Goal: Task Accomplishment & Management: Manage account settings

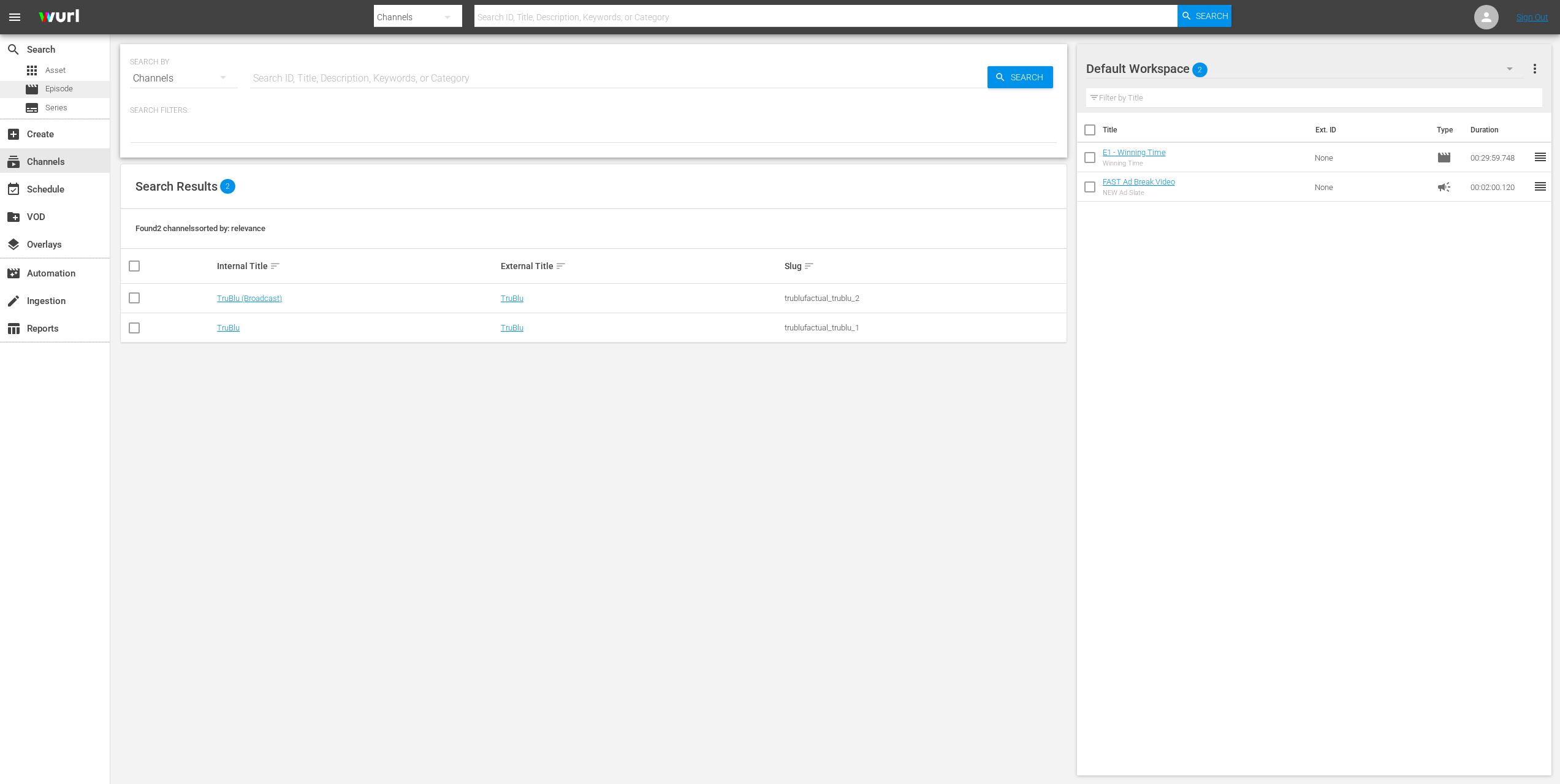
click at [59, 87] on span "Episode" at bounding box center [59, 89] width 27 height 12
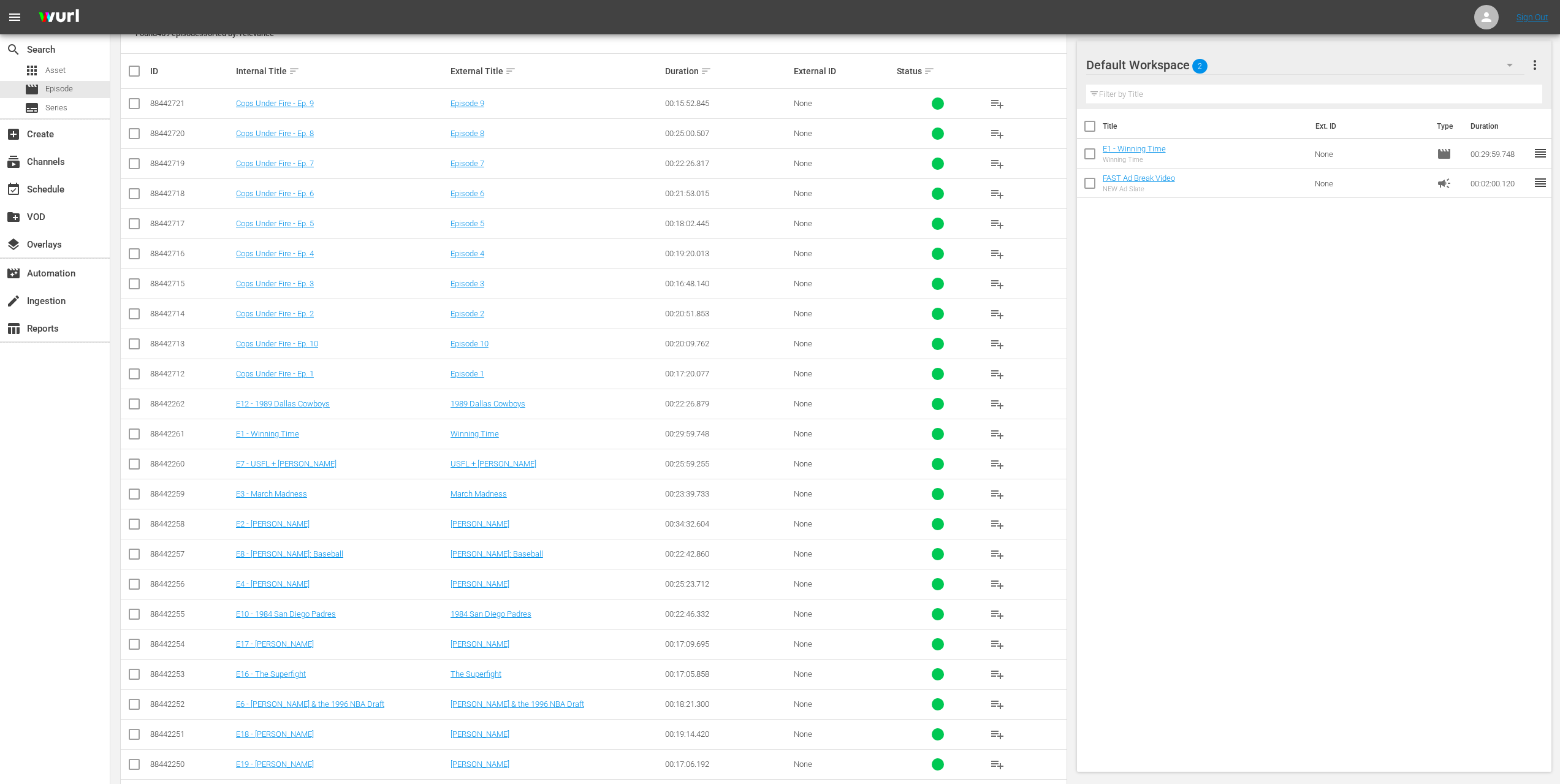
scroll to position [334, 0]
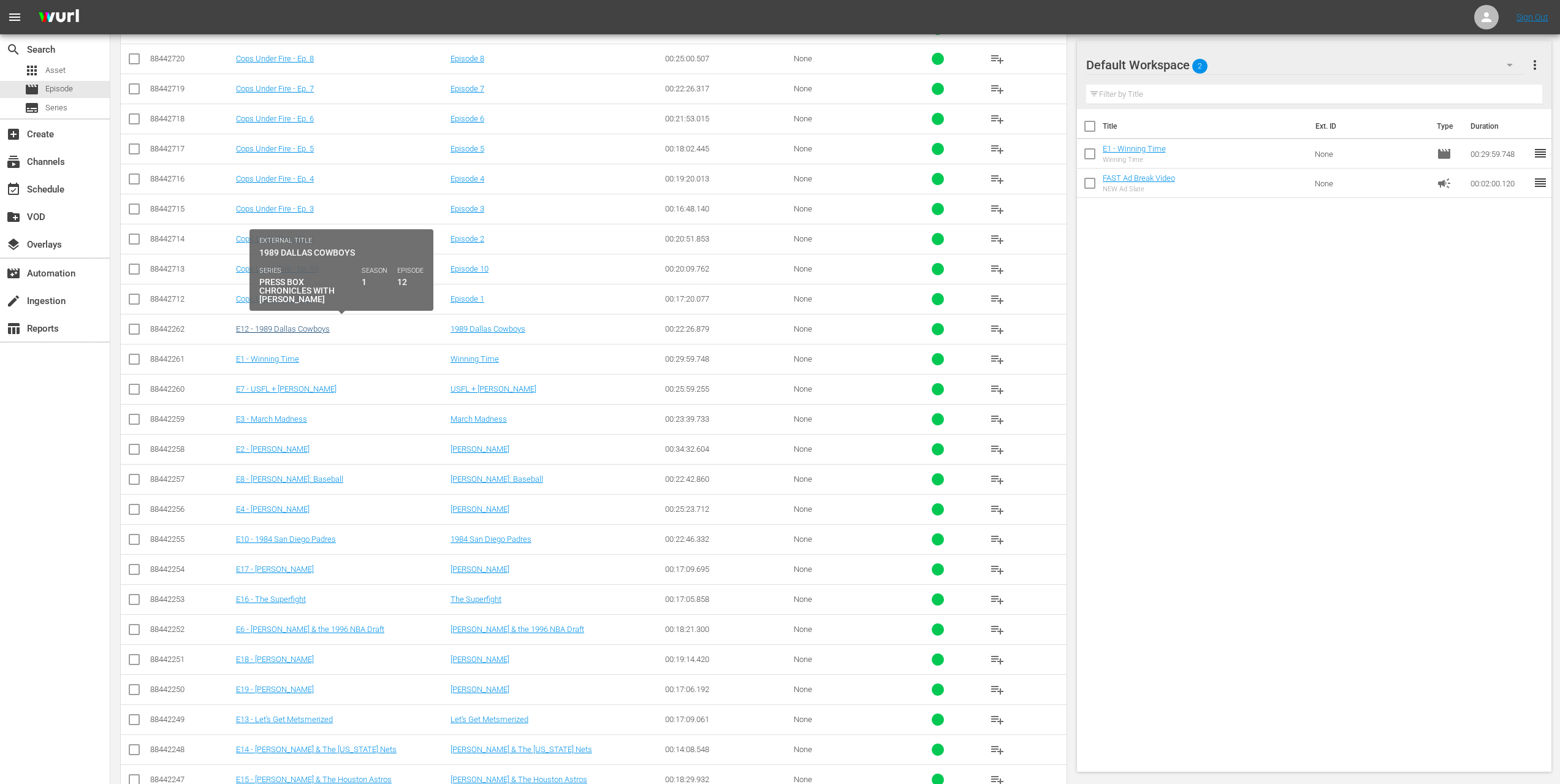
click at [292, 325] on link "E12 - 1989 Dallas Cowboys" at bounding box center [283, 329] width 94 height 9
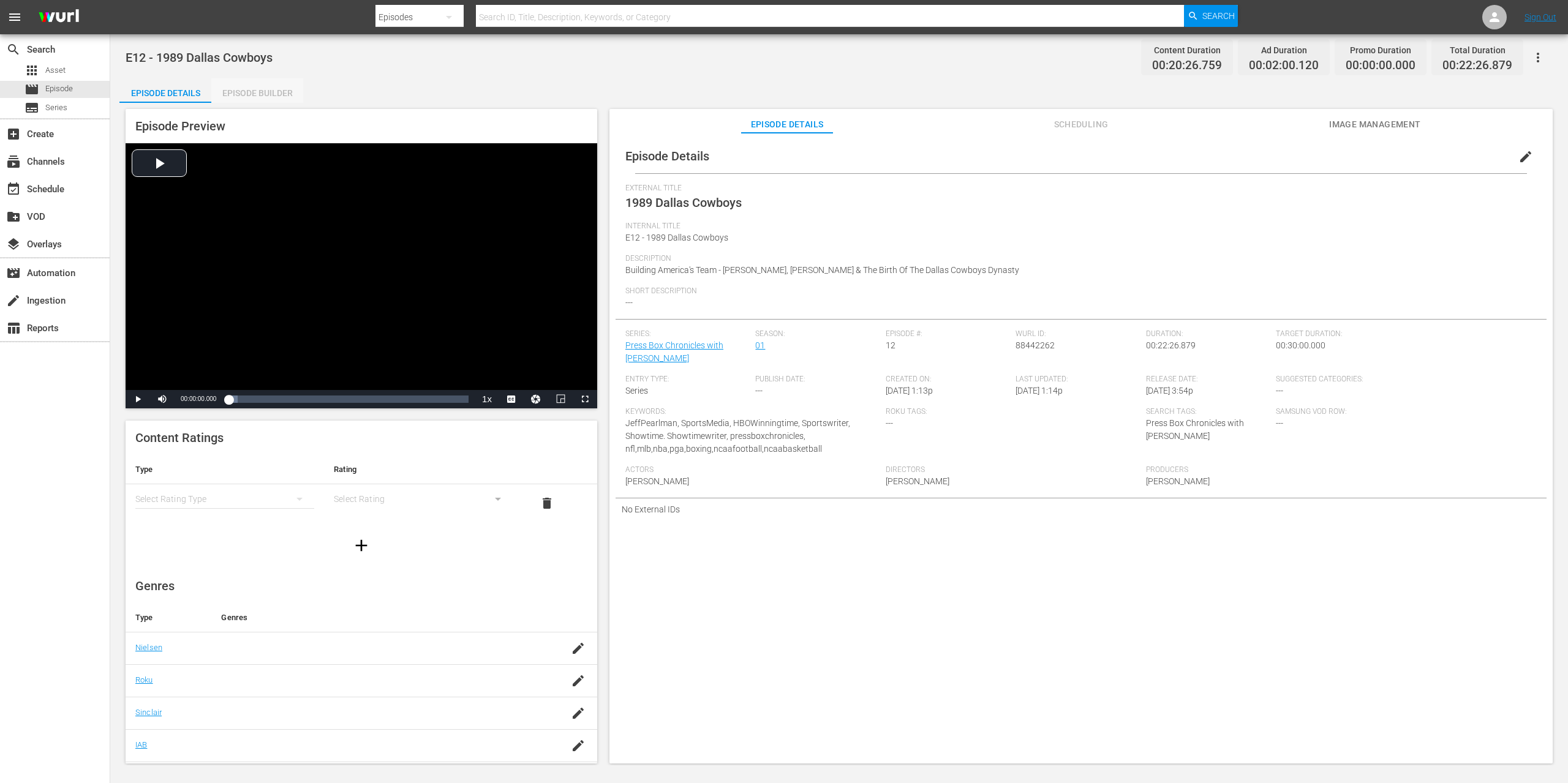
click at [281, 96] on div "Episode Builder" at bounding box center [257, 93] width 92 height 29
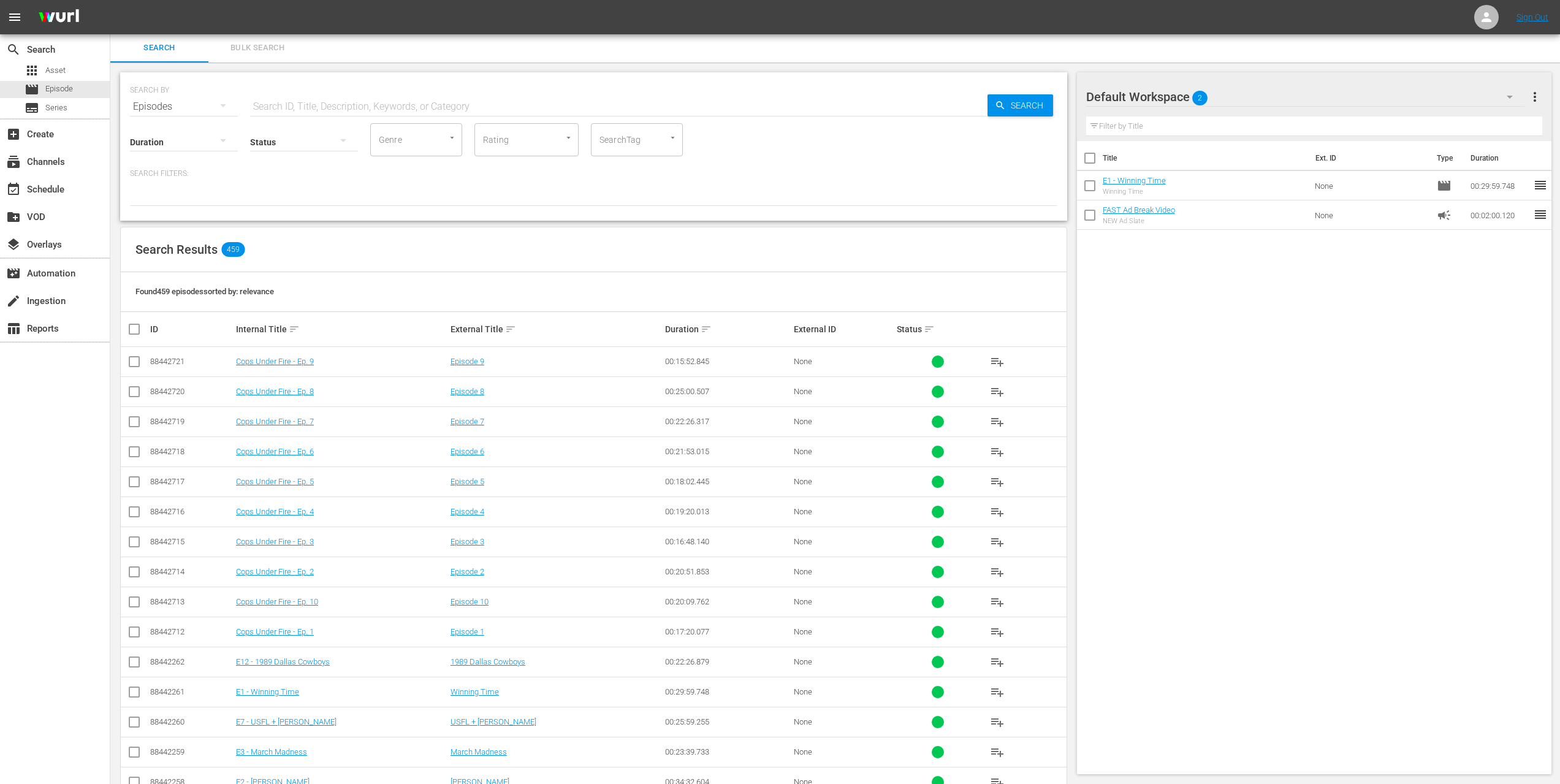
scroll to position [90, 0]
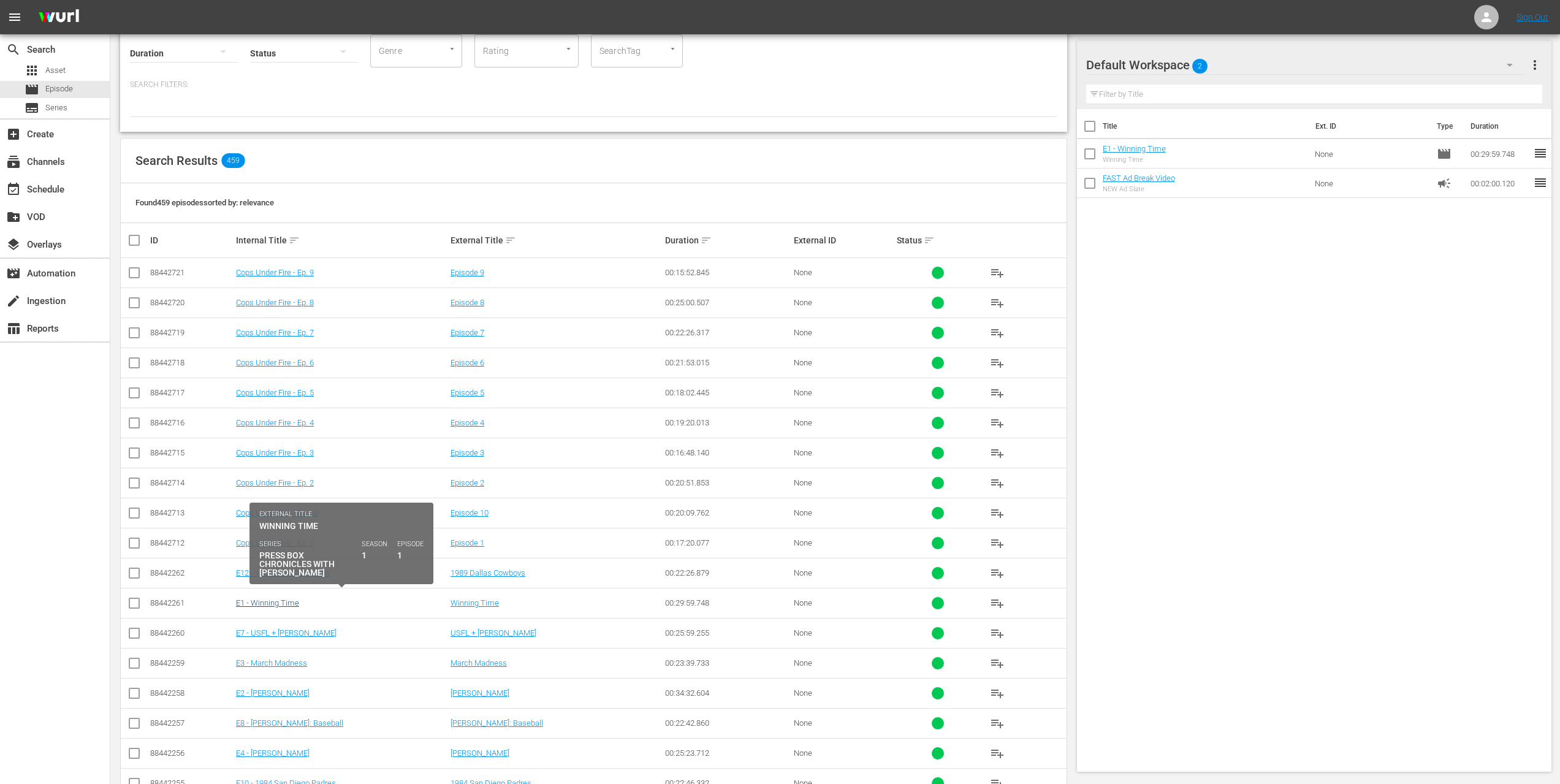
click at [273, 598] on link "E1 - Winning Time" at bounding box center [268, 603] width 63 height 9
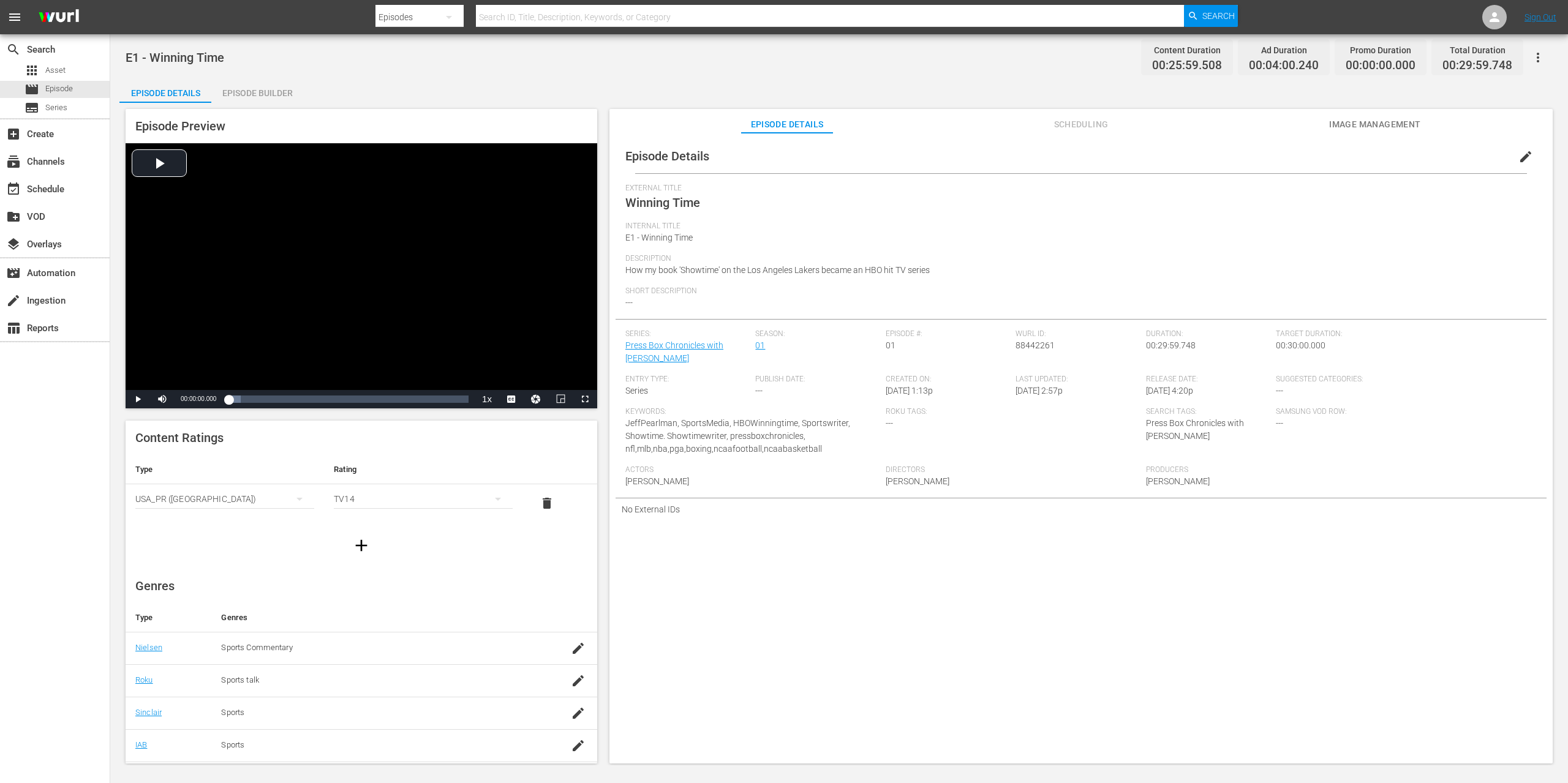
click at [249, 94] on div "Episode Builder" at bounding box center [257, 93] width 92 height 29
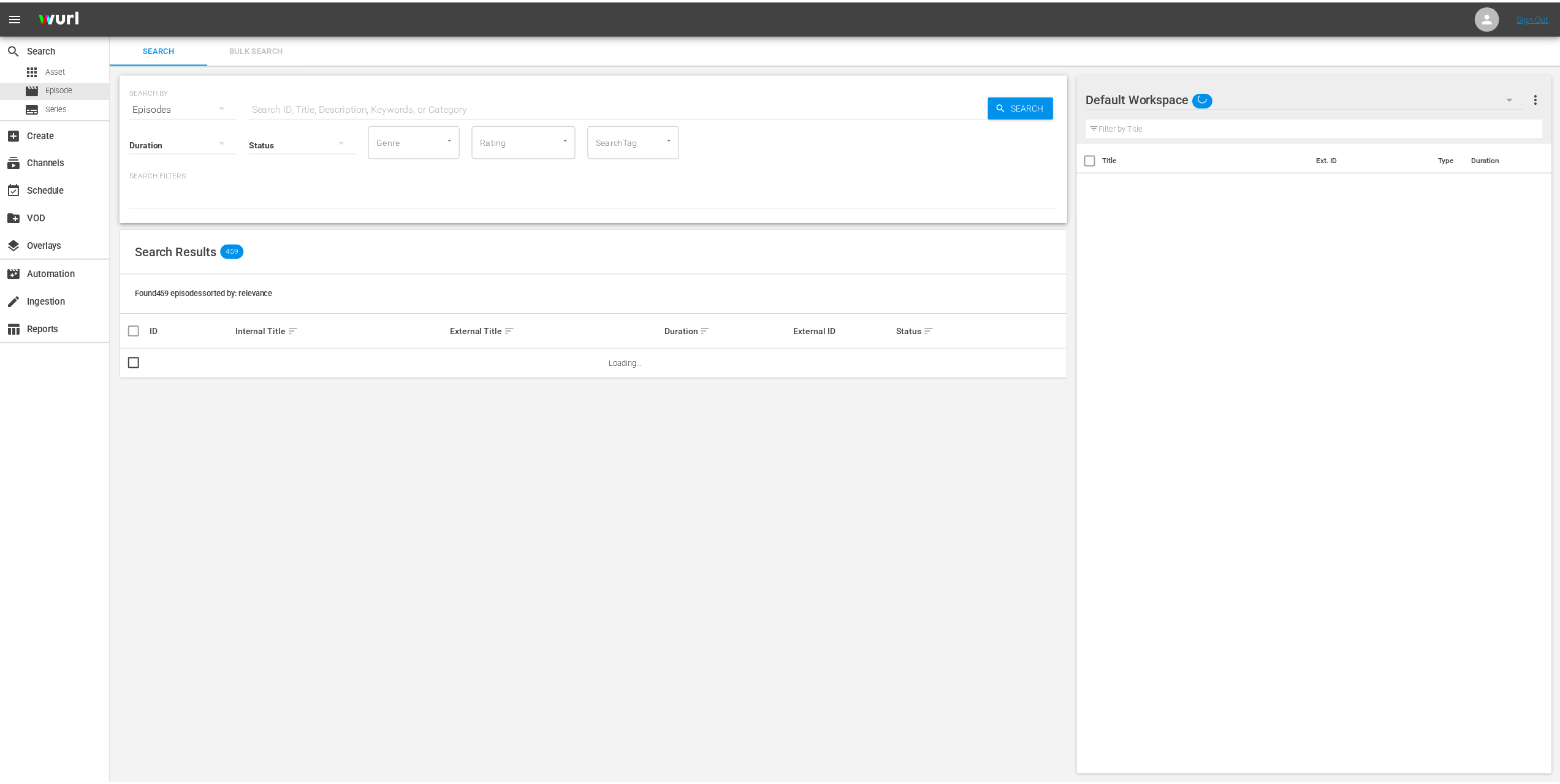
scroll to position [1, 0]
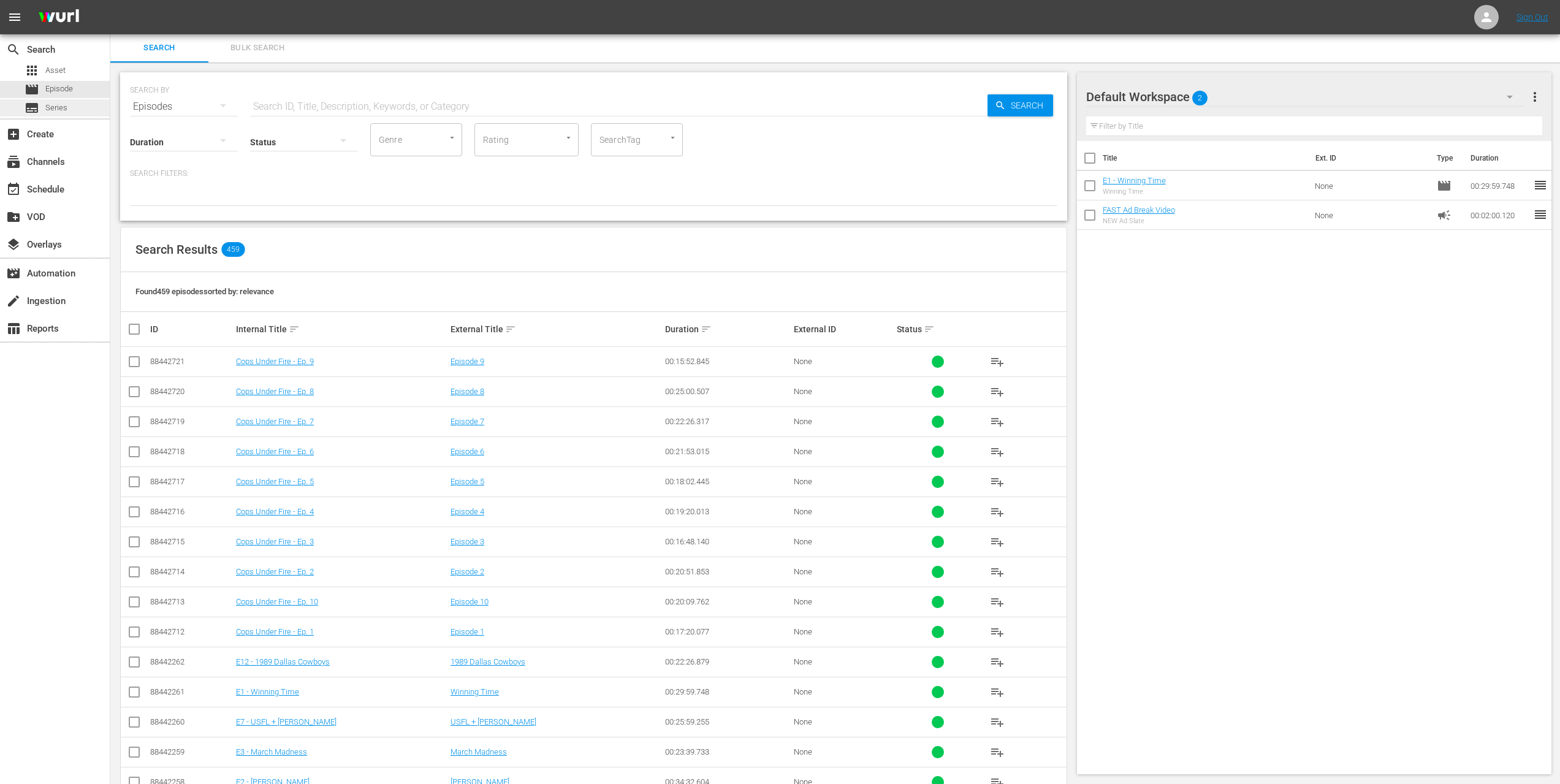
click at [50, 107] on span "Series" at bounding box center [56, 108] width 22 height 12
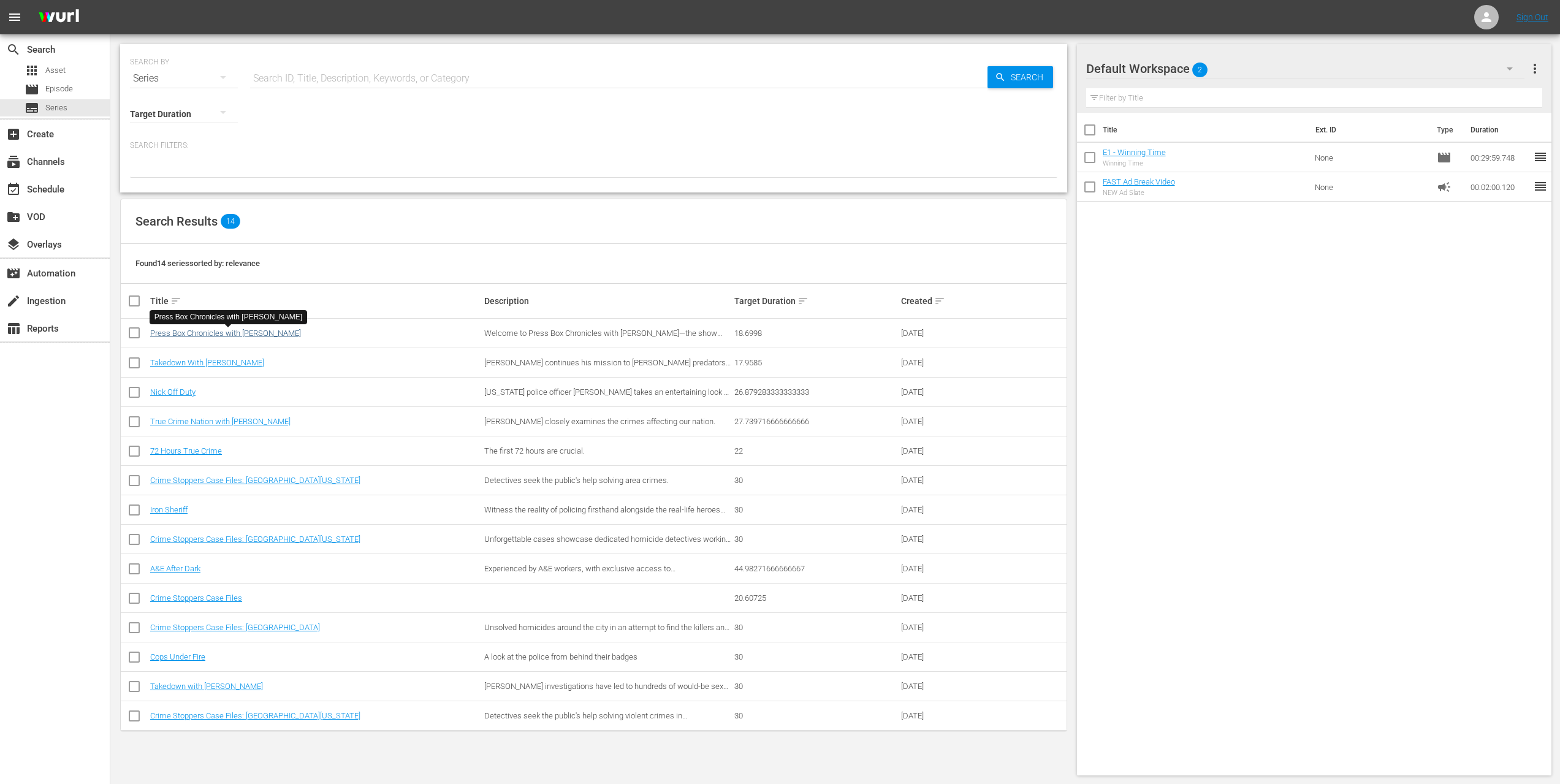
click at [245, 333] on link "Press Box Chronicles with [PERSON_NAME]" at bounding box center [225, 333] width 151 height 9
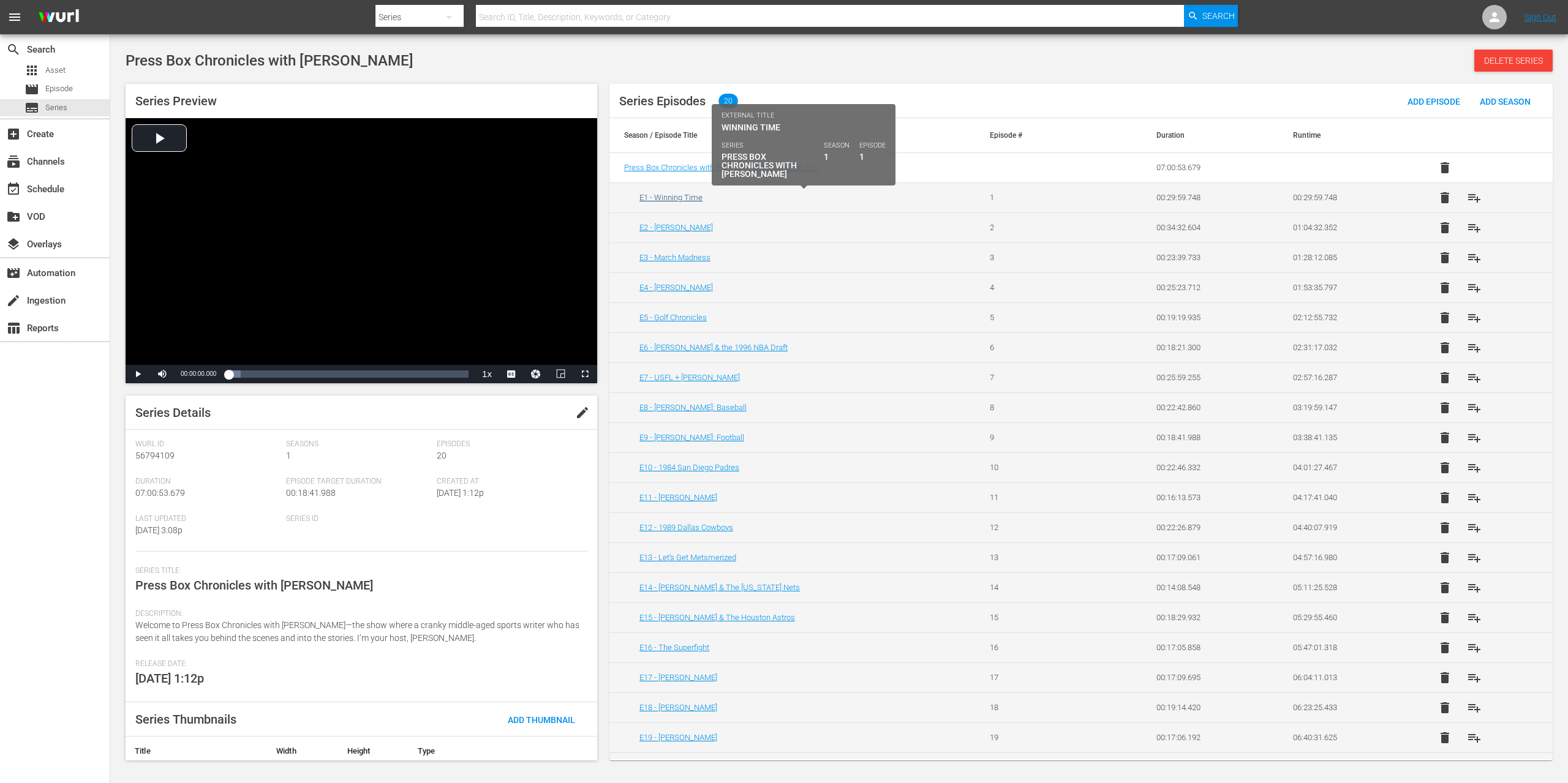
click at [685, 195] on link "E1 - Winning Time" at bounding box center [671, 198] width 63 height 9
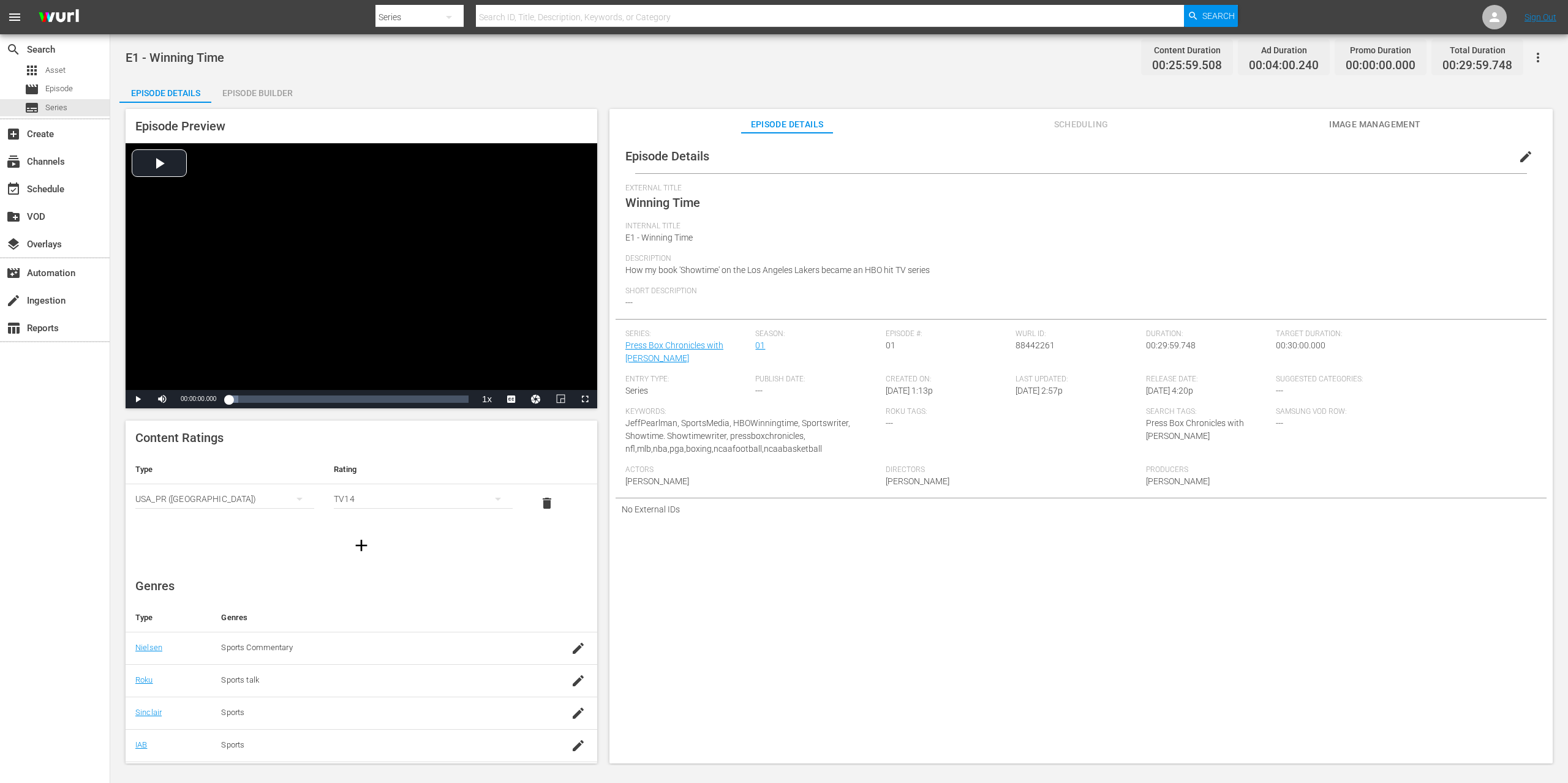
click at [239, 88] on div "Episode Builder" at bounding box center [257, 93] width 92 height 29
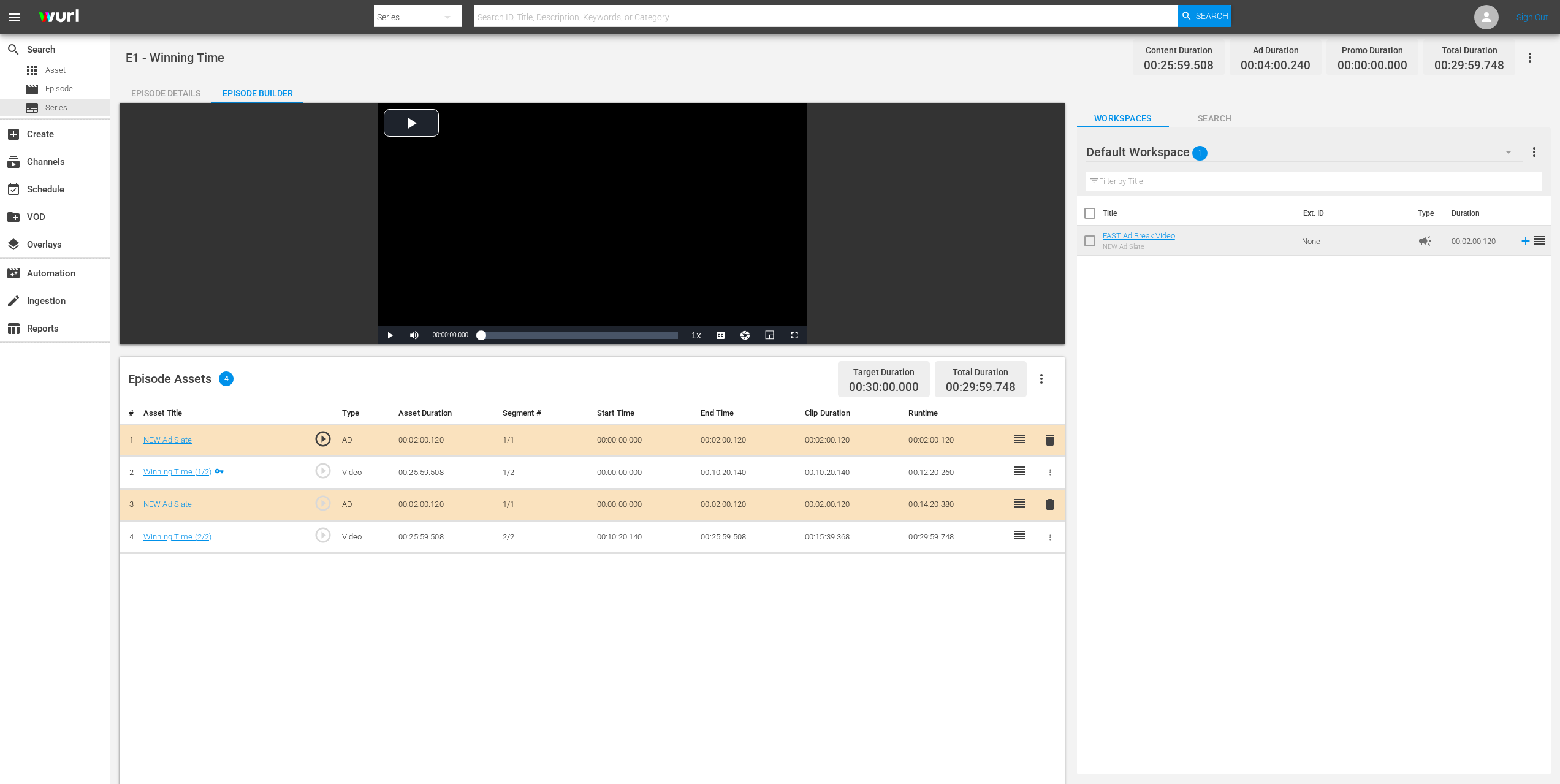
click at [196, 94] on div "Episode Details" at bounding box center [165, 93] width 92 height 30
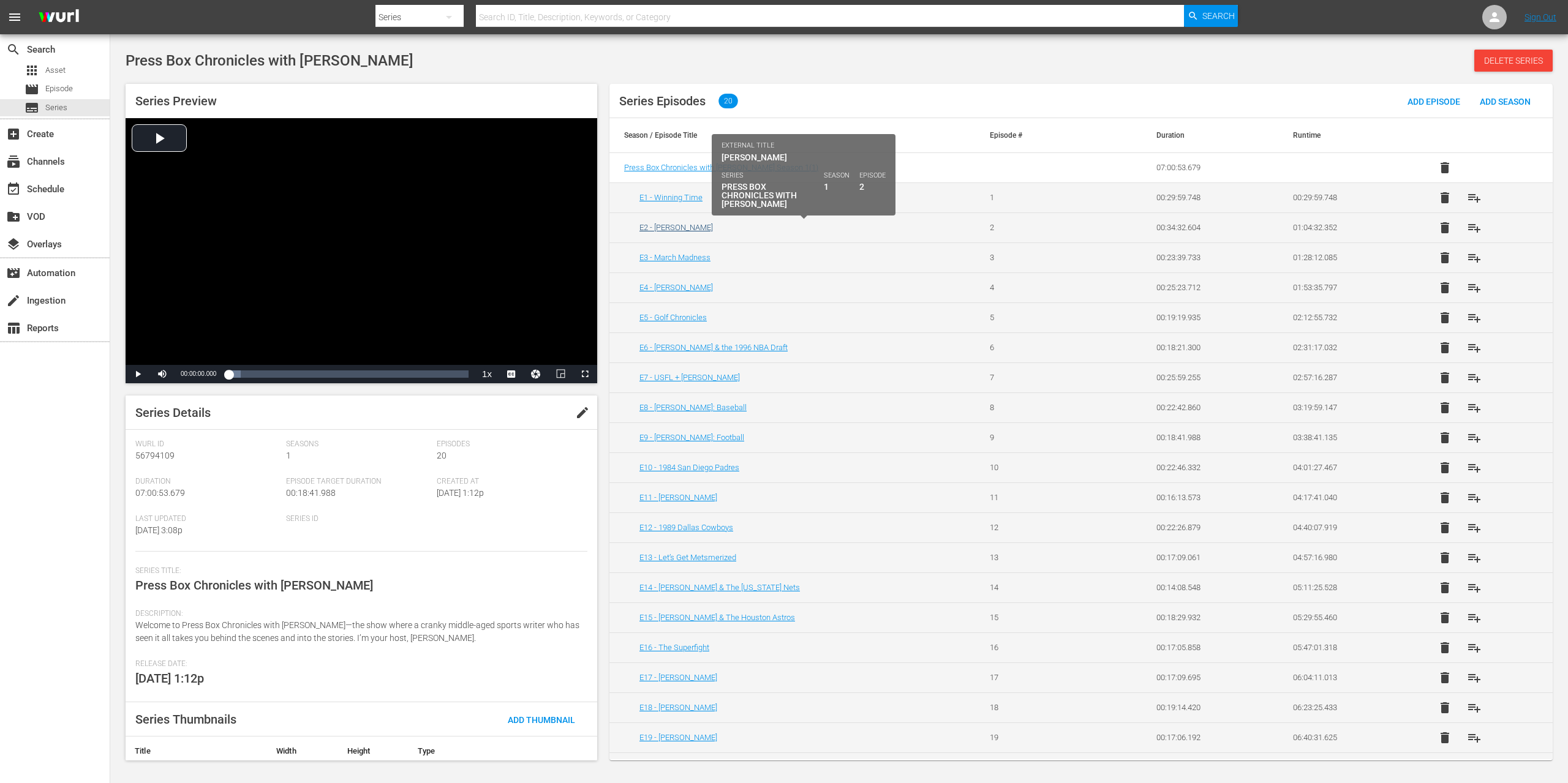
click at [673, 229] on link "E2 - [PERSON_NAME]" at bounding box center [676, 228] width 74 height 9
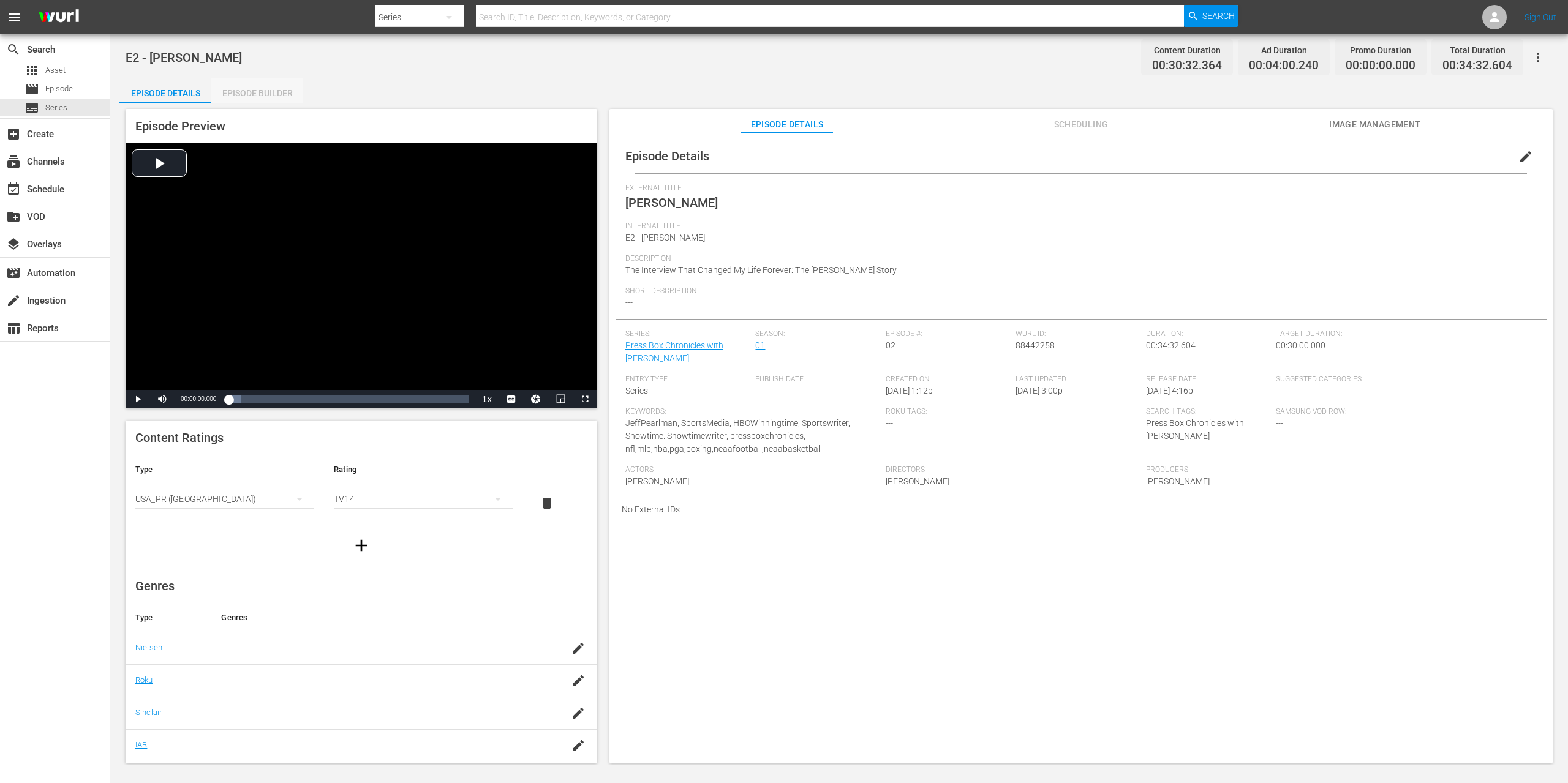
click at [239, 92] on div "Episode Builder" at bounding box center [257, 93] width 92 height 29
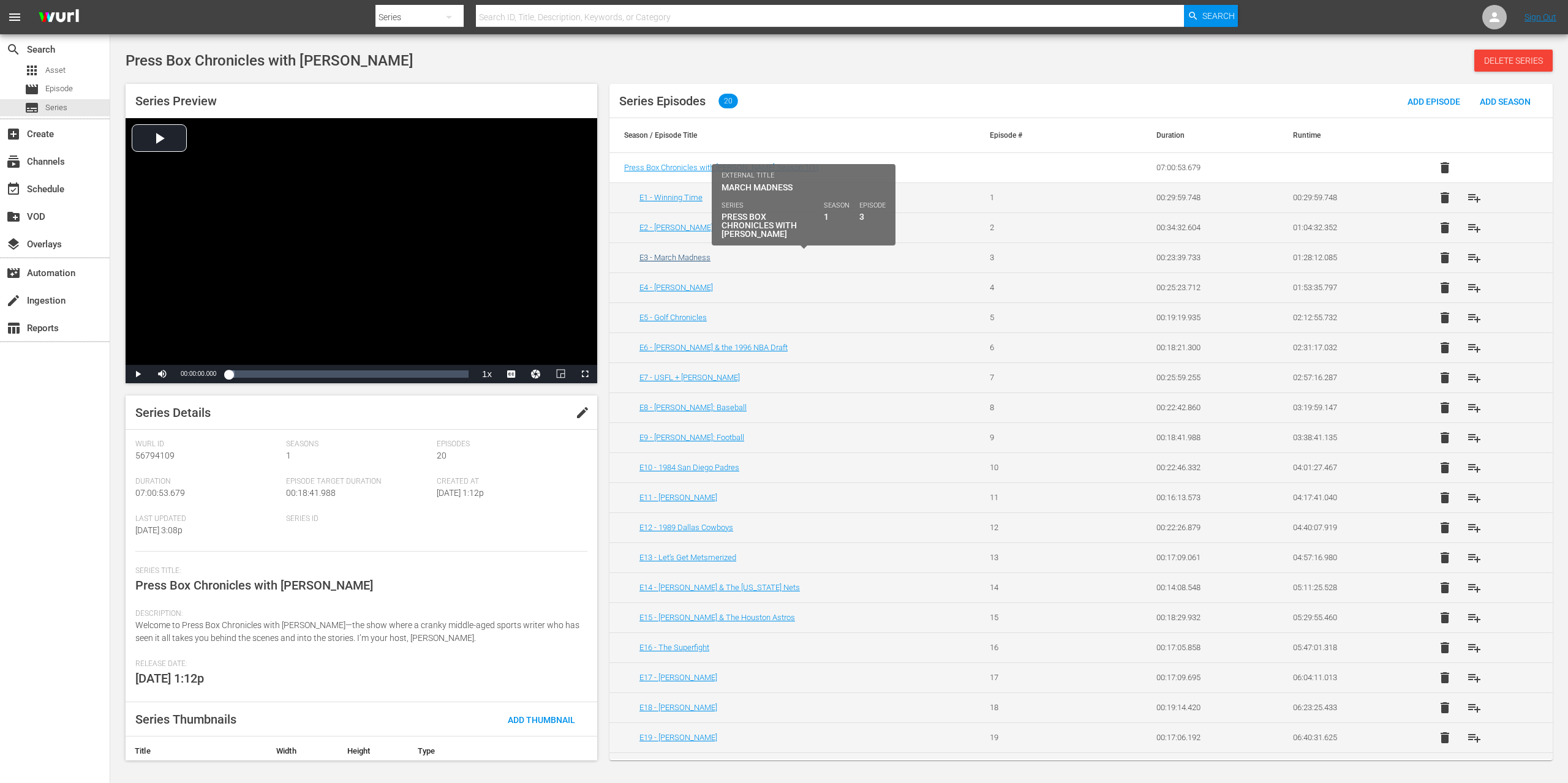
click at [680, 256] on link "E3 - March Madness" at bounding box center [675, 258] width 71 height 9
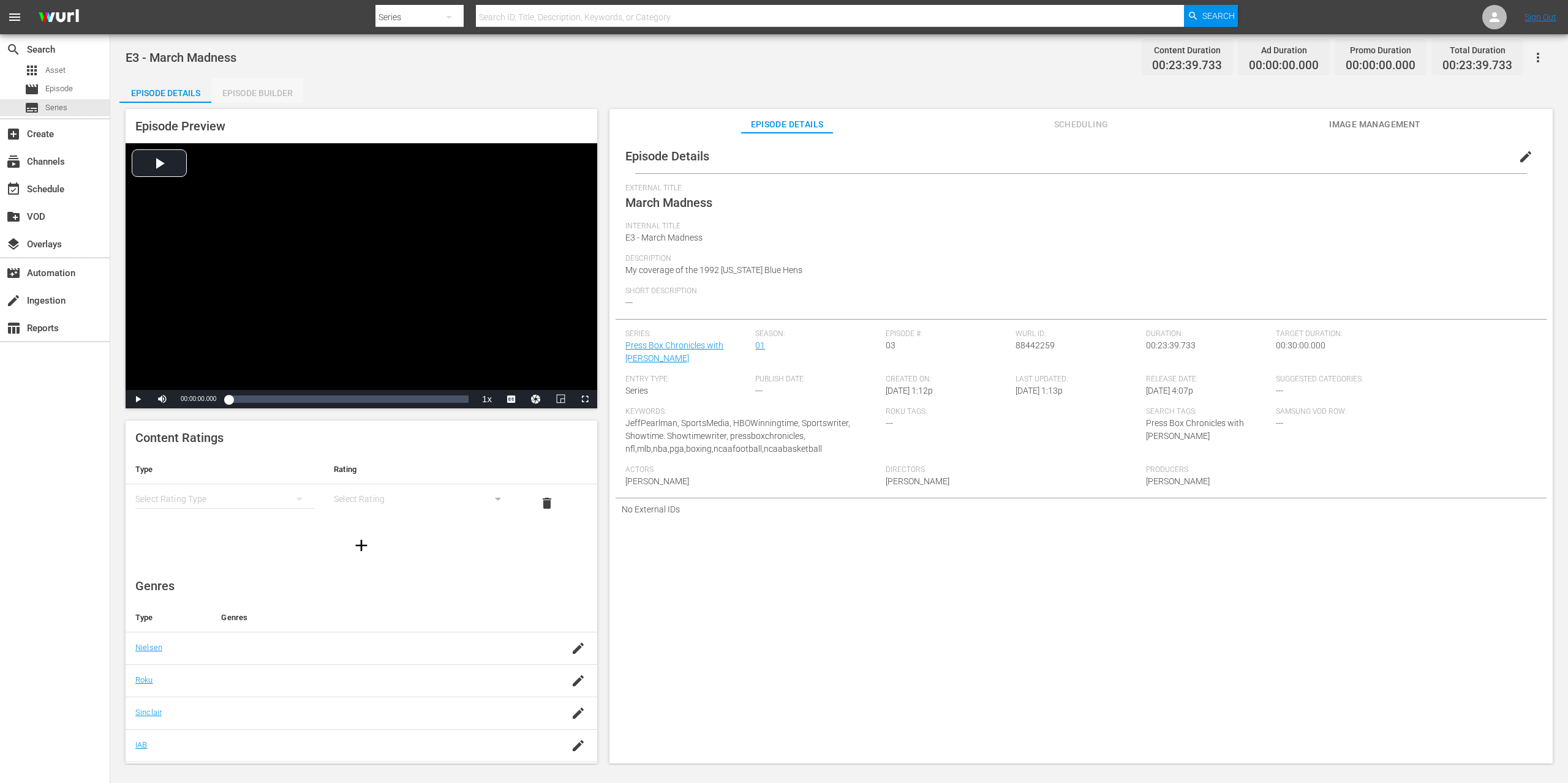
click at [247, 89] on div "Episode Builder" at bounding box center [257, 93] width 92 height 29
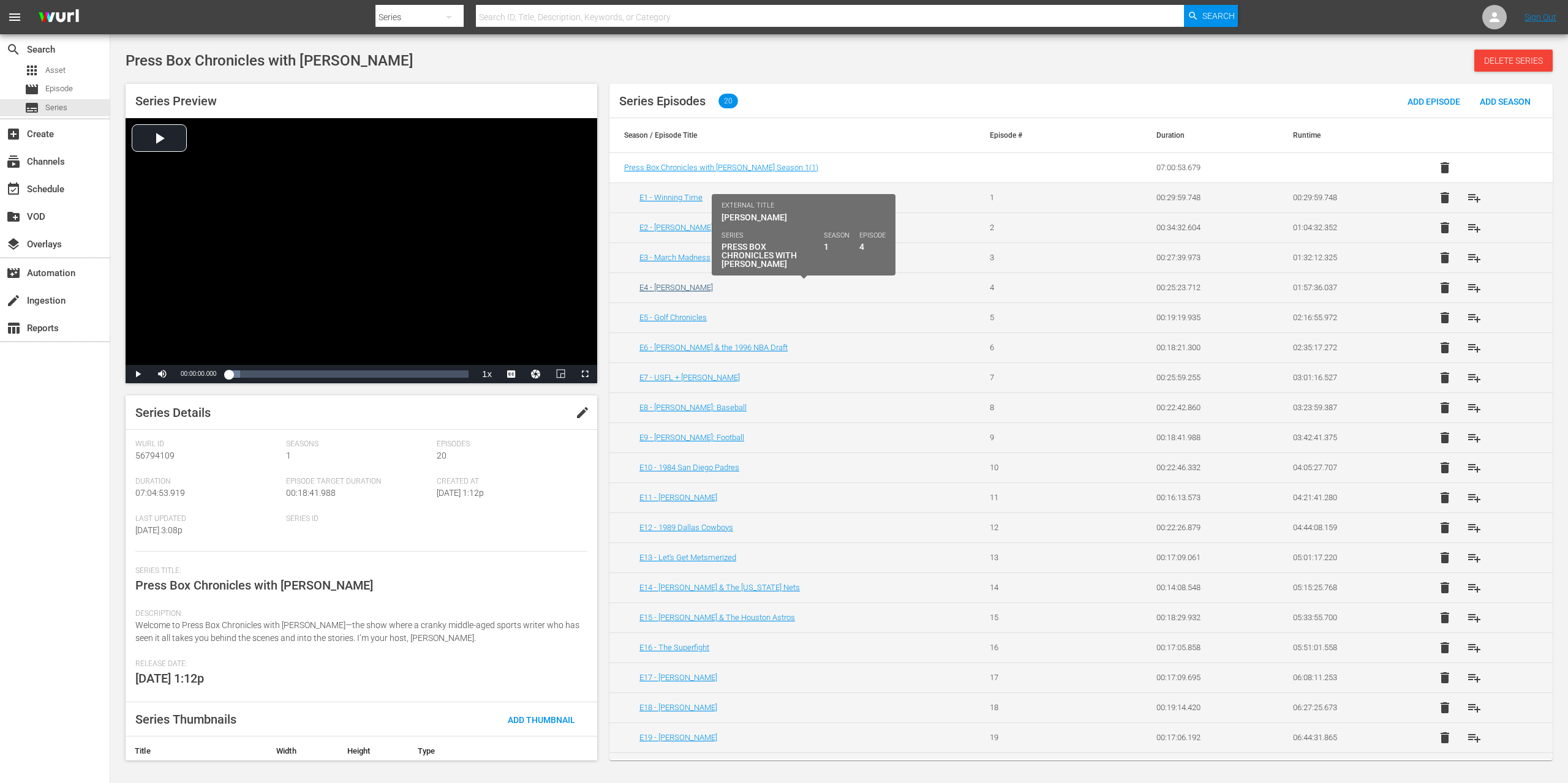
click at [679, 289] on link "E4 - [PERSON_NAME]" at bounding box center [676, 287] width 74 height 9
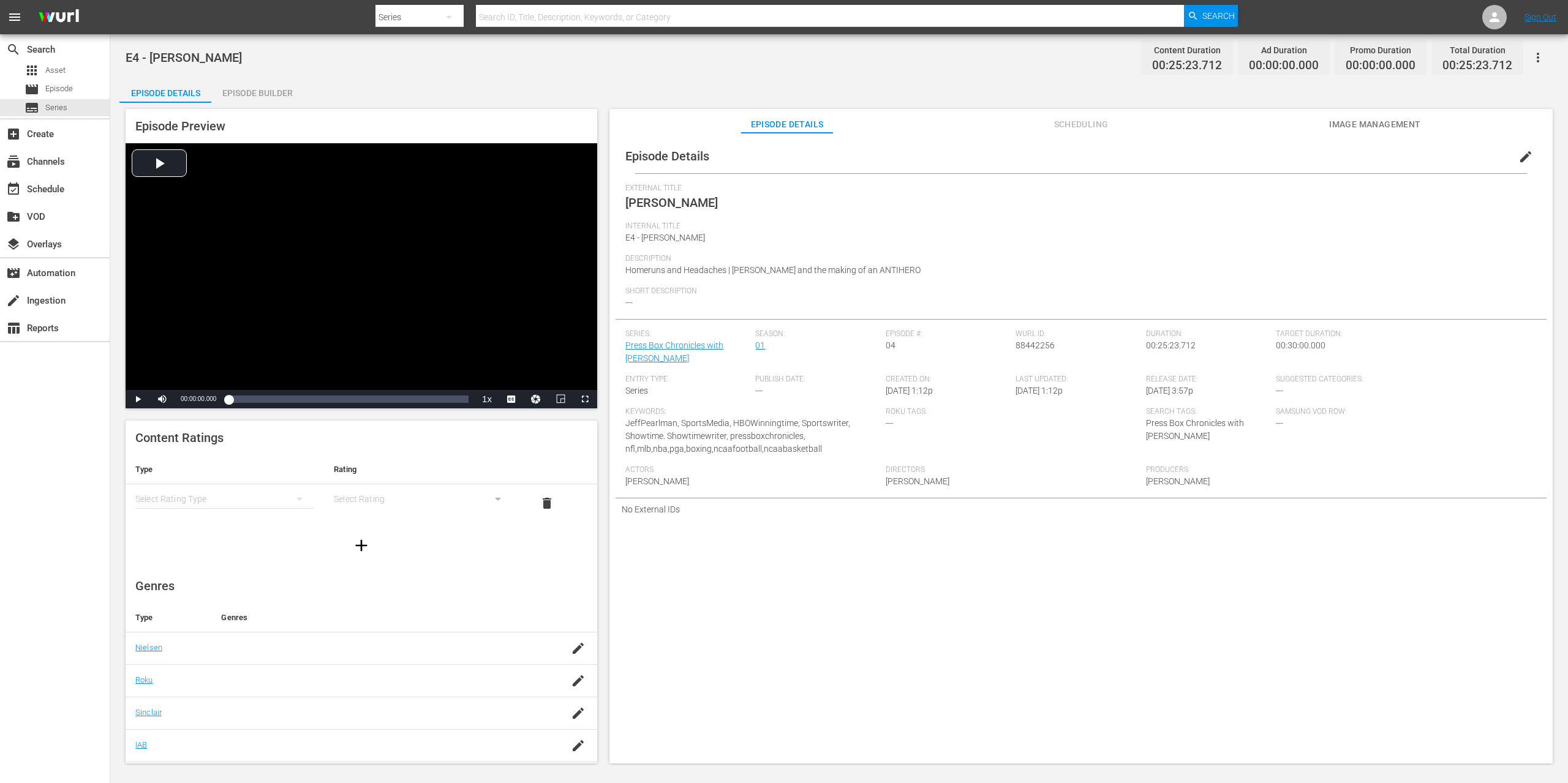
click at [252, 94] on div "Episode Builder" at bounding box center [257, 93] width 92 height 29
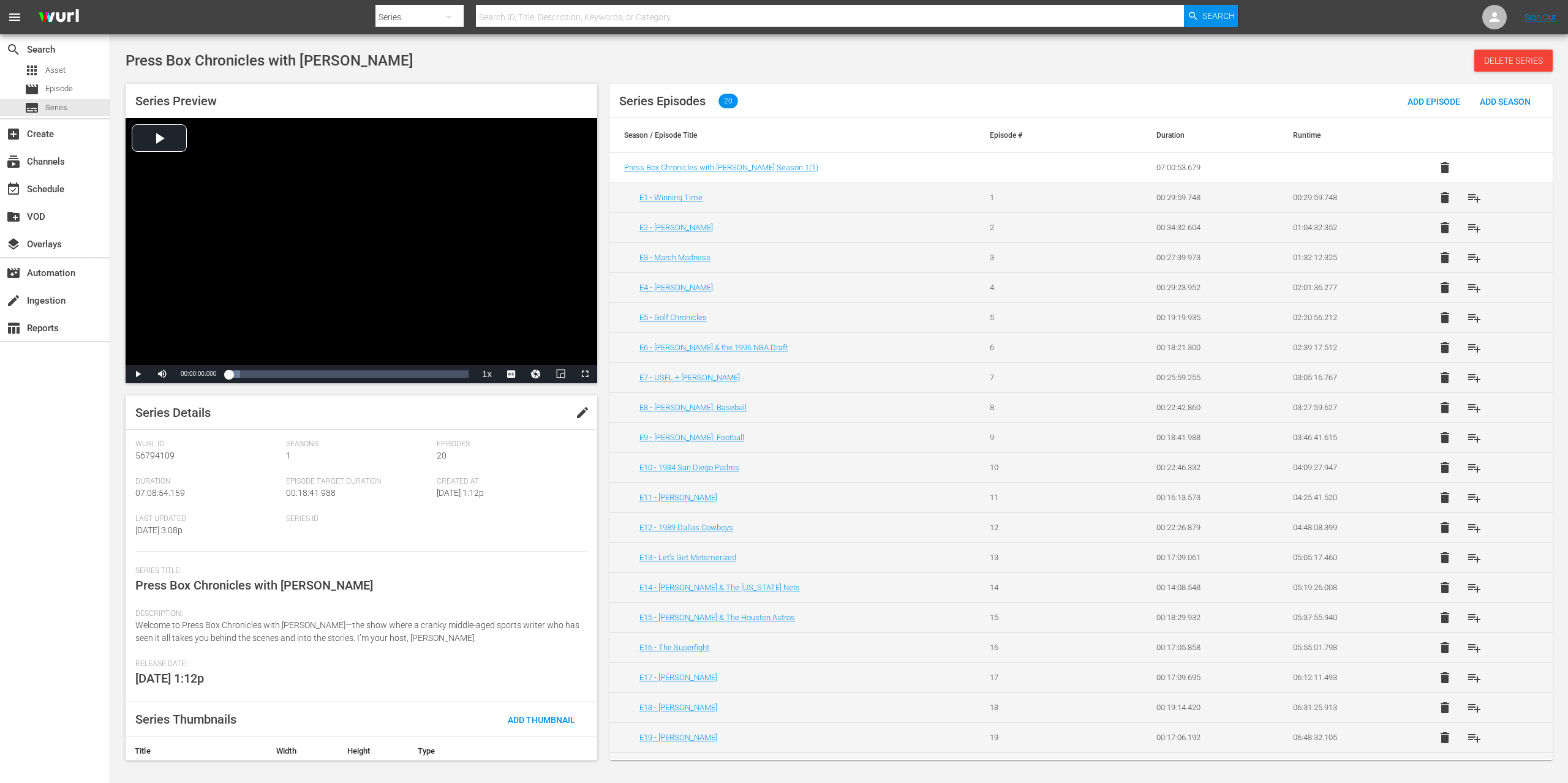
click at [690, 323] on td "E5 - Golf Chronicles" at bounding box center [793, 317] width 366 height 30
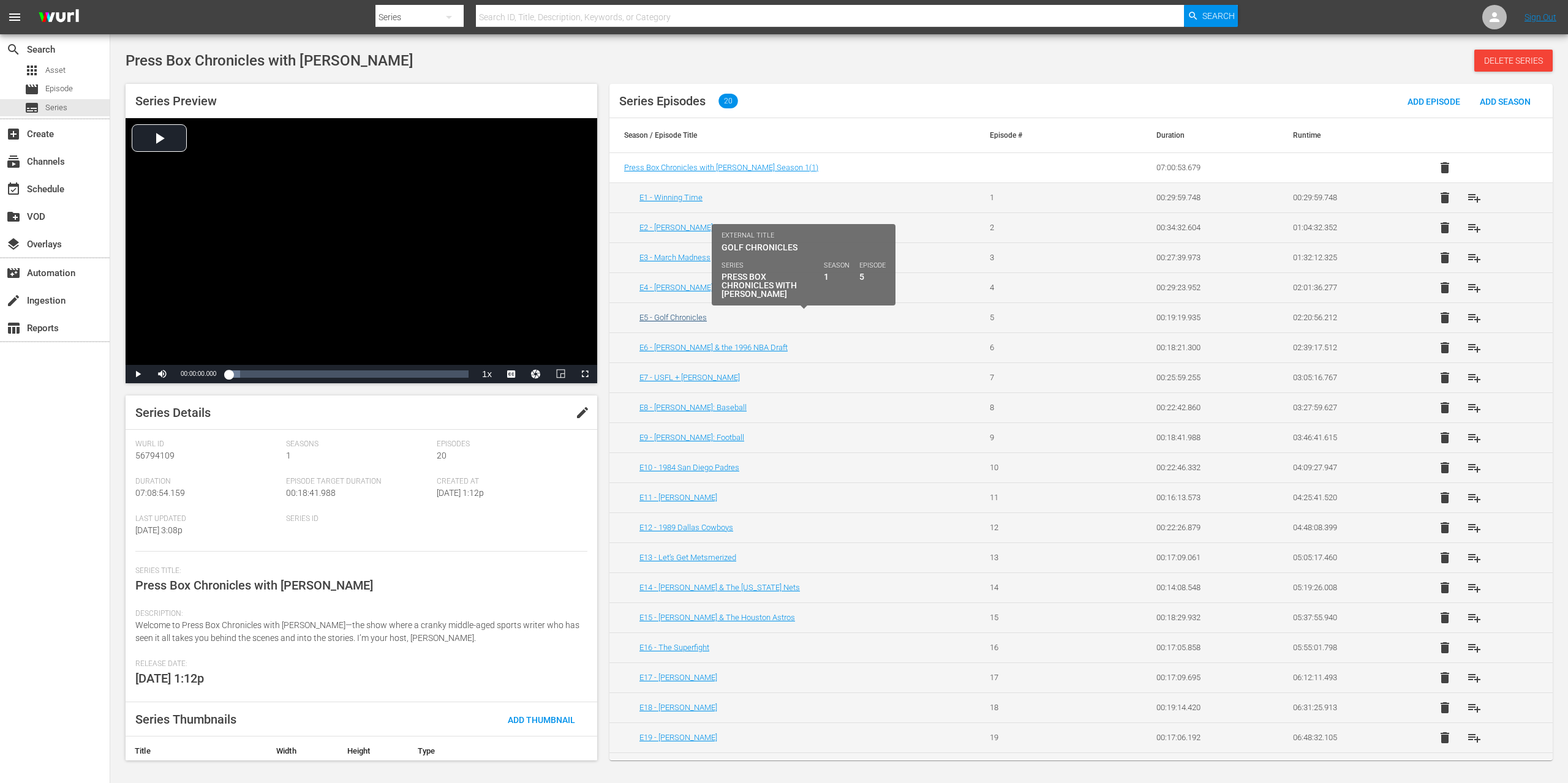
click at [690, 317] on link "E5 - Golf Chronicles" at bounding box center [673, 317] width 68 height 9
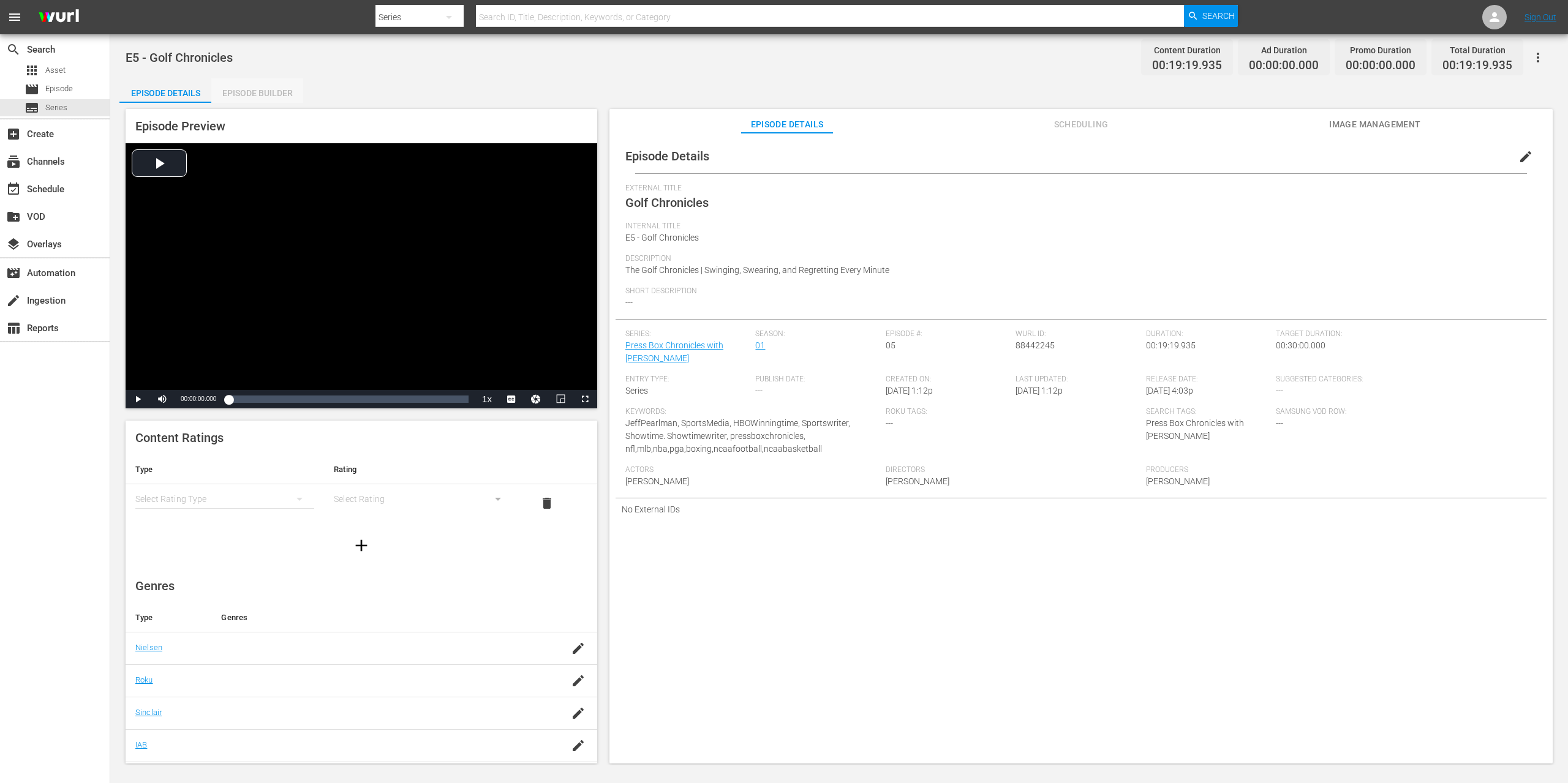
click at [254, 92] on div "Episode Builder" at bounding box center [257, 93] width 92 height 29
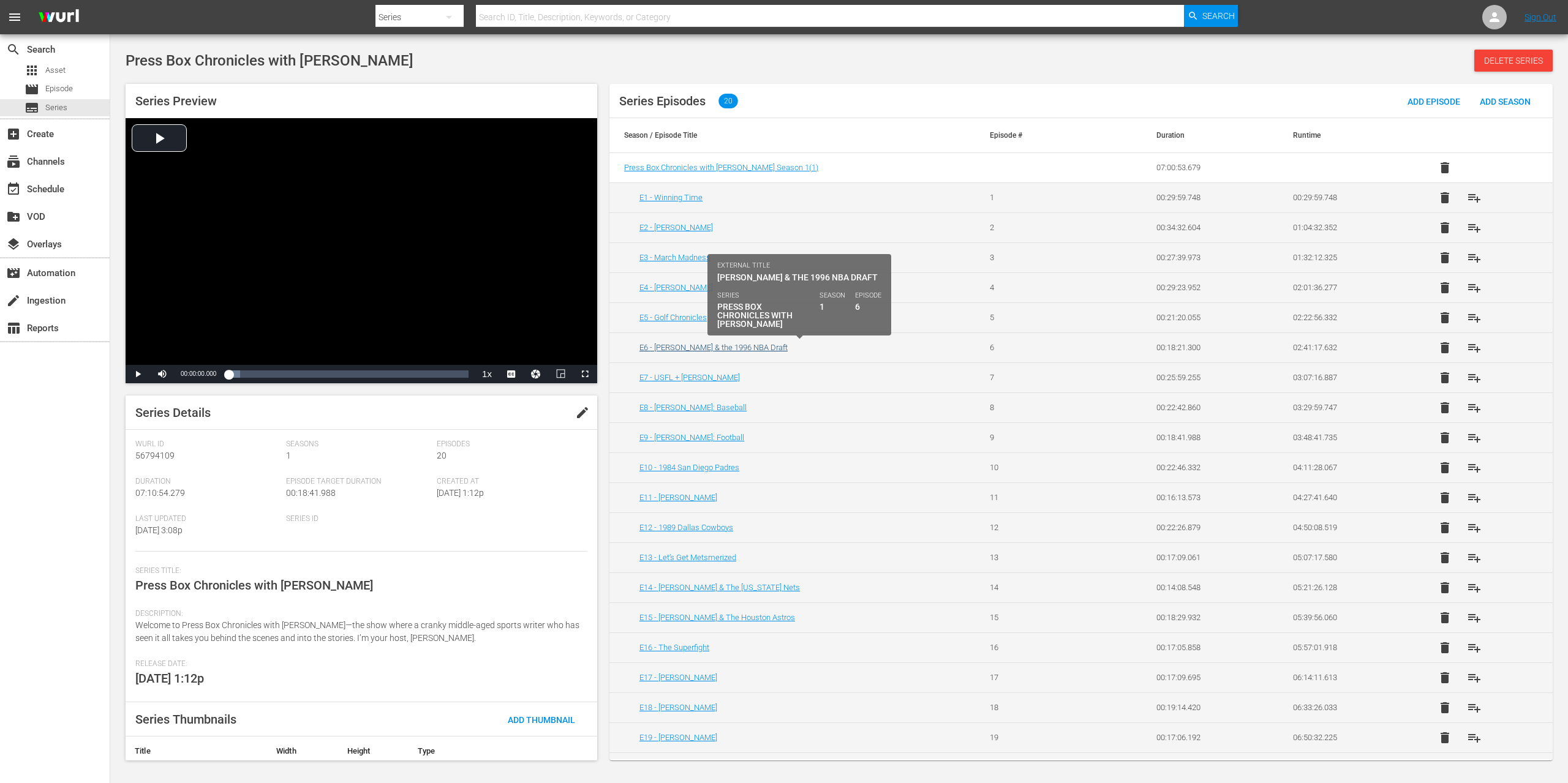
click at [709, 348] on link "E6 - [PERSON_NAME] & the 1996 NBA Draft" at bounding box center [713, 348] width 148 height 9
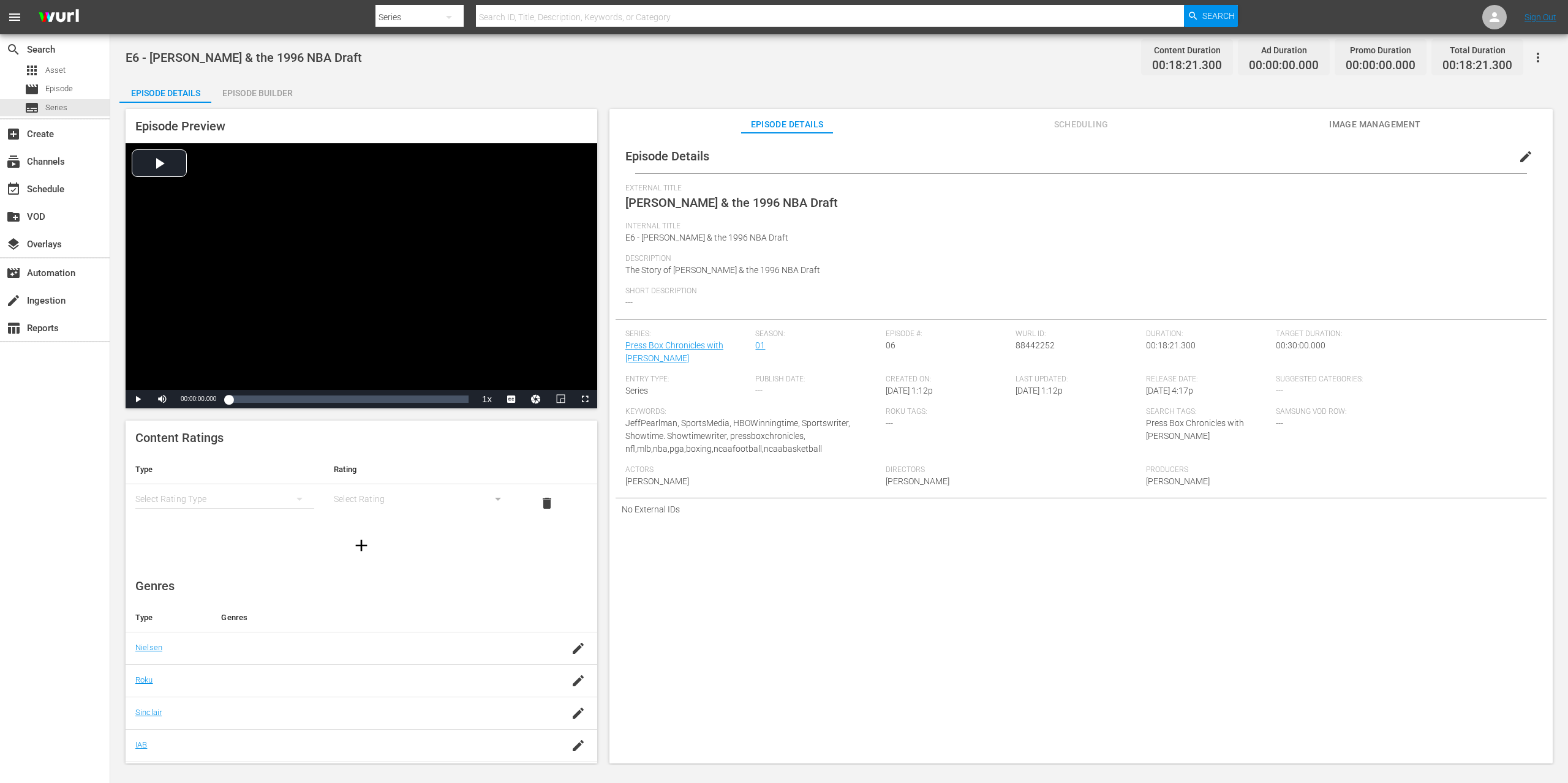
click at [269, 92] on div "Episode Builder" at bounding box center [257, 93] width 92 height 29
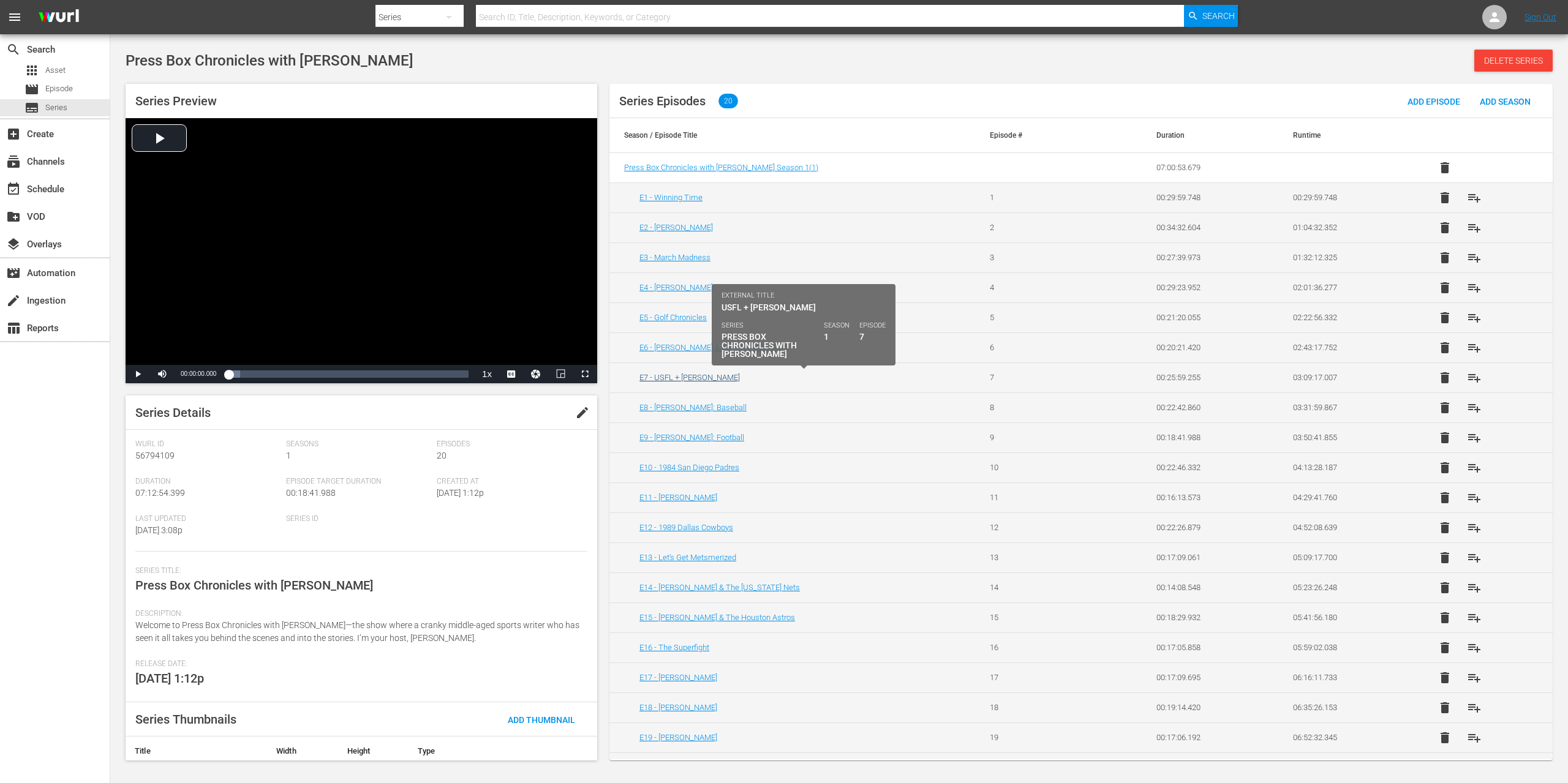
click at [680, 377] on link "E7 - USFL + [PERSON_NAME]" at bounding box center [690, 378] width 101 height 9
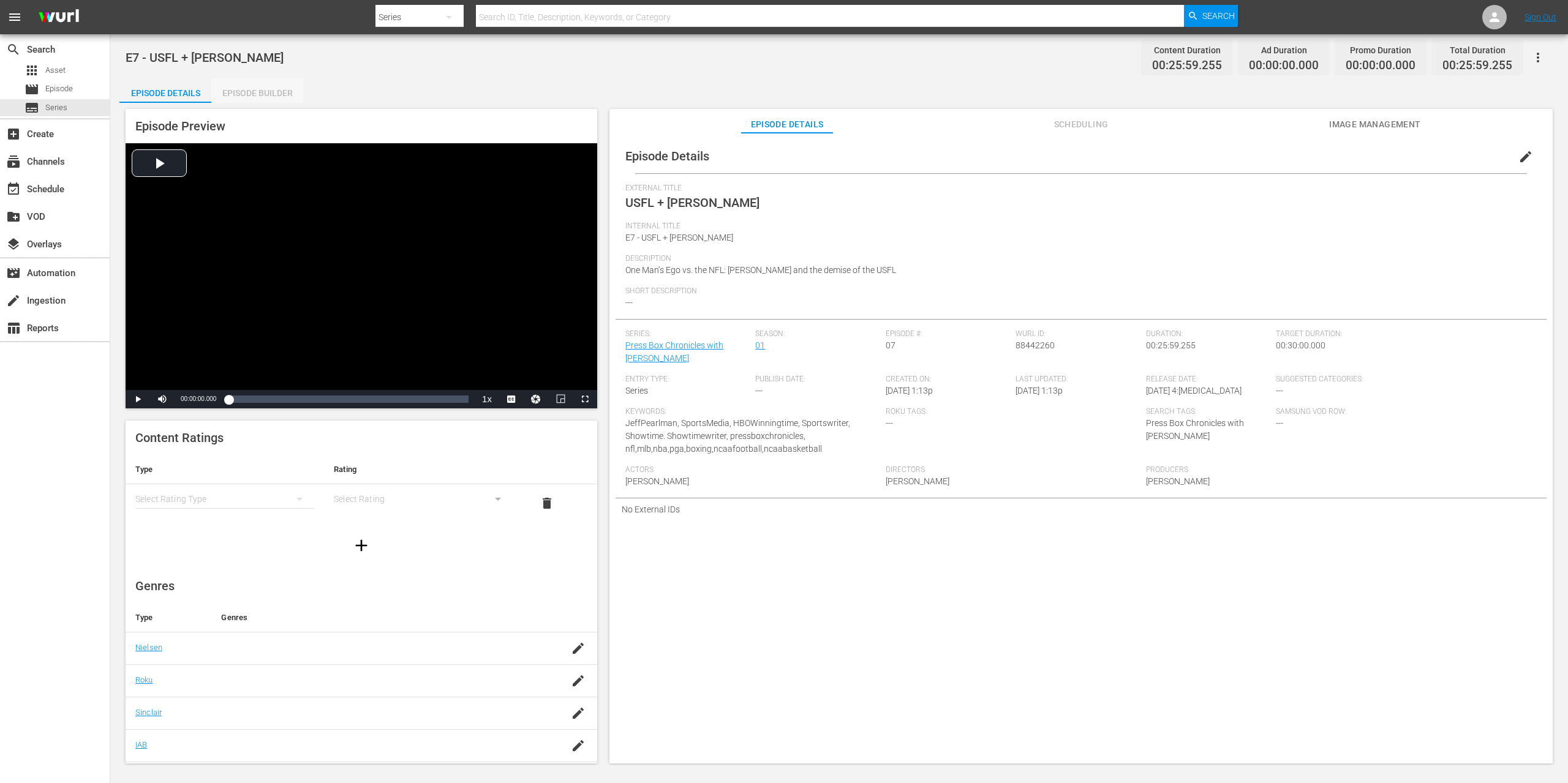
click at [258, 95] on div "Episode Builder" at bounding box center [257, 93] width 92 height 29
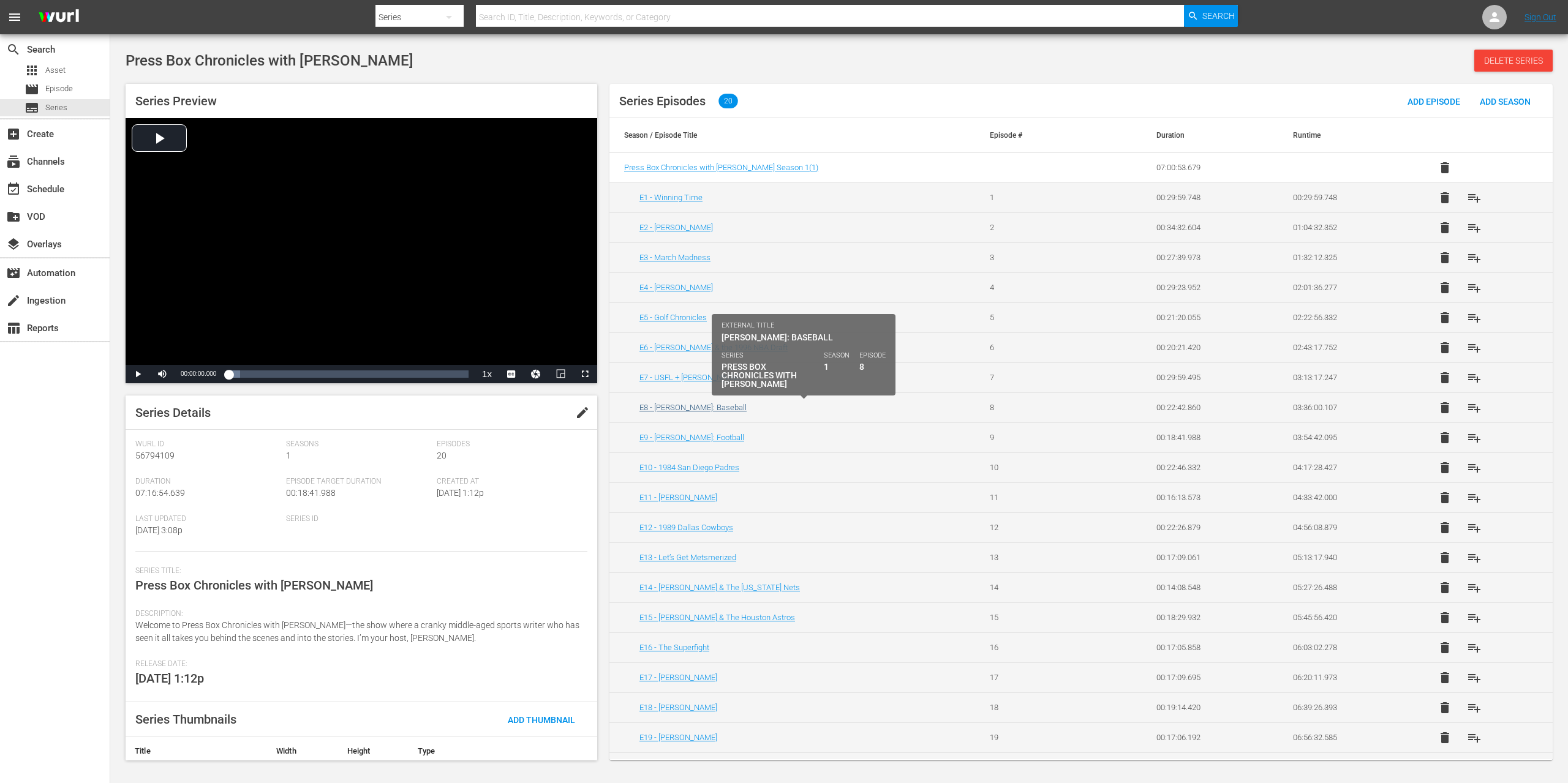
click at [714, 409] on link "E8 - [PERSON_NAME]: Baseball" at bounding box center [693, 407] width 107 height 9
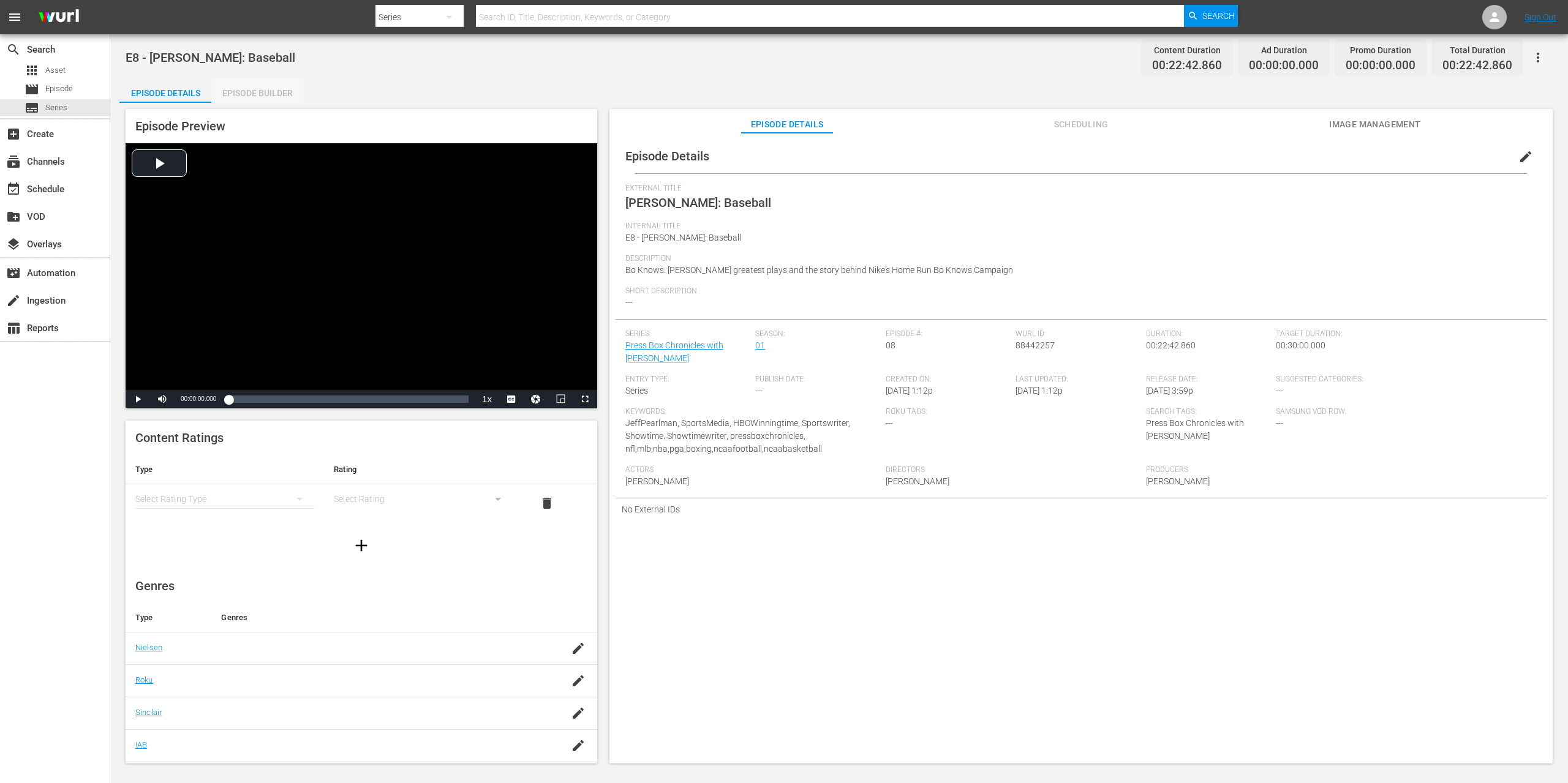
click at [257, 96] on div "Episode Builder" at bounding box center [257, 93] width 92 height 29
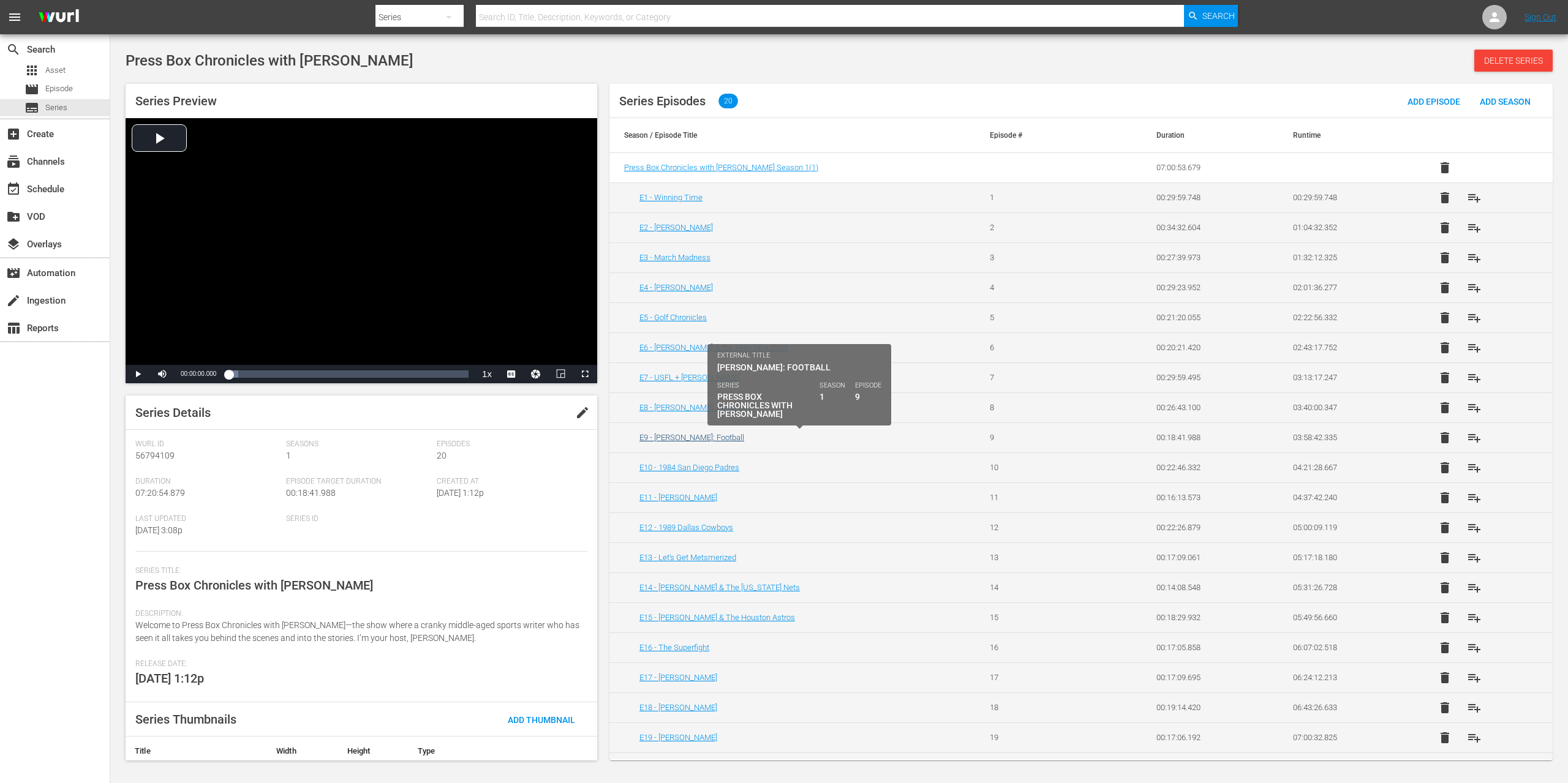
click at [708, 437] on link "E9 - [PERSON_NAME]: Football" at bounding box center [692, 437] width 105 height 9
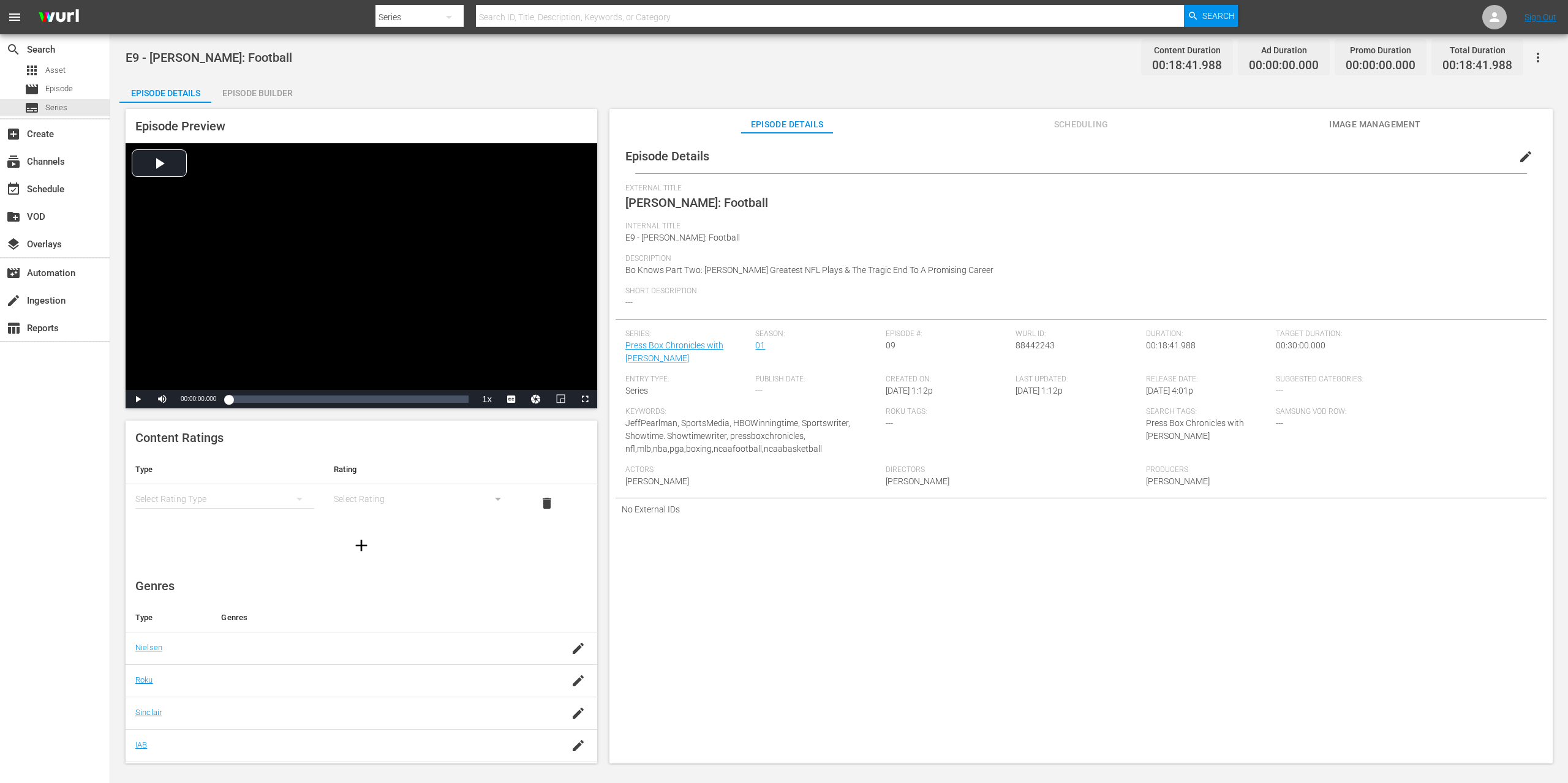
click at [263, 89] on div "Episode Builder" at bounding box center [257, 93] width 92 height 29
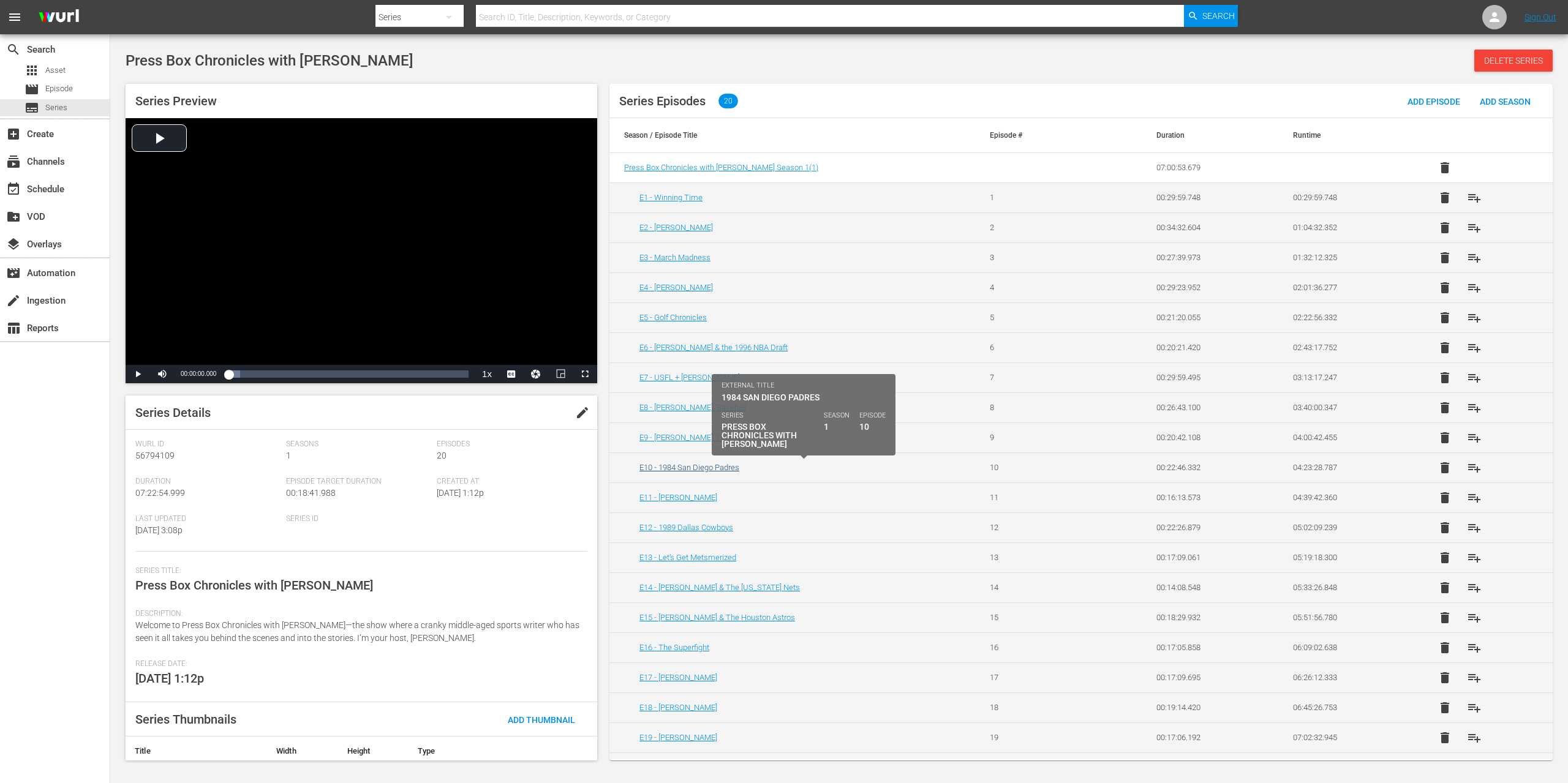
click at [731, 468] on link "E10 - 1984 San Diego Padres" at bounding box center [689, 468] width 100 height 9
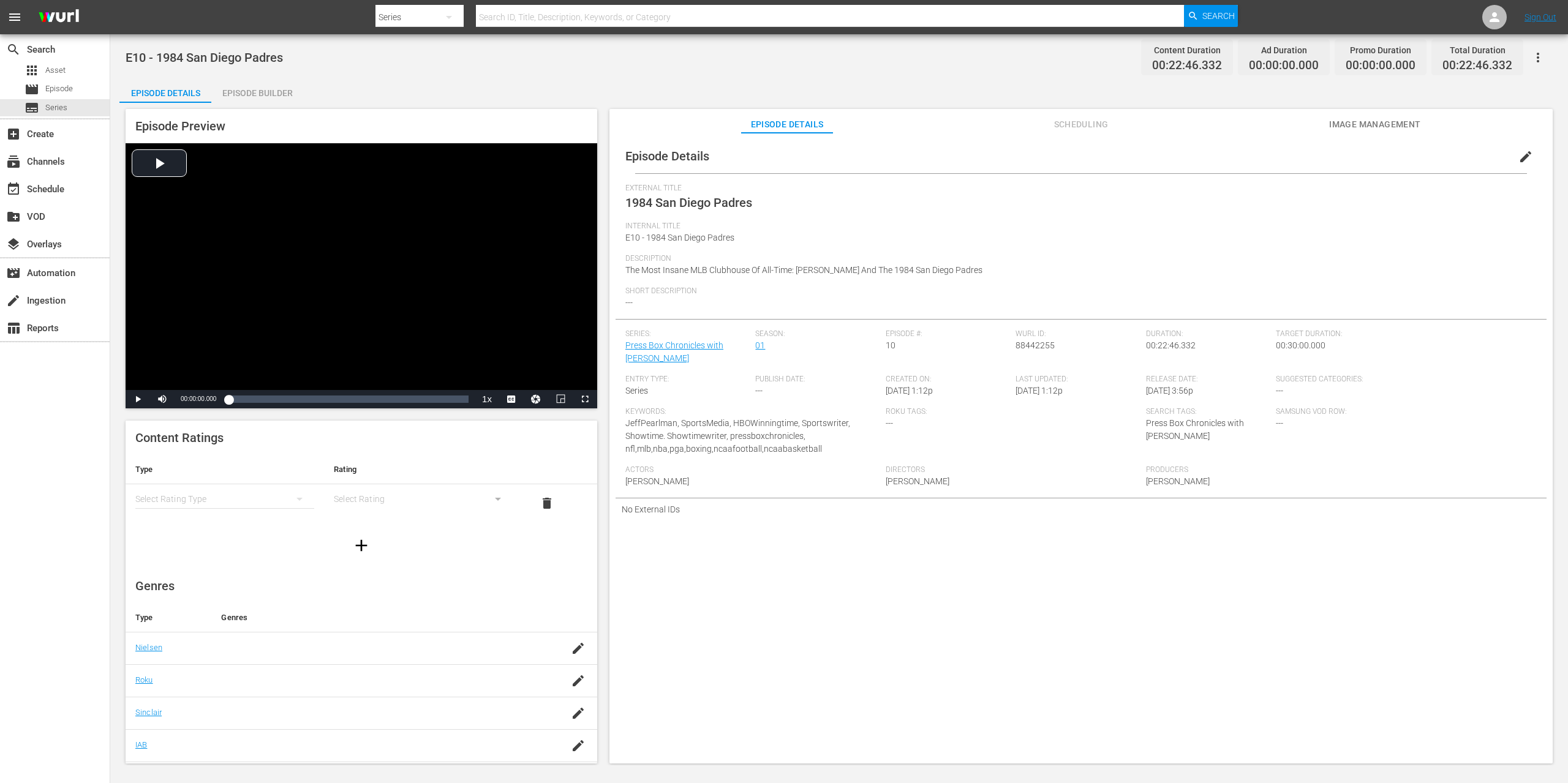
click at [267, 89] on div "Episode Builder" at bounding box center [257, 93] width 92 height 29
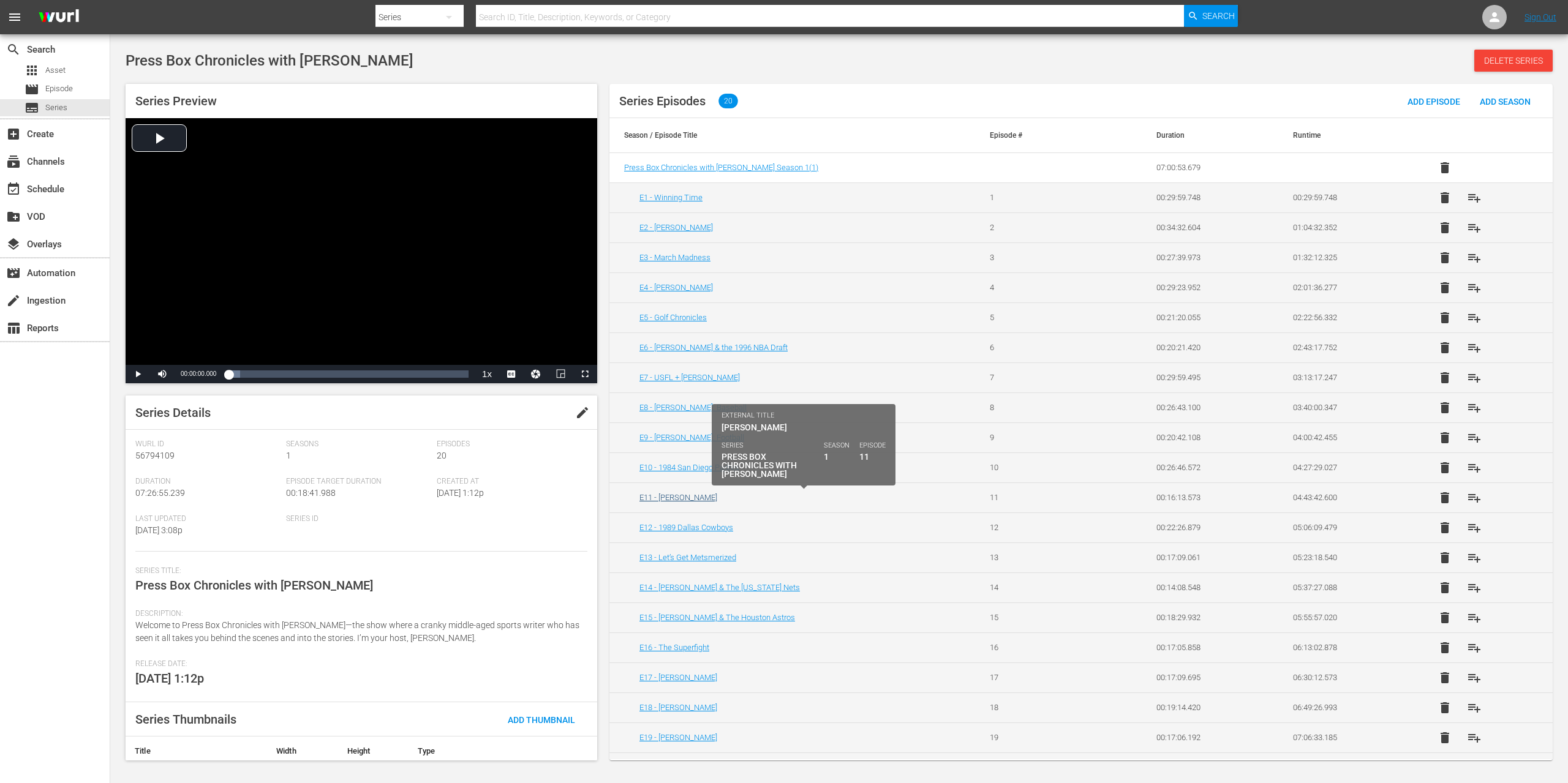
click at [668, 496] on link "E11 - [PERSON_NAME]" at bounding box center [678, 498] width 78 height 9
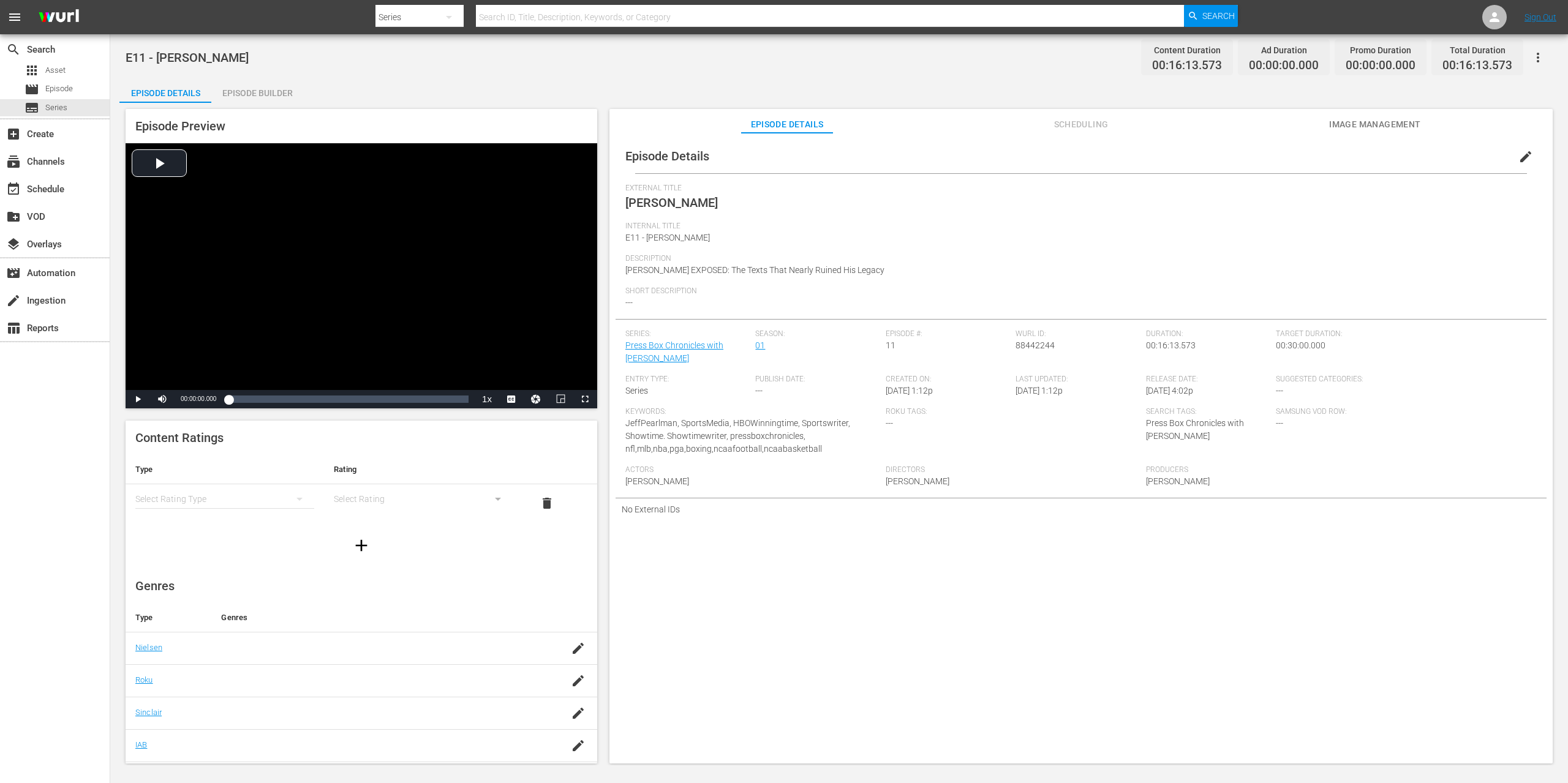
click at [275, 92] on div "Episode Builder" at bounding box center [257, 93] width 92 height 29
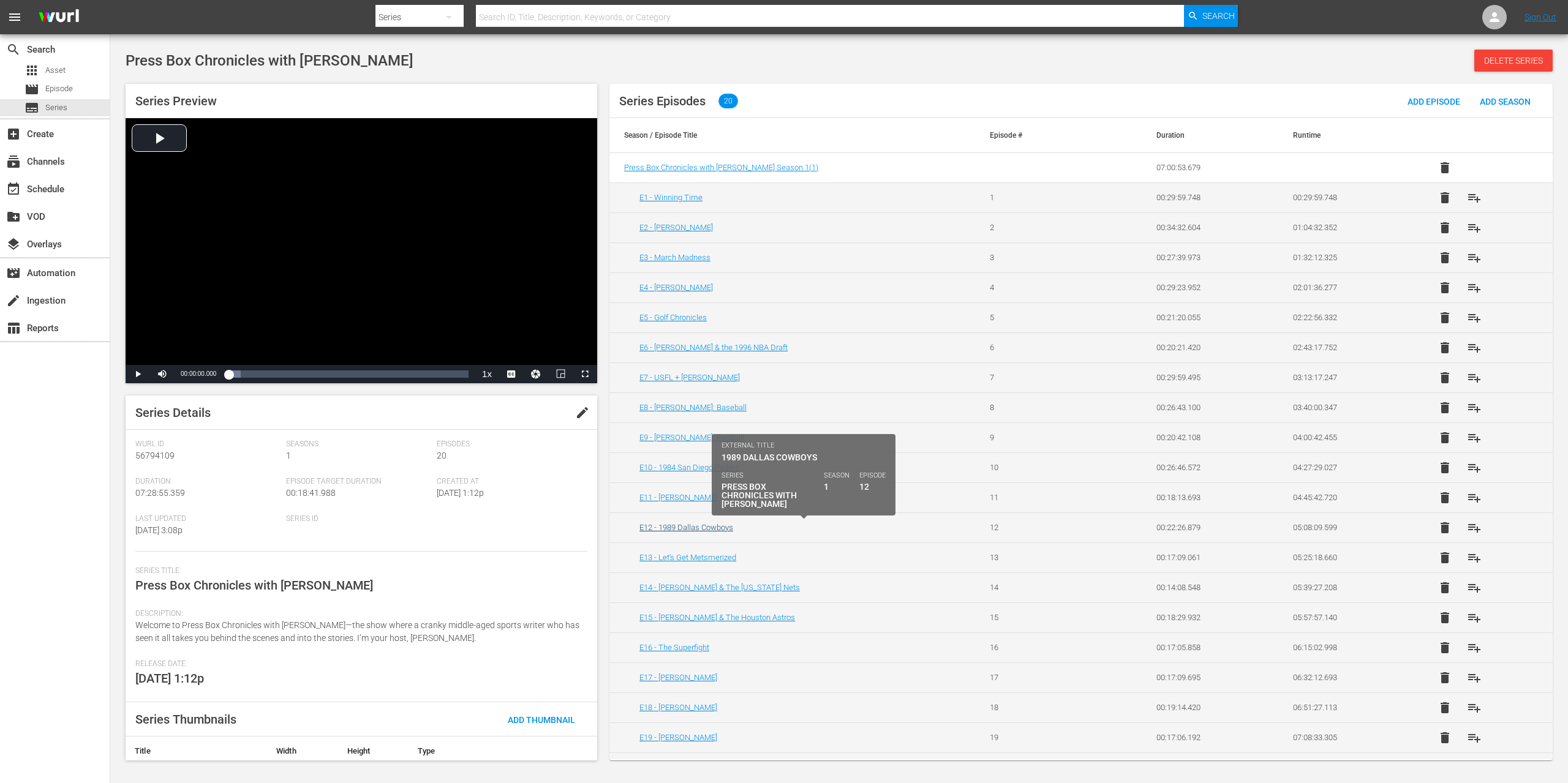
click at [688, 531] on link "E12 - 1989 Dallas Cowboys" at bounding box center [686, 528] width 94 height 9
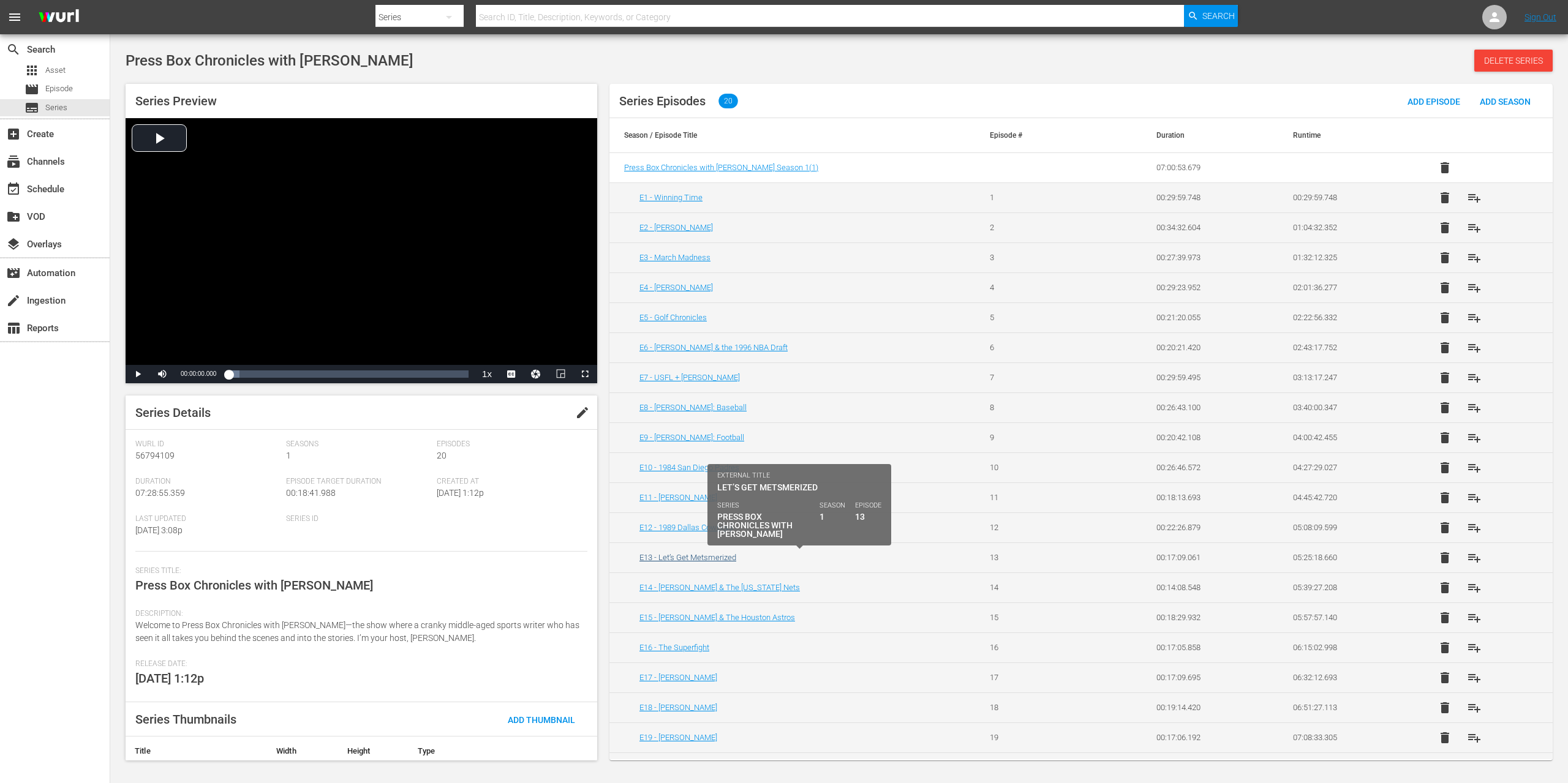
click at [708, 557] on link "E13 - Let’s Get Metsmerized" at bounding box center [688, 557] width 96 height 9
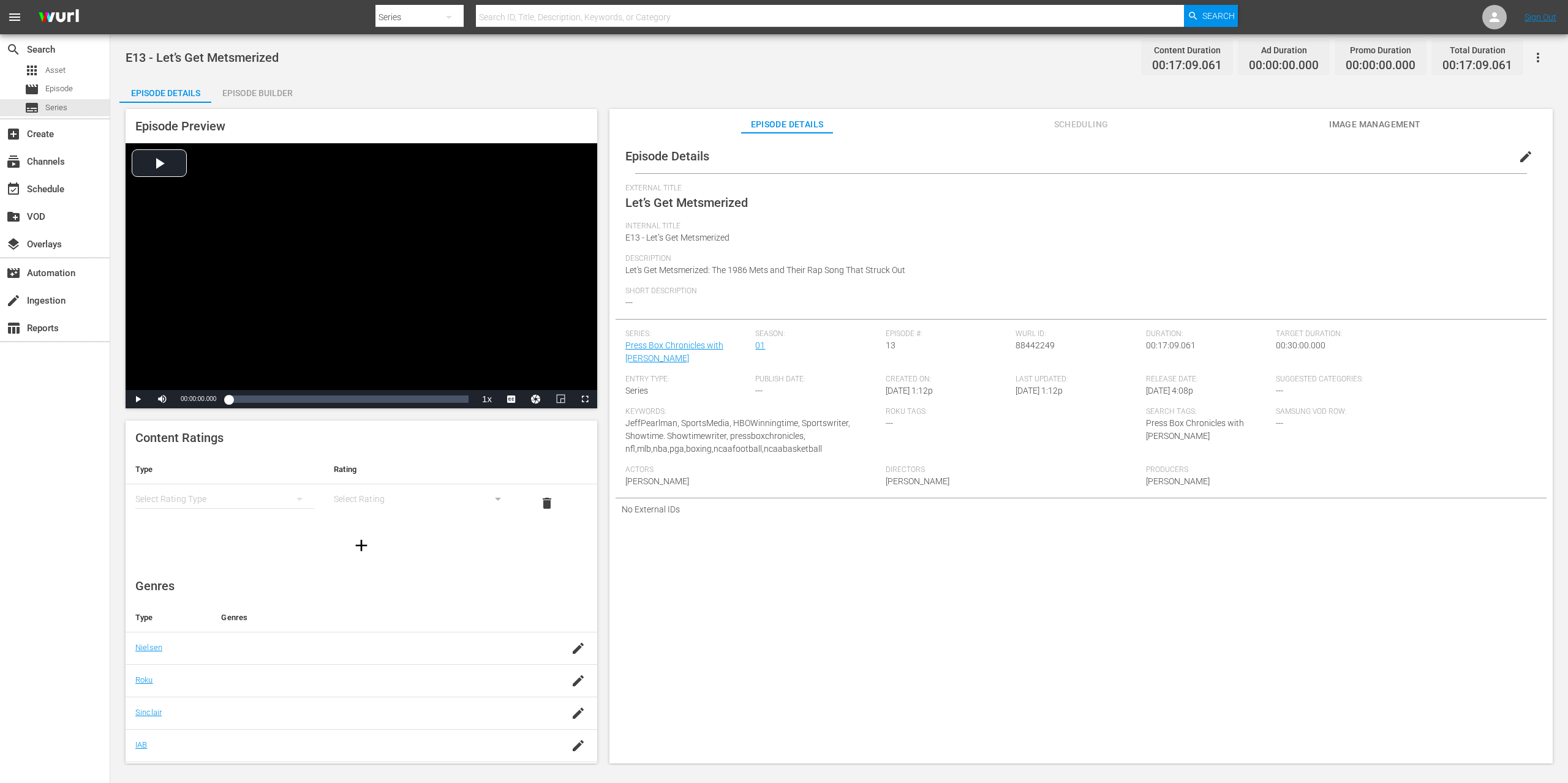
click at [240, 93] on div "Episode Builder" at bounding box center [257, 93] width 92 height 29
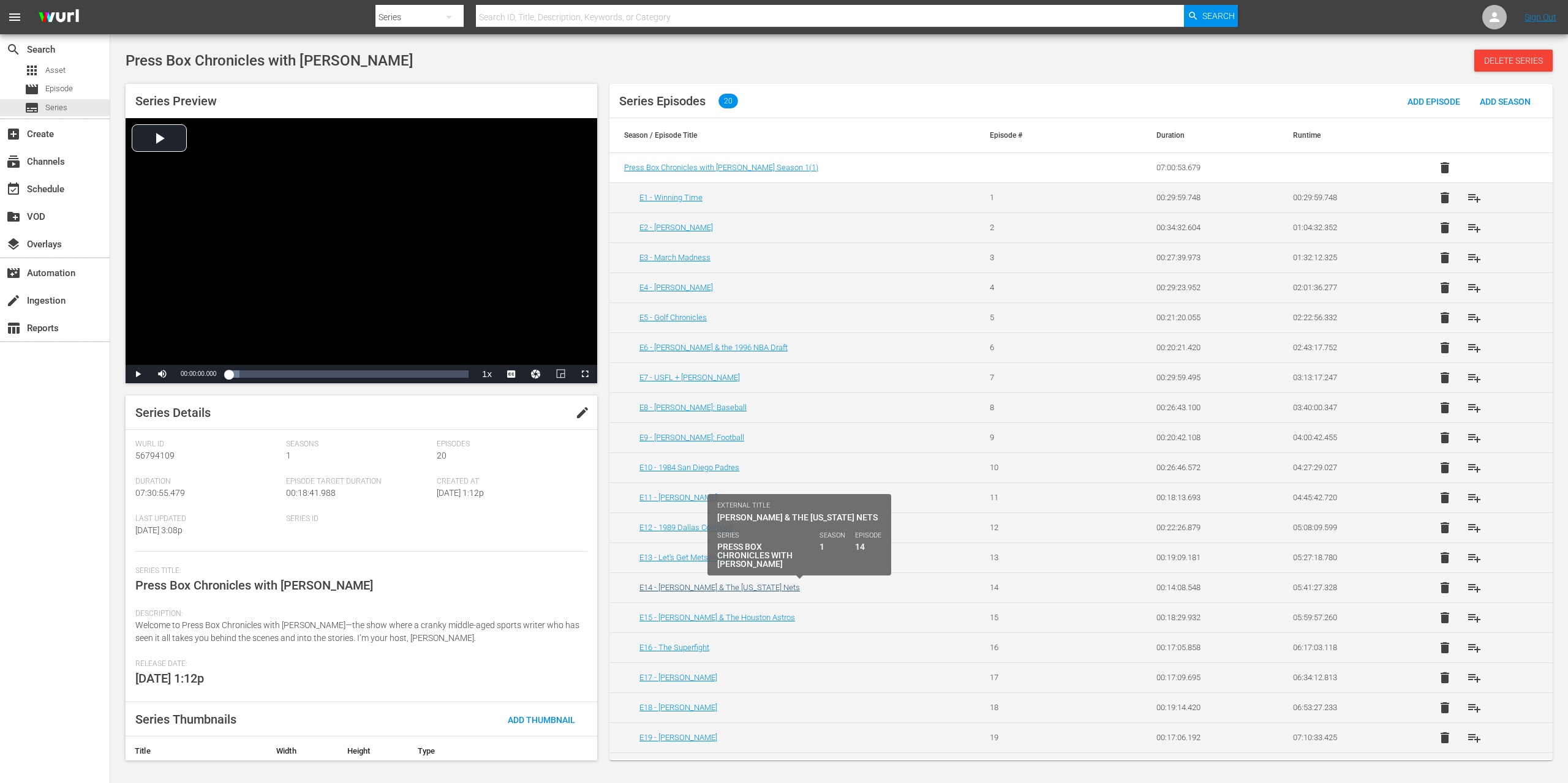
click at [712, 585] on link "E14 - [PERSON_NAME] & The [US_STATE] Nets" at bounding box center [719, 587] width 160 height 9
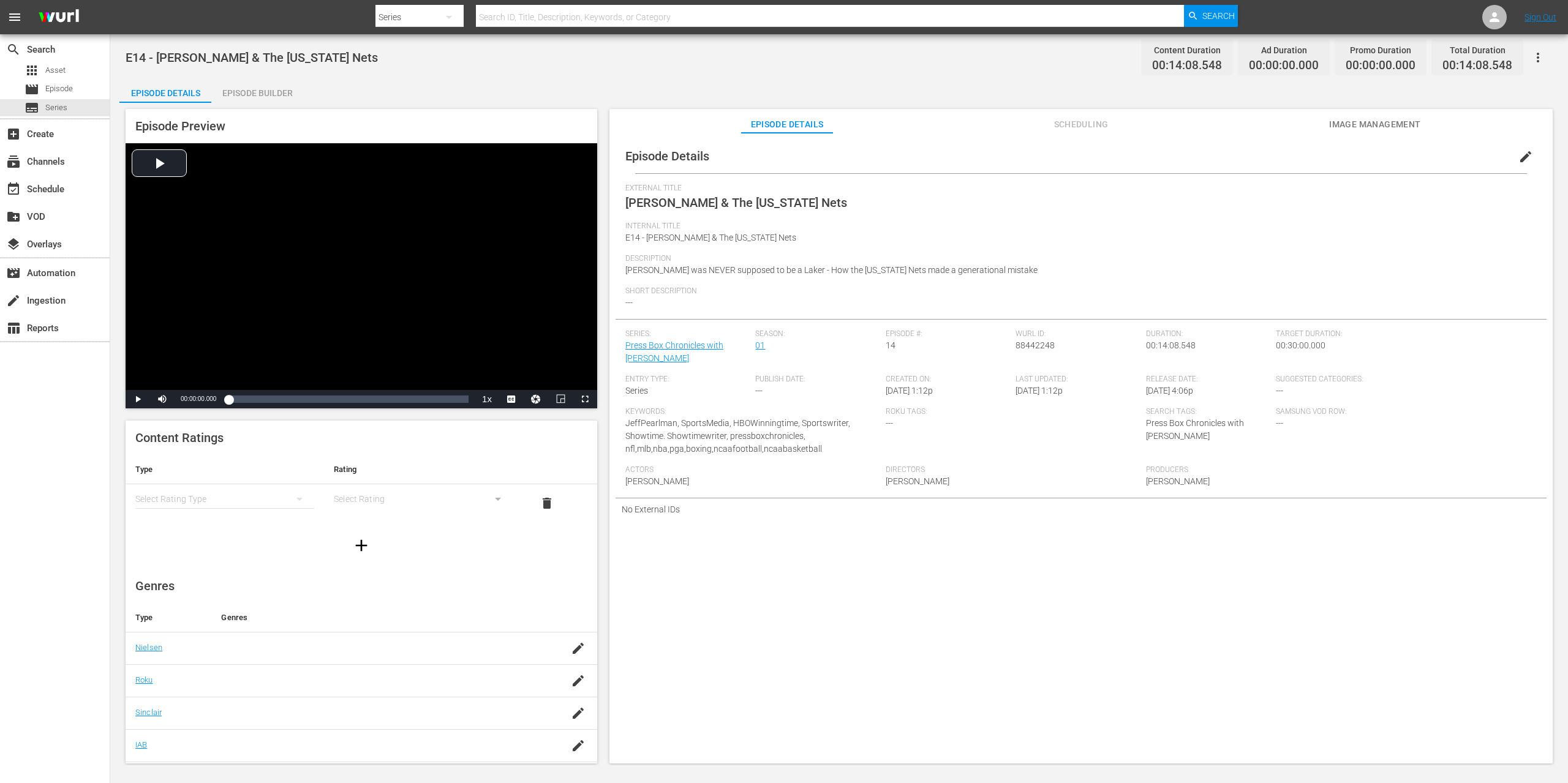
click at [256, 87] on div "Episode Builder" at bounding box center [257, 93] width 92 height 29
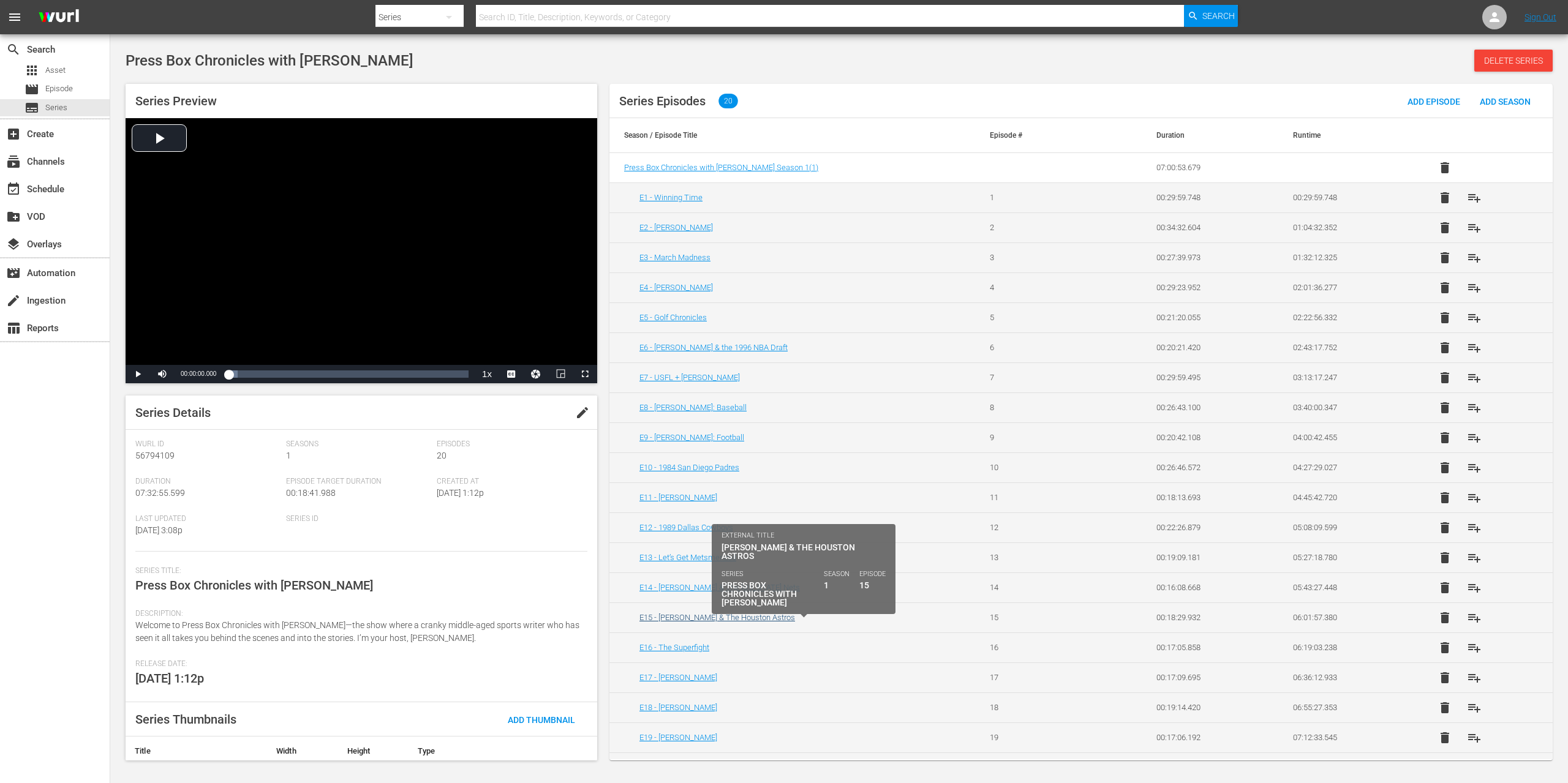
click at [706, 620] on link "E15 - [PERSON_NAME] & The Houston Astros" at bounding box center [717, 618] width 155 height 9
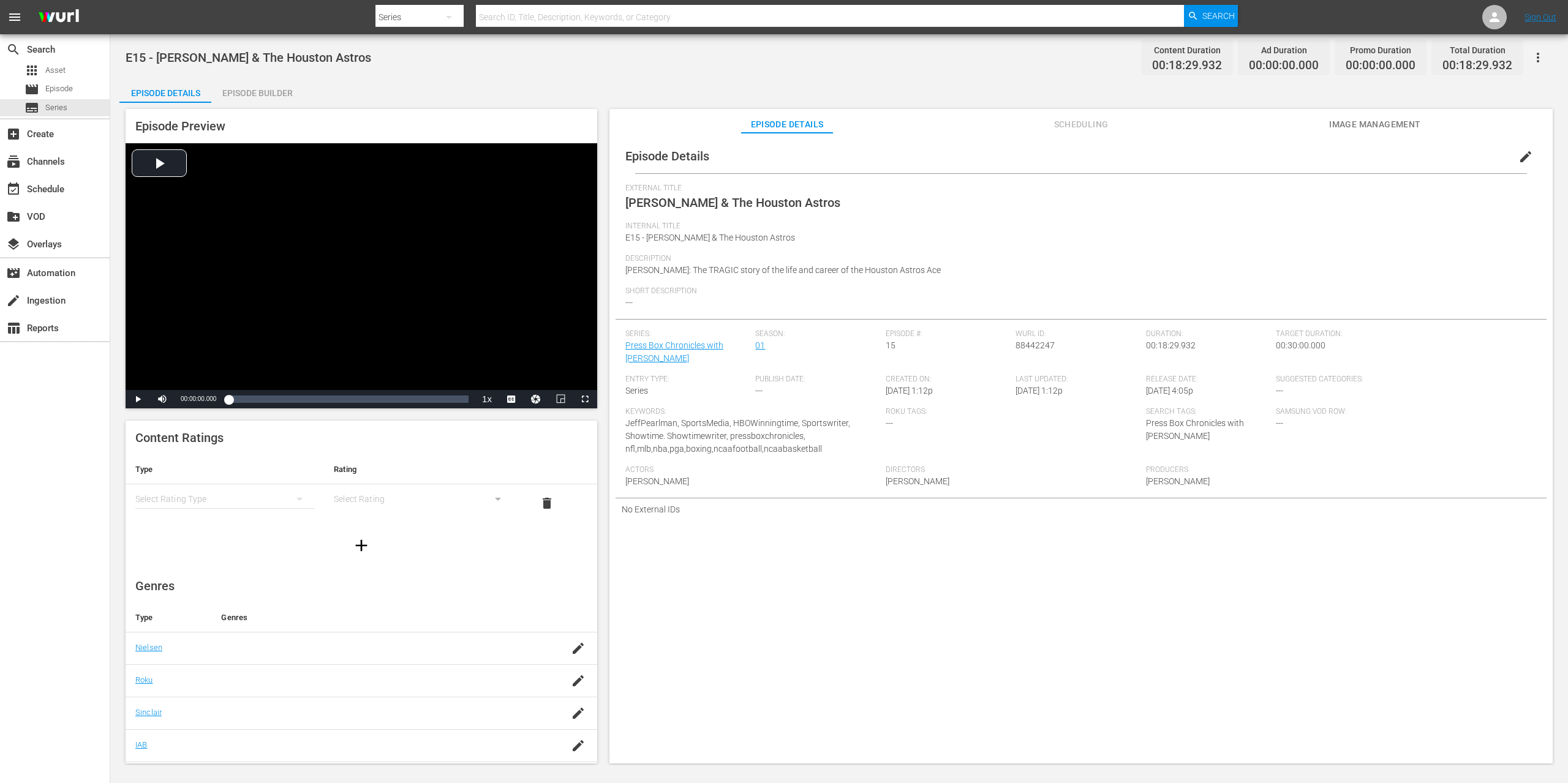
click at [249, 89] on div "Episode Builder" at bounding box center [257, 93] width 92 height 29
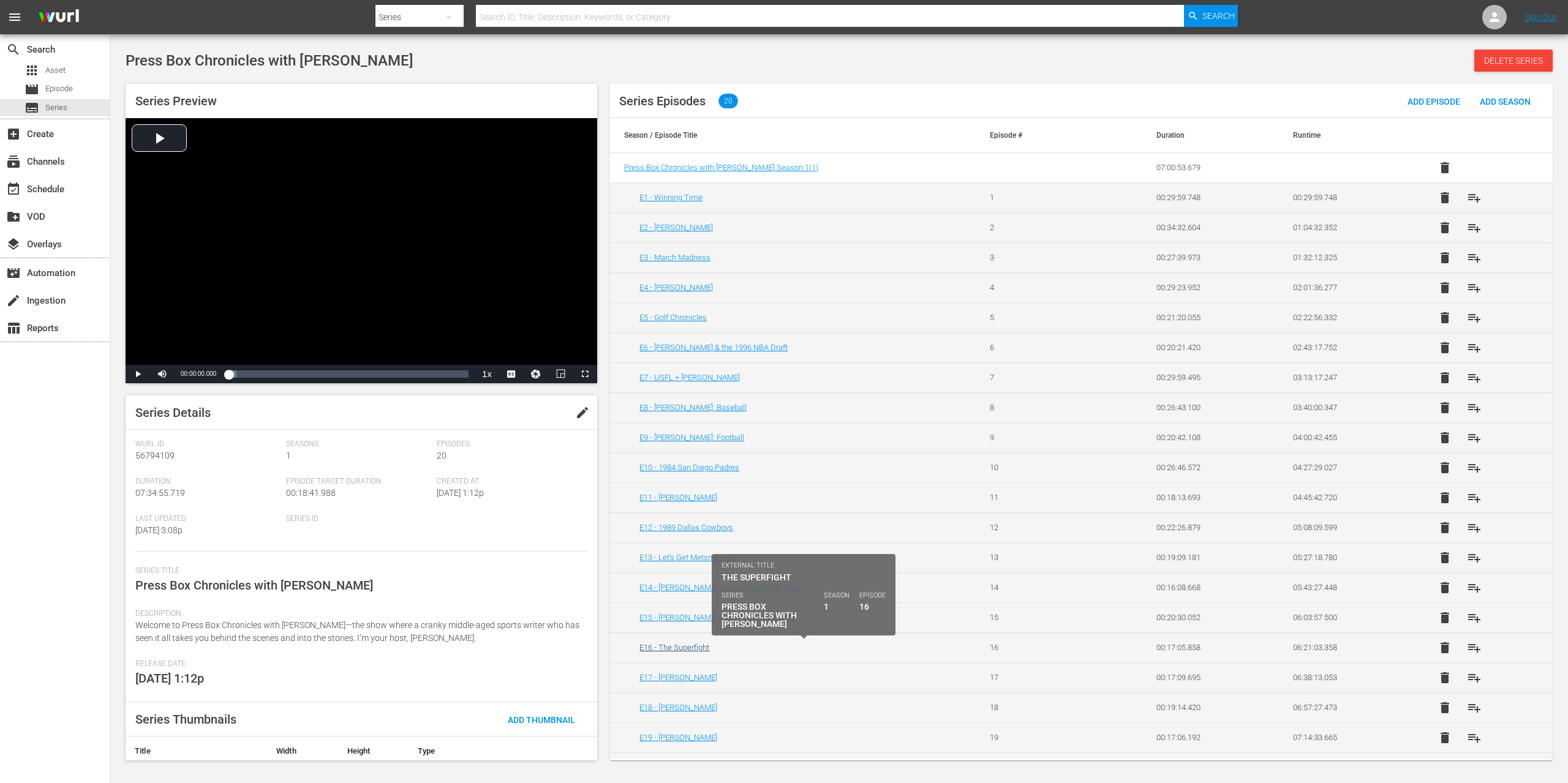
click at [687, 646] on link "E16 - The Superfight" at bounding box center [674, 648] width 70 height 9
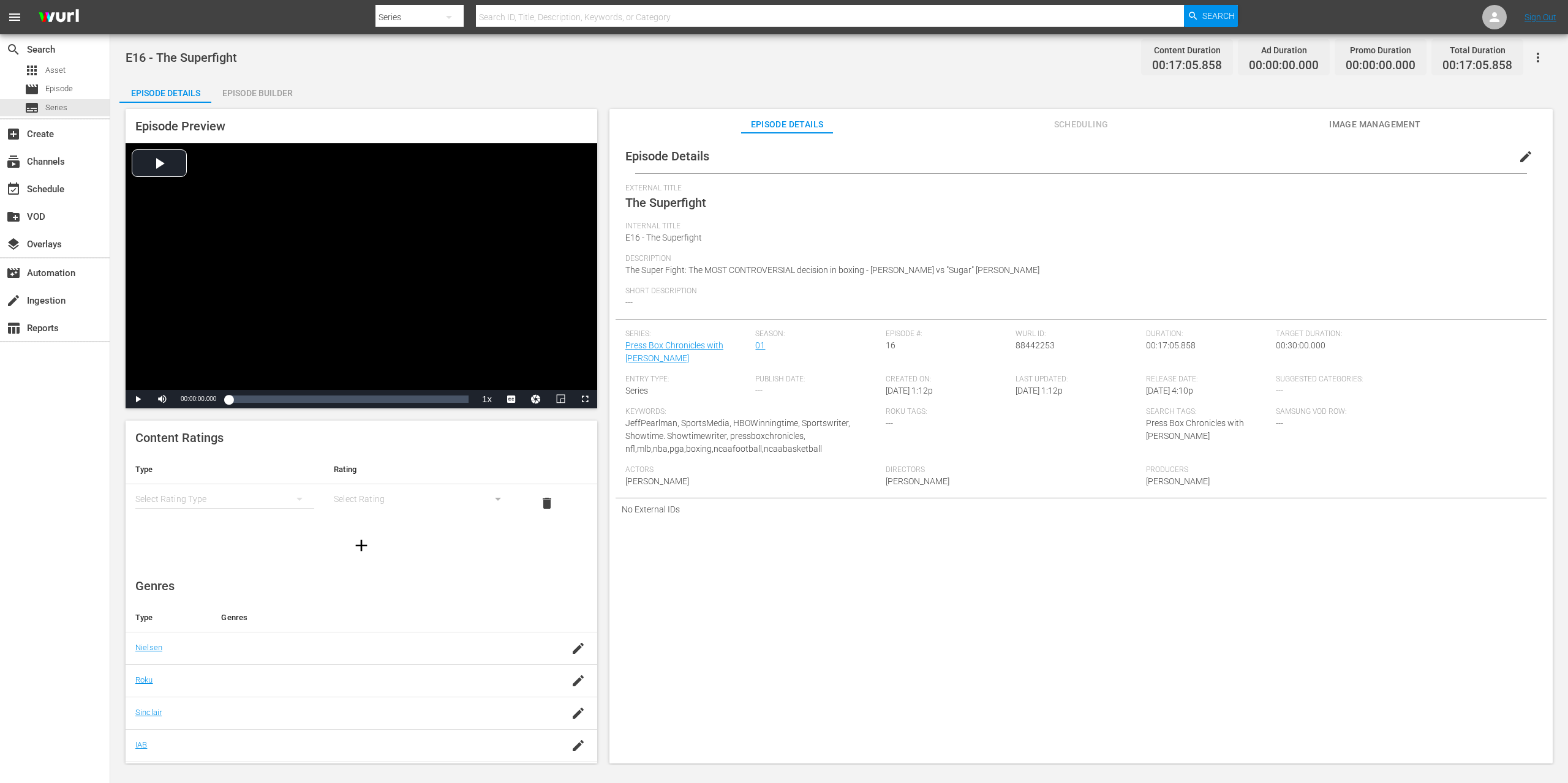
click at [253, 93] on div "Episode Builder" at bounding box center [257, 93] width 92 height 29
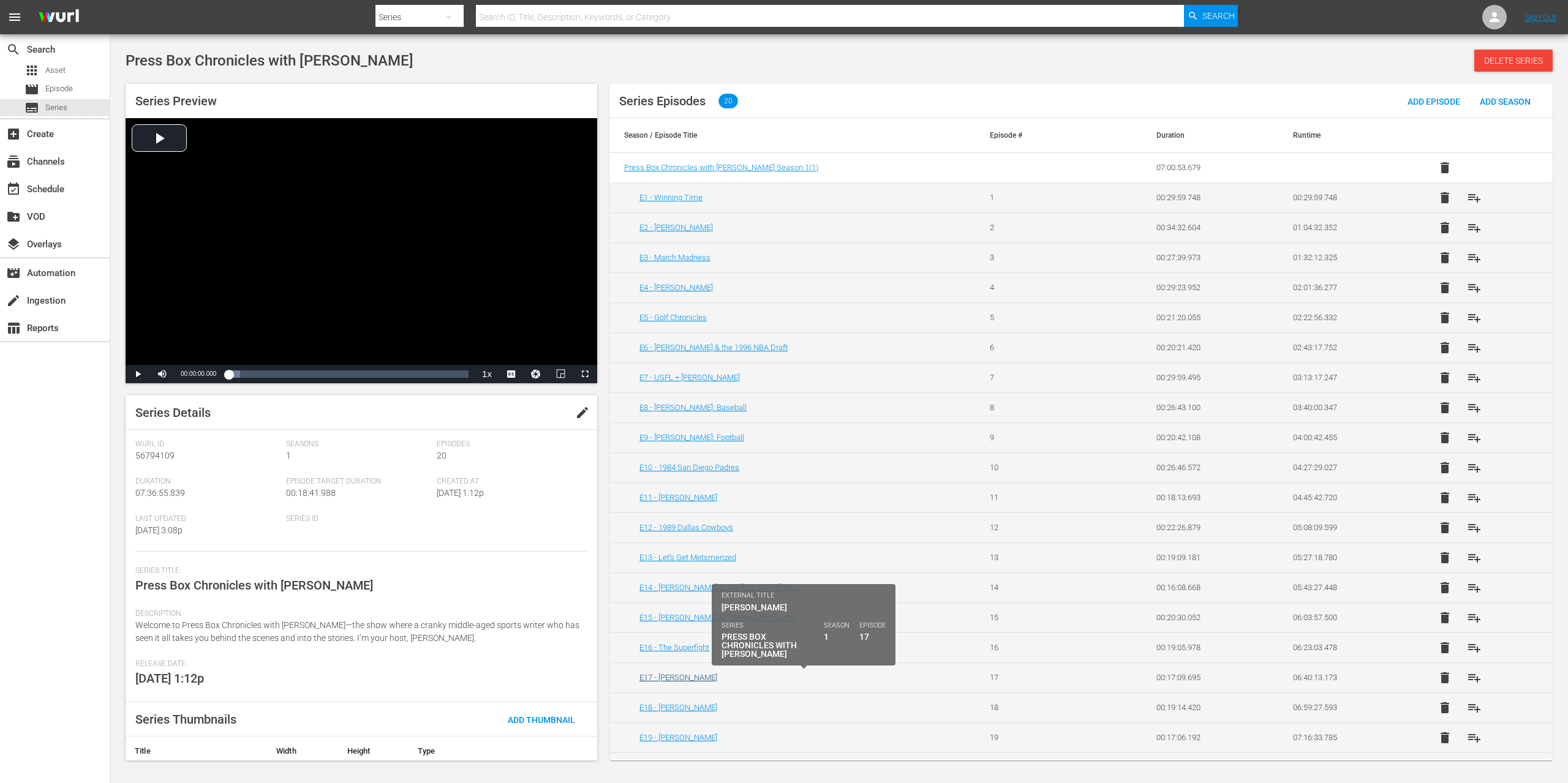
click at [689, 680] on link "E17 - [PERSON_NAME]" at bounding box center [678, 678] width 78 height 9
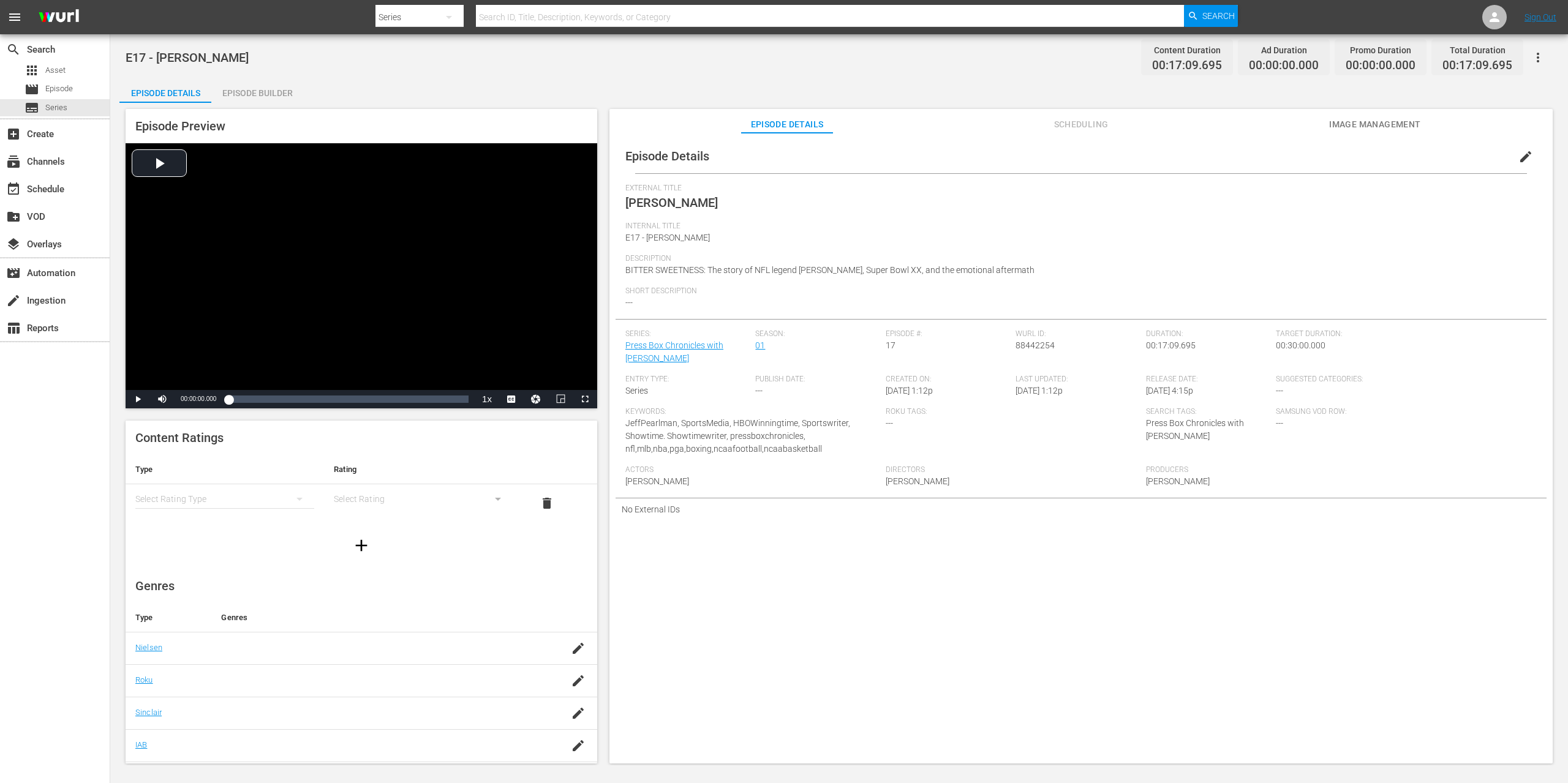
click at [238, 87] on div "Episode Builder" at bounding box center [257, 93] width 92 height 29
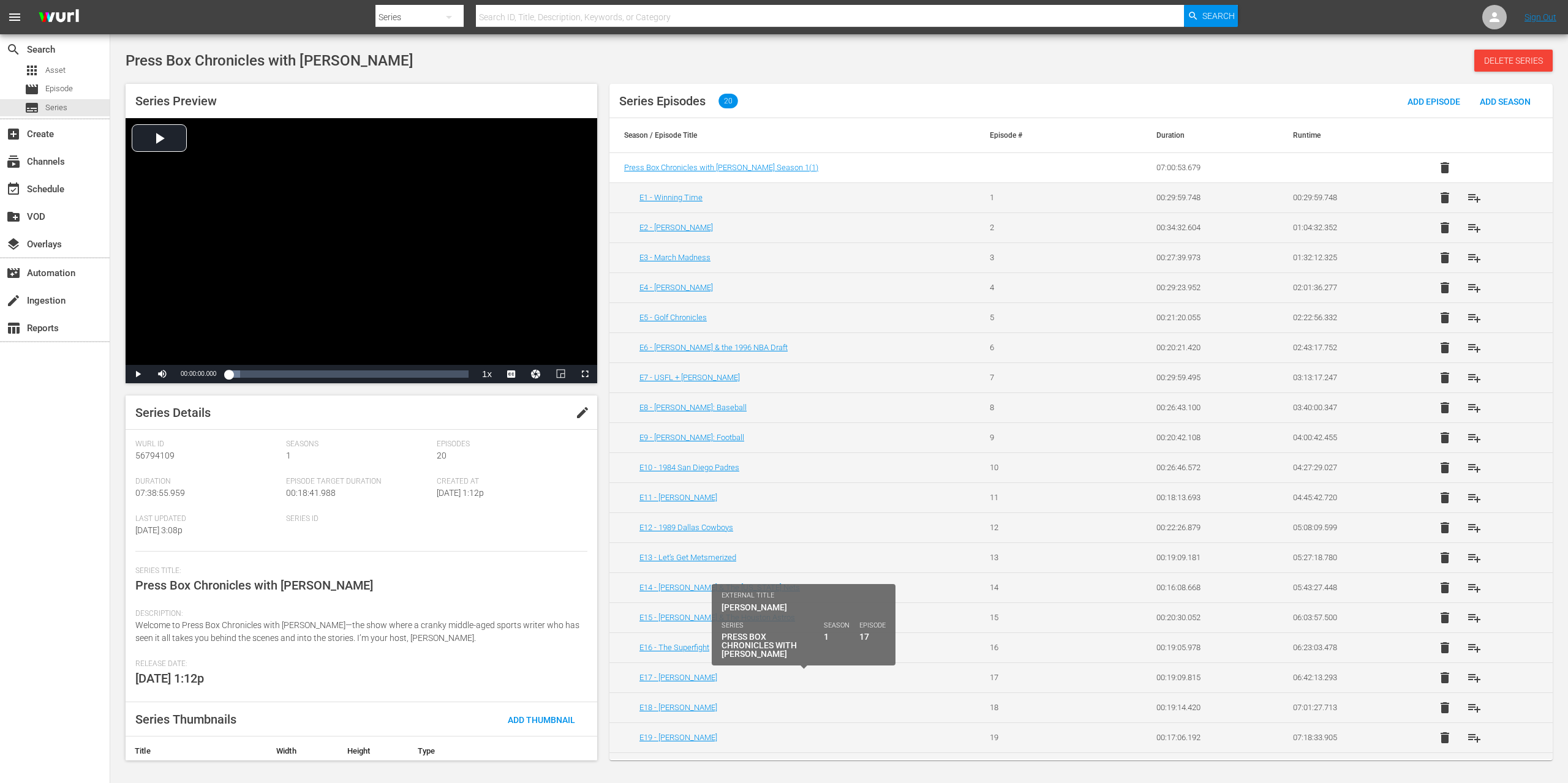
scroll to position [24, 0]
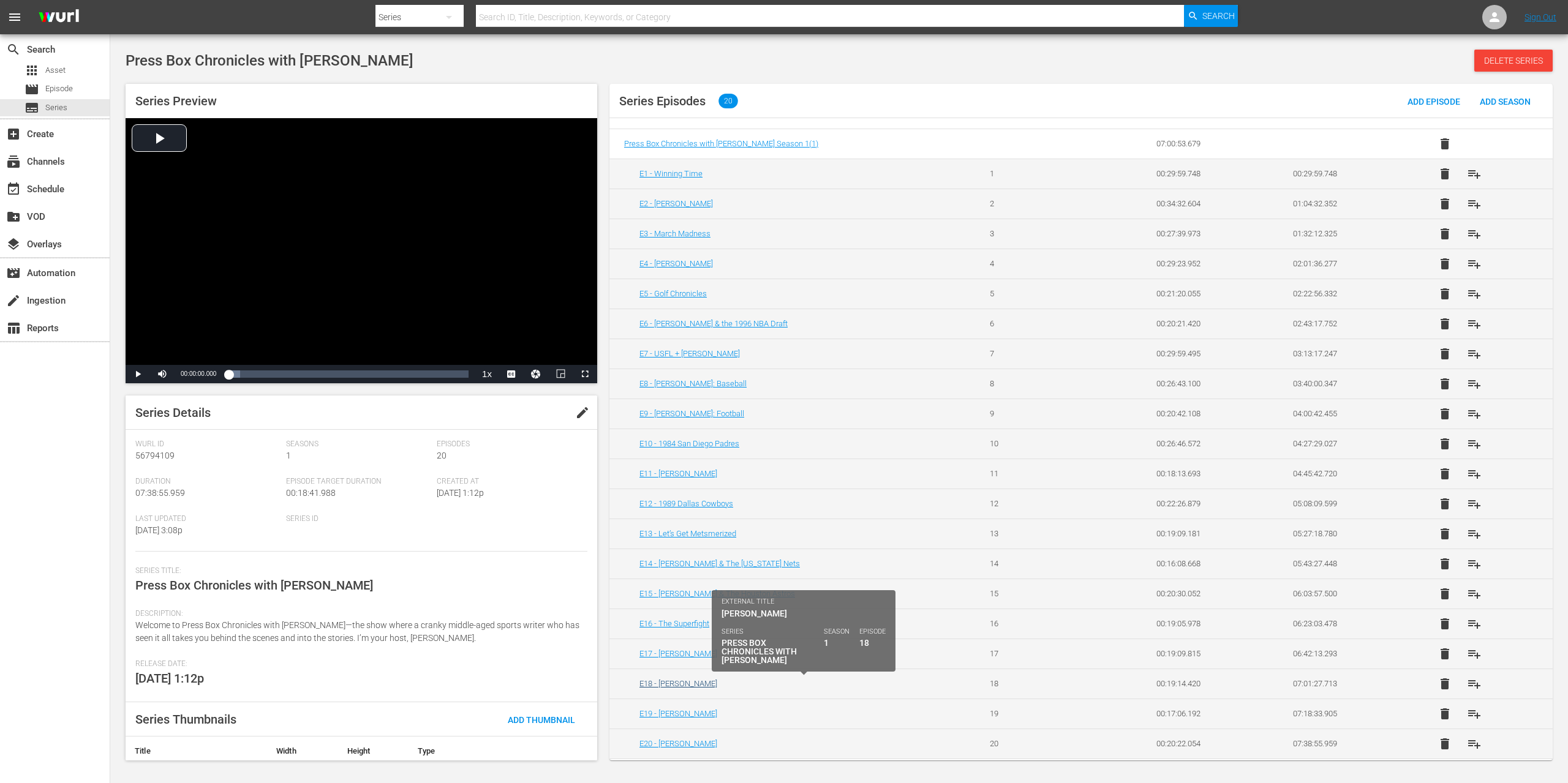
click at [688, 687] on link "E18 - [PERSON_NAME]" at bounding box center [678, 684] width 78 height 9
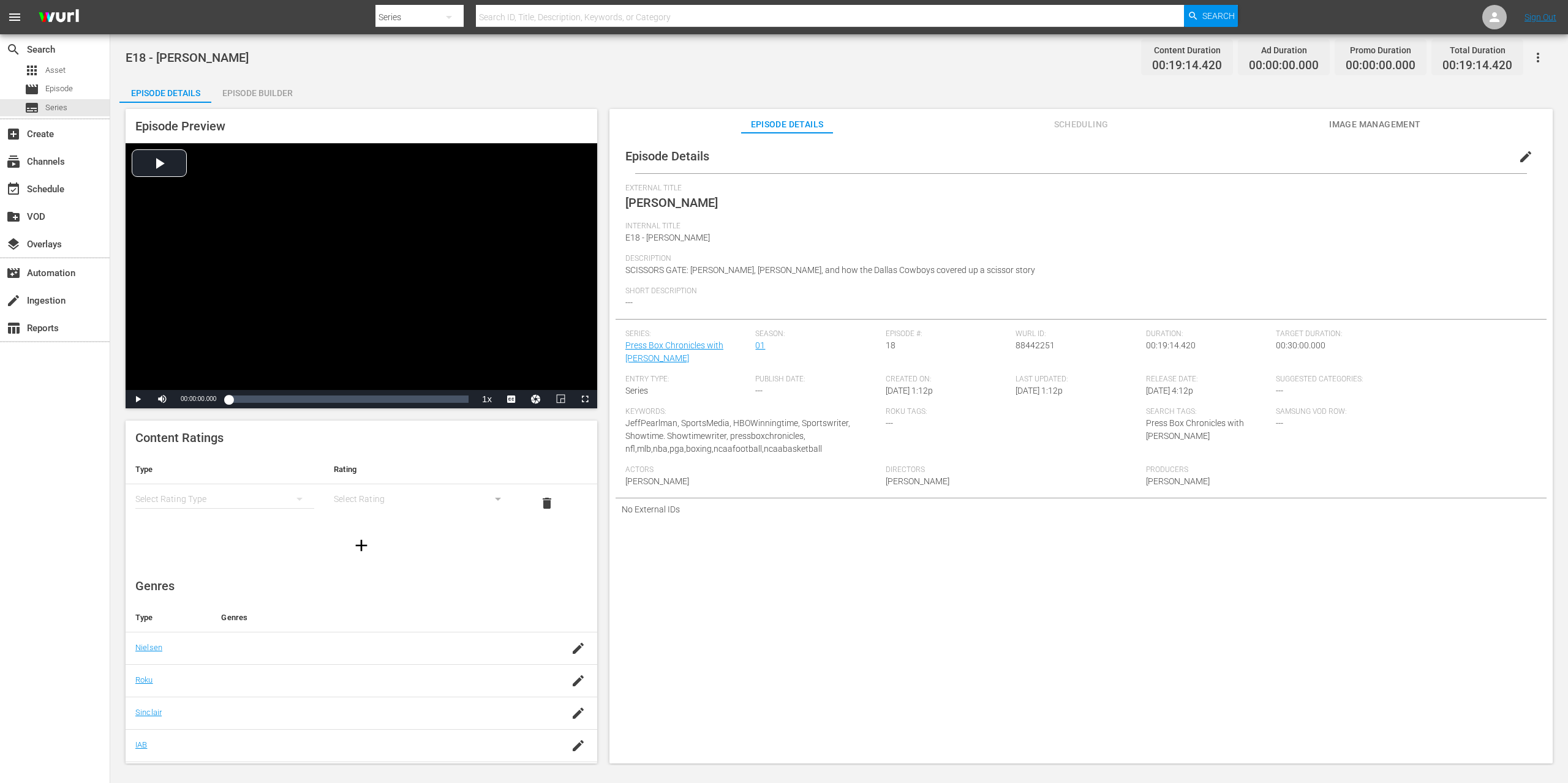
click at [243, 90] on div "Episode Builder" at bounding box center [257, 93] width 92 height 29
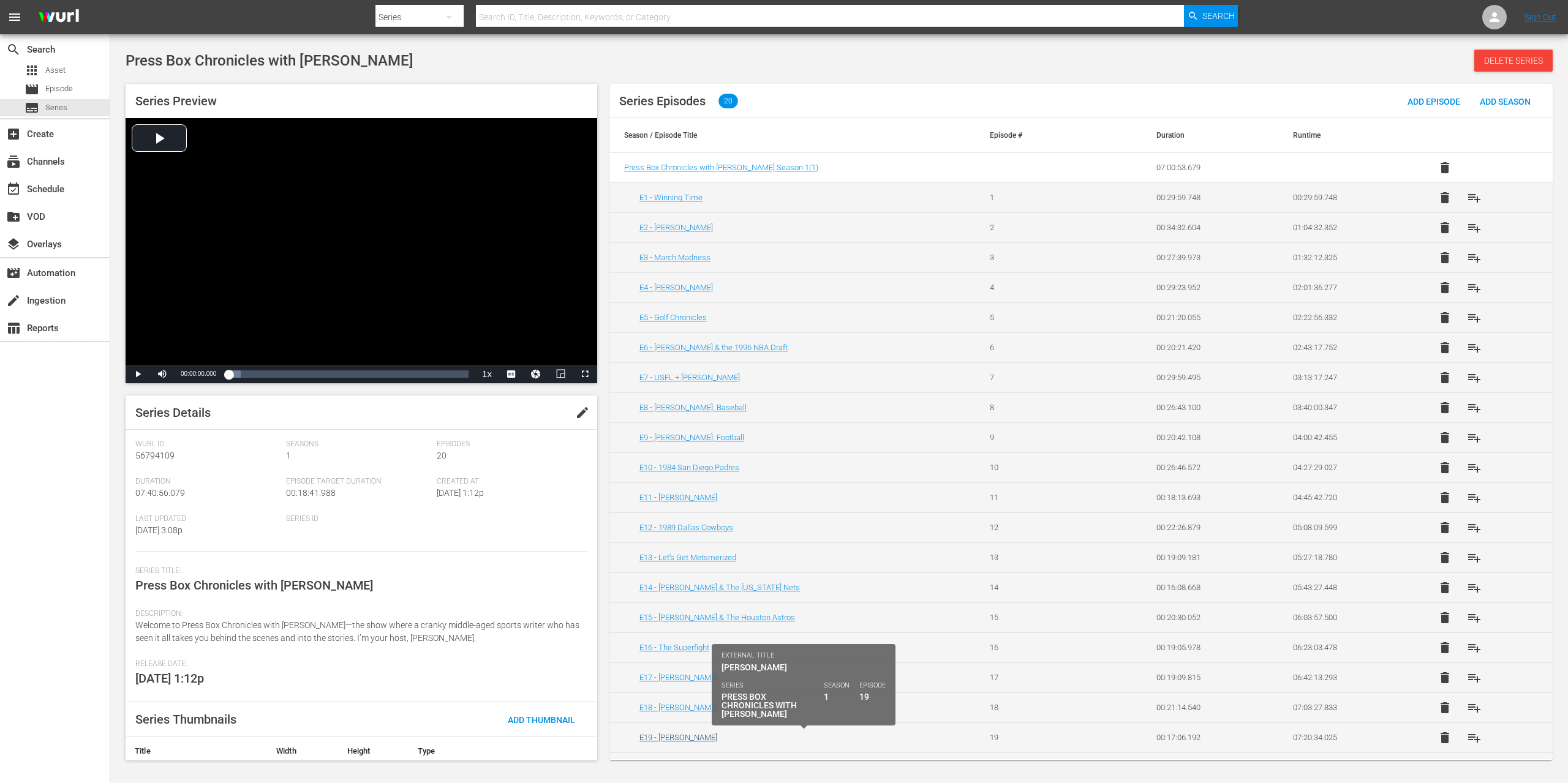
click at [663, 739] on link "E19 - [PERSON_NAME]" at bounding box center [678, 737] width 78 height 9
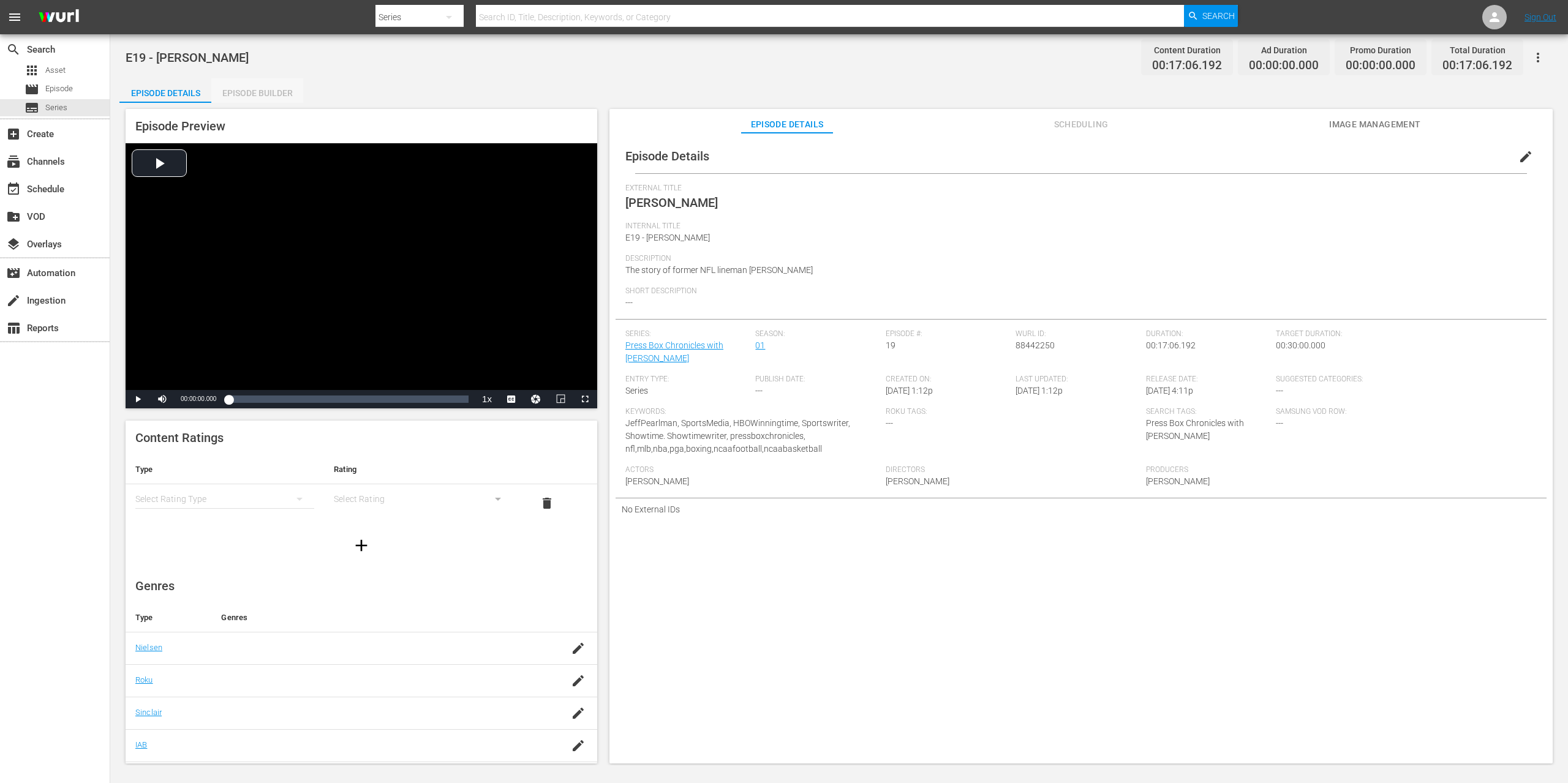
click at [263, 92] on div "Episode Builder" at bounding box center [257, 93] width 92 height 29
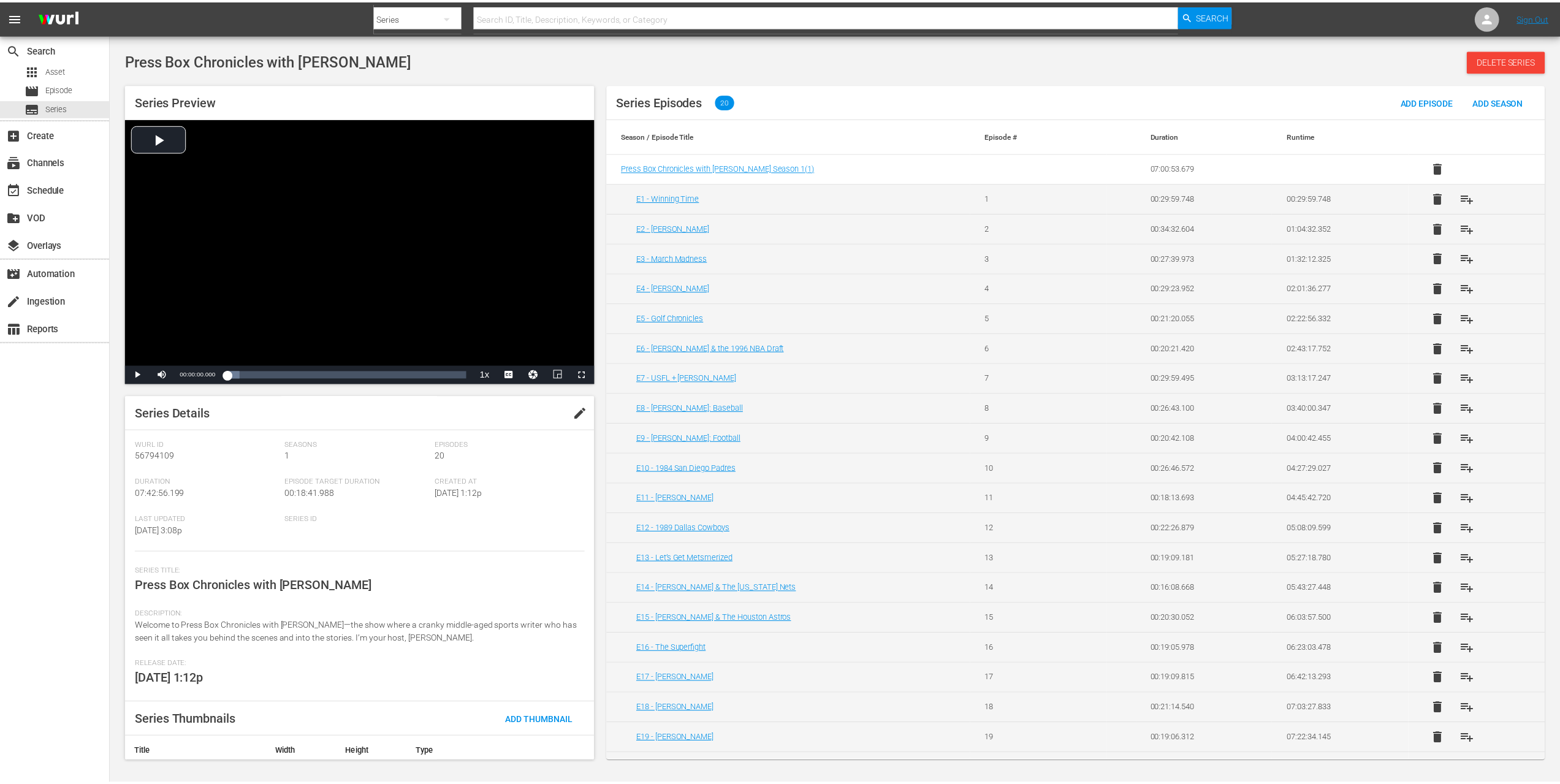
scroll to position [24, 0]
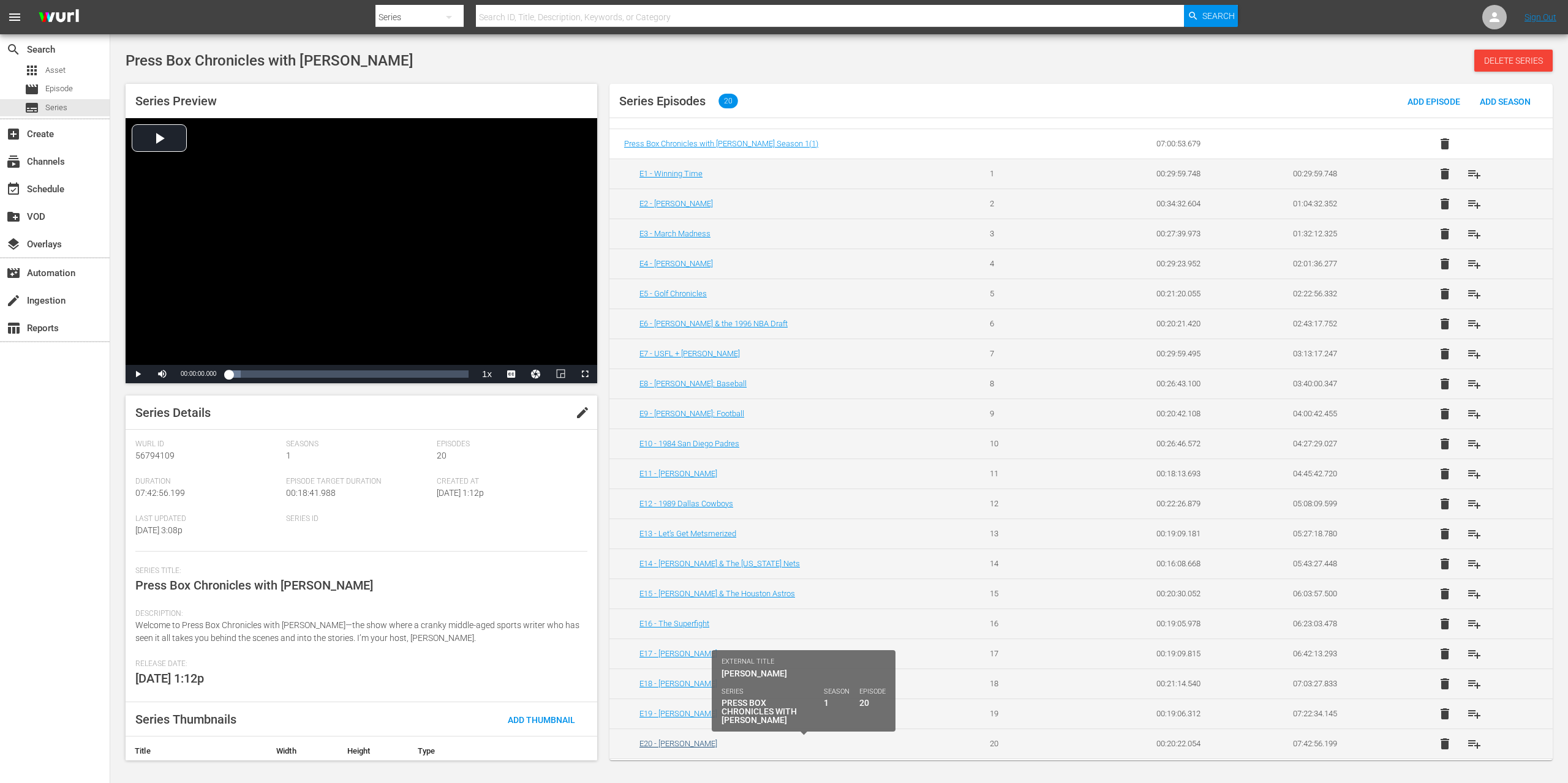
click at [674, 745] on link "E20 - [PERSON_NAME]" at bounding box center [678, 743] width 78 height 9
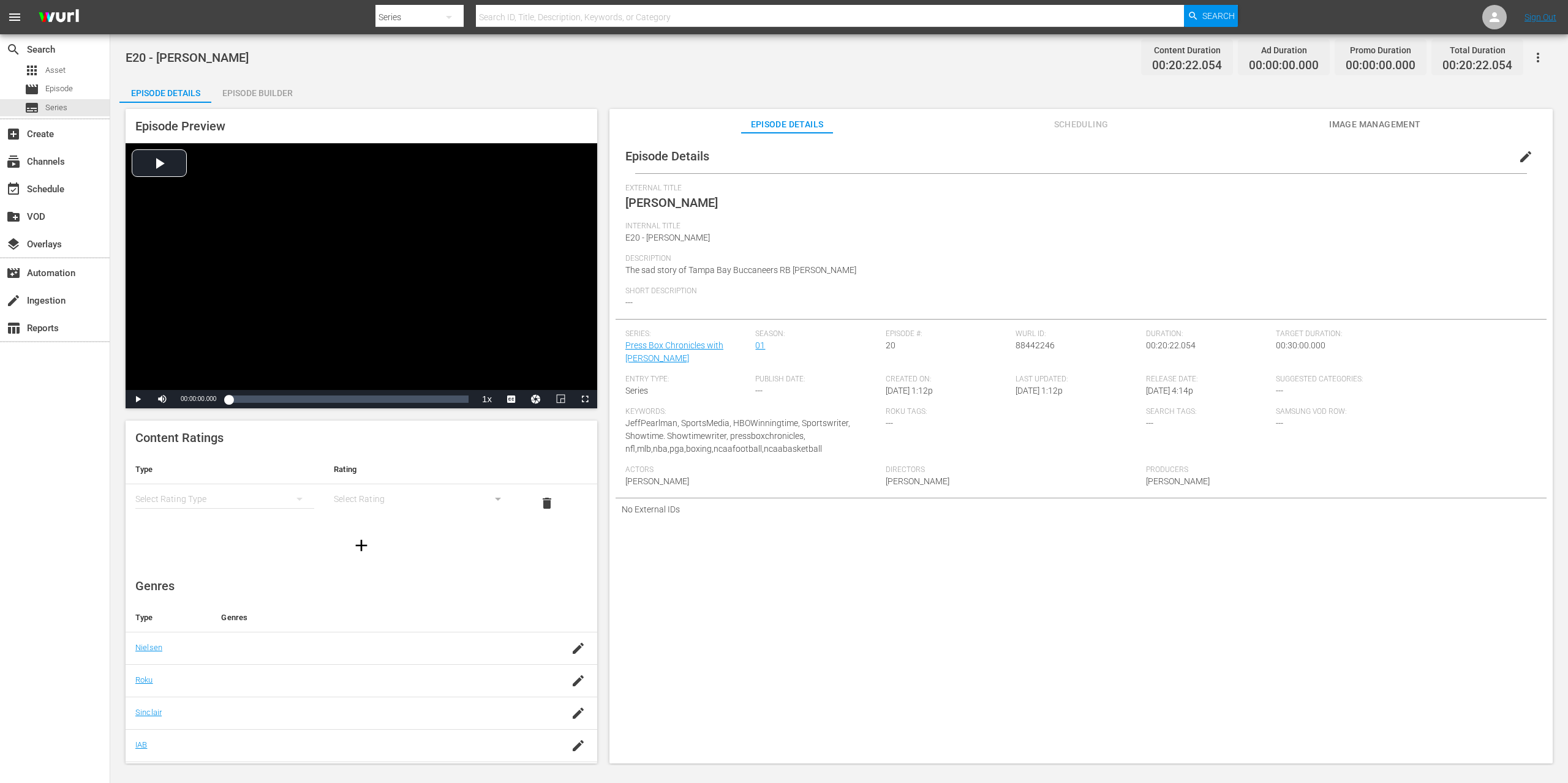
click at [239, 94] on div "Episode Builder" at bounding box center [257, 93] width 92 height 29
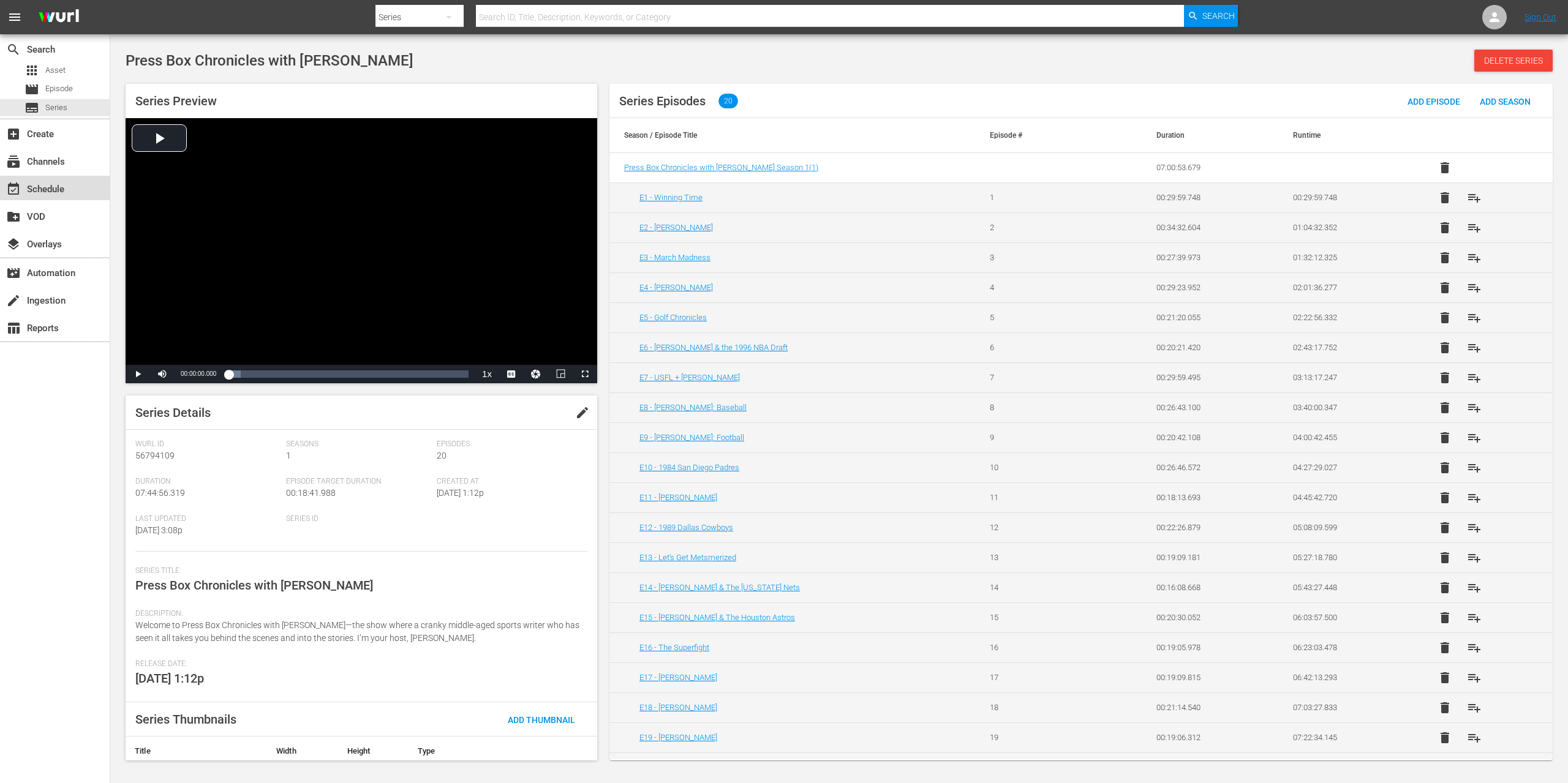
click at [60, 183] on div "event_available Schedule" at bounding box center [34, 187] width 68 height 11
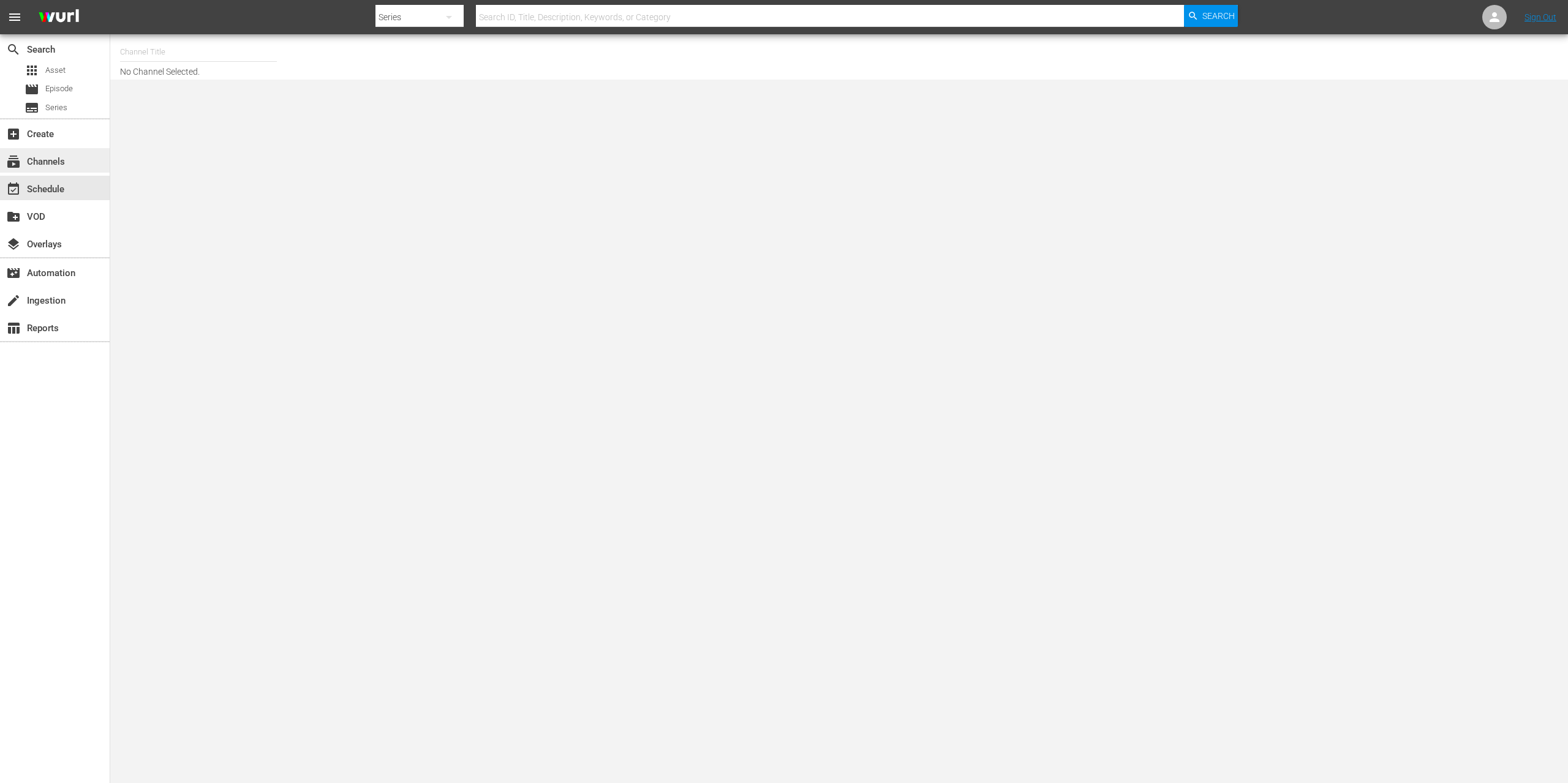
click at [51, 159] on div "subscriptions Channels" at bounding box center [34, 159] width 68 height 11
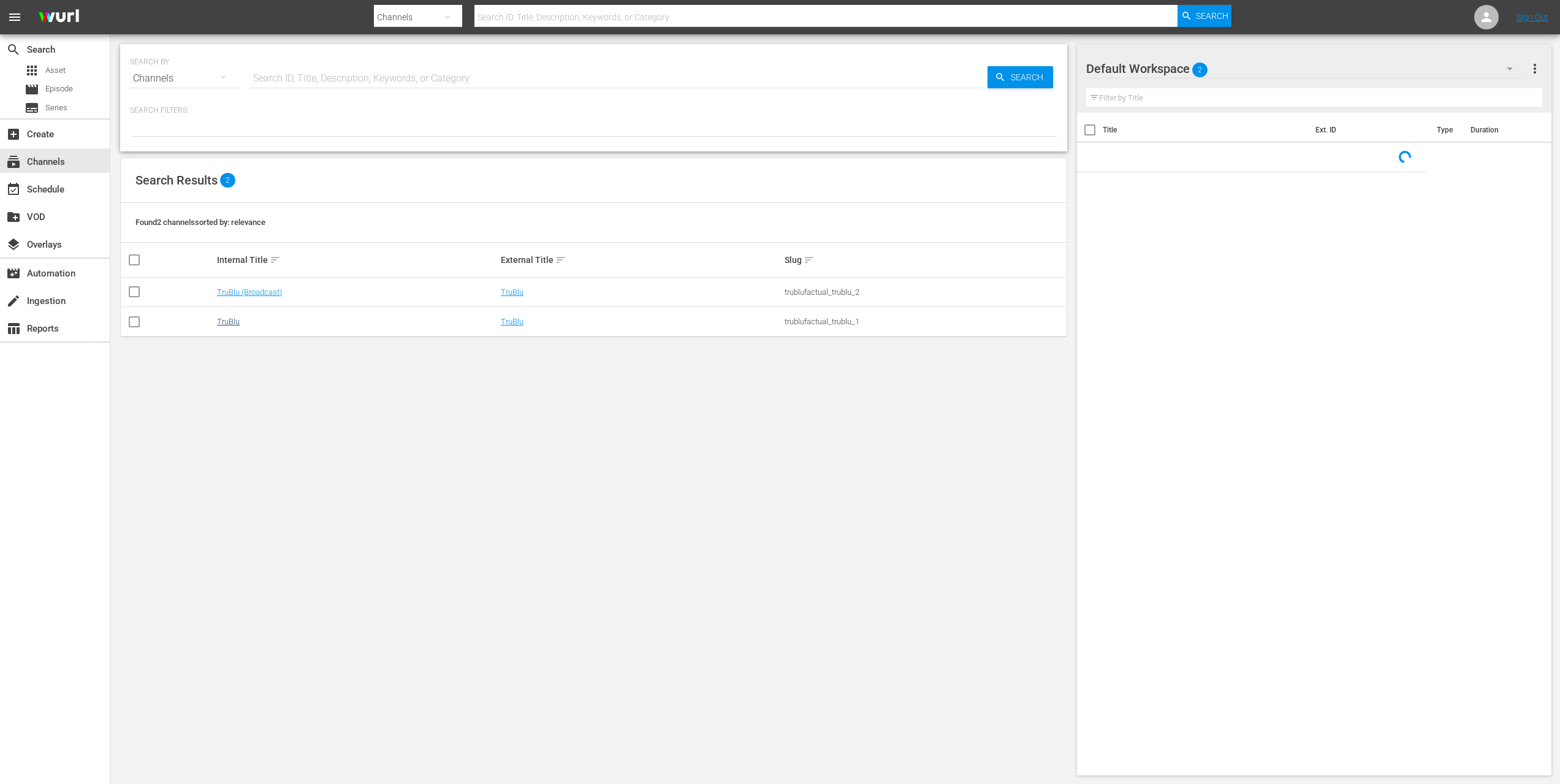
click at [217, 325] on link "TruBlu" at bounding box center [229, 322] width 23 height 9
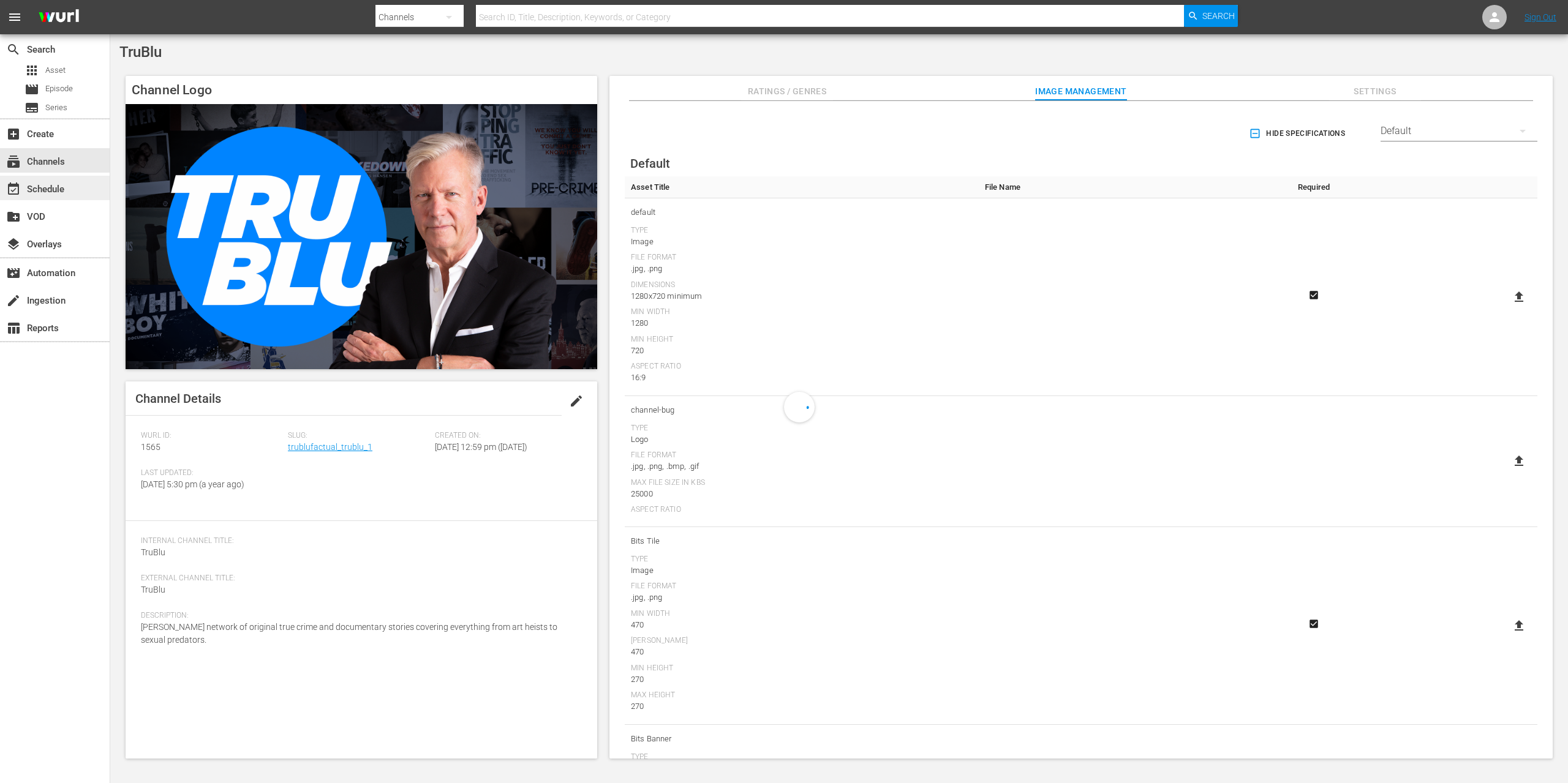
click at [47, 184] on div "event_available Schedule" at bounding box center [34, 187] width 68 height 11
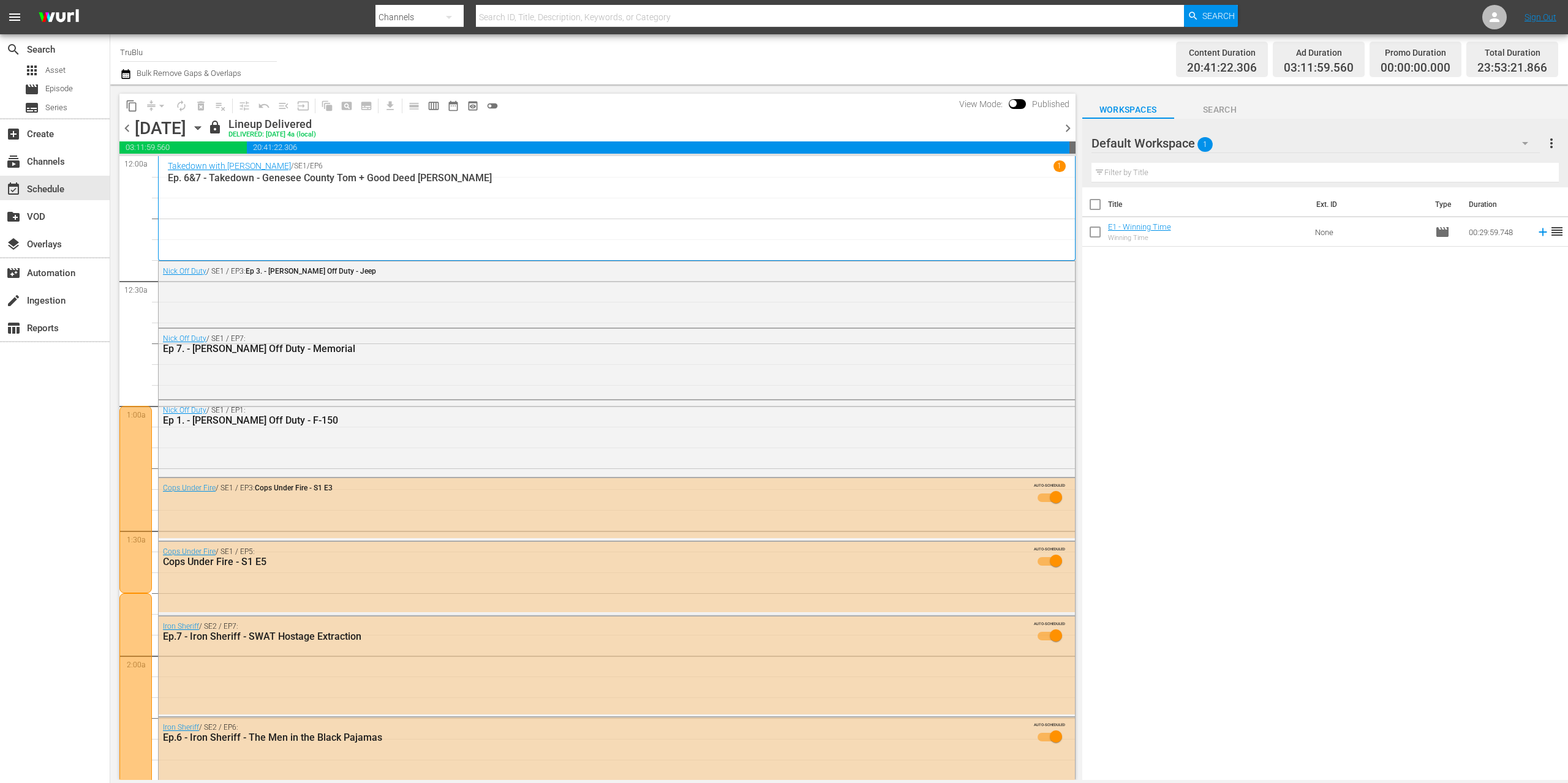
click at [1070, 128] on span "chevron_right" at bounding box center [1067, 128] width 15 height 15
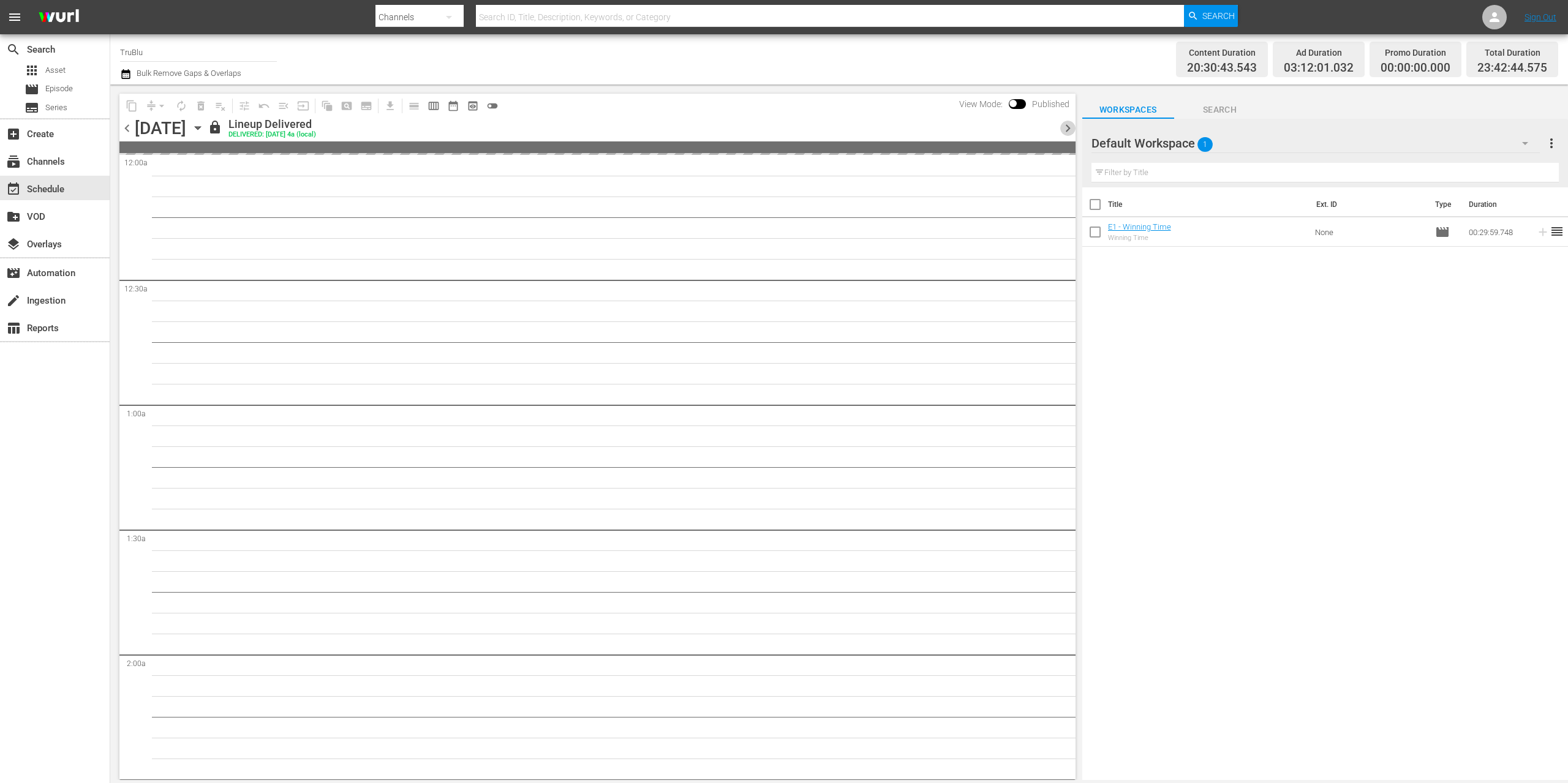
click at [1070, 128] on span "chevron_right" at bounding box center [1067, 128] width 15 height 15
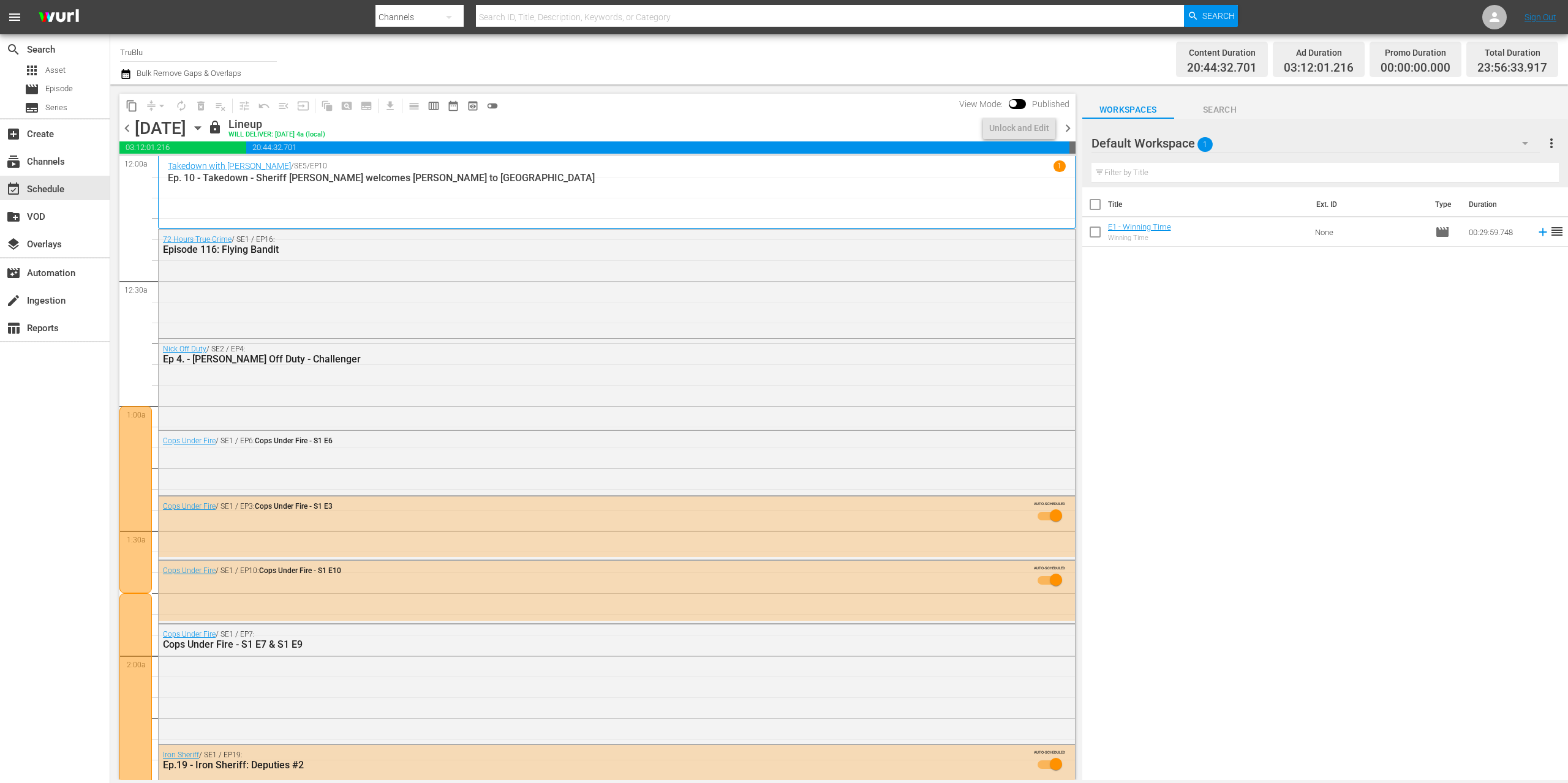
click at [200, 127] on icon "button" at bounding box center [198, 128] width 5 height 3
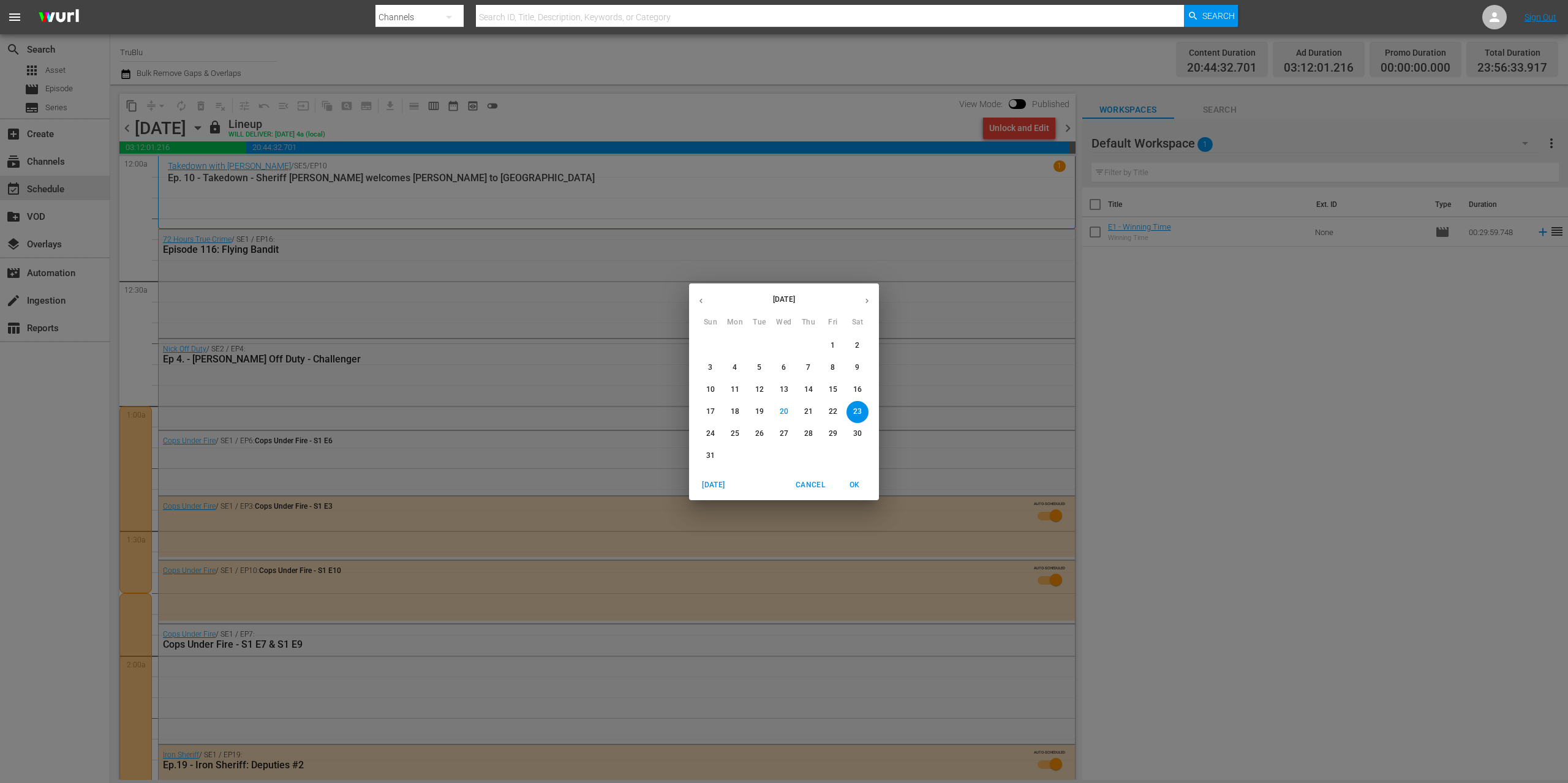
click at [864, 300] on icon "button" at bounding box center [867, 301] width 9 height 9
click at [733, 346] on p "1" at bounding box center [734, 346] width 4 height 11
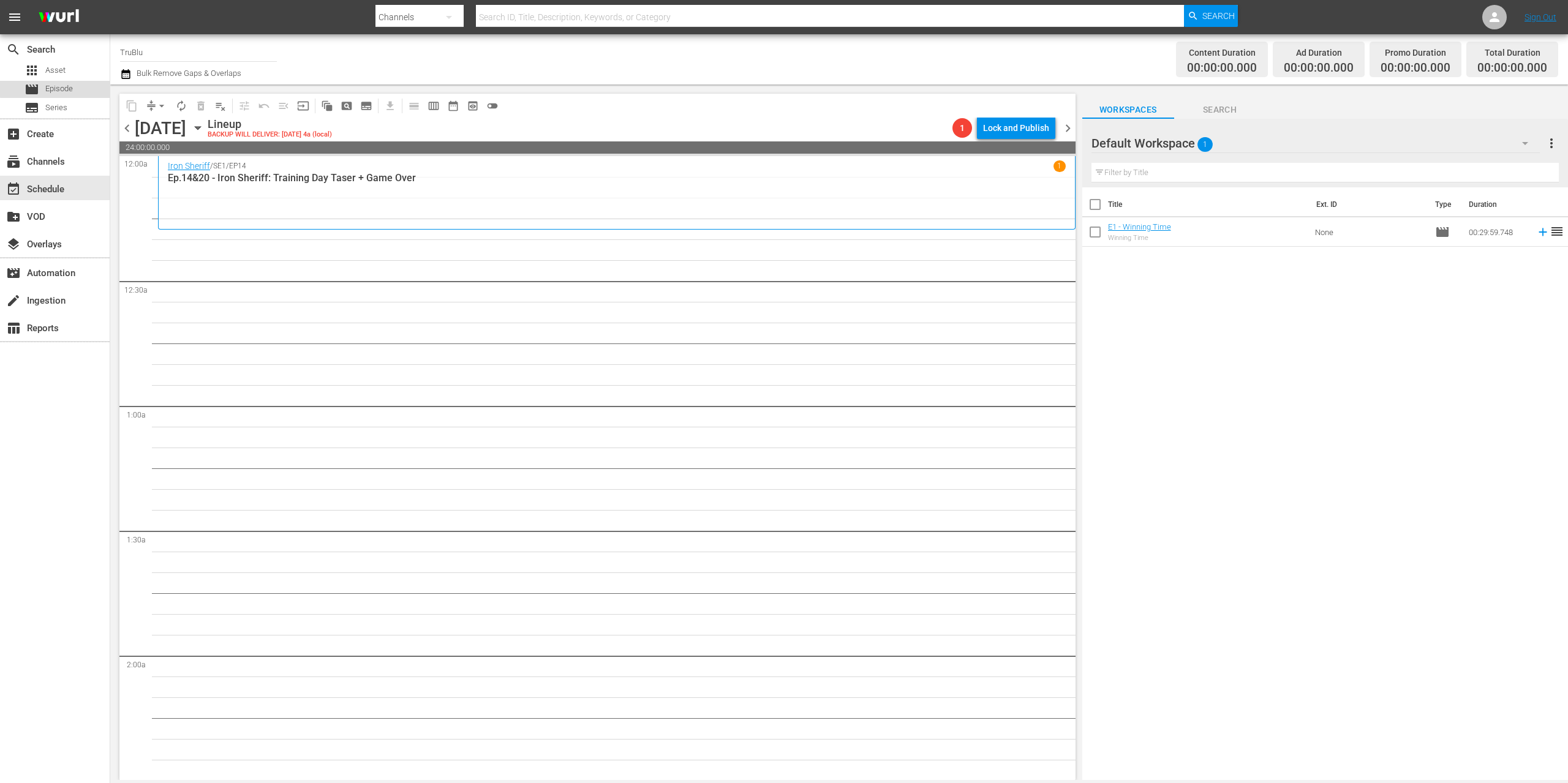
click at [57, 88] on span "Episode" at bounding box center [59, 88] width 27 height 12
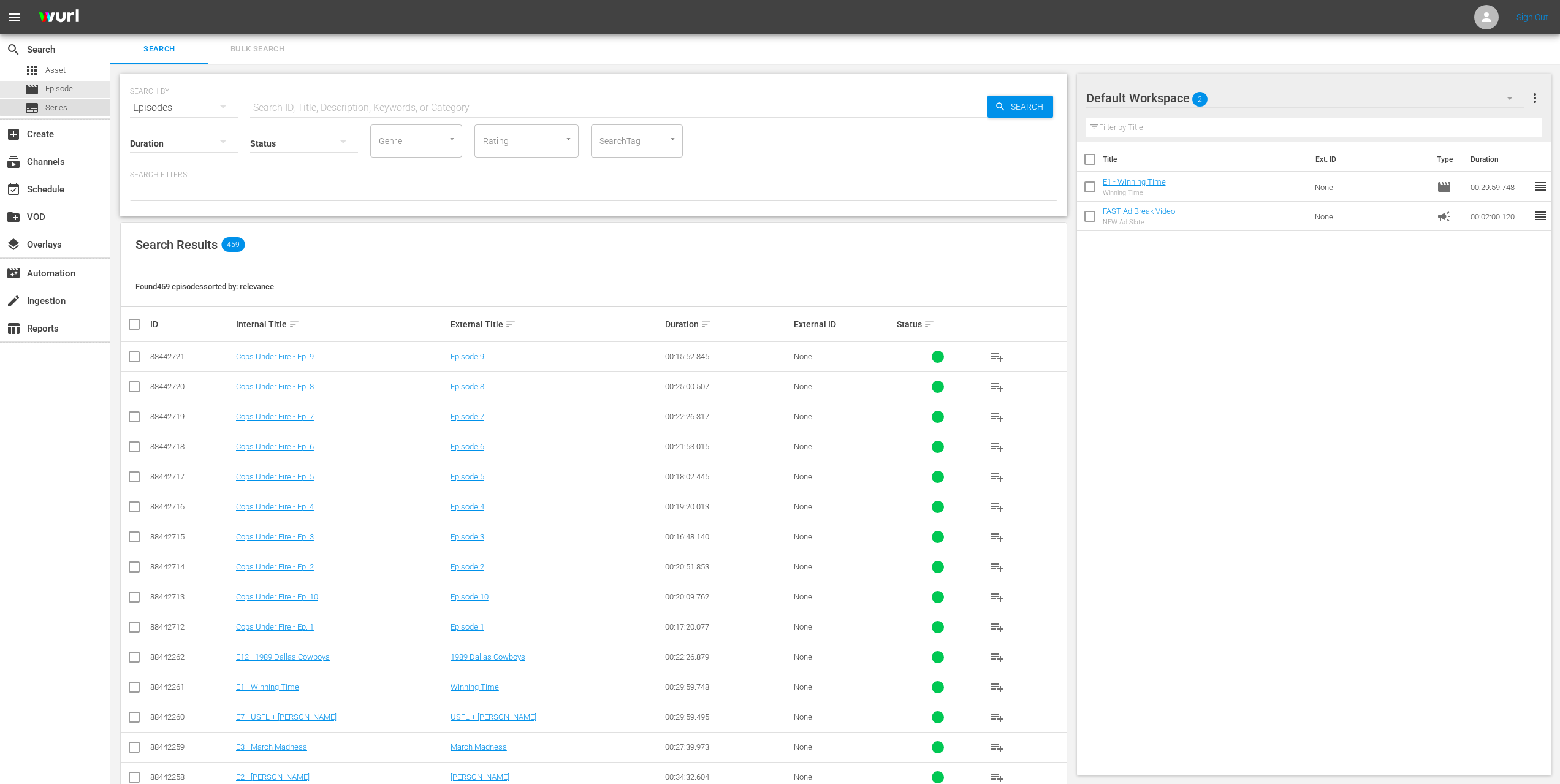
click at [68, 105] on div "subtitles Series" at bounding box center [55, 108] width 110 height 17
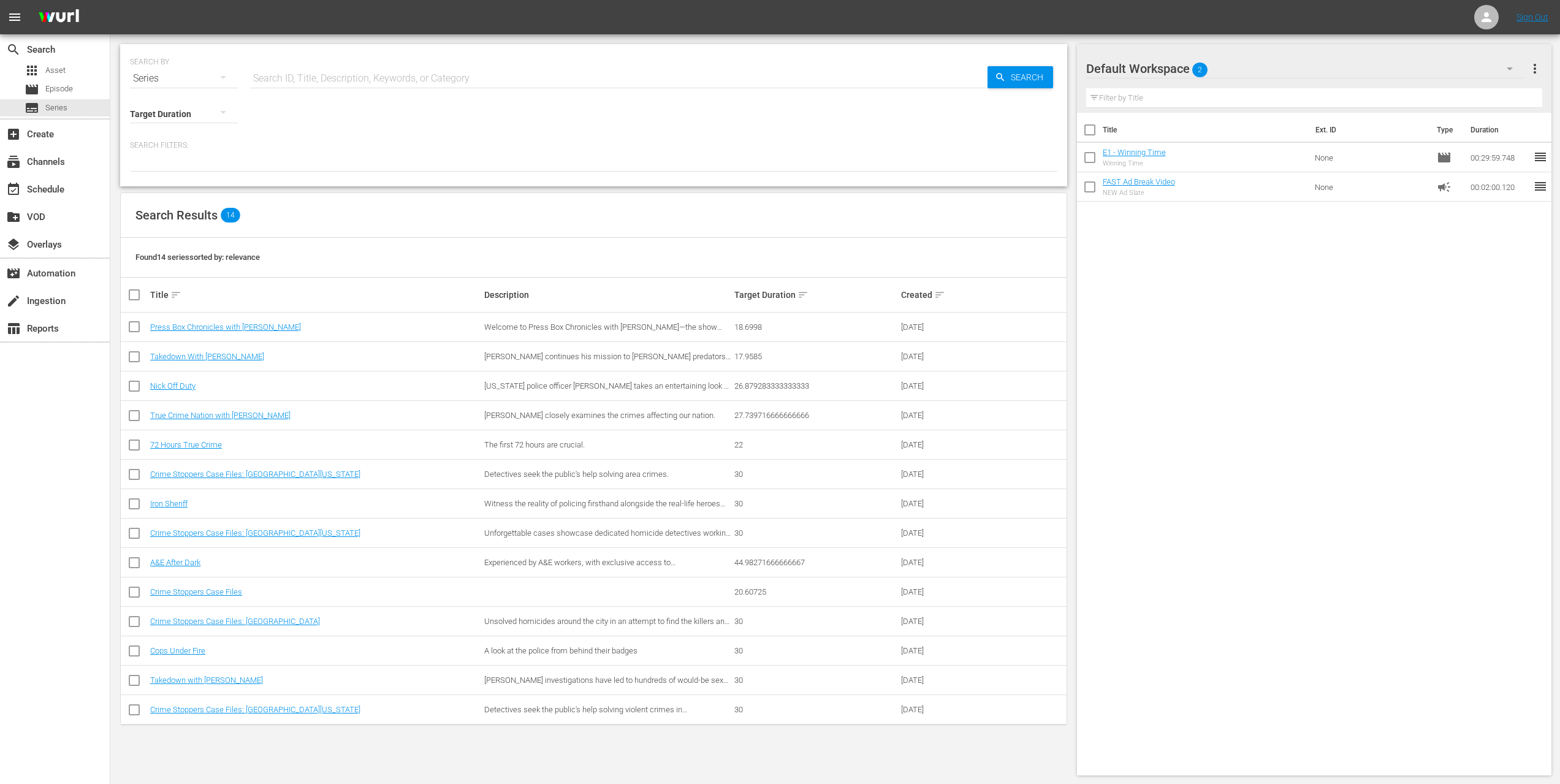
click at [134, 357] on input "checkbox" at bounding box center [134, 359] width 15 height 15
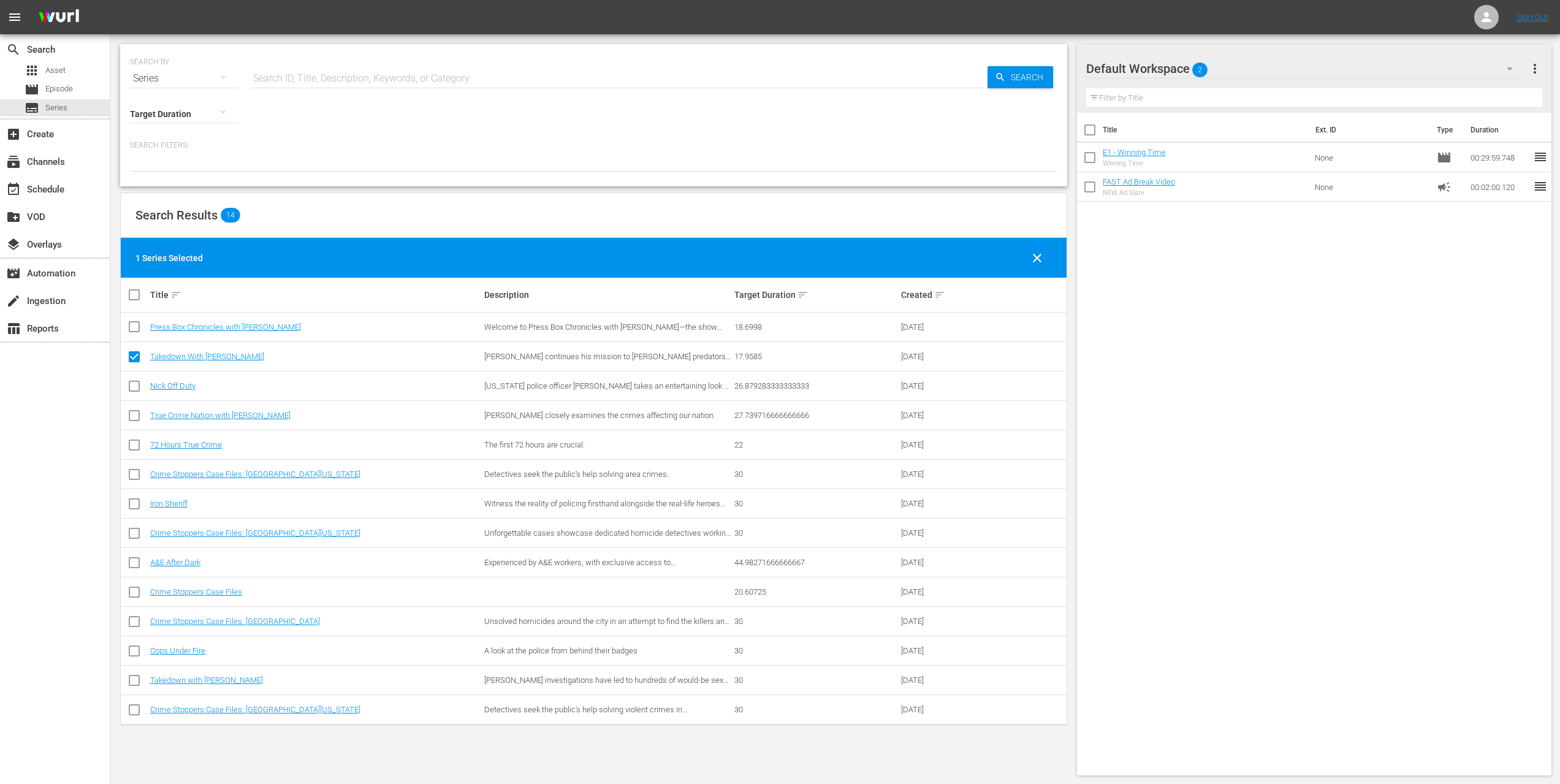
click at [720, 255] on div "1 Series Selected clear" at bounding box center [594, 258] width 946 height 40
drag, startPoint x: 286, startPoint y: 359, endPoint x: 394, endPoint y: 366, distance: 108.2
click at [443, 364] on td "Takedown With Chris Hansen" at bounding box center [315, 357] width 334 height 30
click at [1533, 160] on span "reorder" at bounding box center [1541, 157] width 15 height 15
click at [130, 355] on input "checkbox" at bounding box center [134, 359] width 15 height 15
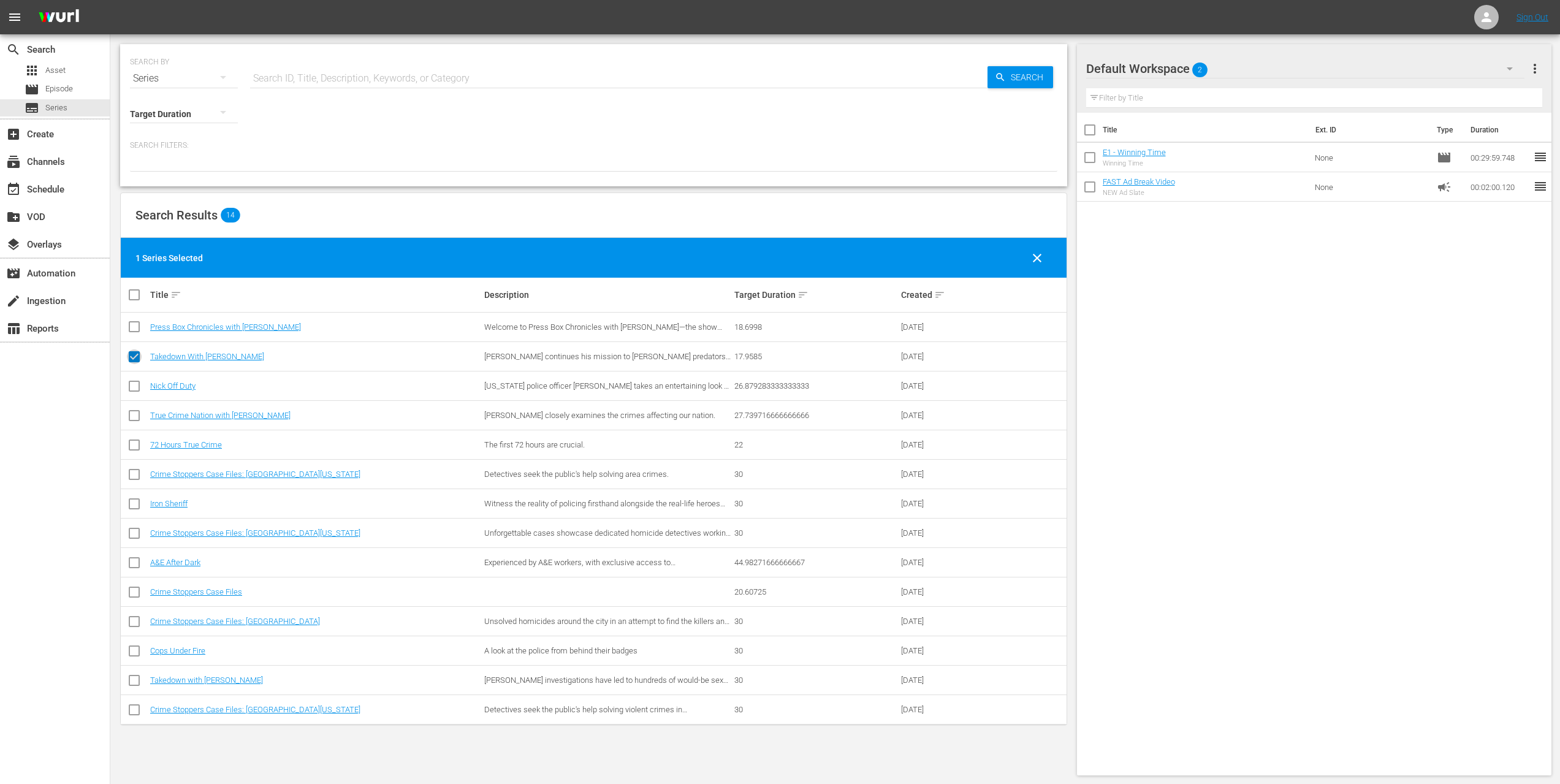
checkbox input "false"
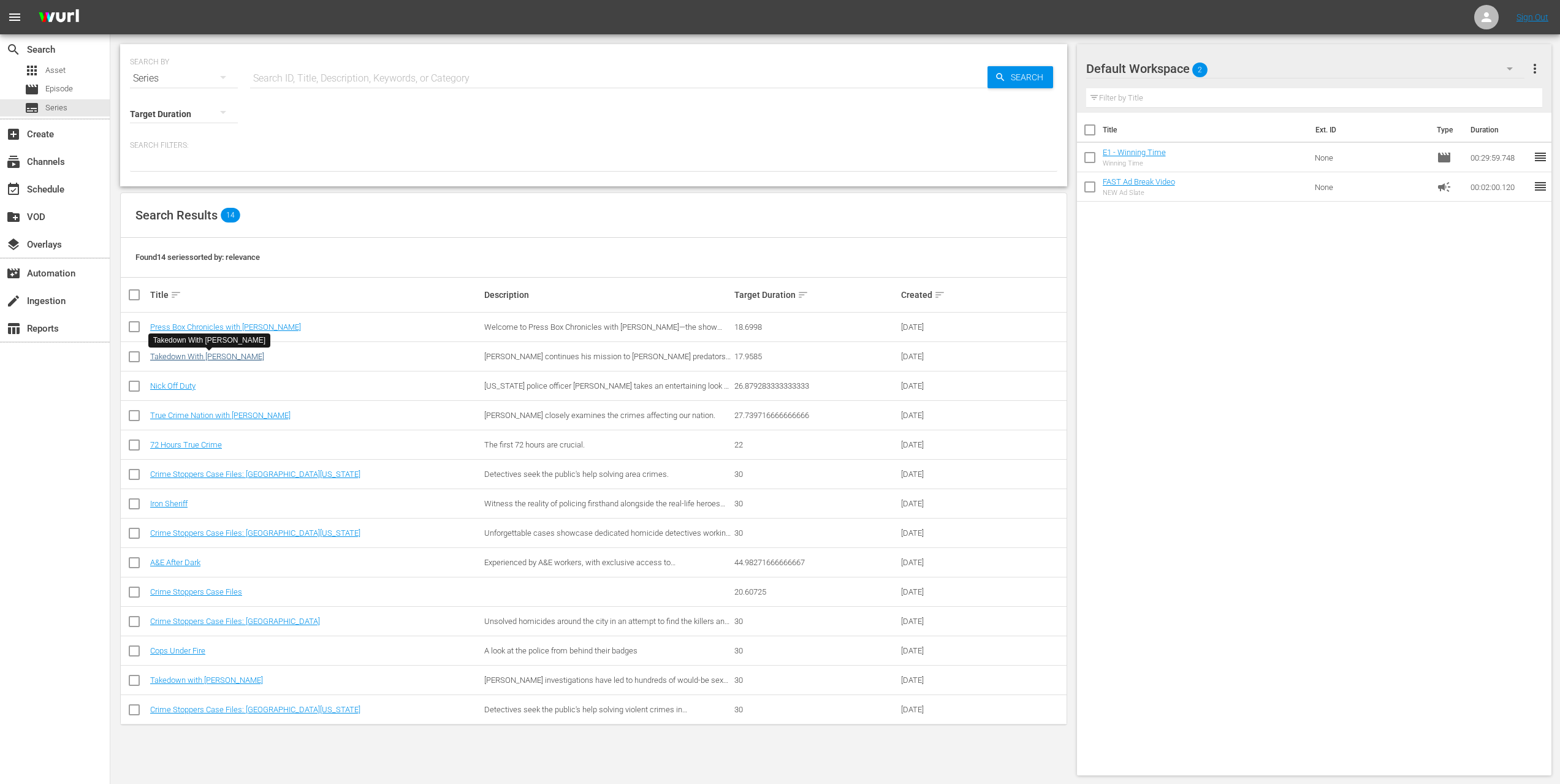
click at [163, 358] on link "Takedown With Chris Hansen" at bounding box center [207, 357] width 114 height 9
click at [226, 683] on link "Takedown with [PERSON_NAME]" at bounding box center [207, 680] width 113 height 9
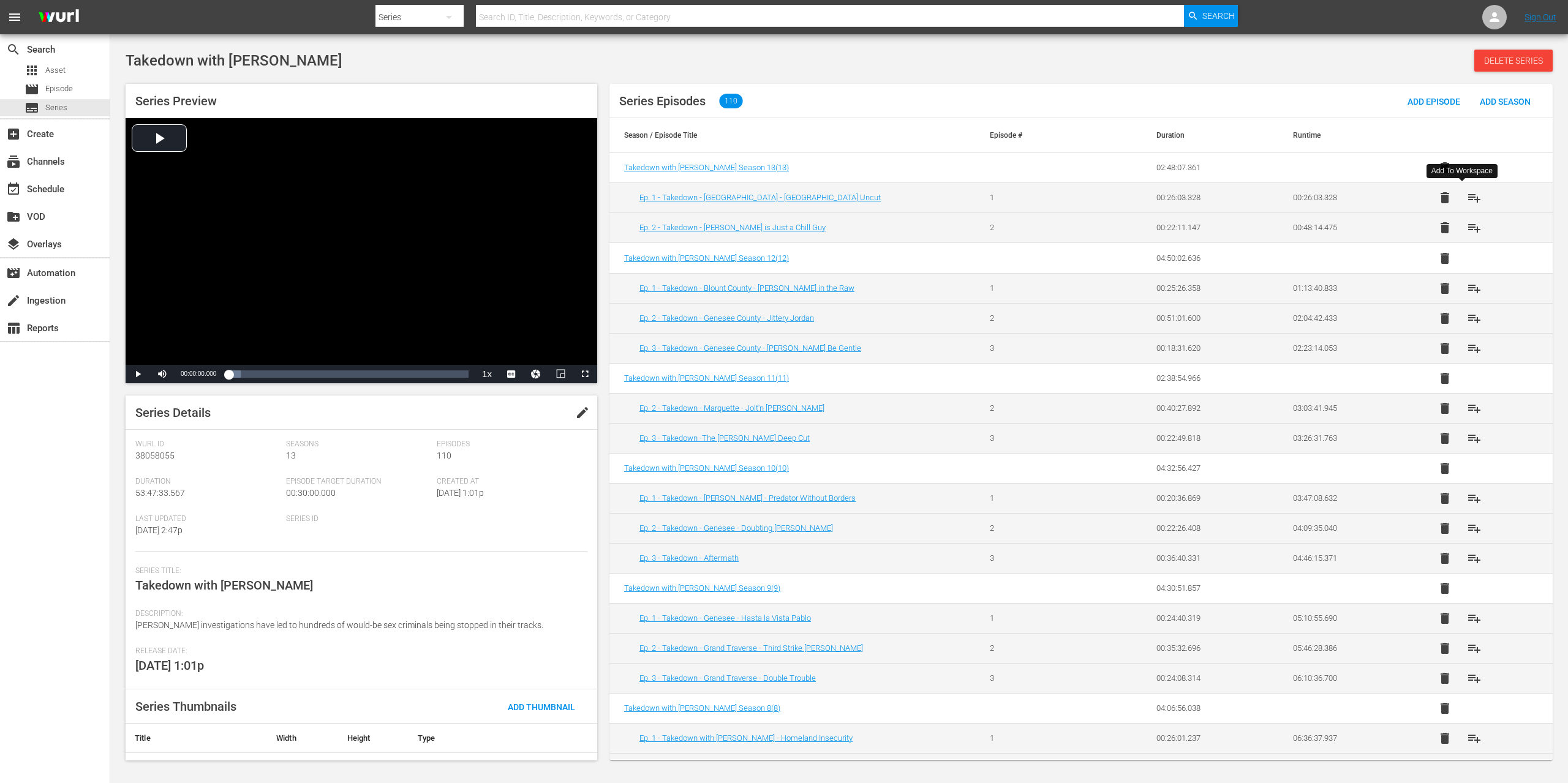
click at [1467, 199] on span "playlist_add" at bounding box center [1474, 198] width 15 height 15
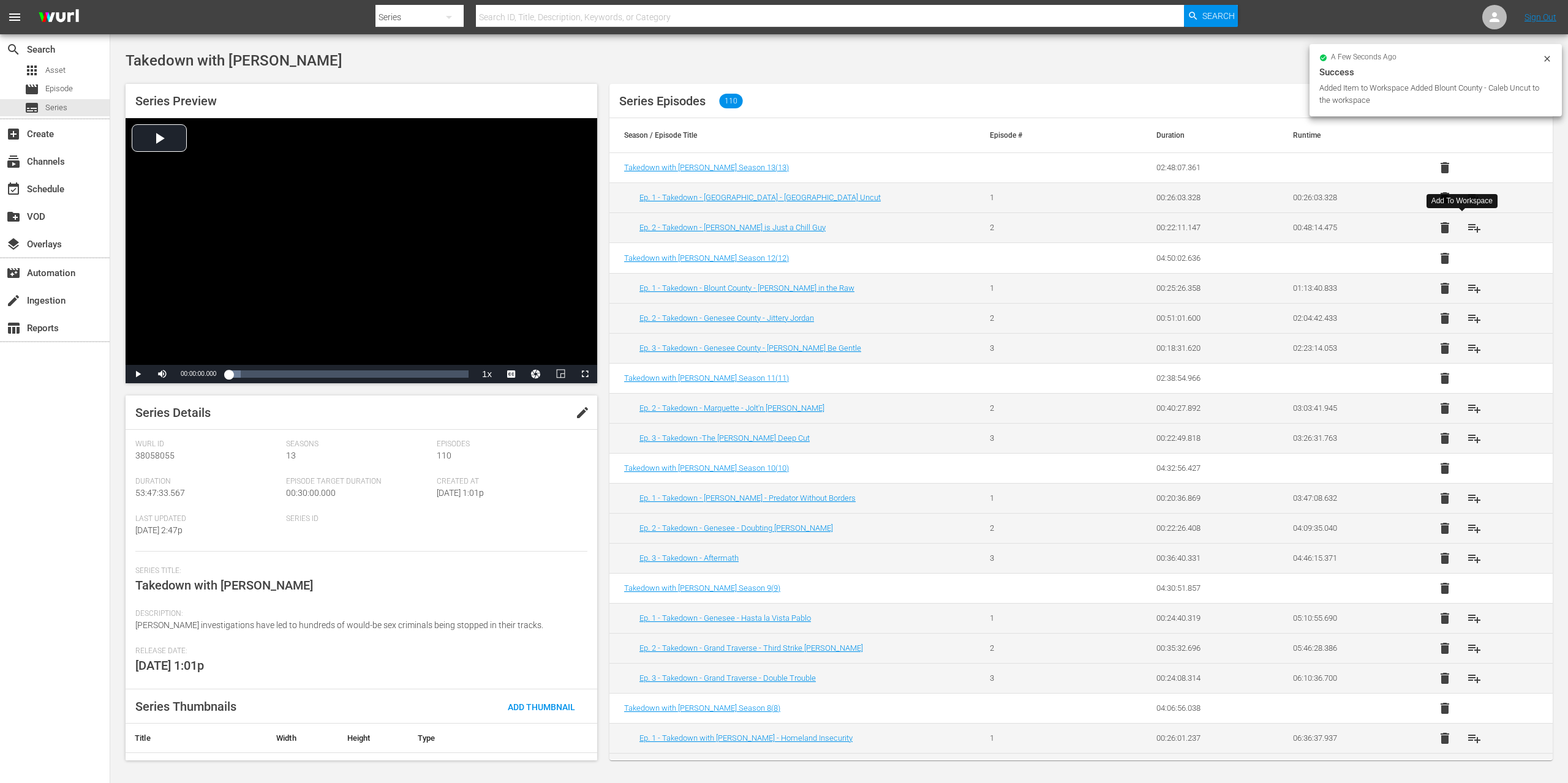
click at [1467, 224] on span "playlist_add" at bounding box center [1474, 228] width 15 height 15
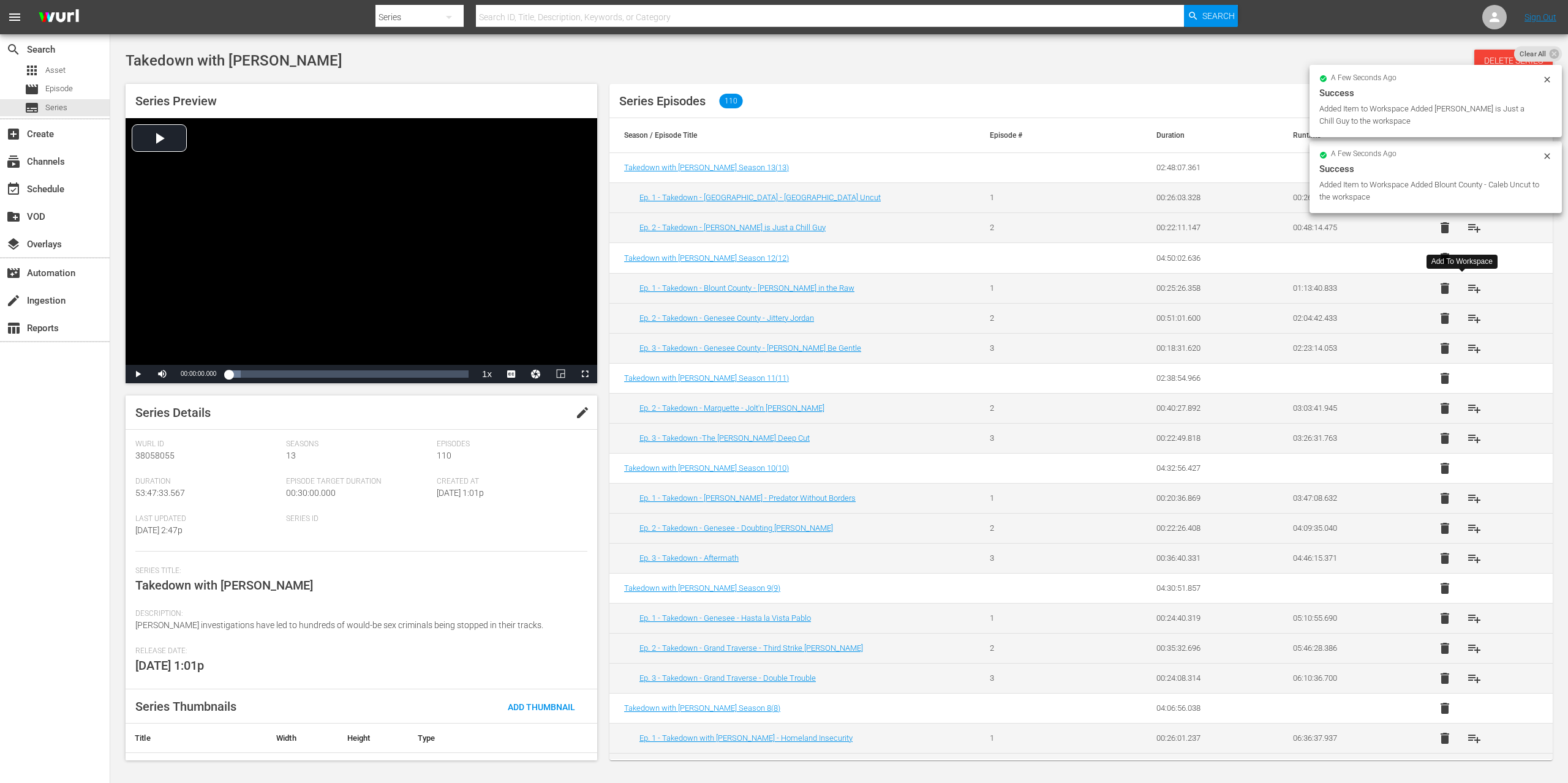
click at [1467, 291] on span "playlist_add" at bounding box center [1474, 289] width 15 height 15
click at [1467, 313] on span "playlist_add" at bounding box center [1474, 318] width 15 height 15
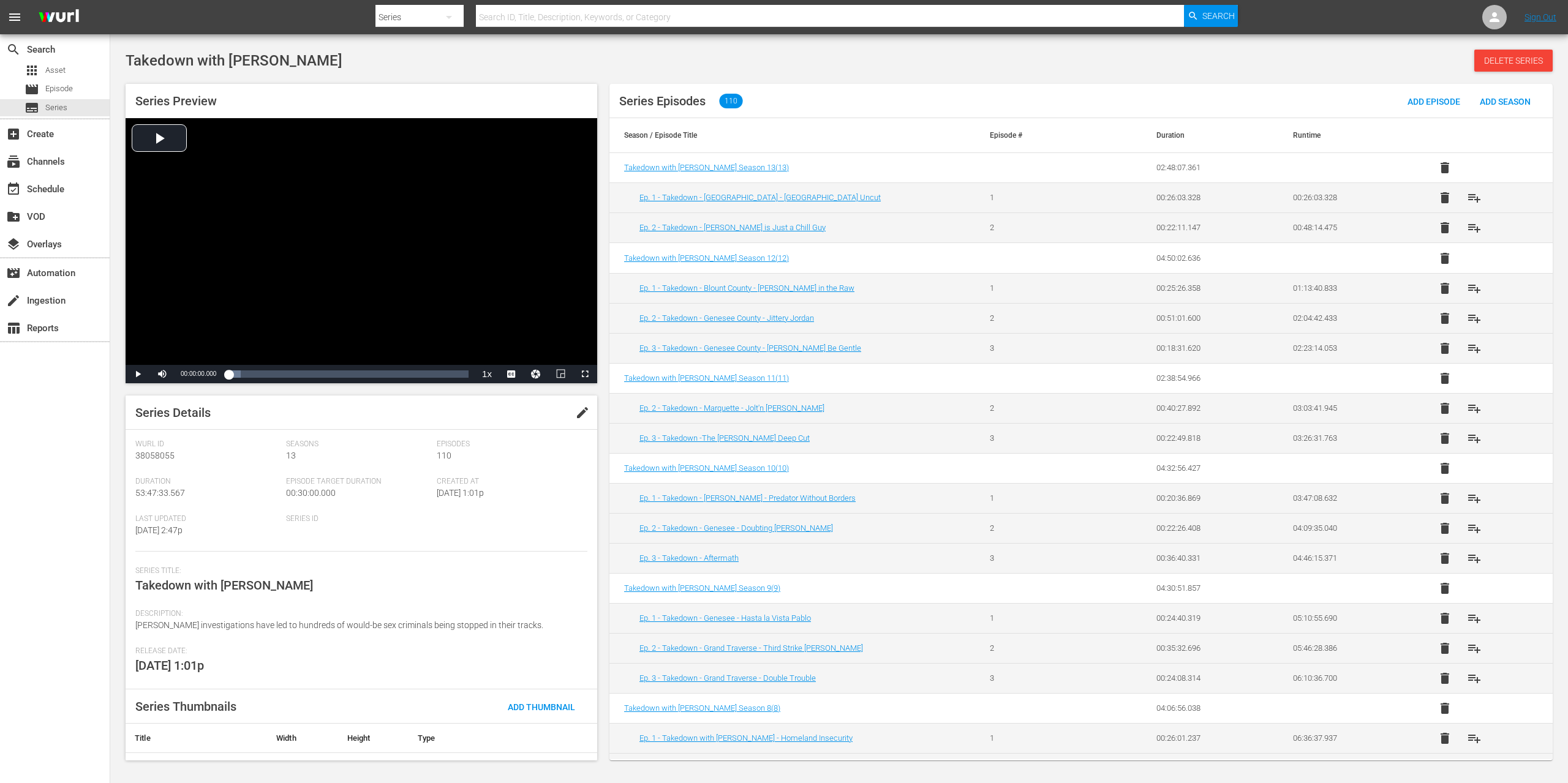
click at [1467, 352] on span "playlist_add" at bounding box center [1474, 348] width 15 height 15
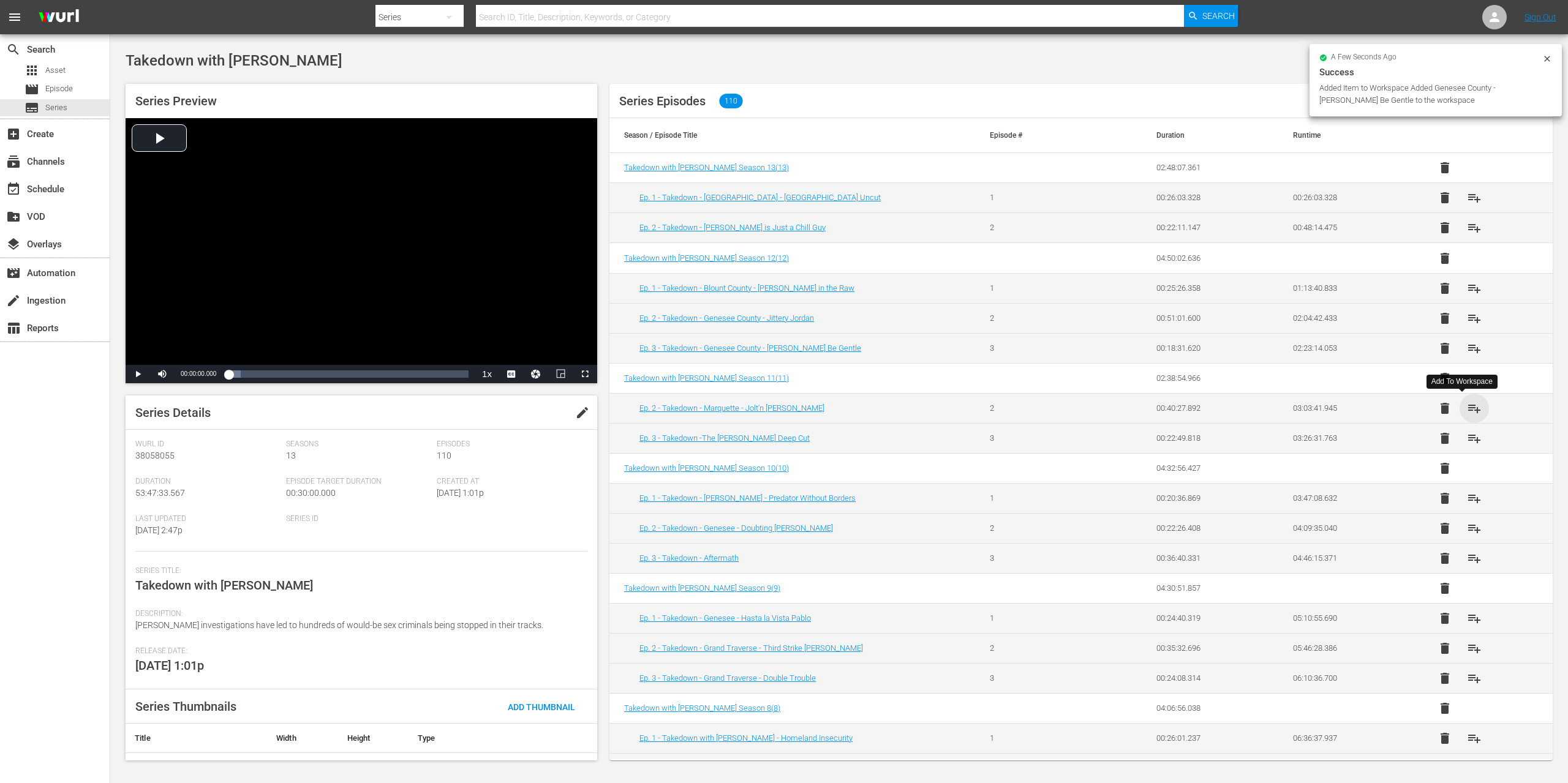
click at [1467, 408] on span "playlist_add" at bounding box center [1474, 409] width 15 height 15
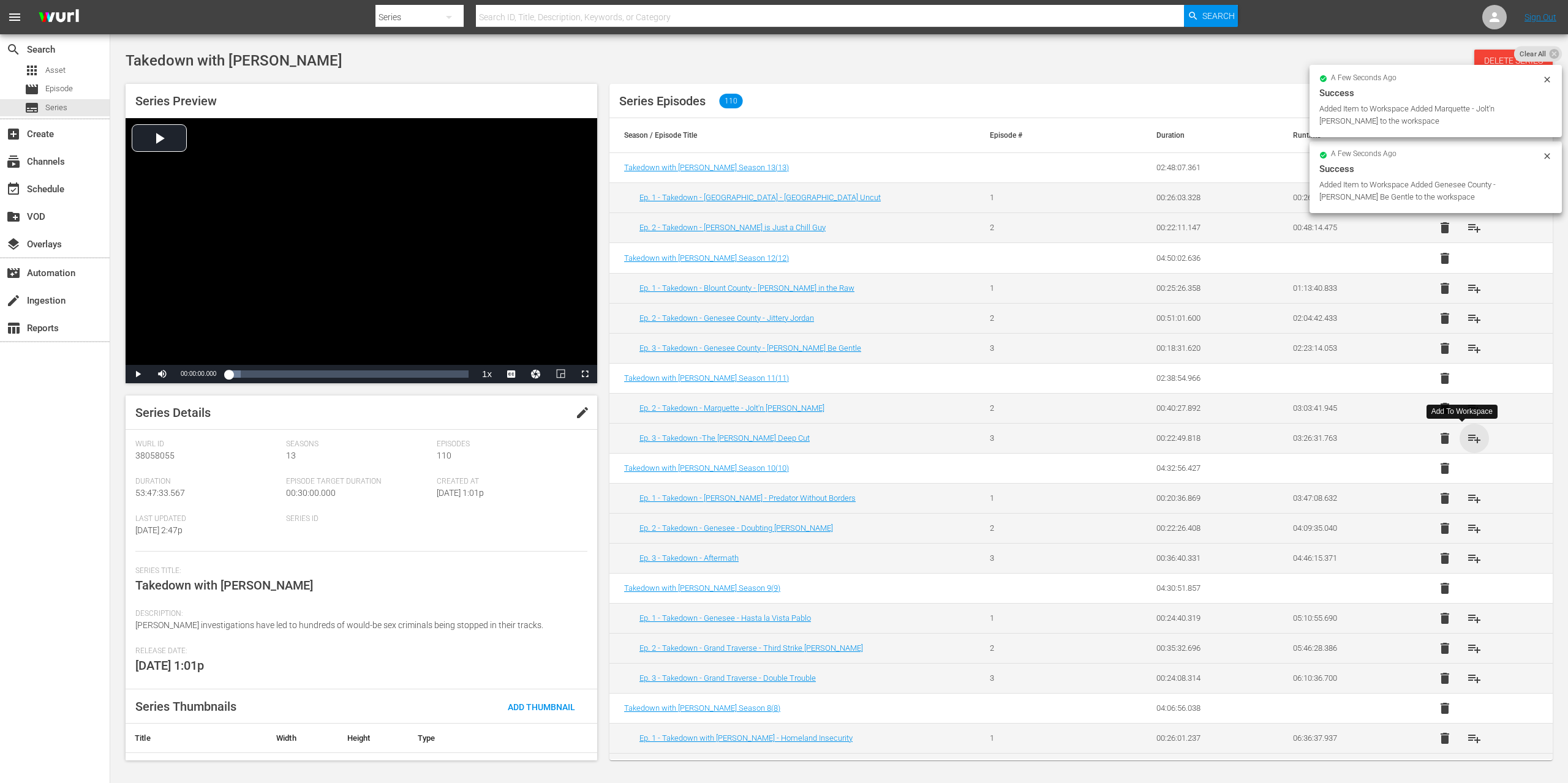
click at [1467, 439] on span "playlist_add" at bounding box center [1474, 439] width 15 height 15
click at [1467, 497] on span "playlist_add" at bounding box center [1474, 498] width 15 height 15
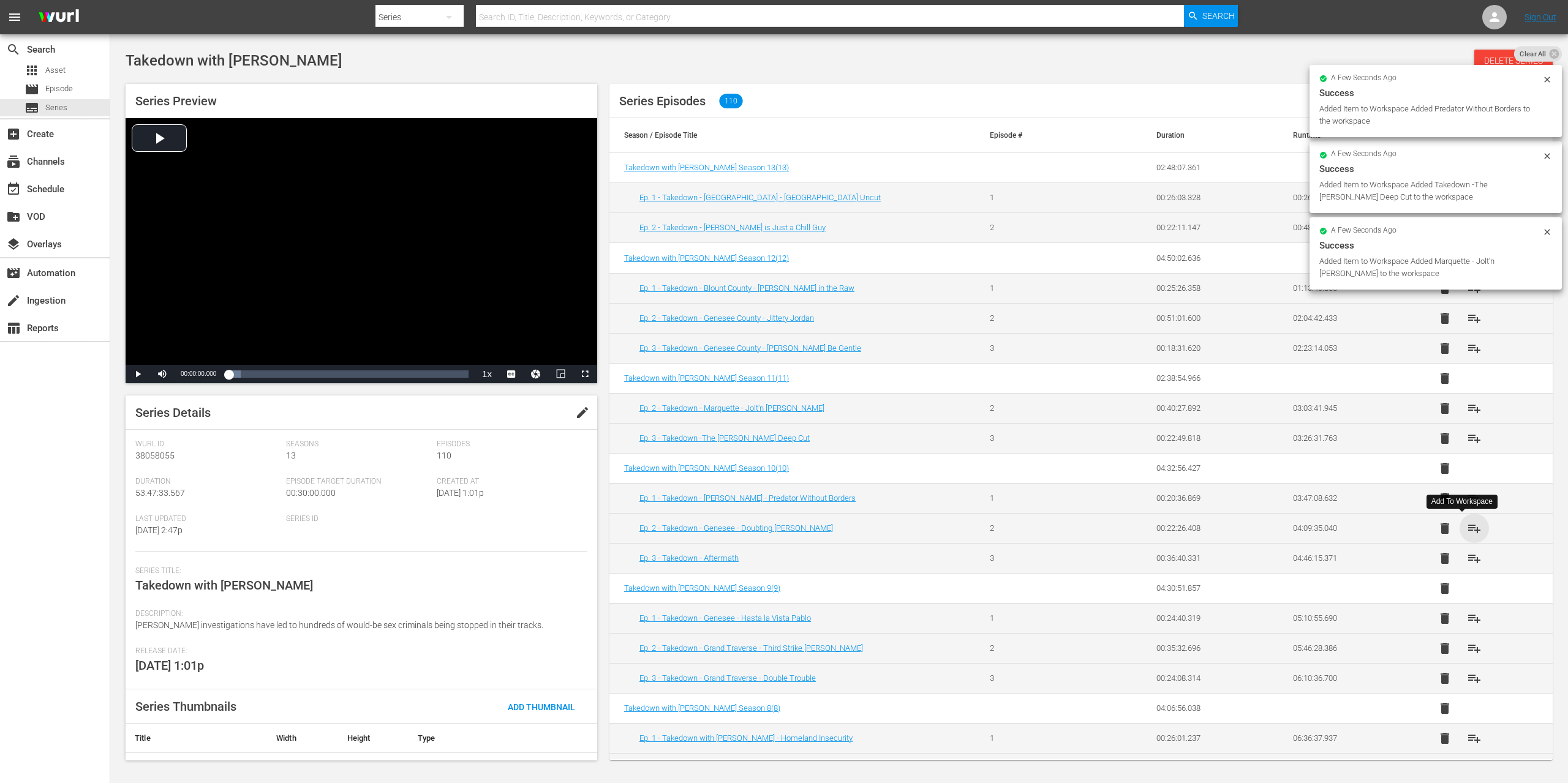
click at [1467, 526] on span "playlist_add" at bounding box center [1474, 528] width 15 height 15
click at [1467, 557] on span "playlist_add" at bounding box center [1474, 559] width 15 height 15
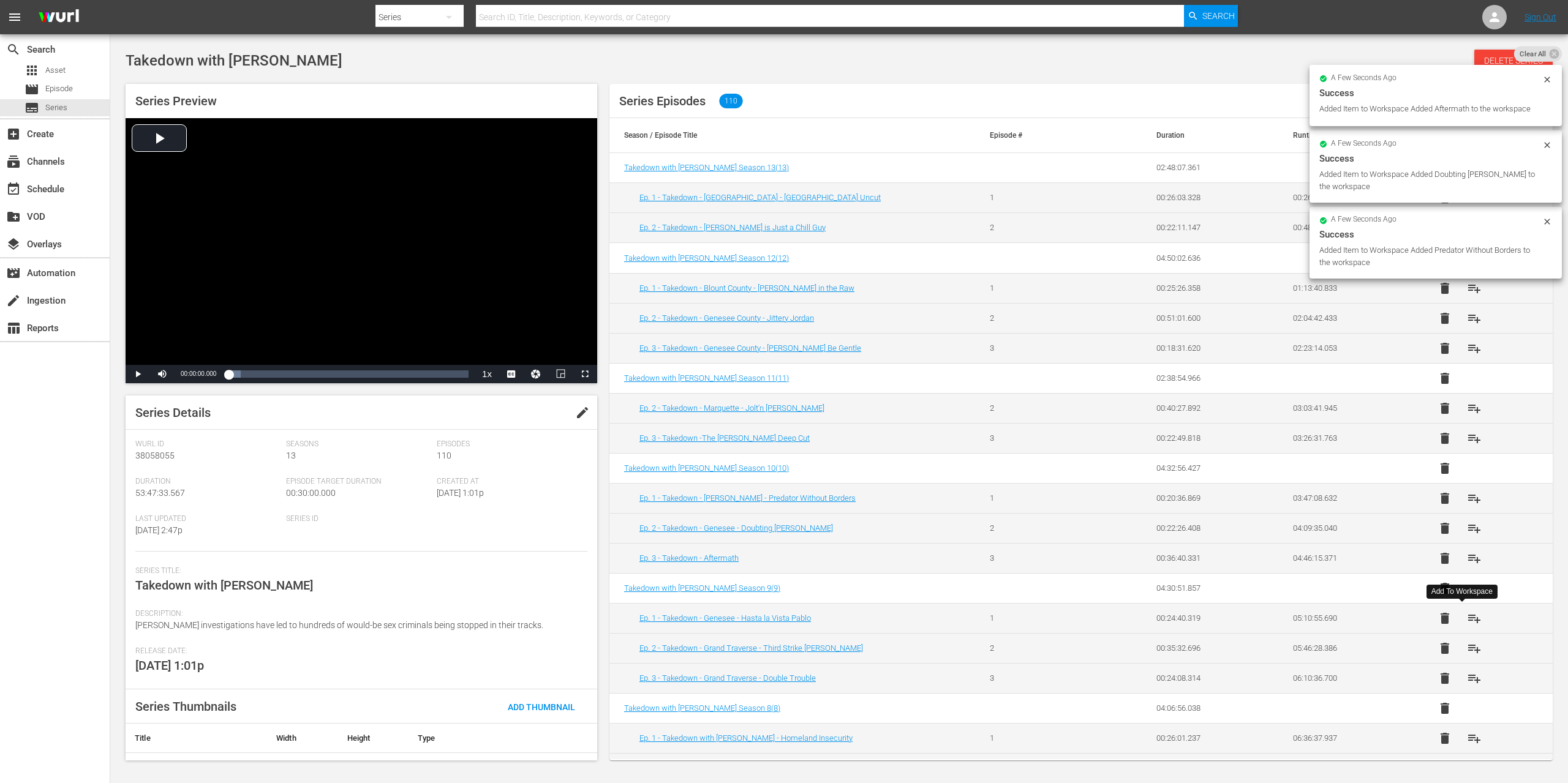
click at [1467, 622] on span "playlist_add" at bounding box center [1474, 618] width 15 height 15
click at [1467, 651] on span "playlist_add" at bounding box center [1474, 648] width 15 height 15
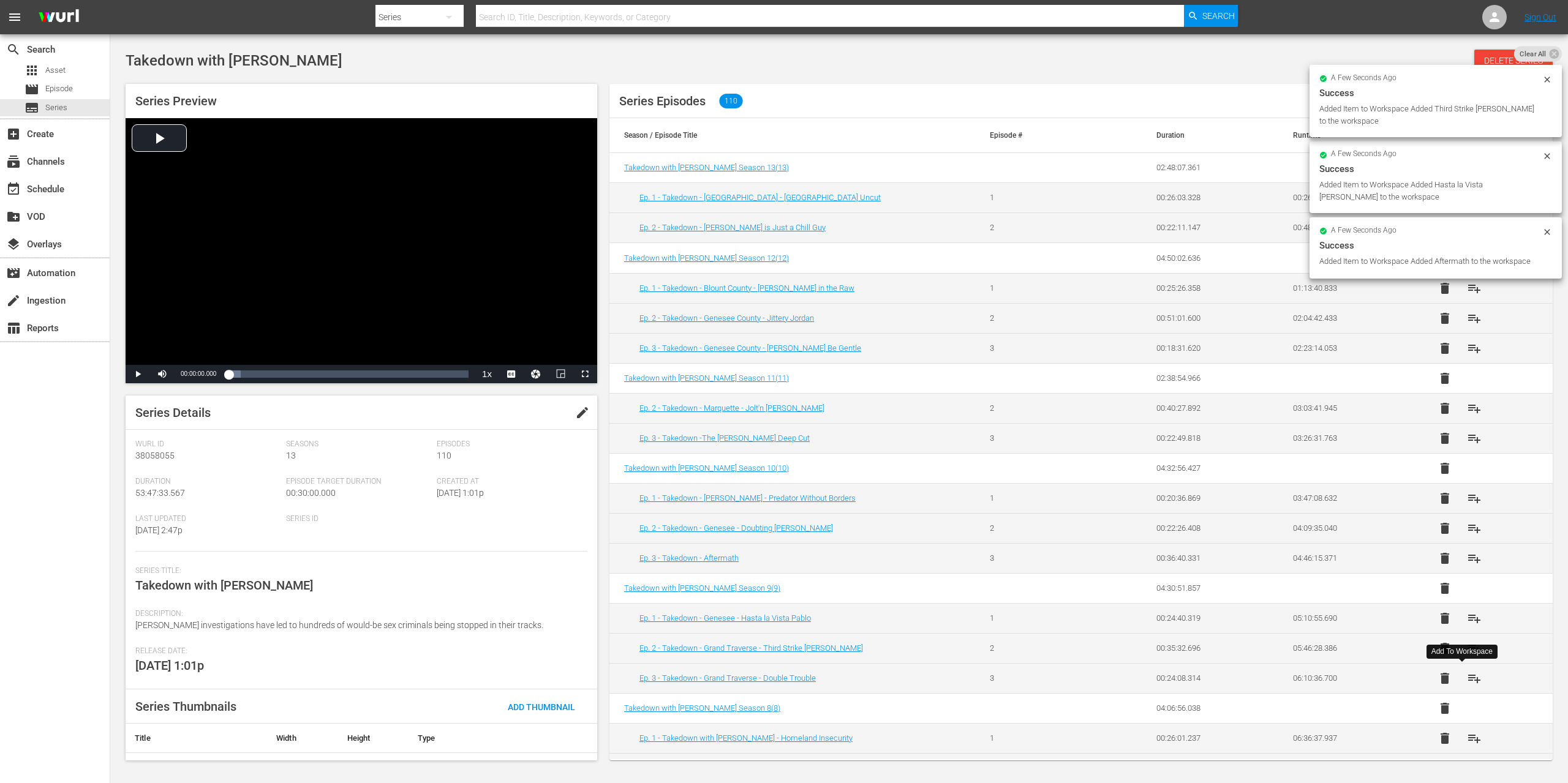
click at [1467, 677] on span "playlist_add" at bounding box center [1474, 679] width 15 height 15
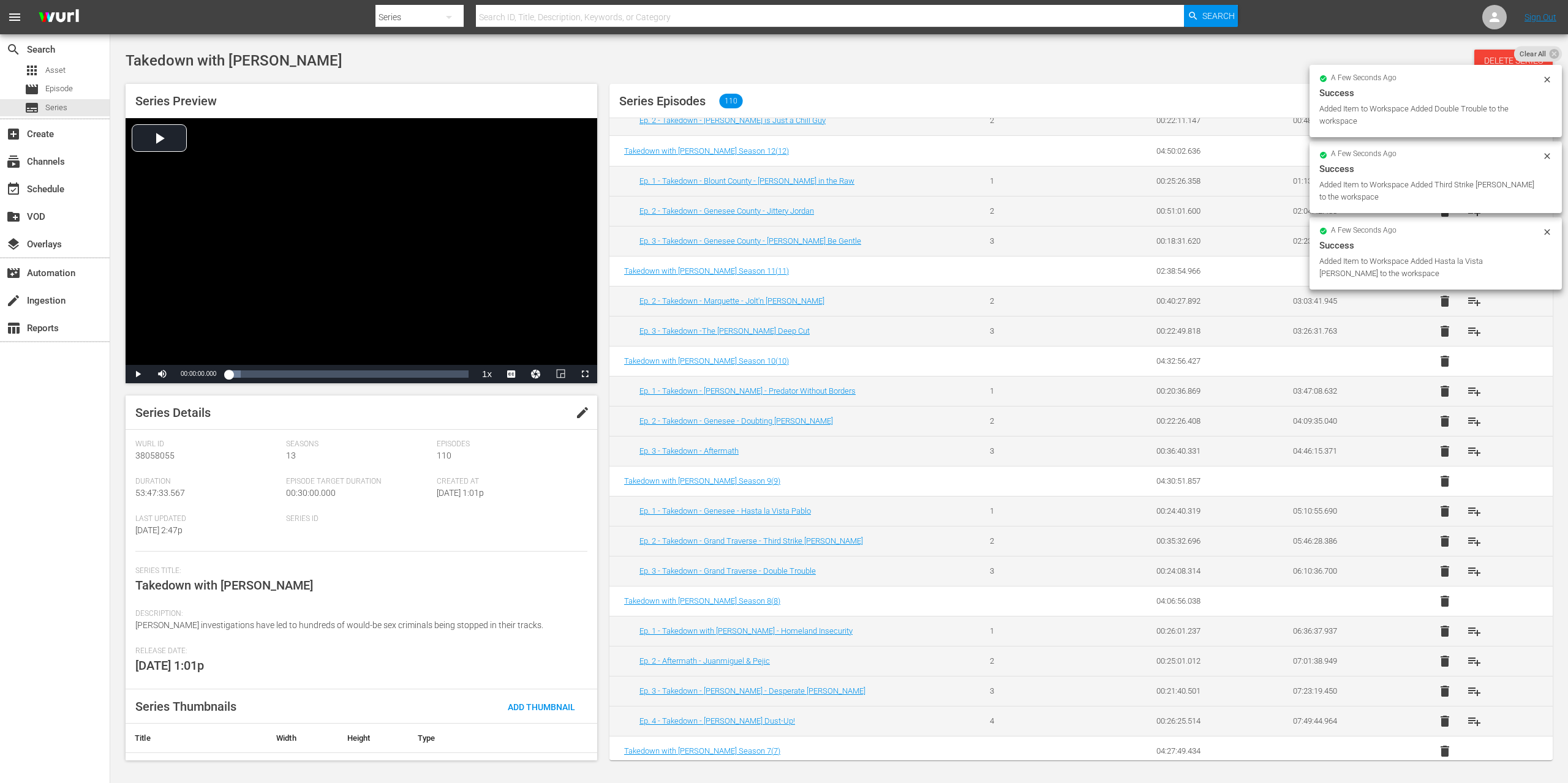
scroll to position [110, 0]
click at [1467, 632] on span "playlist_add" at bounding box center [1474, 629] width 15 height 15
click at [1467, 663] on span "playlist_add" at bounding box center [1474, 659] width 15 height 15
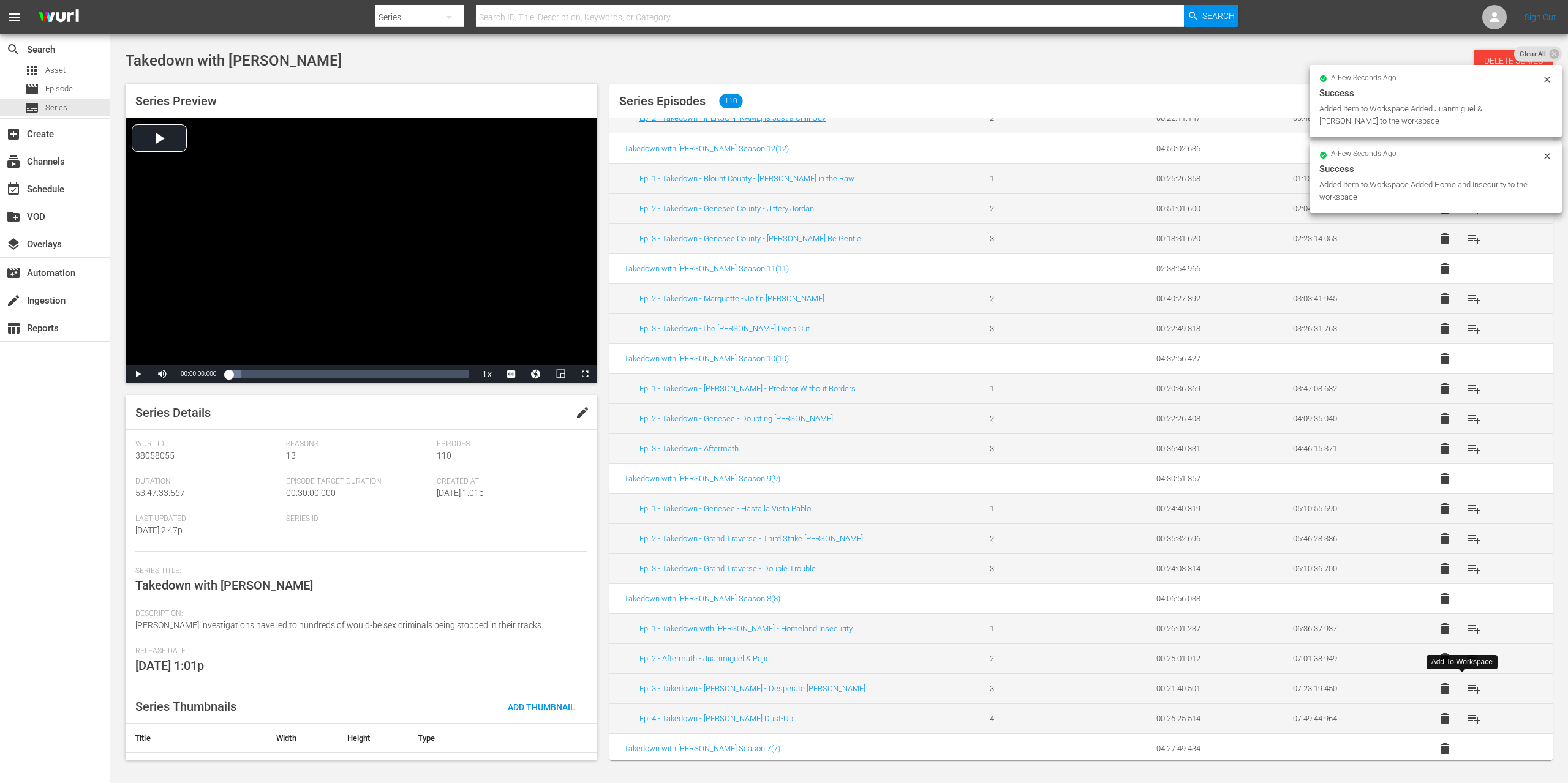
click at [1467, 687] on span "playlist_add" at bounding box center [1474, 689] width 15 height 15
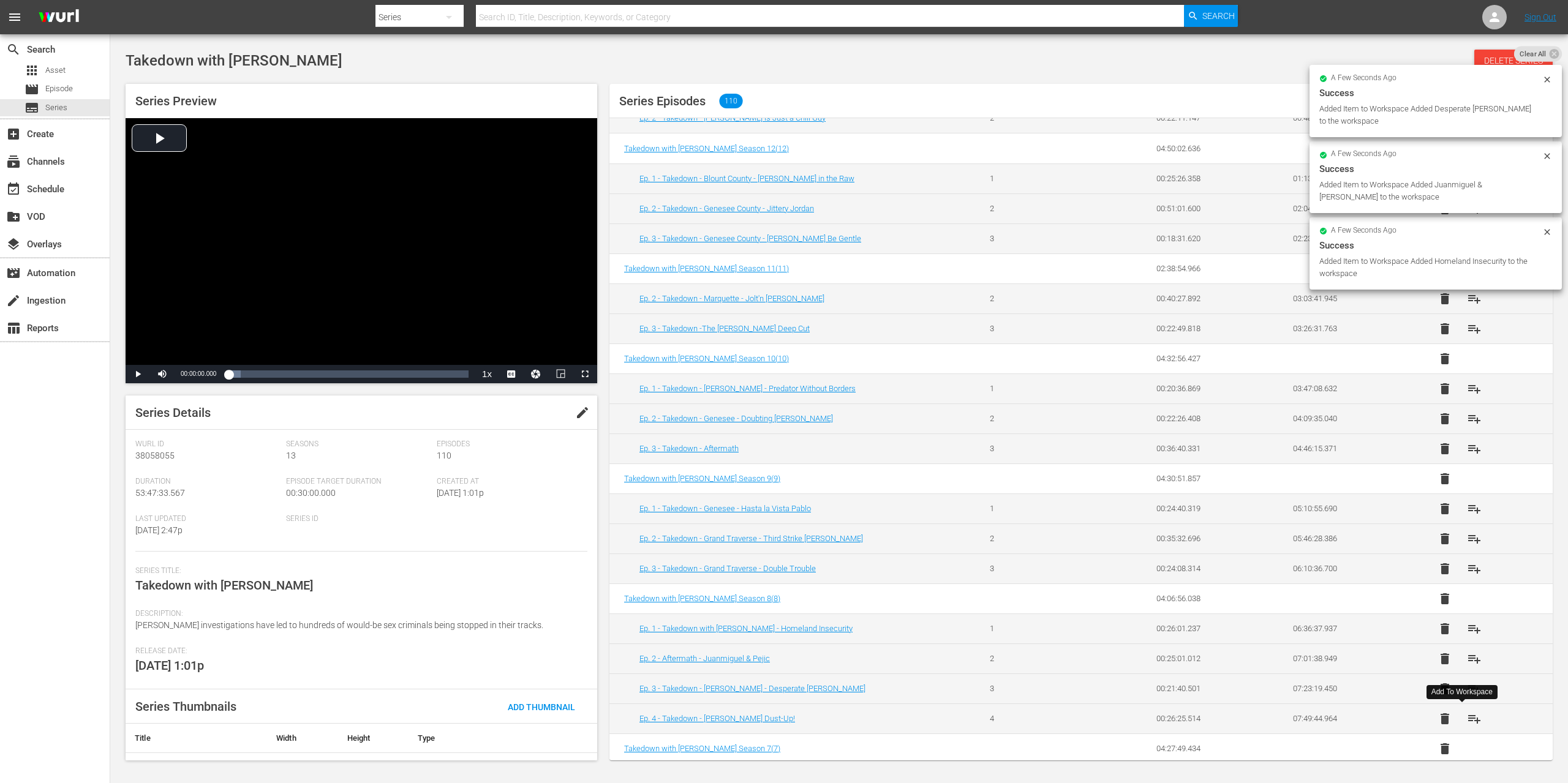
click at [1467, 721] on span "playlist_add" at bounding box center [1474, 719] width 15 height 15
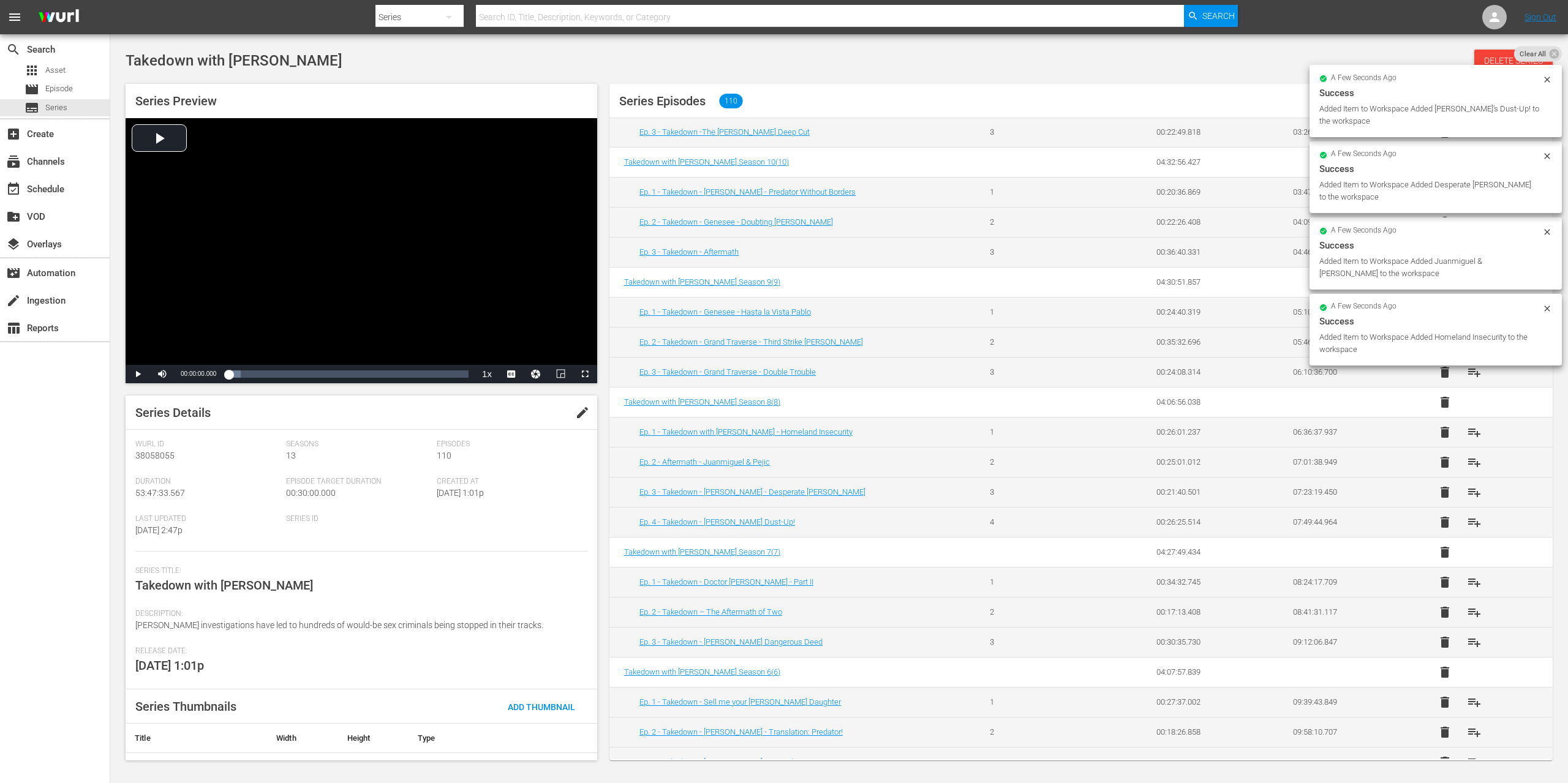
scroll to position [309, 0]
click at [1467, 580] on span "playlist_add" at bounding box center [1474, 580] width 15 height 15
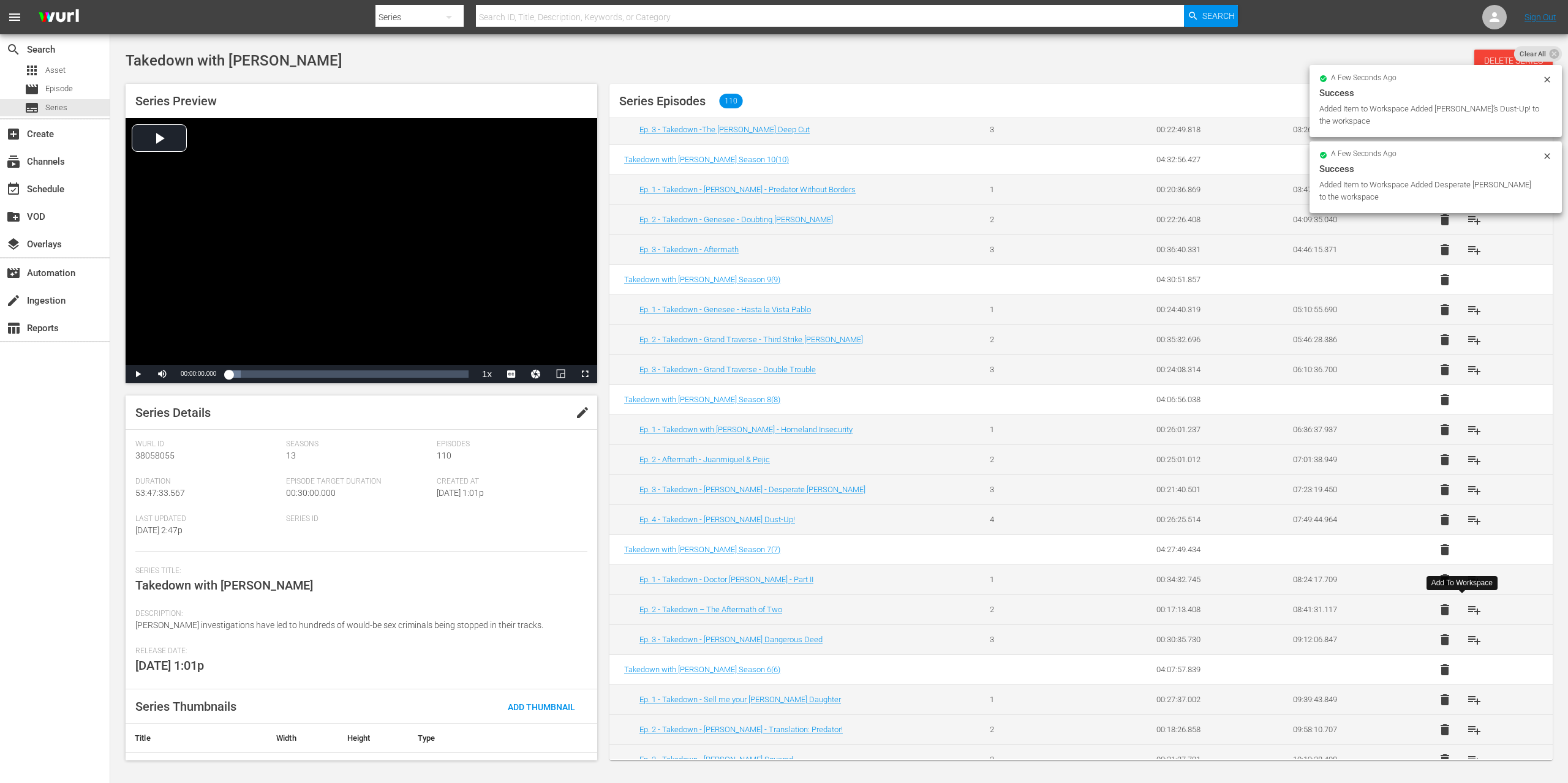
click at [1467, 607] on span "playlist_add" at bounding box center [1474, 610] width 15 height 15
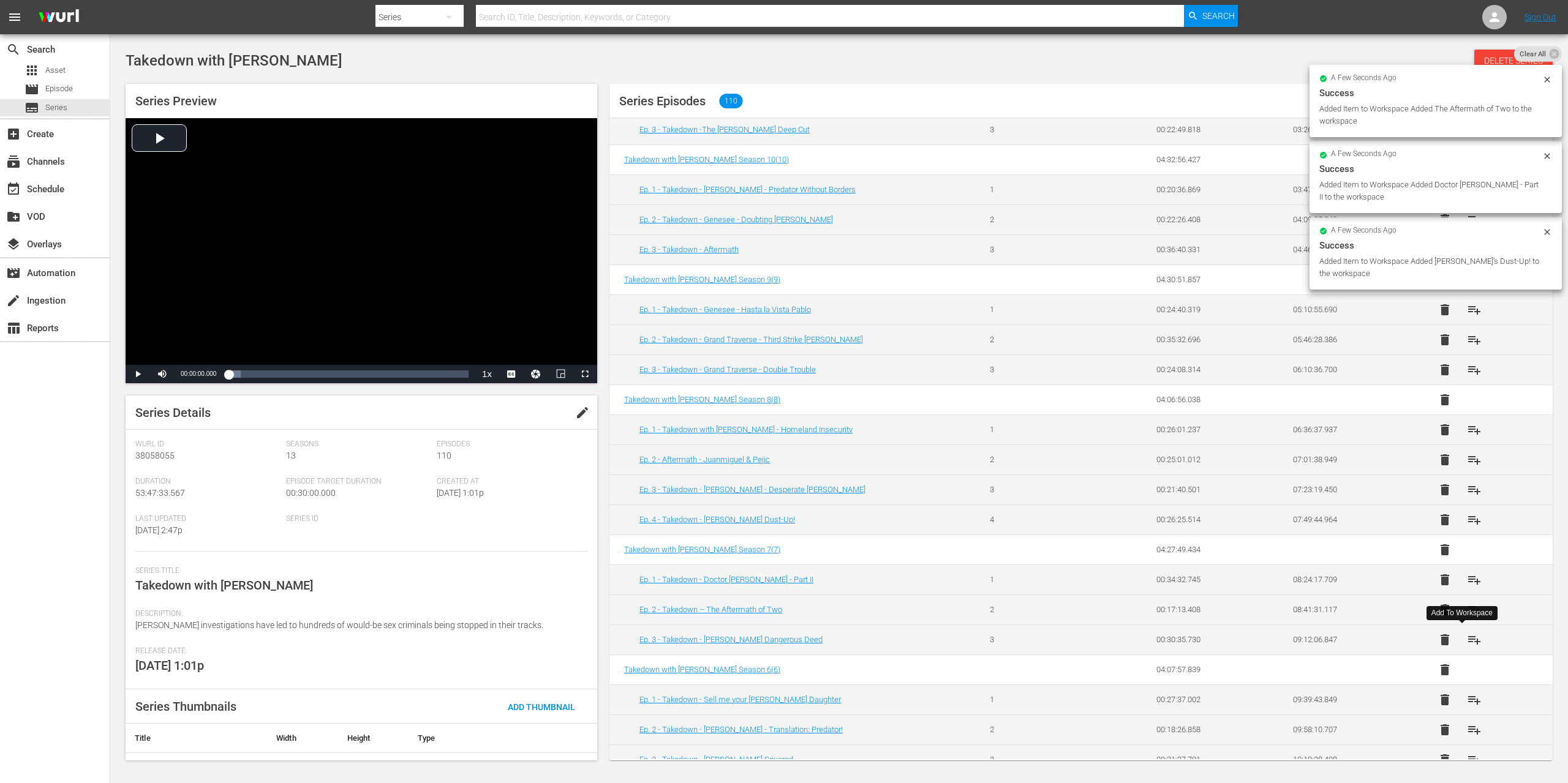
click at [1467, 636] on span "playlist_add" at bounding box center [1474, 640] width 15 height 15
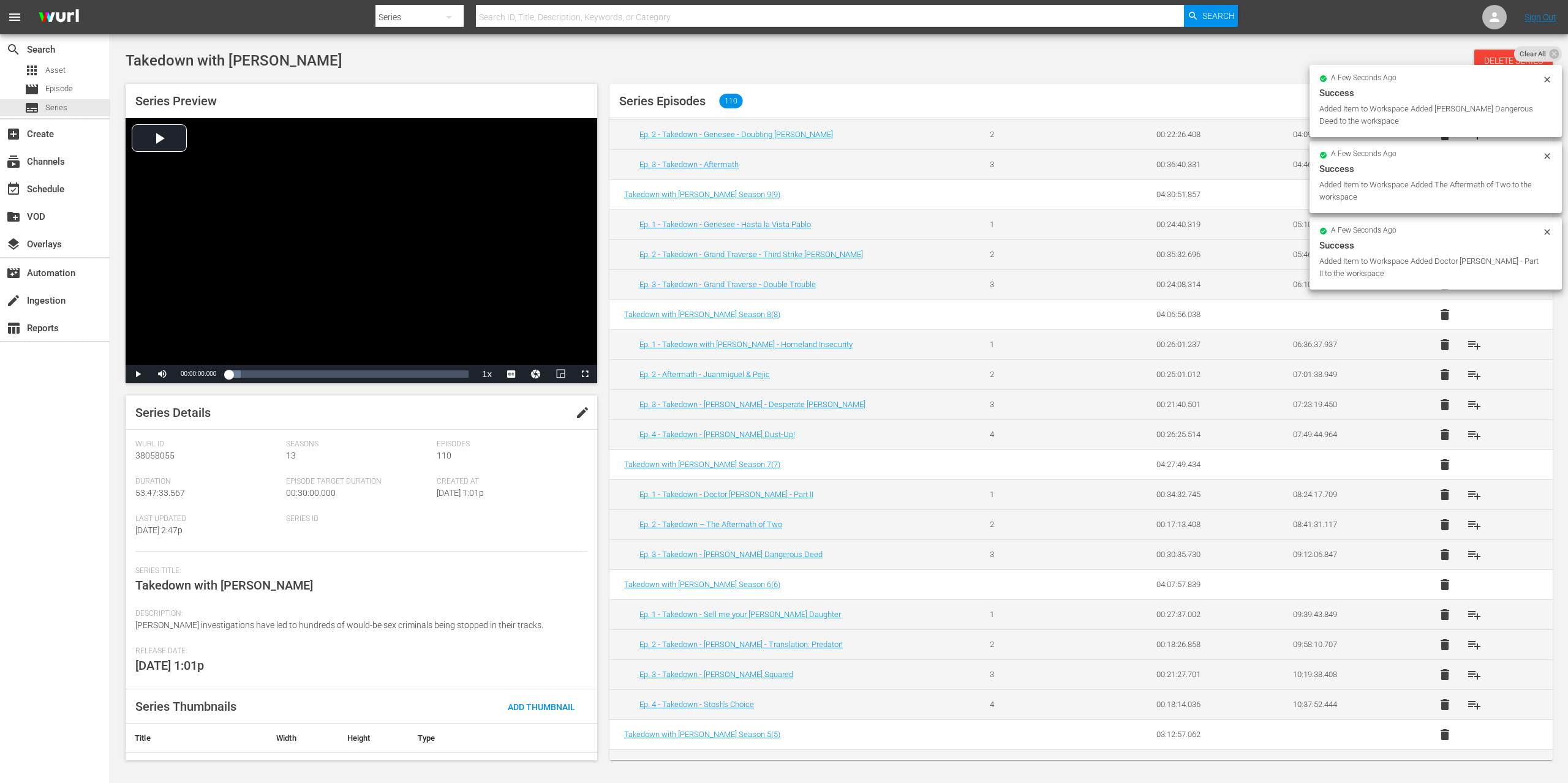
scroll to position [396, 0]
drag, startPoint x: 1459, startPoint y: 610, endPoint x: 1460, endPoint y: 620, distance: 10.0
click at [1467, 610] on span "playlist_add" at bounding box center [1474, 612] width 15 height 15
click at [1467, 644] on span "playlist_add" at bounding box center [1474, 642] width 15 height 15
click at [1467, 672] on span "playlist_add" at bounding box center [1474, 672] width 15 height 15
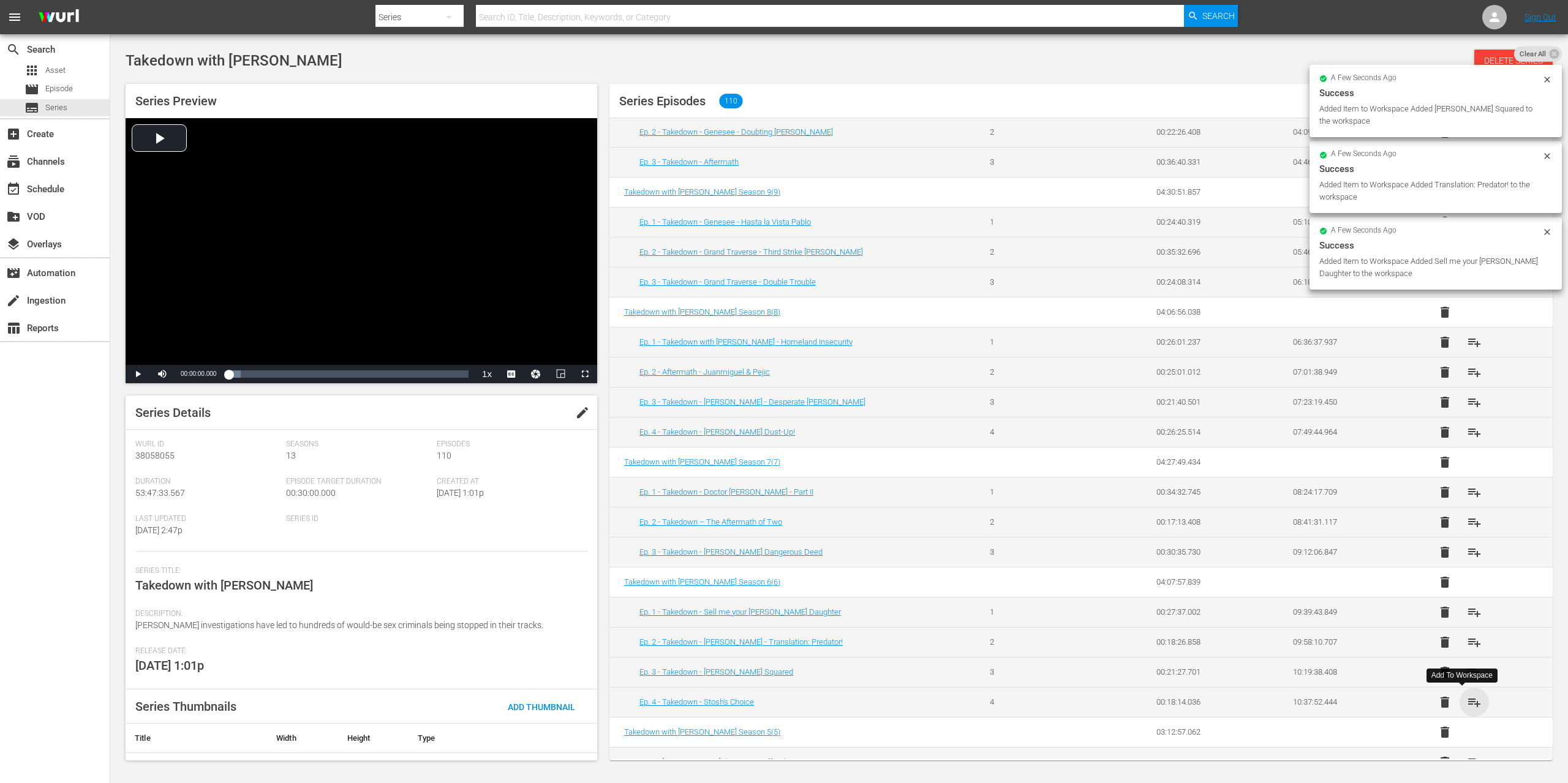
click at [1467, 701] on span "playlist_add" at bounding box center [1474, 703] width 15 height 15
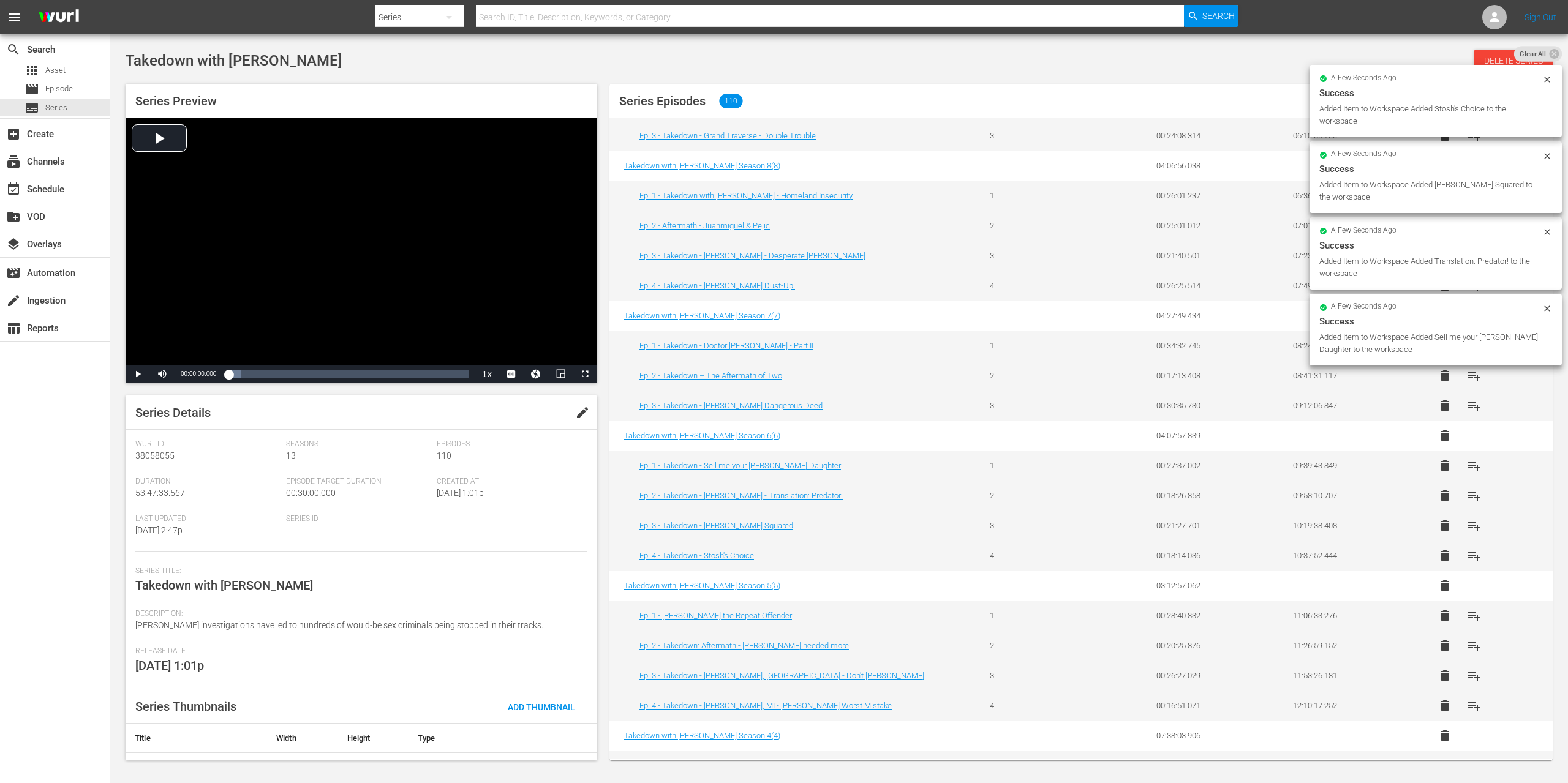
scroll to position [545, 0]
click at [1467, 616] on span "playlist_add" at bounding box center [1474, 614] width 15 height 15
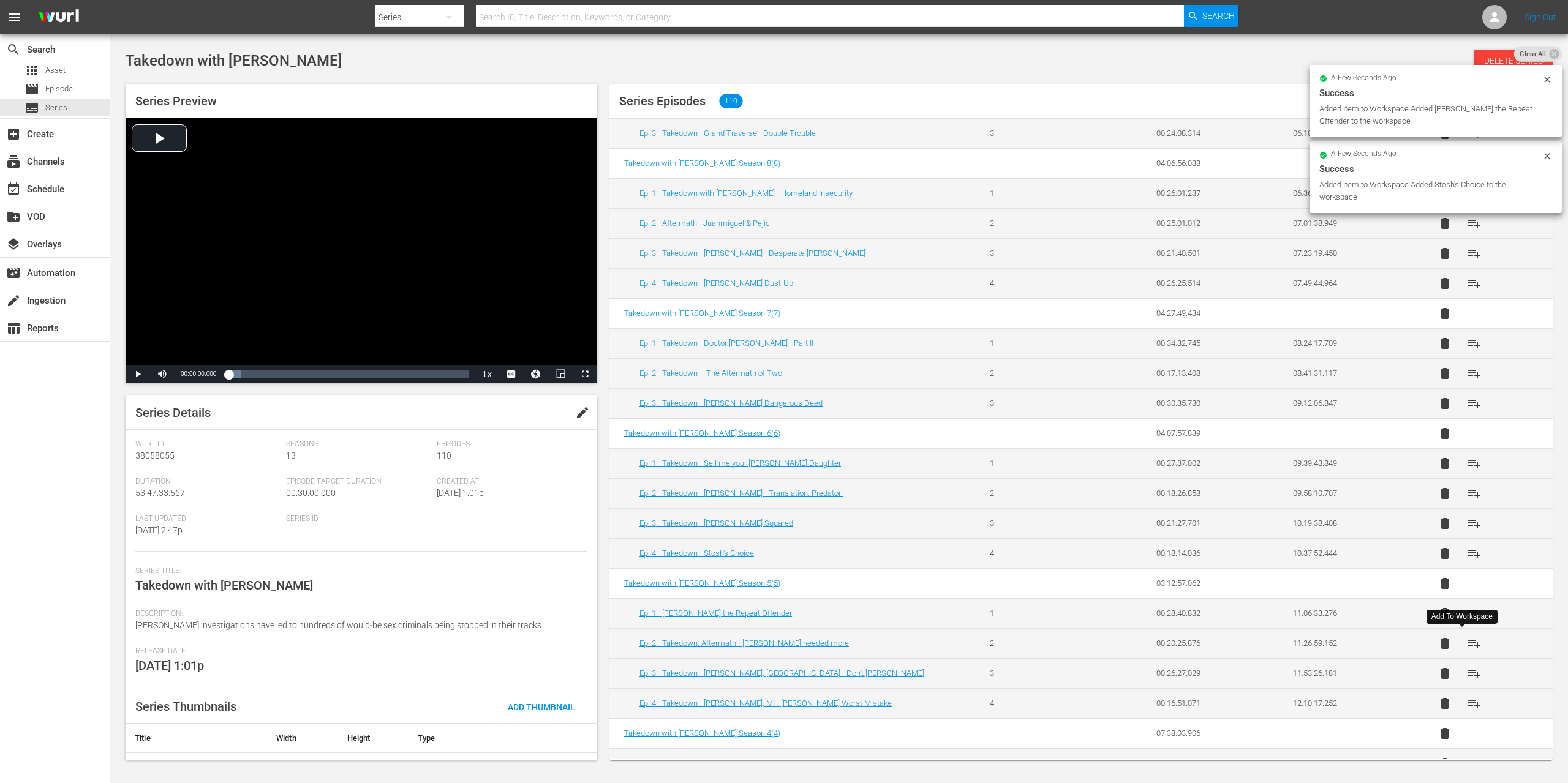
click at [1467, 645] on span "playlist_add" at bounding box center [1474, 644] width 15 height 15
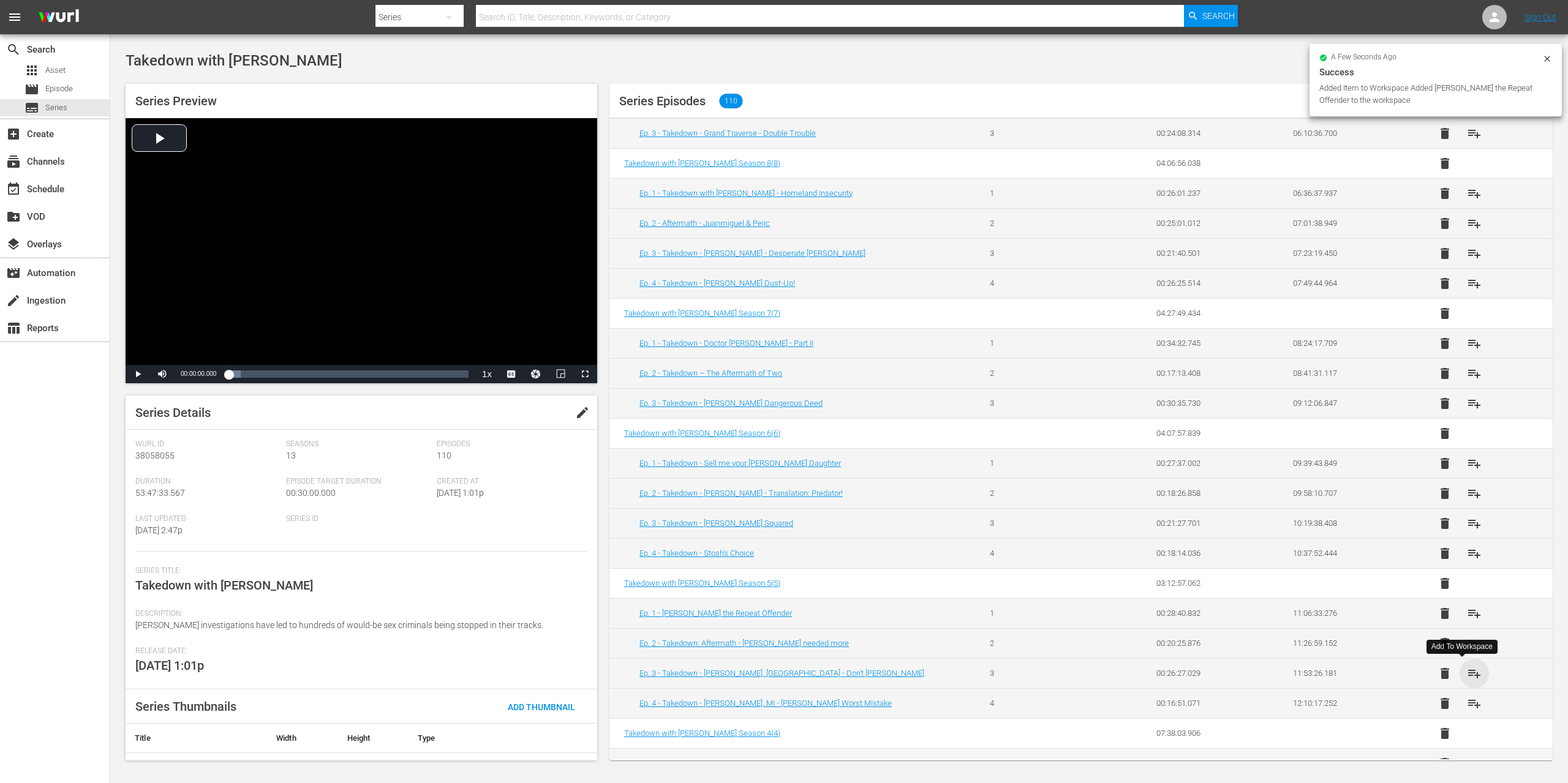
click at [1467, 675] on span "playlist_add" at bounding box center [1474, 674] width 15 height 15
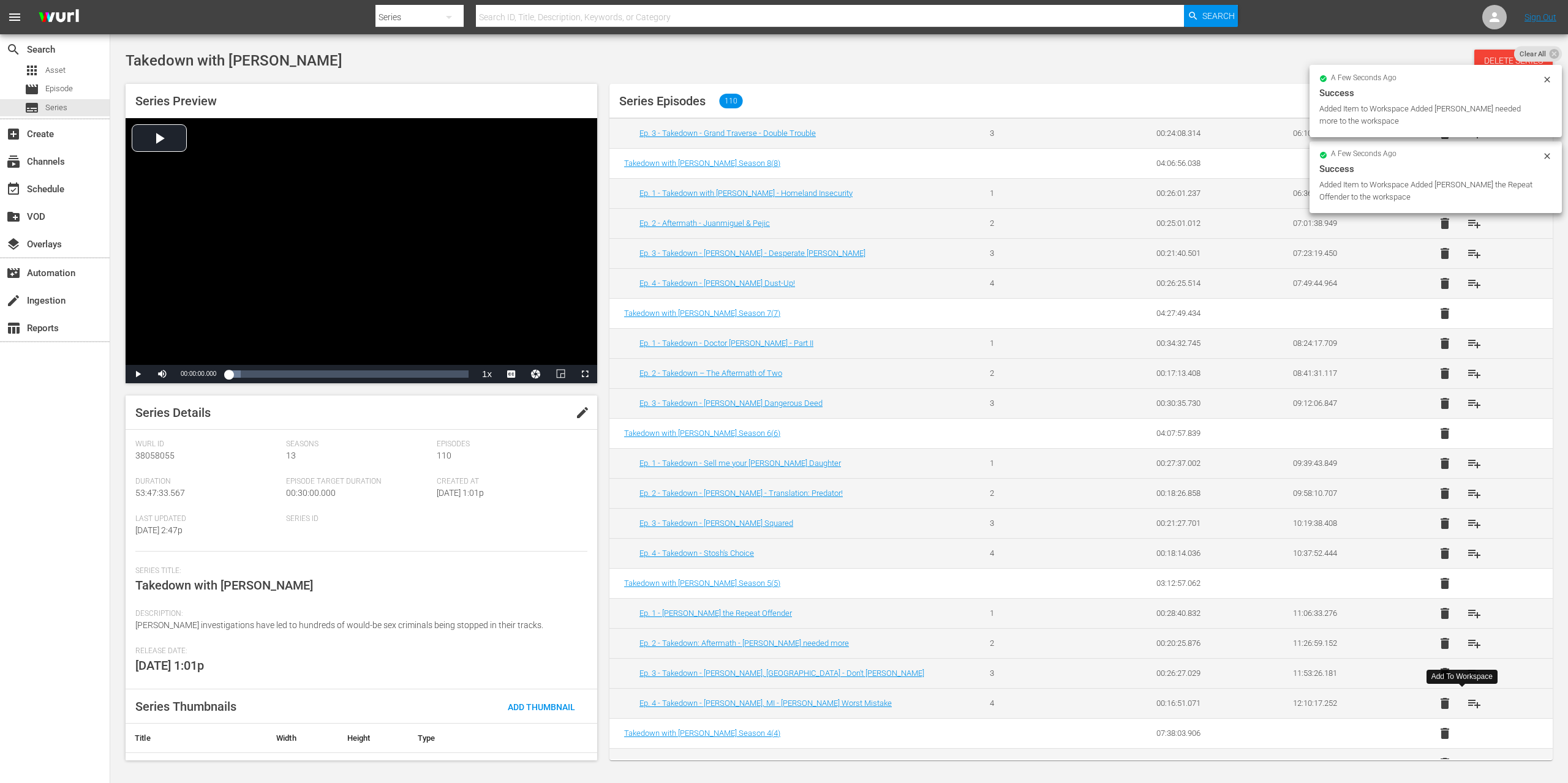
click at [1467, 701] on span "playlist_add" at bounding box center [1474, 703] width 15 height 15
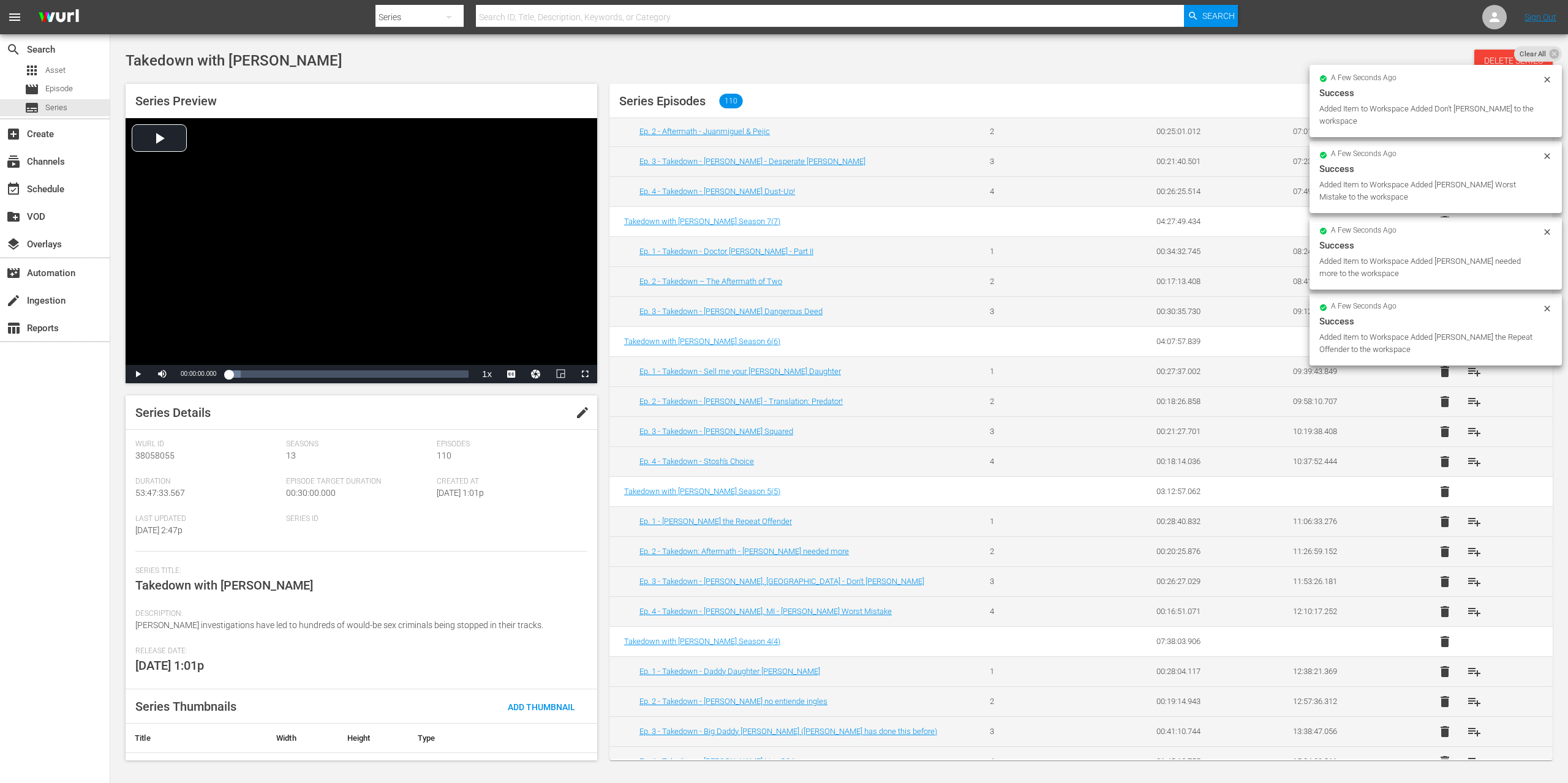
scroll to position [717, 0]
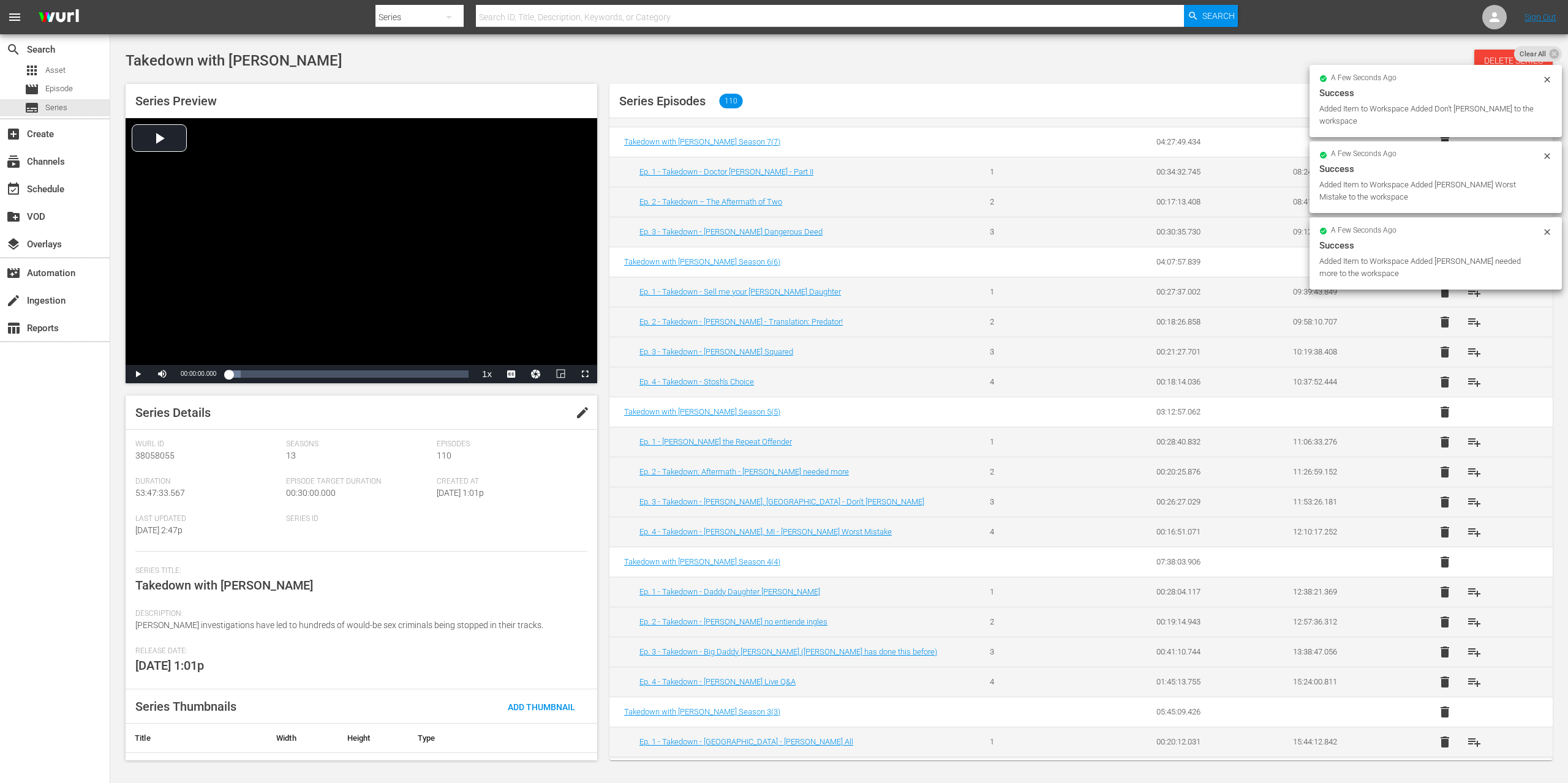
click at [1467, 589] on span "playlist_add" at bounding box center [1474, 592] width 15 height 15
click at [1467, 620] on span "playlist_add" at bounding box center [1474, 622] width 15 height 15
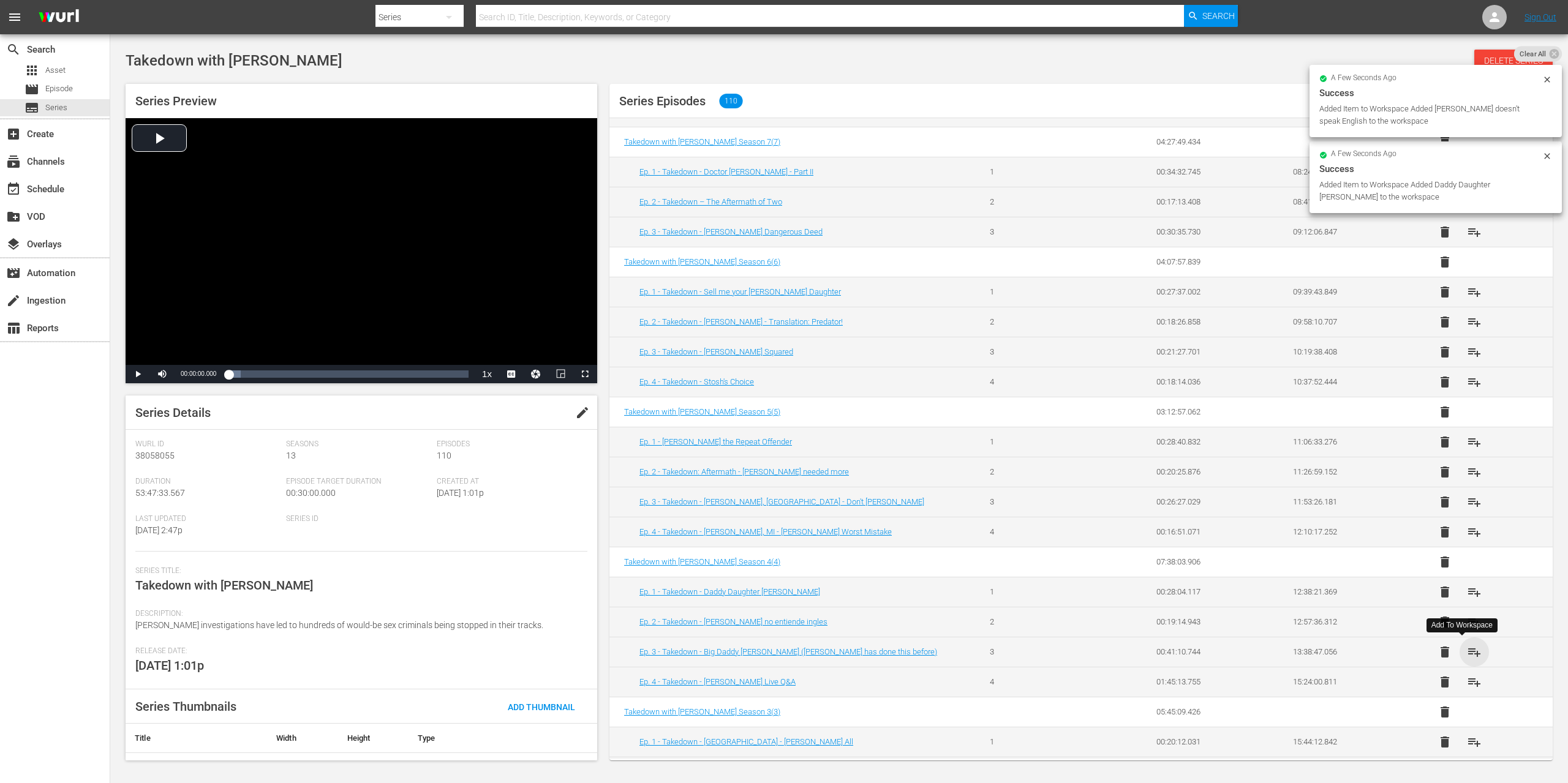
click at [1467, 655] on span "playlist_add" at bounding box center [1474, 652] width 15 height 15
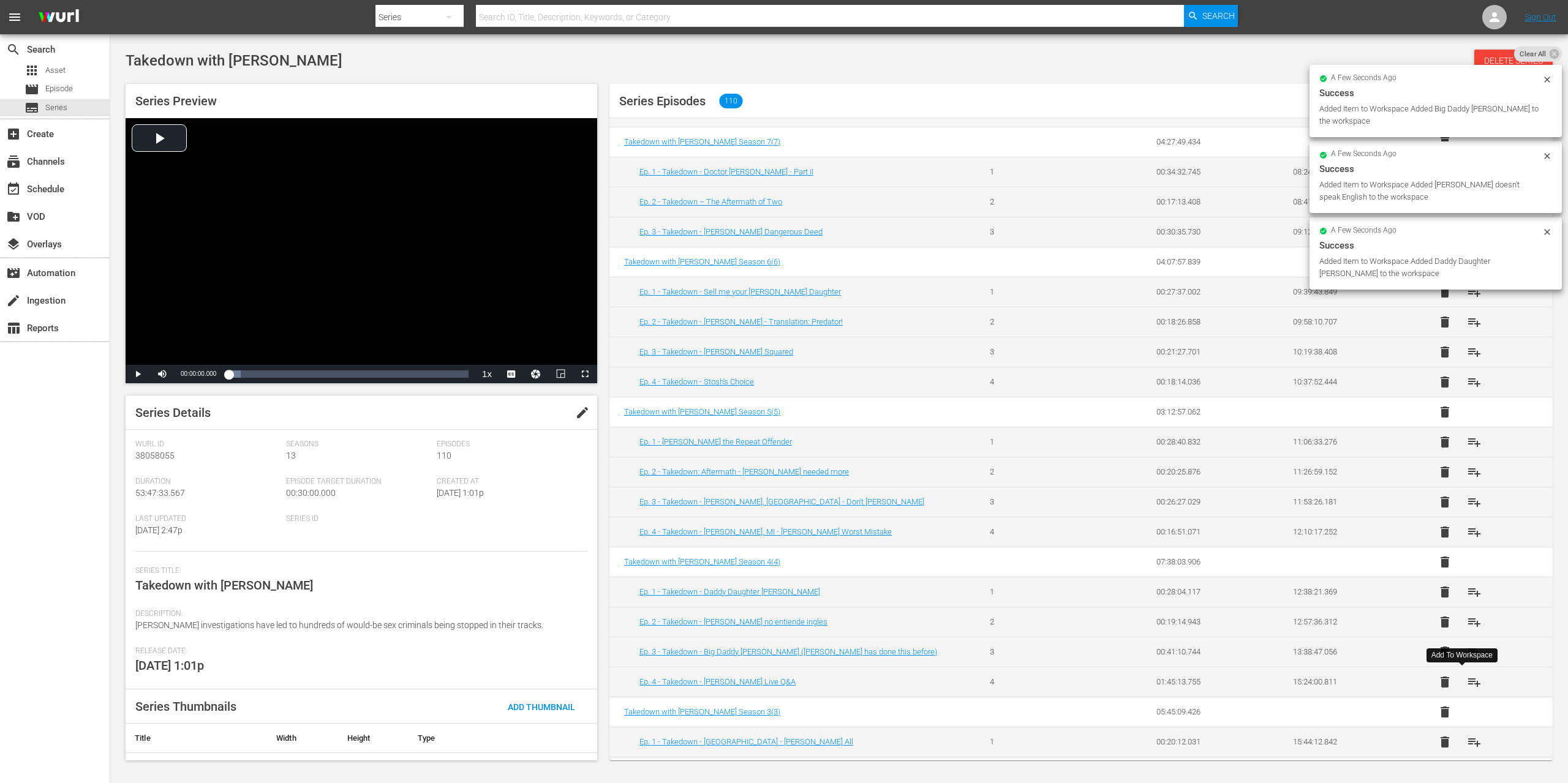
click at [1467, 678] on span "playlist_add" at bounding box center [1474, 682] width 15 height 15
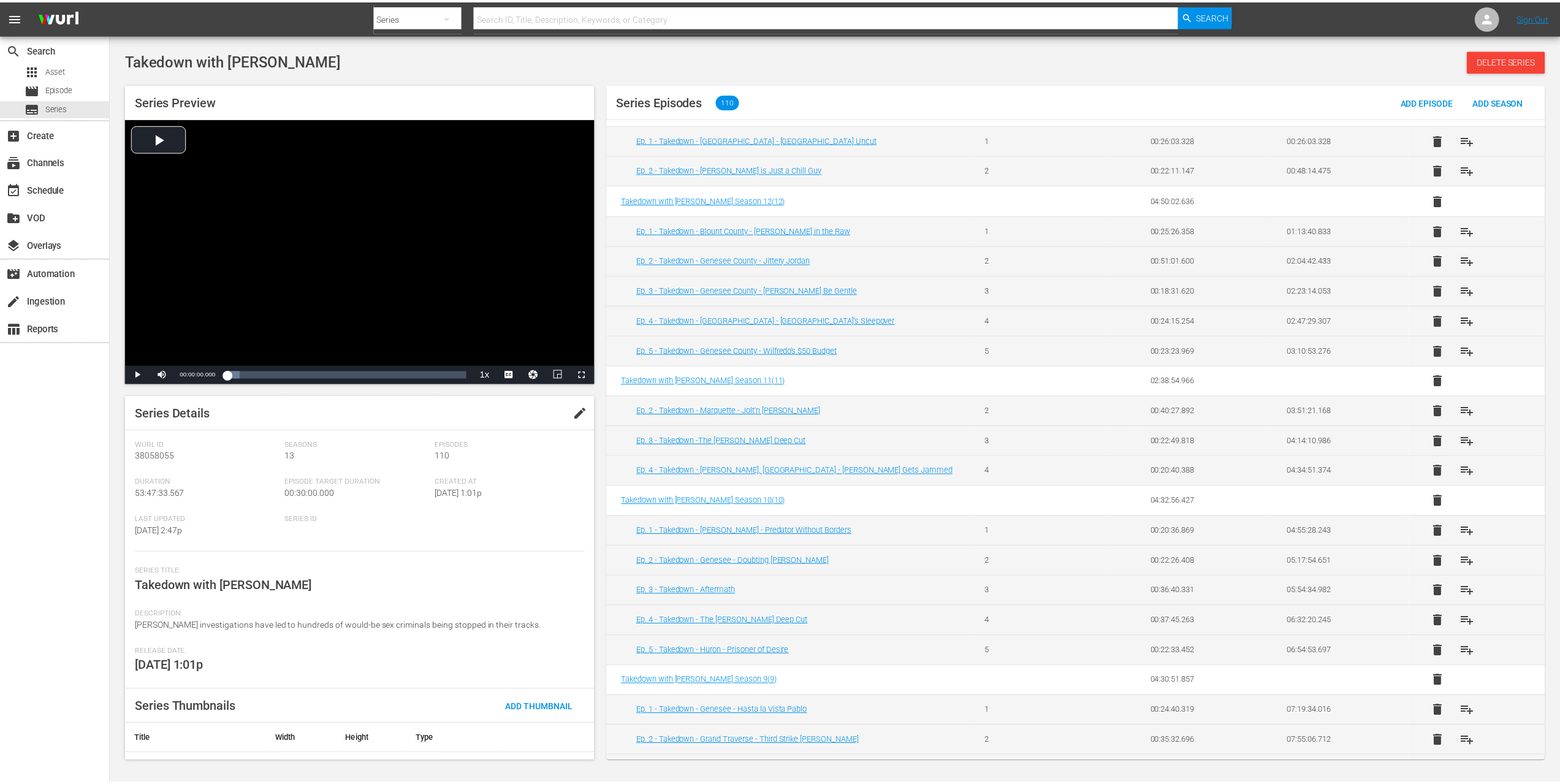
scroll to position [56, 0]
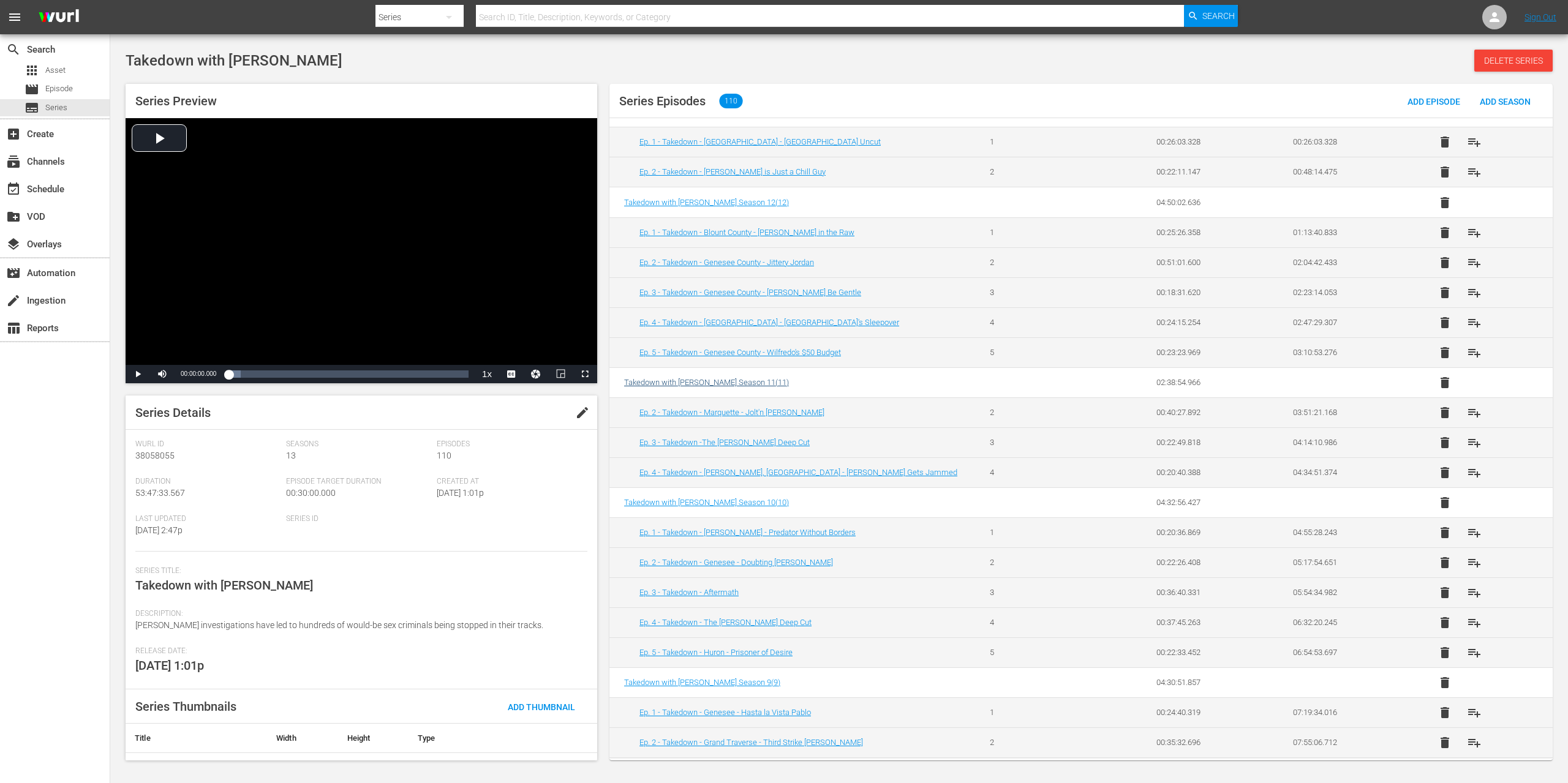
click at [754, 382] on span "Takedown with Chris Hansen Season 11 ( 11 )" at bounding box center [706, 382] width 165 height 9
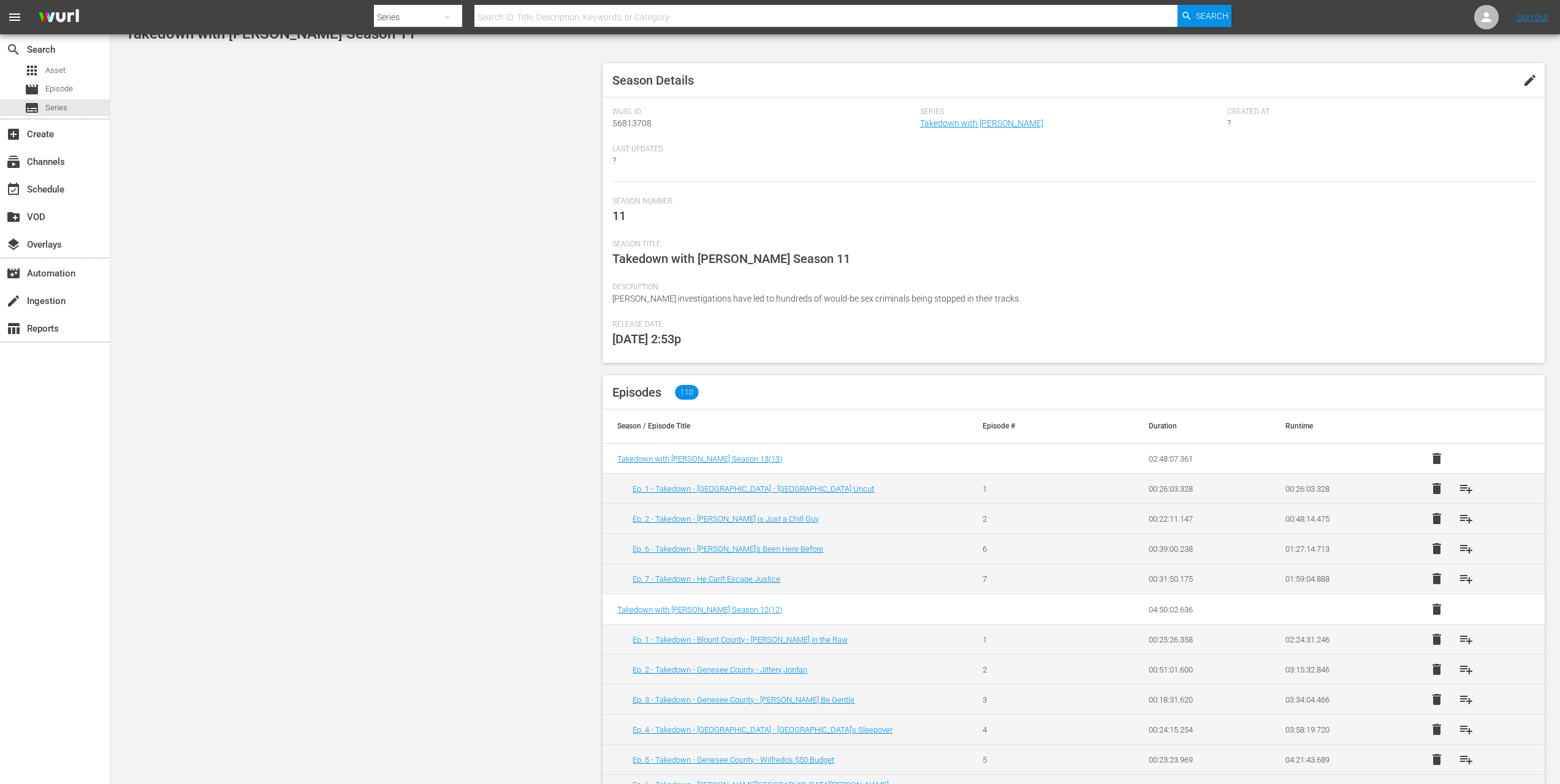
scroll to position [103, 0]
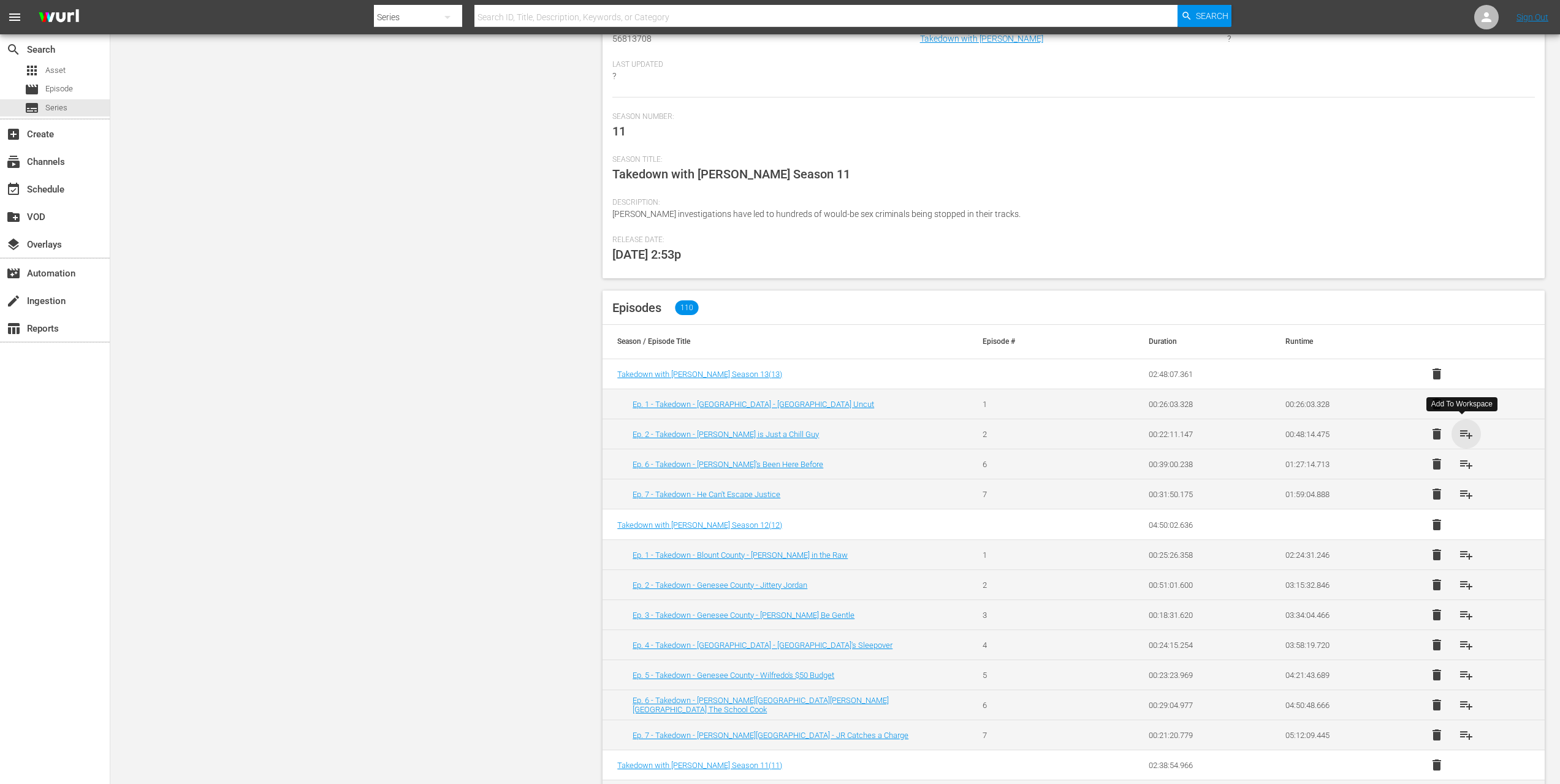
click at [1459, 430] on span "playlist_add" at bounding box center [1467, 434] width 15 height 15
click at [1461, 458] on span "playlist_add" at bounding box center [1467, 464] width 15 height 15
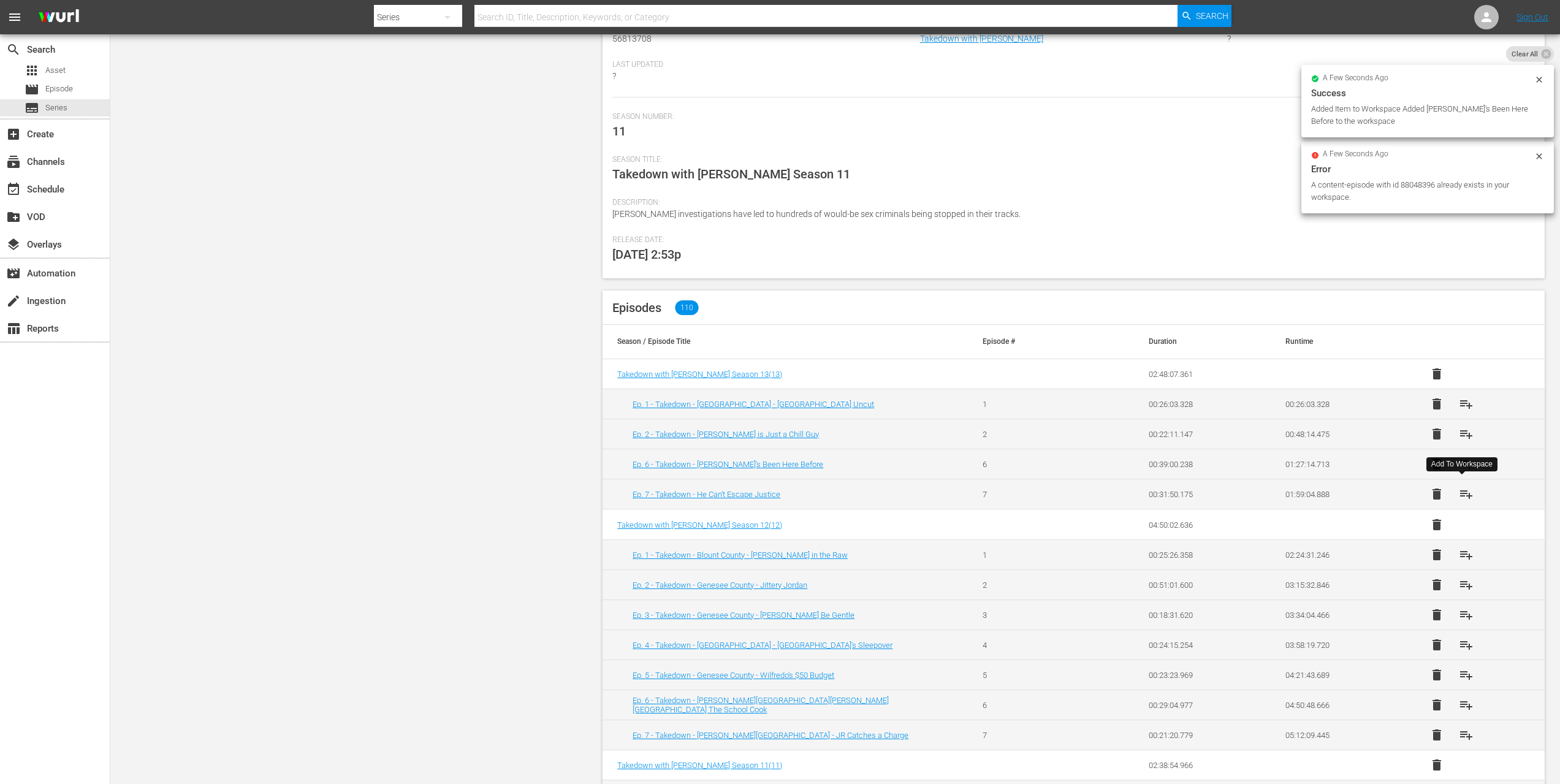
click at [1463, 482] on button "playlist_add" at bounding box center [1467, 494] width 30 height 30
click at [1459, 551] on span "playlist_add" at bounding box center [1467, 555] width 15 height 15
click at [1461, 583] on span "playlist_add" at bounding box center [1467, 585] width 15 height 15
click at [1462, 610] on span "playlist_add" at bounding box center [1467, 615] width 15 height 15
click at [1460, 645] on span "playlist_add" at bounding box center [1467, 645] width 15 height 15
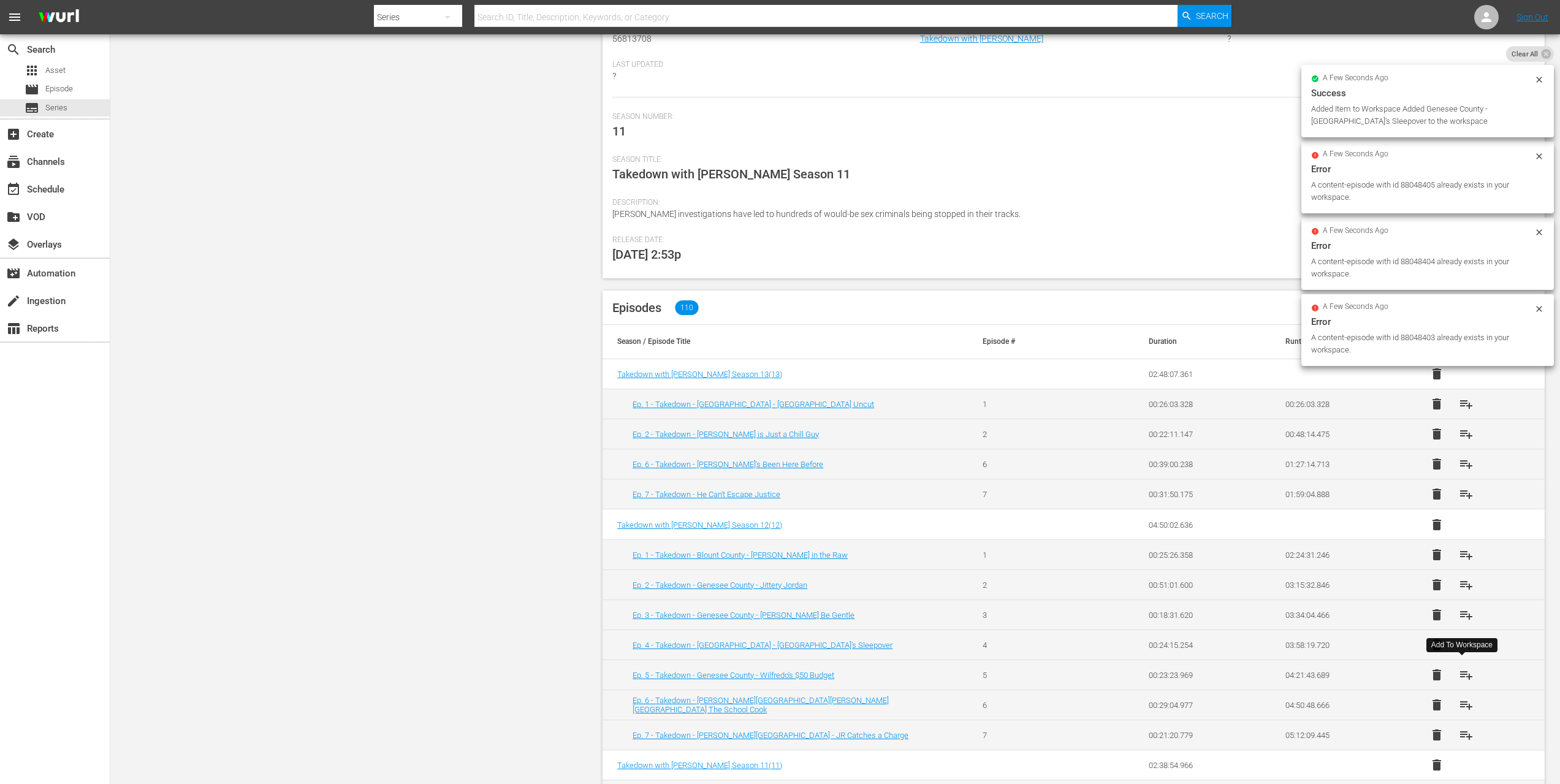
click at [1462, 673] on span "playlist_add" at bounding box center [1467, 675] width 15 height 15
click at [1461, 692] on button "playlist_add" at bounding box center [1467, 705] width 30 height 30
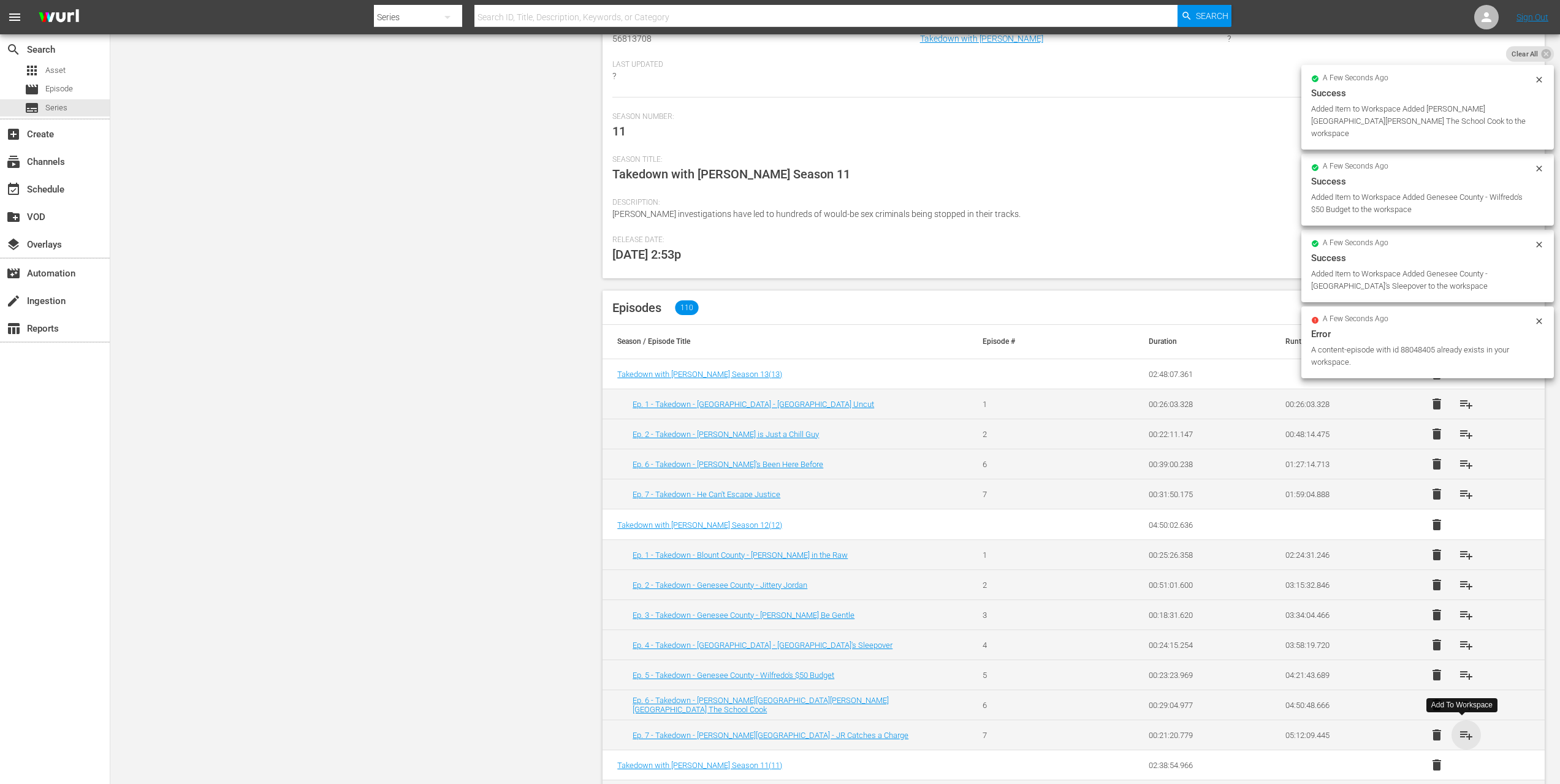
click at [1464, 728] on span "playlist_add" at bounding box center [1467, 735] width 15 height 15
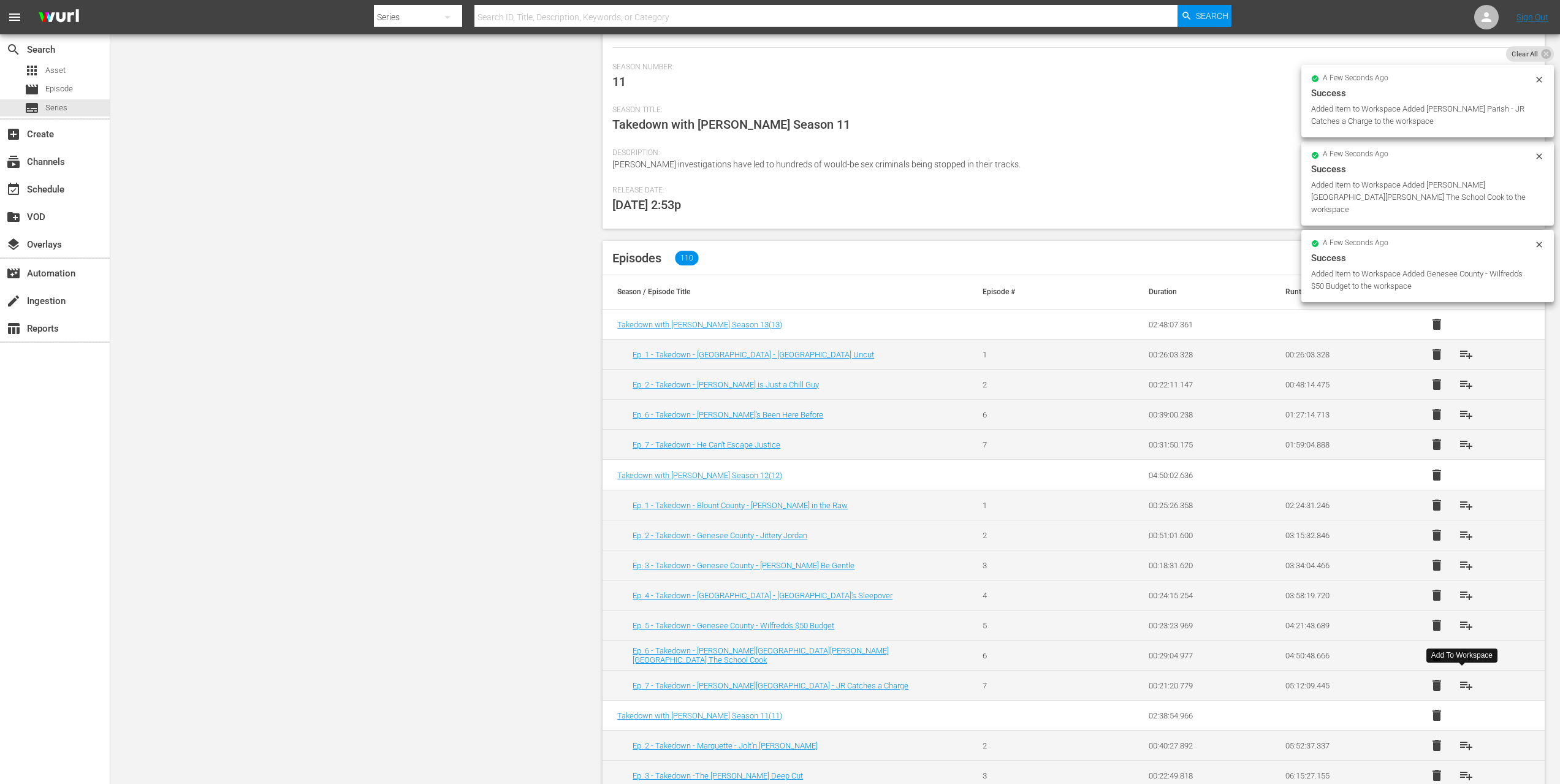
scroll to position [155, 0]
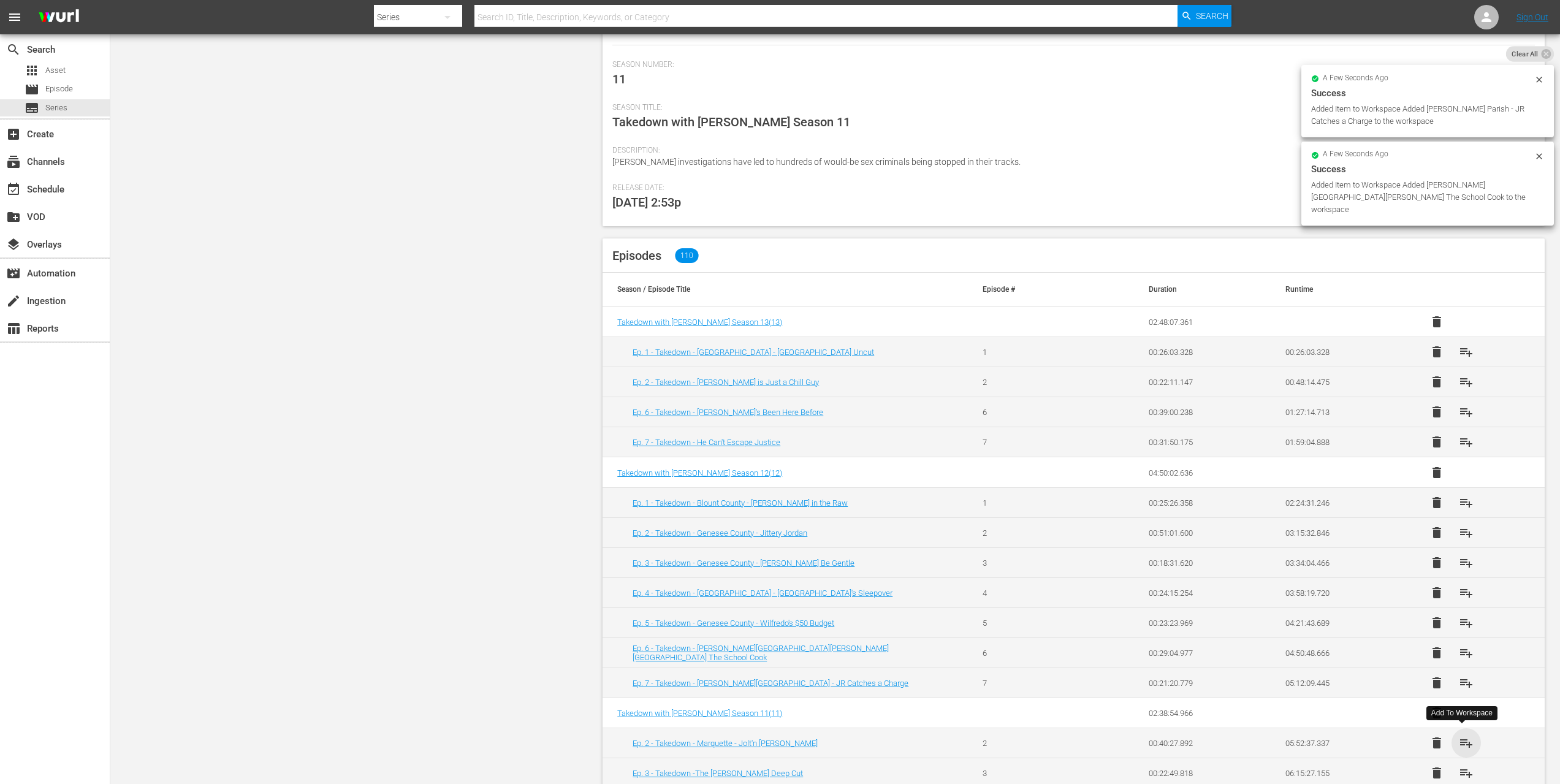
click at [1463, 738] on span "playlist_add" at bounding box center [1467, 743] width 15 height 15
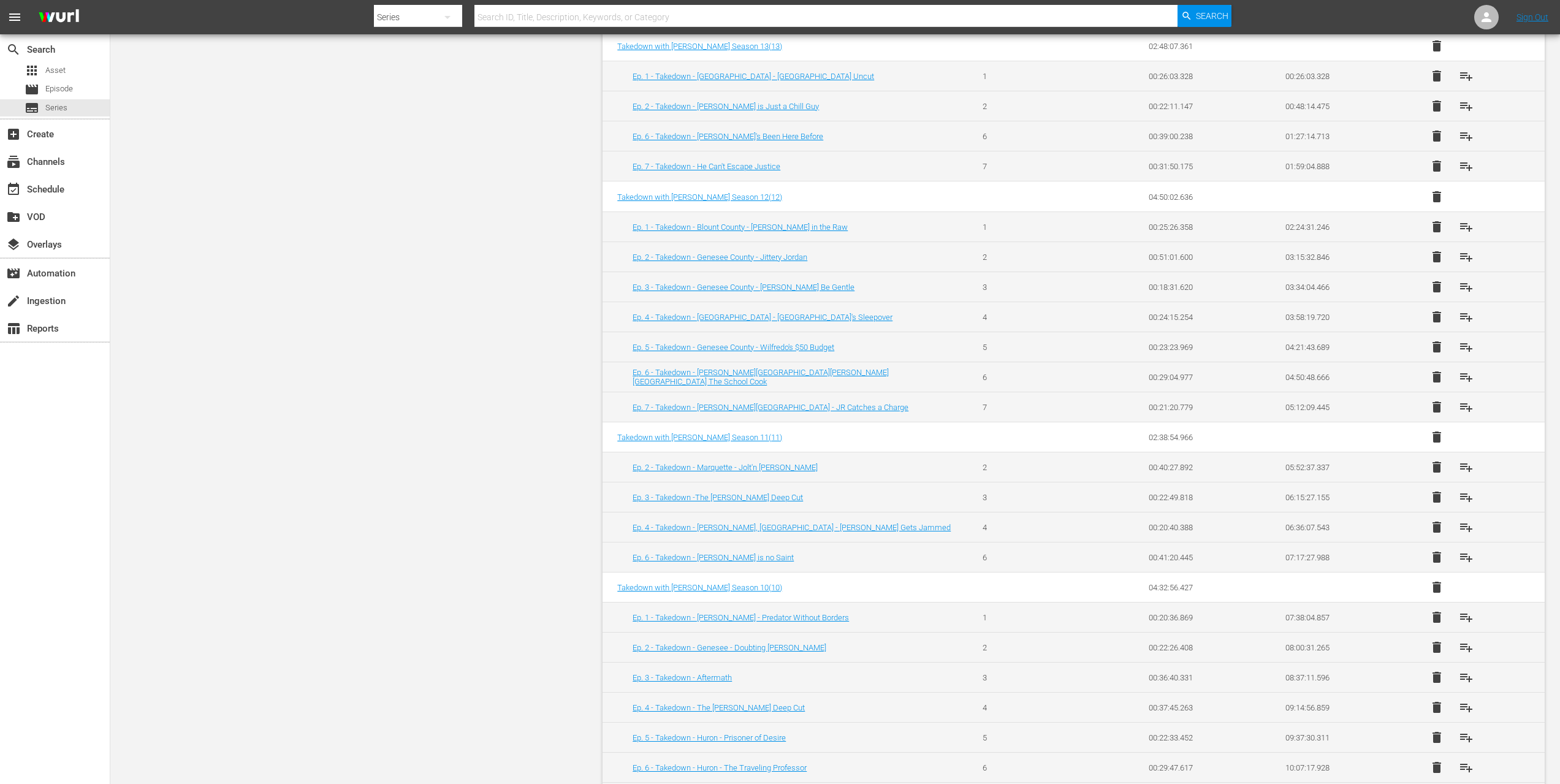
scroll to position [481, 0]
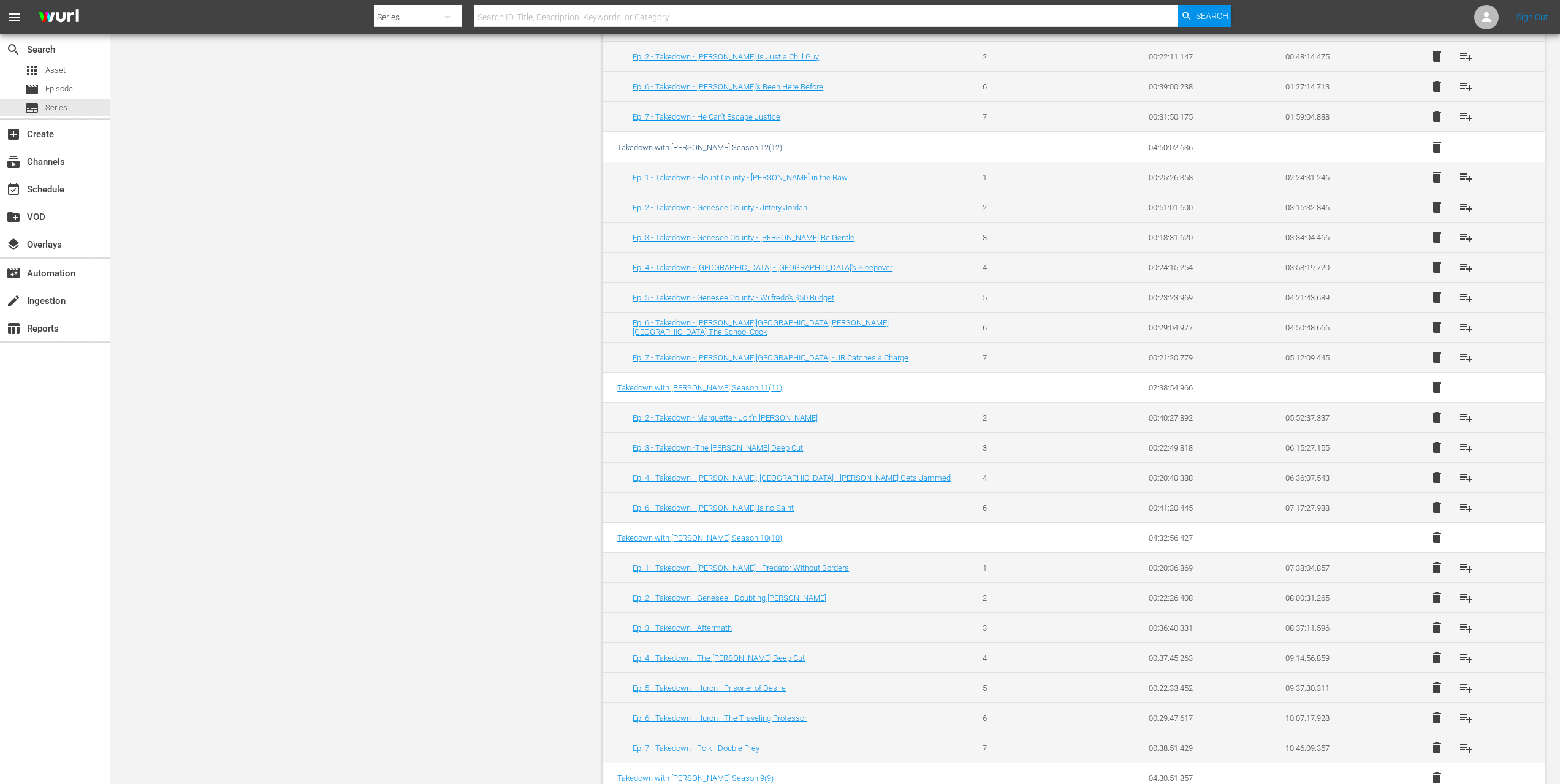
click at [703, 144] on span "Takedown with Chris Hansen Season 12 ( 12 )" at bounding box center [700, 148] width 165 height 9
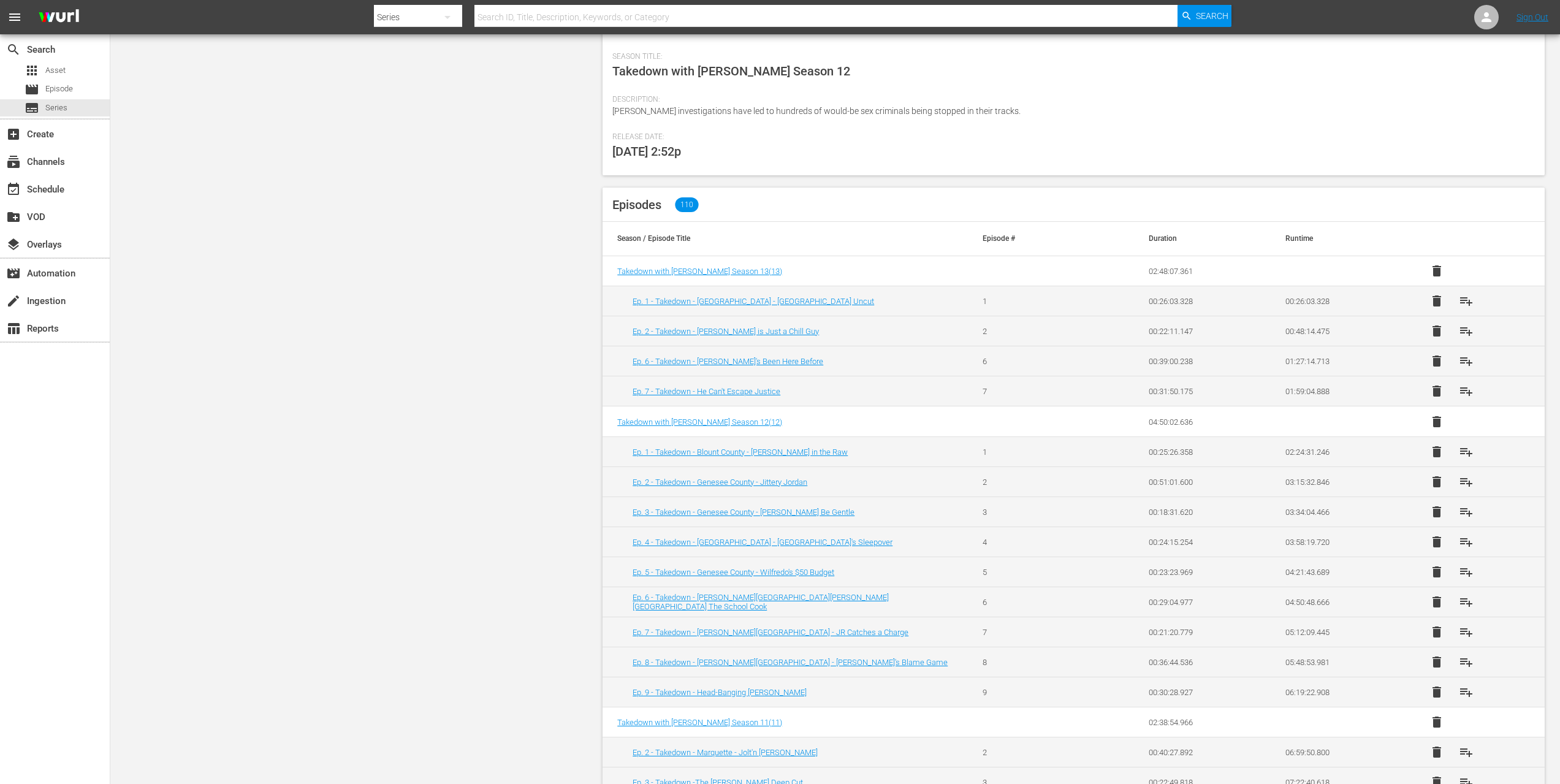
scroll to position [209, 0]
click at [1460, 446] on span "playlist_add" at bounding box center [1467, 449] width 15 height 15
click at [1467, 482] on span "playlist_add" at bounding box center [1467, 480] width 15 height 15
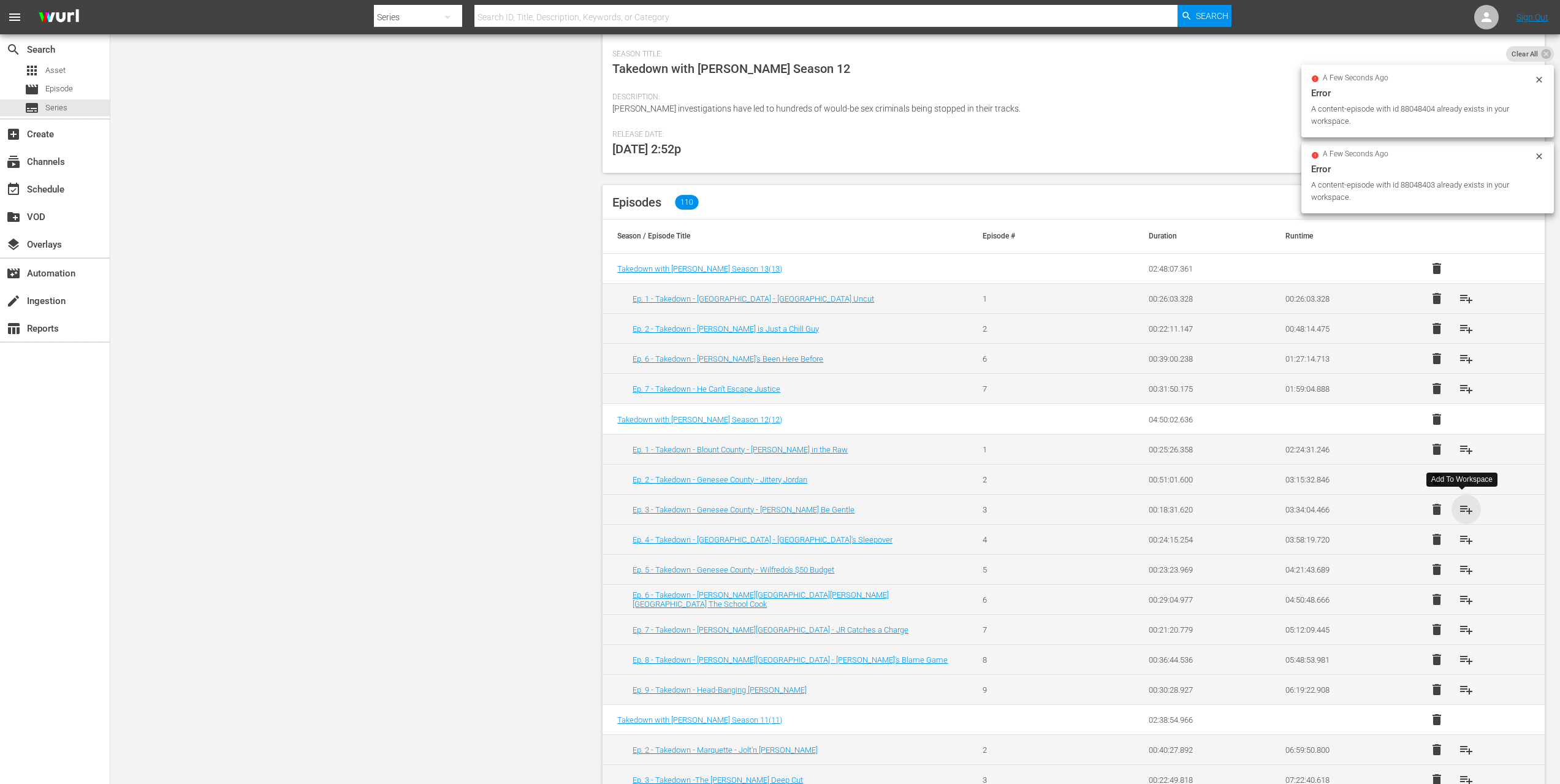
click at [1461, 506] on span "playlist_add" at bounding box center [1467, 510] width 15 height 15
drag, startPoint x: 1463, startPoint y: 553, endPoint x: 1465, endPoint y: 564, distance: 11.2
click at [1463, 555] on button "playlist_add" at bounding box center [1467, 569] width 30 height 30
click at [1467, 594] on span "playlist_add" at bounding box center [1467, 600] width 15 height 15
click at [1465, 628] on span "playlist_add" at bounding box center [1467, 630] width 15 height 15
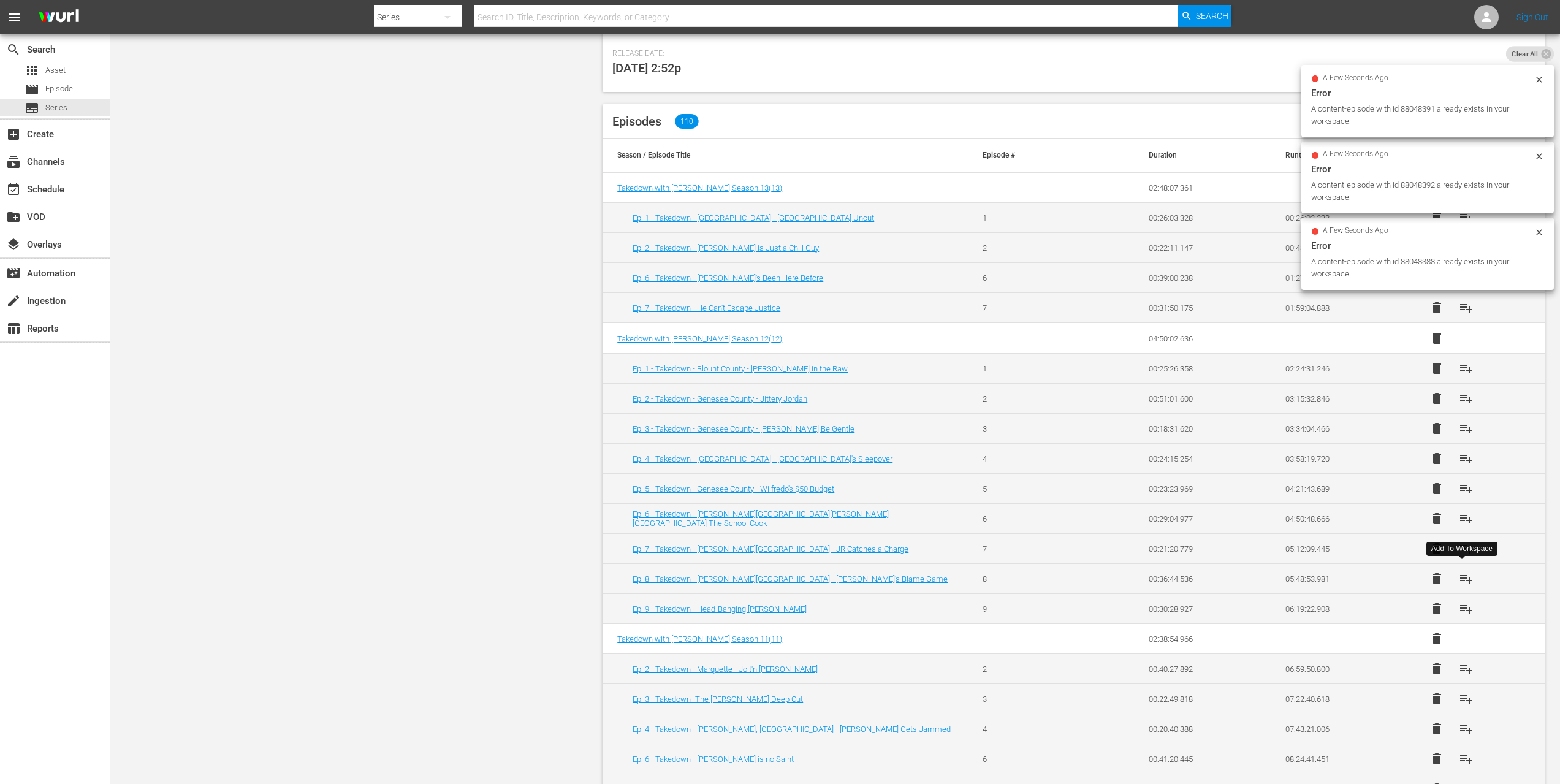
scroll to position [393, 0]
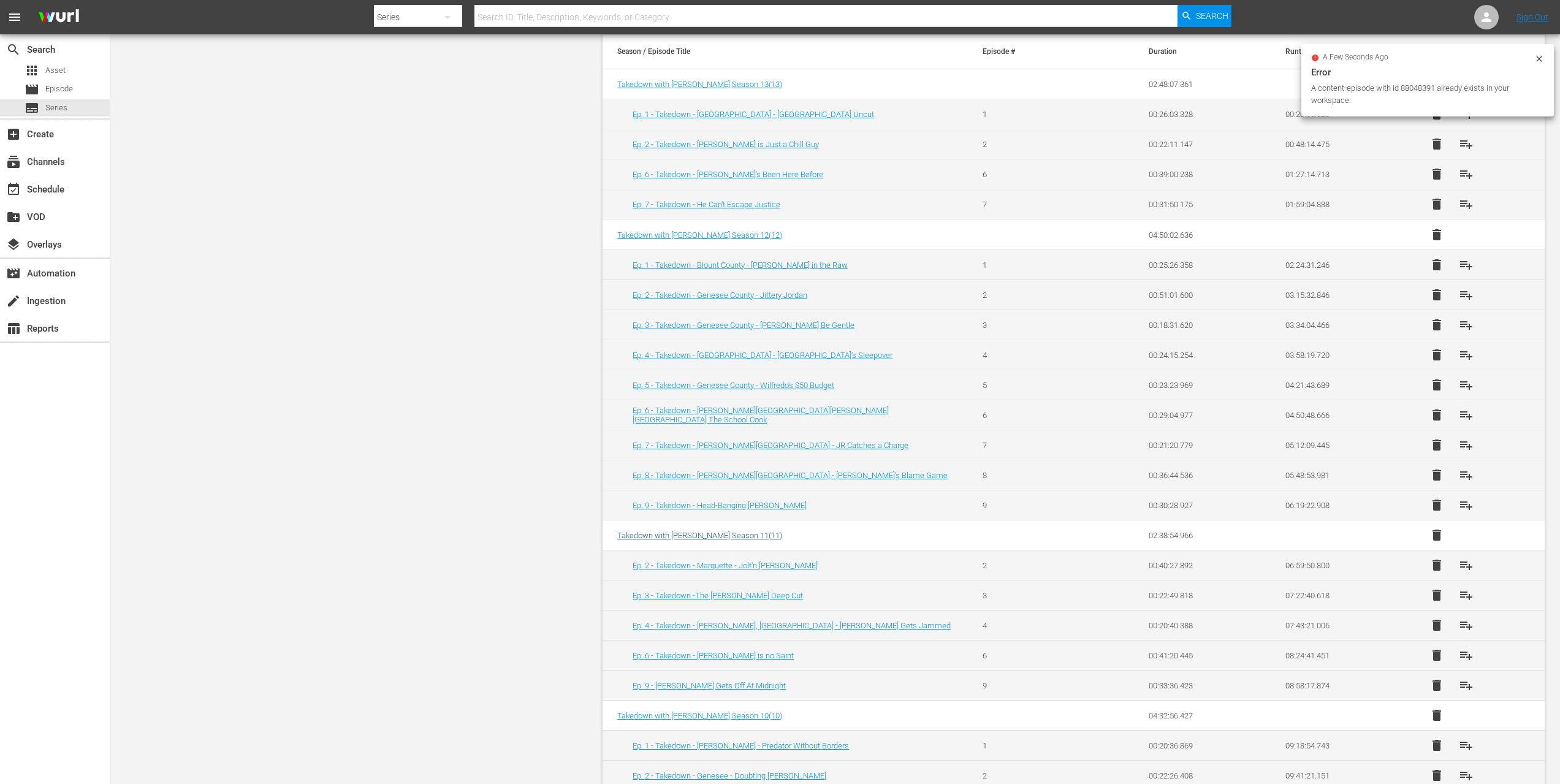
click at [745, 531] on span "Takedown with Chris Hansen Season 11 ( 11 )" at bounding box center [700, 536] width 165 height 9
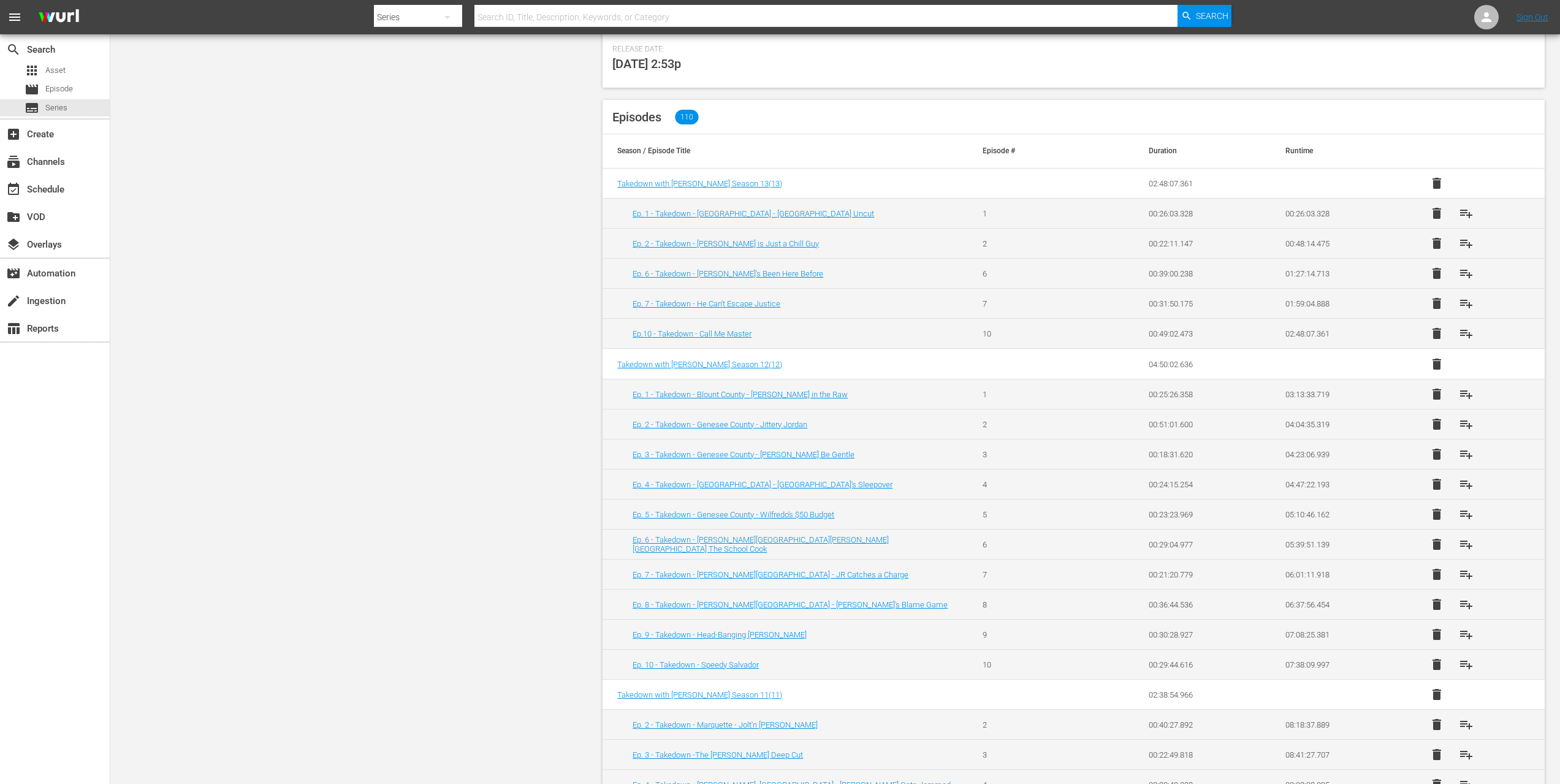
scroll to position [520, 0]
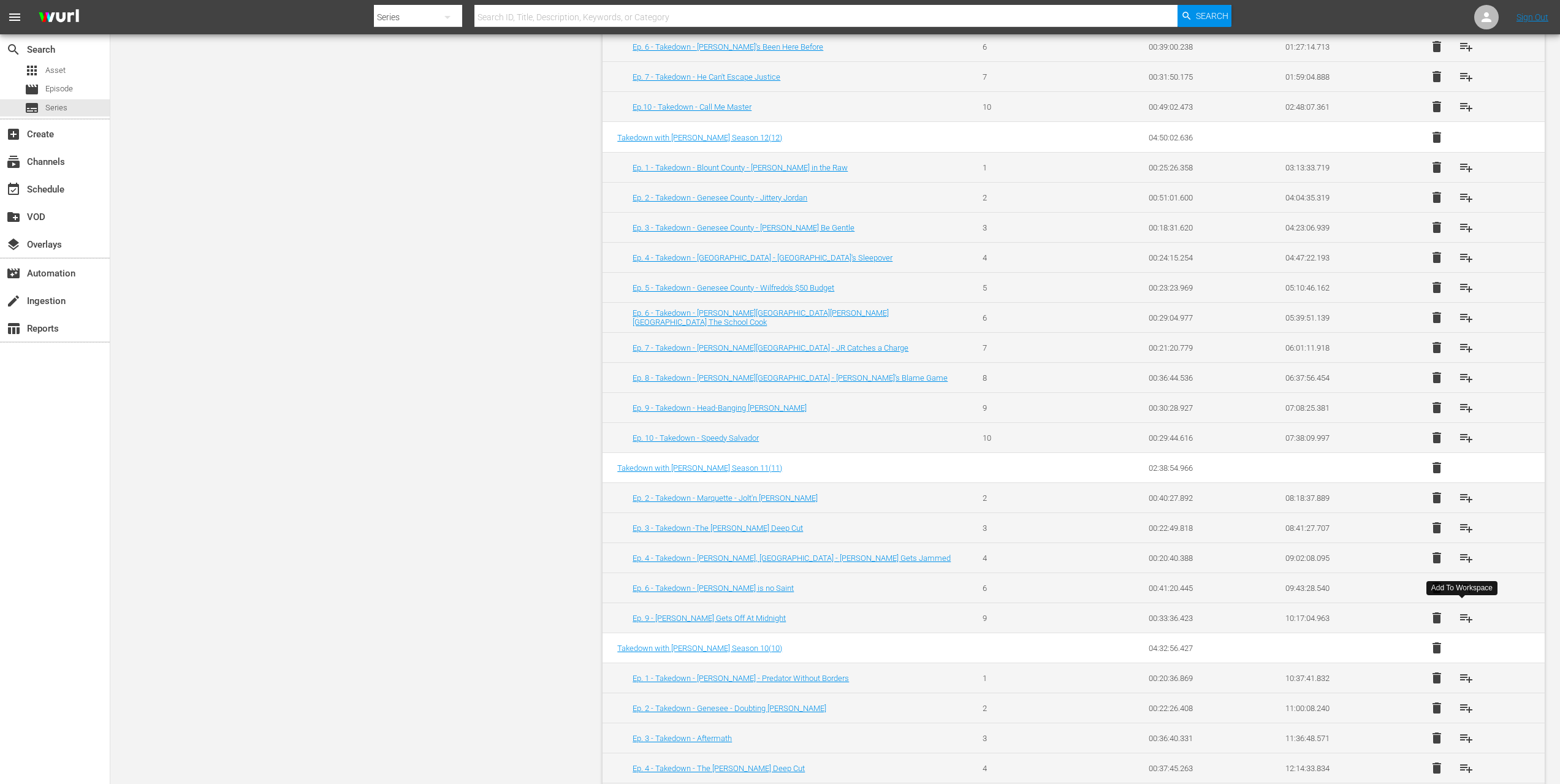
click at [1461, 612] on span "playlist_add" at bounding box center [1467, 618] width 15 height 15
click at [1462, 582] on span "playlist_add" at bounding box center [1467, 588] width 15 height 15
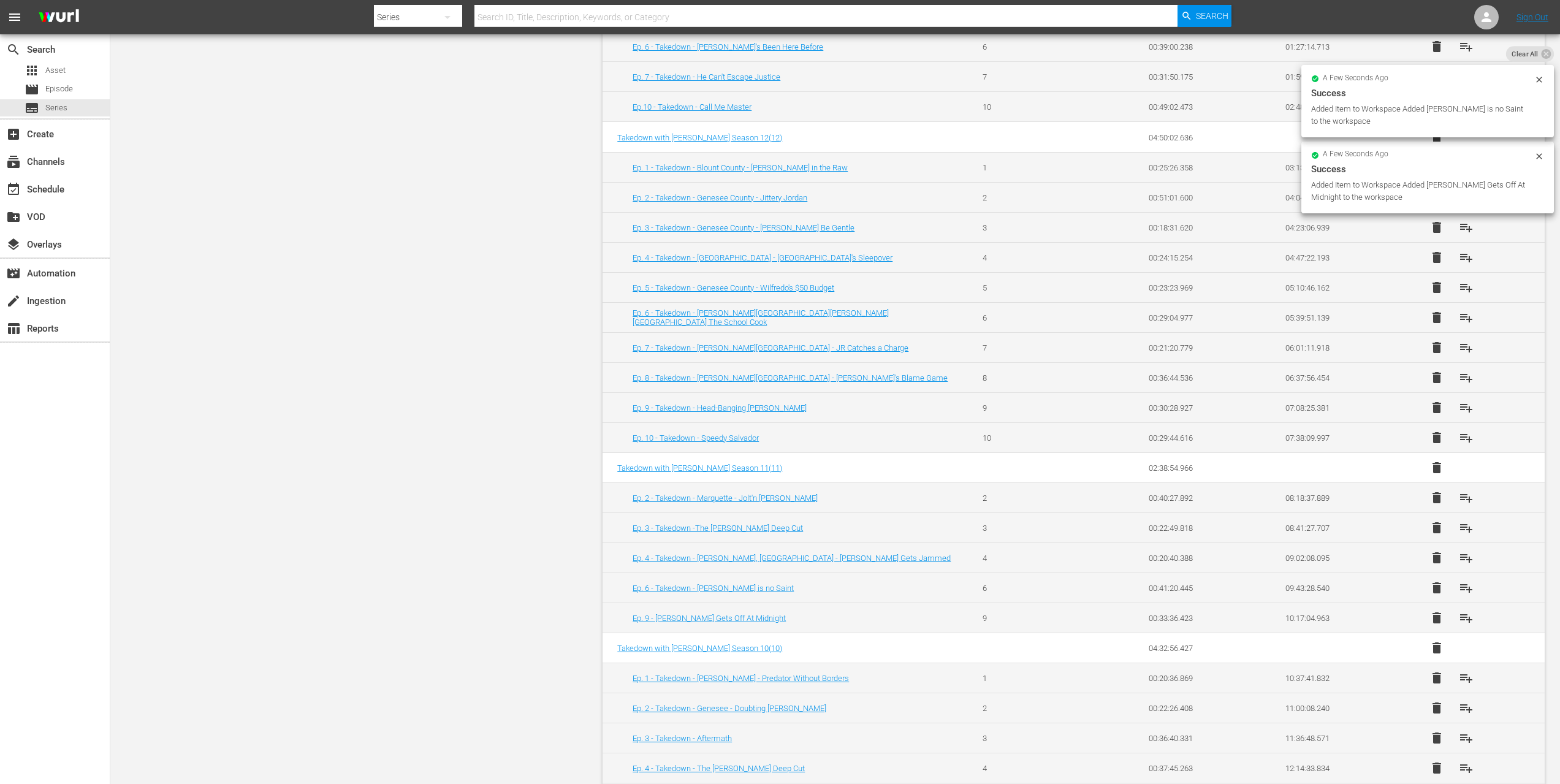
click at [1463, 553] on span "playlist_add" at bounding box center [1467, 558] width 15 height 15
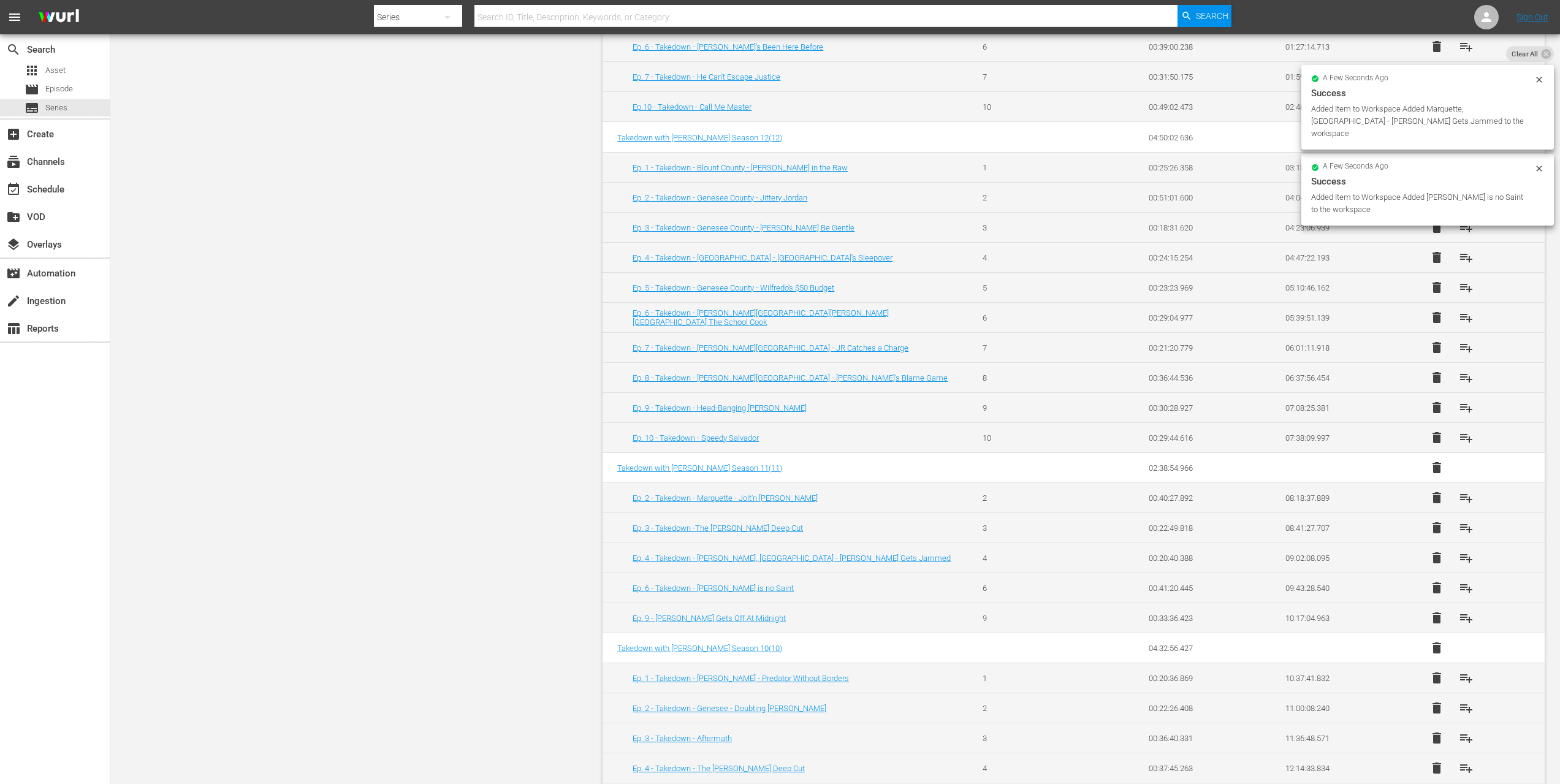
click at [1461, 524] on span "playlist_add" at bounding box center [1467, 528] width 15 height 15
click at [1463, 496] on span "playlist_add" at bounding box center [1467, 498] width 15 height 15
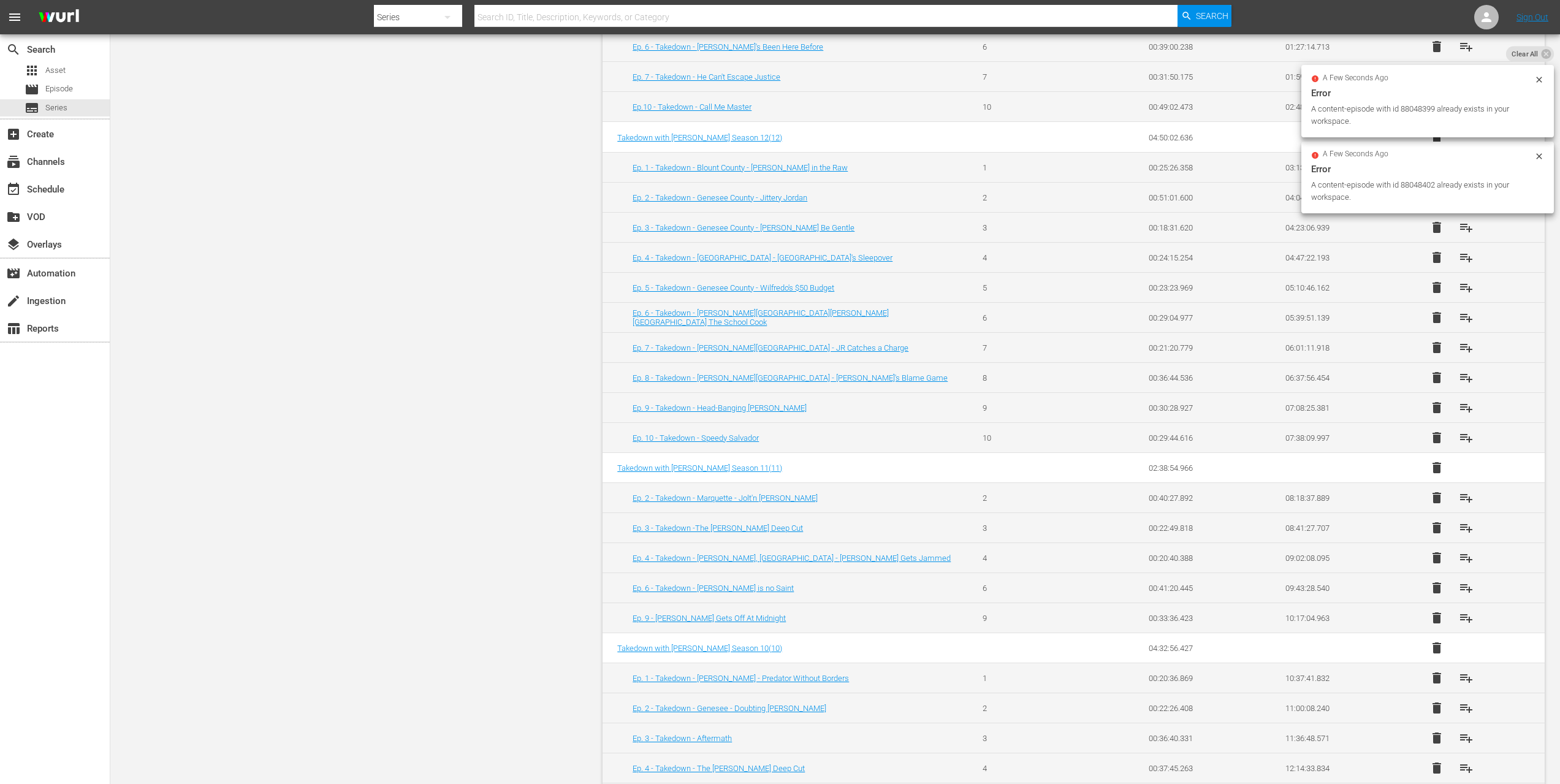
scroll to position [530, 0]
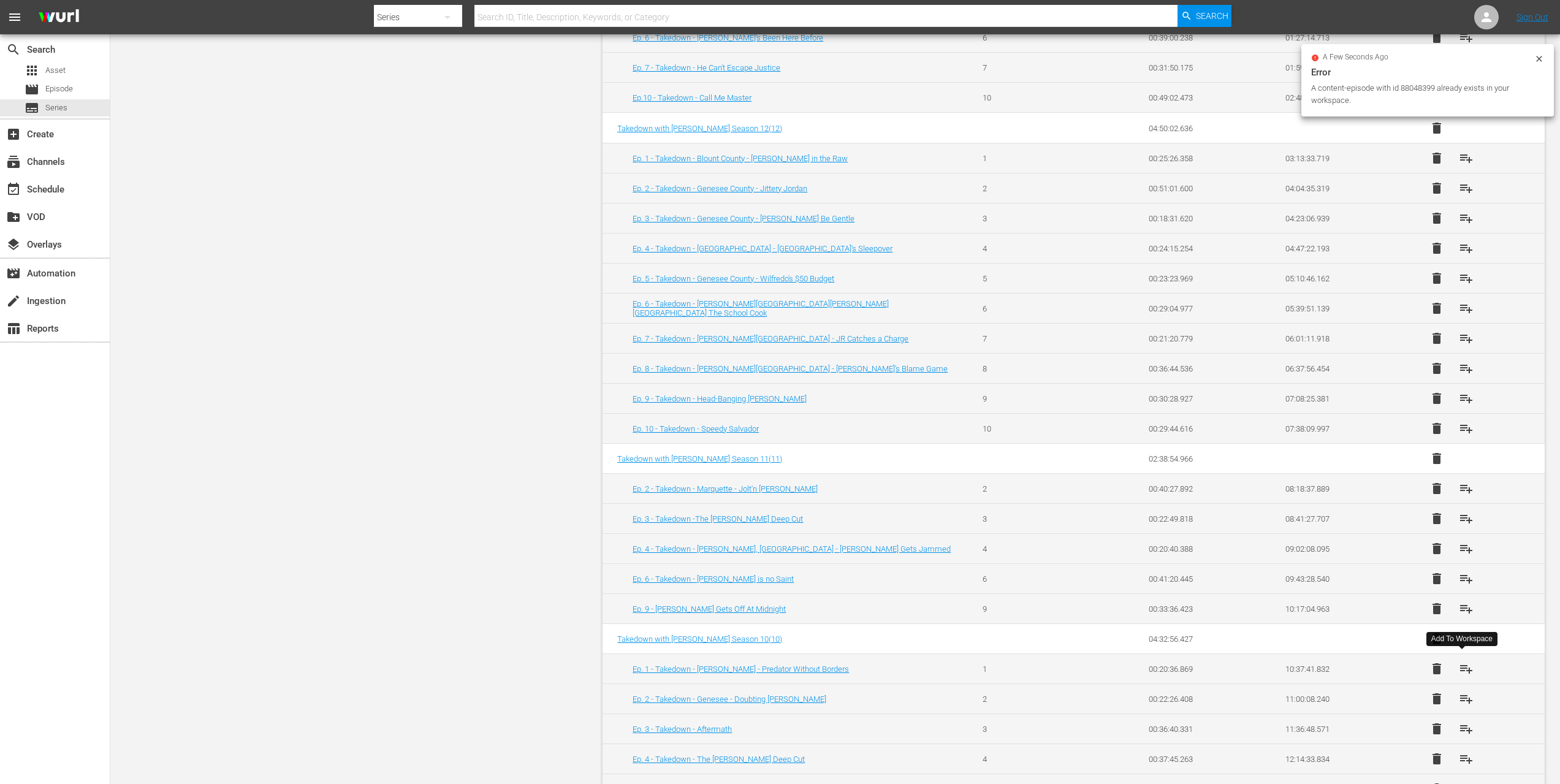
click at [1467, 665] on span "playlist_add" at bounding box center [1467, 669] width 15 height 15
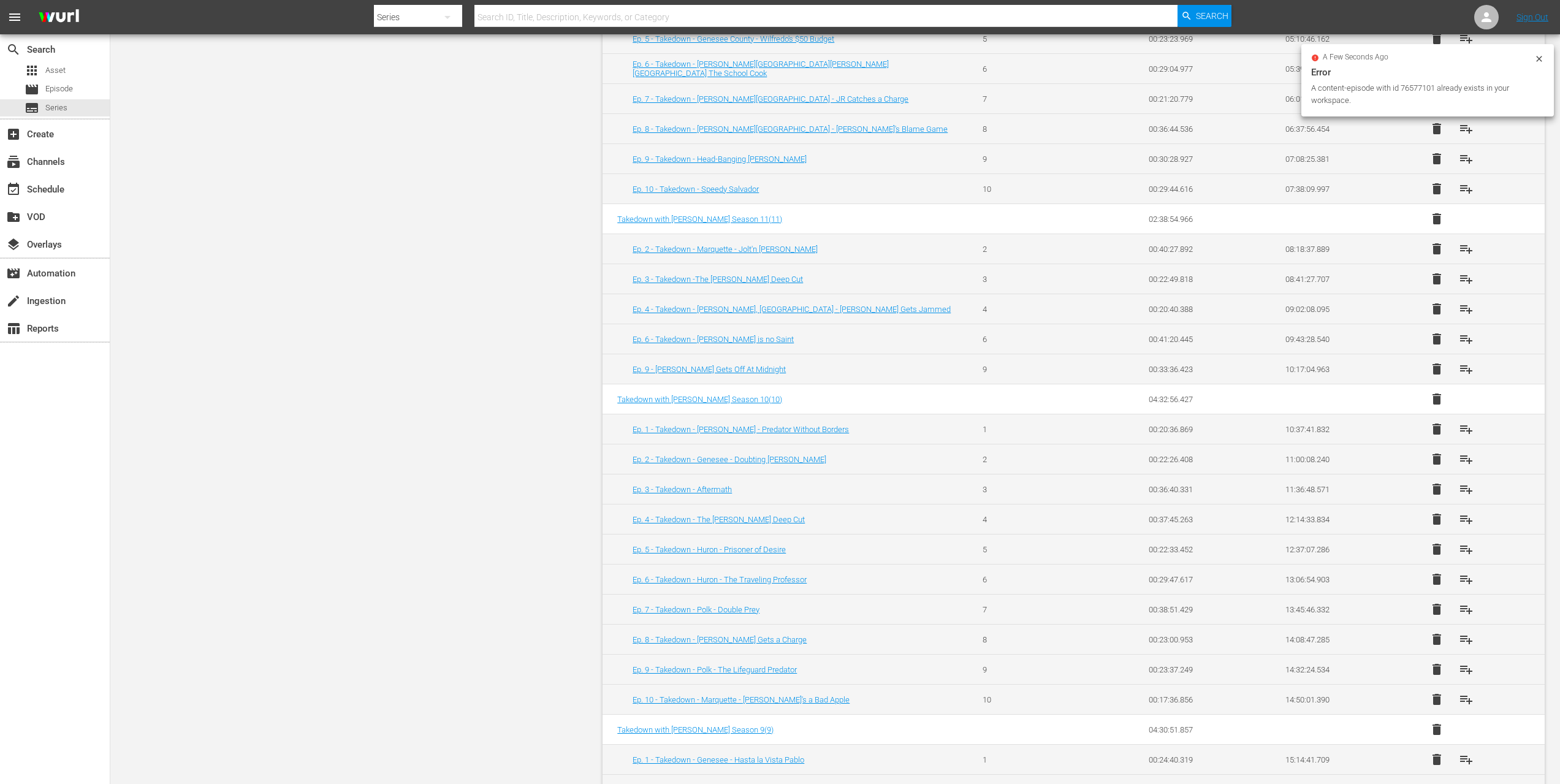
scroll to position [860, 0]
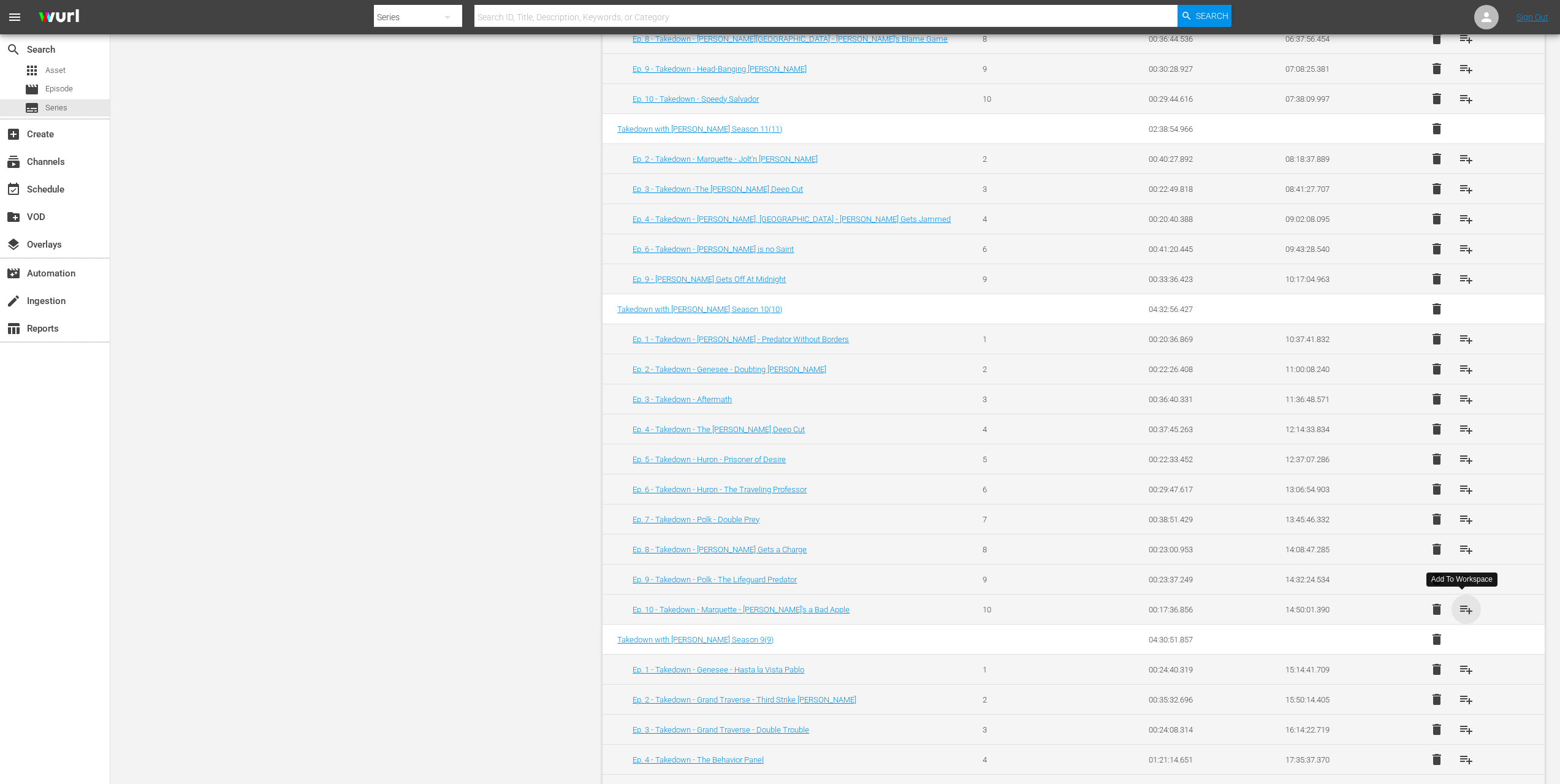
click at [1459, 608] on span "playlist_add" at bounding box center [1467, 610] width 15 height 15
click at [1461, 576] on span "playlist_add" at bounding box center [1467, 579] width 15 height 15
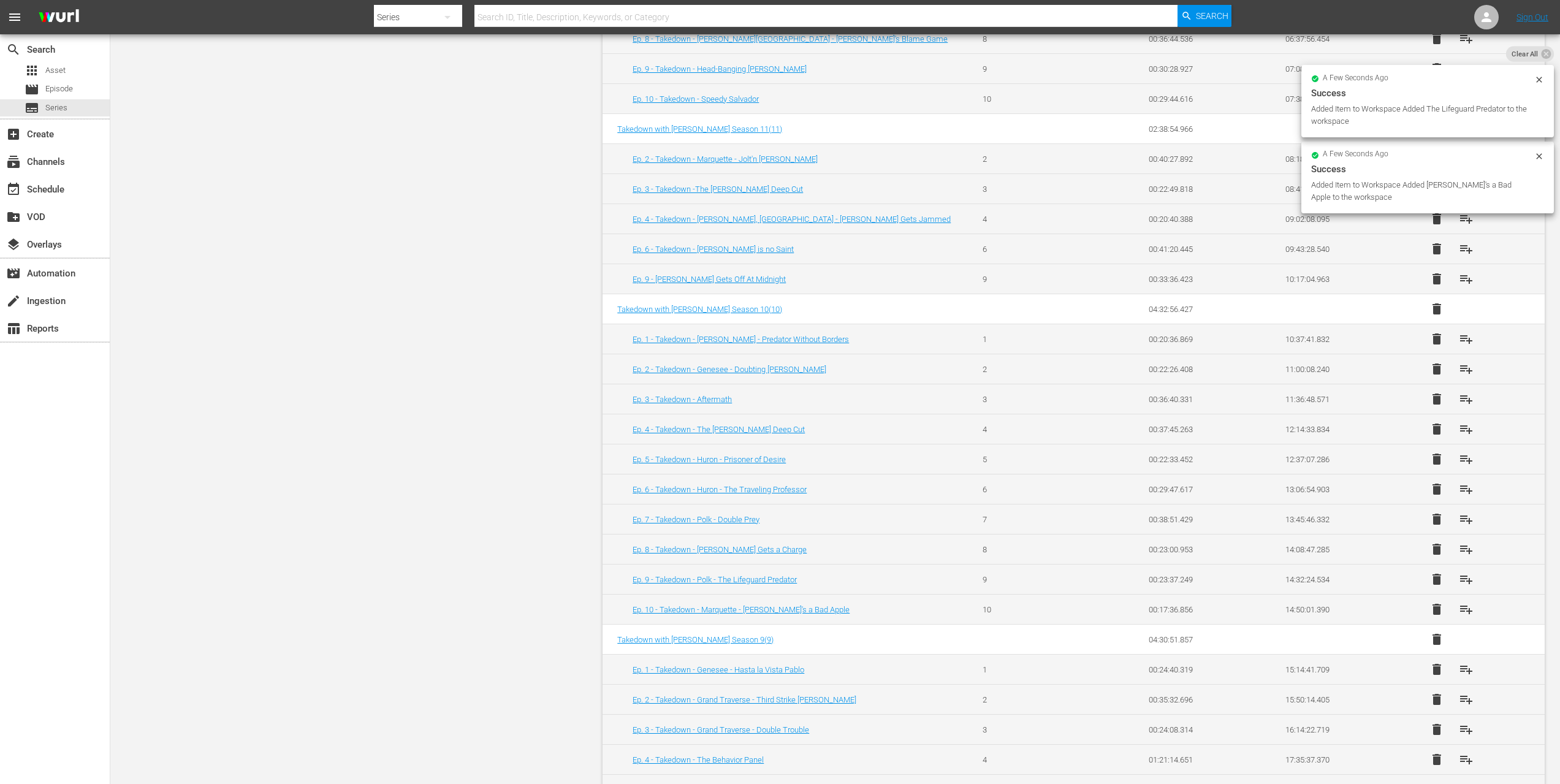
click at [1459, 546] on span "playlist_add" at bounding box center [1467, 549] width 15 height 15
click at [1465, 515] on span "playlist_add" at bounding box center [1467, 519] width 15 height 15
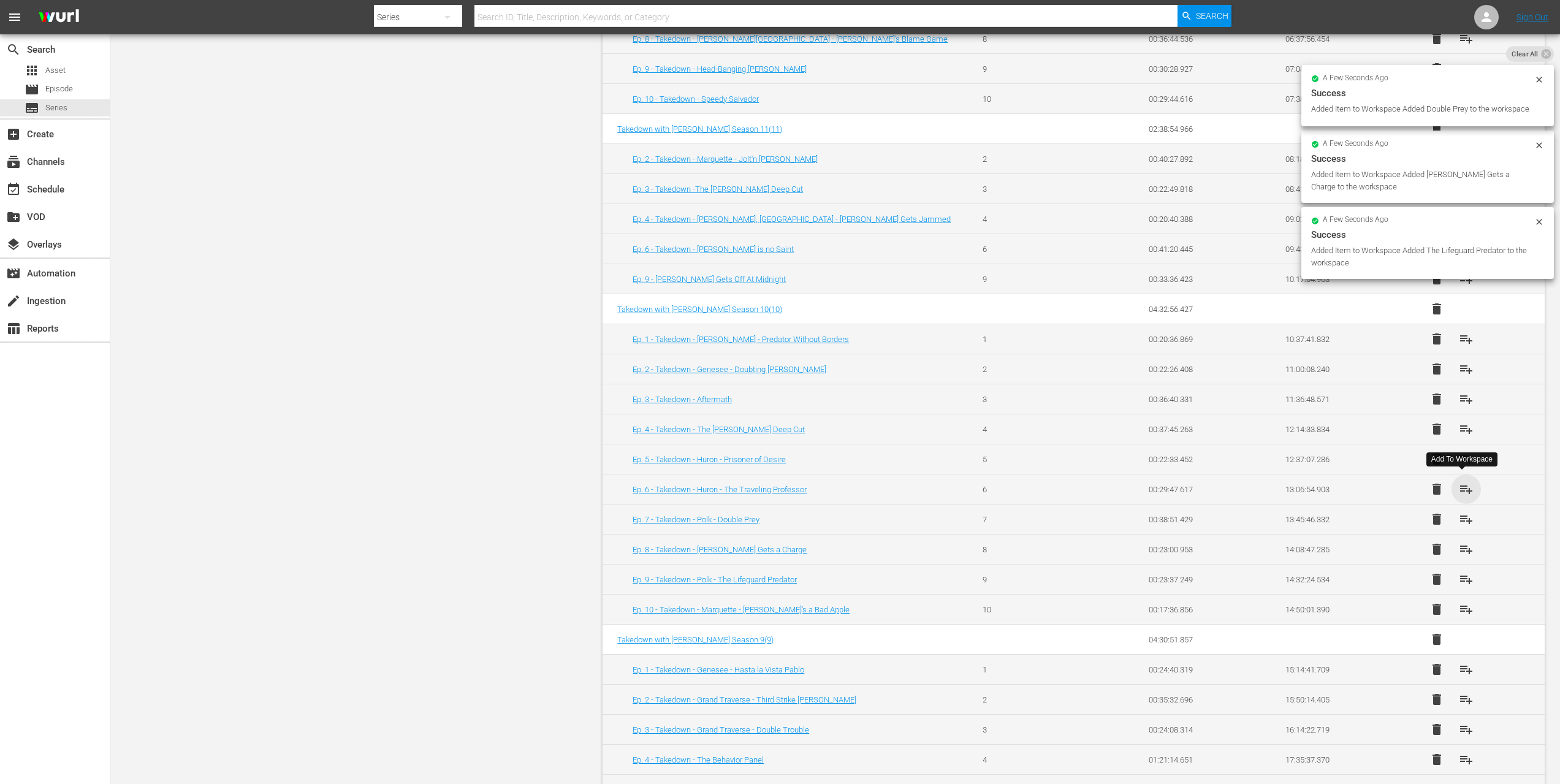
click at [1460, 486] on span "playlist_add" at bounding box center [1467, 489] width 15 height 15
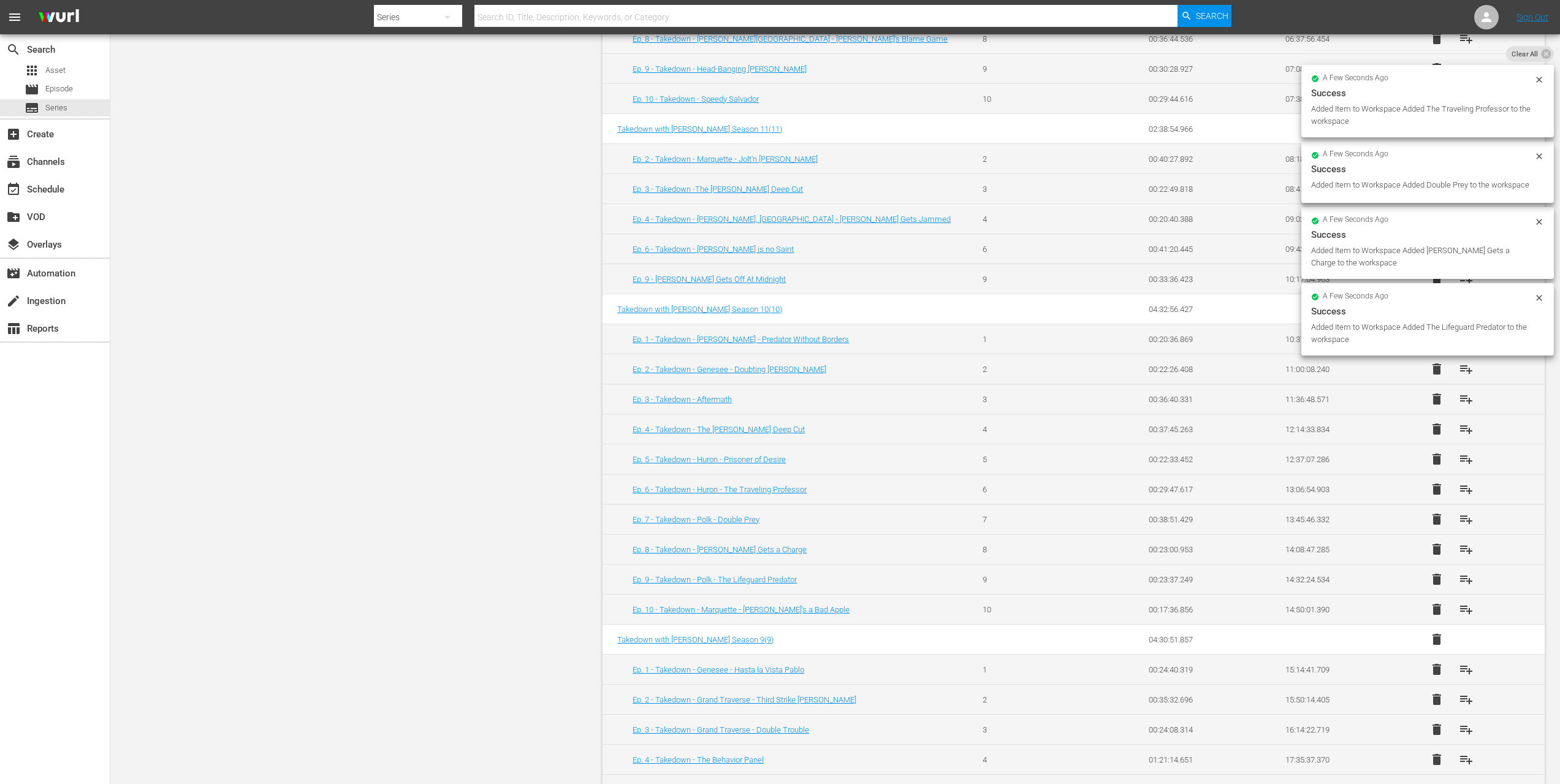
click at [1461, 453] on span "playlist_add" at bounding box center [1467, 459] width 15 height 15
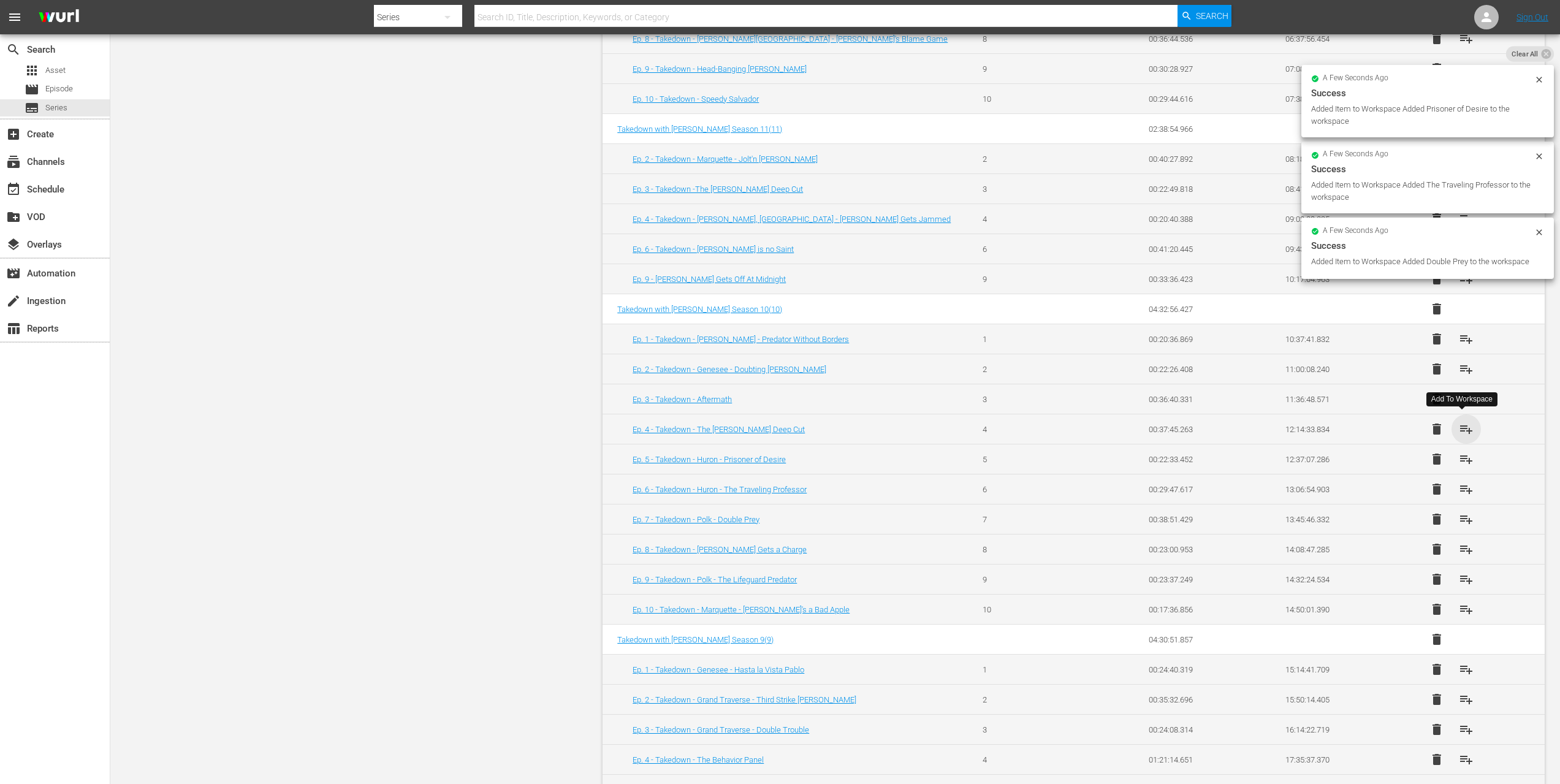
click at [1462, 427] on span "playlist_add" at bounding box center [1467, 429] width 15 height 15
click at [1459, 394] on span "playlist_add" at bounding box center [1467, 399] width 15 height 15
click at [1462, 366] on span "playlist_add" at bounding box center [1467, 369] width 15 height 15
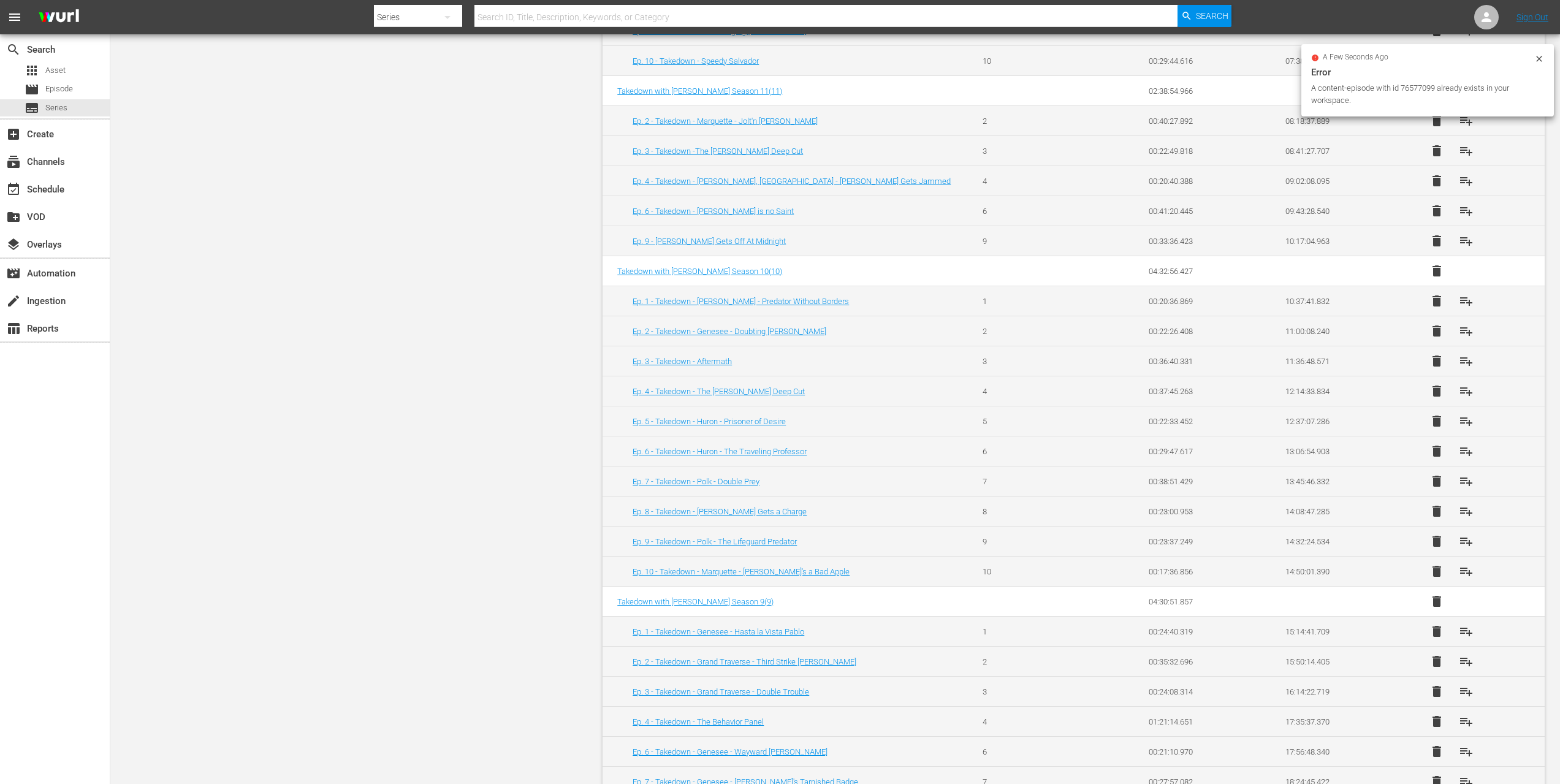
scroll to position [915, 0]
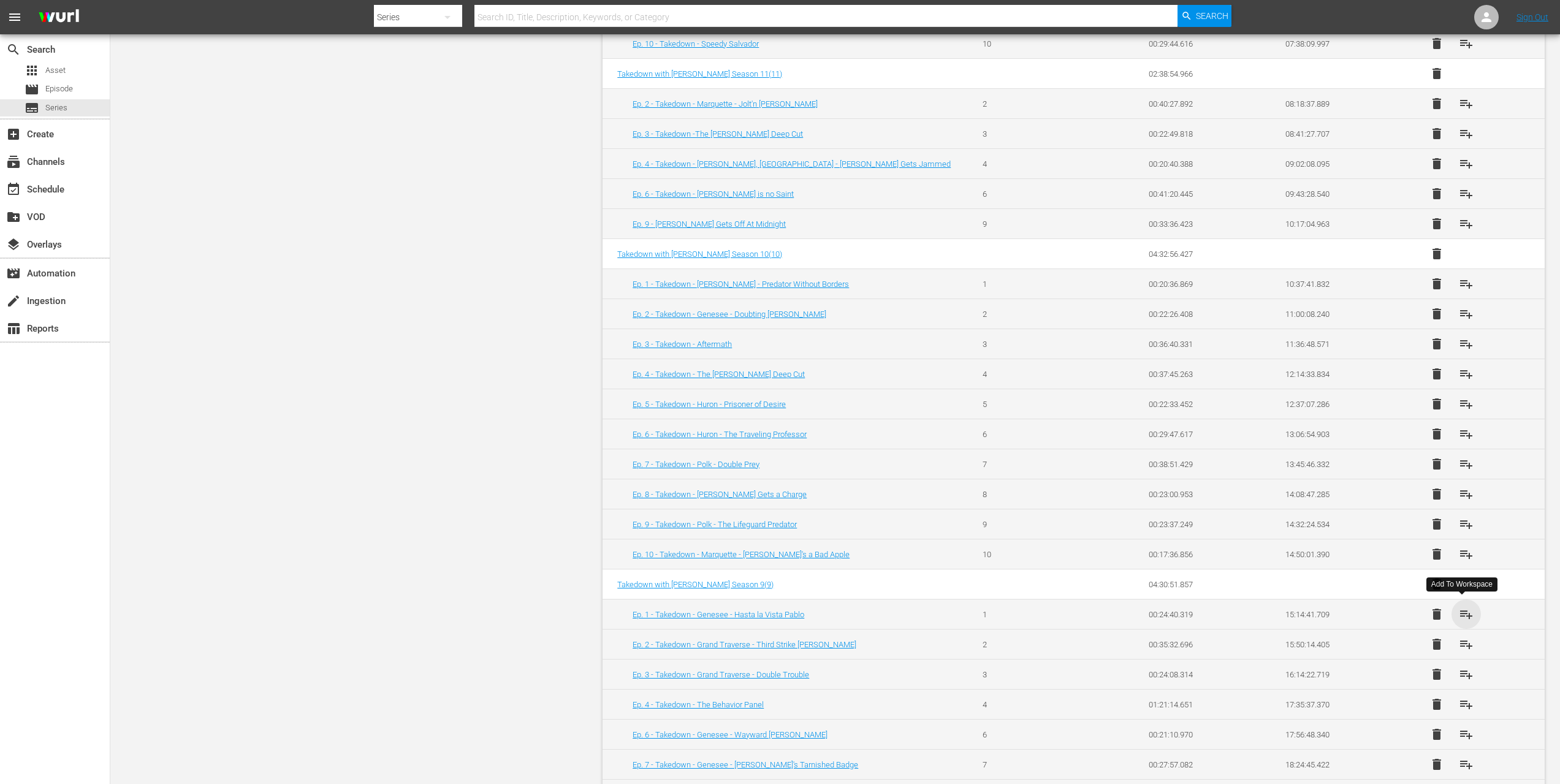
click at [1461, 615] on span "playlist_add" at bounding box center [1467, 614] width 15 height 15
click at [1460, 646] on span "playlist_add" at bounding box center [1467, 645] width 15 height 15
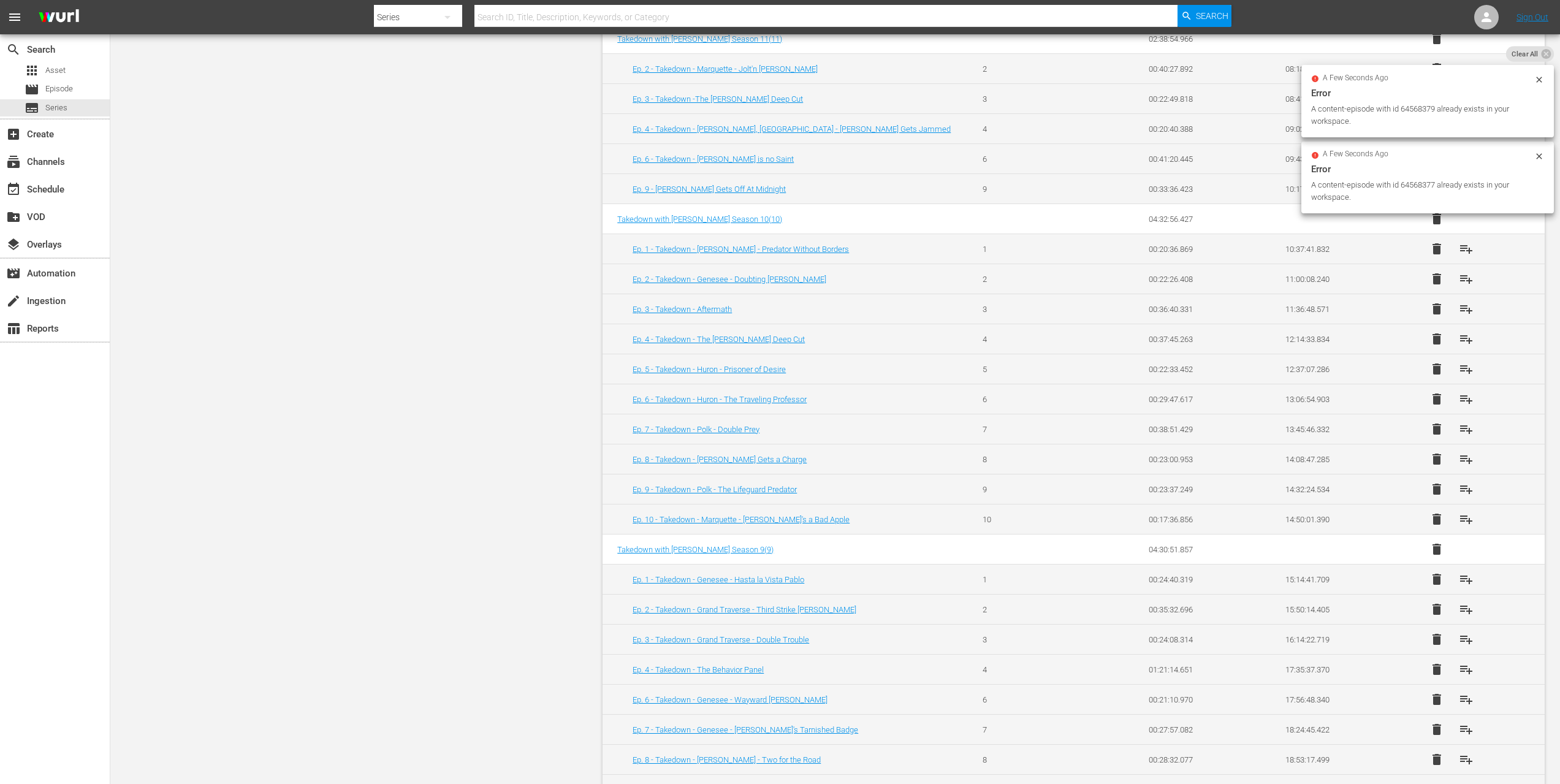
scroll to position [981, 0]
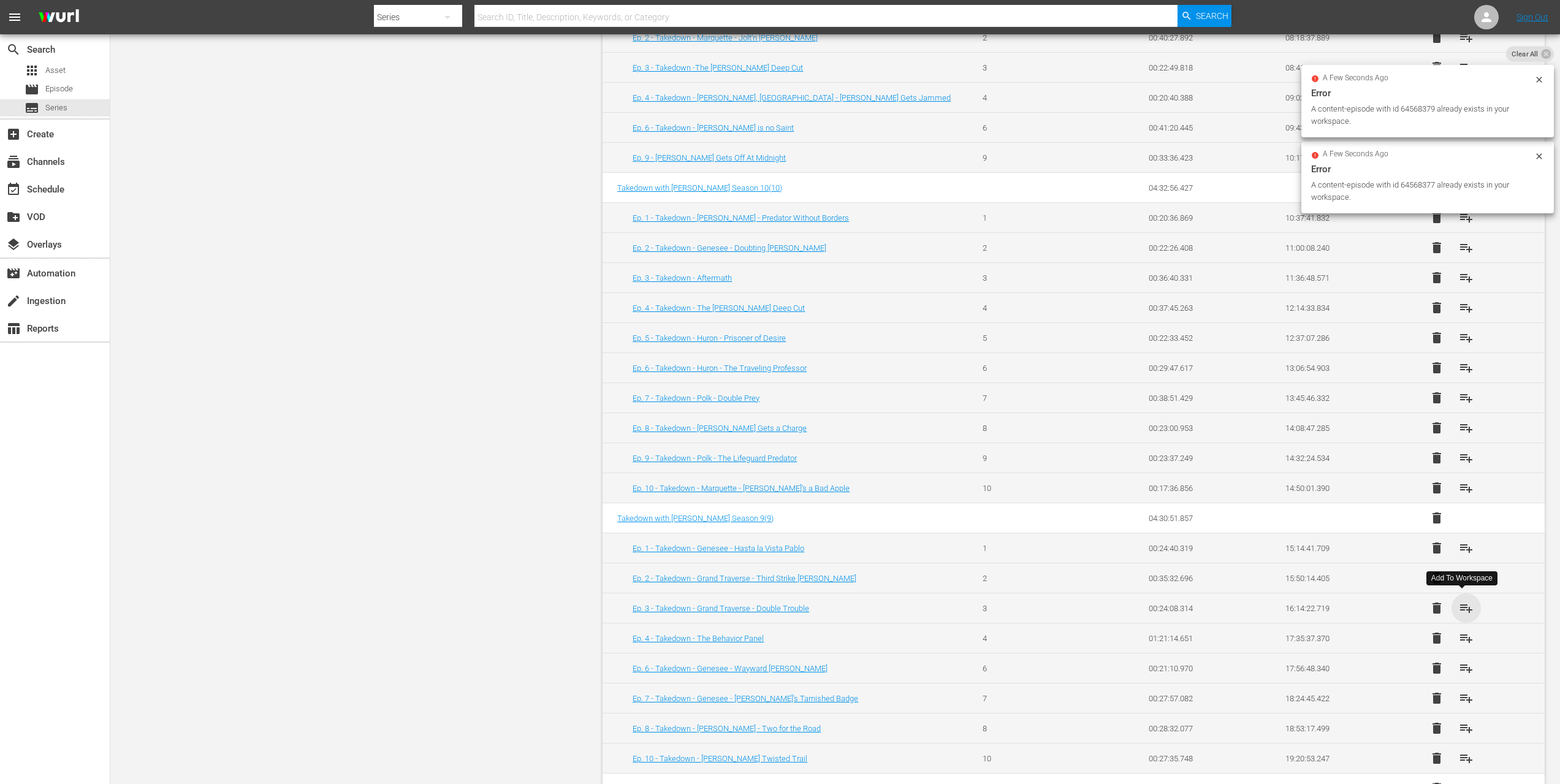
click at [1459, 605] on span "playlist_add" at bounding box center [1467, 608] width 15 height 15
click at [1459, 637] on span "playlist_add" at bounding box center [1467, 638] width 15 height 15
click at [1461, 669] on span "playlist_add" at bounding box center [1467, 668] width 15 height 15
click at [1461, 701] on span "playlist_add" at bounding box center [1467, 698] width 15 height 15
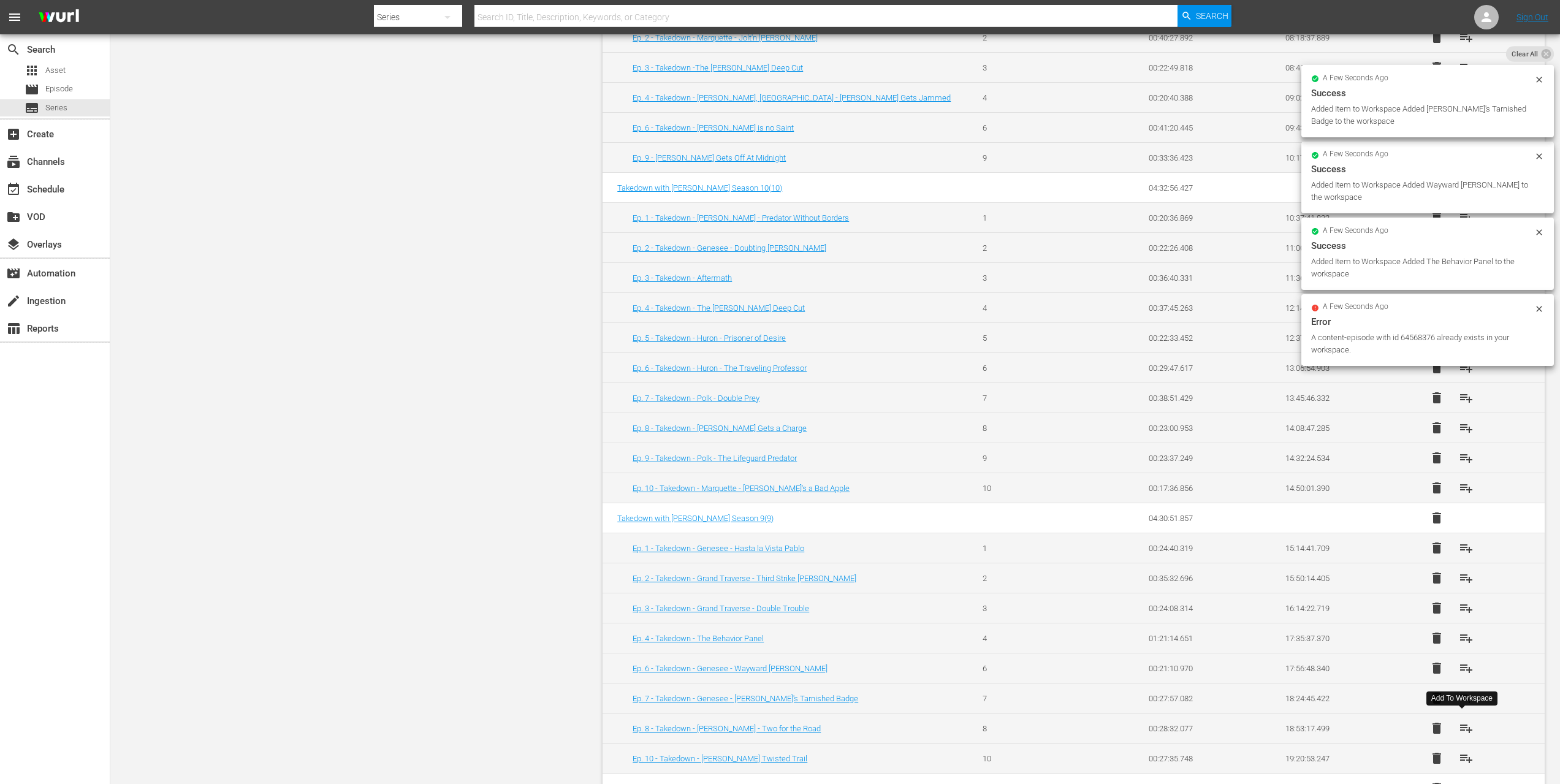
drag, startPoint x: 1465, startPoint y: 726, endPoint x: 1462, endPoint y: 737, distance: 11.4
click at [1465, 726] on span "playlist_add" at bounding box center [1467, 728] width 15 height 15
click at [1462, 751] on span "playlist_add" at bounding box center [1467, 759] width 15 height 15
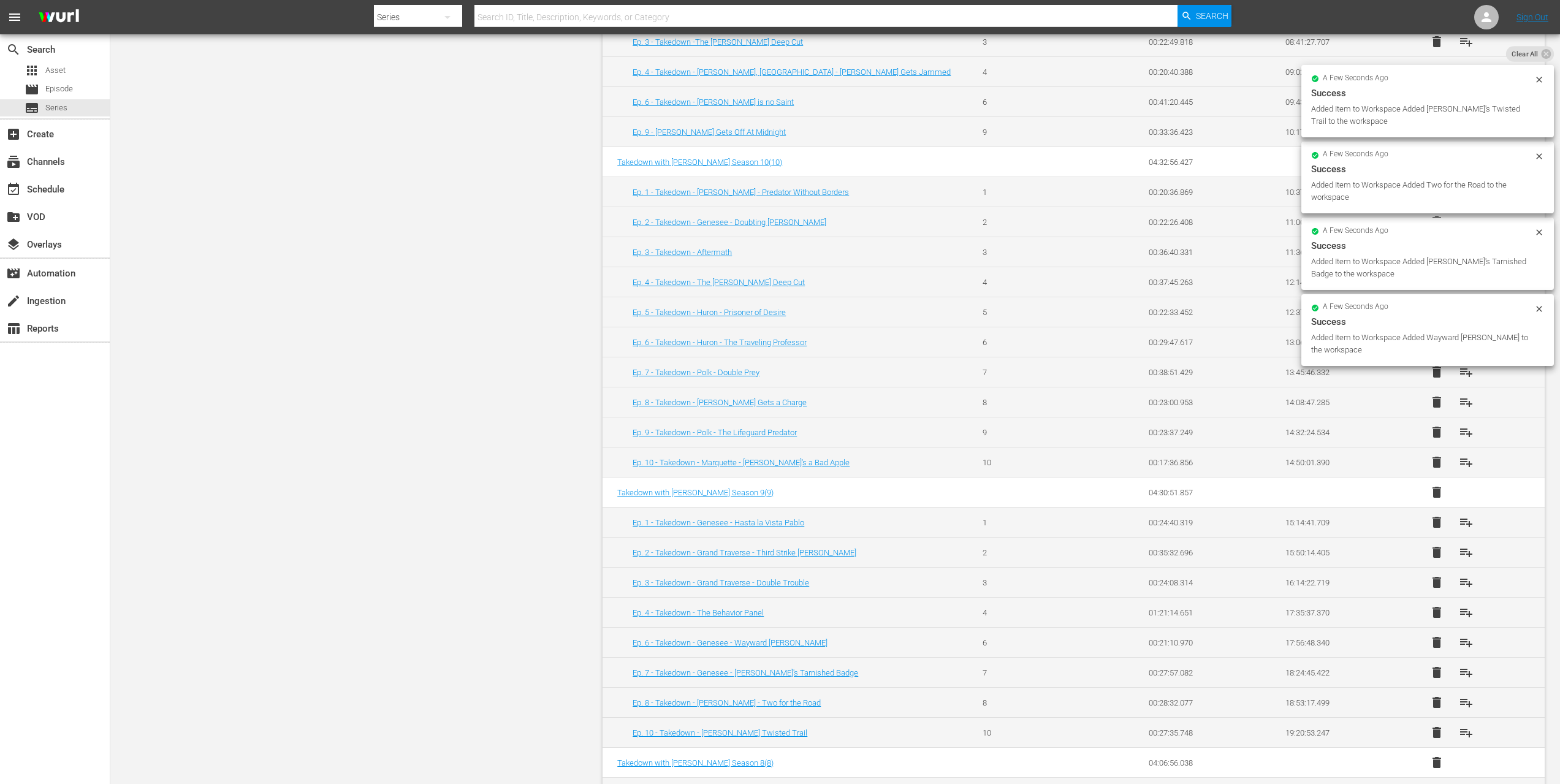
scroll to position [1063, 0]
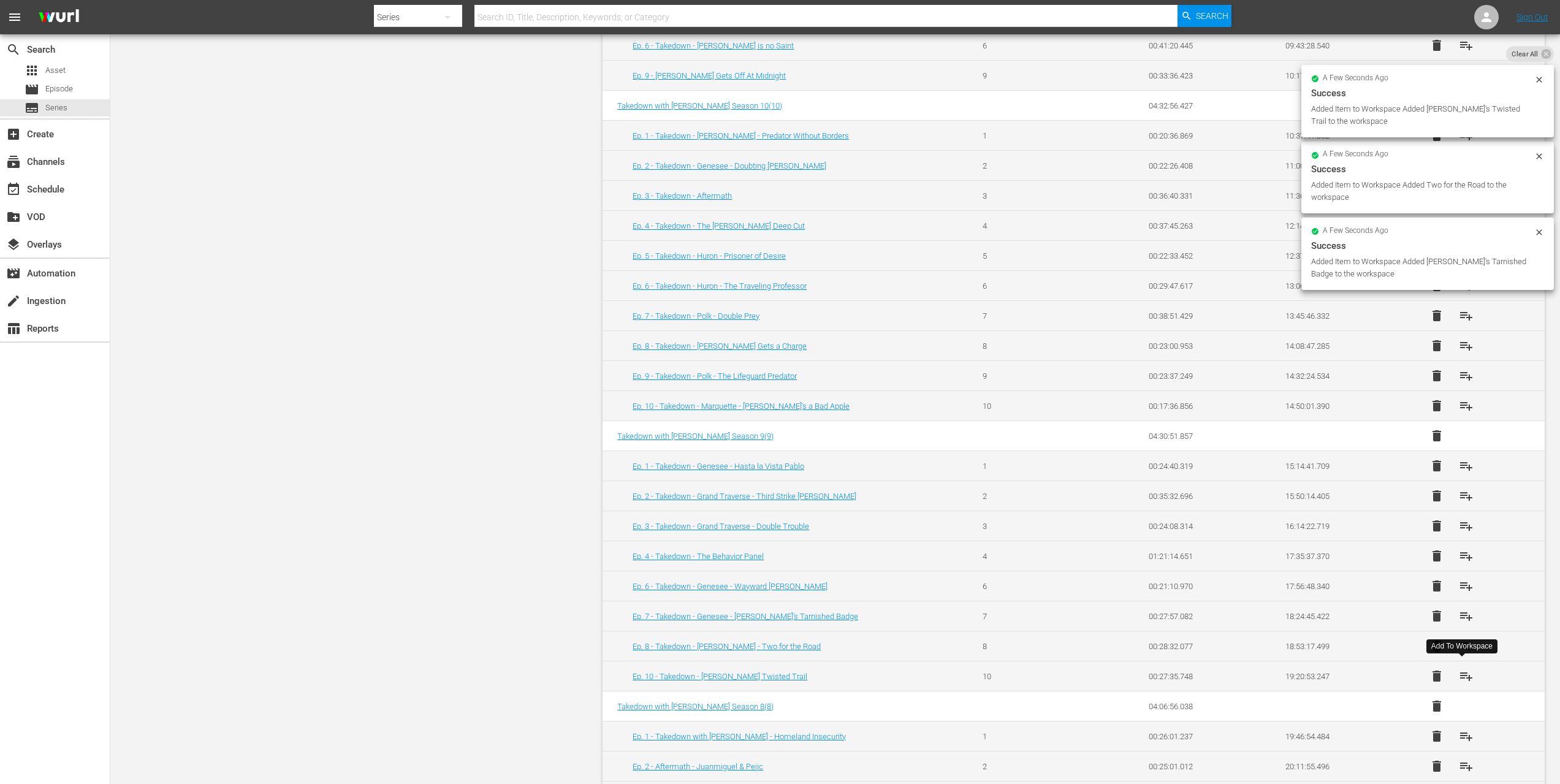
click at [1461, 675] on span "playlist_add" at bounding box center [1467, 676] width 15 height 15
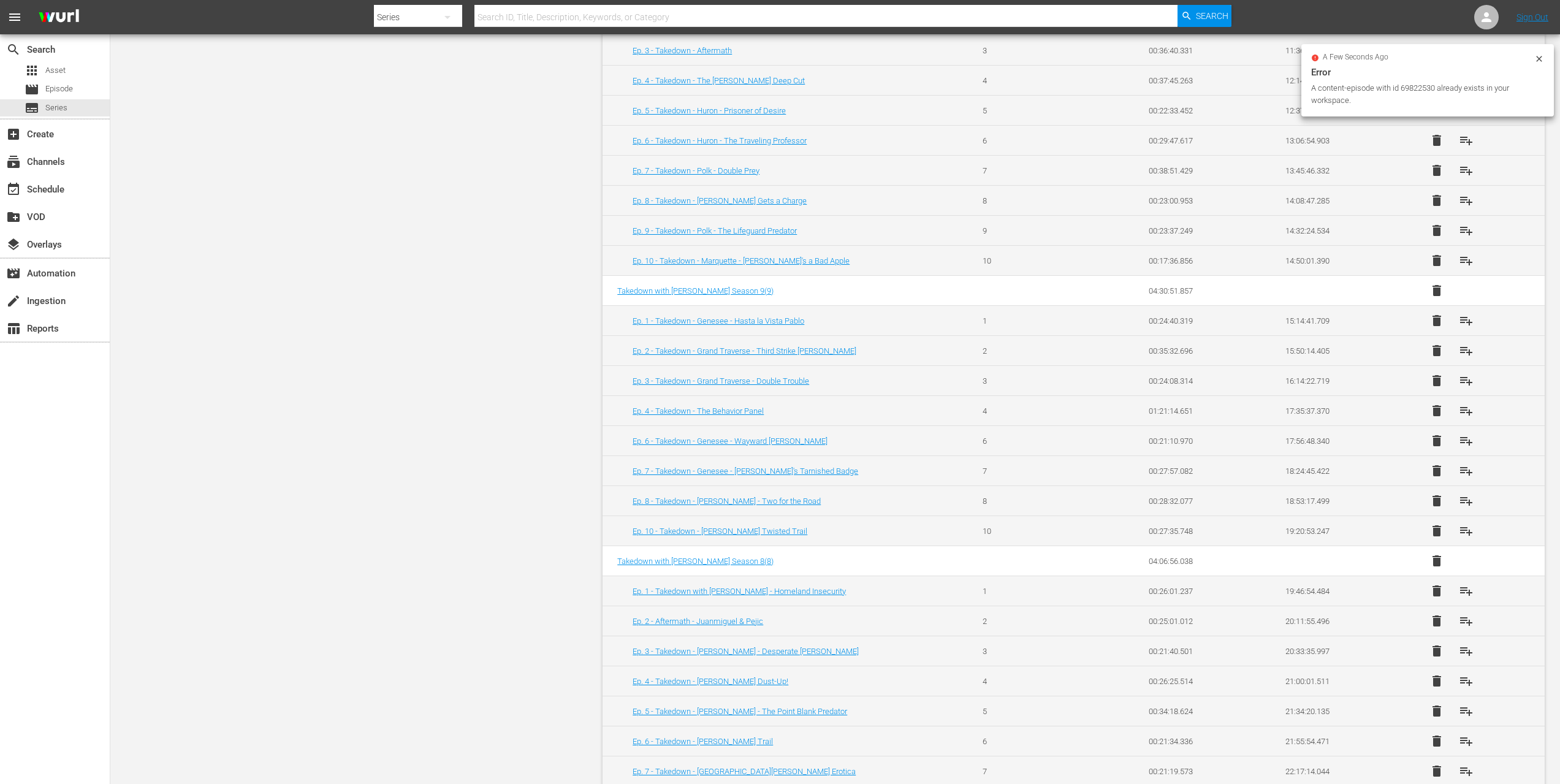
scroll to position [1228, 0]
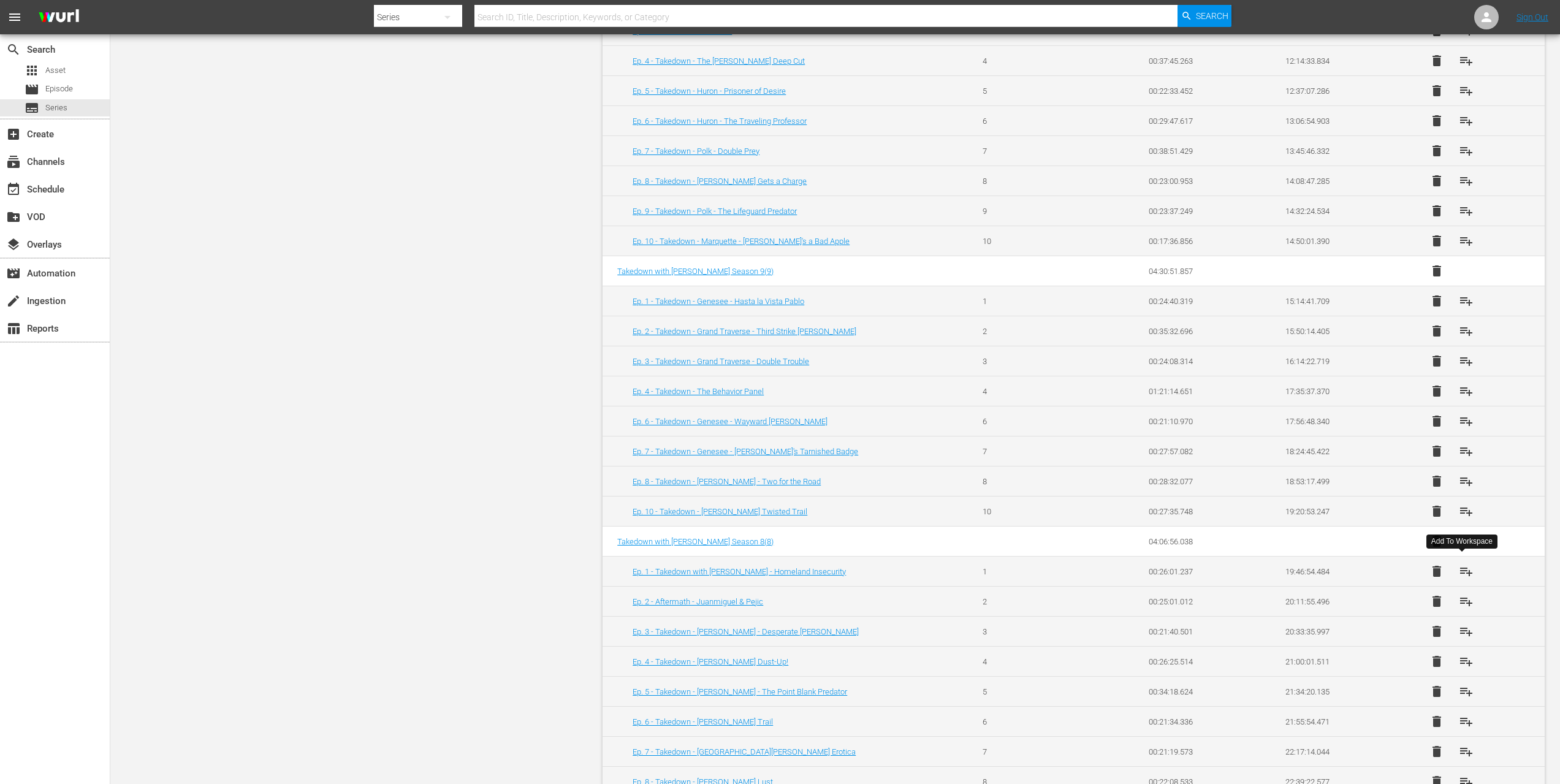
click at [1460, 566] on span "playlist_add" at bounding box center [1467, 571] width 15 height 15
click at [1460, 605] on span "playlist_add" at bounding box center [1467, 602] width 15 height 15
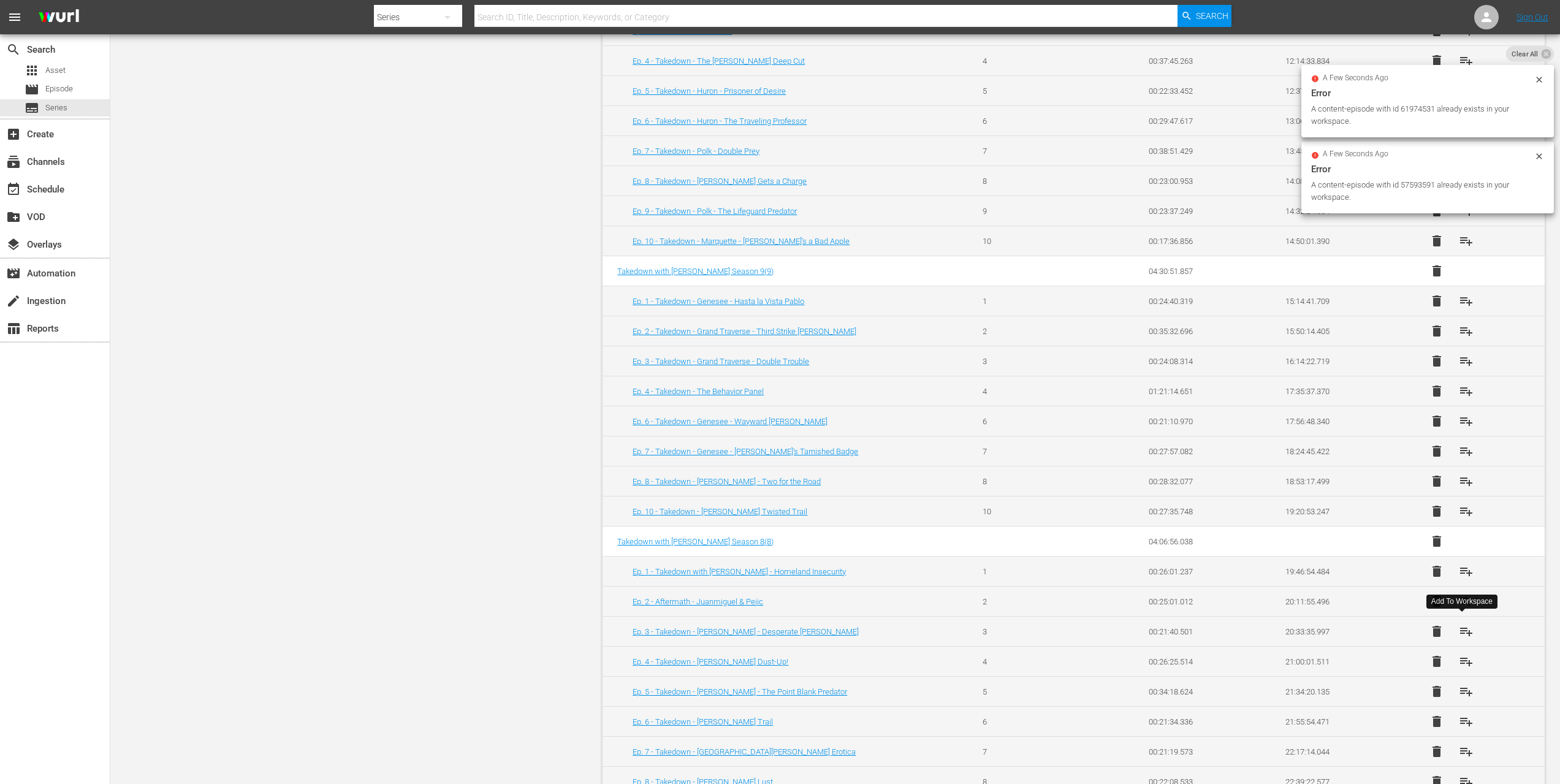
click at [1463, 636] on button "playlist_add" at bounding box center [1467, 632] width 30 height 30
drag, startPoint x: 1463, startPoint y: 656, endPoint x: 1461, endPoint y: 663, distance: 7.3
click at [1462, 657] on span "playlist_add" at bounding box center [1467, 661] width 15 height 15
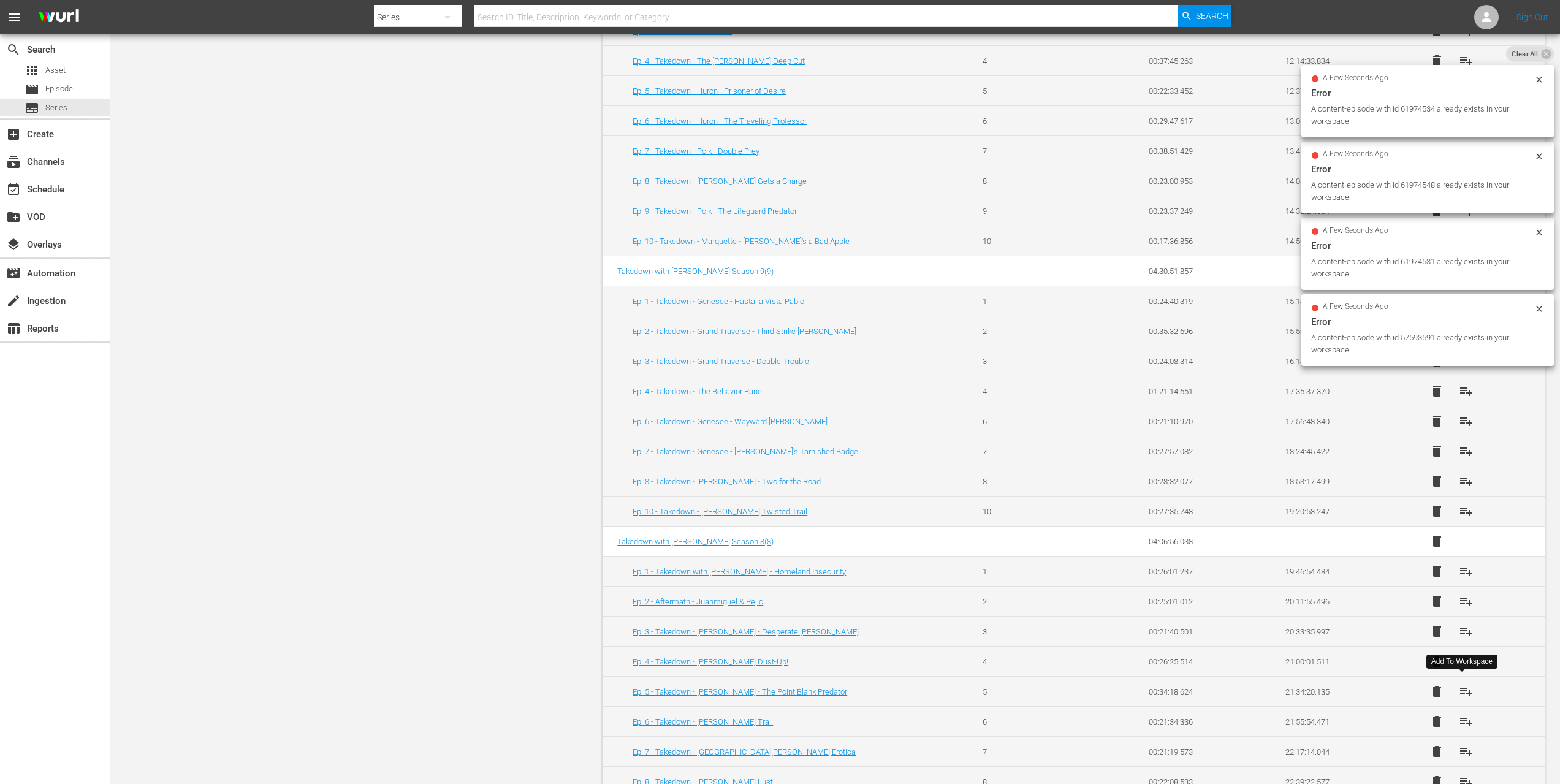
click at [1464, 697] on button "playlist_add" at bounding box center [1467, 691] width 30 height 30
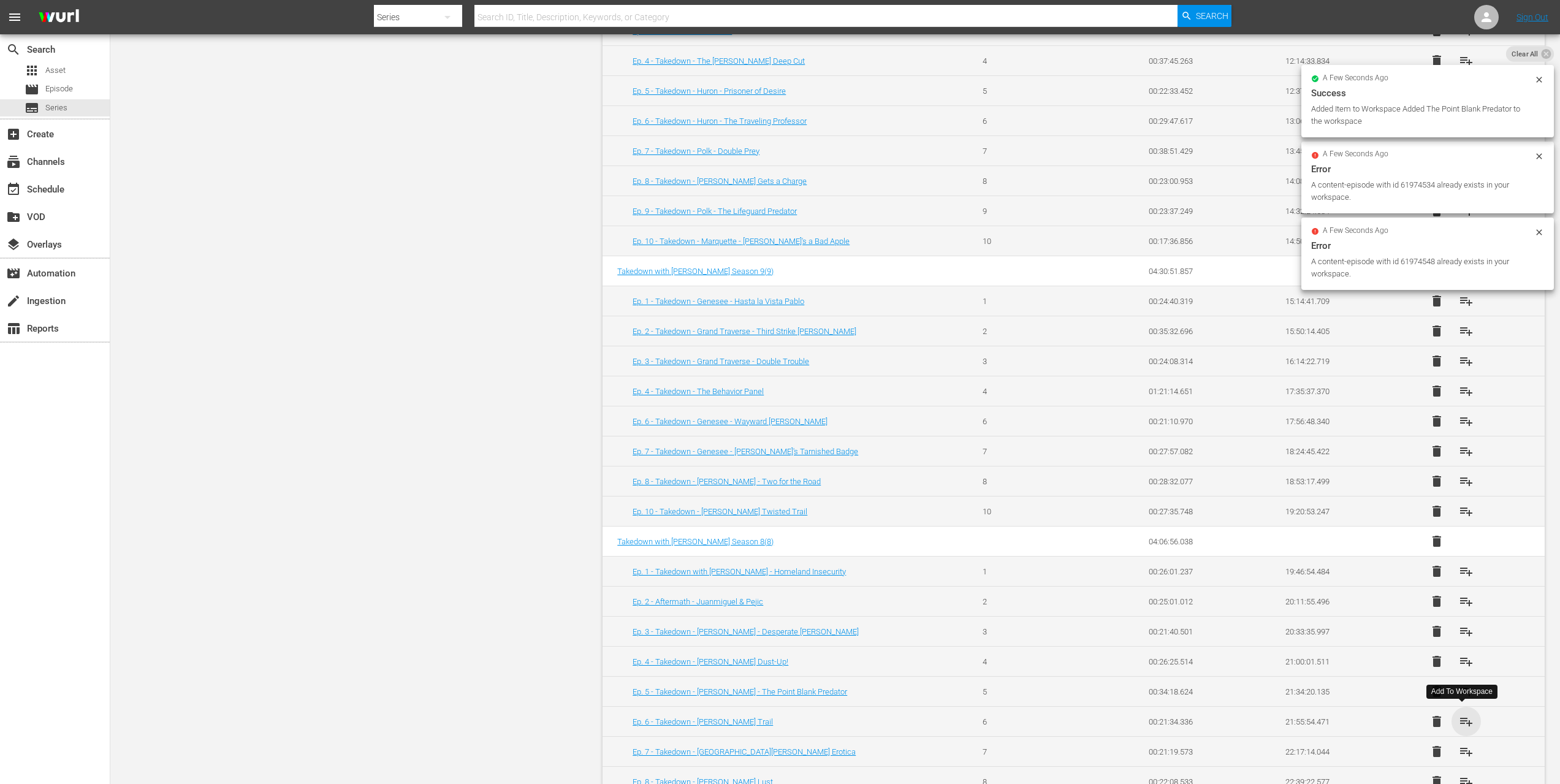
click at [1462, 724] on span "playlist_add" at bounding box center [1467, 722] width 15 height 15
click at [1463, 748] on span "playlist_add" at bounding box center [1467, 752] width 15 height 15
click at [1461, 775] on span "playlist_add" at bounding box center [1467, 782] width 15 height 15
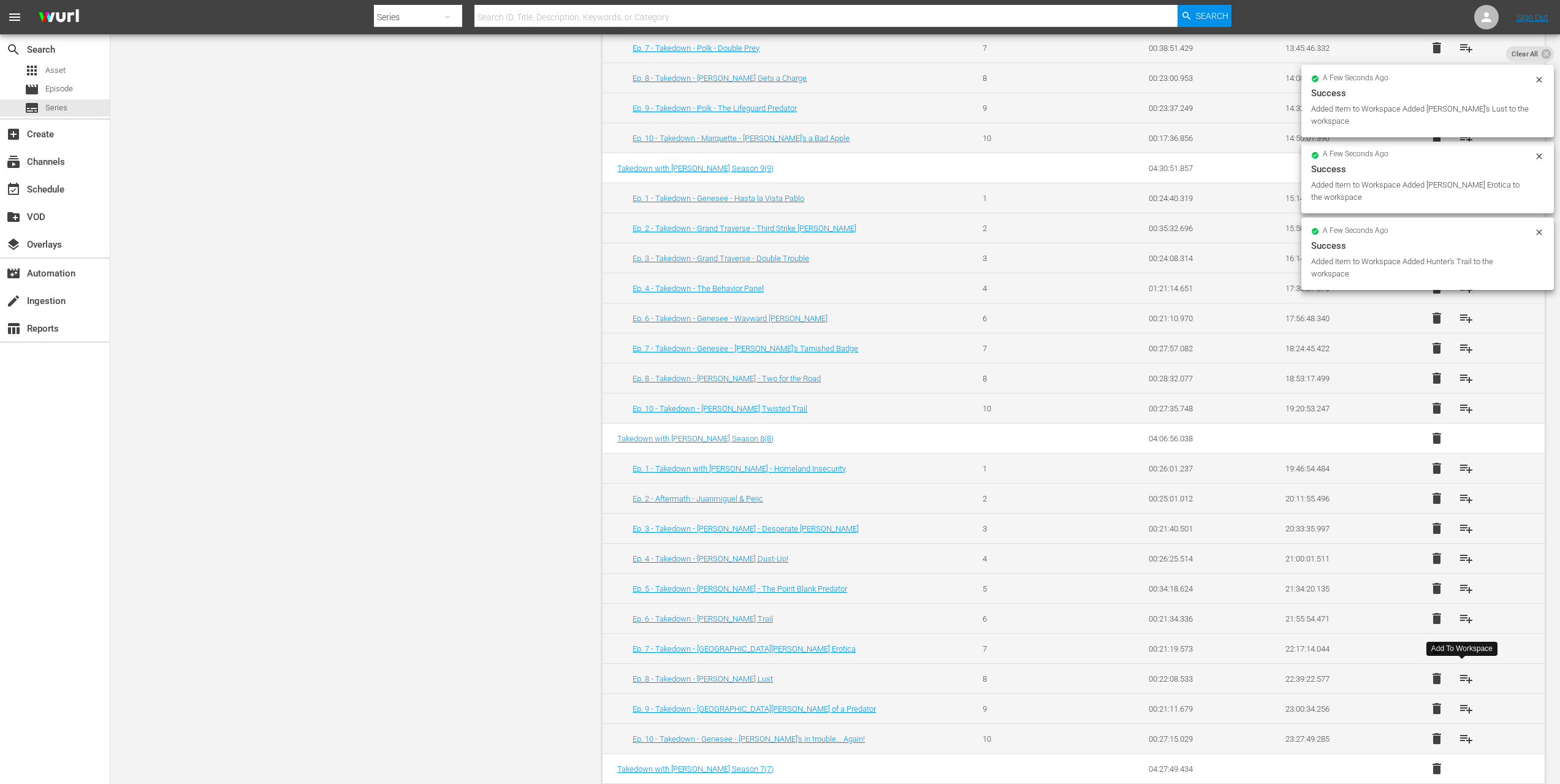
scroll to position [1374, 0]
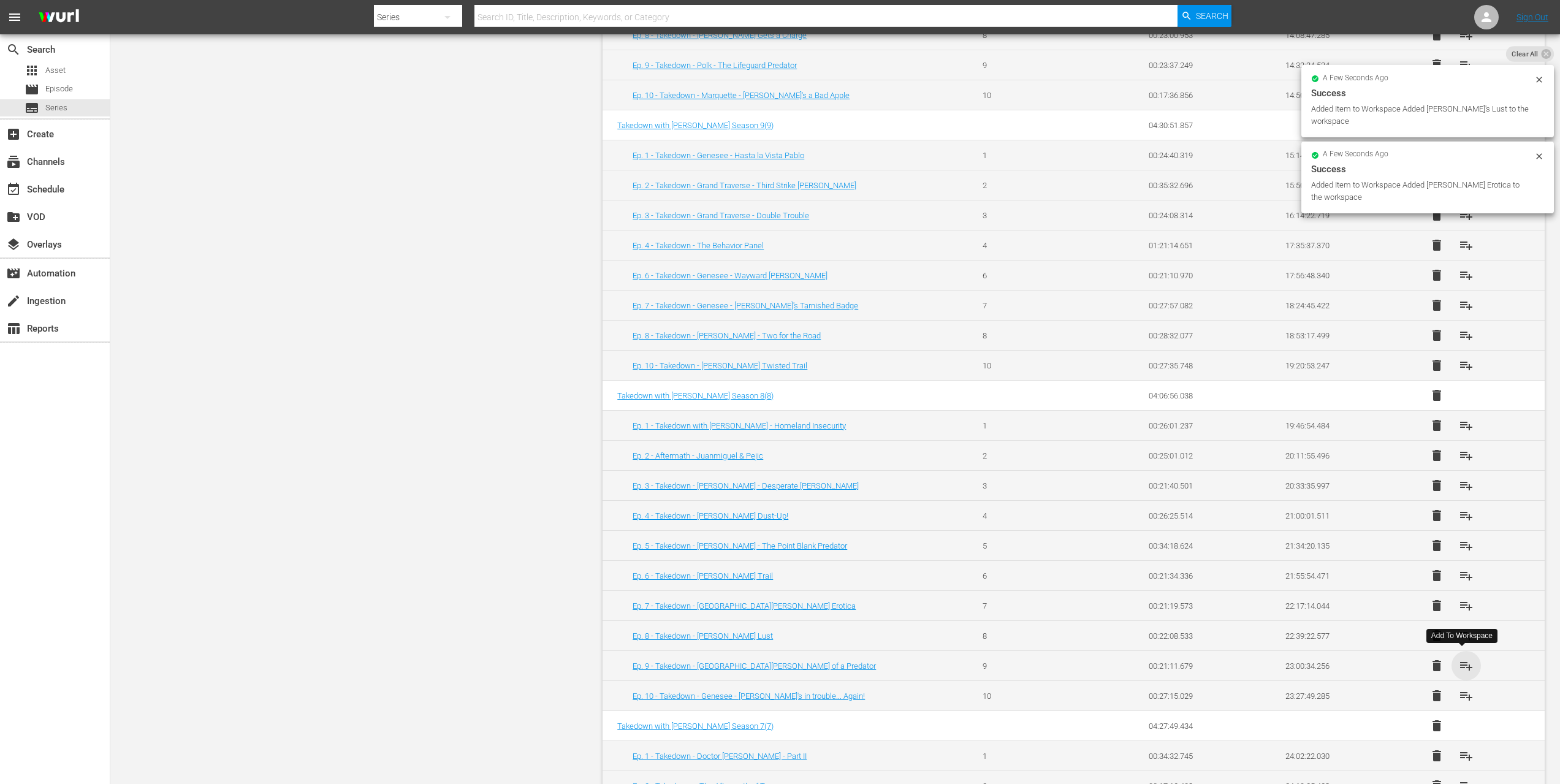
click at [1461, 662] on span "playlist_add" at bounding box center [1467, 666] width 15 height 15
click at [1460, 690] on span "playlist_add" at bounding box center [1467, 696] width 15 height 15
drag, startPoint x: 1459, startPoint y: 627, endPoint x: 1455, endPoint y: 621, distance: 7.2
click at [1459, 628] on span "playlist_add" at bounding box center [1467, 636] width 15 height 15
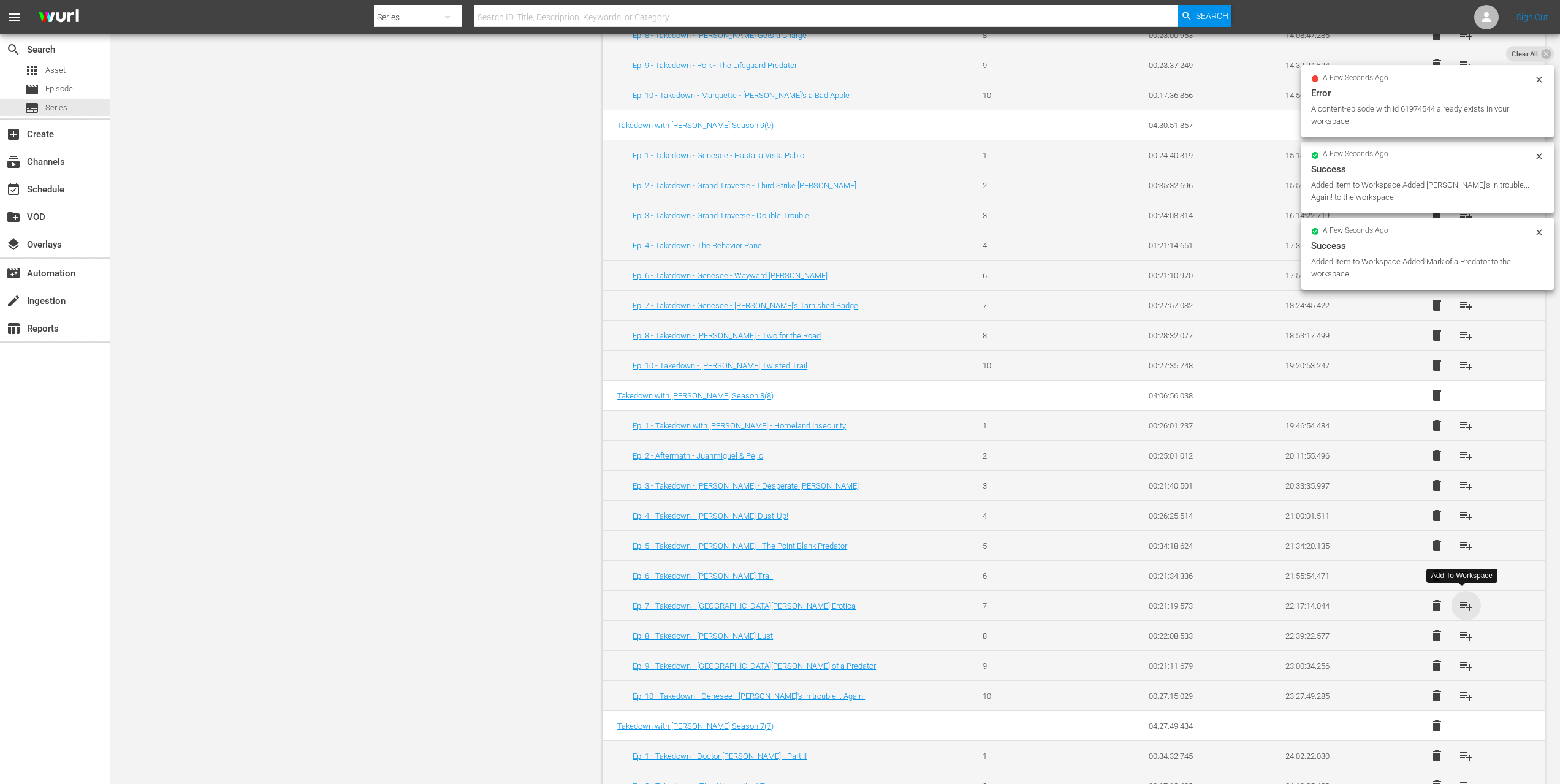
click at [1463, 598] on span "playlist_add" at bounding box center [1467, 606] width 15 height 15
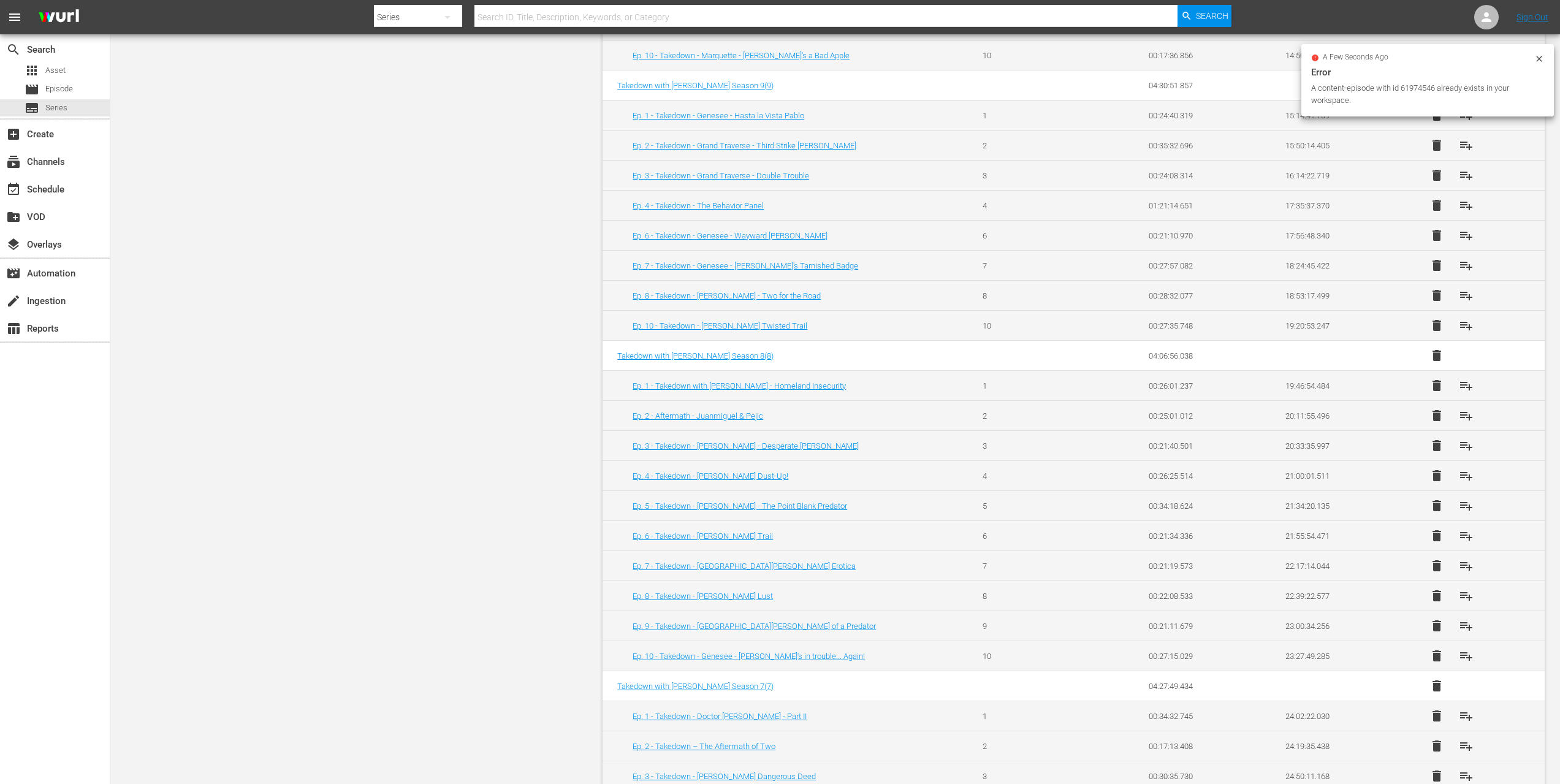
scroll to position [1416, 0]
click at [1463, 710] on span "playlist_add" at bounding box center [1467, 714] width 15 height 15
drag, startPoint x: 1460, startPoint y: 739, endPoint x: 1462, endPoint y: 748, distance: 9.2
click at [1460, 739] on span "playlist_add" at bounding box center [1467, 744] width 15 height 15
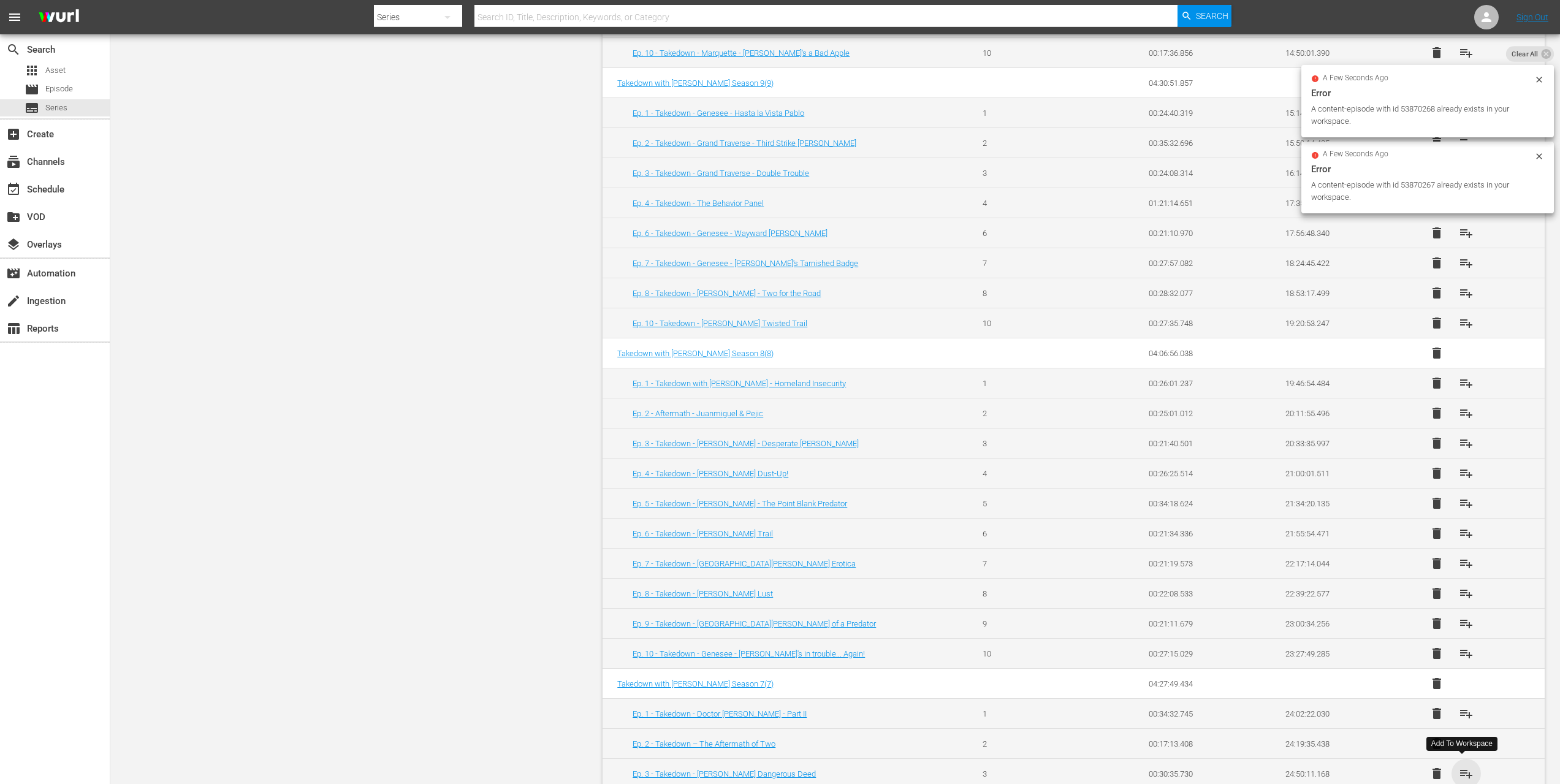
click at [1462, 771] on span "playlist_add" at bounding box center [1467, 774] width 15 height 15
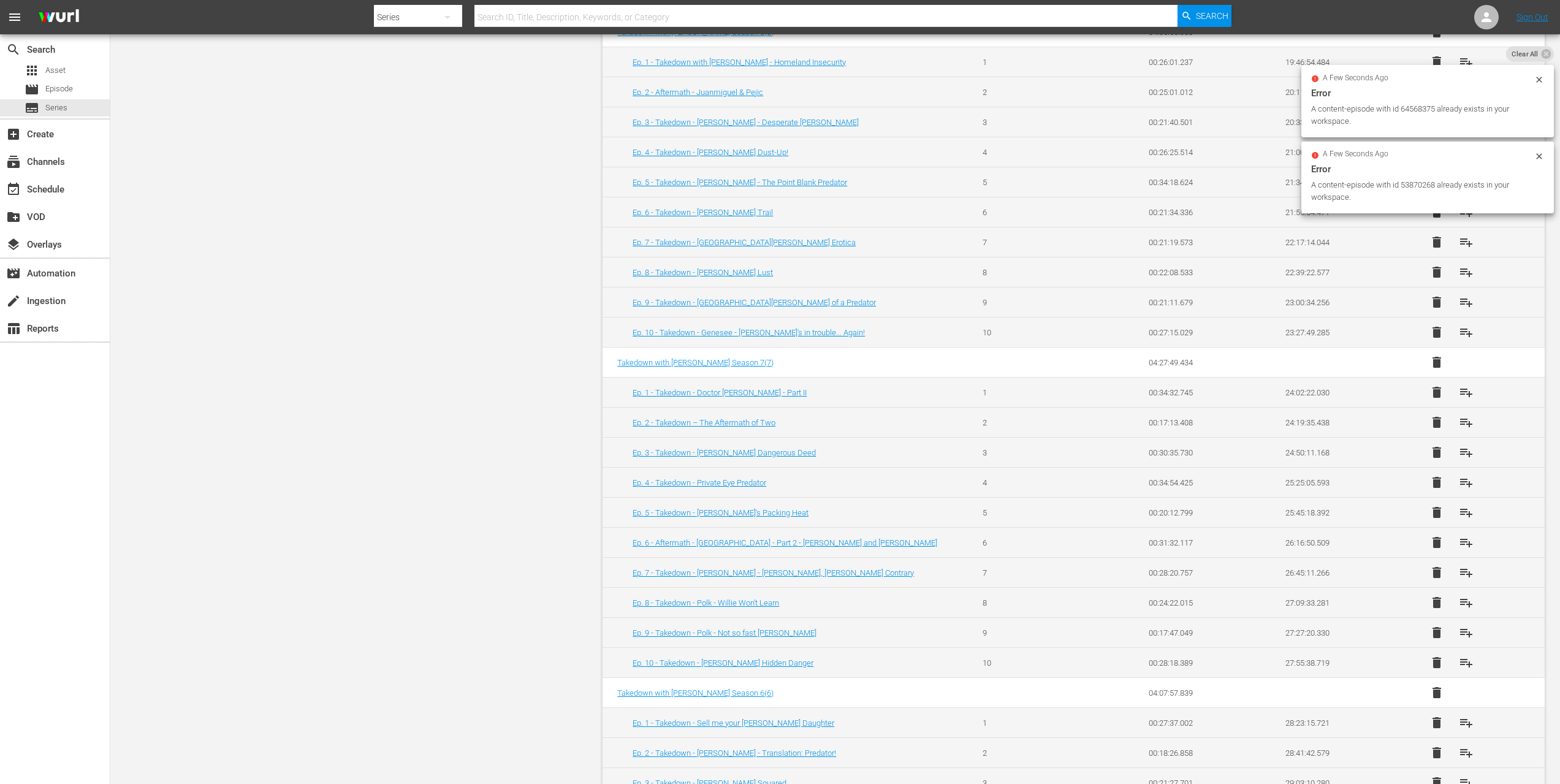
scroll to position [1740, 0]
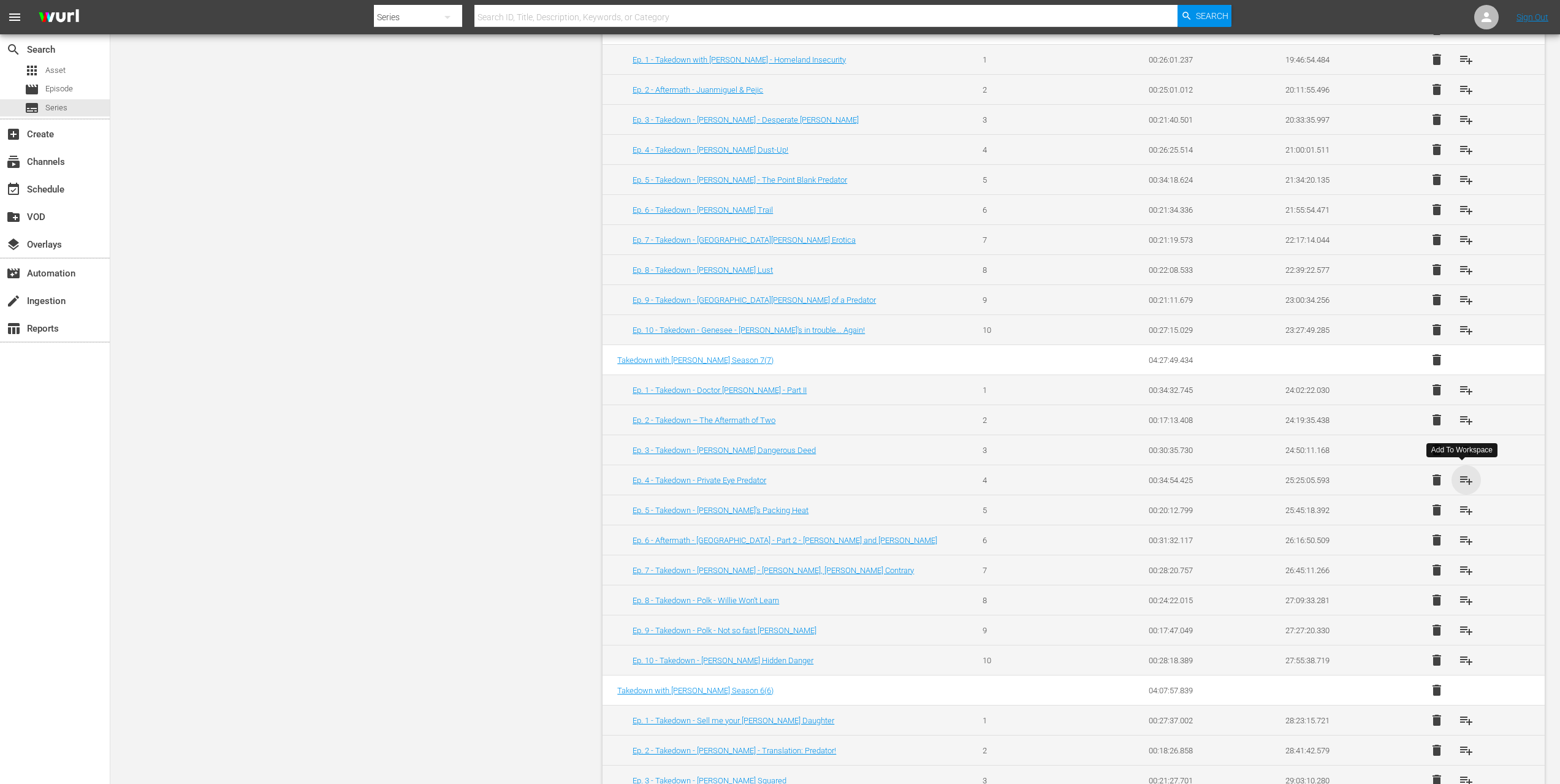
click at [1467, 477] on span "playlist_add" at bounding box center [1467, 480] width 15 height 15
click at [1461, 512] on span "playlist_add" at bounding box center [1467, 510] width 15 height 15
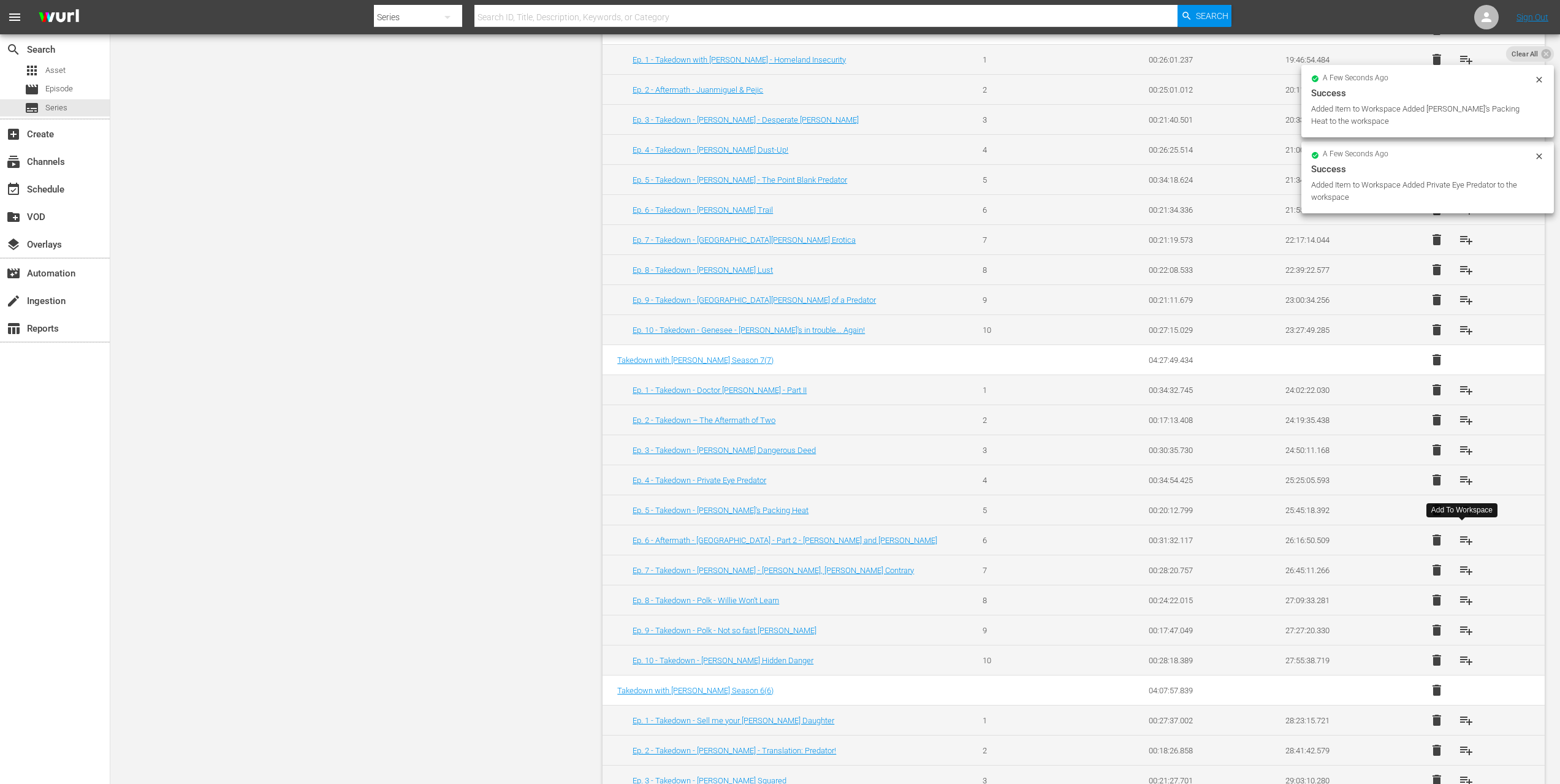
click at [1465, 539] on span "playlist_add" at bounding box center [1467, 540] width 15 height 15
click at [1460, 565] on span "playlist_add" at bounding box center [1467, 570] width 15 height 15
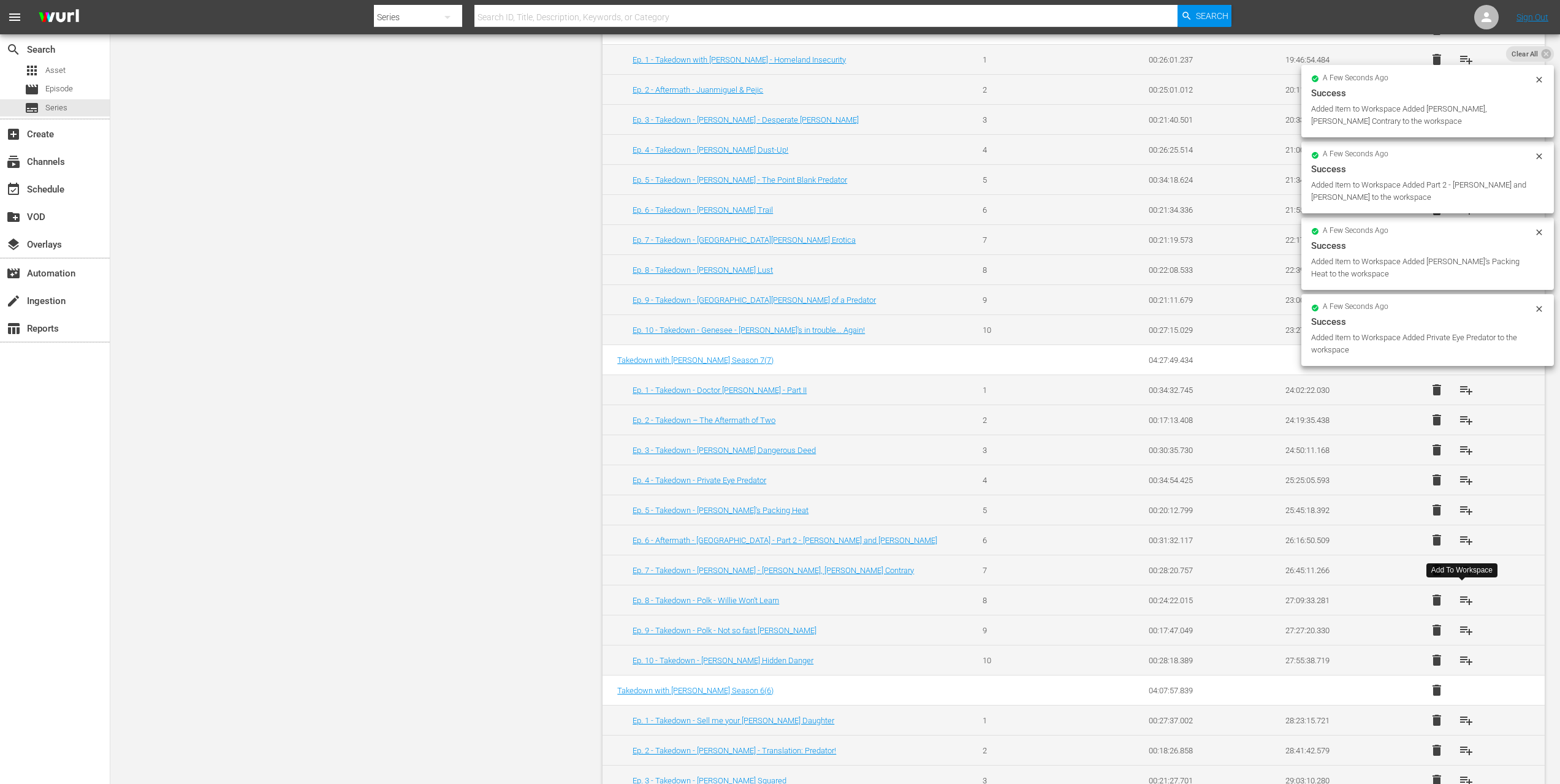
click at [1459, 603] on span "playlist_add" at bounding box center [1467, 600] width 15 height 15
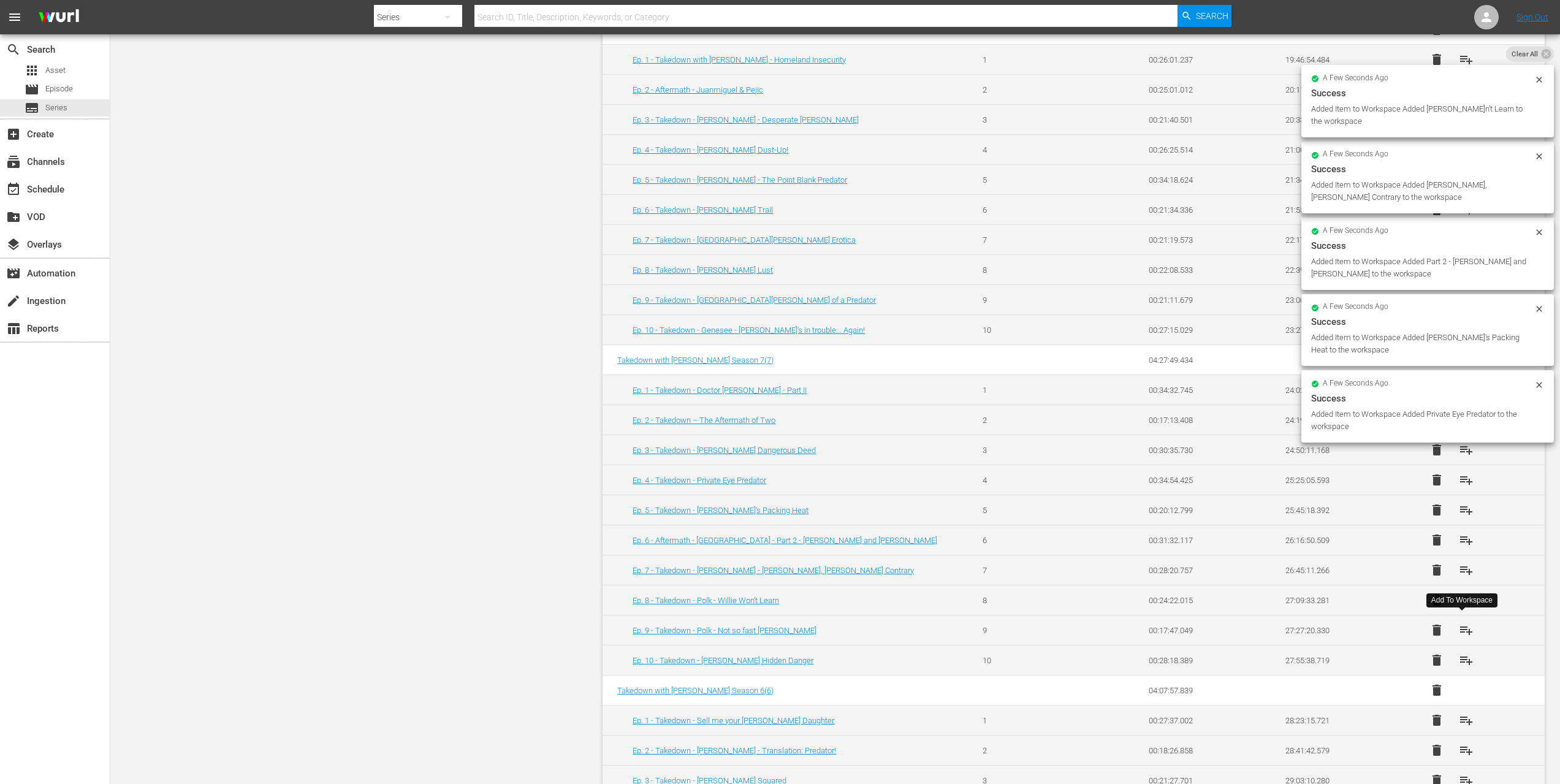
click at [1463, 631] on span "playlist_add" at bounding box center [1467, 630] width 15 height 15
click at [1465, 653] on span "playlist_add" at bounding box center [1467, 661] width 15 height 15
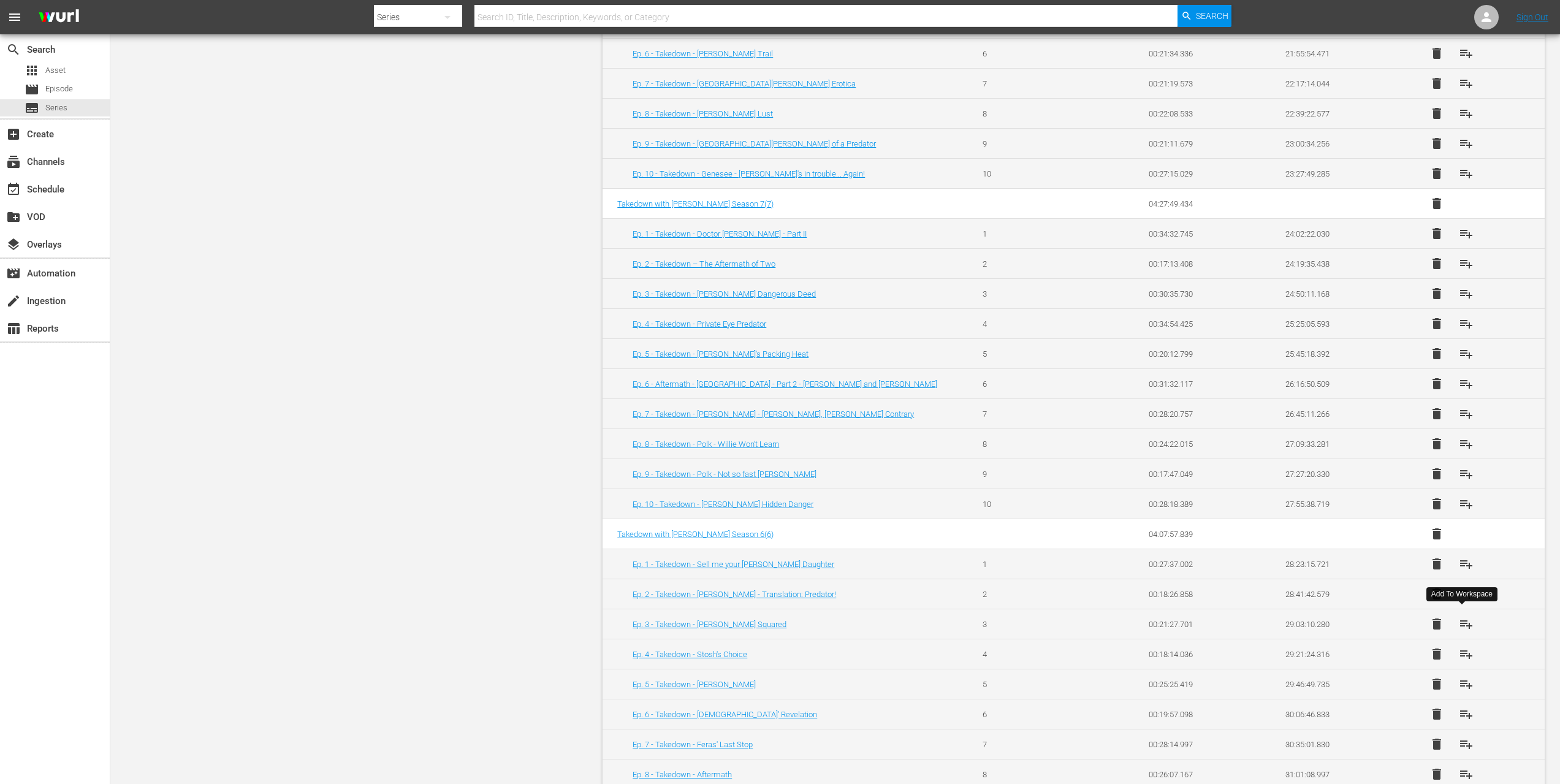
scroll to position [1951, 0]
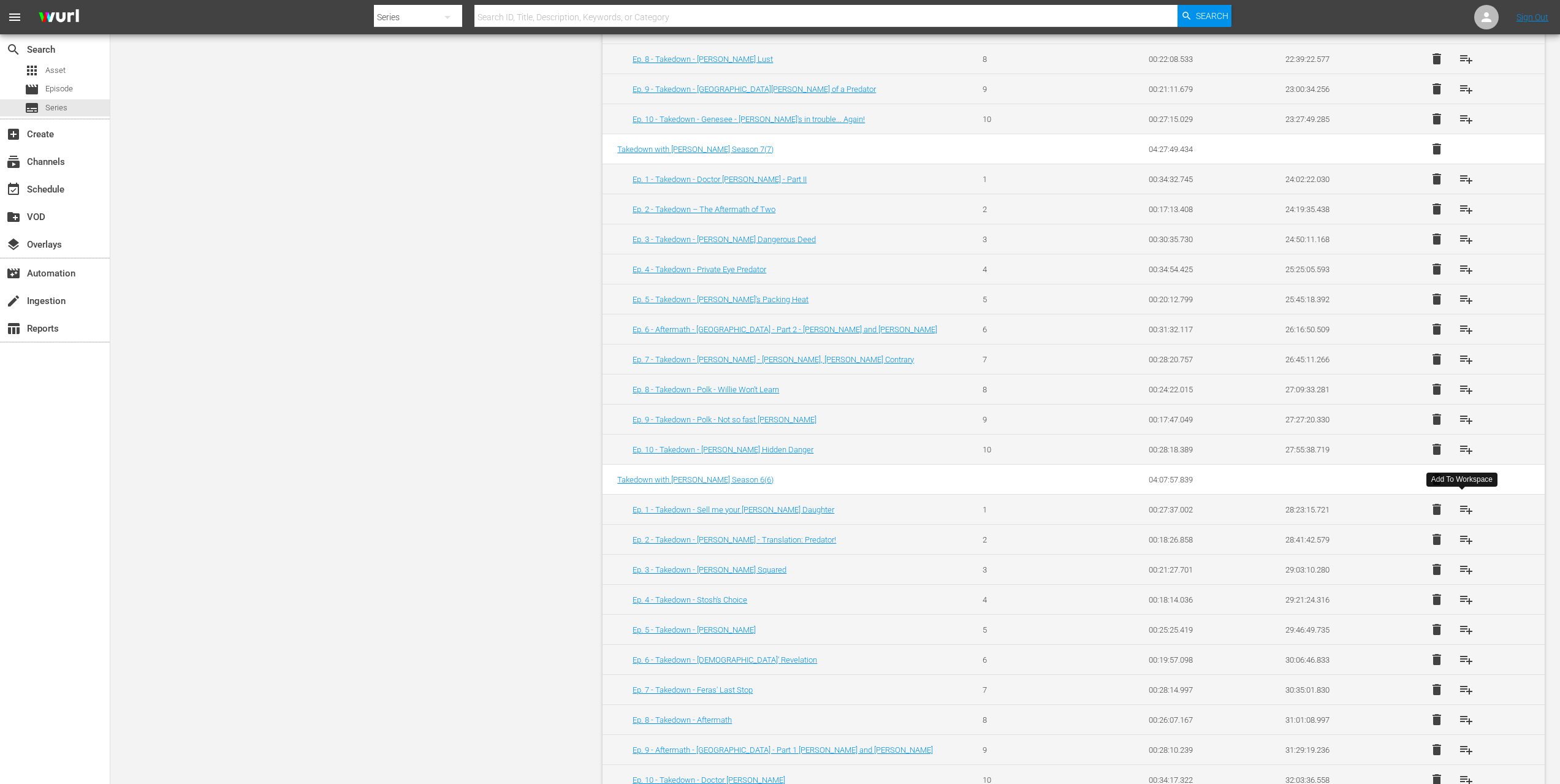
click at [1466, 507] on span "playlist_add" at bounding box center [1467, 510] width 15 height 15
click at [1461, 535] on span "playlist_add" at bounding box center [1467, 539] width 15 height 15
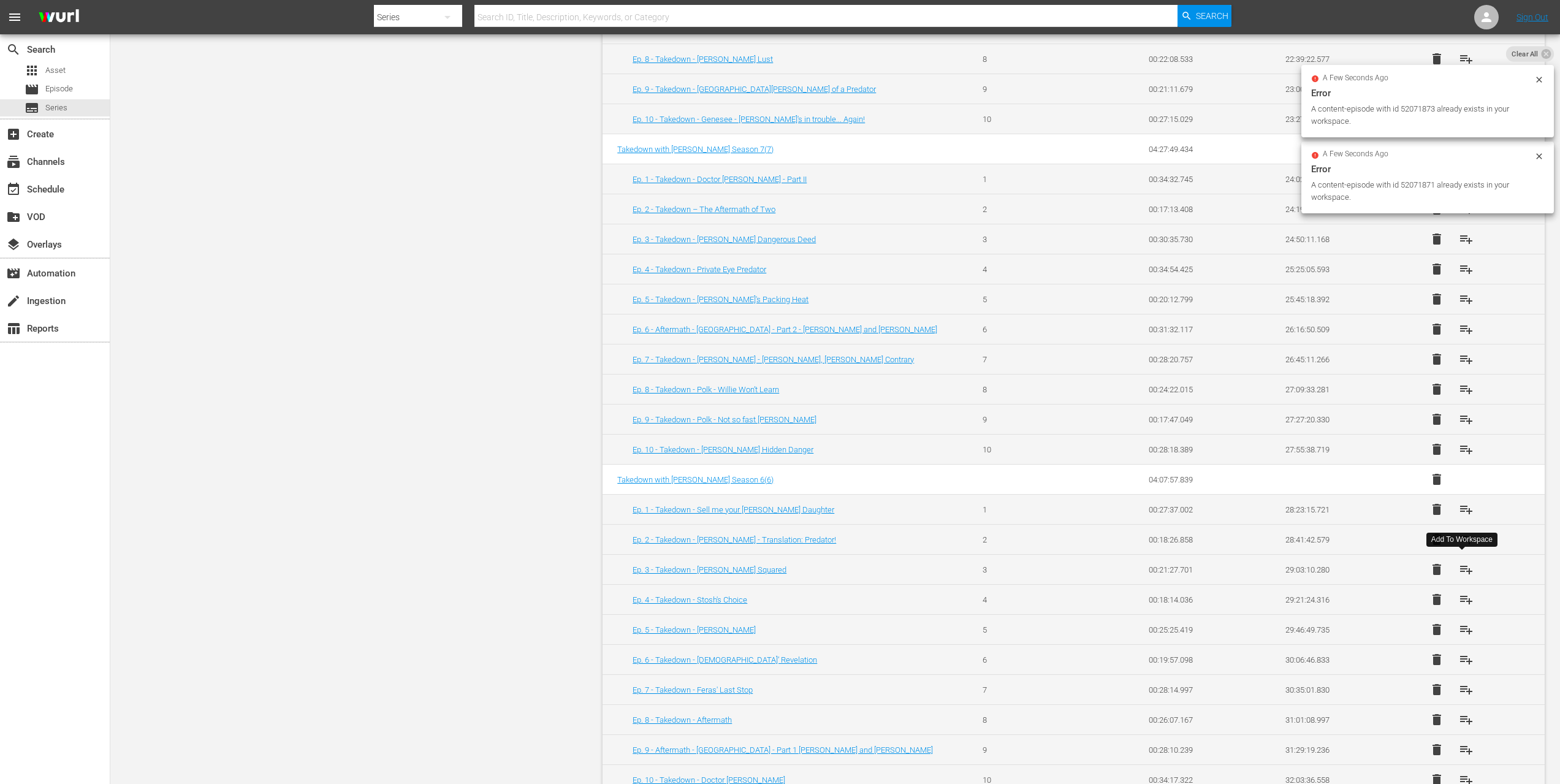
click at [1463, 567] on span "playlist_add" at bounding box center [1467, 569] width 15 height 15
click at [1462, 600] on span "playlist_add" at bounding box center [1467, 600] width 15 height 15
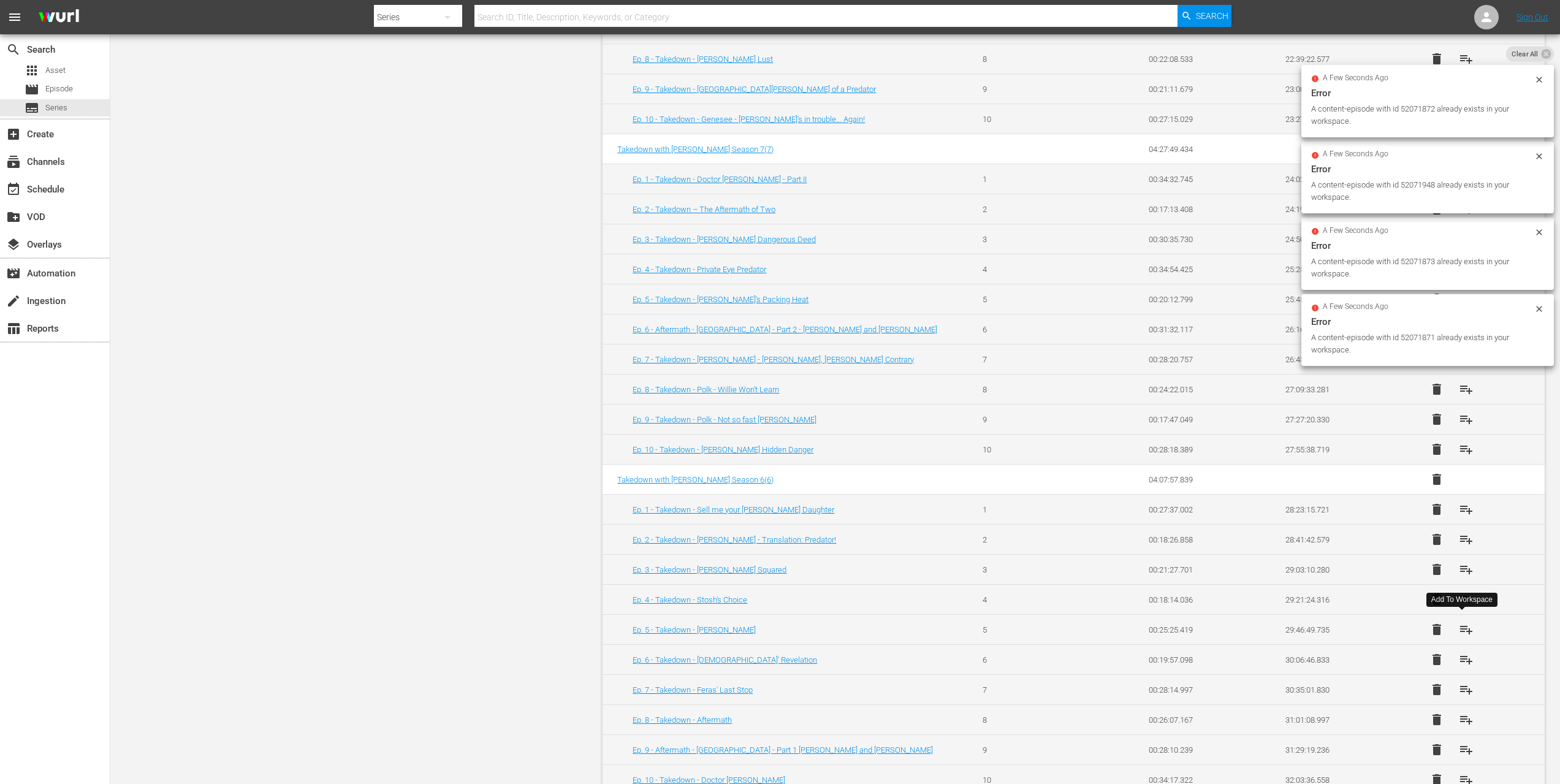
click at [1461, 624] on span "playlist_add" at bounding box center [1467, 630] width 15 height 15
click at [1465, 657] on span "playlist_add" at bounding box center [1467, 660] width 15 height 15
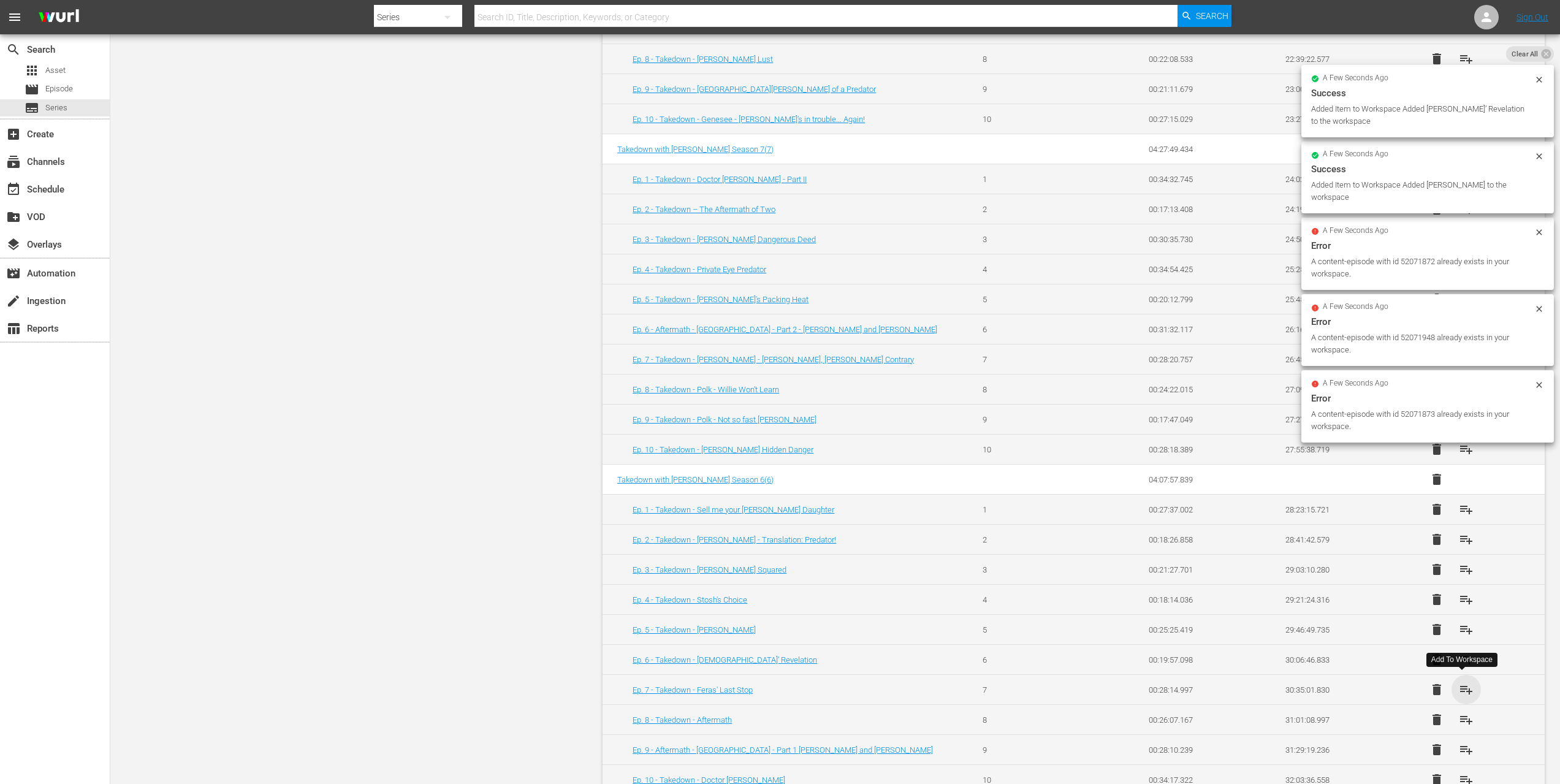
click at [1460, 682] on span "playlist_add" at bounding box center [1467, 689] width 15 height 15
click at [1462, 712] on span "playlist_add" at bounding box center [1467, 720] width 15 height 15
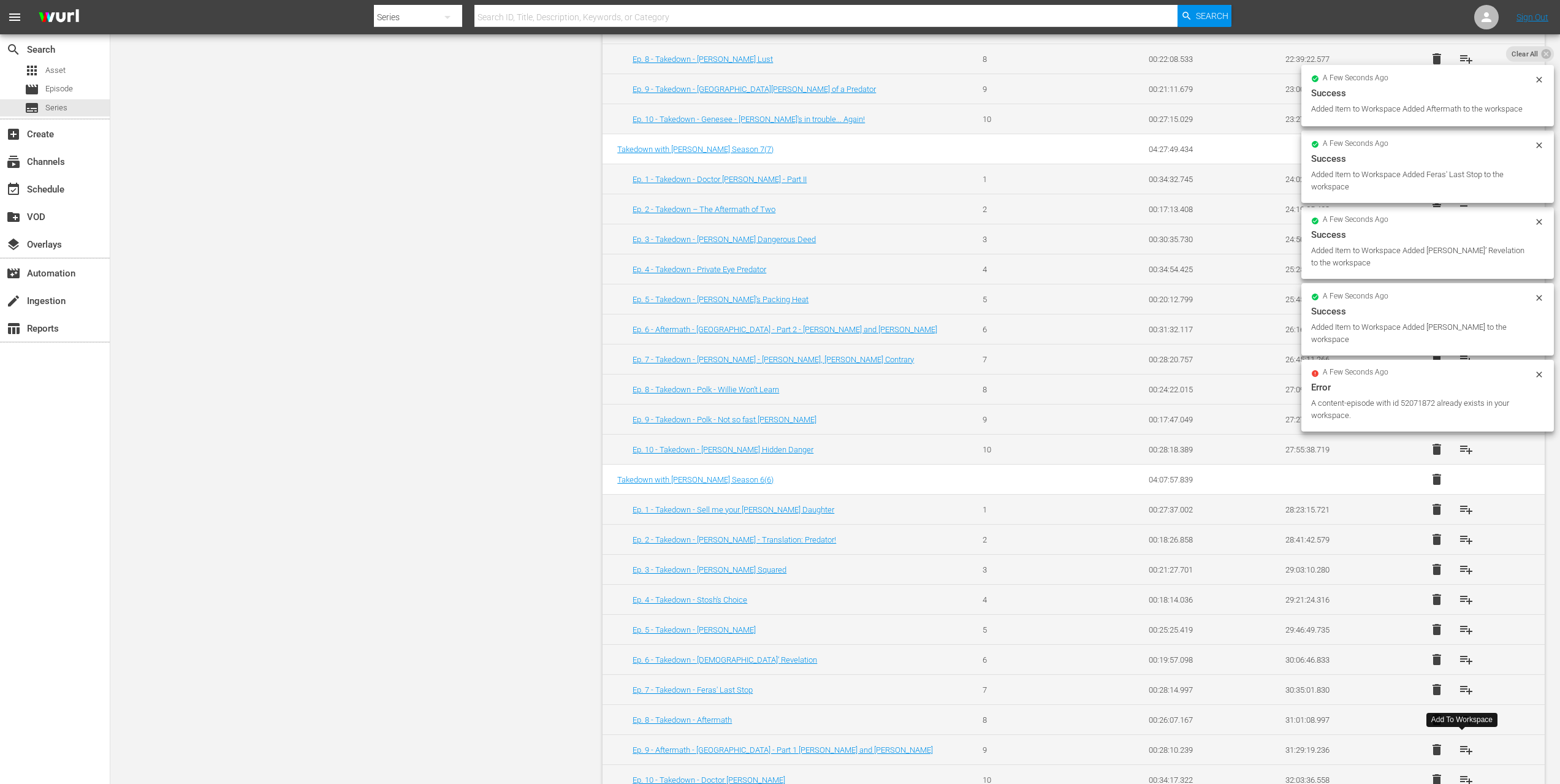
click at [1459, 745] on span "playlist_add" at bounding box center [1467, 750] width 15 height 15
click at [1463, 776] on span "playlist_add" at bounding box center [1467, 780] width 15 height 15
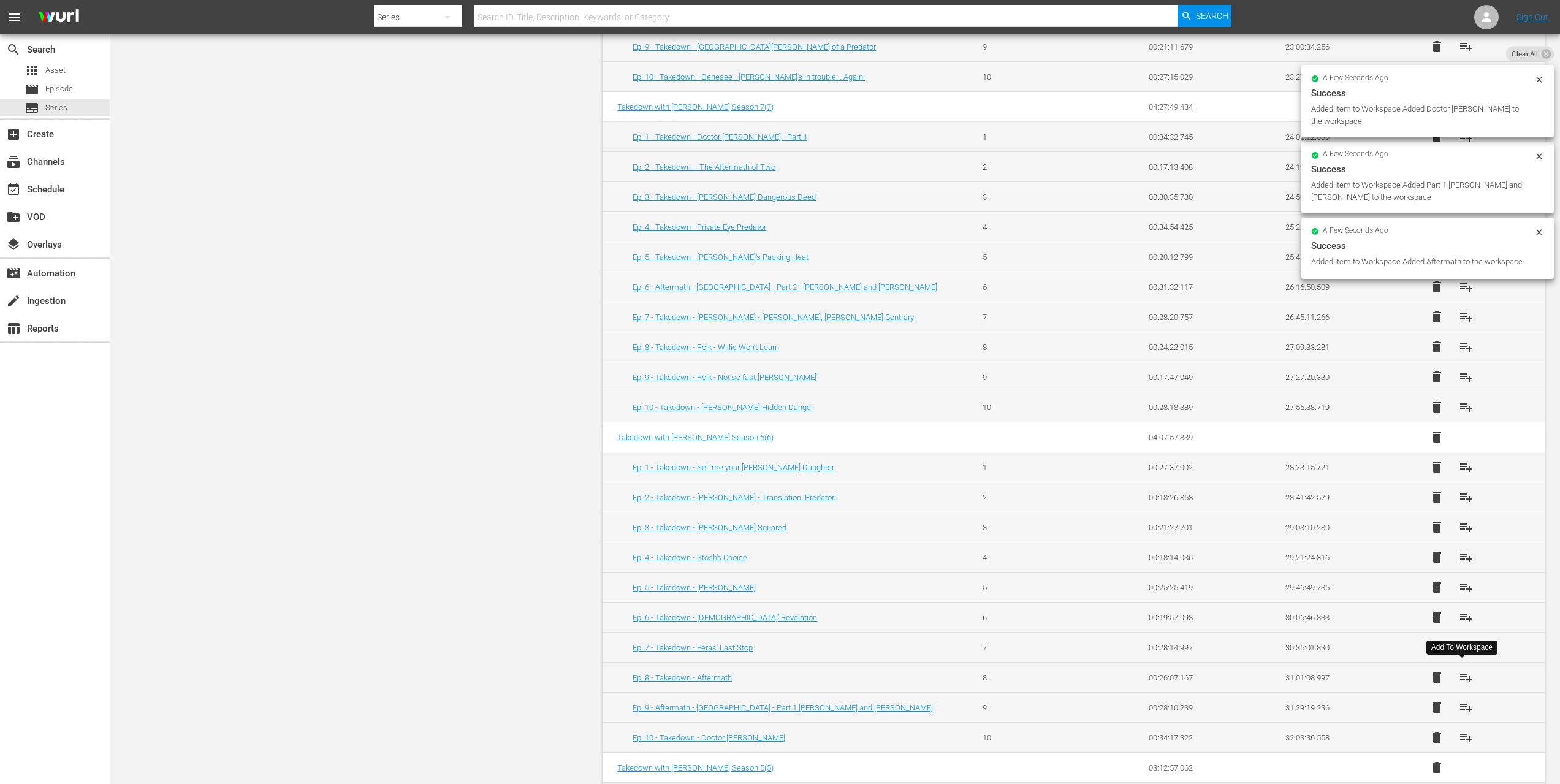
scroll to position [2003, 0]
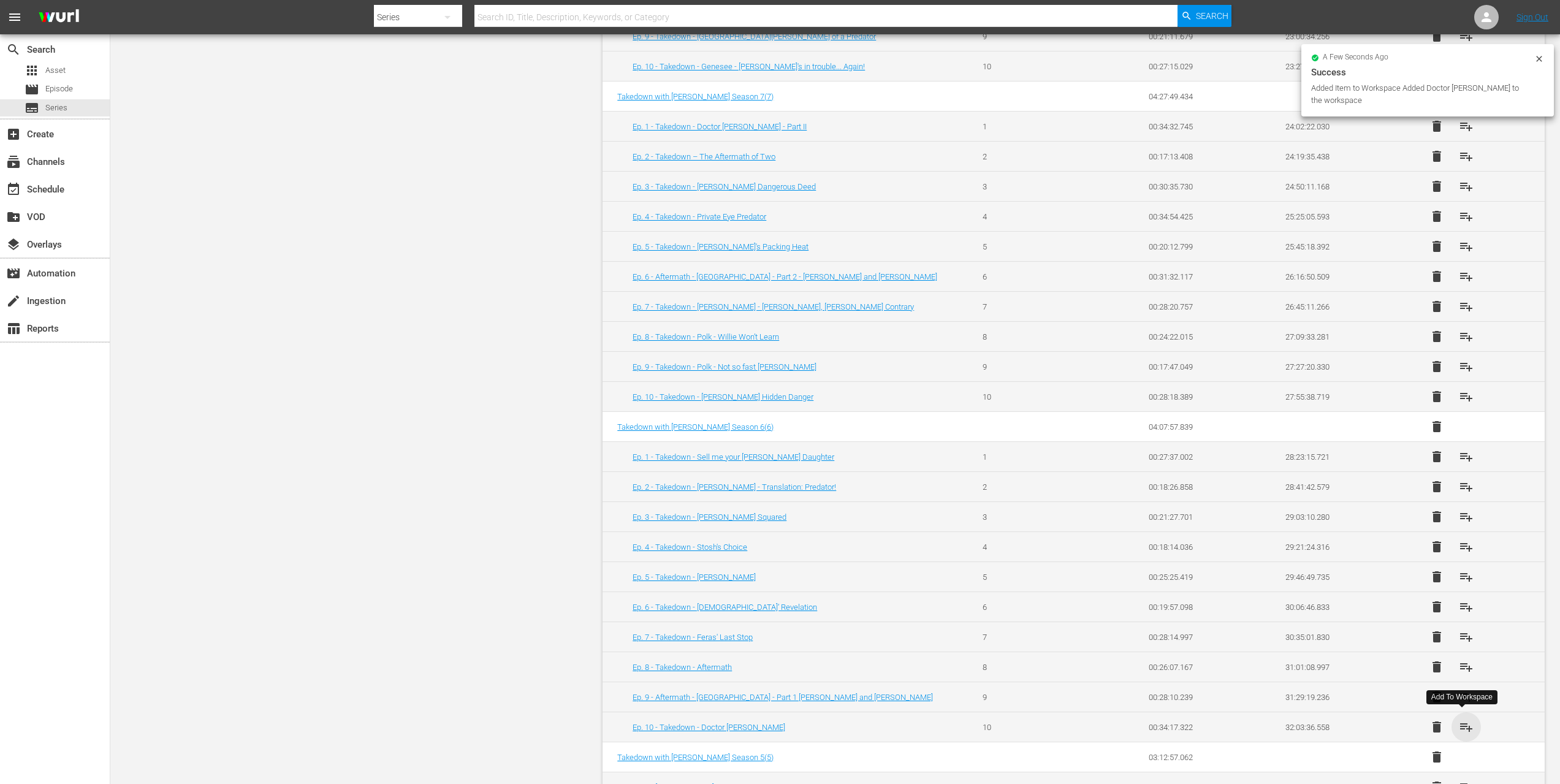
click at [1461, 724] on span "playlist_add" at bounding box center [1467, 727] width 15 height 15
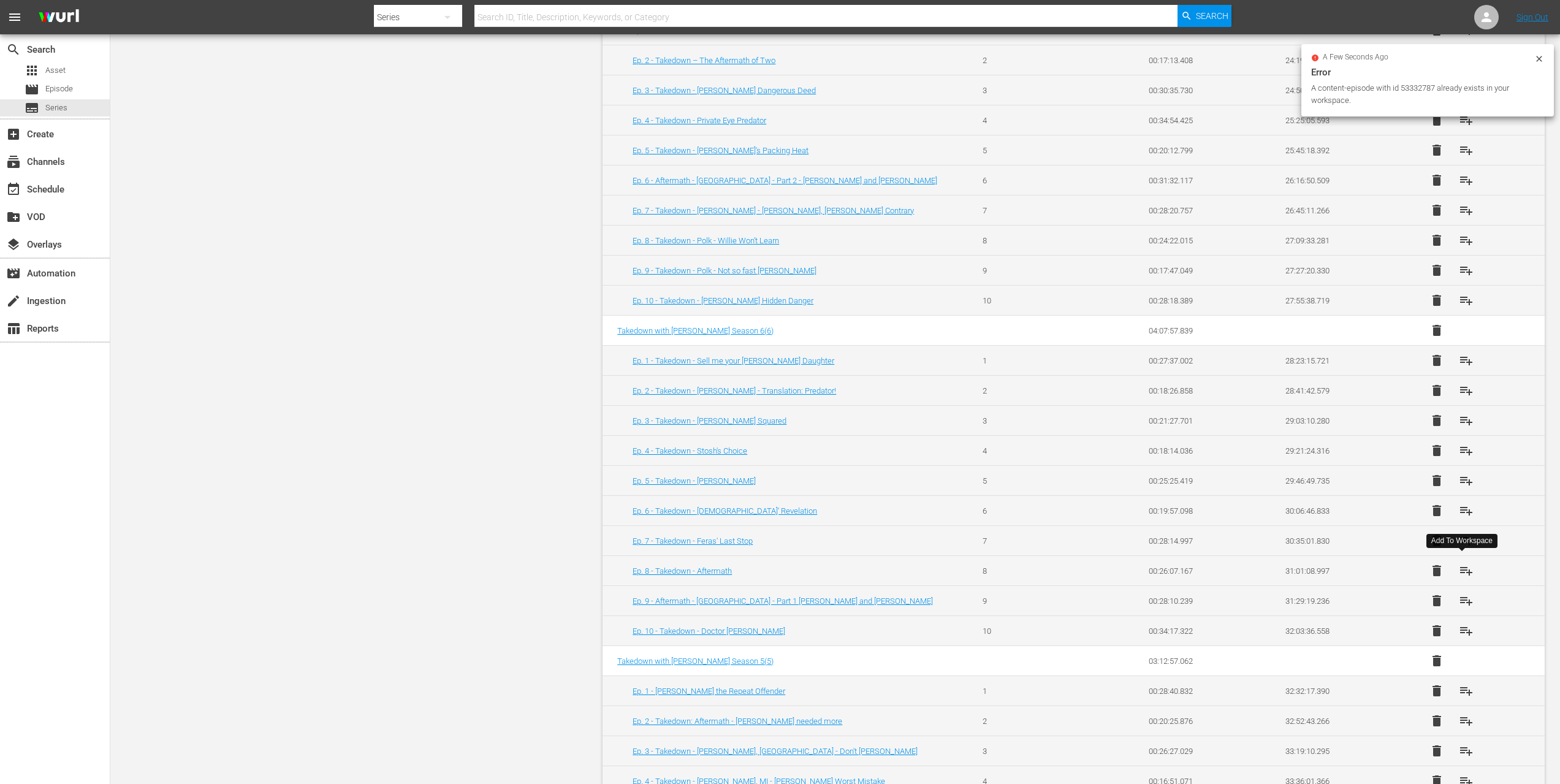
scroll to position [2102, 0]
click at [1461, 689] on span "playlist_add" at bounding box center [1467, 689] width 15 height 15
click at [1461, 714] on span "playlist_add" at bounding box center [1467, 718] width 15 height 15
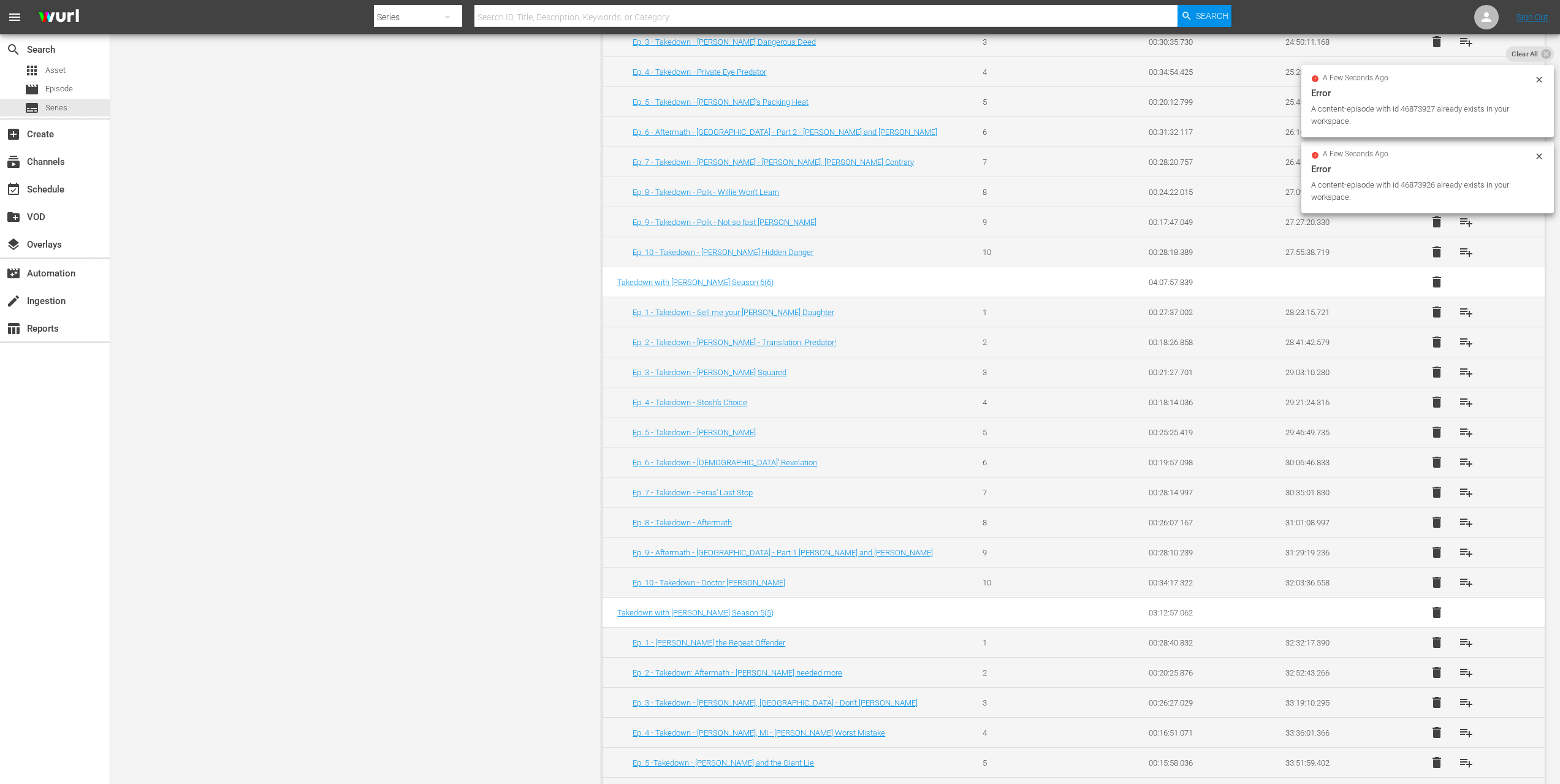
scroll to position [2152, 0]
click at [1465, 694] on span "playlist_add" at bounding box center [1467, 699] width 15 height 15
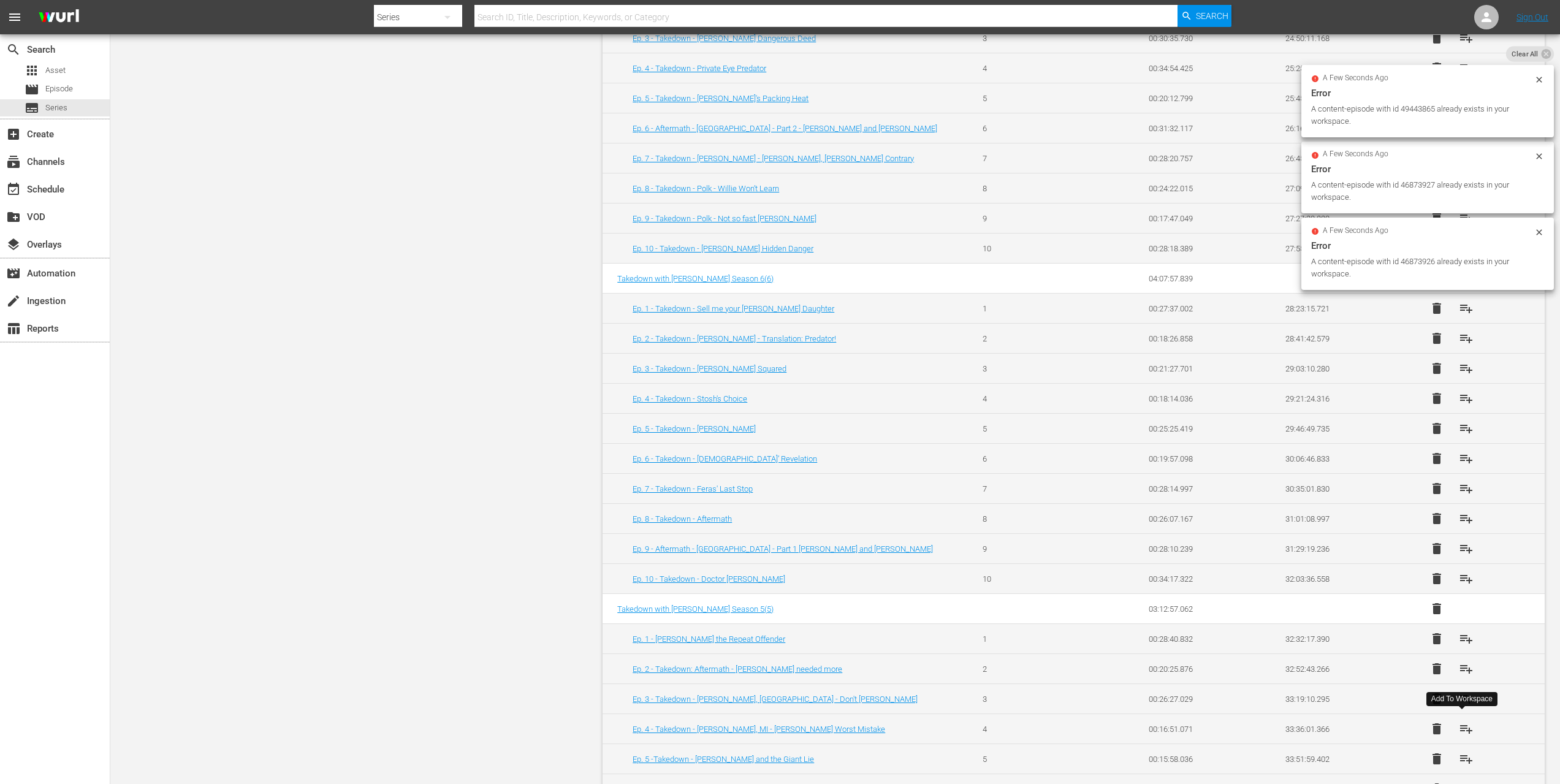
click at [1460, 724] on span "playlist_add" at bounding box center [1467, 729] width 15 height 15
click at [1467, 754] on span "playlist_add" at bounding box center [1467, 759] width 15 height 15
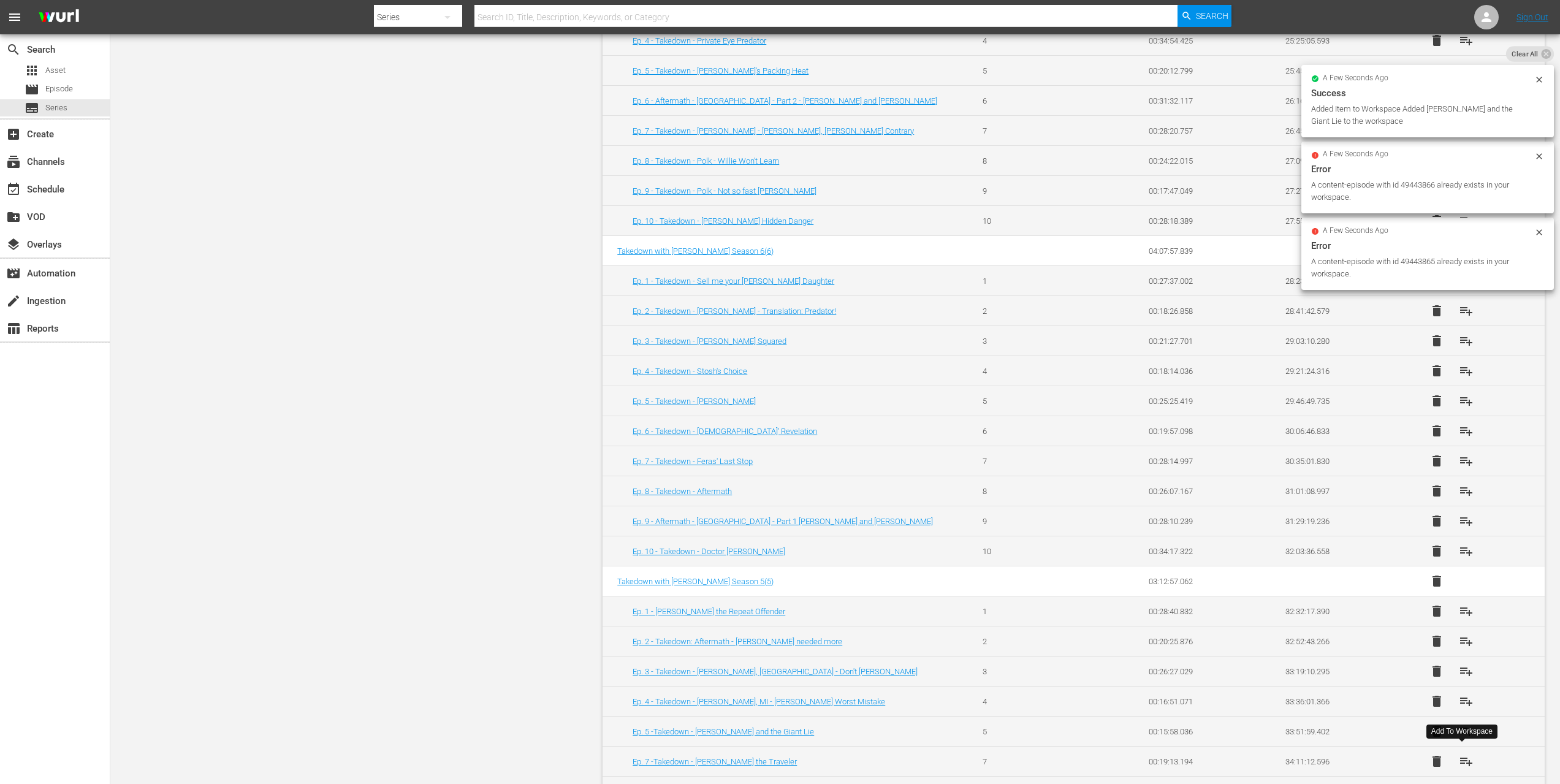
click at [1465, 750] on button "playlist_add" at bounding box center [1467, 761] width 30 height 30
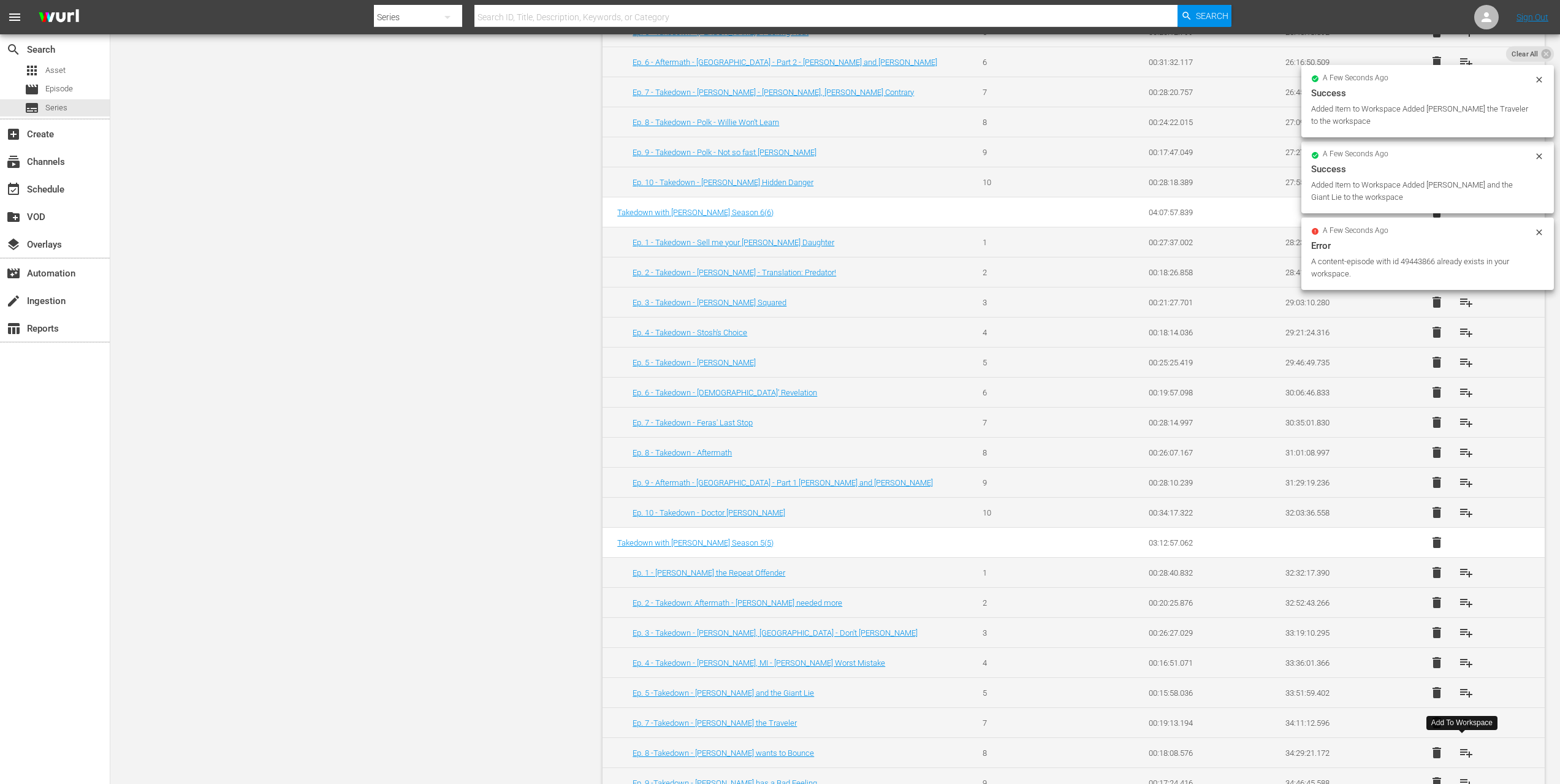
scroll to position [2235, 0]
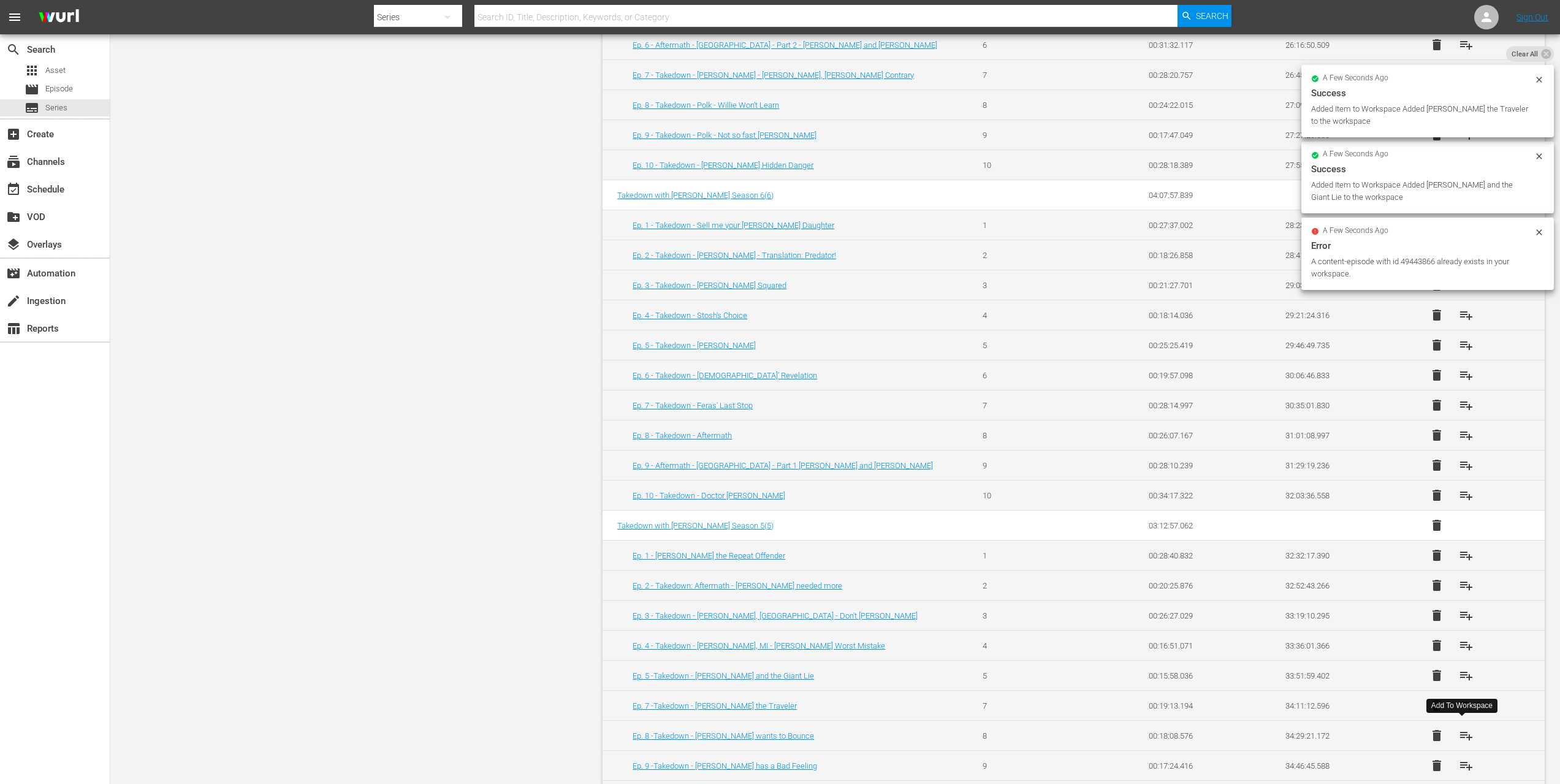
click at [1463, 733] on span "playlist_add" at bounding box center [1467, 736] width 15 height 15
drag, startPoint x: 1460, startPoint y: 757, endPoint x: 1461, endPoint y: 748, distance: 9.1
click at [1460, 759] on span "playlist_add" at bounding box center [1467, 766] width 15 height 15
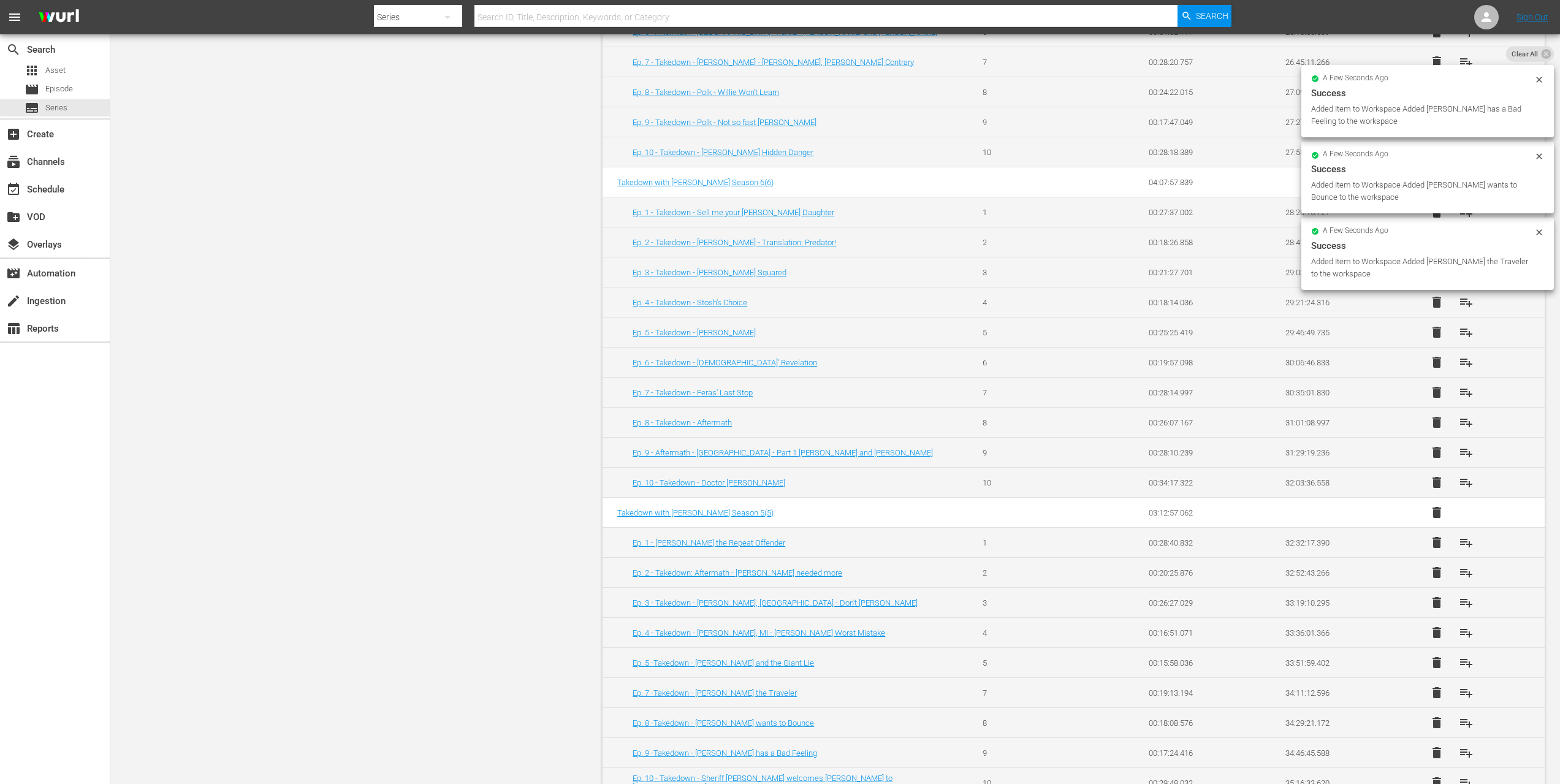
scroll to position [2267, 0]
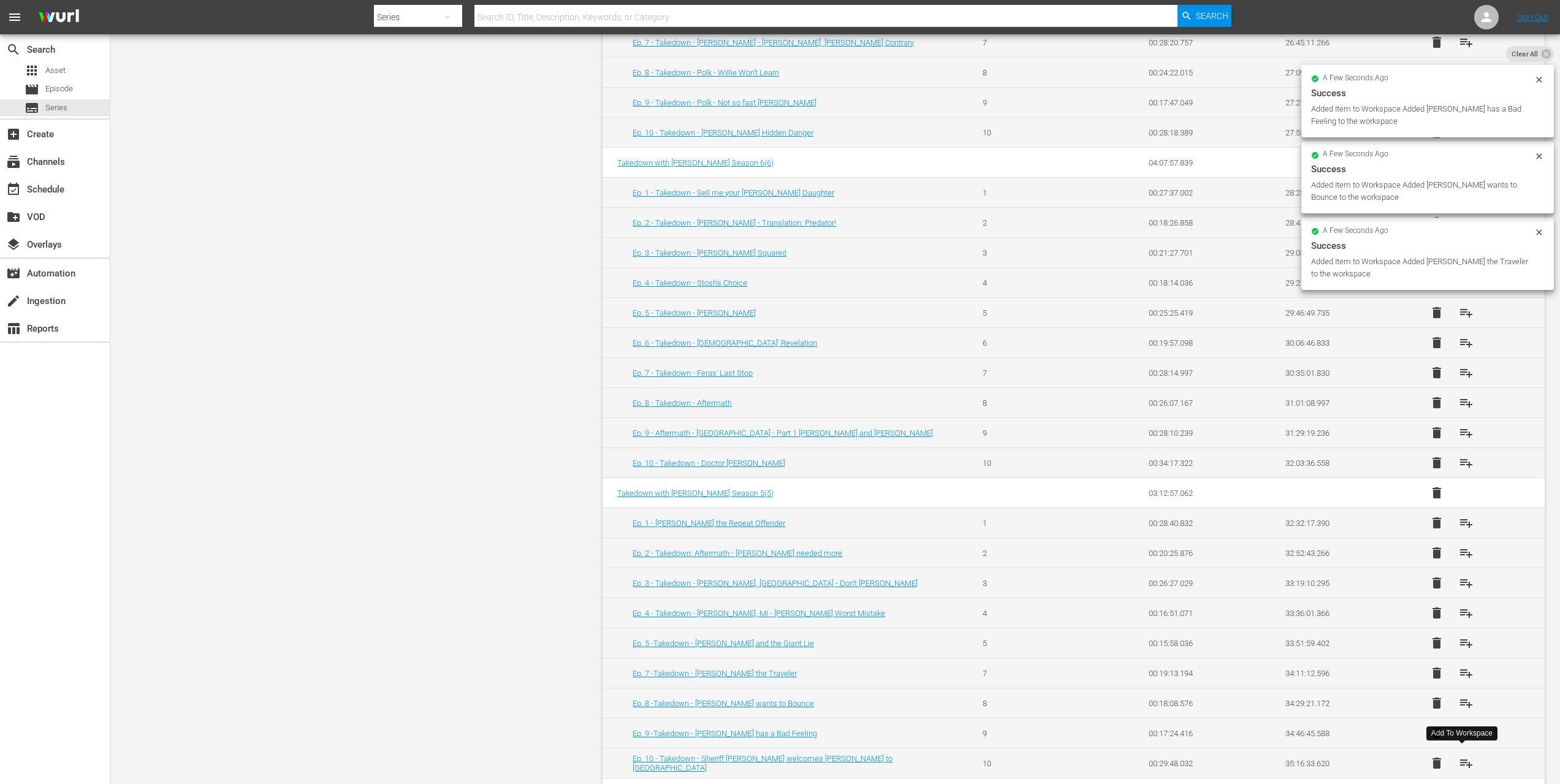
click at [1463, 757] on span "playlist_add" at bounding box center [1467, 763] width 15 height 15
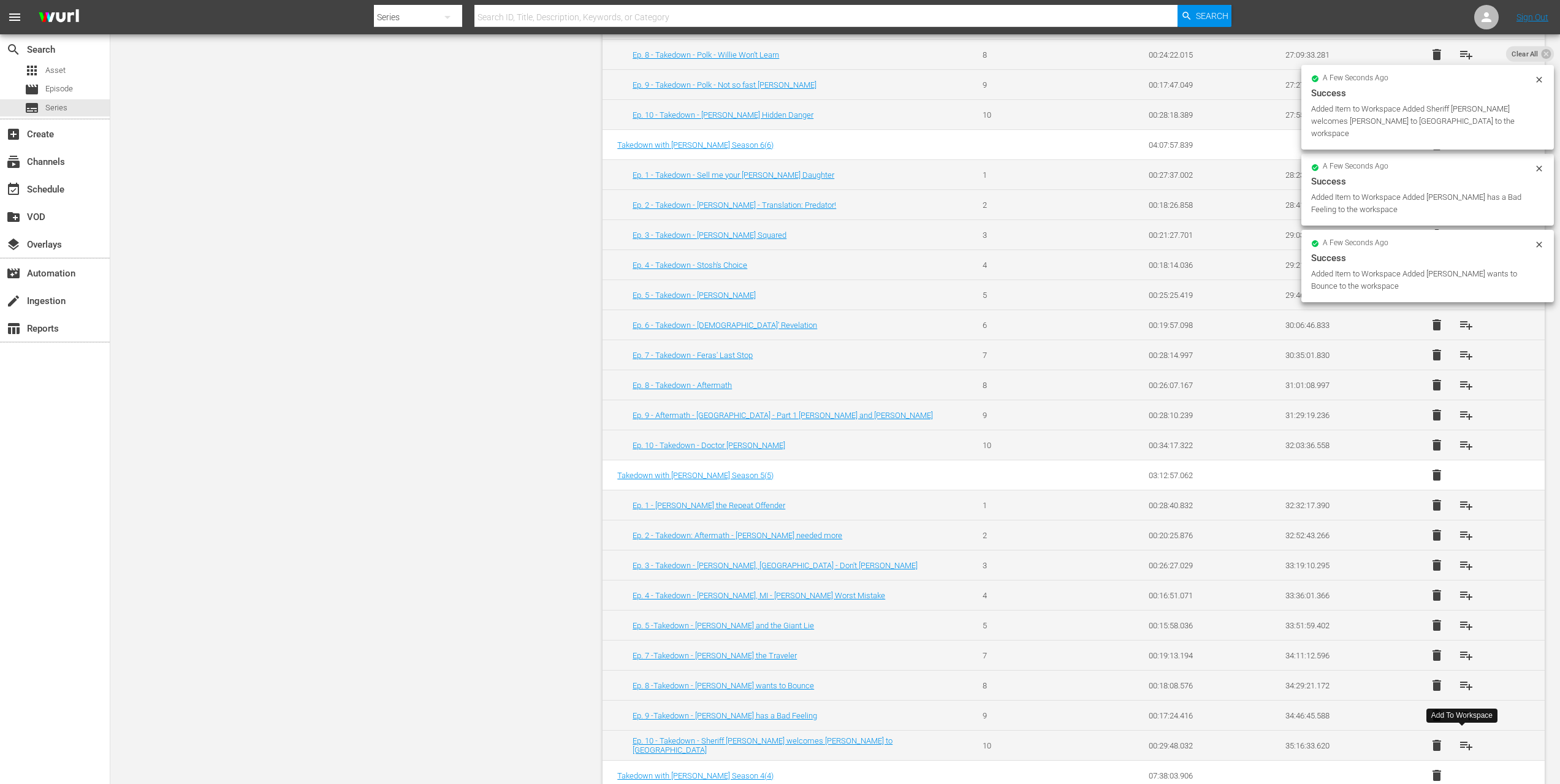
scroll to position [2372, 0]
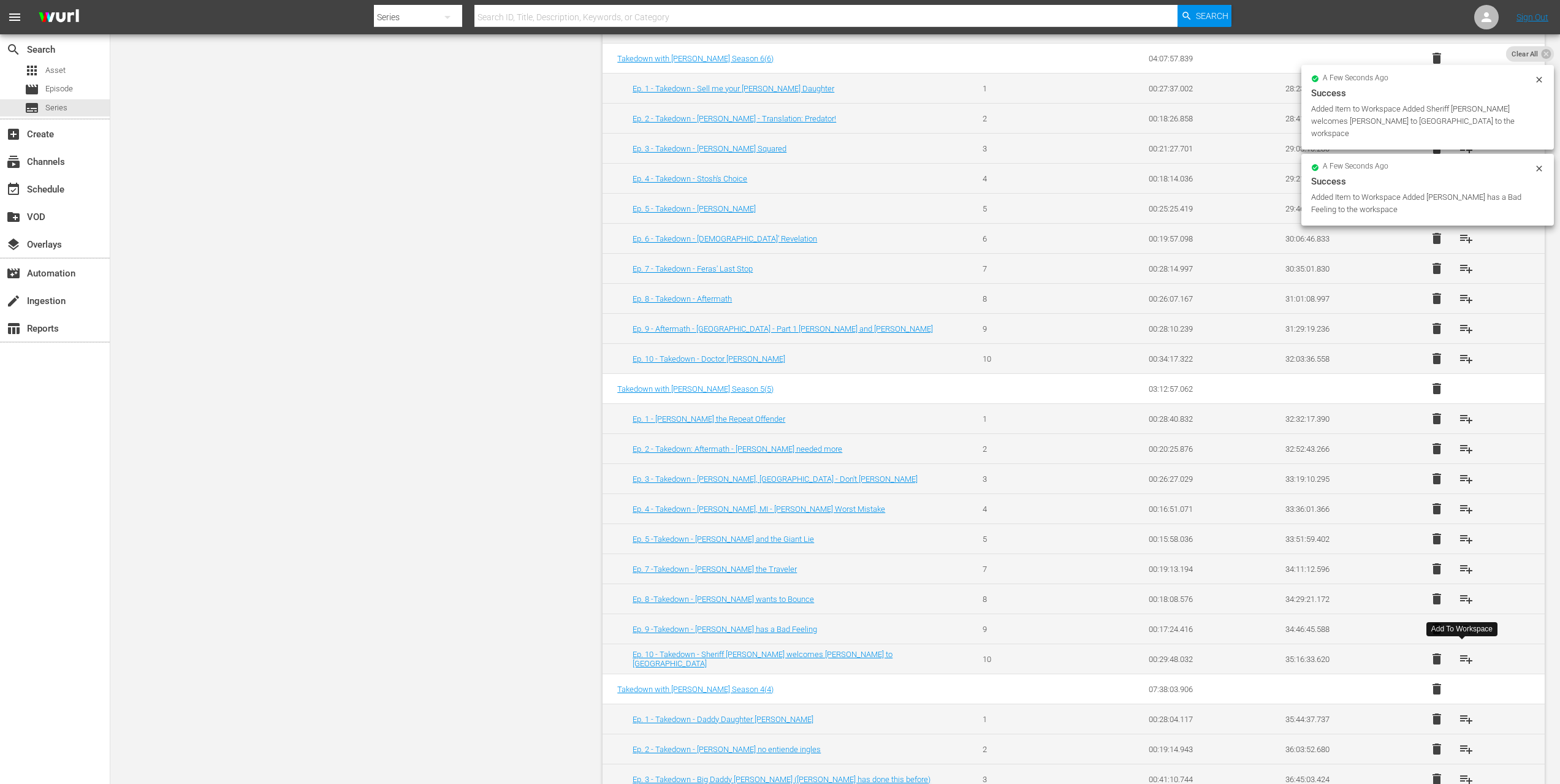
click at [1463, 657] on span "playlist_add" at bounding box center [1467, 659] width 15 height 15
click at [1463, 716] on span "playlist_add" at bounding box center [1467, 719] width 15 height 15
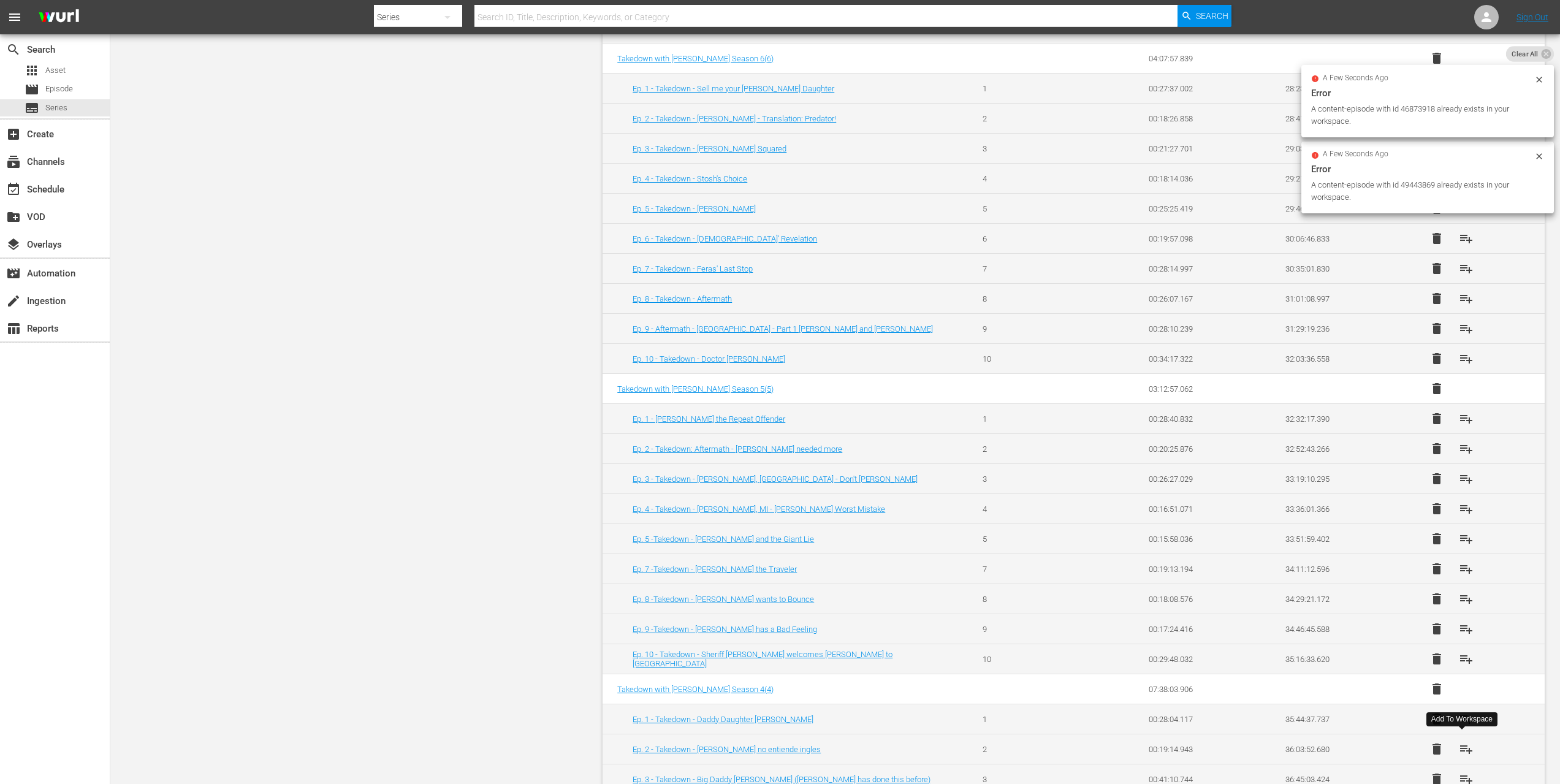
click at [1465, 742] on span "playlist_add" at bounding box center [1467, 749] width 15 height 15
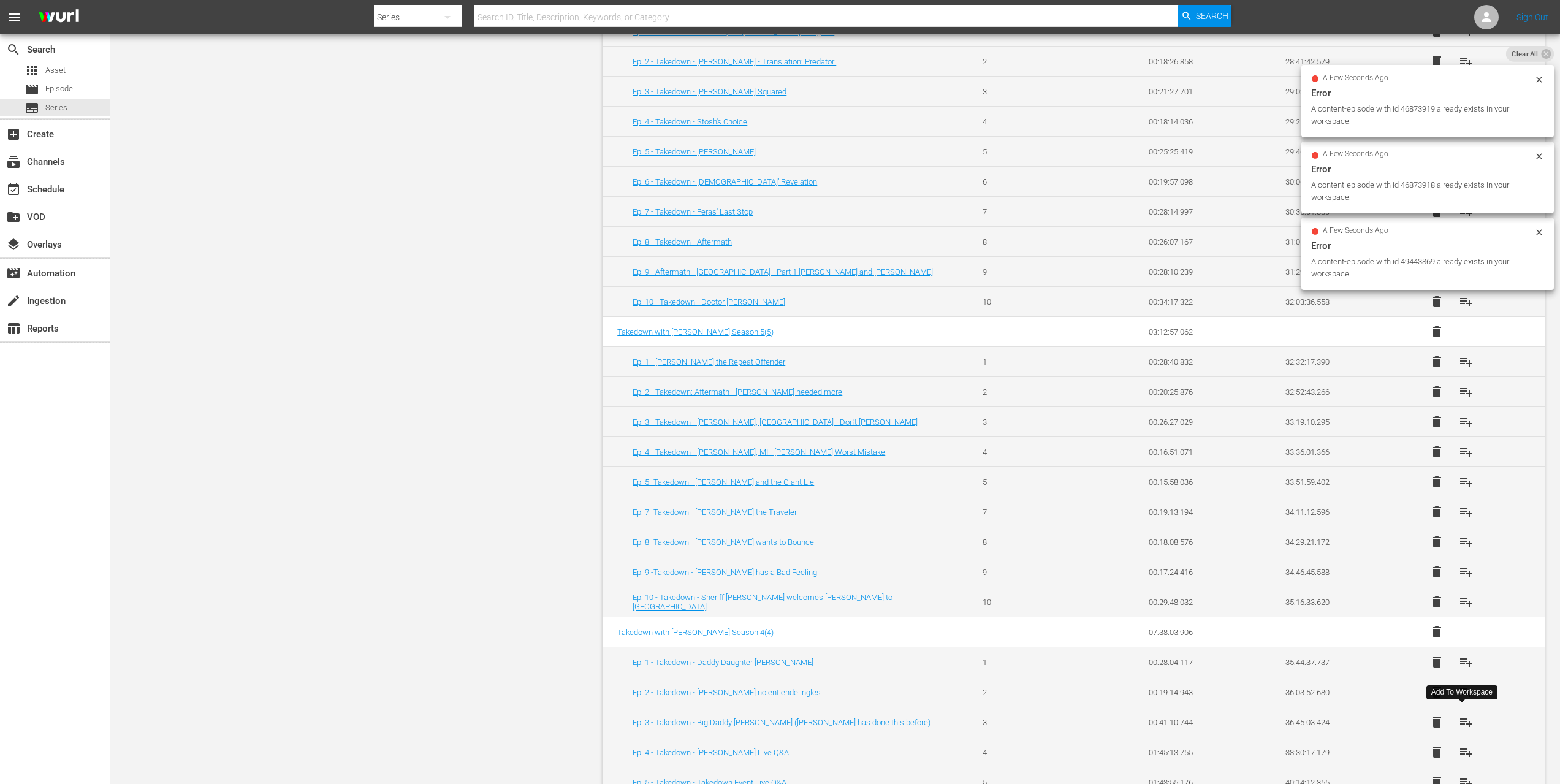
scroll to position [2438, 0]
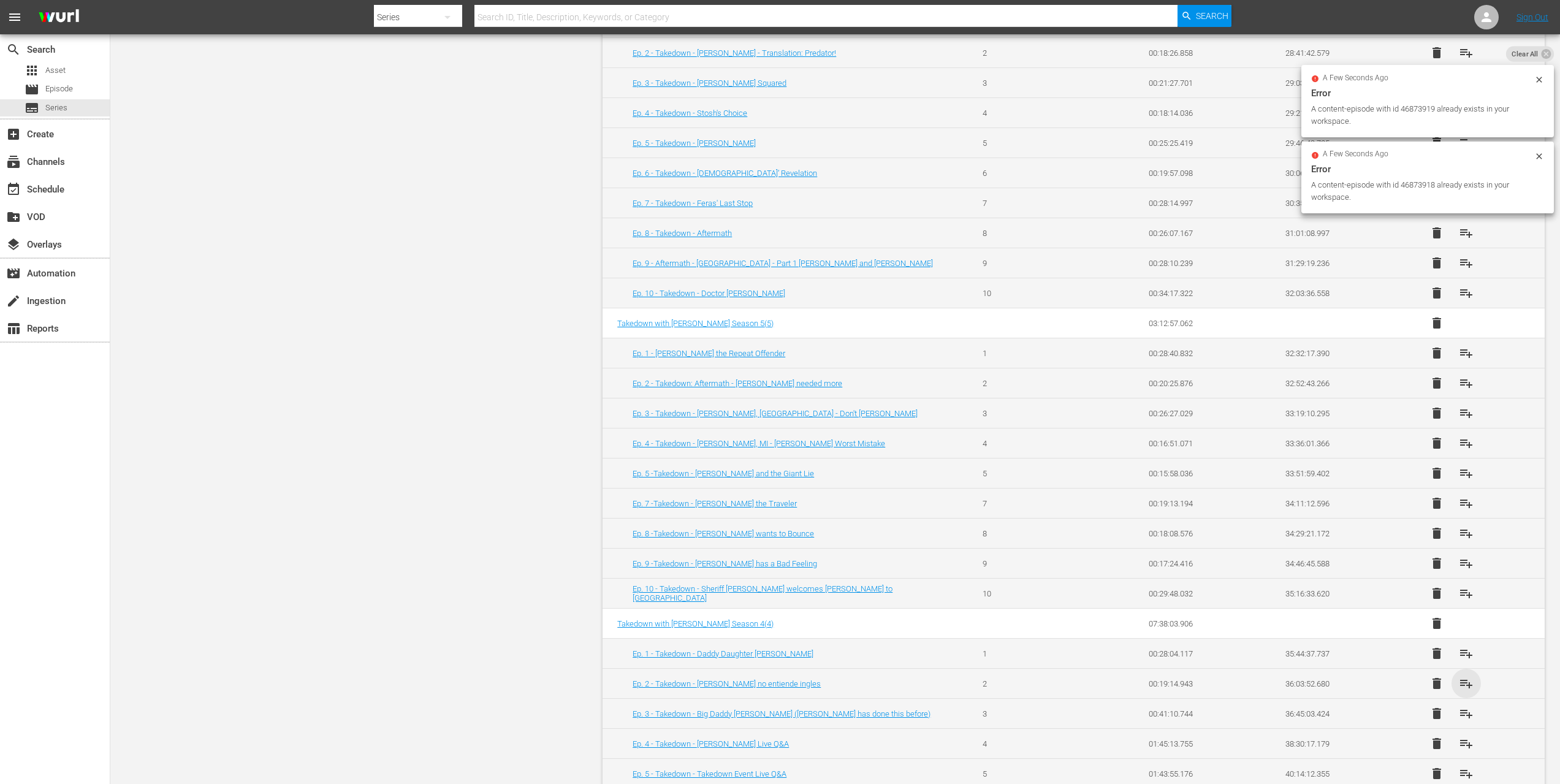
click at [1461, 684] on span "playlist_add" at bounding box center [1467, 683] width 15 height 15
click at [1461, 710] on span "playlist_add" at bounding box center [1467, 714] width 15 height 15
drag, startPoint x: 1462, startPoint y: 736, endPoint x: 1465, endPoint y: 746, distance: 10.4
click at [1462, 737] on span "playlist_add" at bounding box center [1467, 744] width 15 height 15
click at [1459, 767] on span "playlist_add" at bounding box center [1467, 774] width 15 height 15
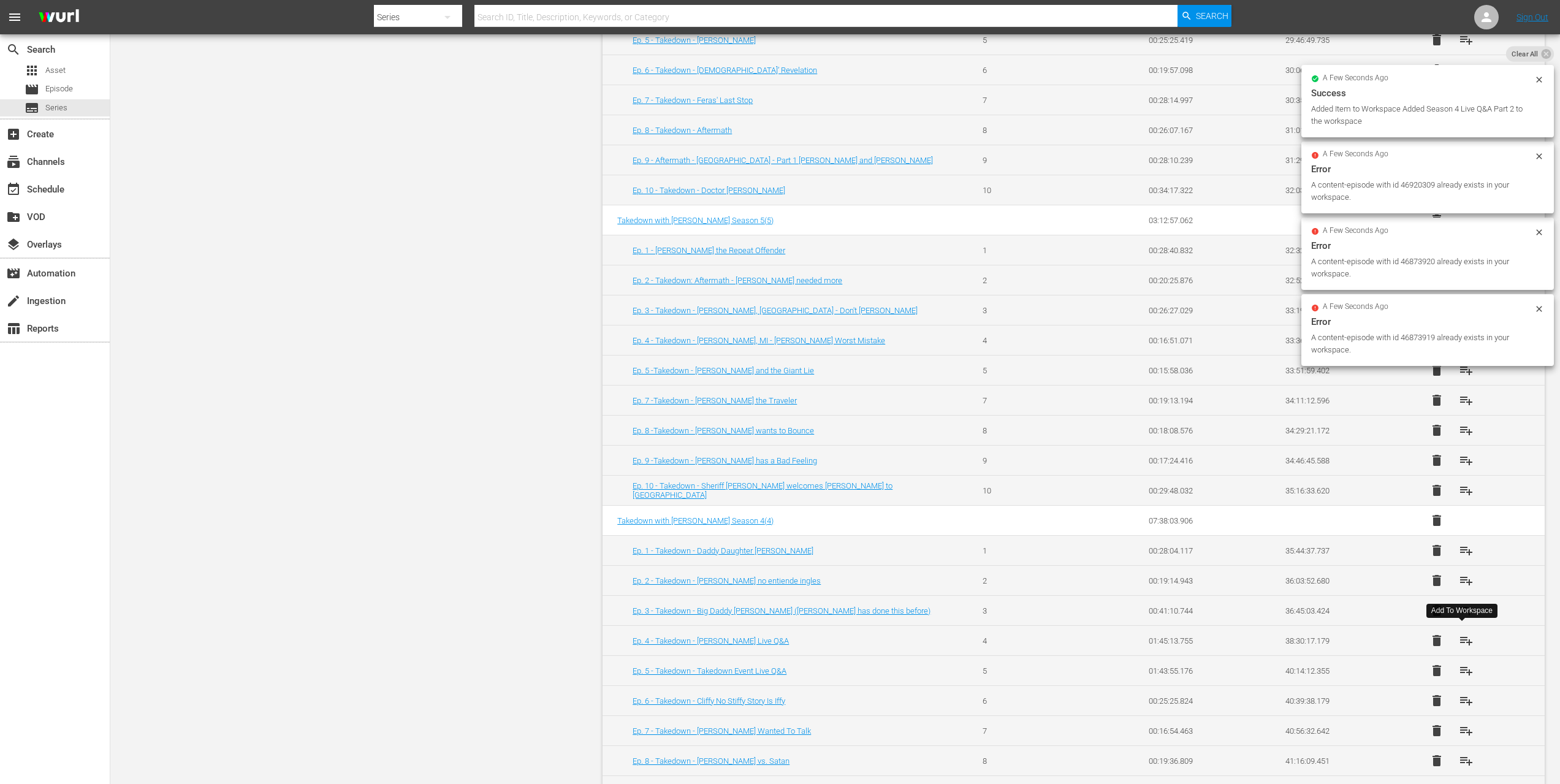
scroll to position [2589, 0]
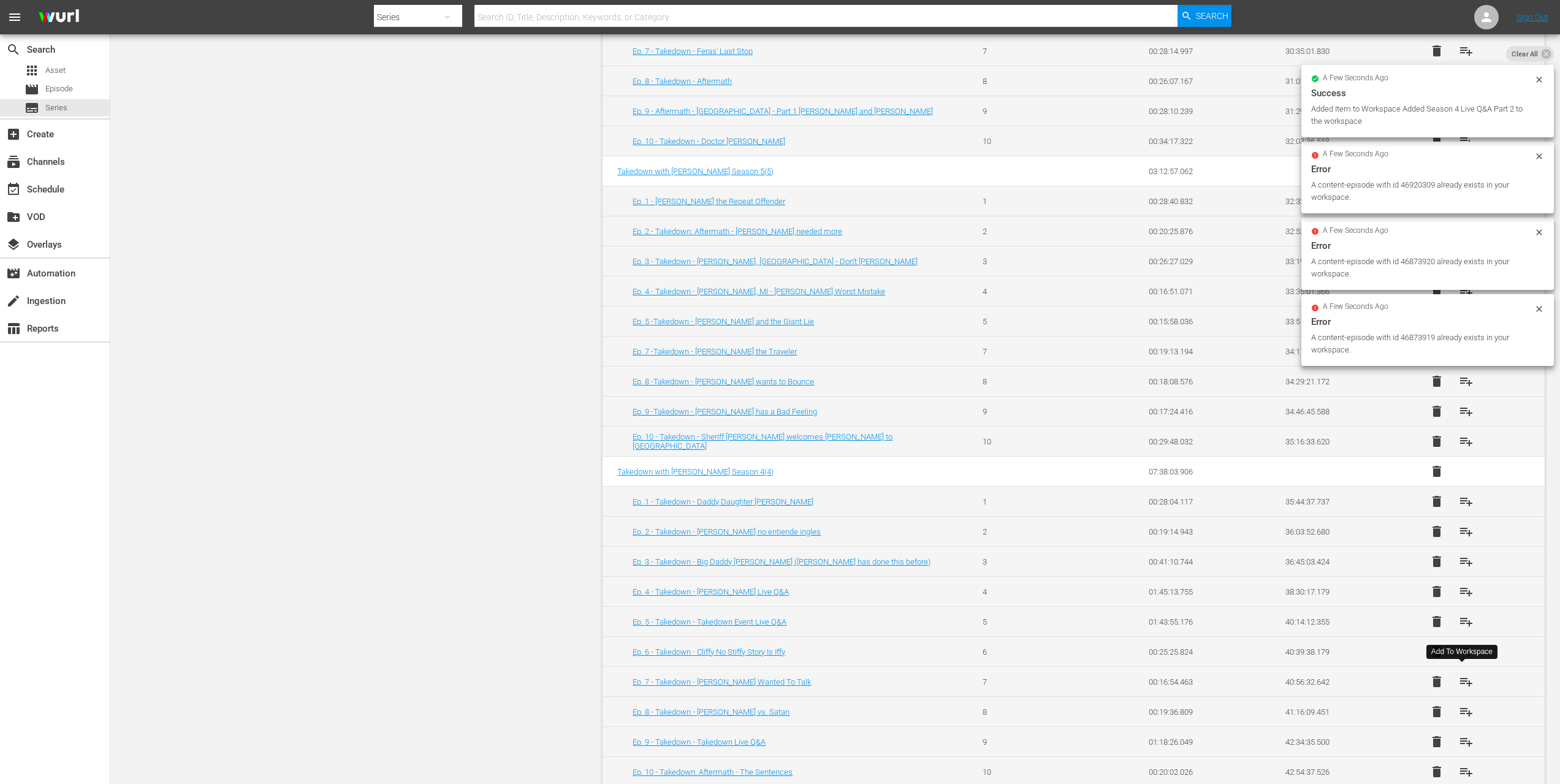
click at [1464, 675] on span "playlist_add" at bounding box center [1467, 682] width 15 height 15
click at [1461, 650] on span "playlist_add" at bounding box center [1467, 652] width 15 height 15
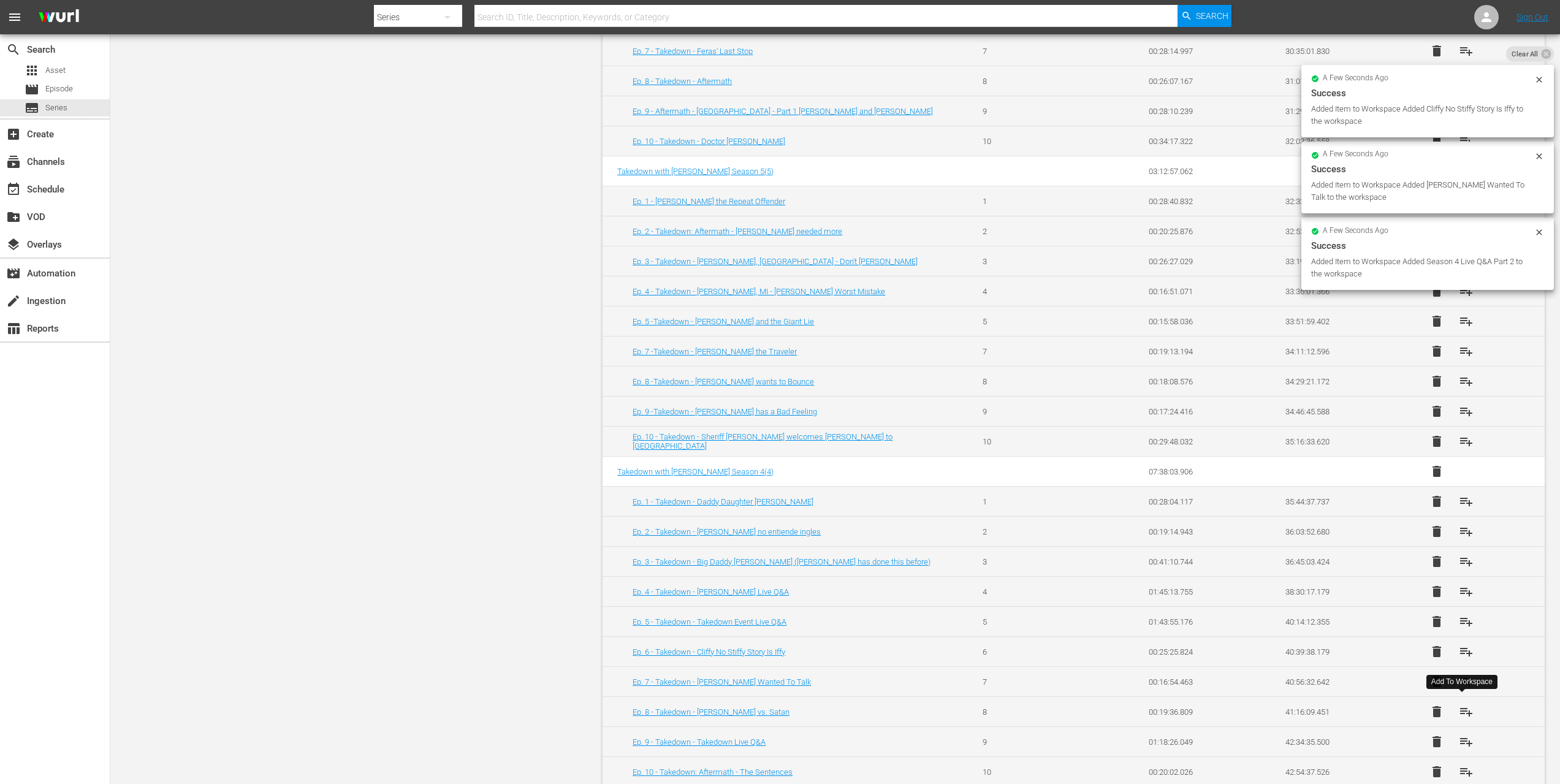
click at [1460, 697] on button "playlist_add" at bounding box center [1467, 712] width 30 height 30
click at [1461, 709] on span "playlist_add" at bounding box center [1467, 712] width 15 height 15
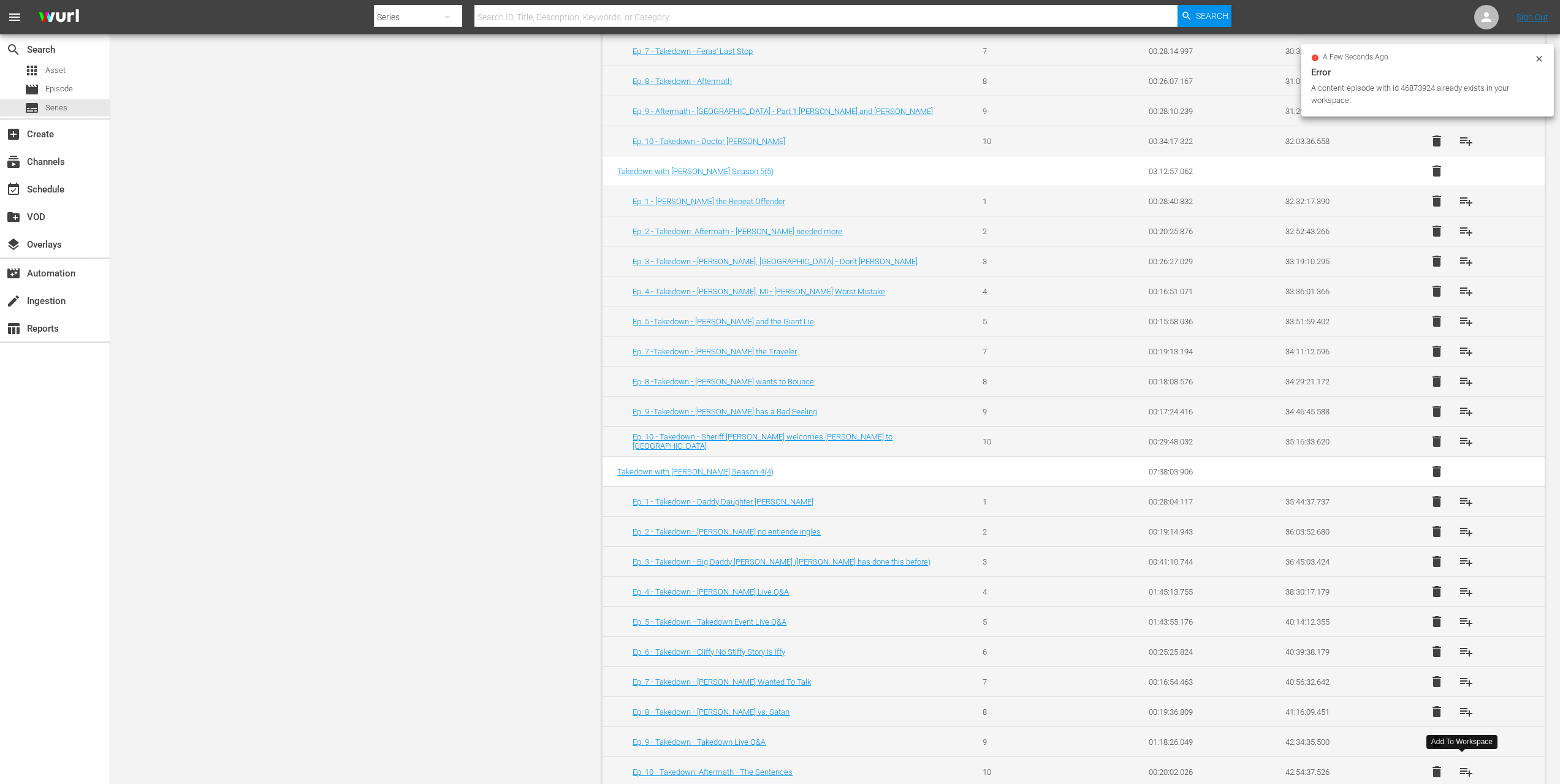
click at [1464, 769] on span "playlist_add" at bounding box center [1467, 772] width 15 height 15
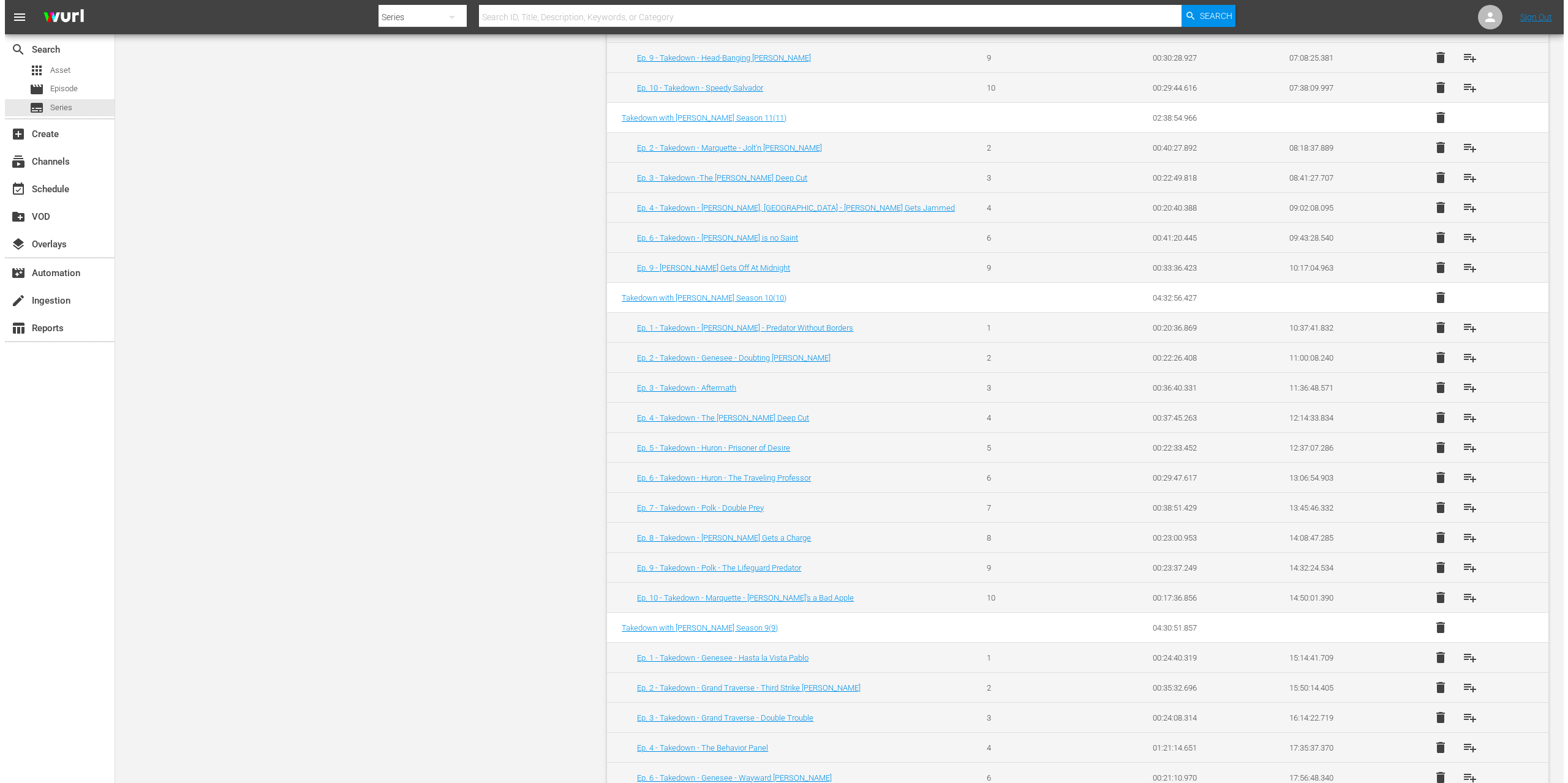
scroll to position [0, 0]
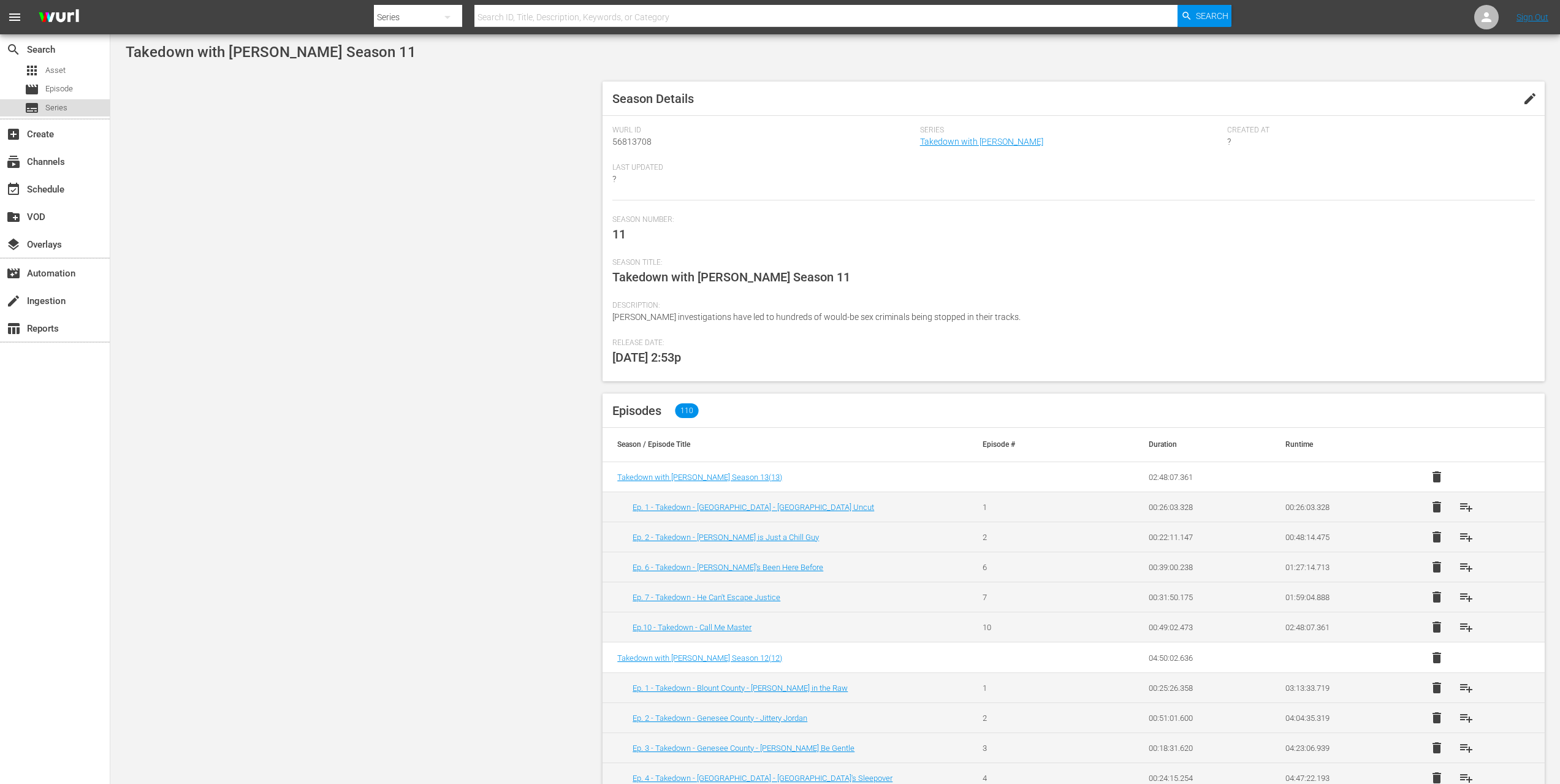
click at [66, 108] on span "Series" at bounding box center [56, 108] width 22 height 12
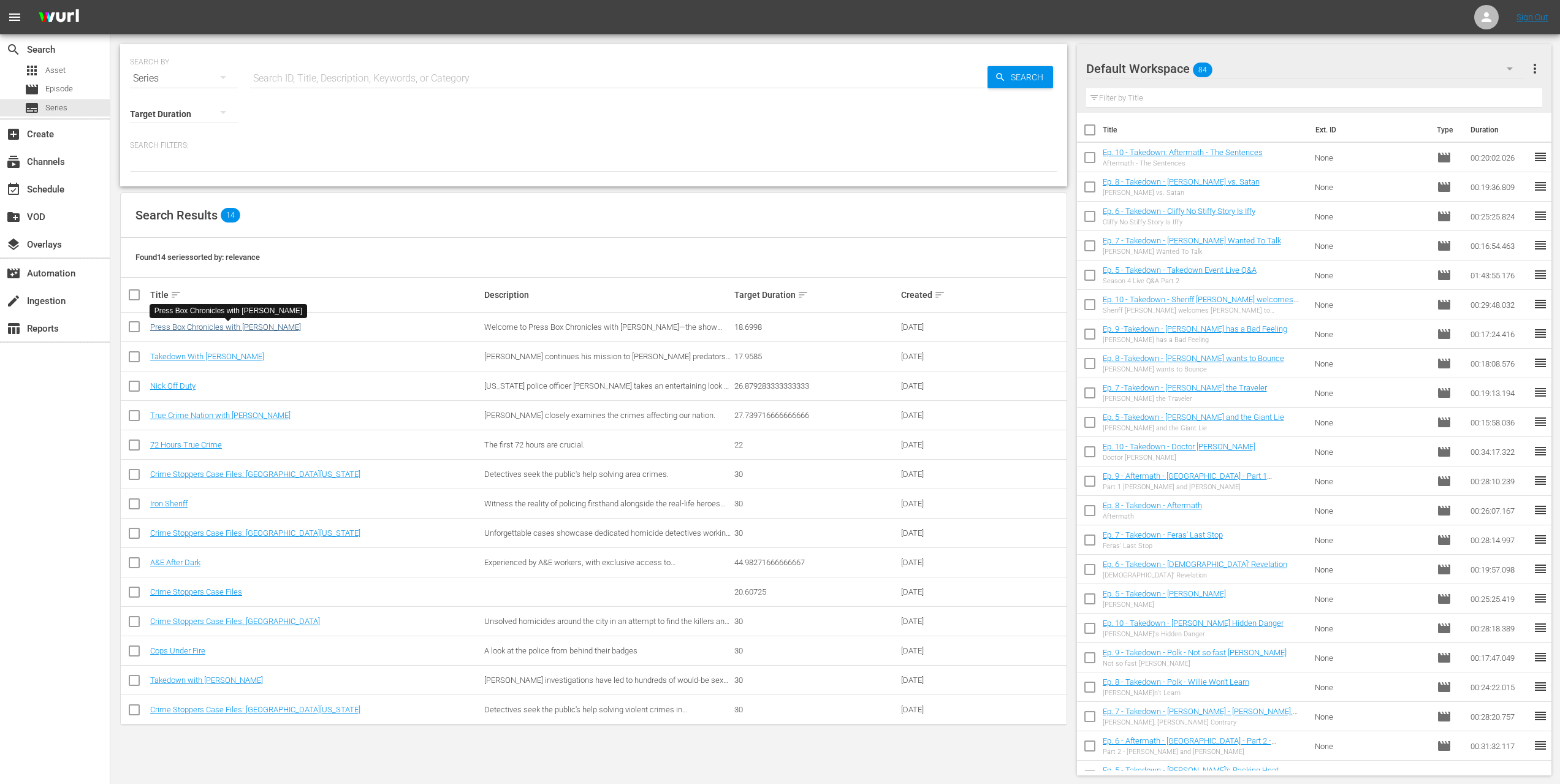
click at [274, 330] on link "Press Box Chronicles with [PERSON_NAME]" at bounding box center [225, 327] width 151 height 9
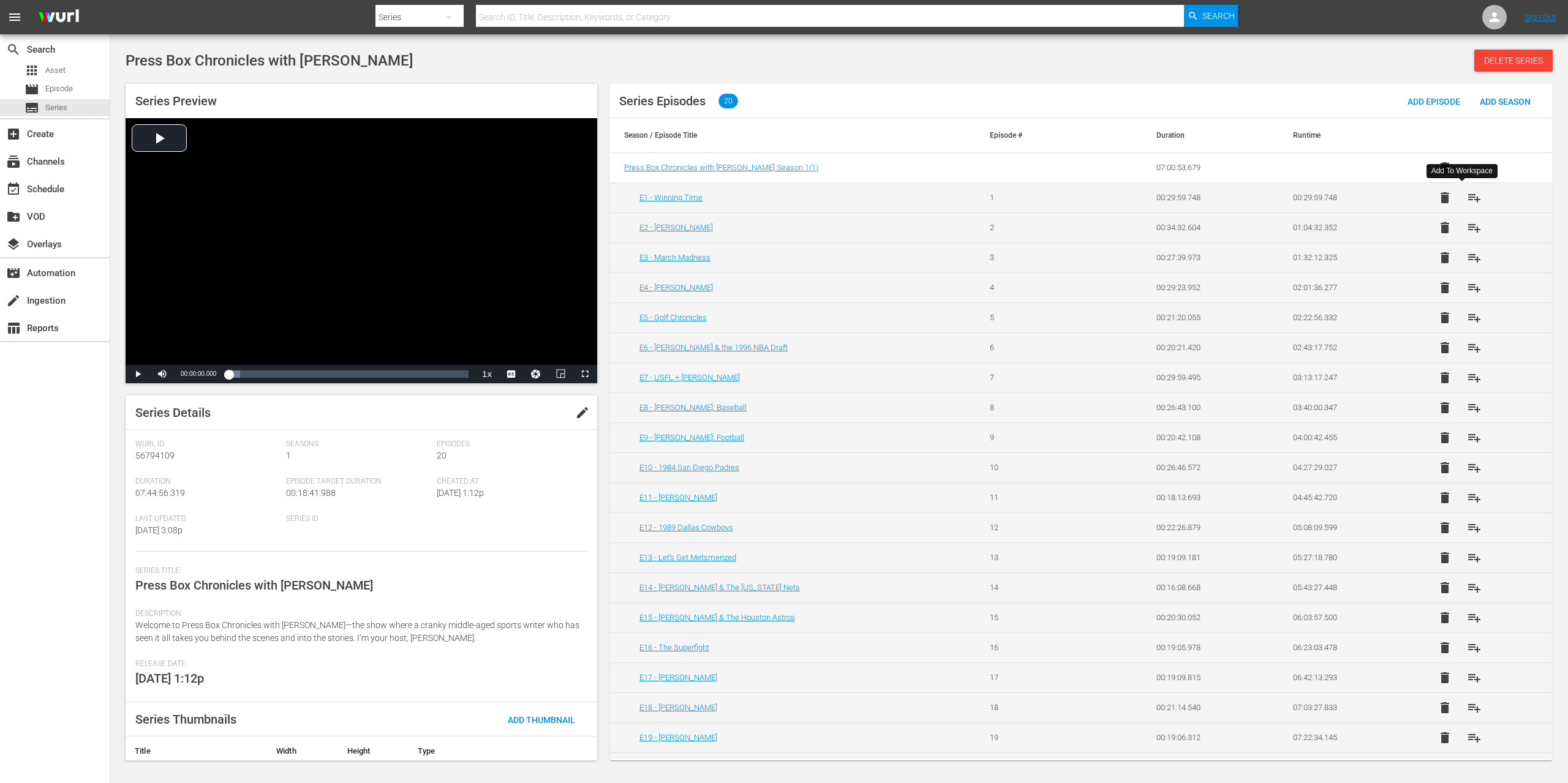
click at [1467, 196] on span "playlist_add" at bounding box center [1474, 198] width 15 height 15
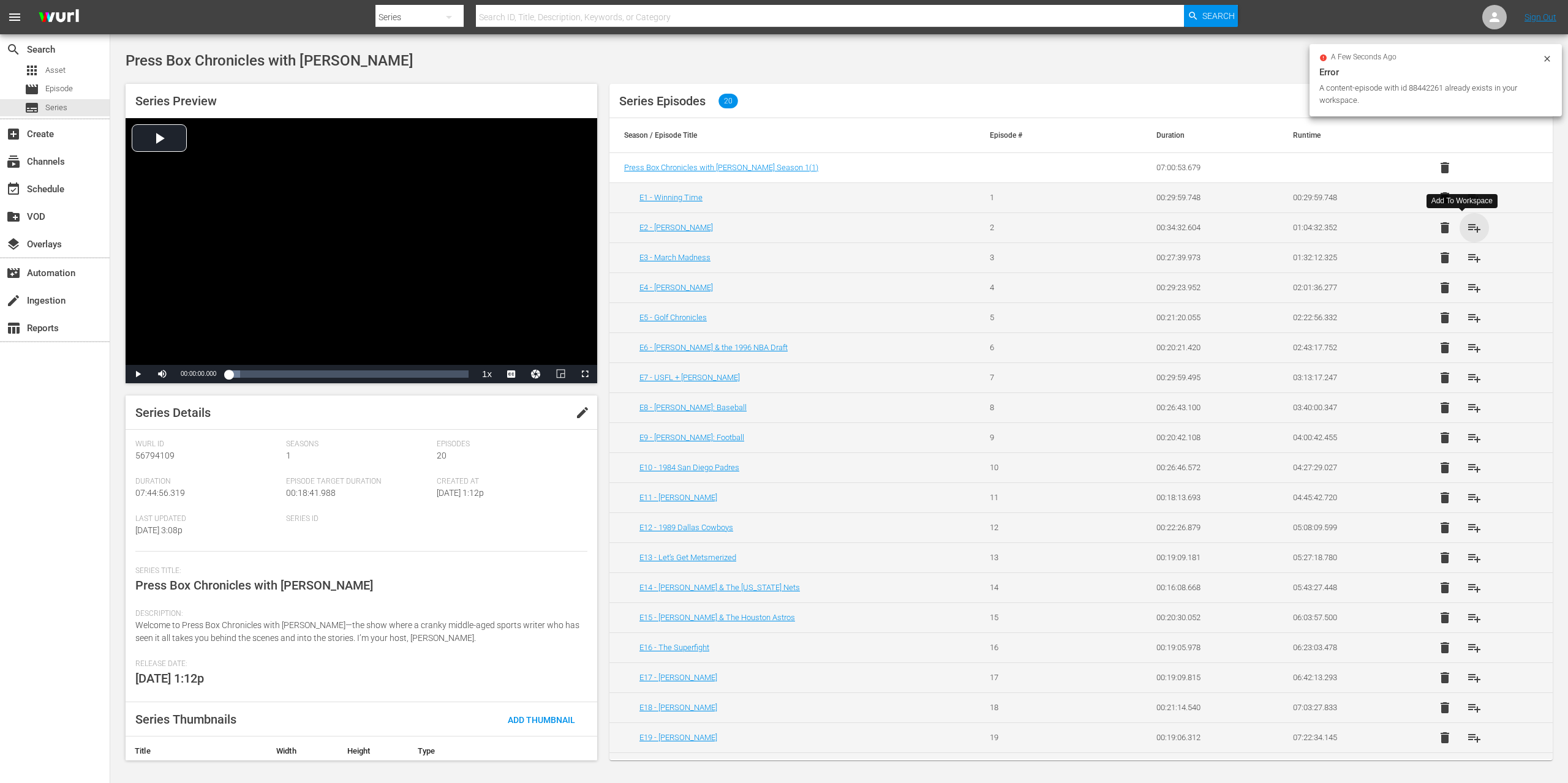
click at [1467, 227] on span "playlist_add" at bounding box center [1474, 228] width 15 height 15
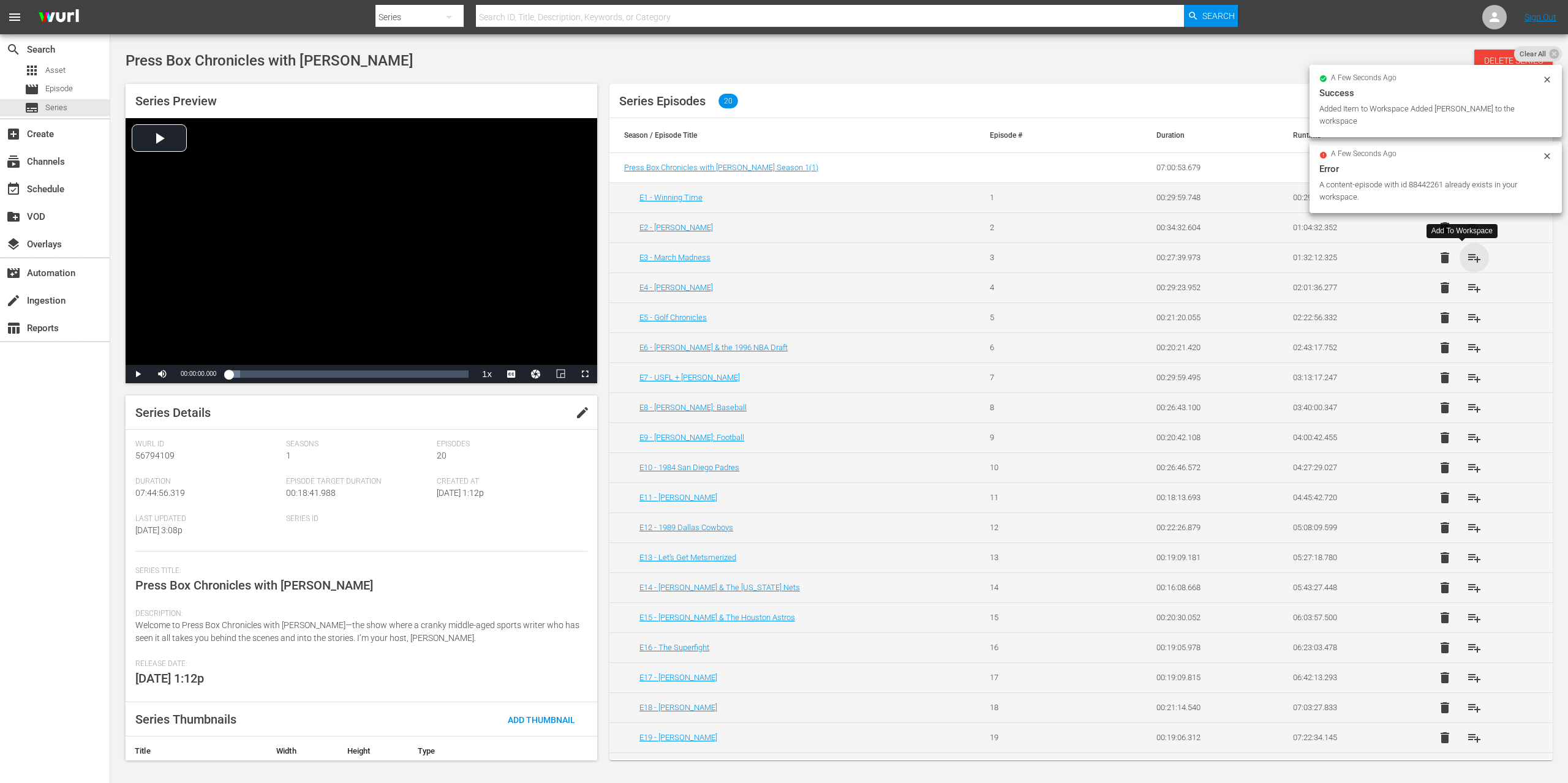
click at [1467, 258] on span "playlist_add" at bounding box center [1474, 258] width 15 height 15
click at [1467, 287] on span "playlist_add" at bounding box center [1474, 288] width 15 height 15
click at [1467, 318] on span "playlist_add" at bounding box center [1474, 317] width 15 height 15
click at [1467, 353] on span "playlist_add" at bounding box center [1474, 348] width 15 height 15
click at [1467, 378] on span "playlist_add" at bounding box center [1474, 378] width 15 height 15
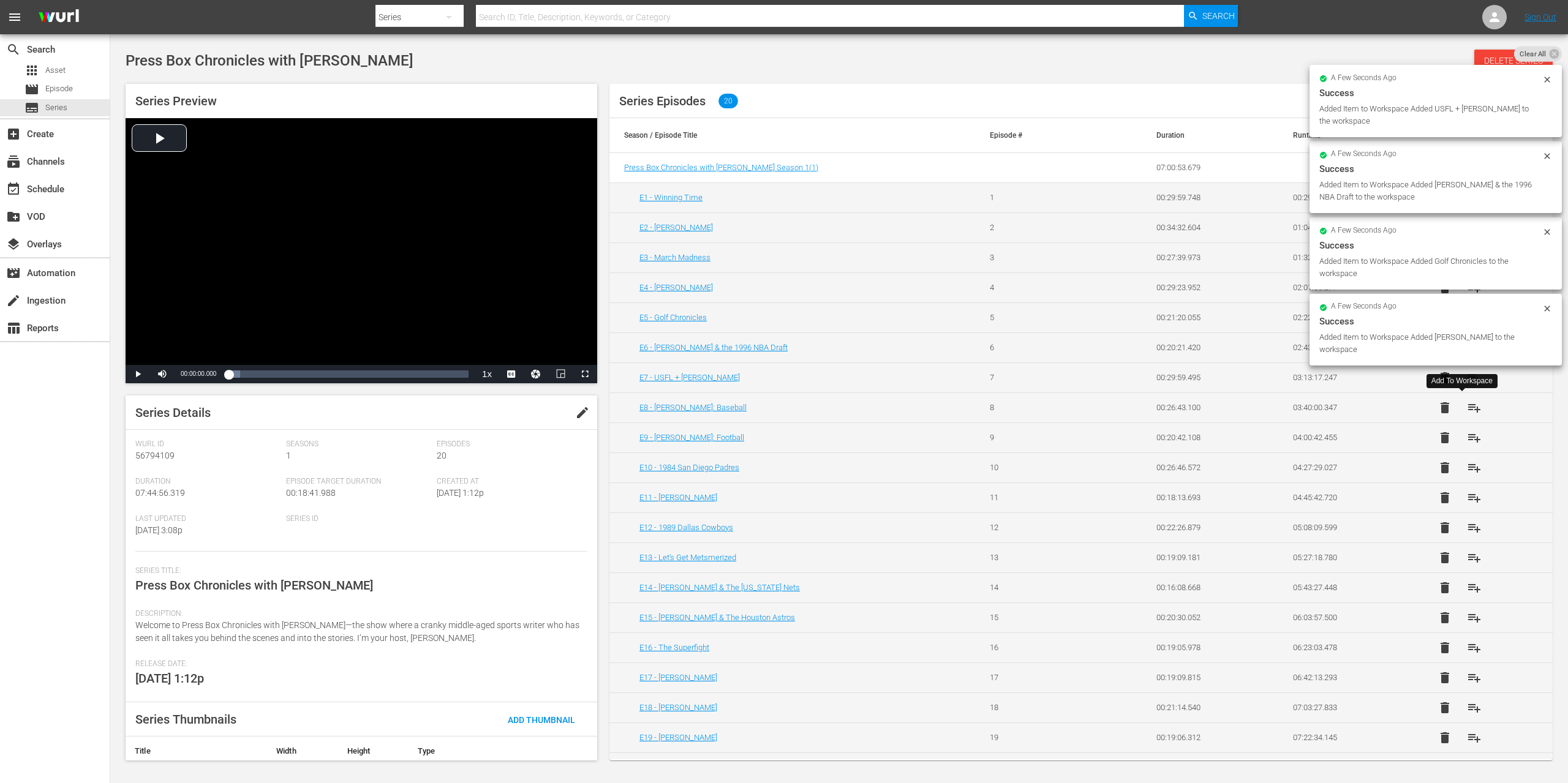
click at [1467, 403] on span "playlist_add" at bounding box center [1474, 408] width 15 height 15
click at [1467, 439] on span "playlist_add" at bounding box center [1474, 438] width 15 height 15
click at [1467, 468] on span "playlist_add" at bounding box center [1474, 468] width 15 height 15
click at [1467, 498] on span "playlist_add" at bounding box center [1474, 498] width 15 height 15
click at [1467, 532] on span "playlist_add" at bounding box center [1474, 528] width 15 height 15
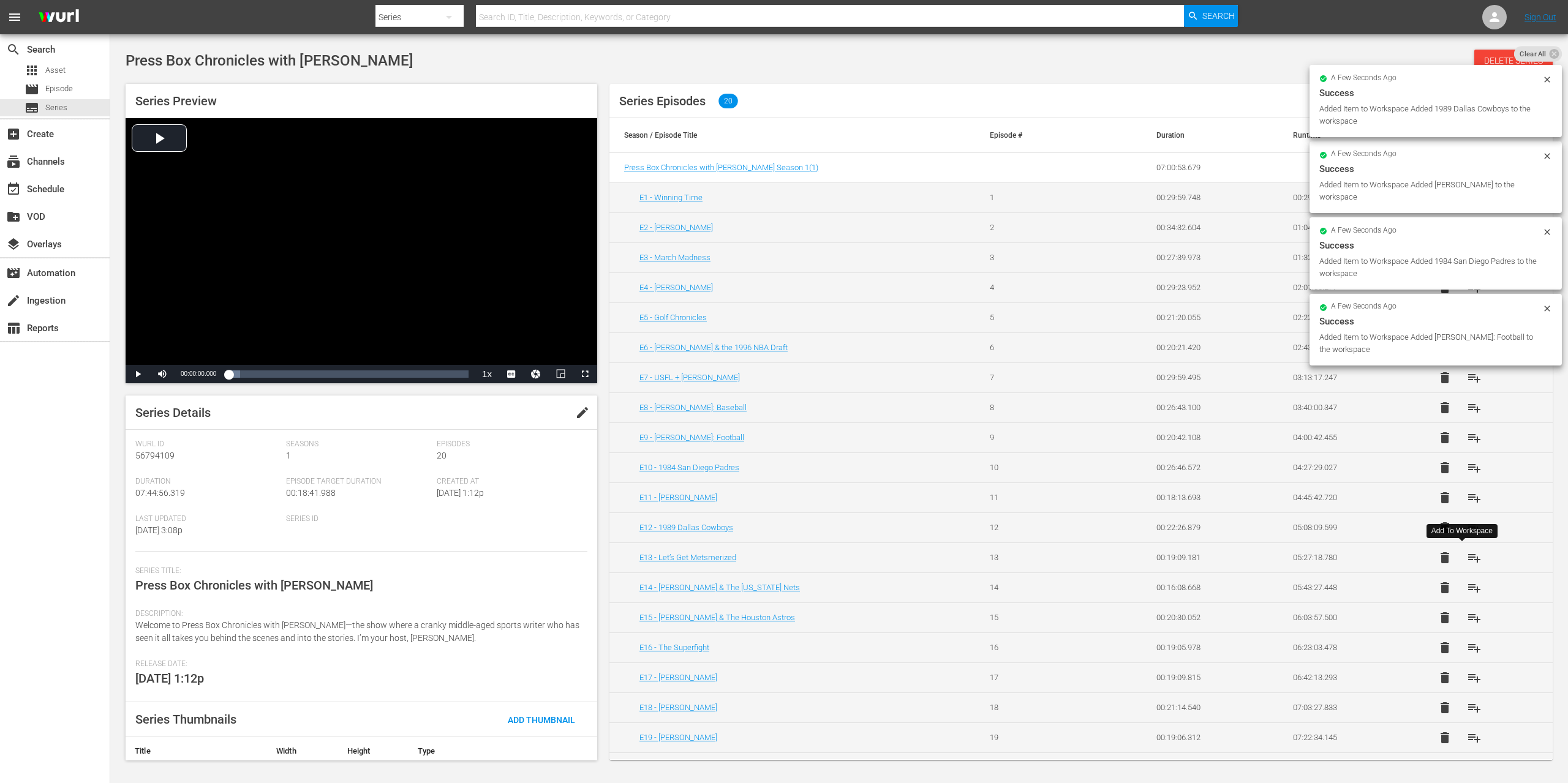
click at [1467, 559] on span "playlist_add" at bounding box center [1474, 558] width 15 height 15
click at [1467, 584] on span "playlist_add" at bounding box center [1474, 588] width 15 height 15
click at [1467, 614] on span "playlist_add" at bounding box center [1474, 618] width 15 height 15
click at [1467, 646] on span "playlist_add" at bounding box center [1474, 648] width 15 height 15
click at [1467, 674] on span "playlist_add" at bounding box center [1474, 678] width 15 height 15
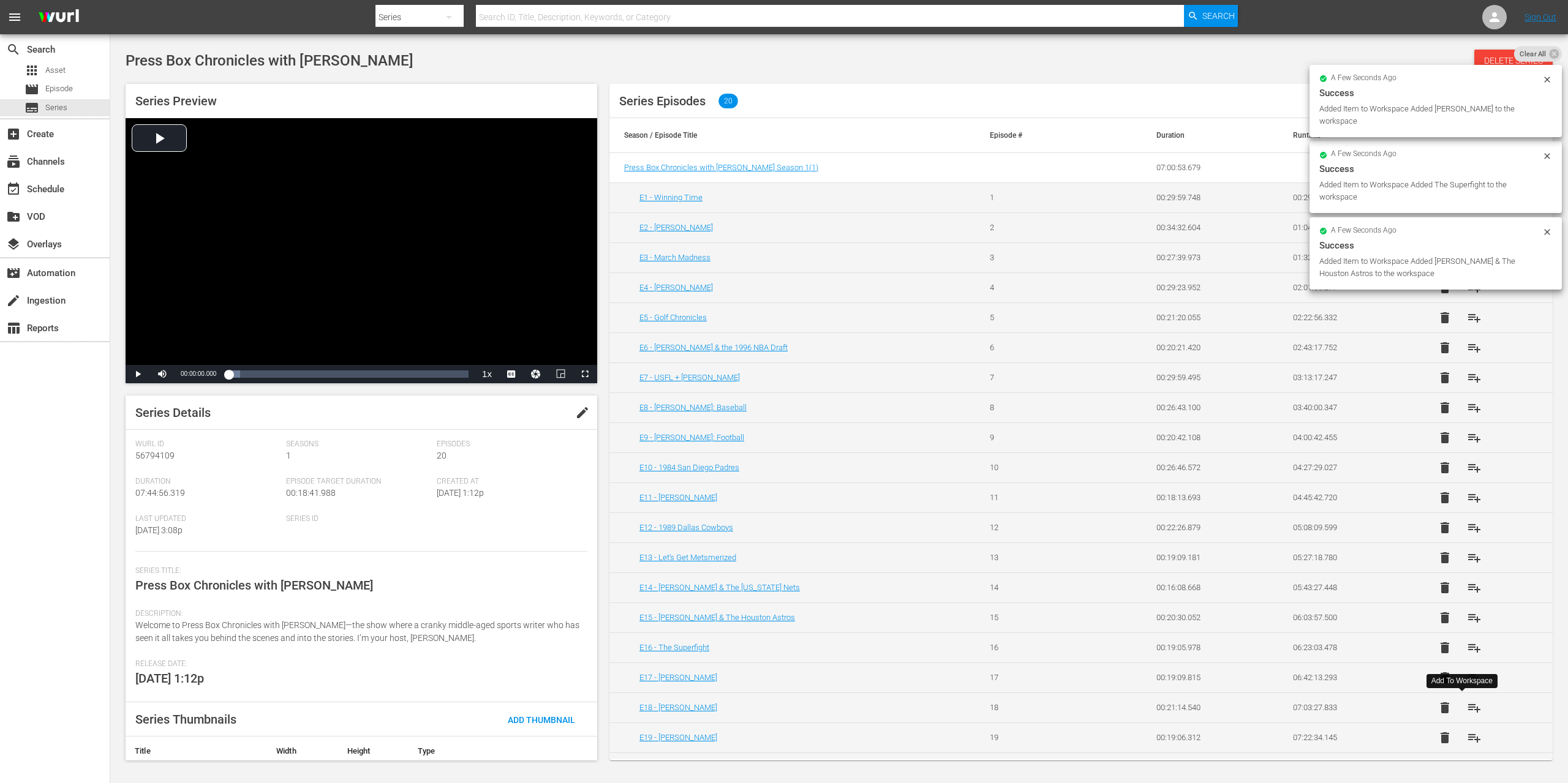
click at [1467, 705] on span "playlist_add" at bounding box center [1474, 708] width 15 height 15
click at [1467, 731] on span "playlist_add" at bounding box center [1474, 738] width 15 height 15
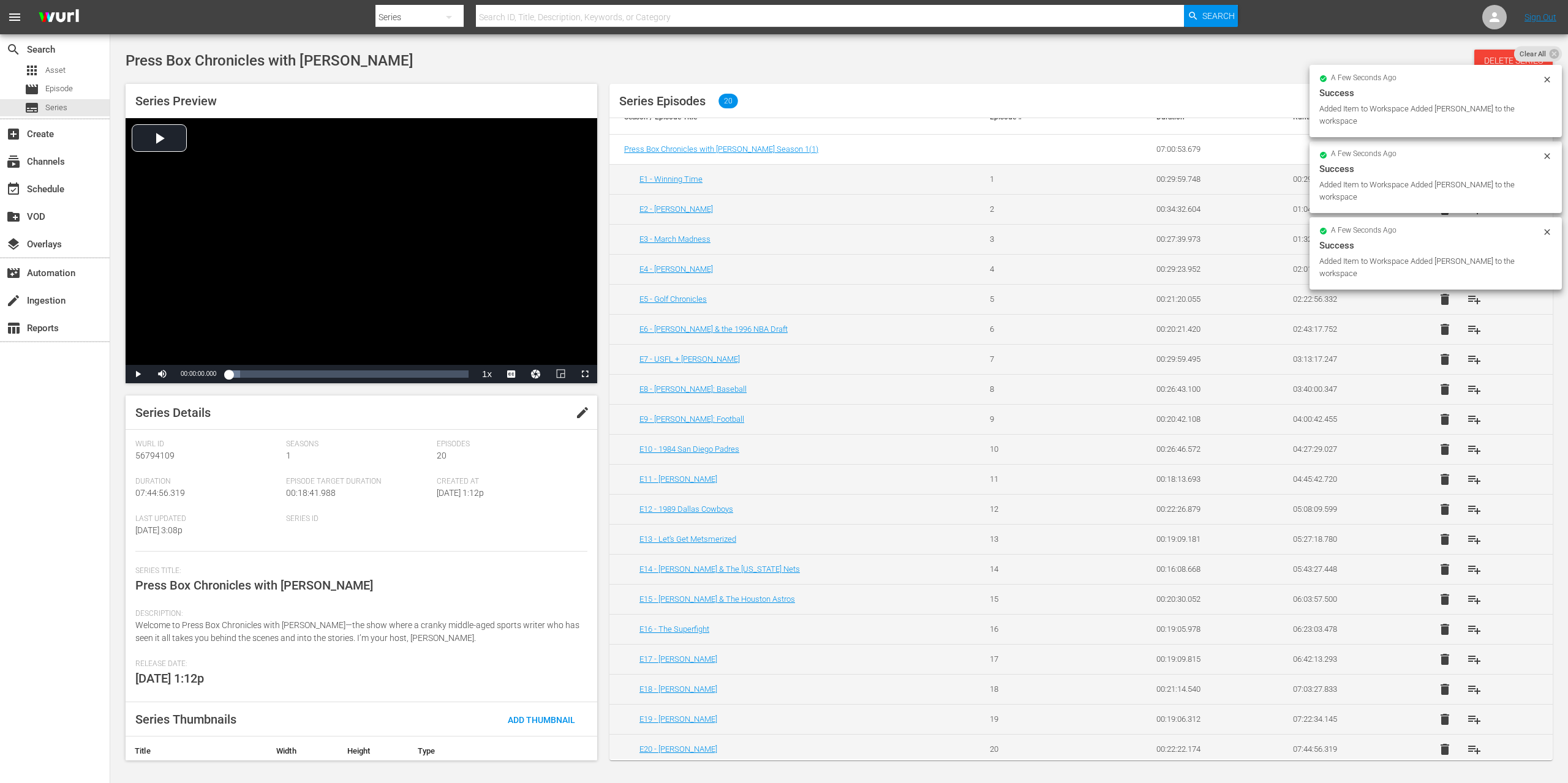
click at [1467, 720] on span "playlist_add" at bounding box center [1474, 719] width 15 height 15
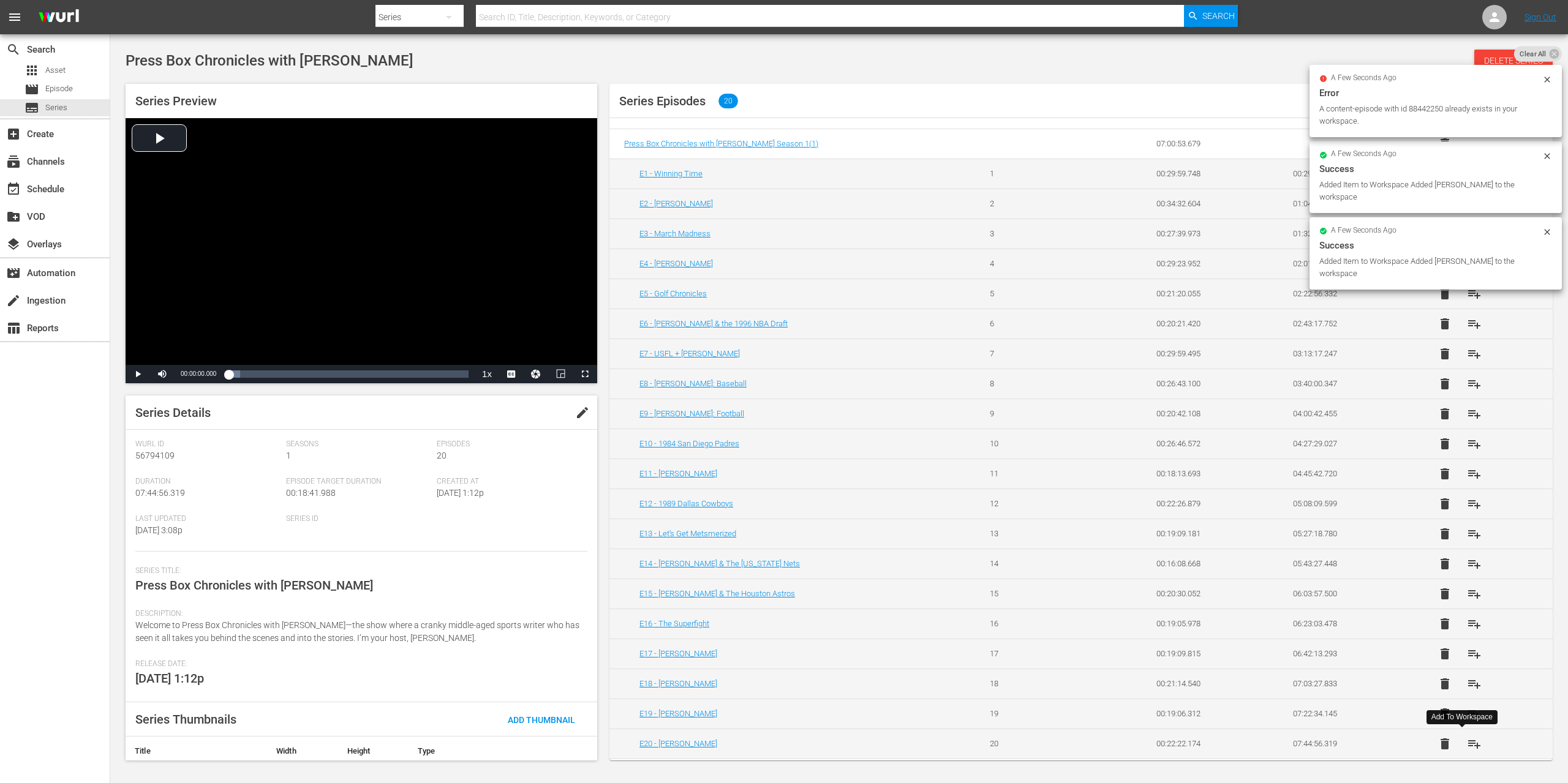
click at [1467, 741] on span "playlist_add" at bounding box center [1474, 744] width 15 height 15
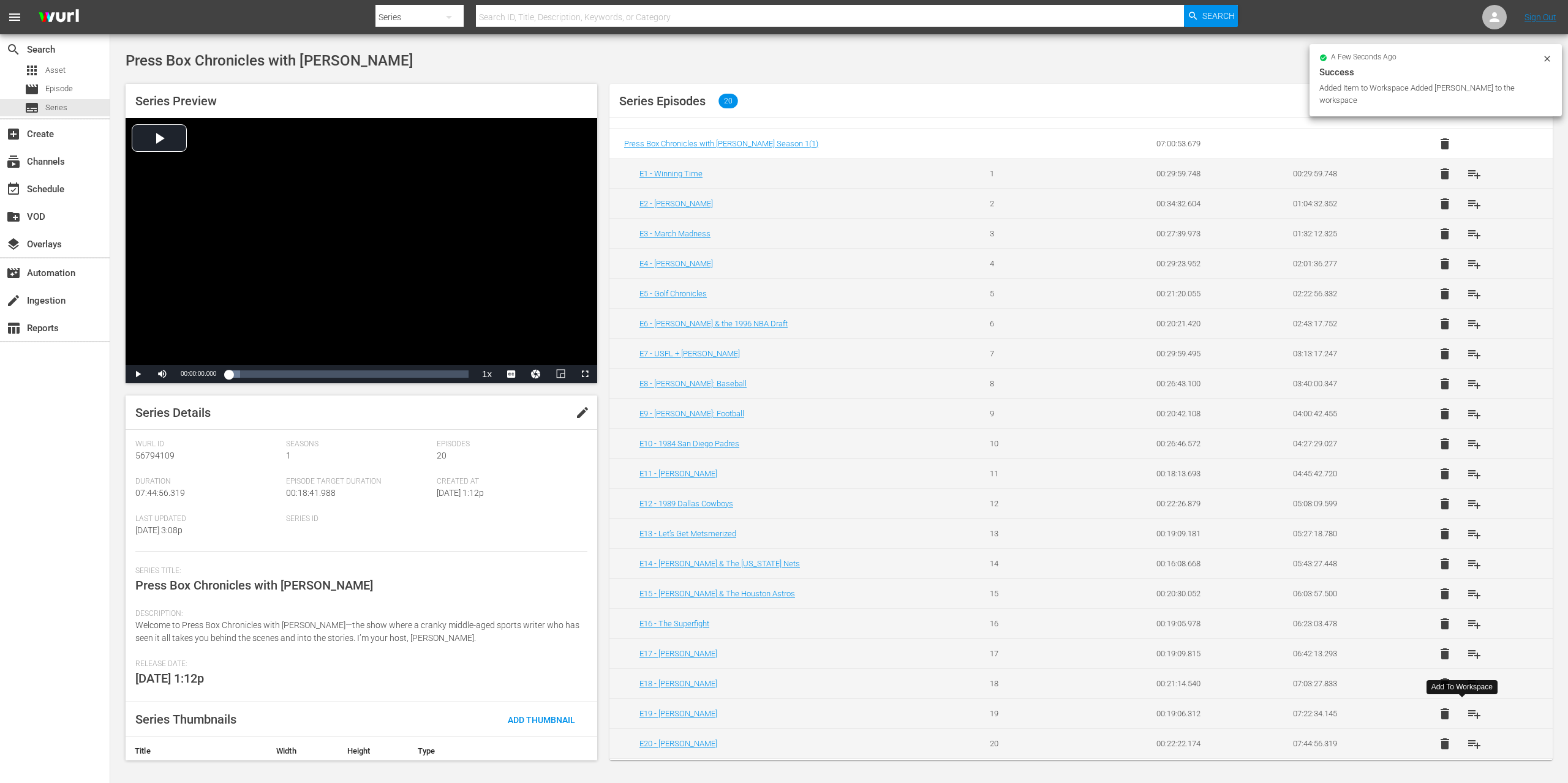
click at [1467, 711] on span "playlist_add" at bounding box center [1474, 714] width 15 height 15
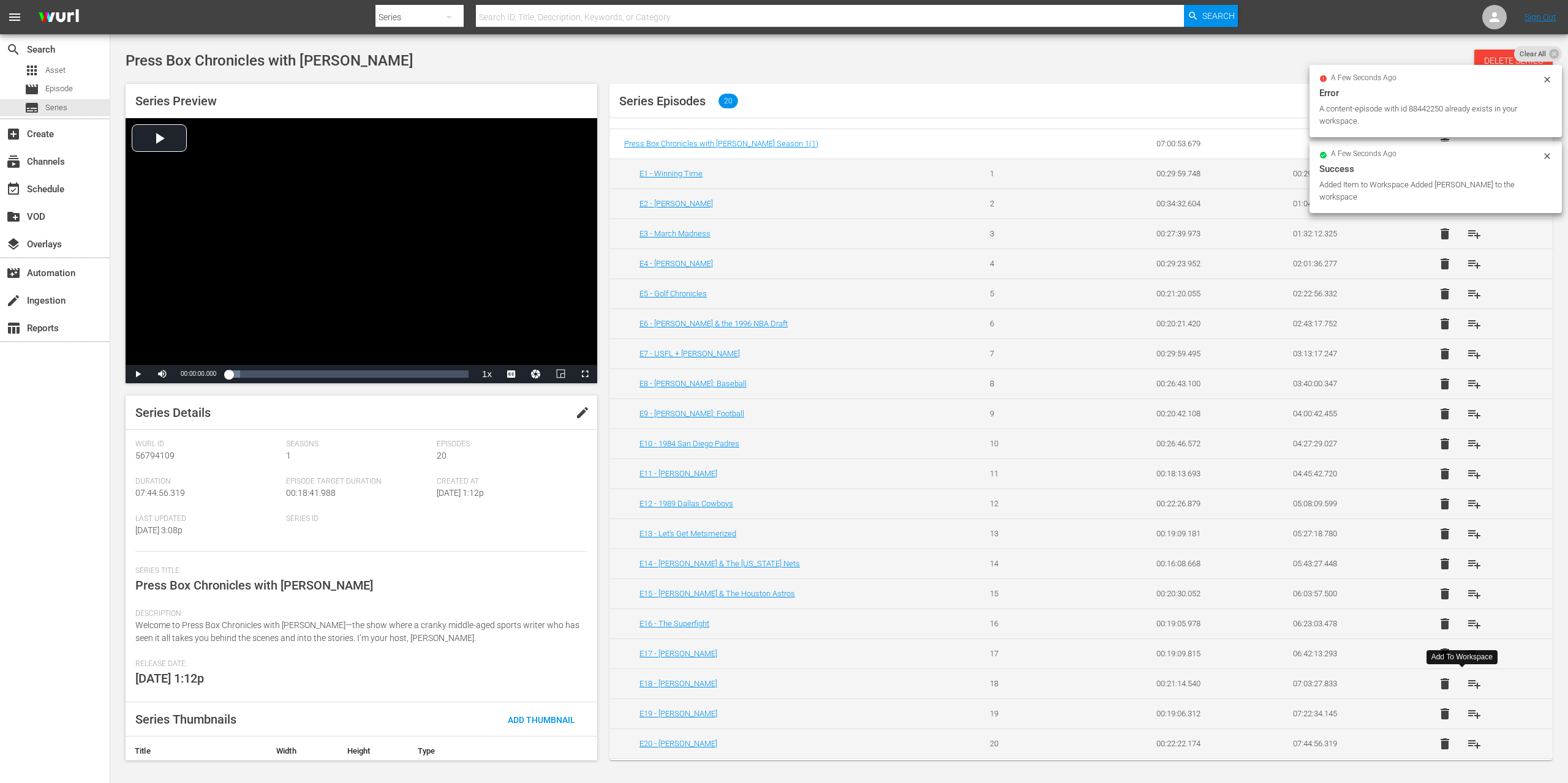
click at [1459, 674] on button "playlist_add" at bounding box center [1474, 684] width 29 height 29
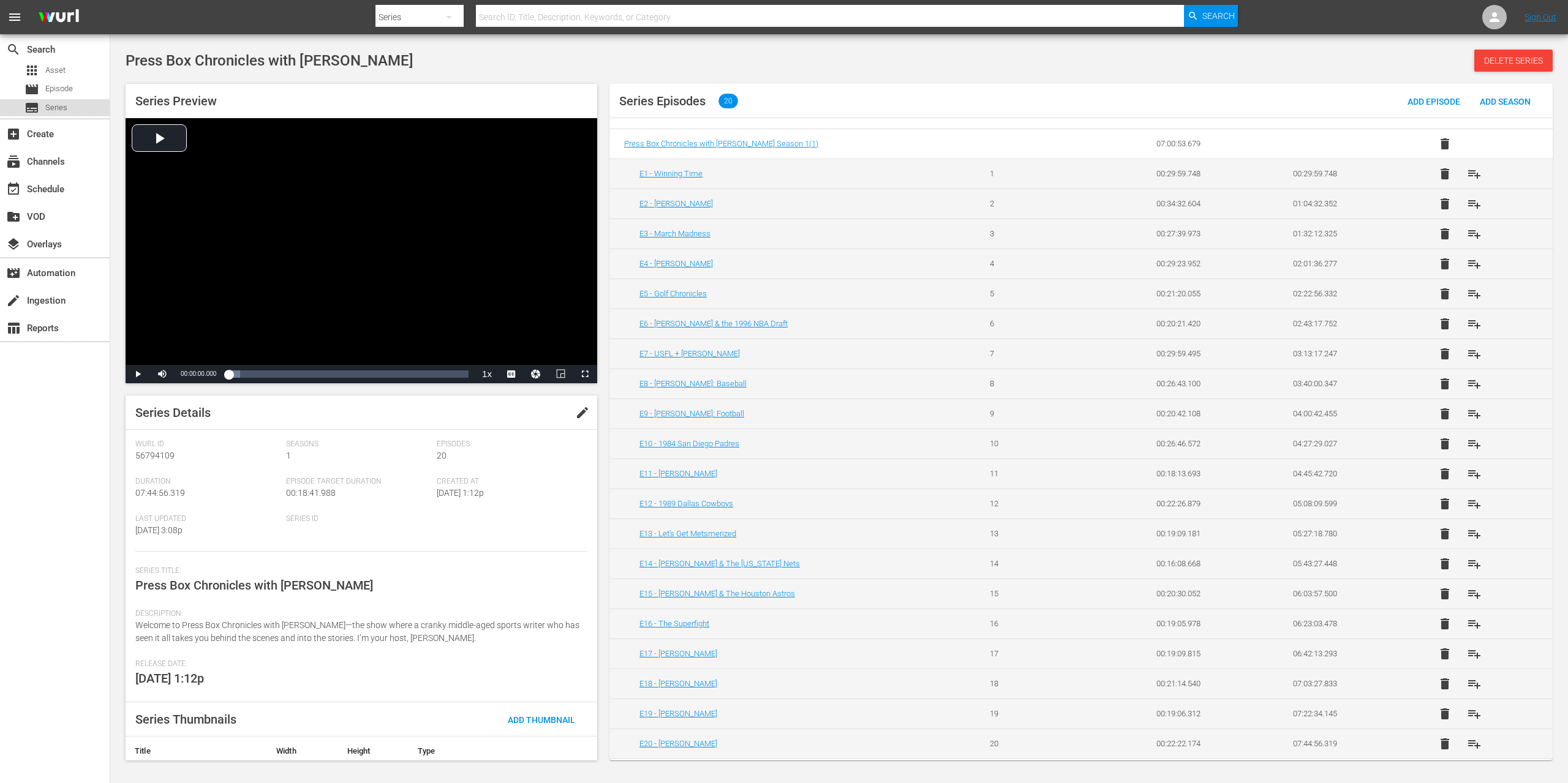
click at [64, 103] on span "Series" at bounding box center [56, 108] width 22 height 12
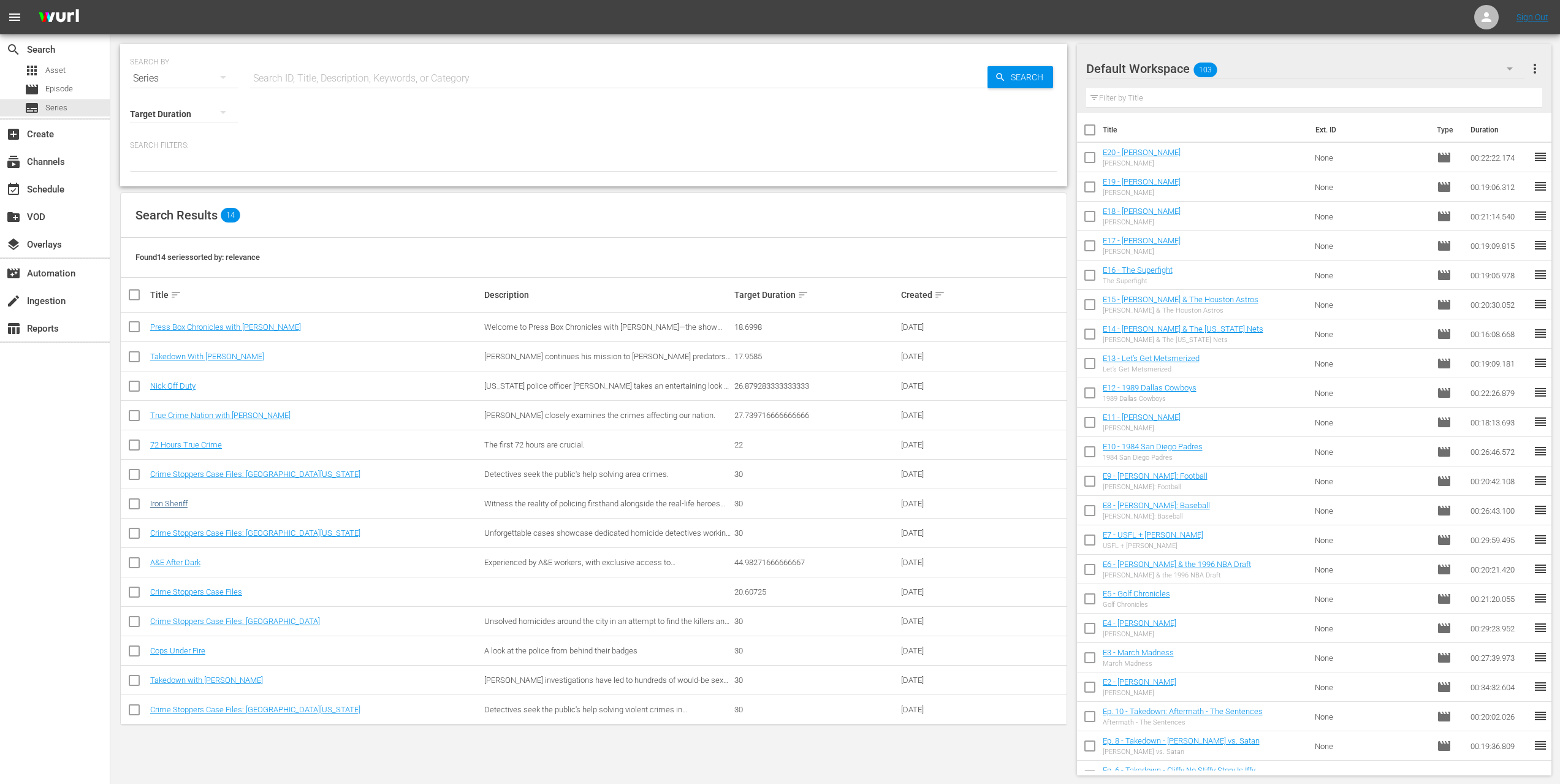
click at [166, 503] on link "Iron Sheriff" at bounding box center [169, 504] width 38 height 9
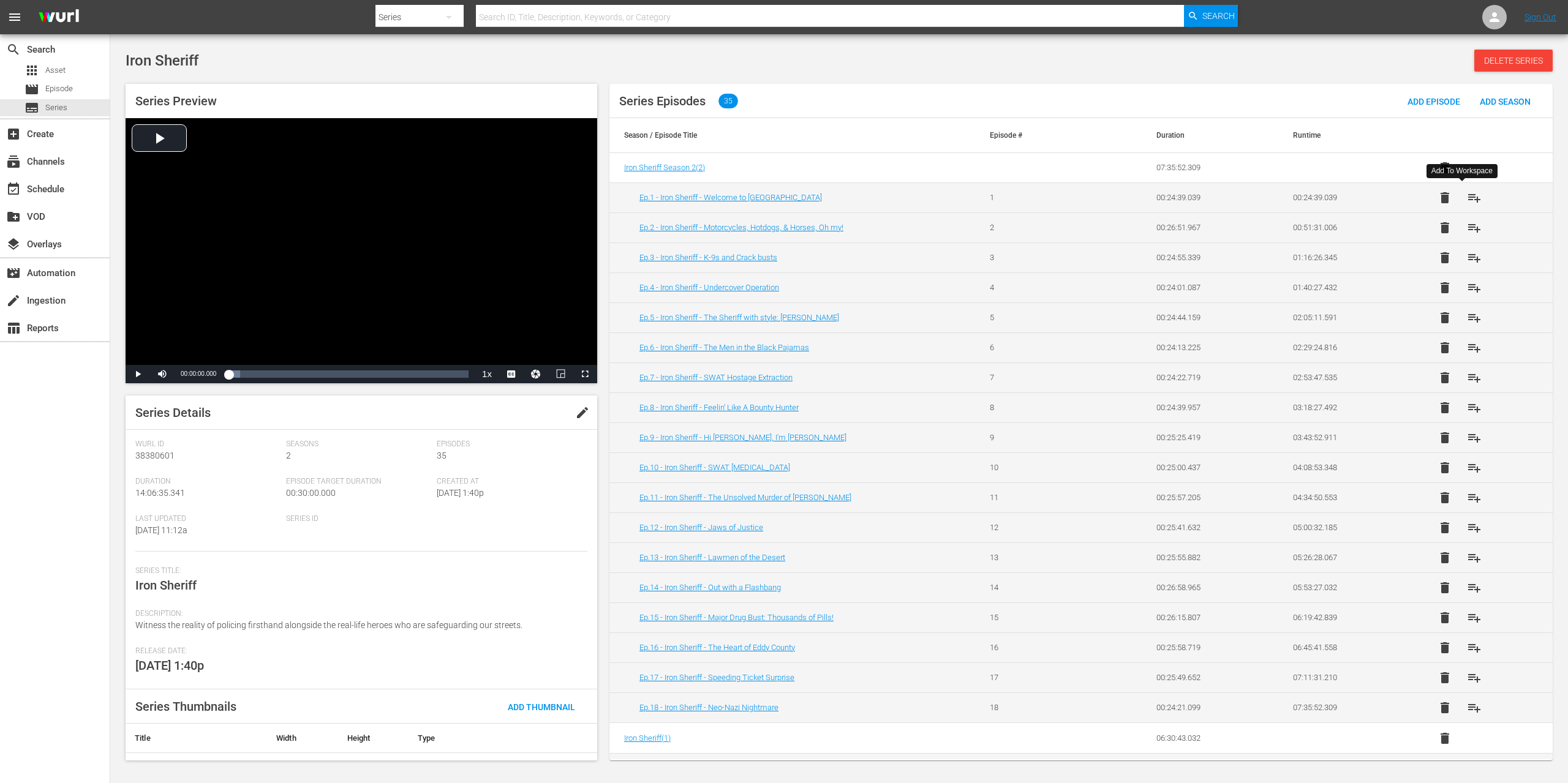
click at [1467, 196] on span "playlist_add" at bounding box center [1474, 198] width 15 height 15
click at [1467, 232] on span "playlist_add" at bounding box center [1474, 228] width 15 height 15
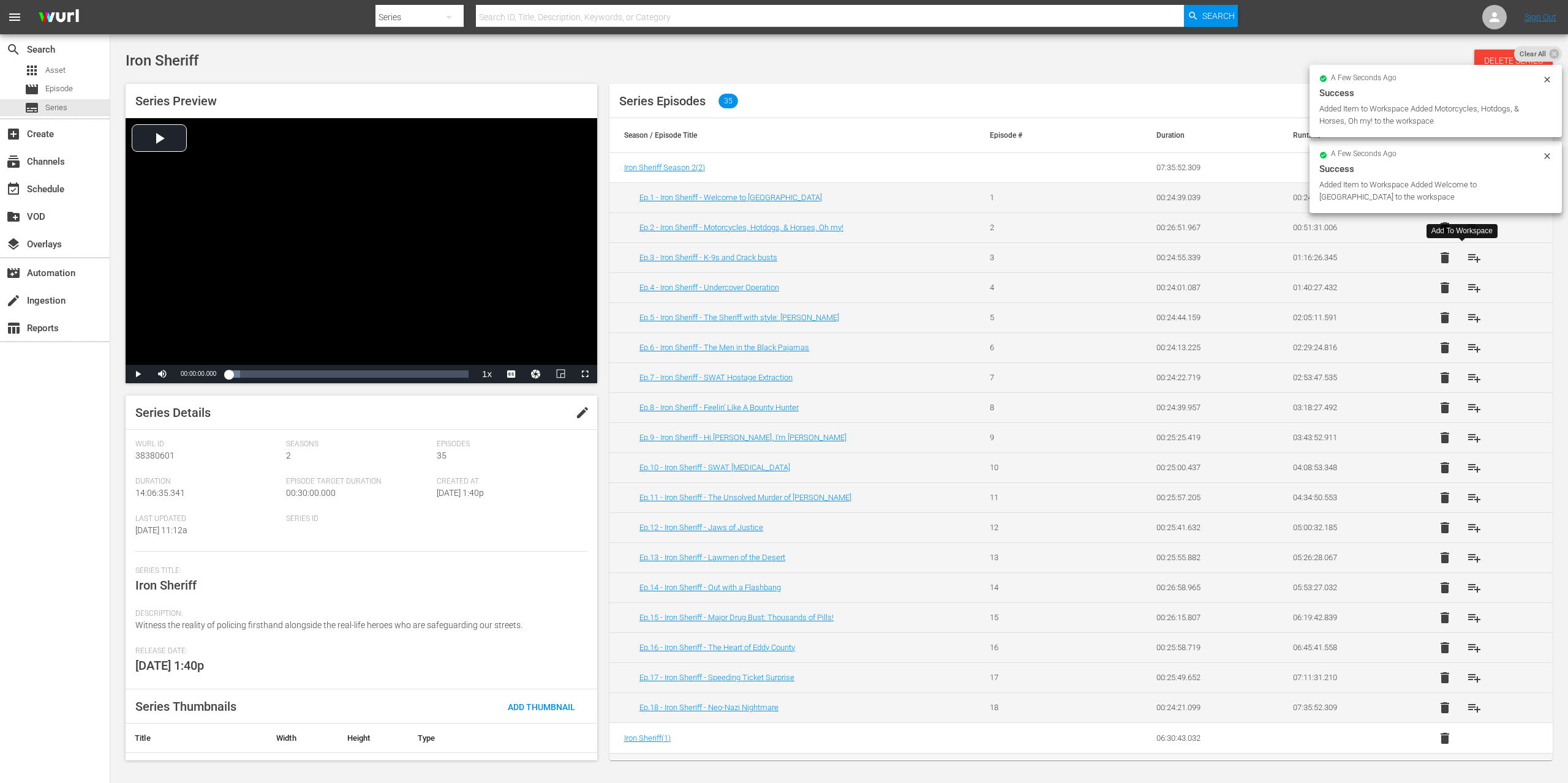
click at [1467, 257] on span "playlist_add" at bounding box center [1474, 258] width 15 height 15
click at [1467, 290] on span "playlist_add" at bounding box center [1474, 288] width 15 height 15
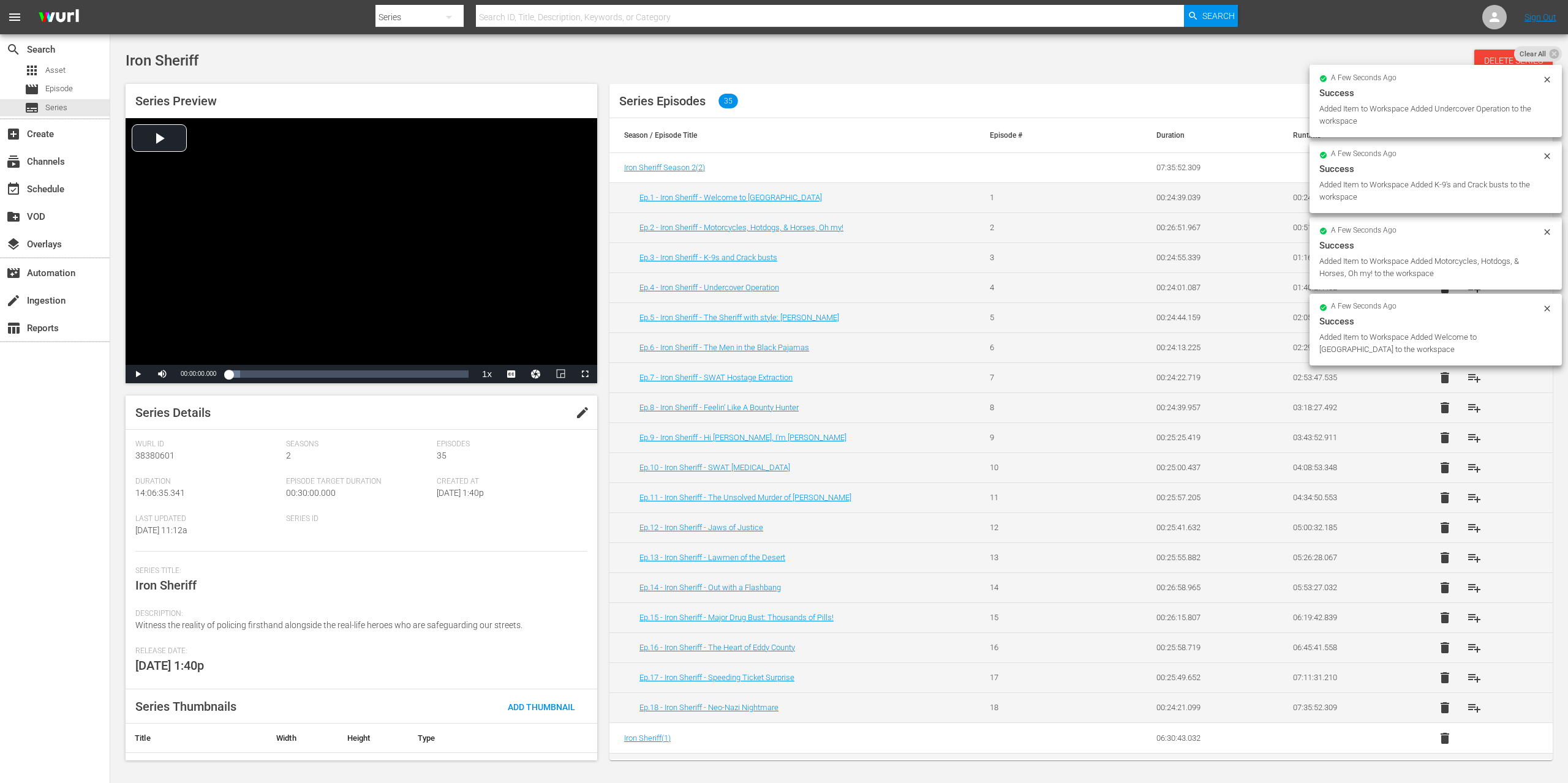
click at [1463, 317] on div "Success" at bounding box center [1435, 322] width 233 height 15
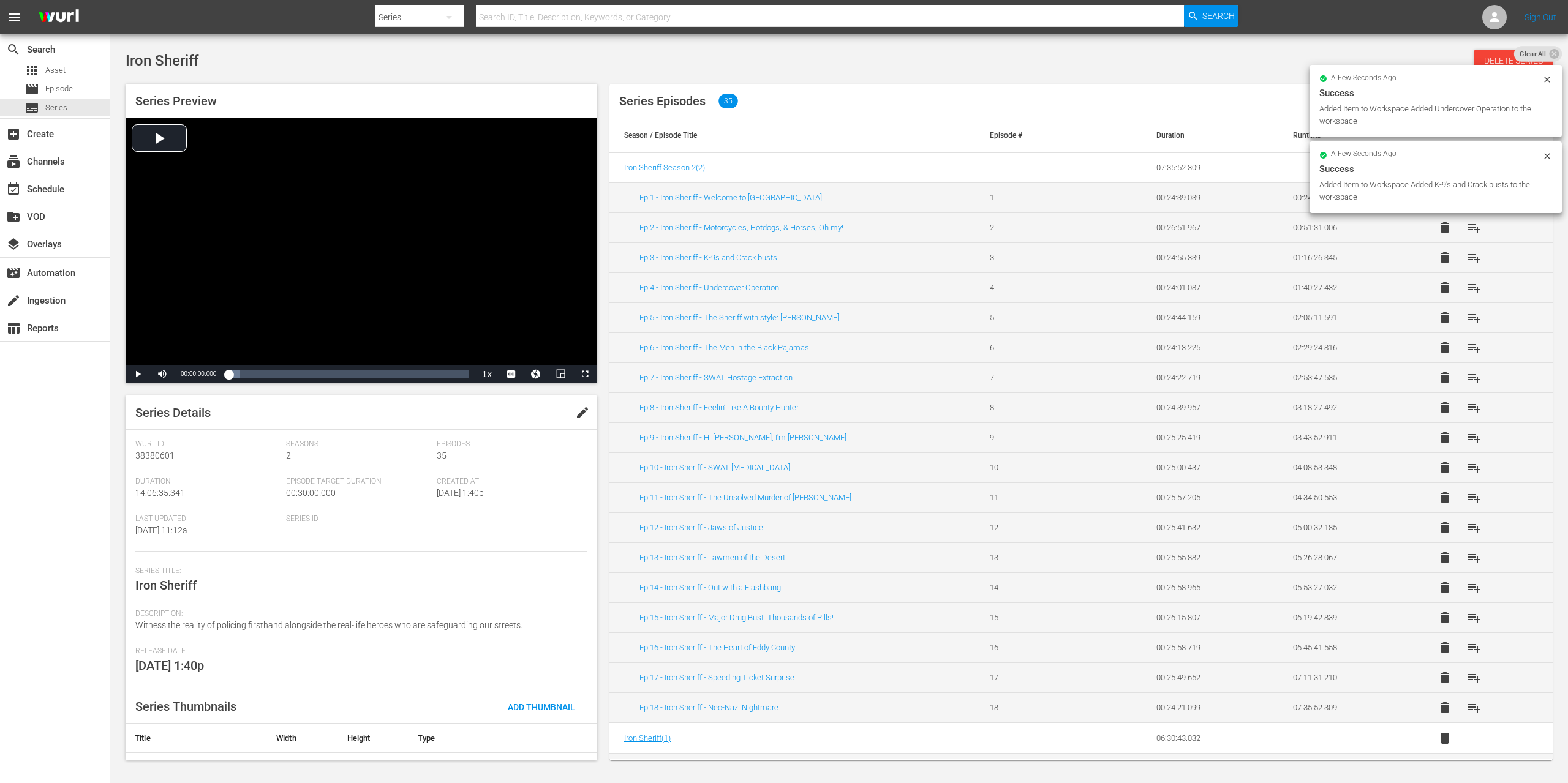
click at [1467, 320] on span "playlist_add" at bounding box center [1474, 317] width 15 height 15
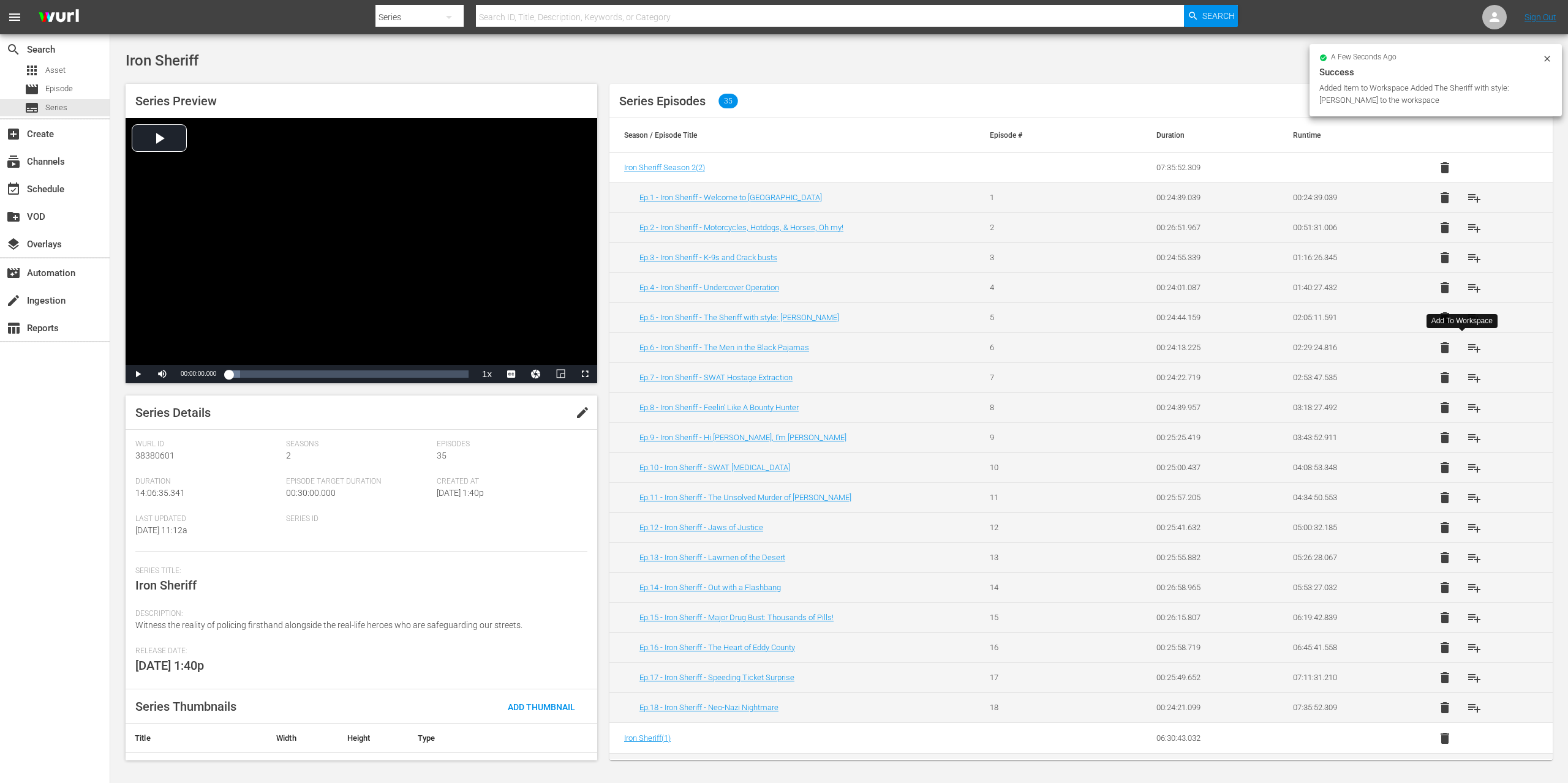
click at [1467, 344] on span "playlist_add" at bounding box center [1474, 348] width 15 height 15
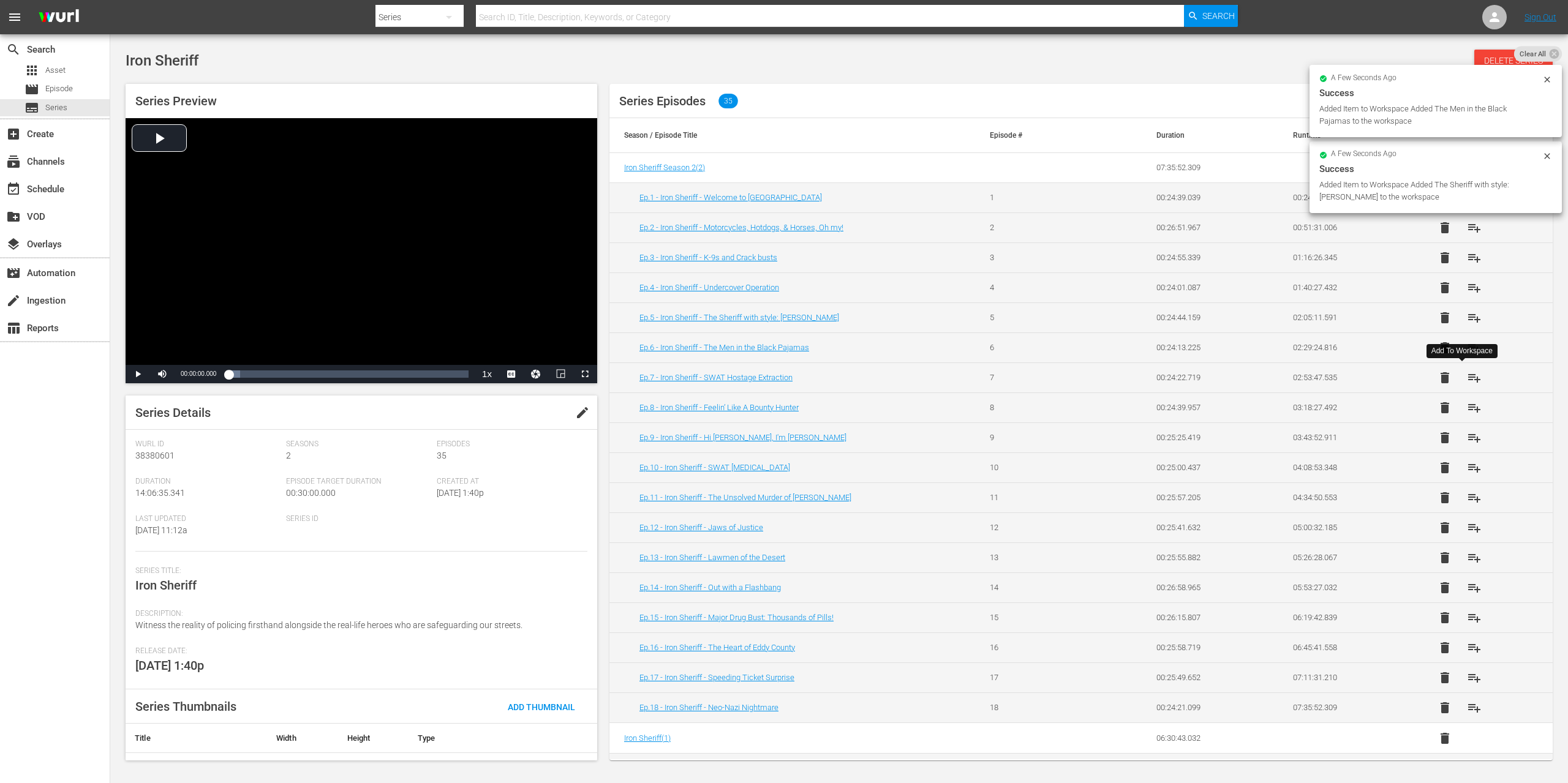
click at [1467, 378] on span "playlist_add" at bounding box center [1474, 378] width 15 height 15
drag, startPoint x: 1462, startPoint y: 406, endPoint x: 1464, endPoint y: 421, distance: 15.1
click at [1467, 406] on span "playlist_add" at bounding box center [1474, 408] width 15 height 15
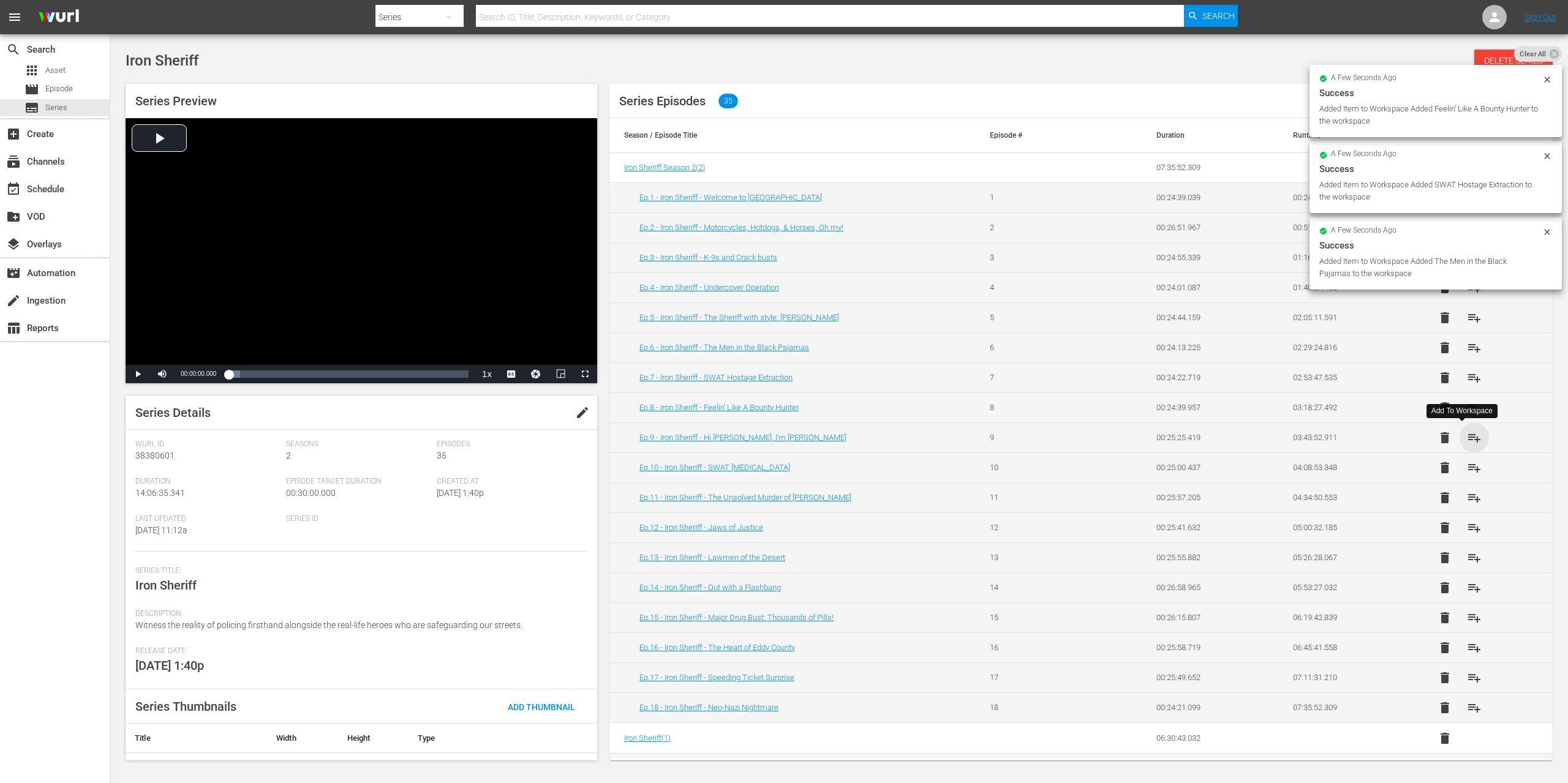
click at [1467, 440] on span "playlist_add" at bounding box center [1474, 438] width 15 height 15
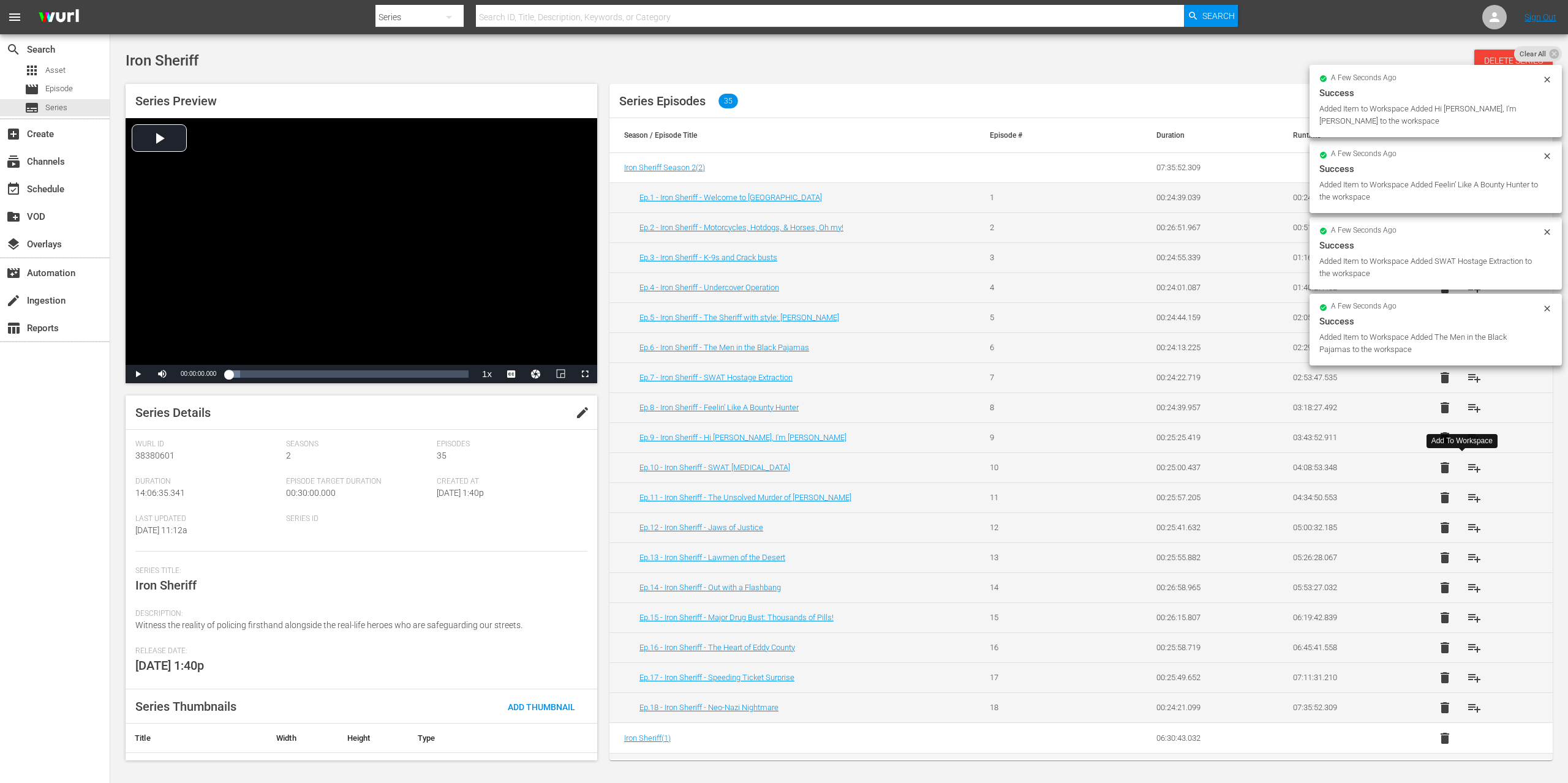
click at [1467, 466] on span "playlist_add" at bounding box center [1474, 468] width 15 height 15
click at [1459, 501] on button "playlist_add" at bounding box center [1474, 498] width 29 height 29
click at [1467, 531] on span "playlist_add" at bounding box center [1474, 528] width 15 height 15
click at [1459, 550] on button "playlist_add" at bounding box center [1474, 558] width 29 height 29
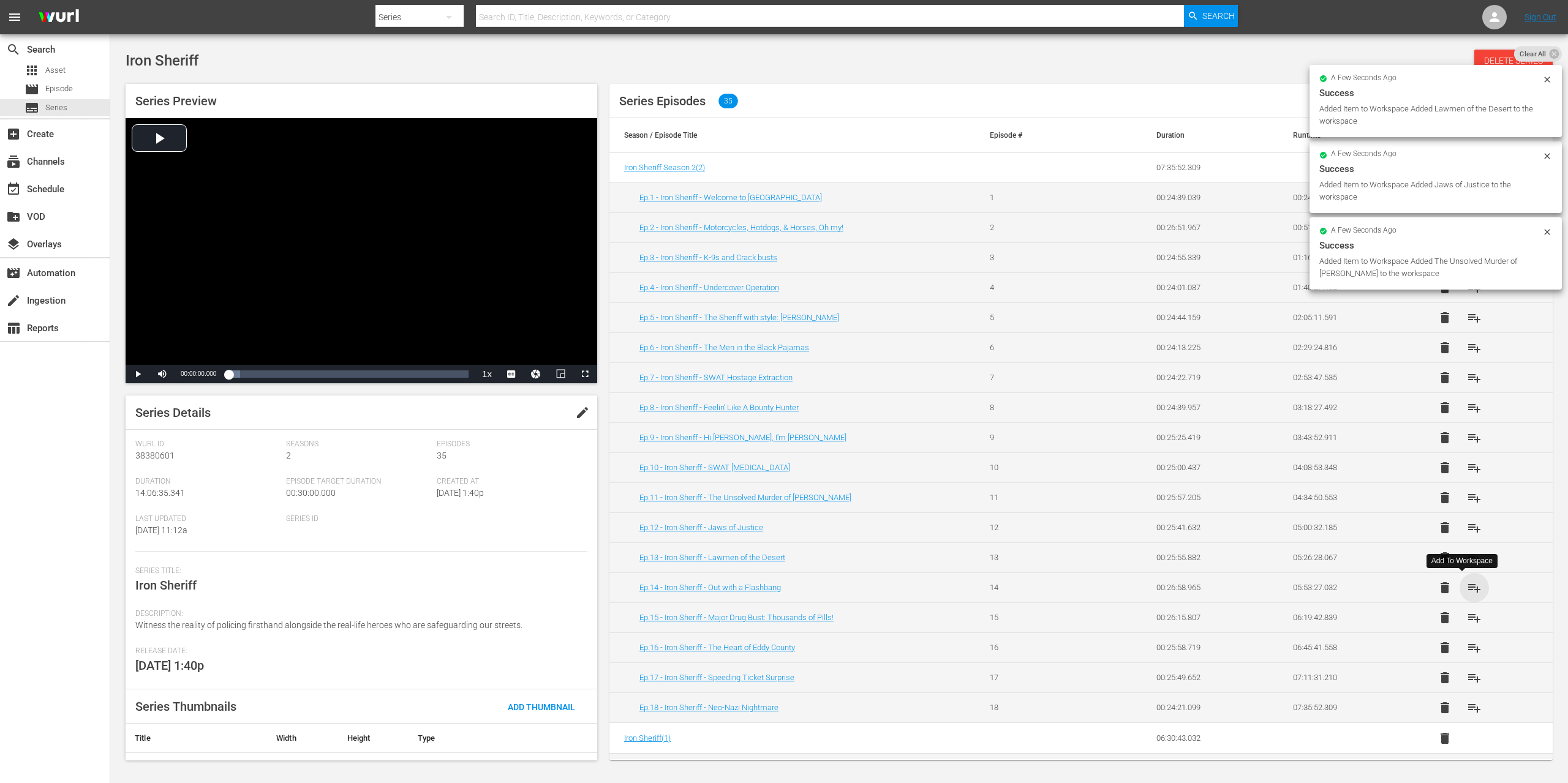
click at [1467, 585] on span "playlist_add" at bounding box center [1474, 588] width 15 height 15
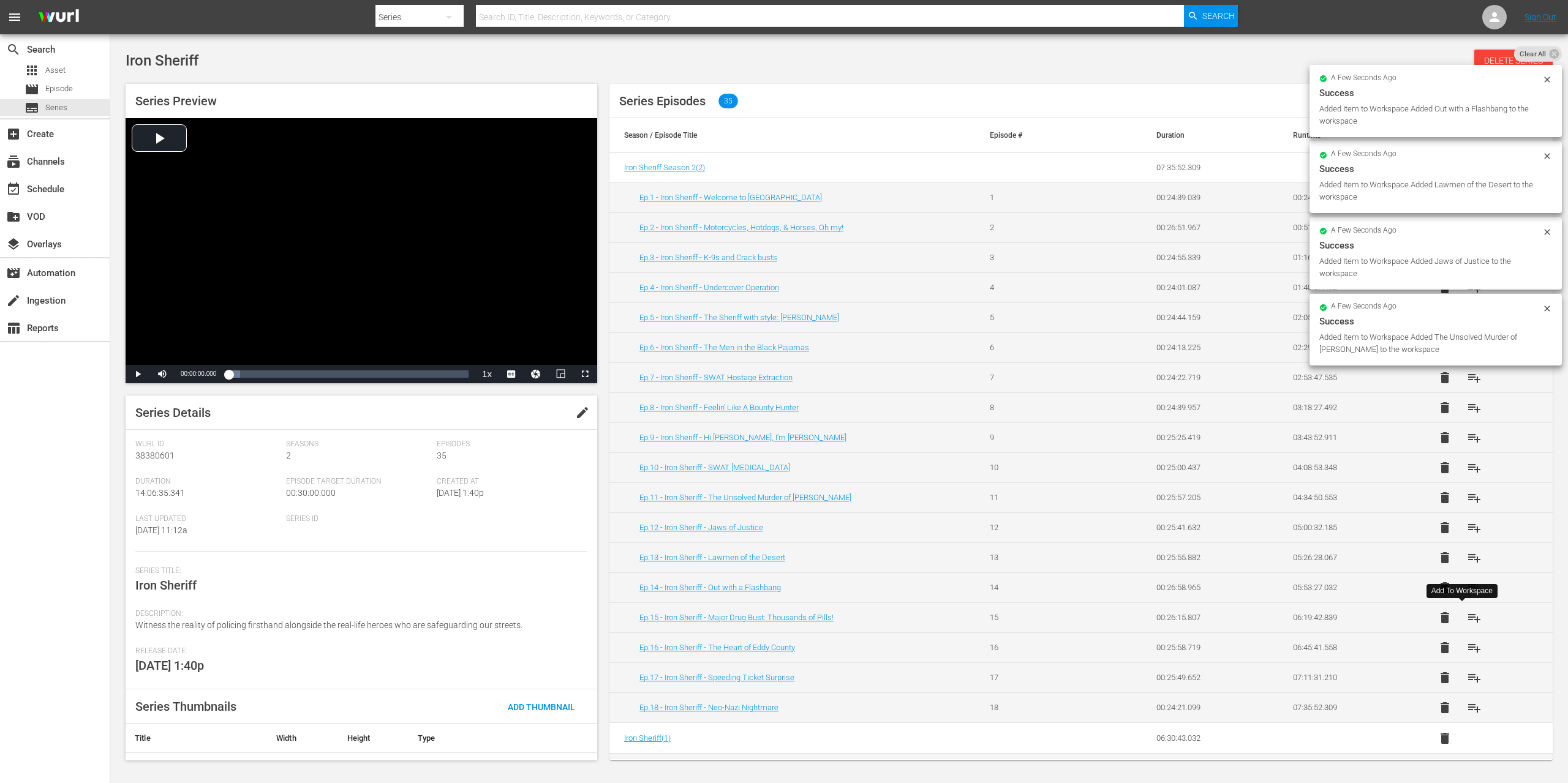
click at [1467, 617] on span "playlist_add" at bounding box center [1474, 618] width 15 height 15
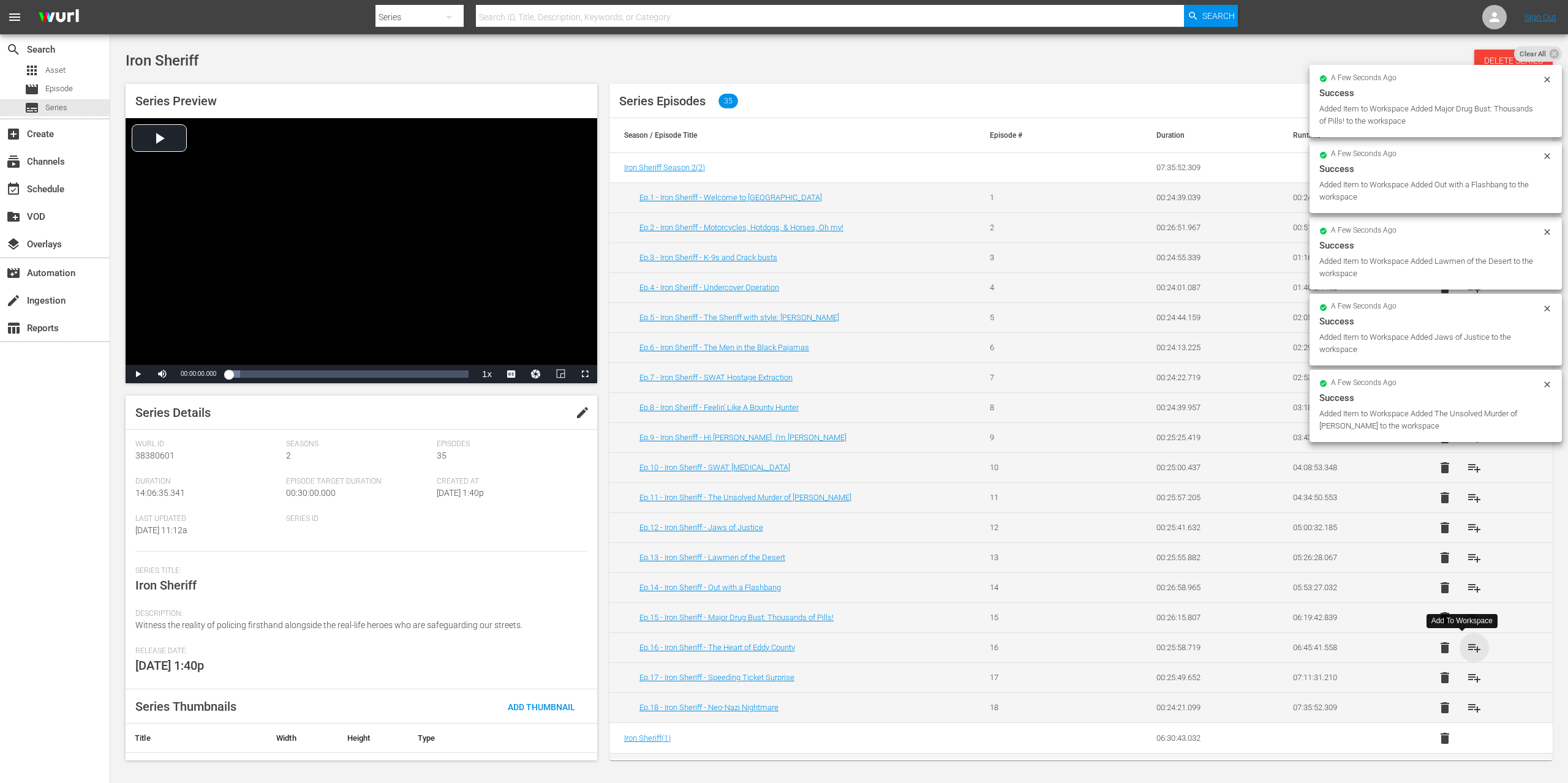
click at [1467, 651] on span "playlist_add" at bounding box center [1474, 648] width 15 height 15
click at [1467, 676] on span "playlist_add" at bounding box center [1474, 678] width 15 height 15
click at [1467, 701] on span "playlist_add" at bounding box center [1474, 708] width 15 height 15
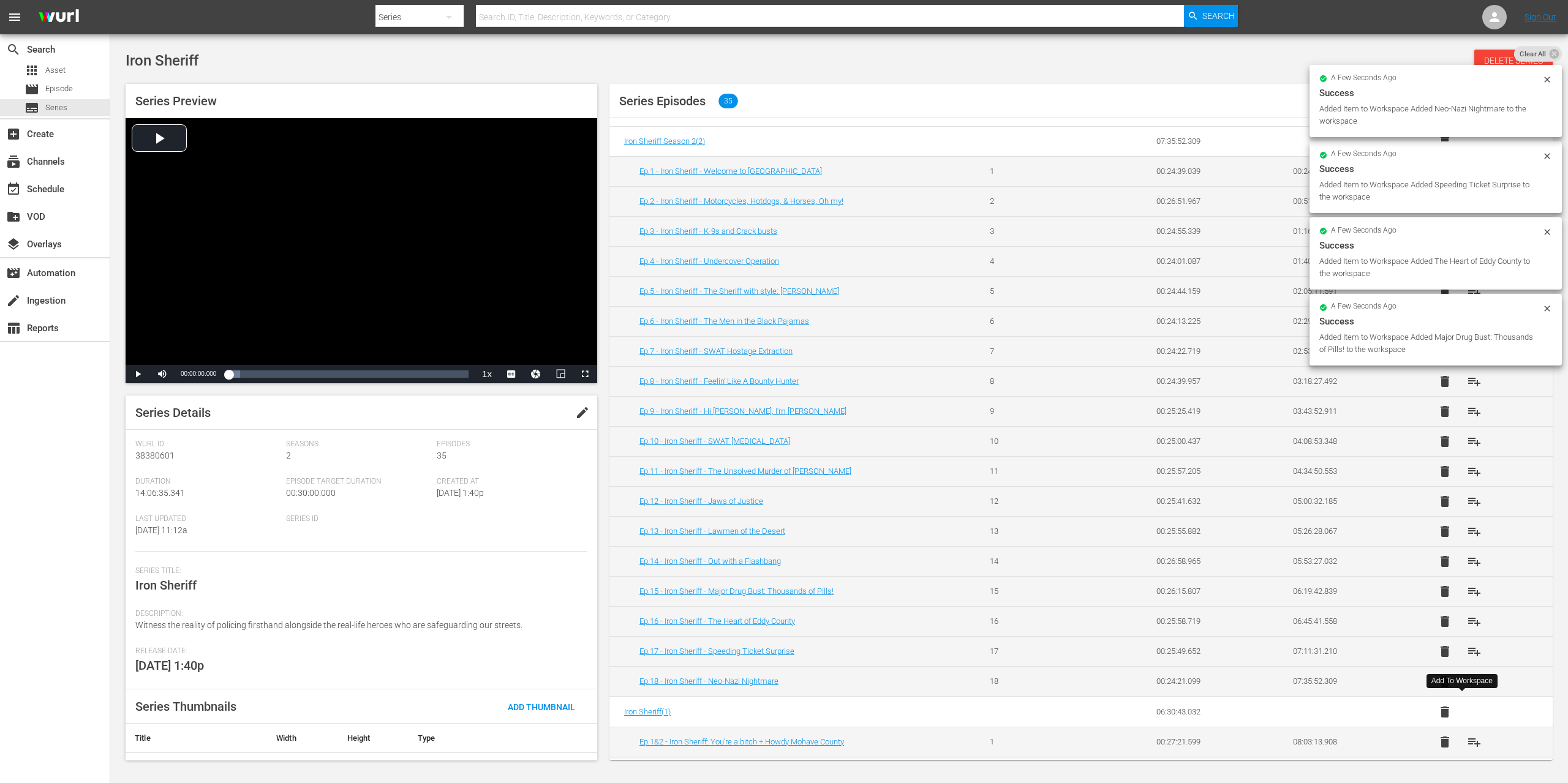
scroll to position [44, 0]
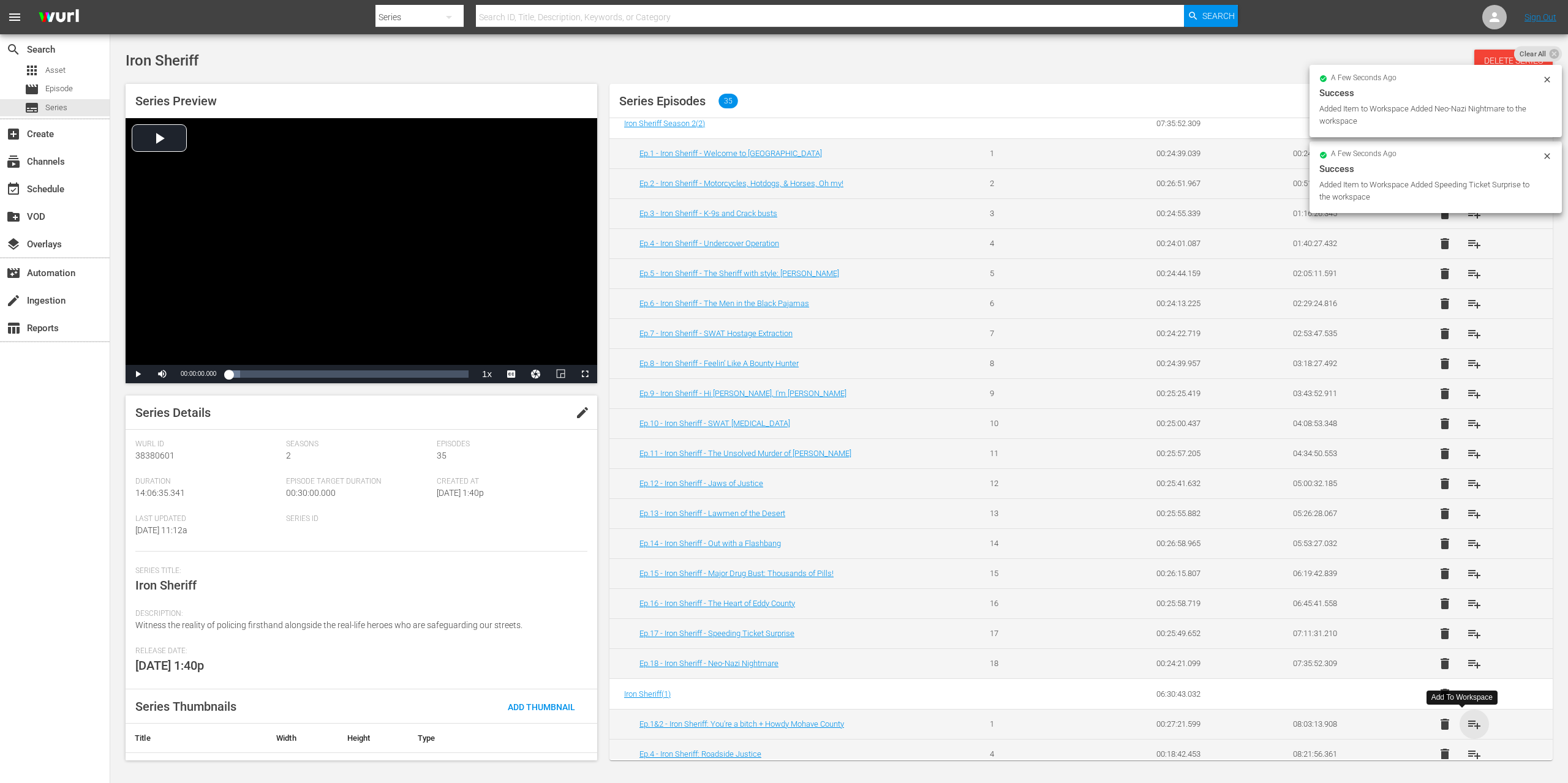
click at [1467, 720] on span "playlist_add" at bounding box center [1474, 724] width 15 height 15
click at [1467, 751] on span "playlist_add" at bounding box center [1474, 754] width 15 height 15
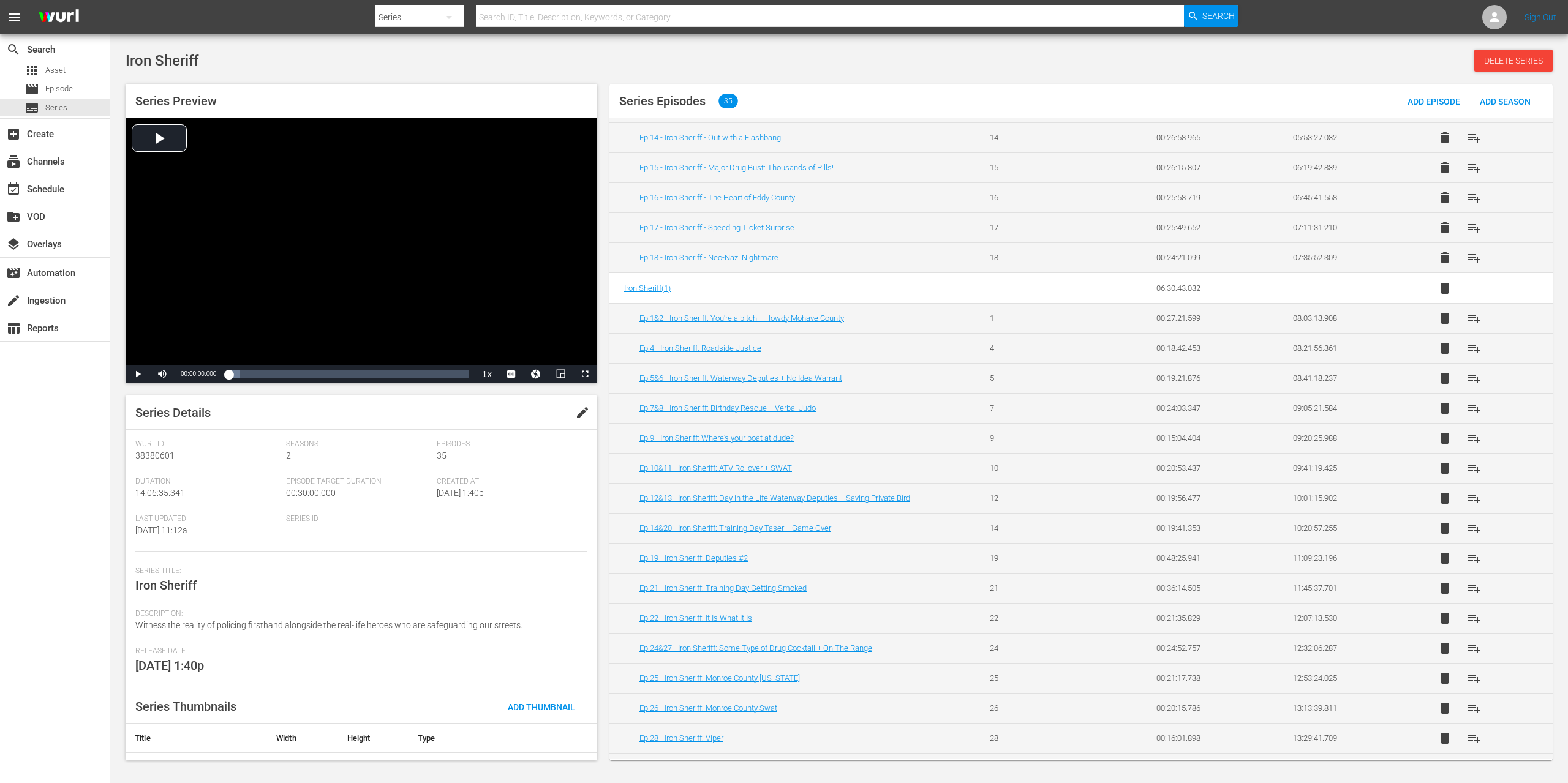
scroll to position [504, 0]
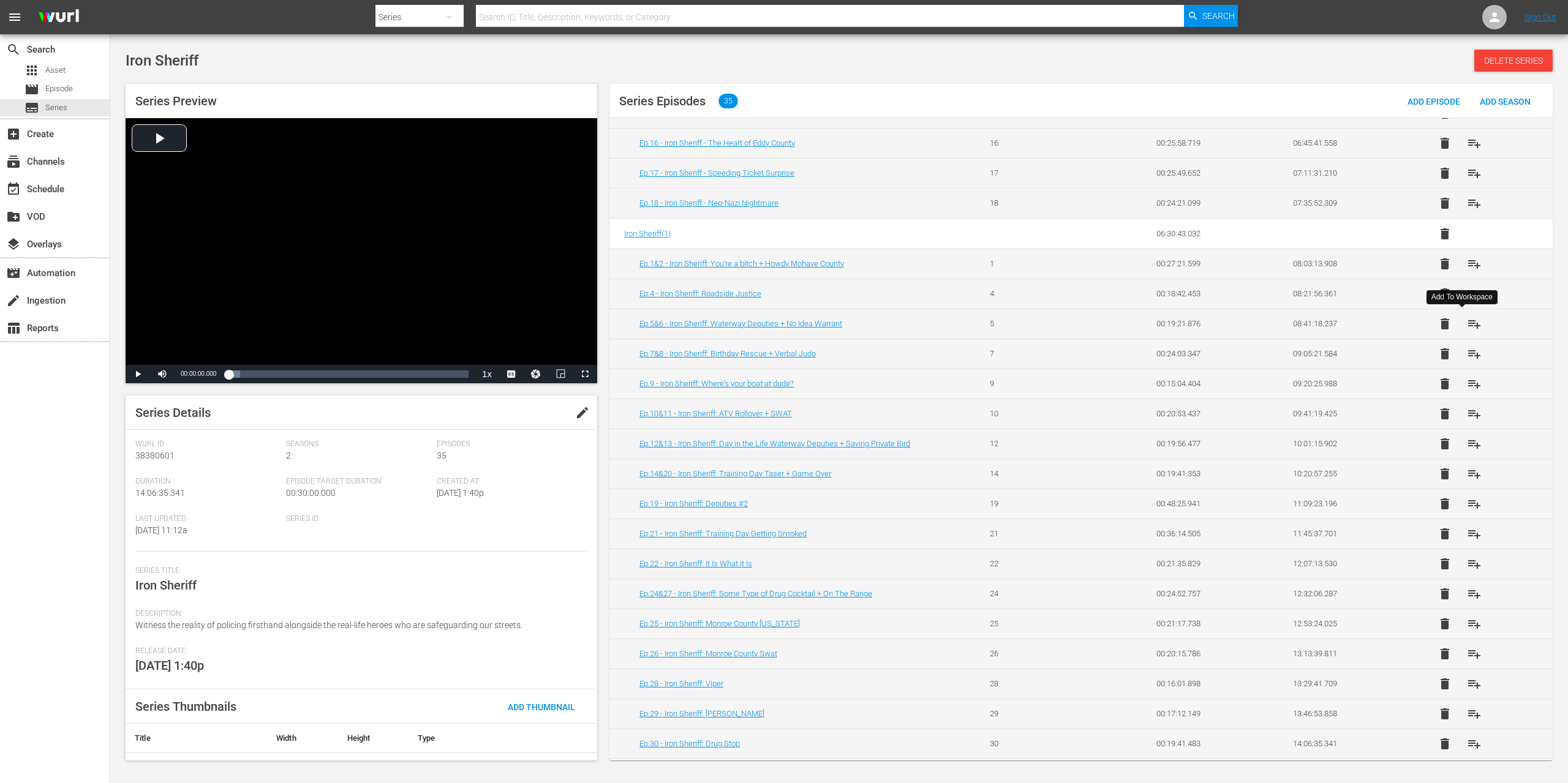
click at [1467, 319] on span "playlist_add" at bounding box center [1474, 324] width 15 height 15
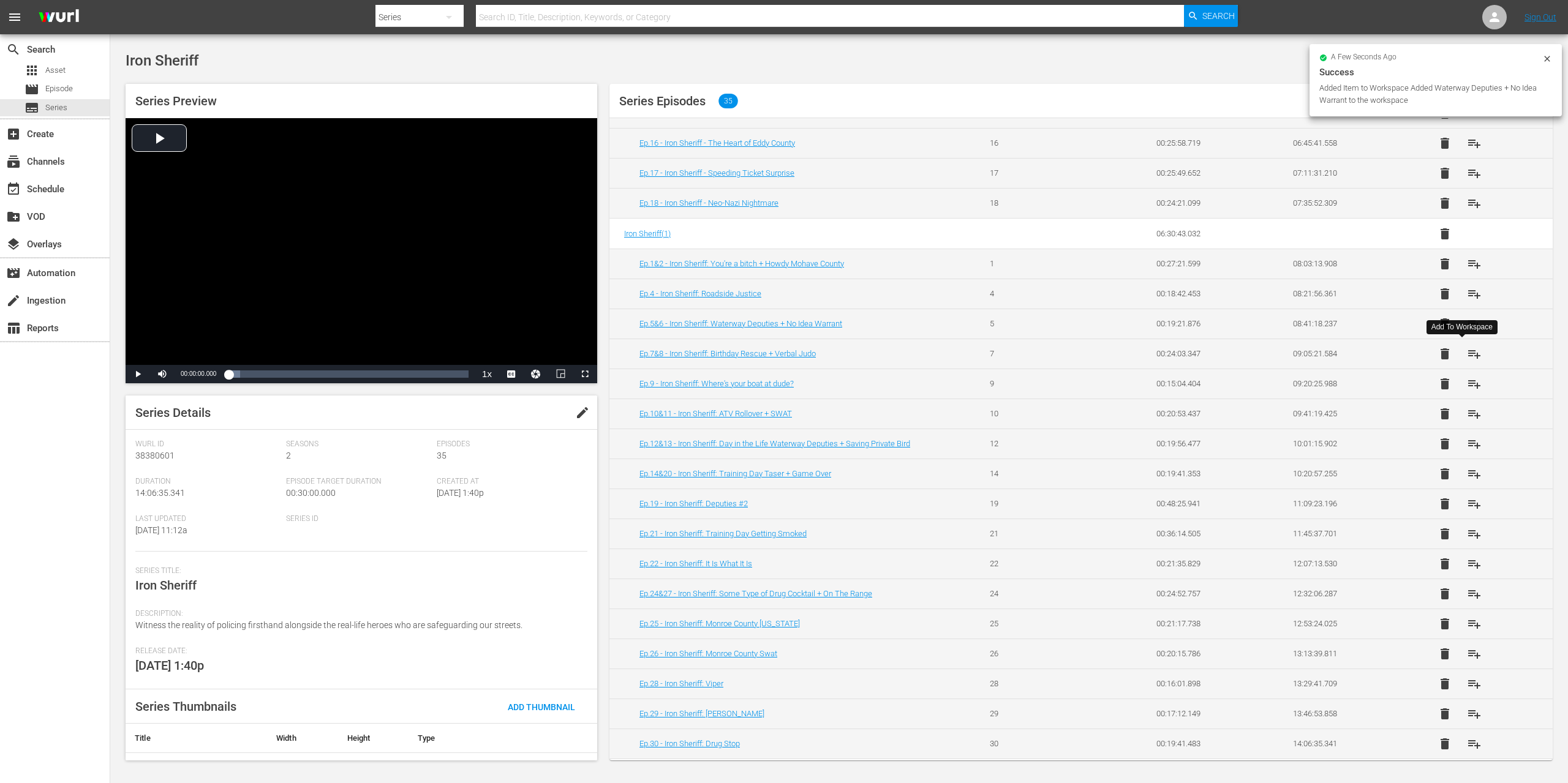
click at [1467, 354] on span "playlist_add" at bounding box center [1474, 354] width 15 height 15
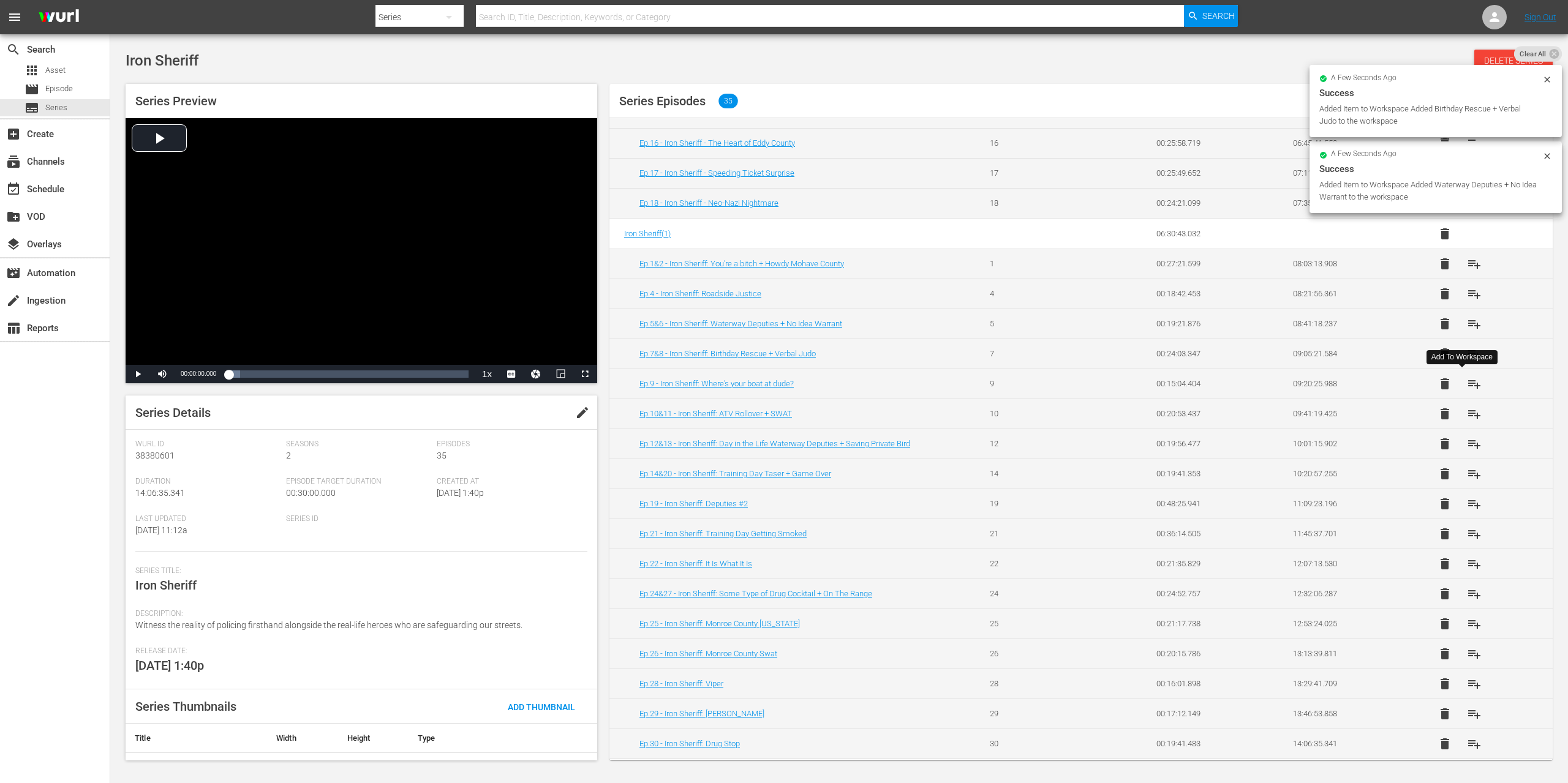
click at [1467, 382] on span "playlist_add" at bounding box center [1474, 384] width 15 height 15
click at [1467, 415] on span "playlist_add" at bounding box center [1474, 414] width 15 height 15
click at [1467, 443] on span "playlist_add" at bounding box center [1474, 444] width 15 height 15
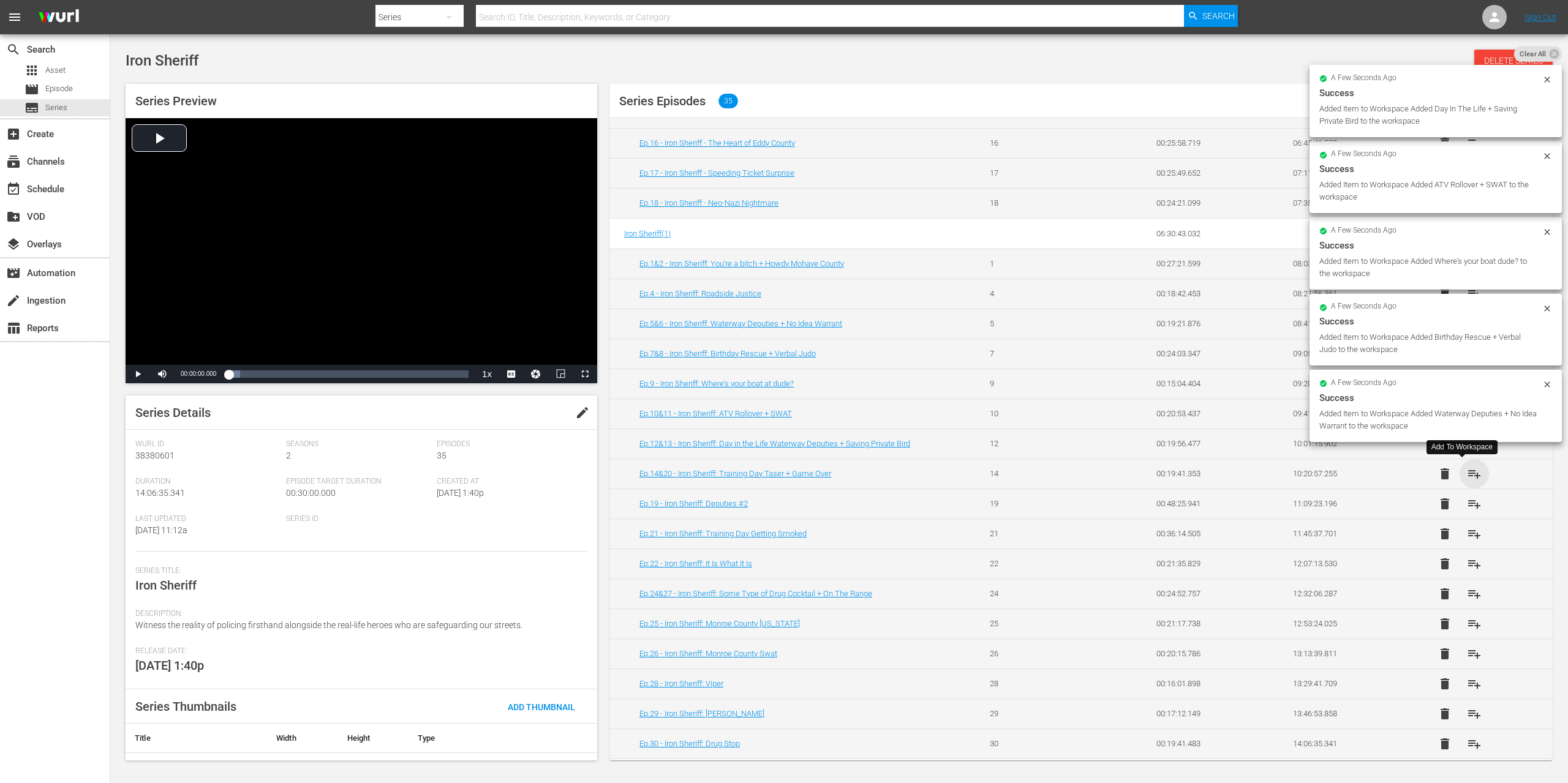
click at [1467, 471] on span "playlist_add" at bounding box center [1474, 474] width 15 height 15
click at [1467, 508] on span "playlist_add" at bounding box center [1474, 504] width 15 height 15
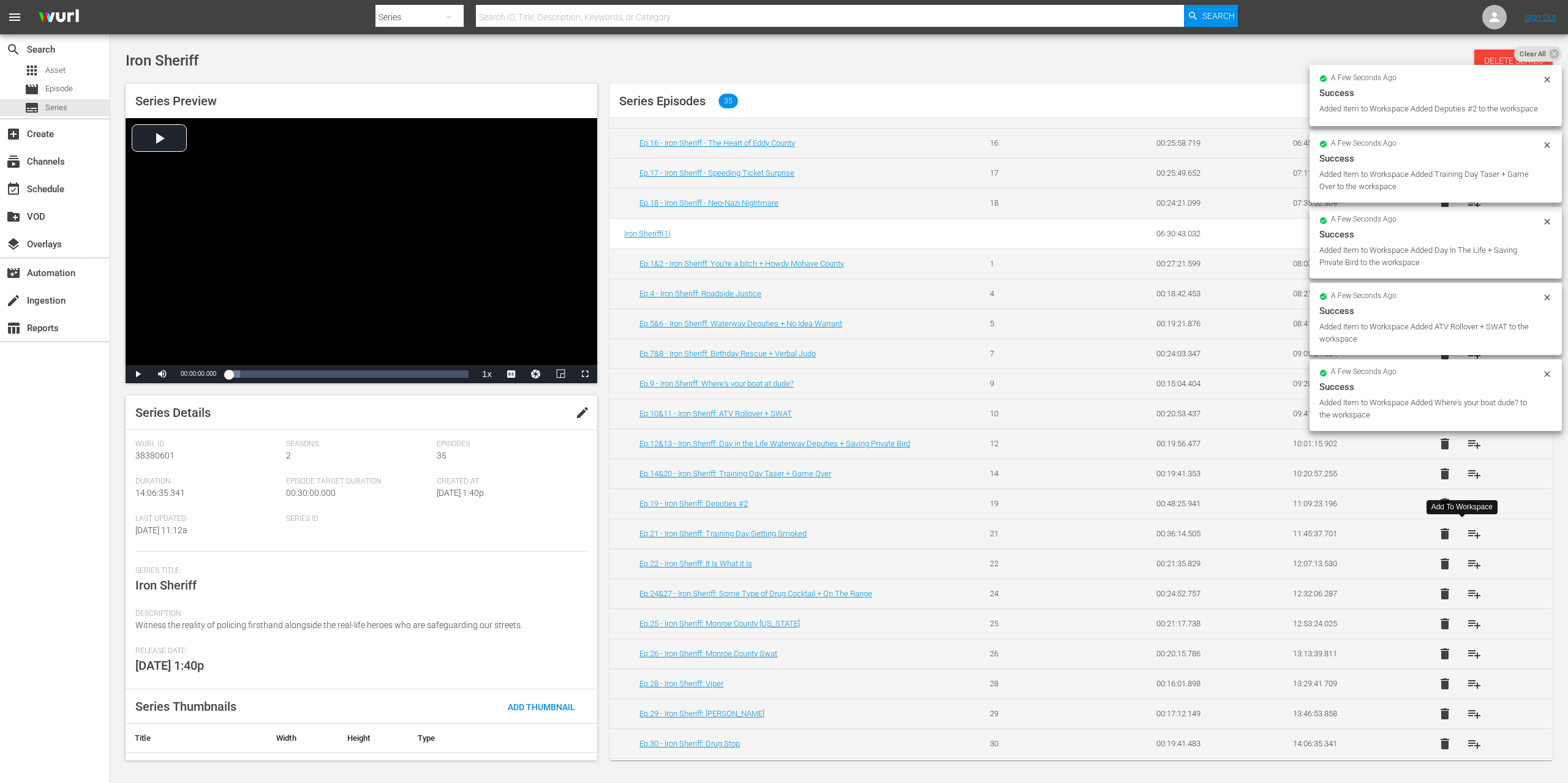
click at [1467, 535] on span "playlist_add" at bounding box center [1474, 534] width 15 height 15
click at [1467, 559] on span "playlist_add" at bounding box center [1474, 564] width 15 height 15
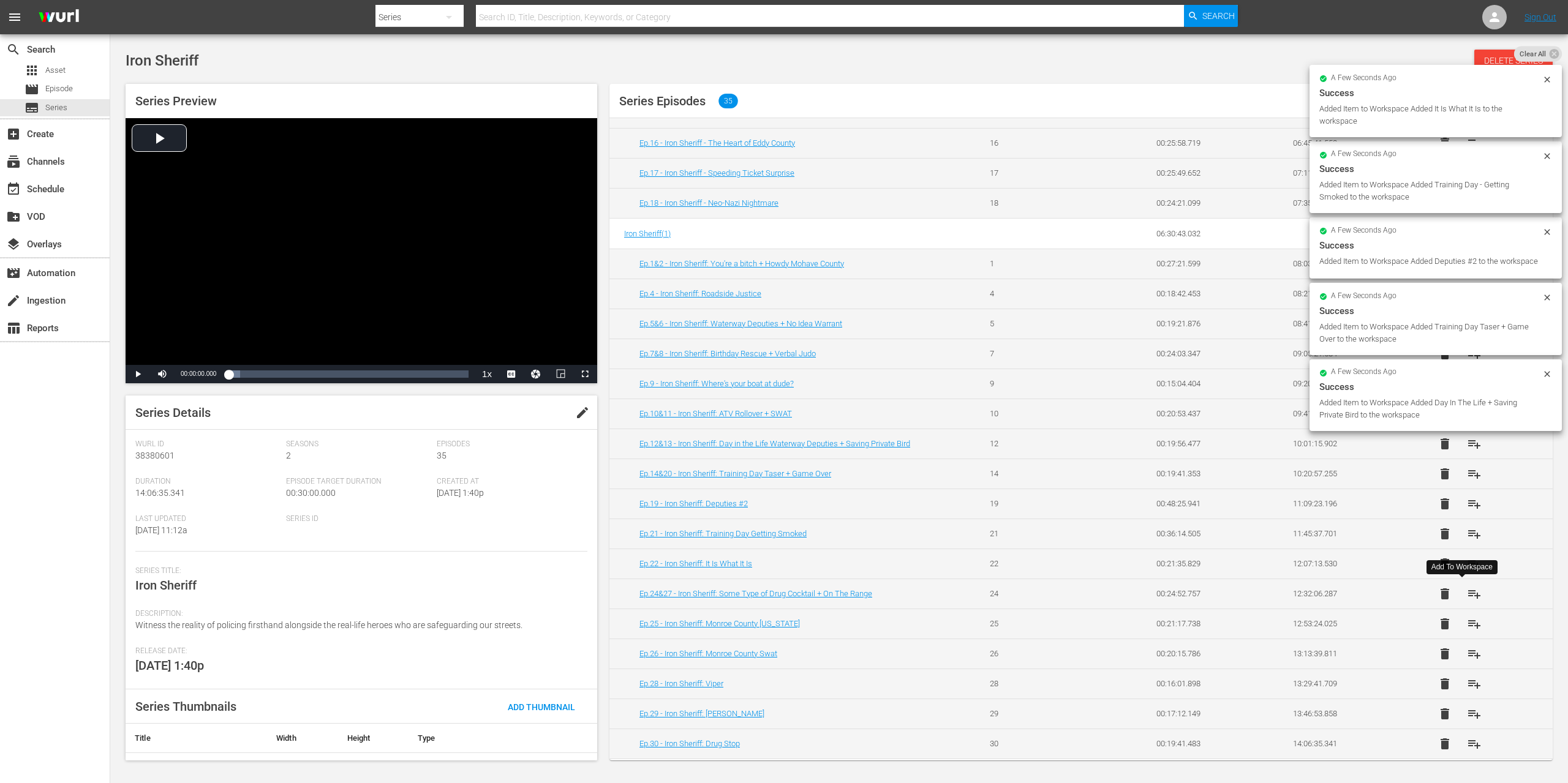
click at [1467, 597] on span "playlist_add" at bounding box center [1474, 594] width 15 height 15
click at [1467, 621] on span "playlist_add" at bounding box center [1474, 624] width 15 height 15
drag, startPoint x: 1461, startPoint y: 652, endPoint x: 1462, endPoint y: 660, distance: 8.1
click at [1467, 652] on span "playlist_add" at bounding box center [1474, 654] width 15 height 15
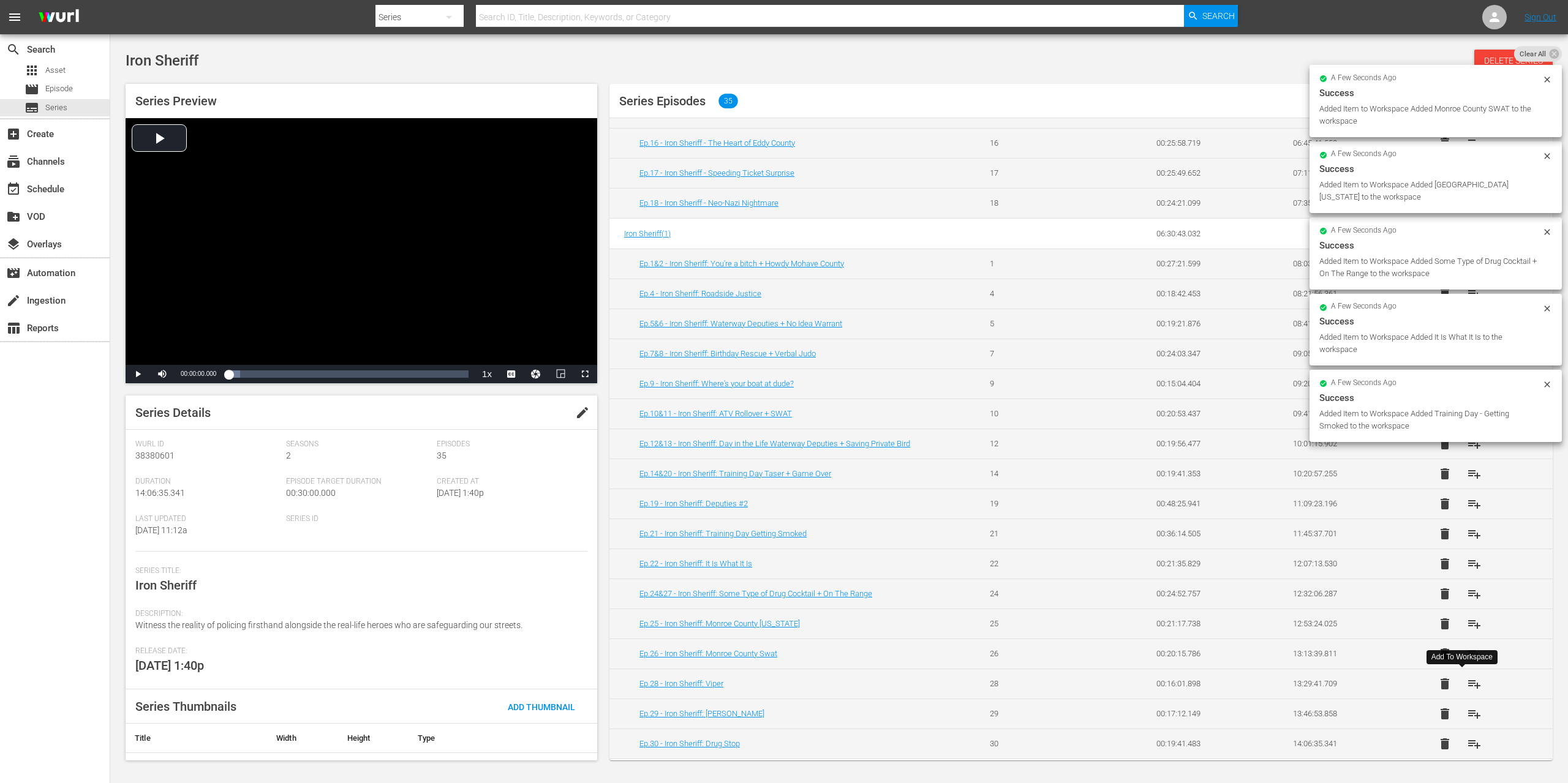
click at [1467, 681] on span "playlist_add" at bounding box center [1474, 684] width 15 height 15
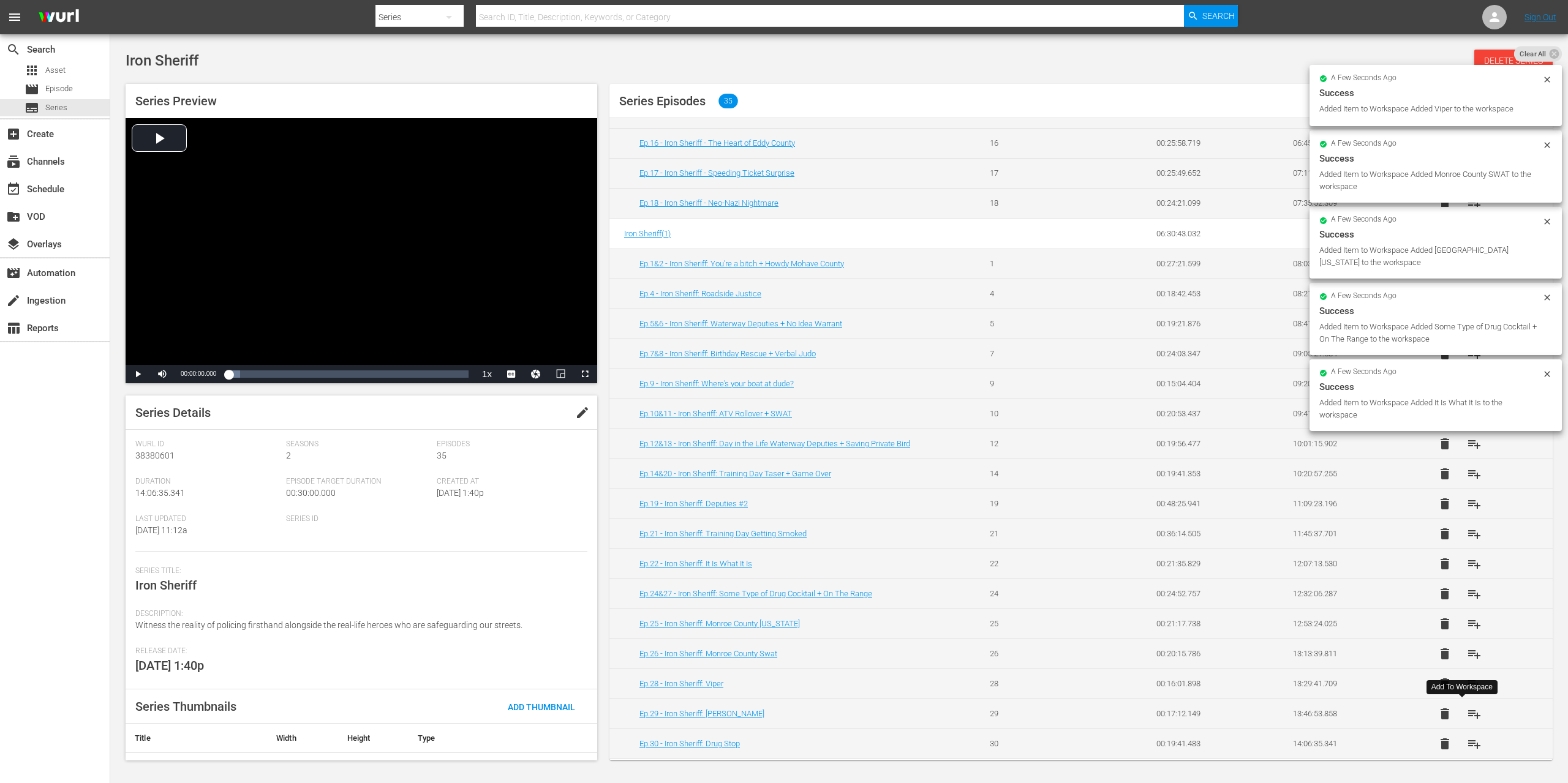
click at [1467, 720] on span "playlist_add" at bounding box center [1474, 714] width 15 height 15
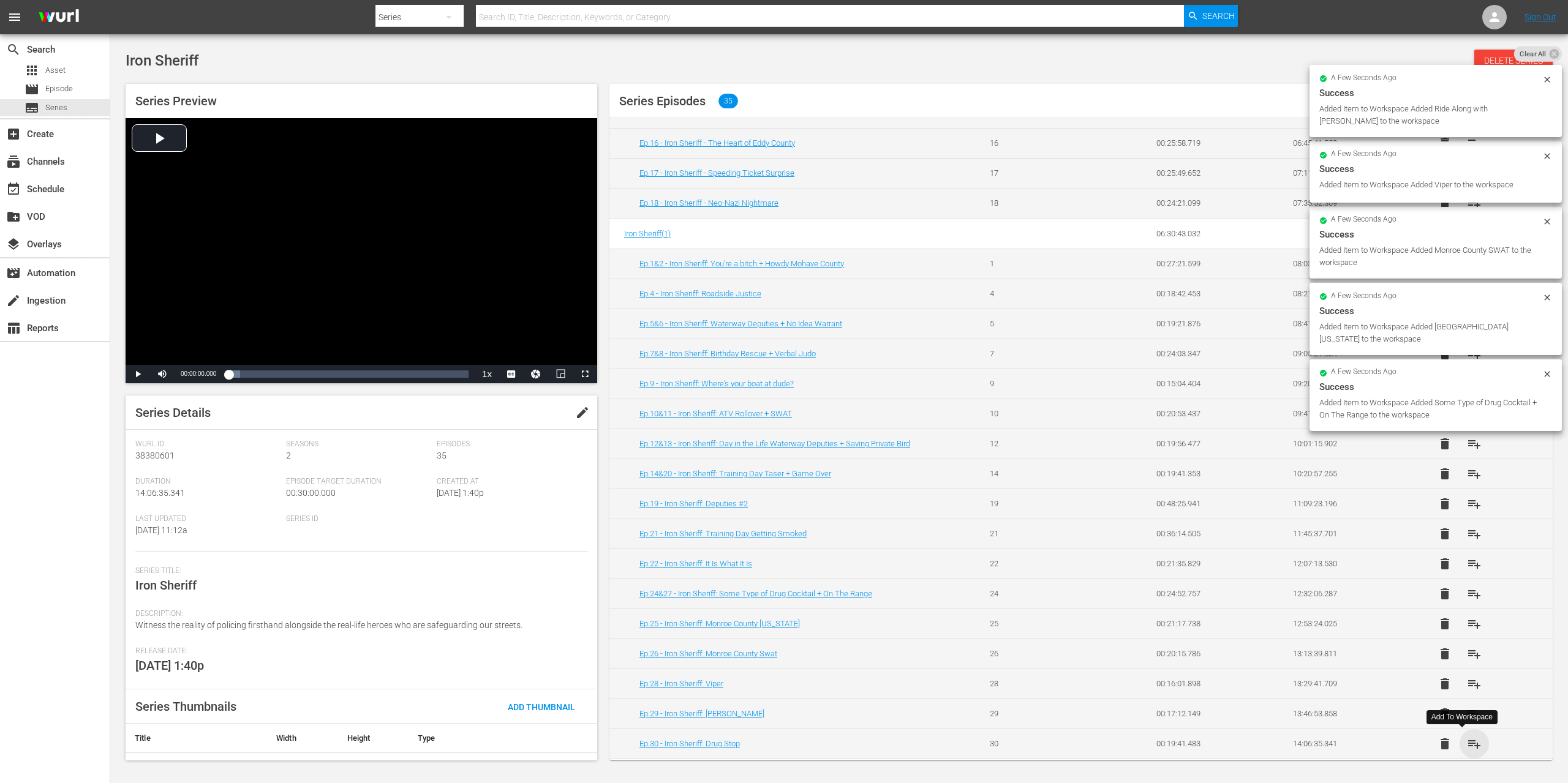
click at [1467, 745] on span "playlist_add" at bounding box center [1474, 744] width 15 height 15
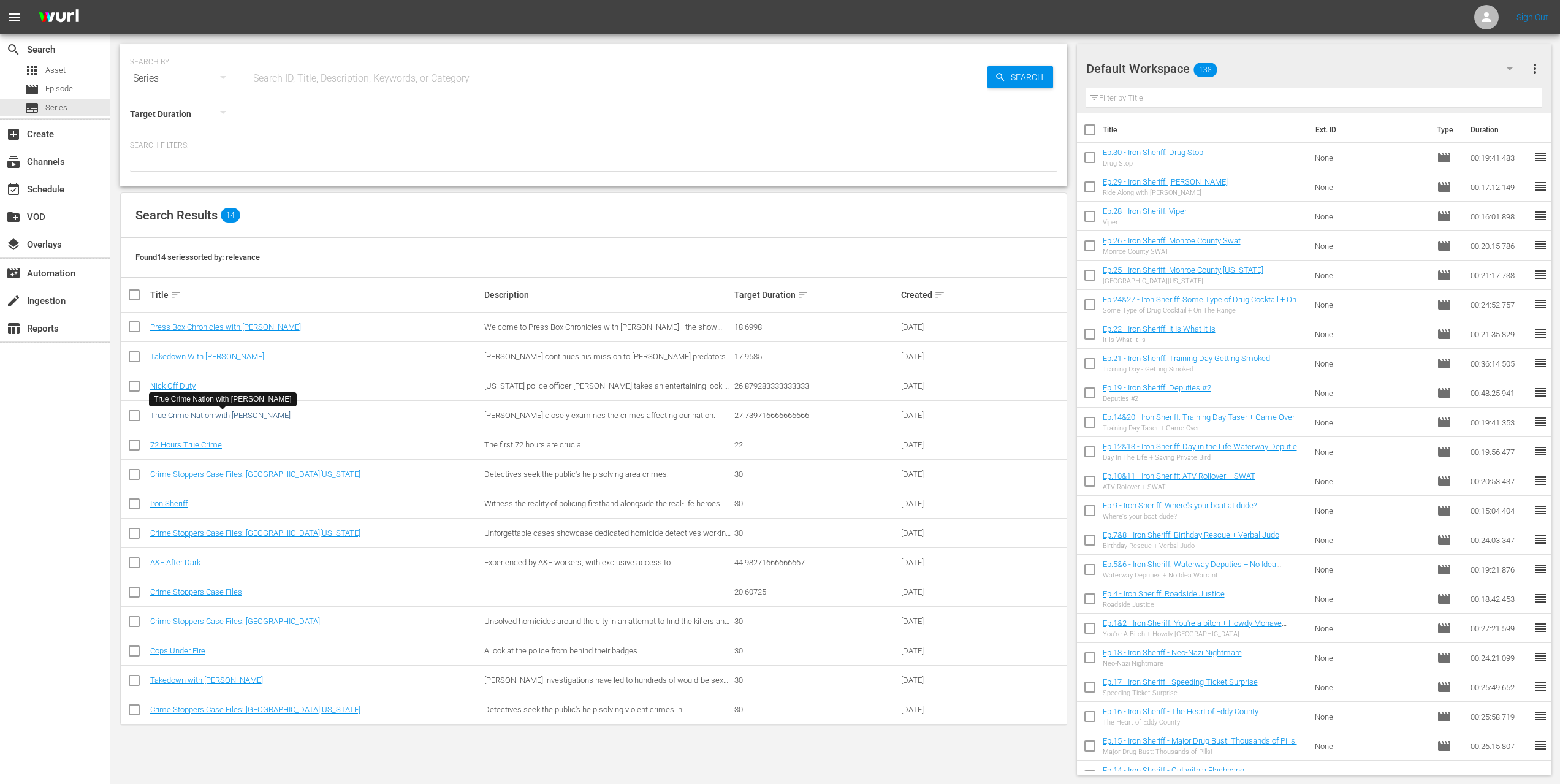
click at [262, 414] on link "True Crime Nation with [PERSON_NAME]" at bounding box center [220, 415] width 140 height 9
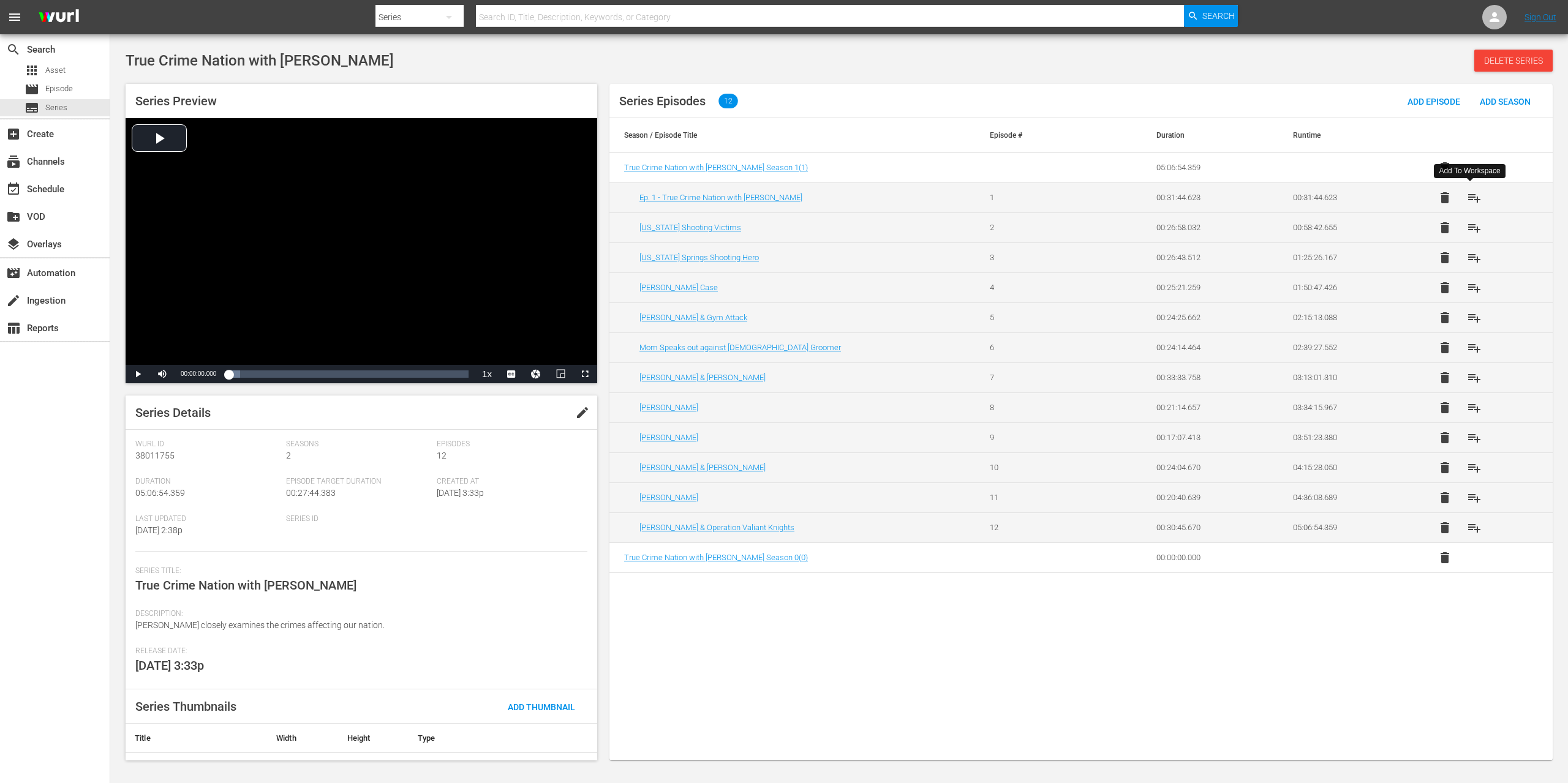
click at [1476, 200] on span "playlist_add" at bounding box center [1474, 198] width 15 height 15
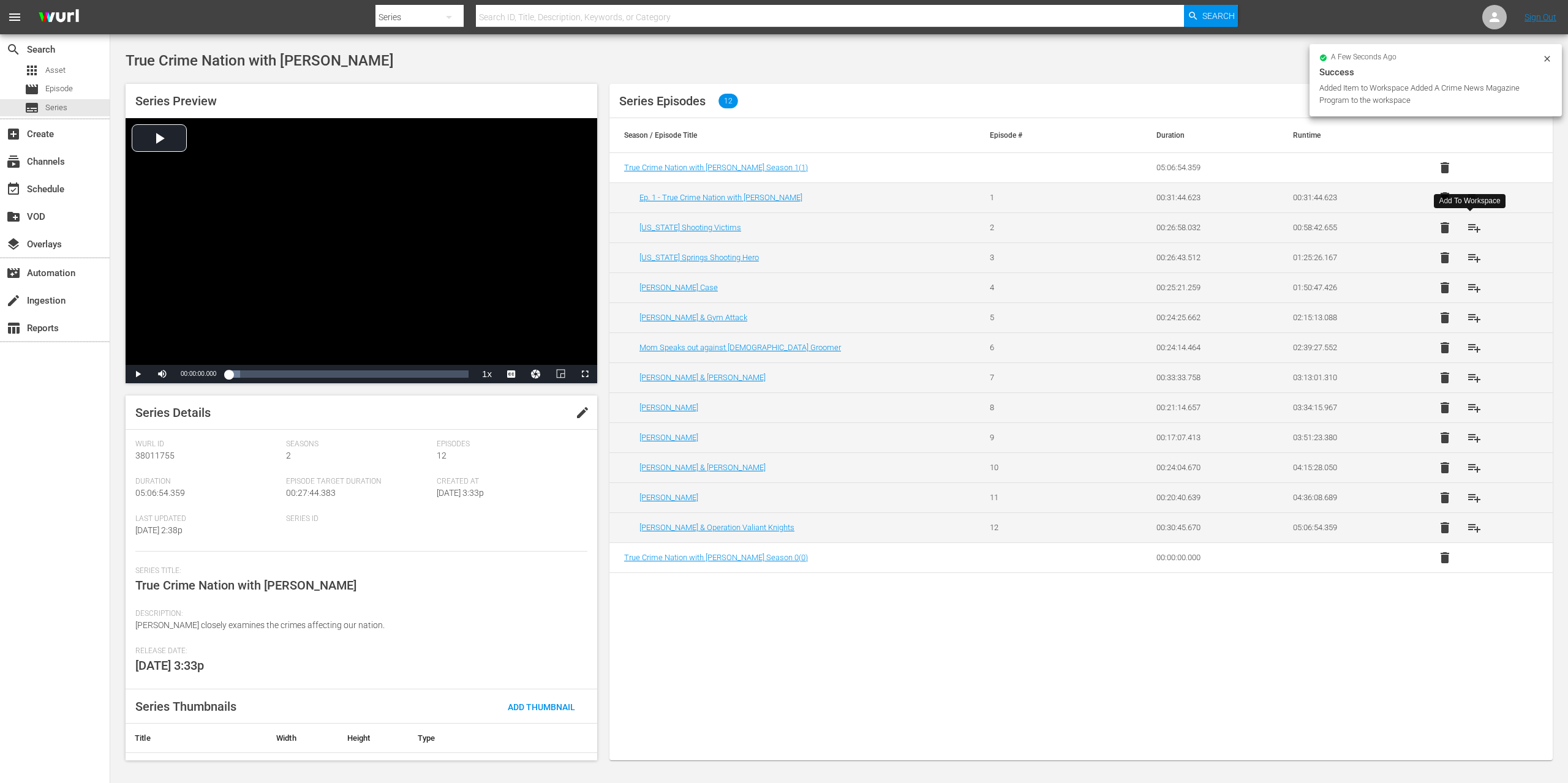
click at [1473, 224] on span "playlist_add" at bounding box center [1474, 228] width 15 height 15
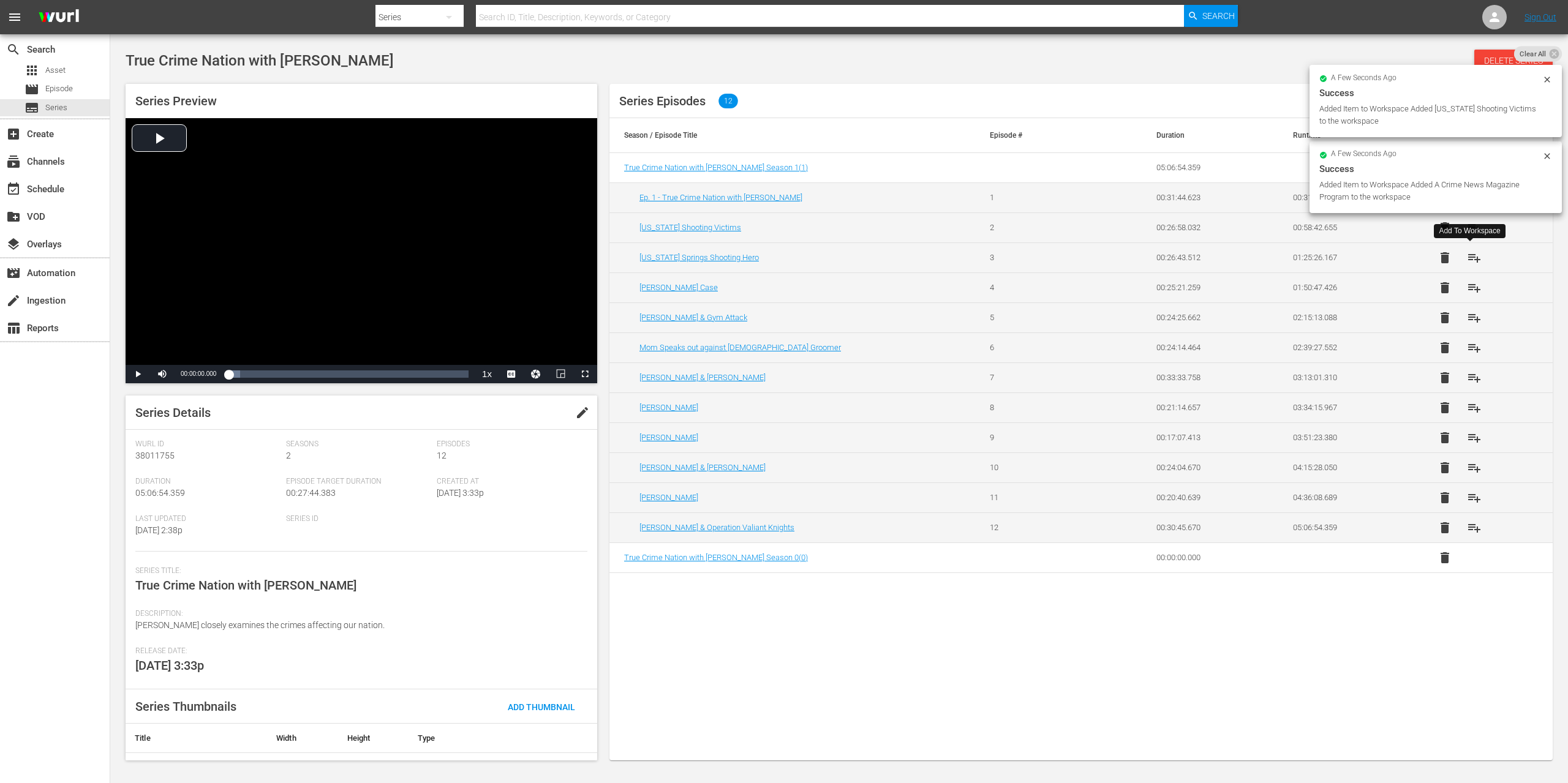
click at [1471, 259] on span "playlist_add" at bounding box center [1474, 258] width 15 height 15
click at [1472, 289] on div "a few seconds ago Success Added Item to Workspace Added A Crime News Magazine P…" at bounding box center [1435, 254] width 253 height 72
click at [1470, 289] on span "playlist_add" at bounding box center [1474, 288] width 15 height 15
click at [1469, 317] on span "playlist_add" at bounding box center [1474, 317] width 15 height 15
click at [1468, 350] on span "playlist_add" at bounding box center [1474, 348] width 15 height 15
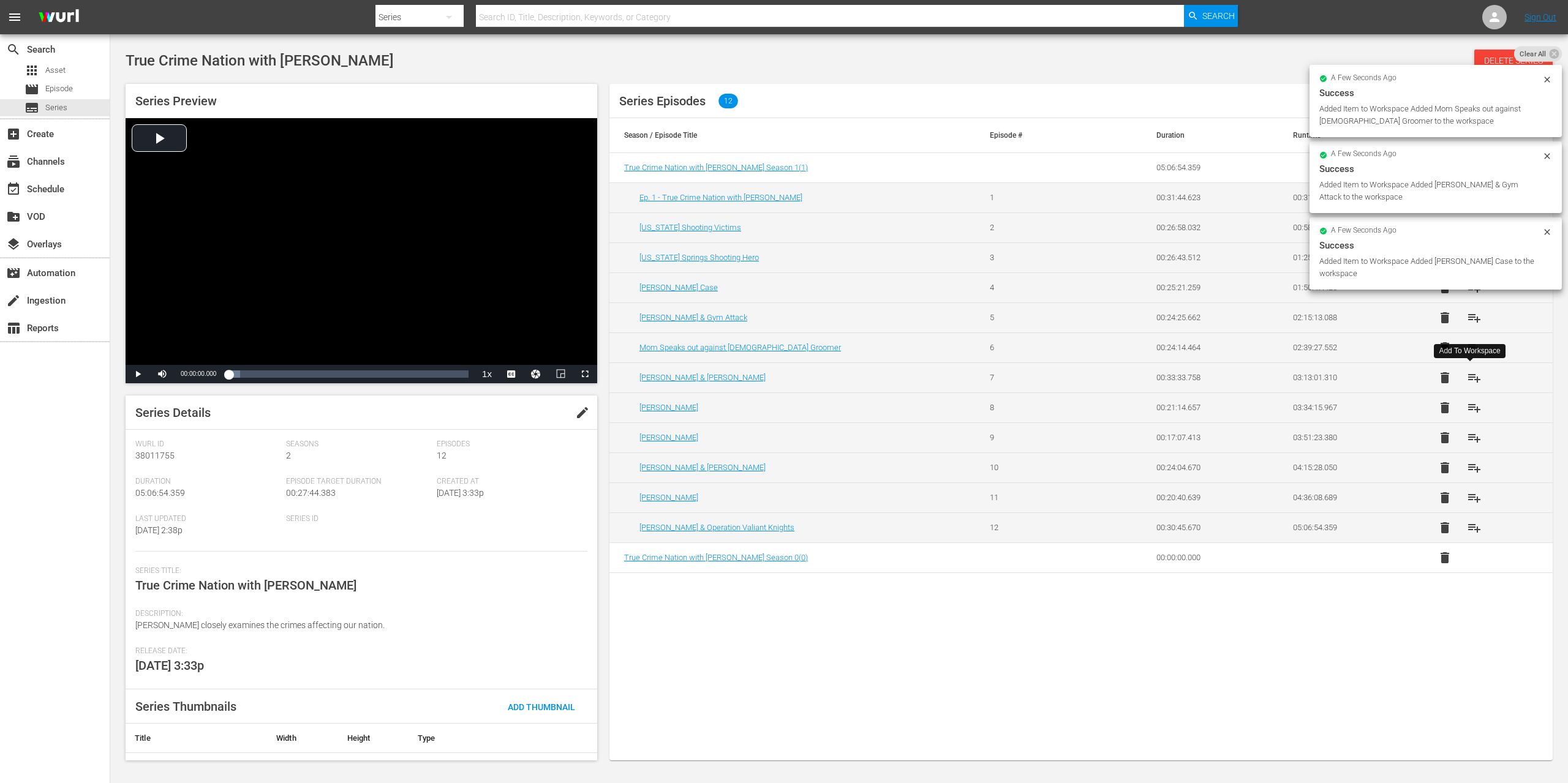
click at [1473, 376] on span "playlist_add" at bounding box center [1474, 378] width 15 height 15
click at [1470, 405] on span "playlist_add" at bounding box center [1474, 408] width 15 height 15
click at [1471, 435] on span "playlist_add" at bounding box center [1474, 438] width 15 height 15
click at [1467, 466] on span "playlist_add" at bounding box center [1474, 468] width 15 height 15
click at [1472, 496] on span "playlist_add" at bounding box center [1474, 498] width 15 height 15
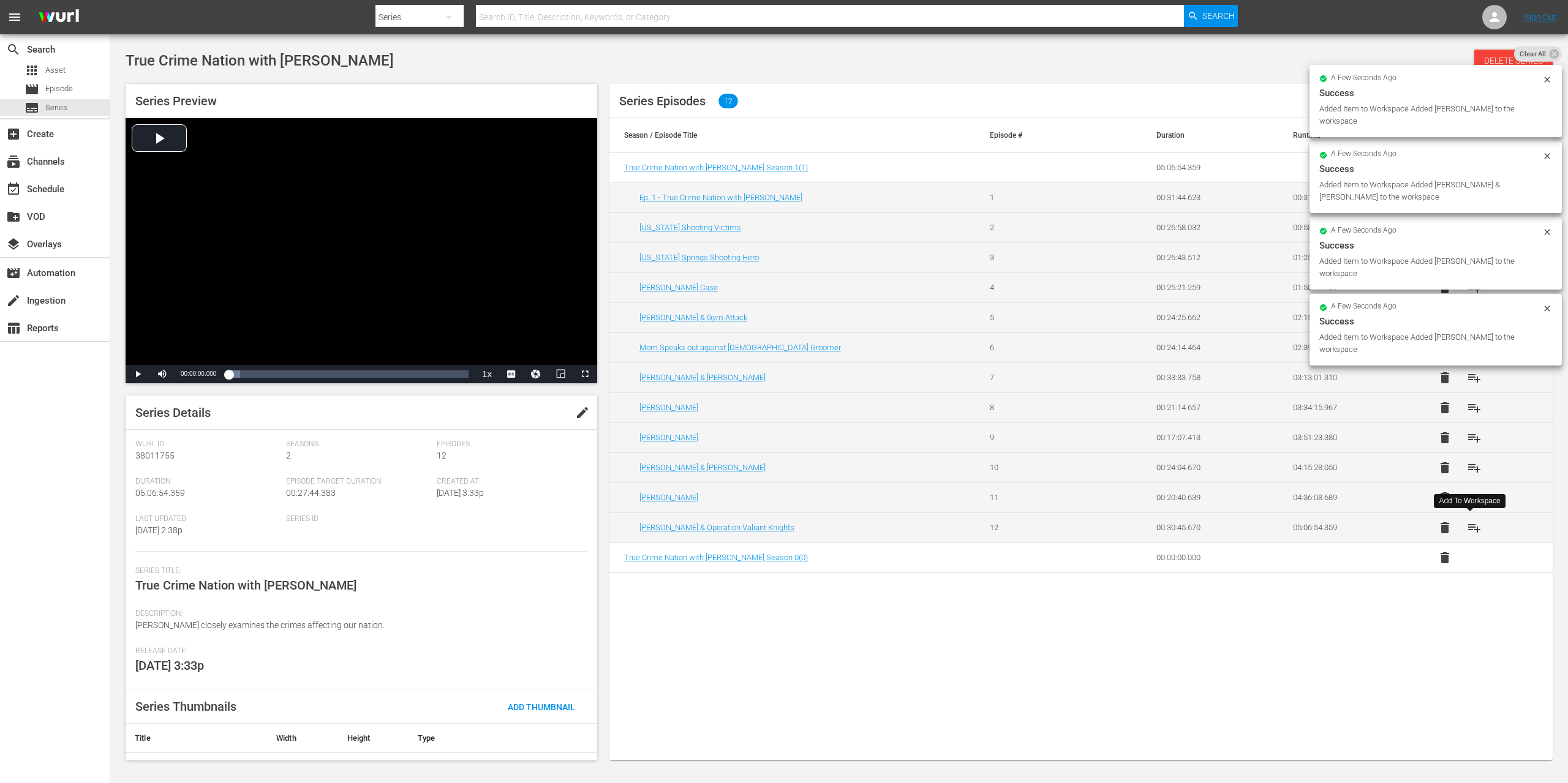
click at [1471, 530] on span "playlist_add" at bounding box center [1474, 528] width 15 height 15
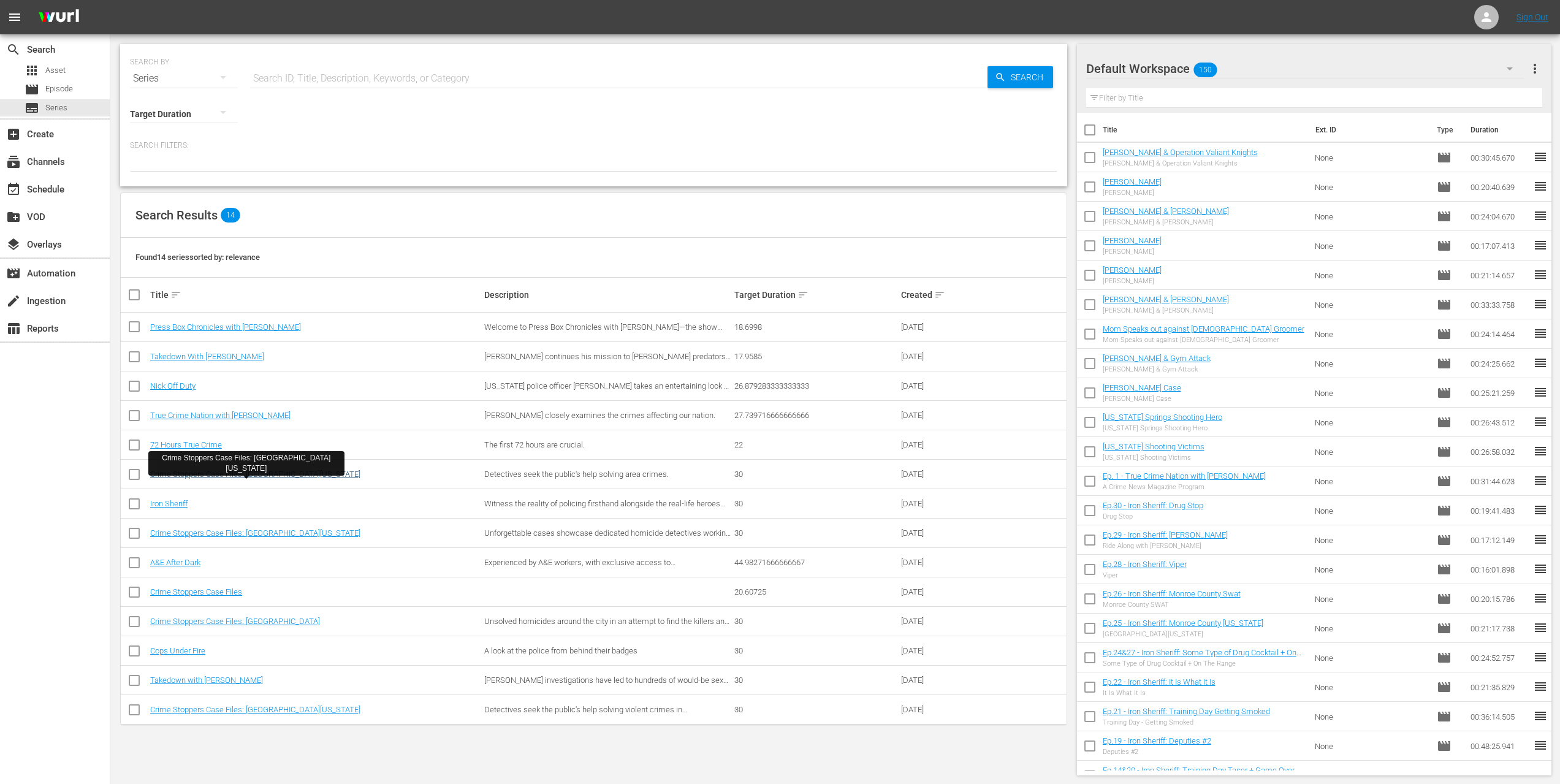
click at [219, 475] on link "Crime Stoppers Case Files: [GEOGRAPHIC_DATA][US_STATE]" at bounding box center [256, 474] width 211 height 9
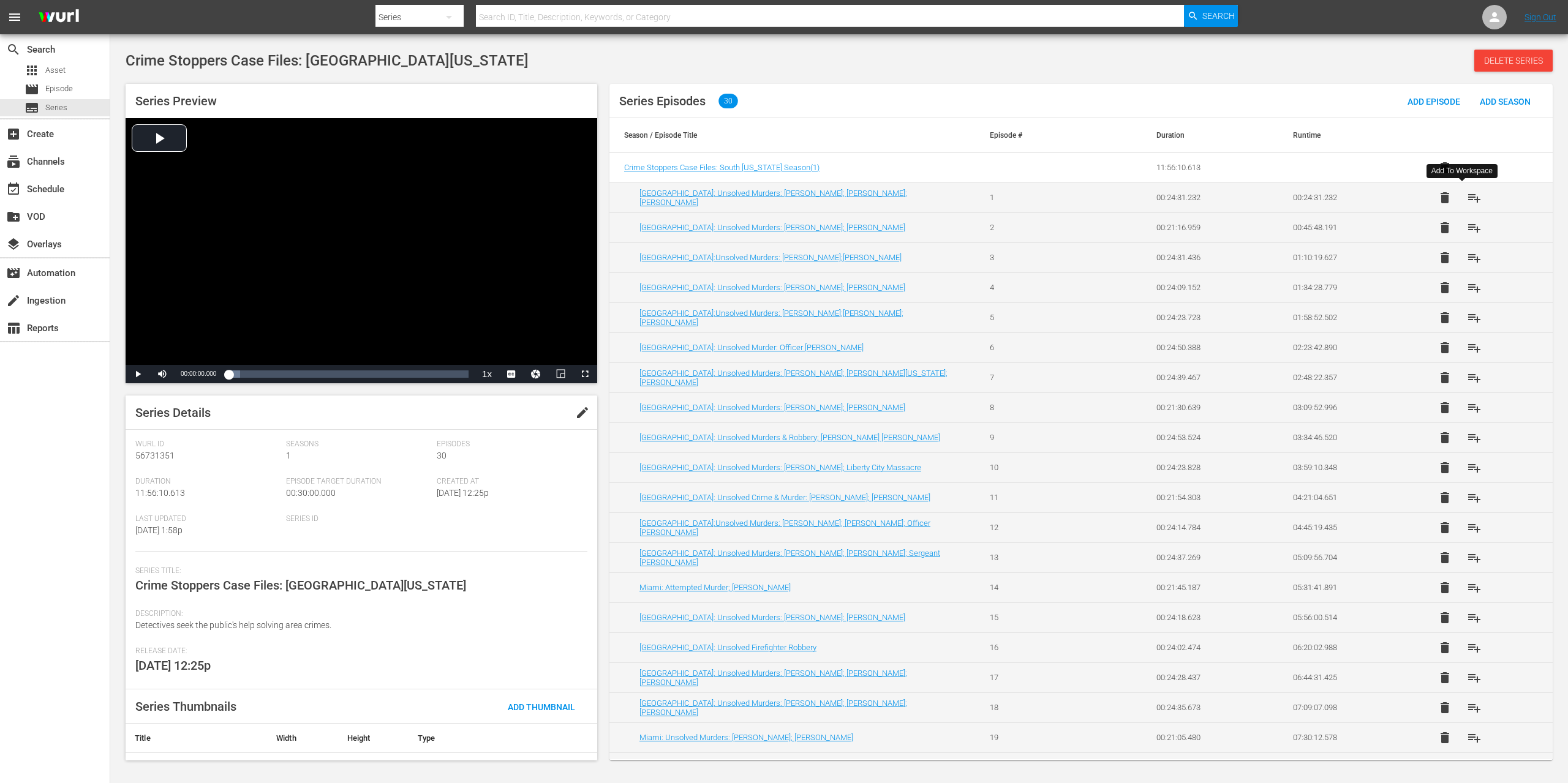
click at [1467, 193] on span "playlist_add" at bounding box center [1474, 198] width 15 height 15
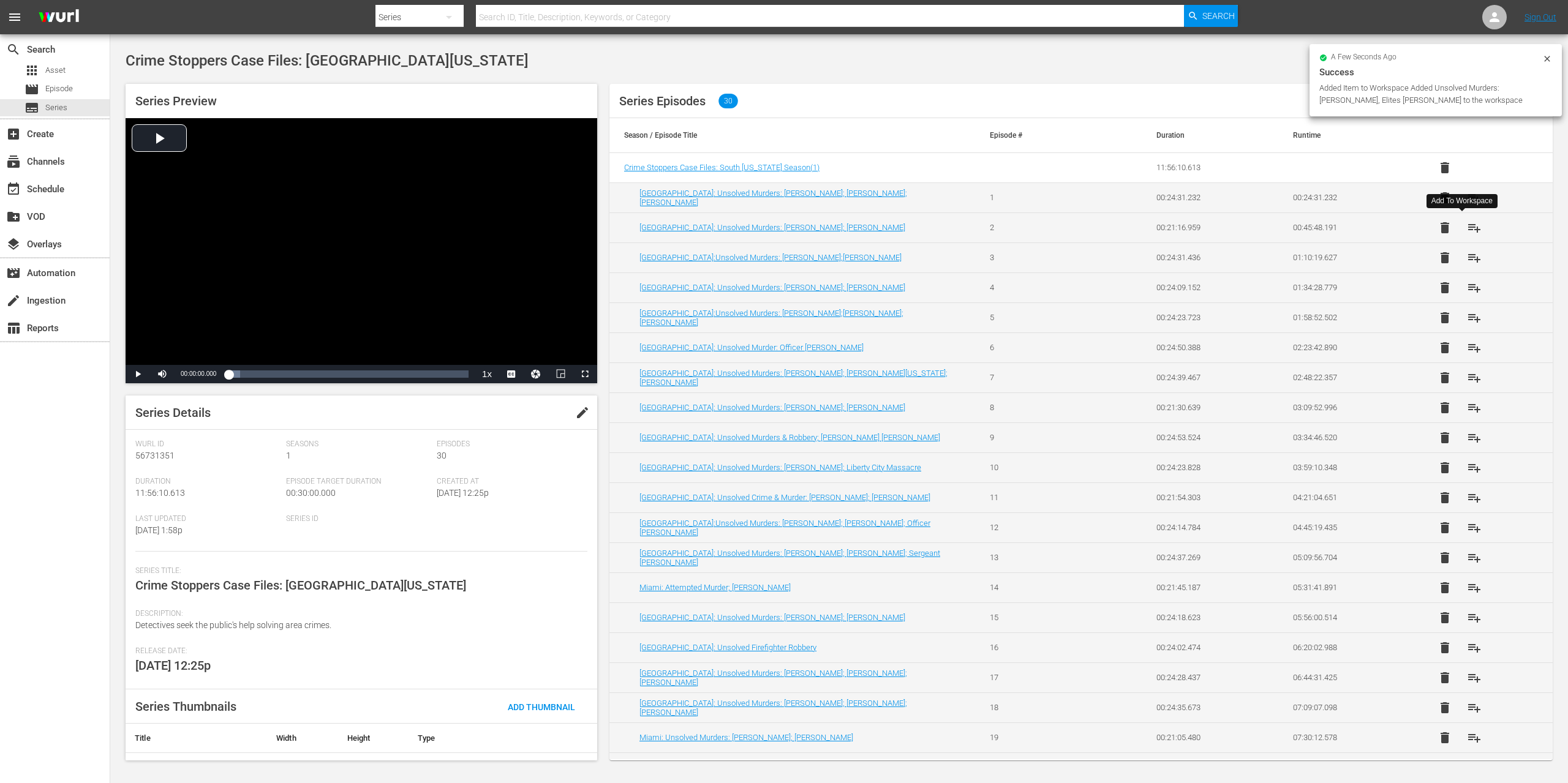
click at [1467, 232] on span "playlist_add" at bounding box center [1474, 228] width 15 height 15
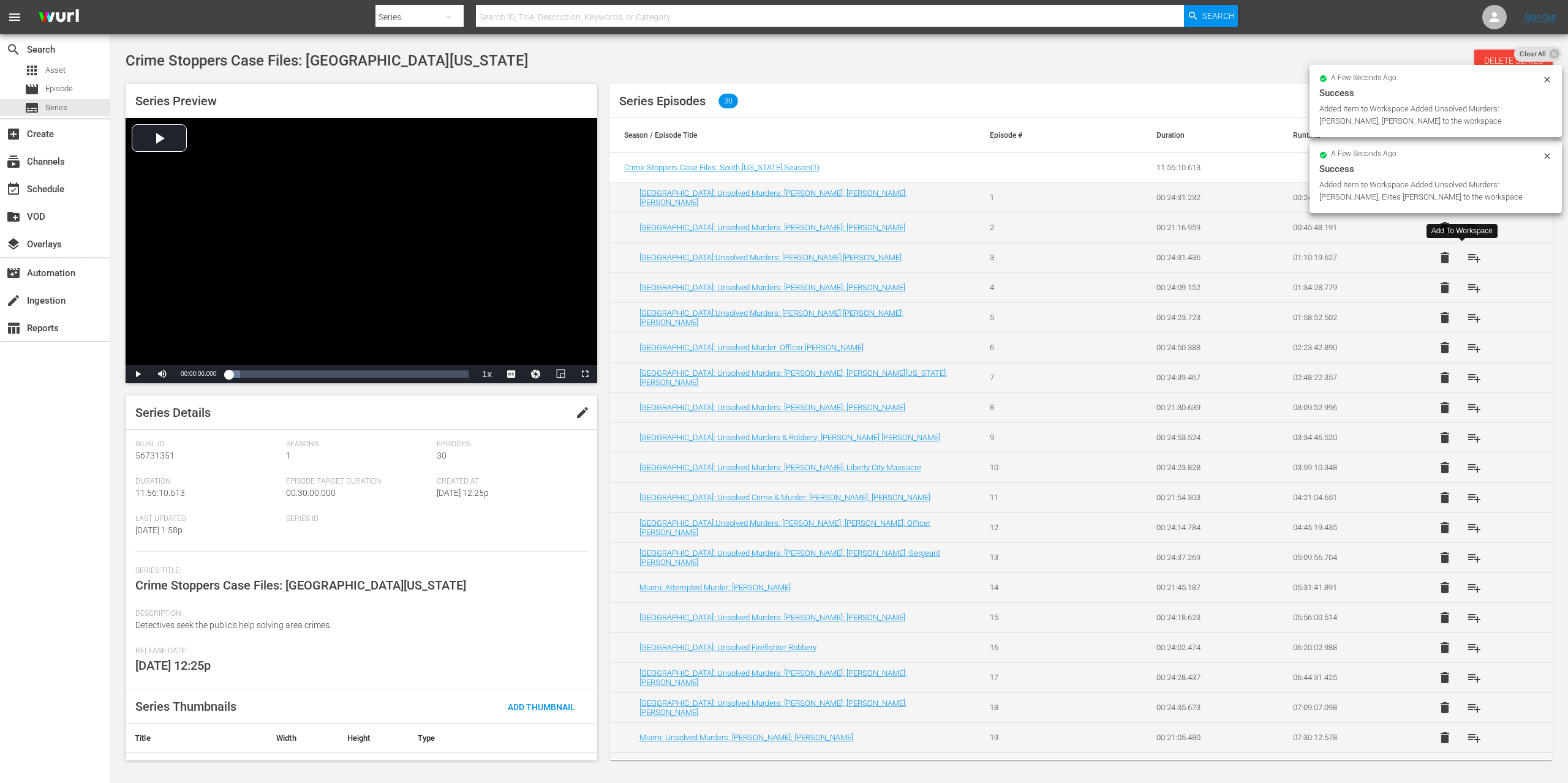
click at [1467, 253] on span "playlist_add" at bounding box center [1474, 258] width 15 height 15
click at [1467, 287] on span "playlist_add" at bounding box center [1474, 288] width 15 height 15
click at [1467, 312] on span "playlist_add" at bounding box center [1474, 317] width 15 height 15
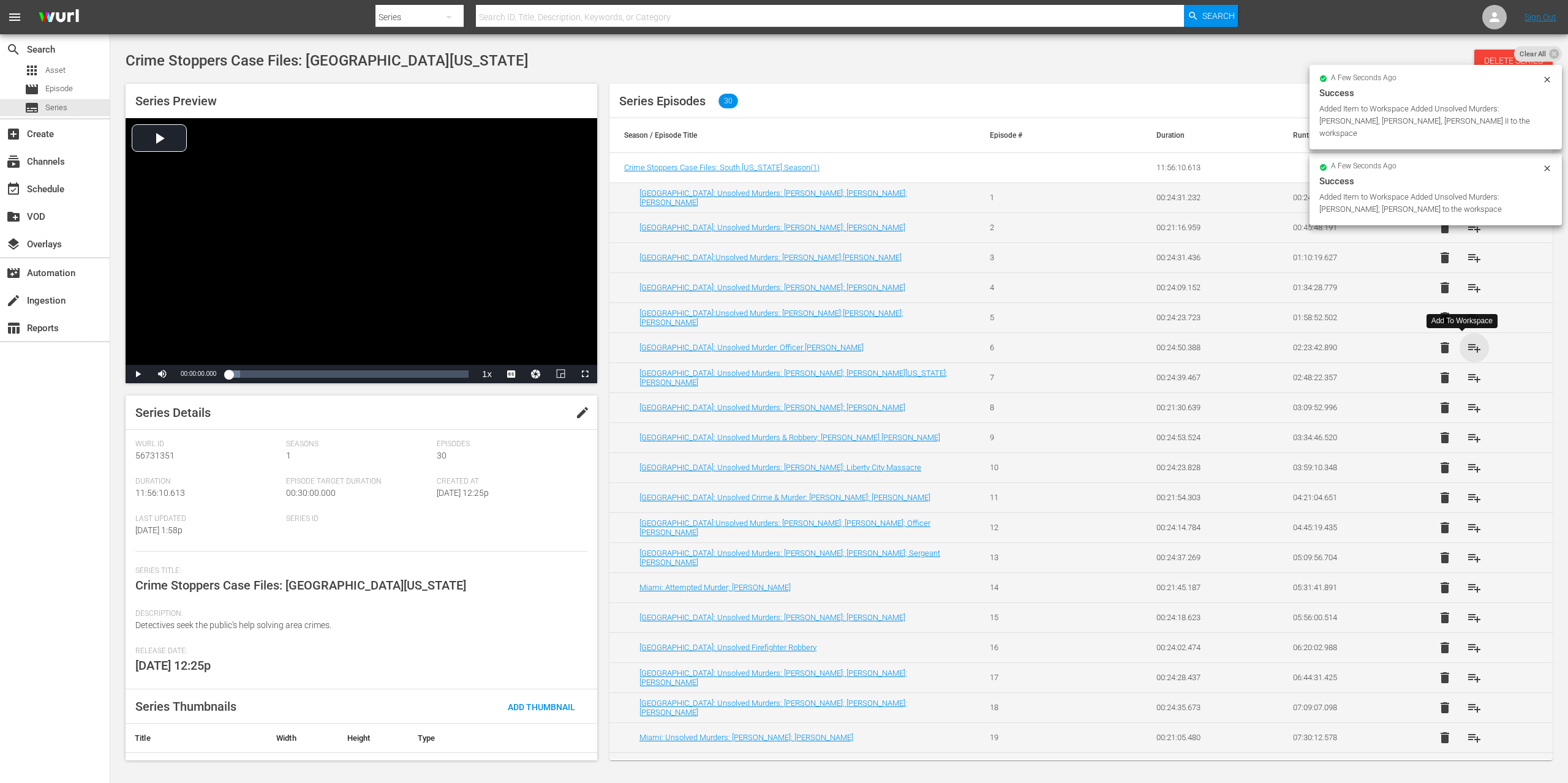
click at [1467, 349] on span "playlist_add" at bounding box center [1474, 348] width 15 height 15
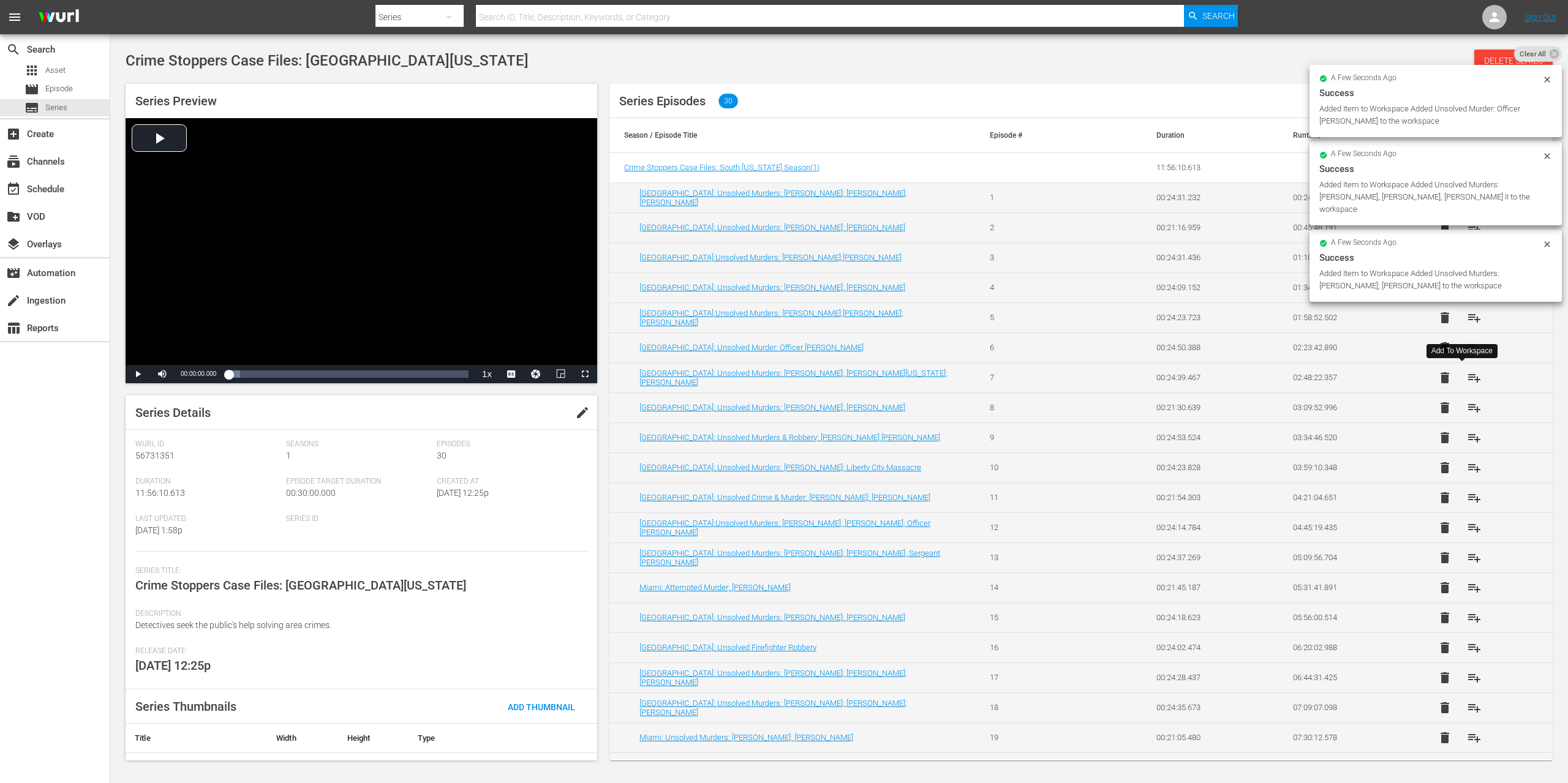
click at [1459, 367] on button "playlist_add" at bounding box center [1474, 378] width 29 height 29
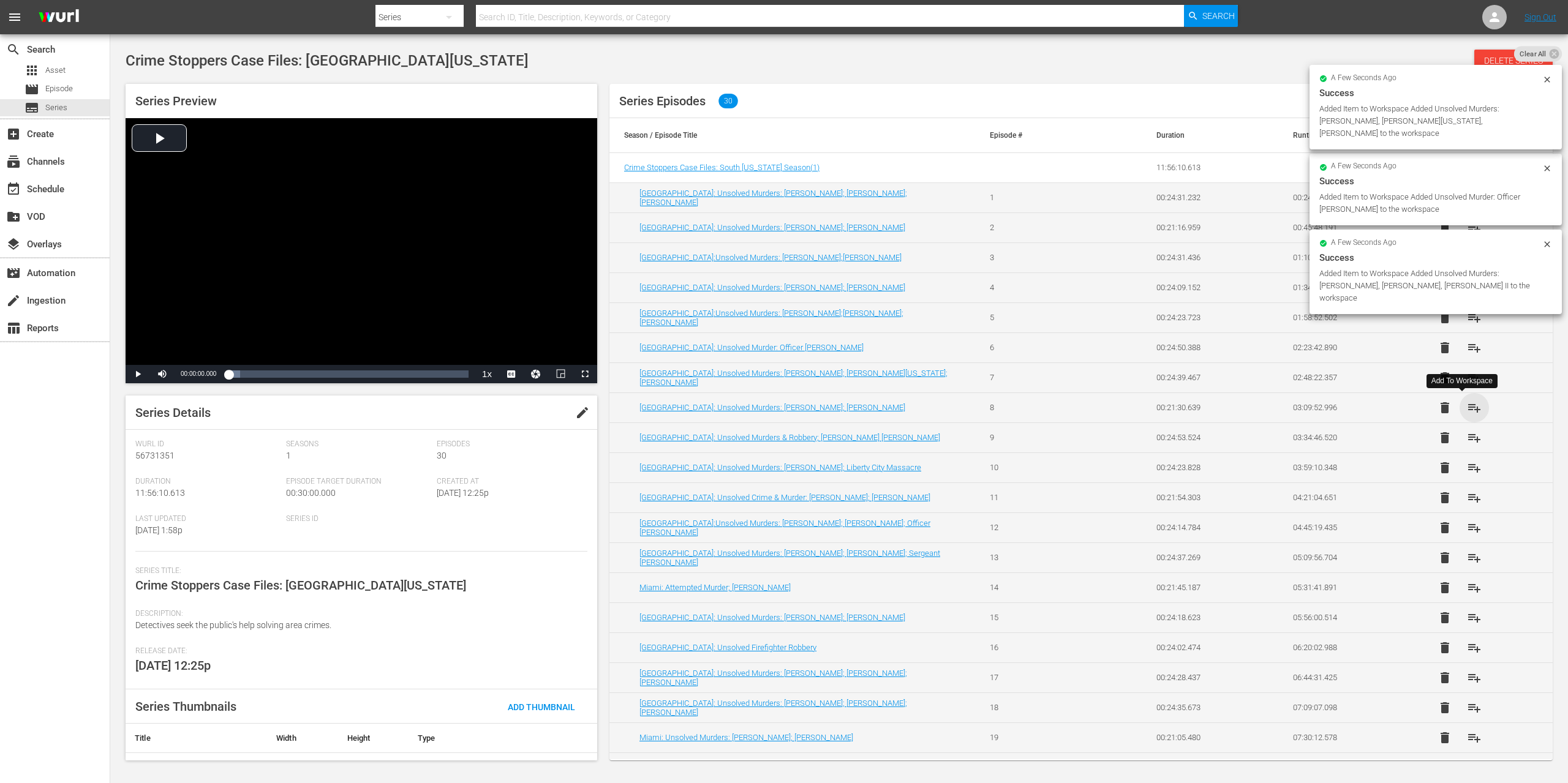
click at [1467, 404] on span "playlist_add" at bounding box center [1474, 408] width 15 height 15
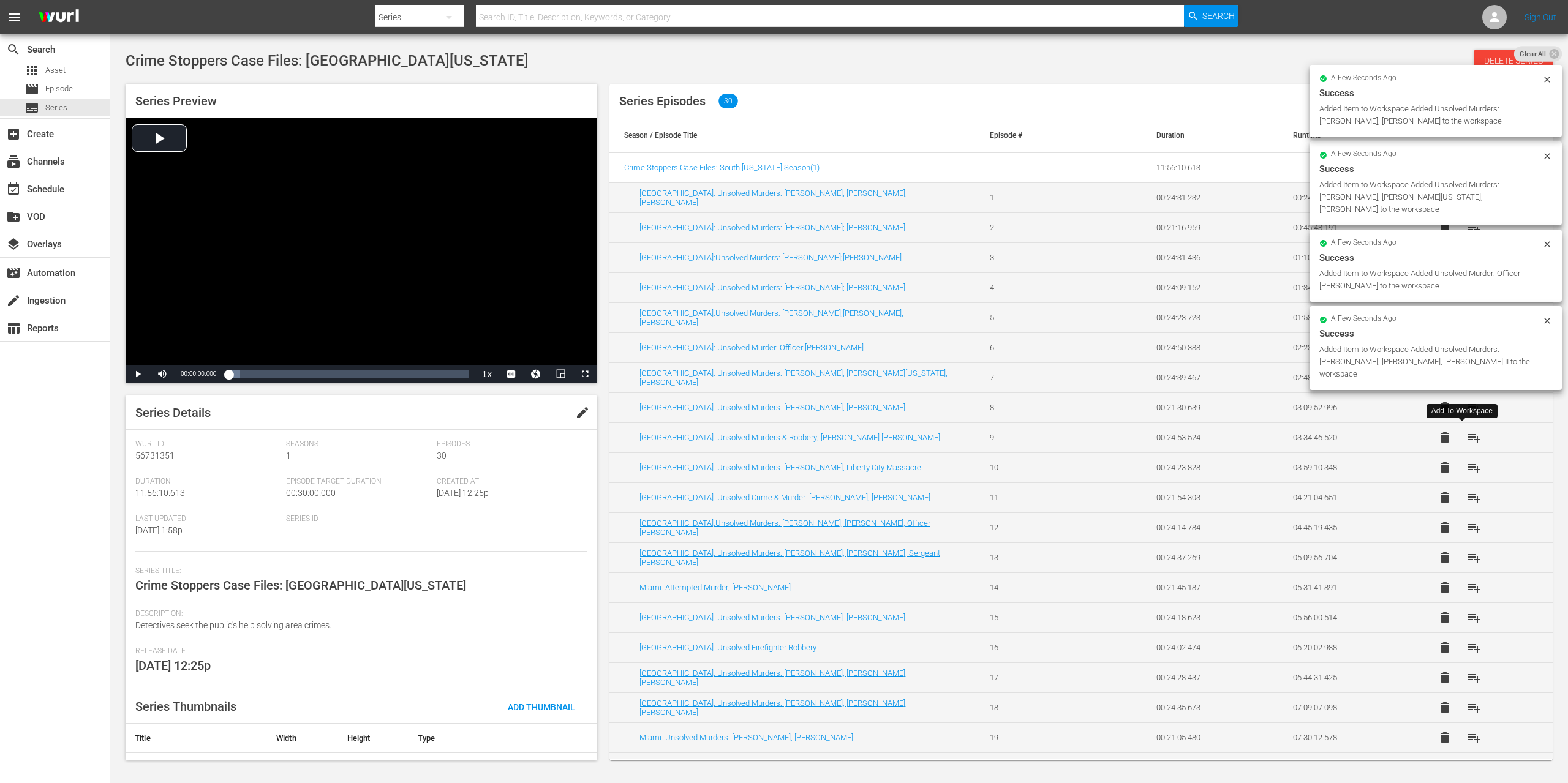
click at [1467, 436] on span "playlist_add" at bounding box center [1474, 438] width 15 height 15
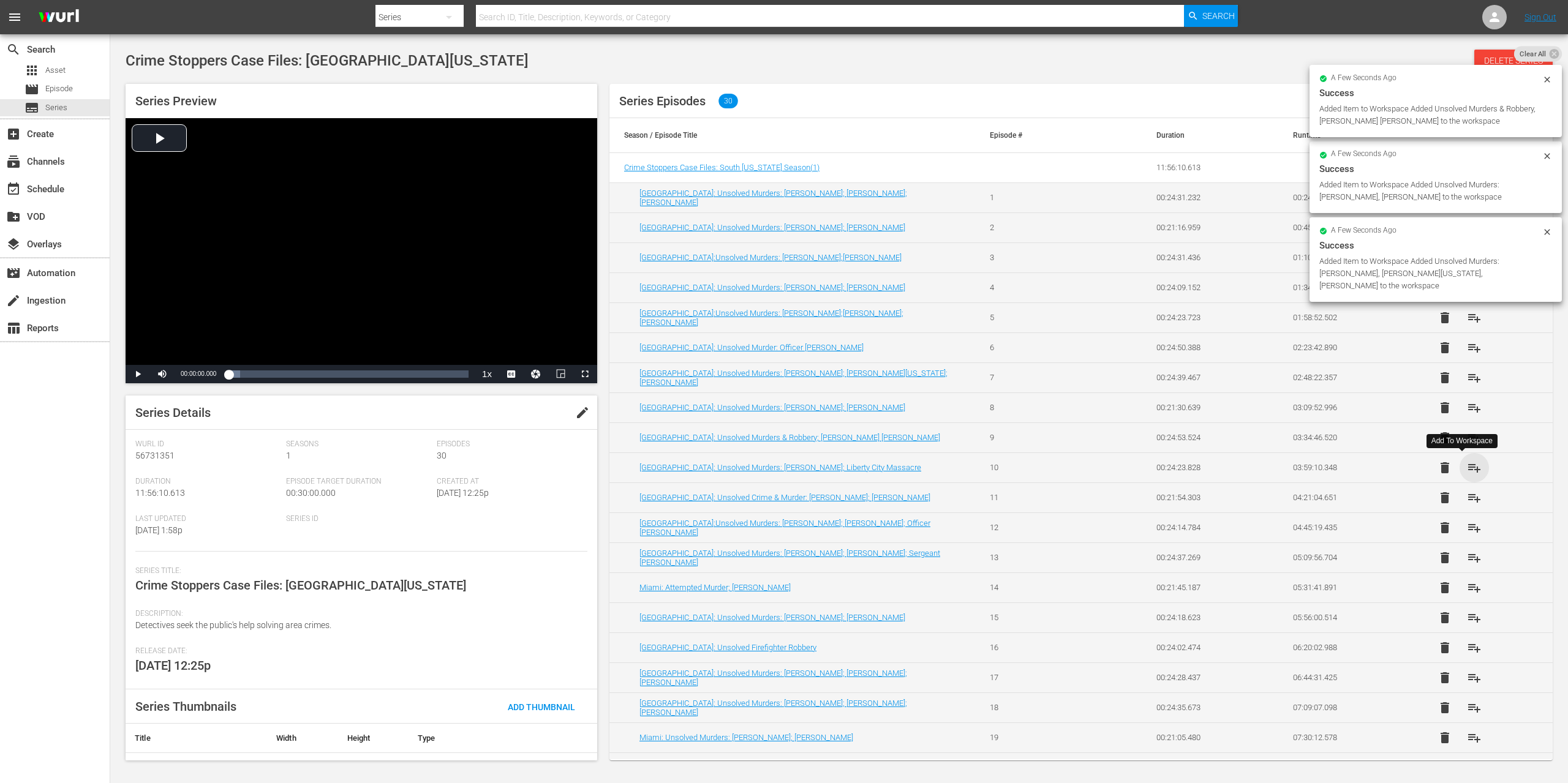
click at [1467, 461] on span "playlist_add" at bounding box center [1474, 468] width 15 height 15
click at [1467, 495] on span "playlist_add" at bounding box center [1474, 498] width 15 height 15
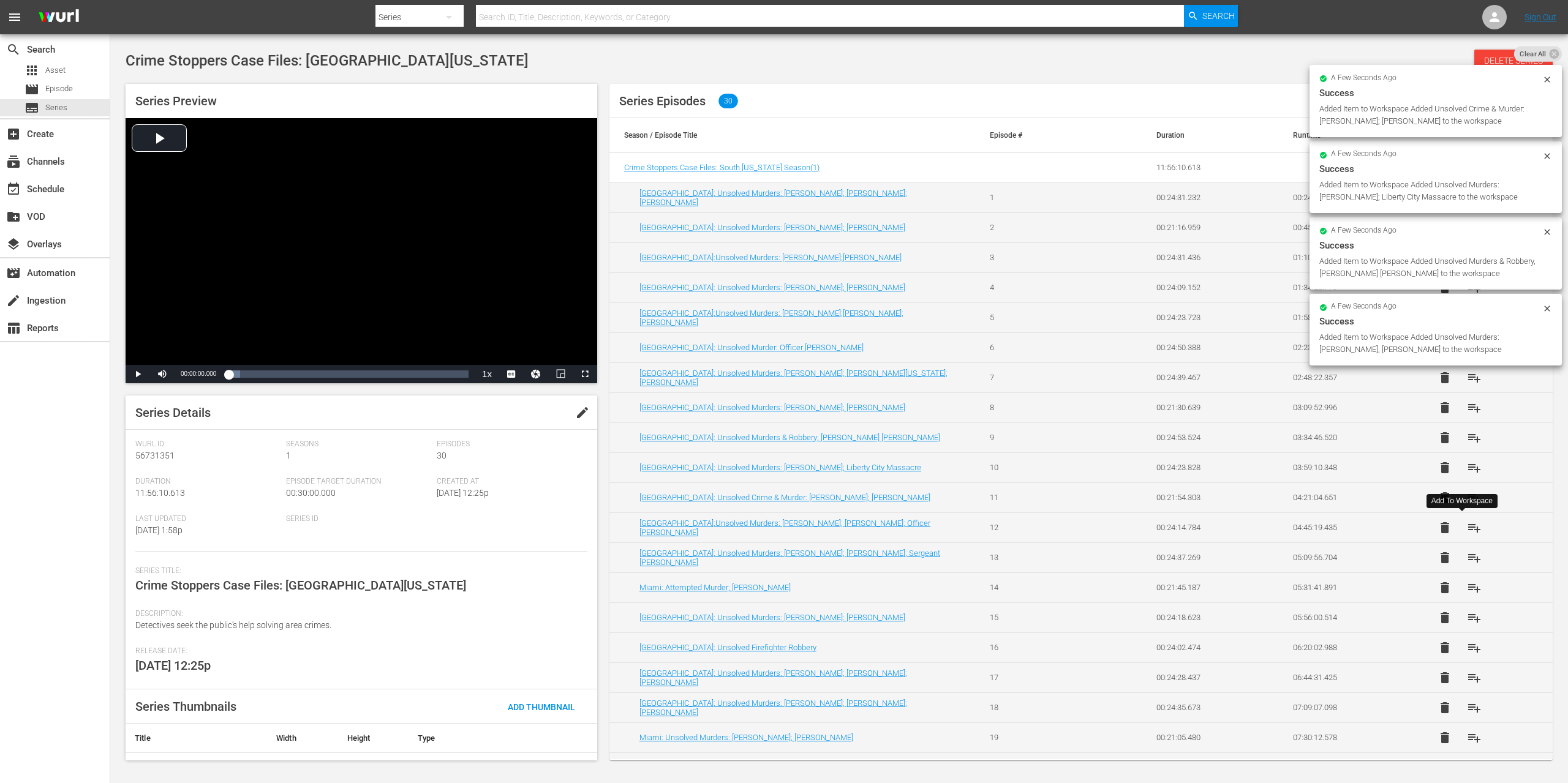
click at [1467, 530] on span "playlist_add" at bounding box center [1474, 528] width 15 height 15
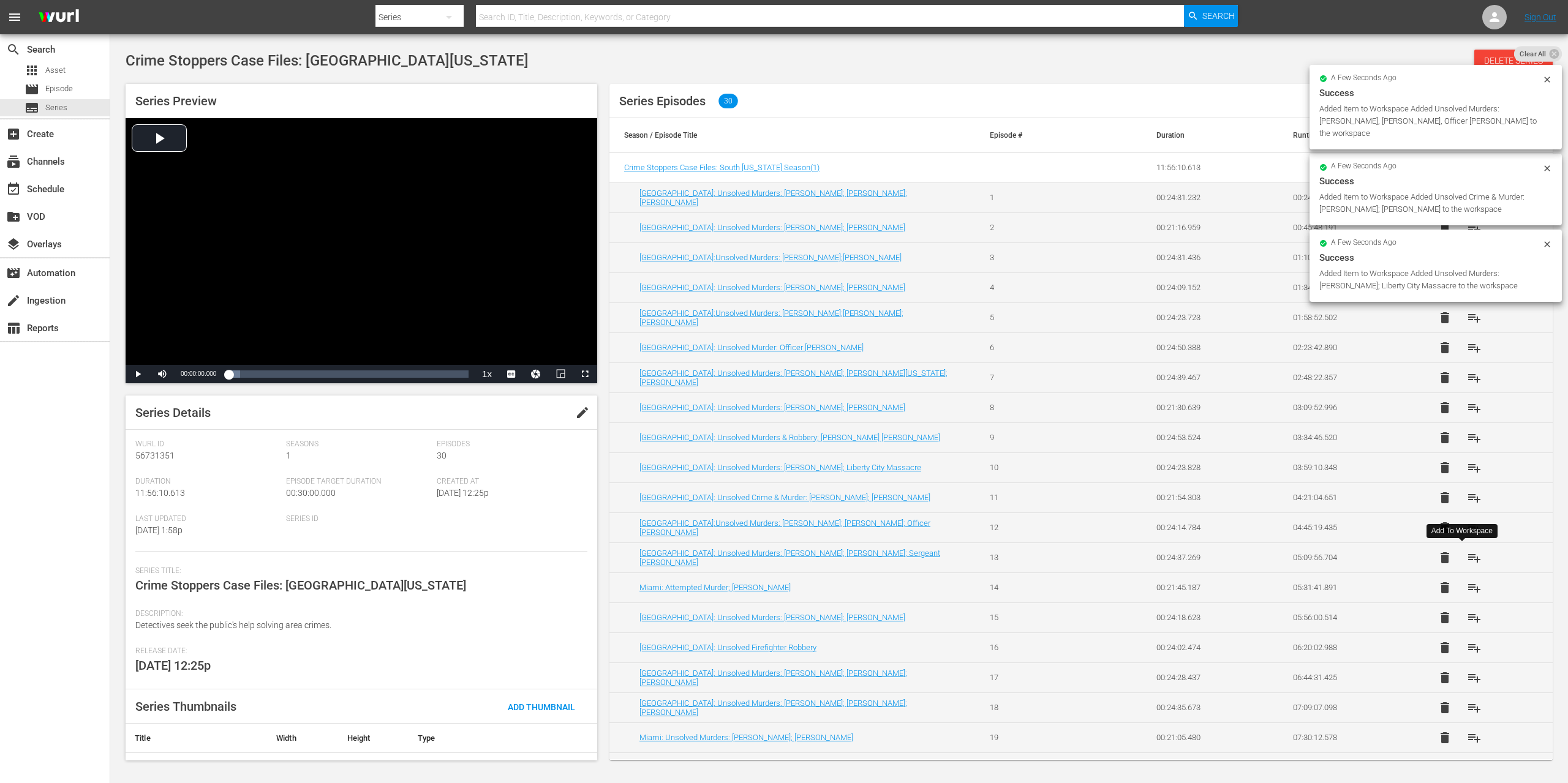
click at [1467, 562] on span "playlist_add" at bounding box center [1474, 558] width 15 height 15
click at [1467, 591] on span "playlist_add" at bounding box center [1474, 588] width 15 height 15
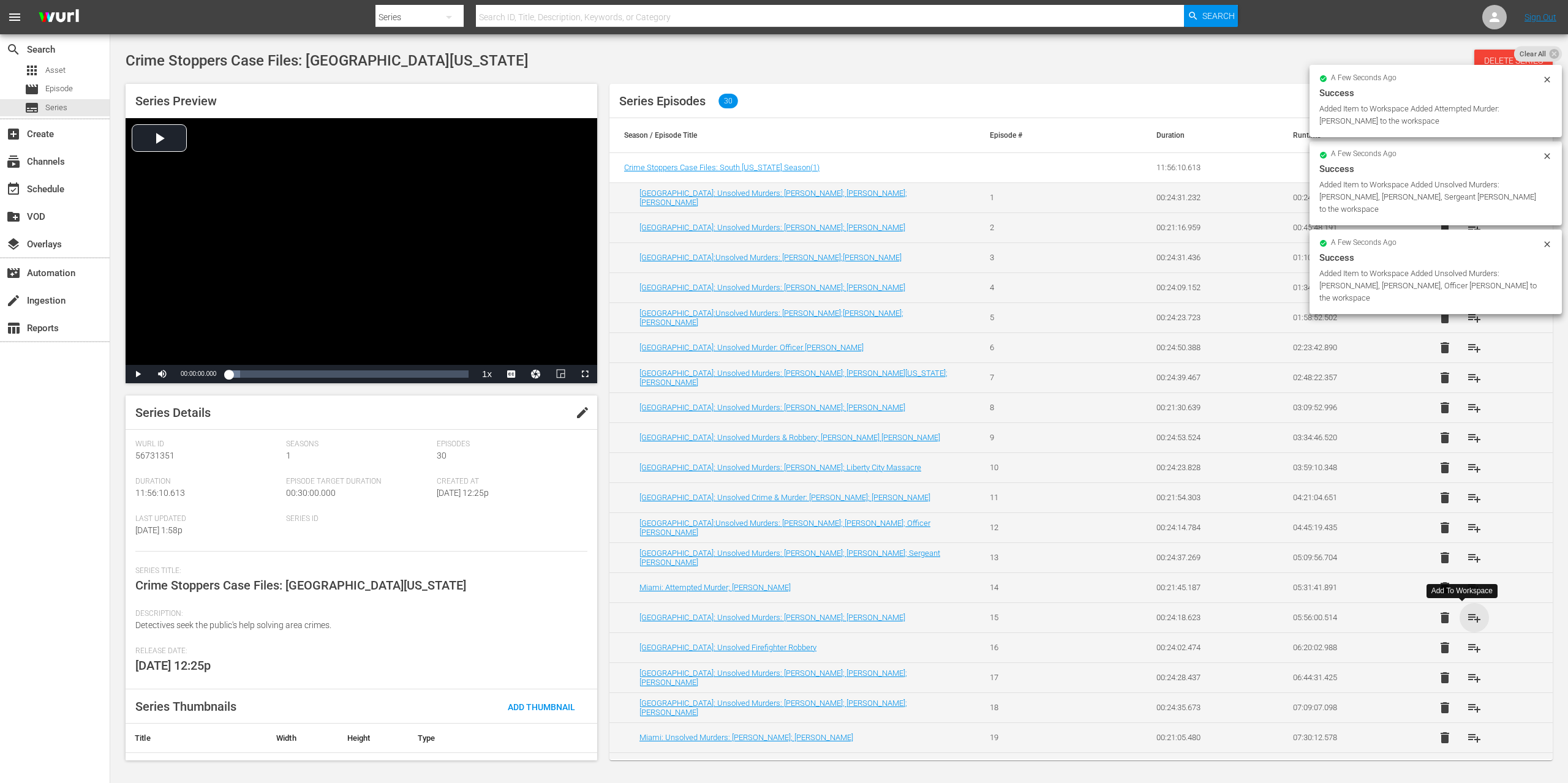
click at [1467, 620] on span "playlist_add" at bounding box center [1474, 618] width 15 height 15
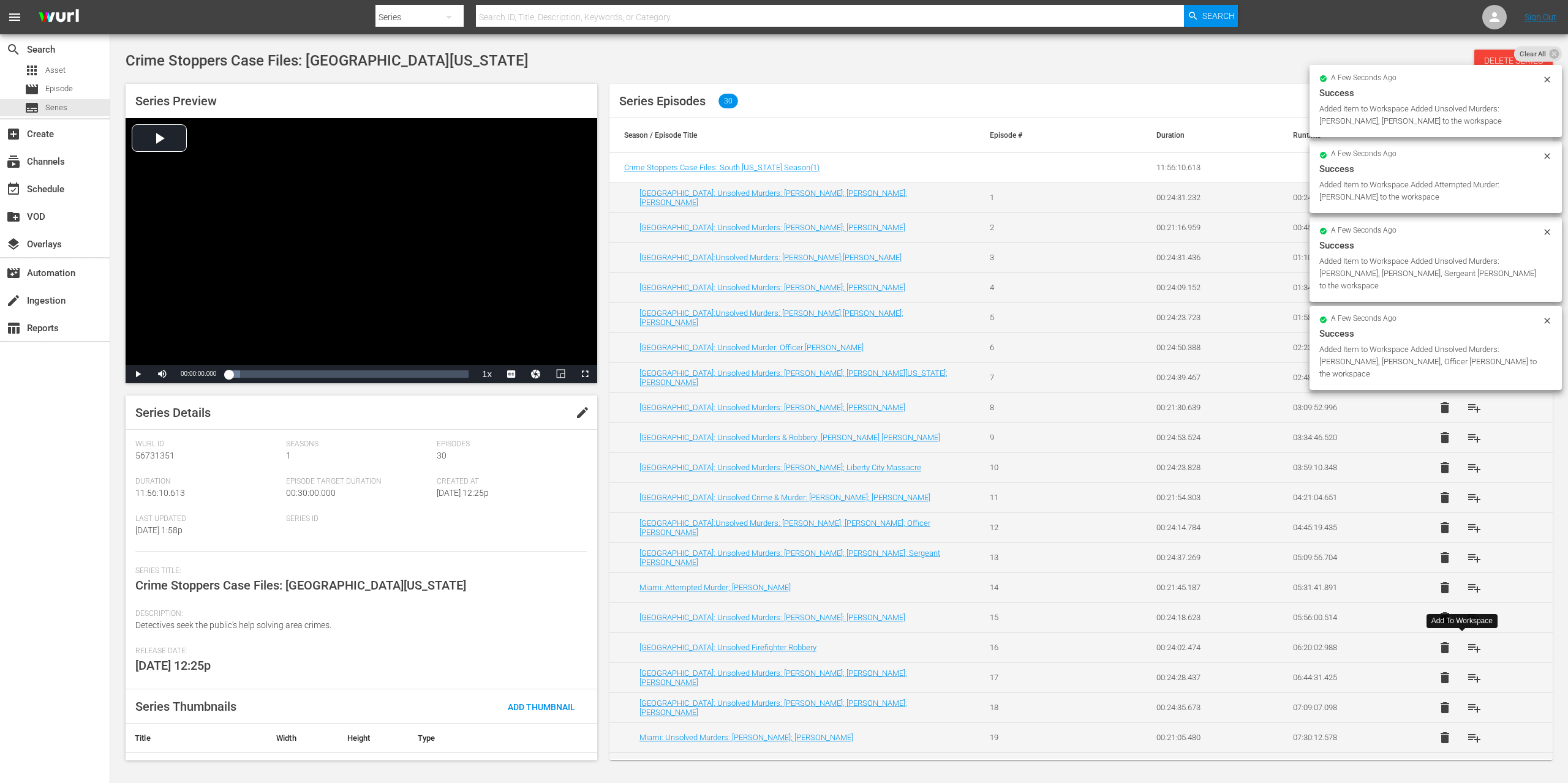
click at [1464, 656] on button "playlist_add" at bounding box center [1474, 648] width 29 height 29
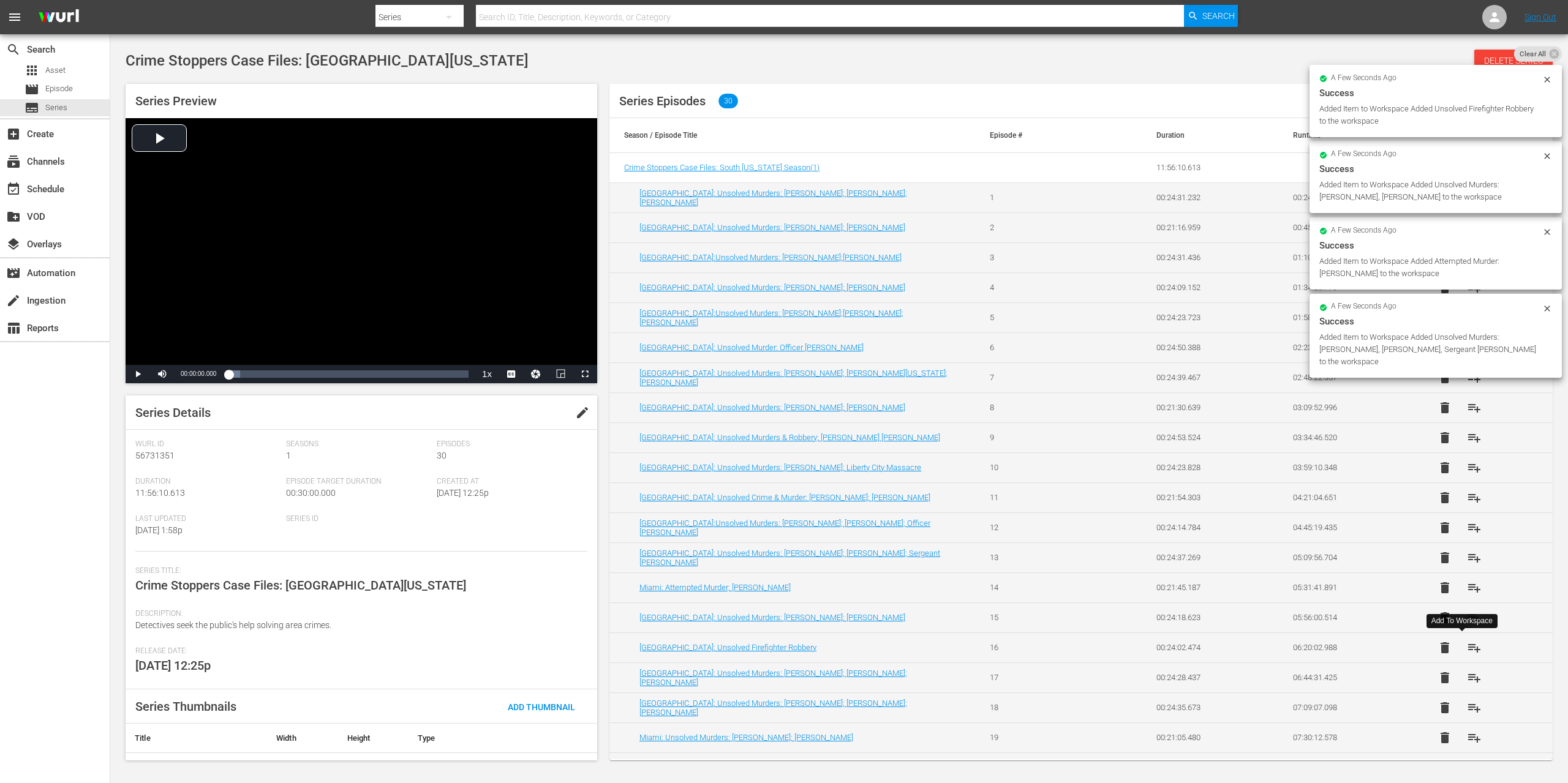
click at [1467, 647] on span "playlist_add" at bounding box center [1474, 648] width 15 height 15
click at [1467, 678] on span "playlist_add" at bounding box center [1474, 678] width 15 height 15
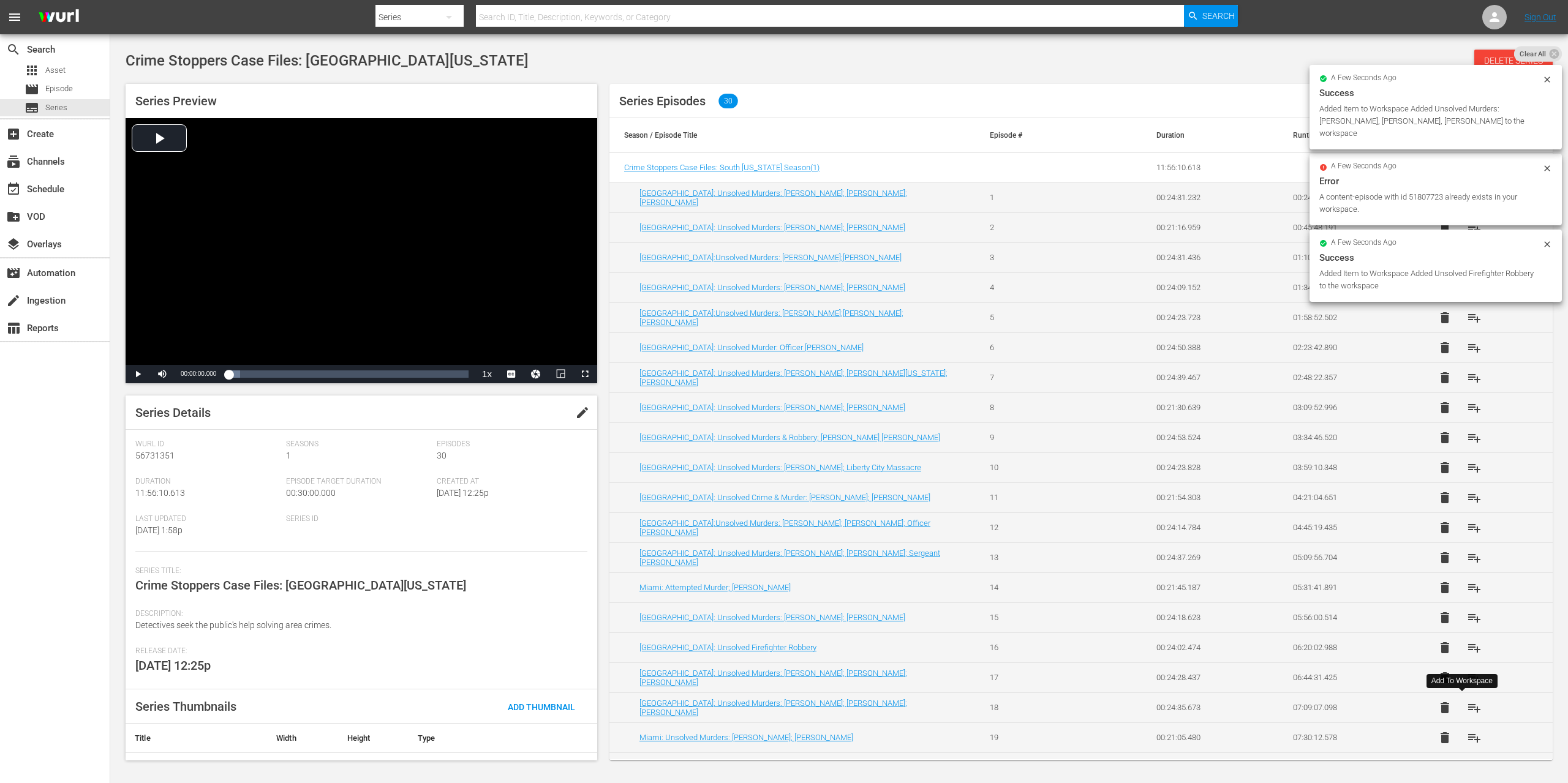
click at [1467, 705] on span "playlist_add" at bounding box center [1474, 708] width 15 height 15
click at [1467, 732] on span "playlist_add" at bounding box center [1474, 738] width 15 height 15
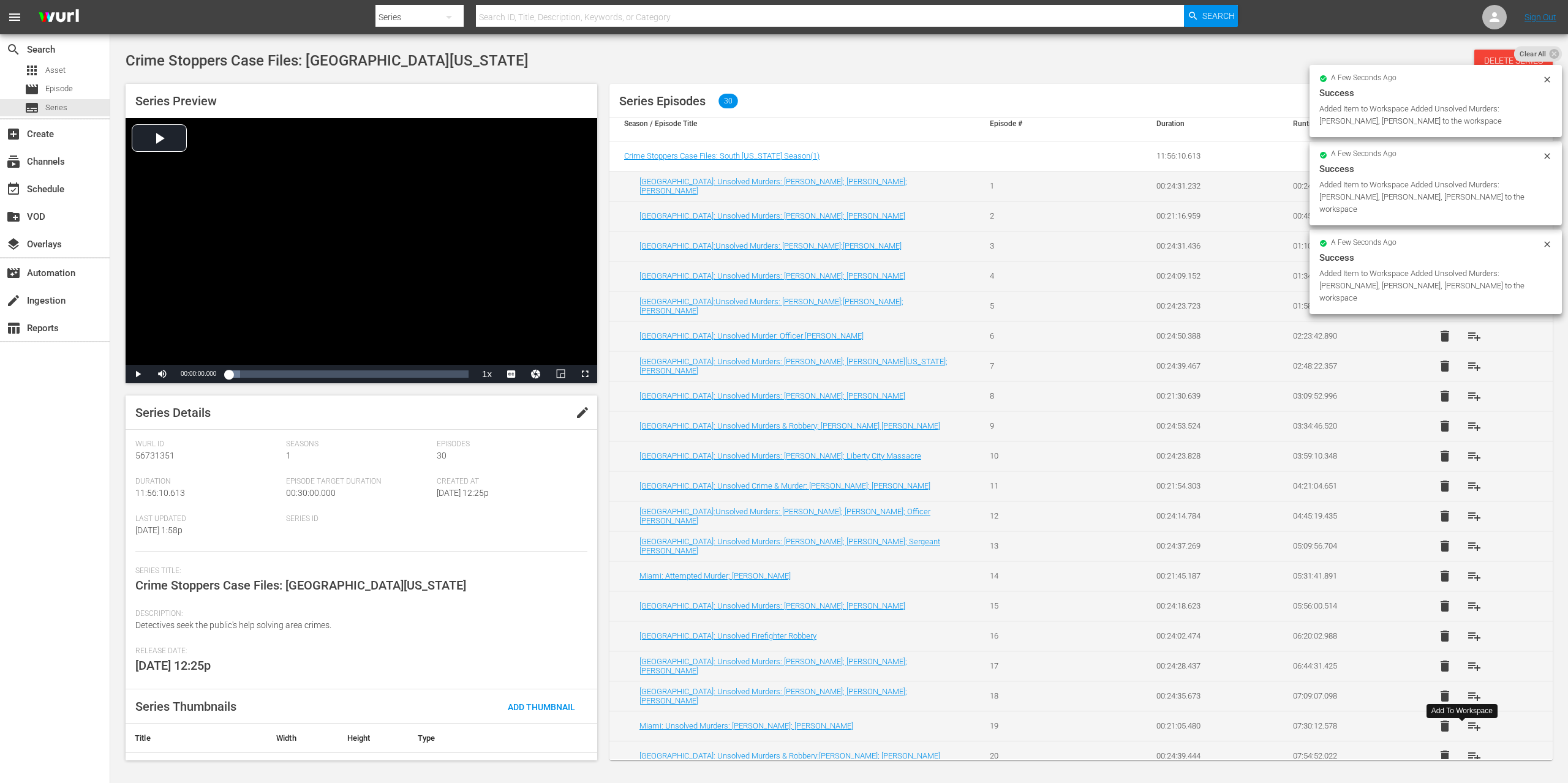
scroll to position [14, 0]
click at [1467, 751] on span "playlist_add" at bounding box center [1474, 754] width 15 height 15
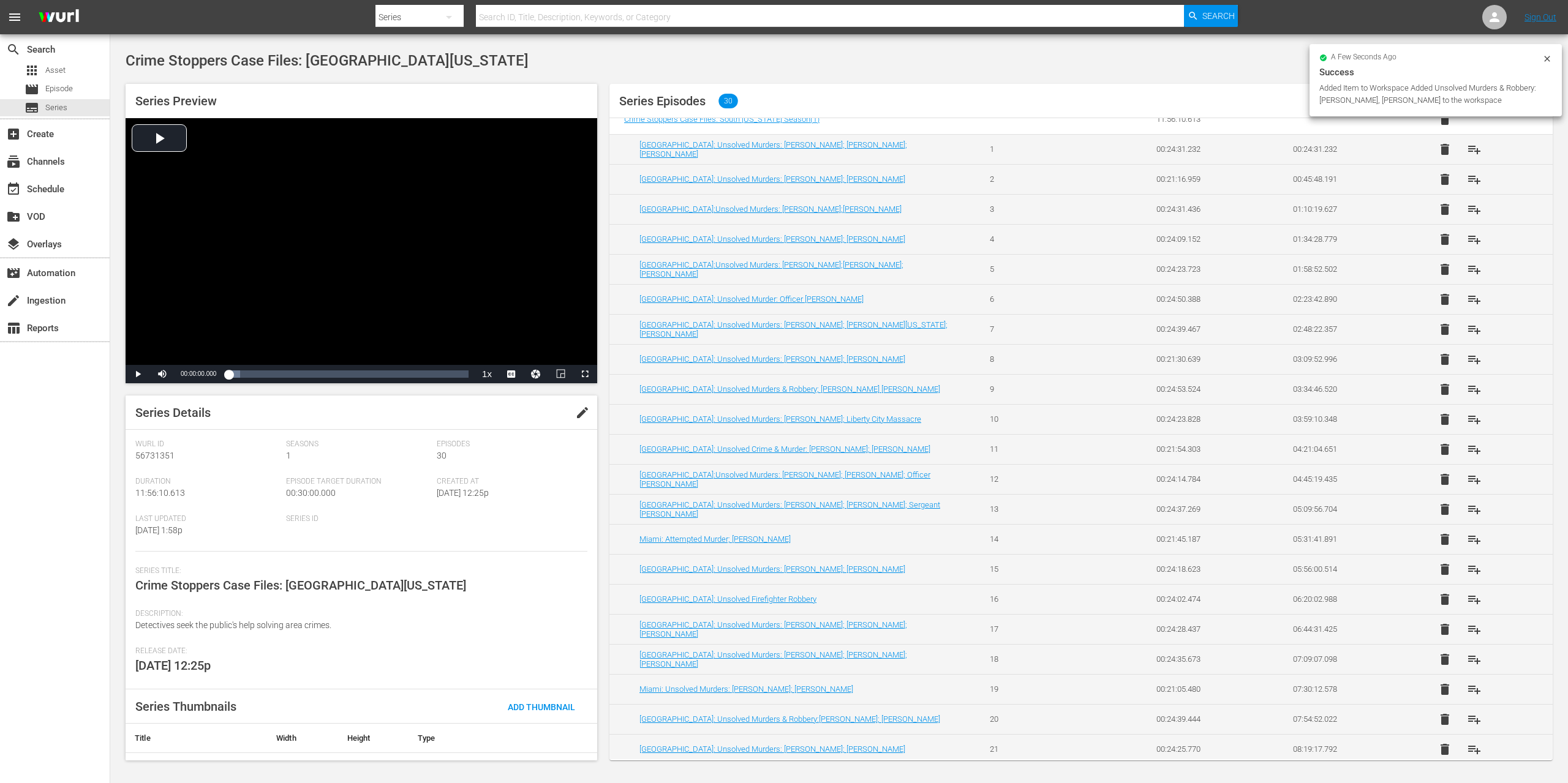
scroll to position [63, 0]
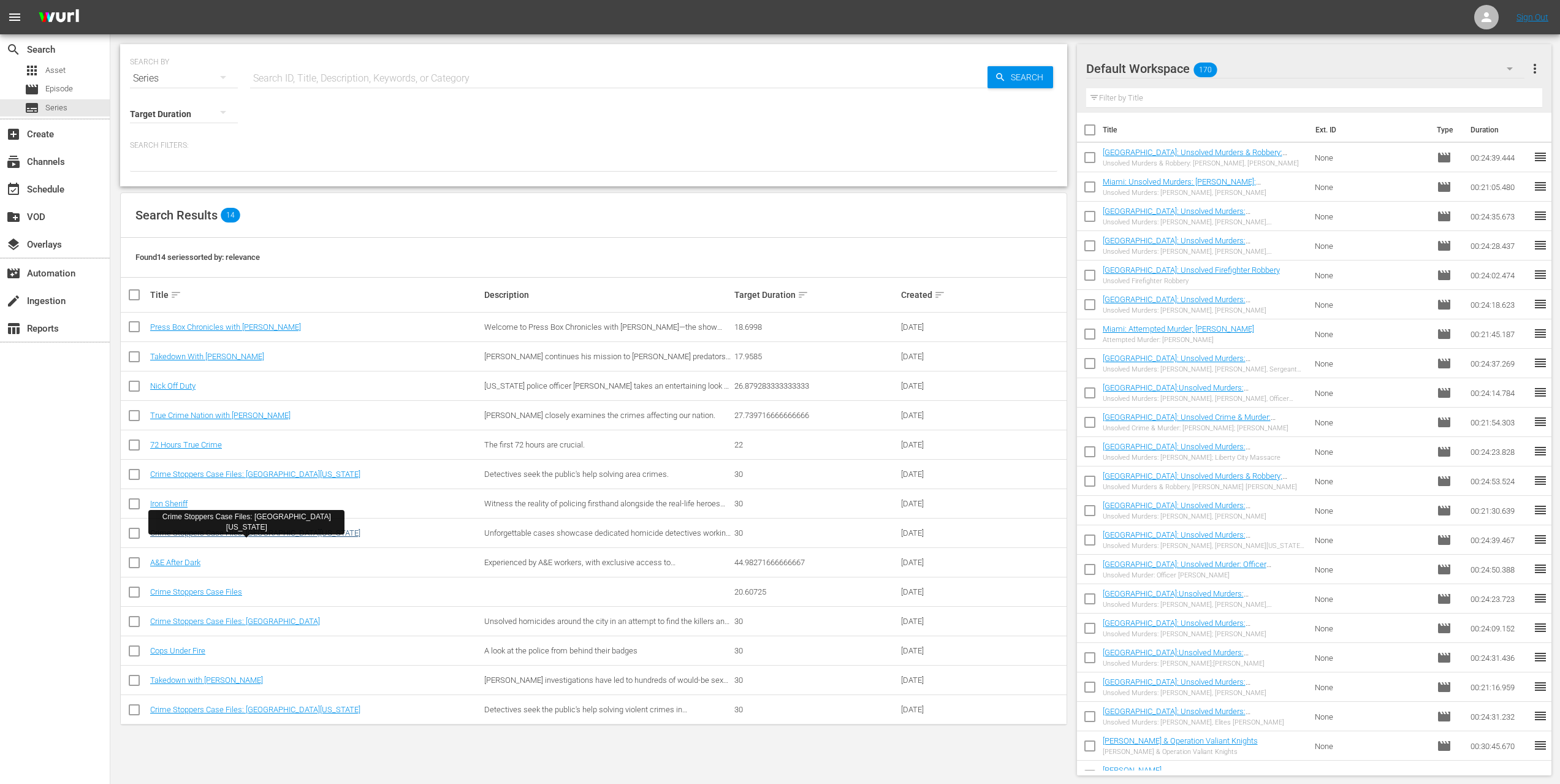
click at [260, 533] on link "Crime Stoppers Case Files: [GEOGRAPHIC_DATA][US_STATE]" at bounding box center [256, 533] width 211 height 9
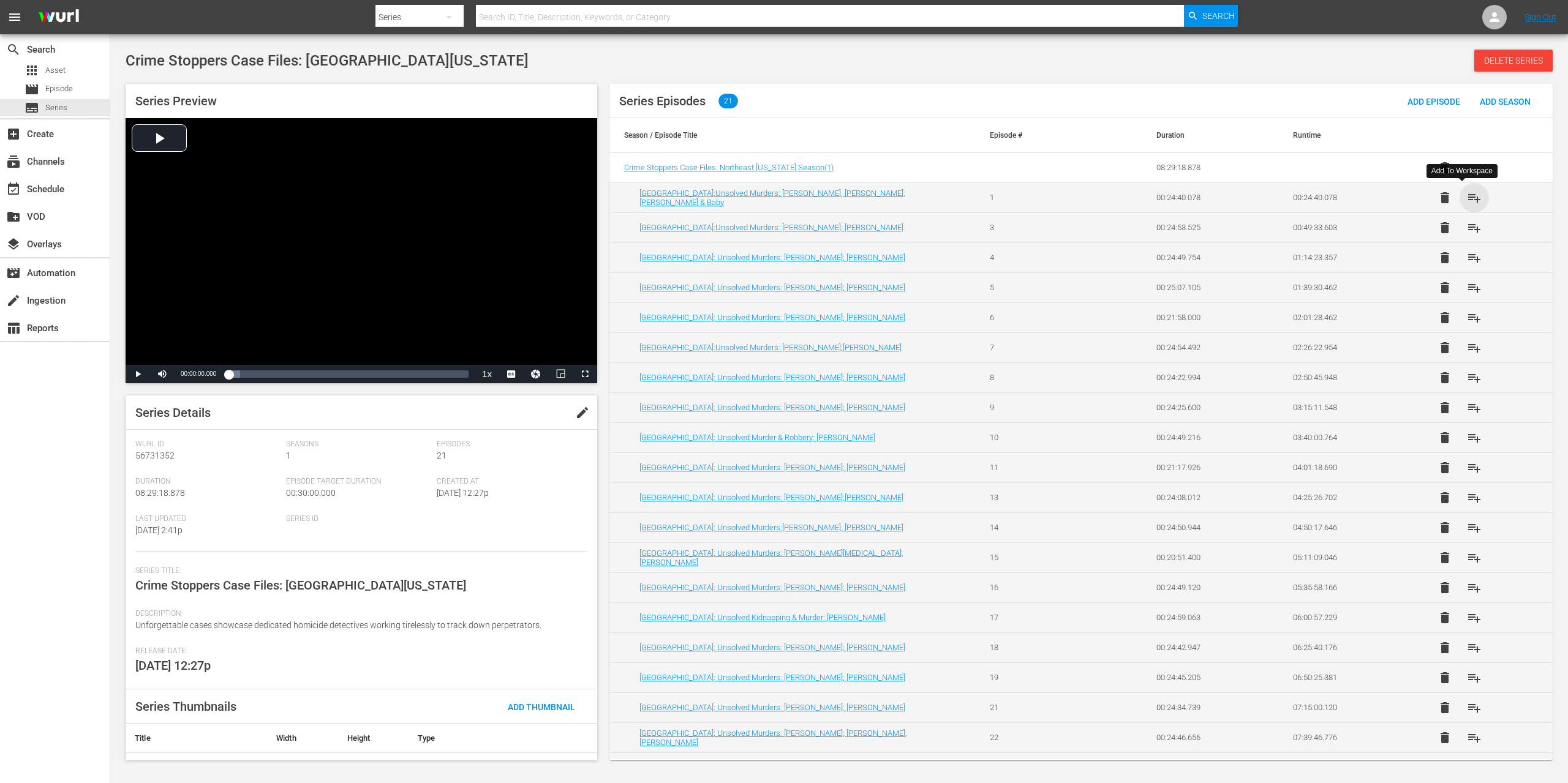
click at [1467, 198] on span "playlist_add" at bounding box center [1474, 198] width 15 height 15
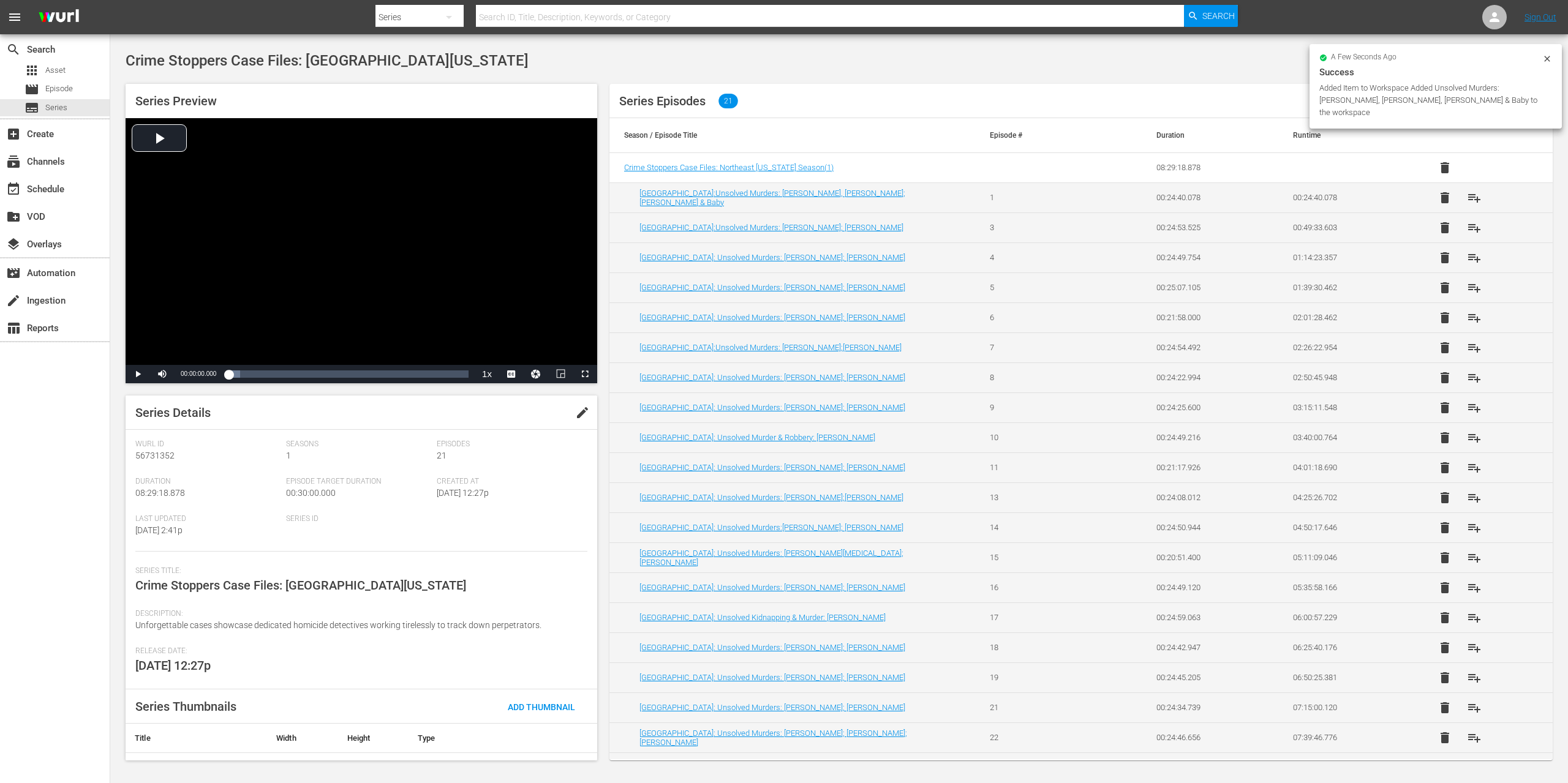
click at [1467, 229] on span "playlist_add" at bounding box center [1474, 228] width 15 height 15
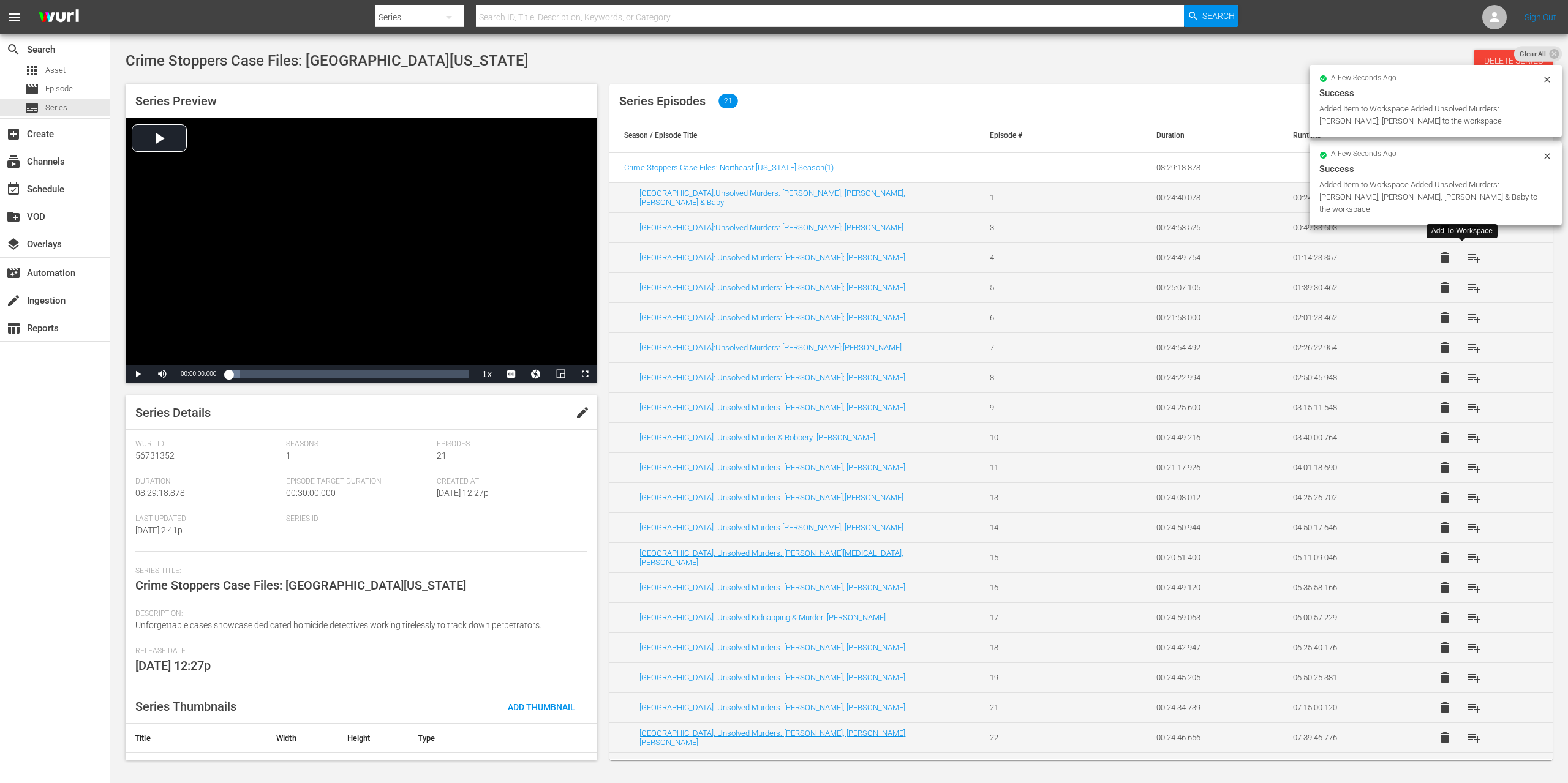
click at [1467, 259] on span "playlist_add" at bounding box center [1474, 258] width 15 height 15
click at [1467, 286] on span "playlist_add" at bounding box center [1474, 288] width 15 height 15
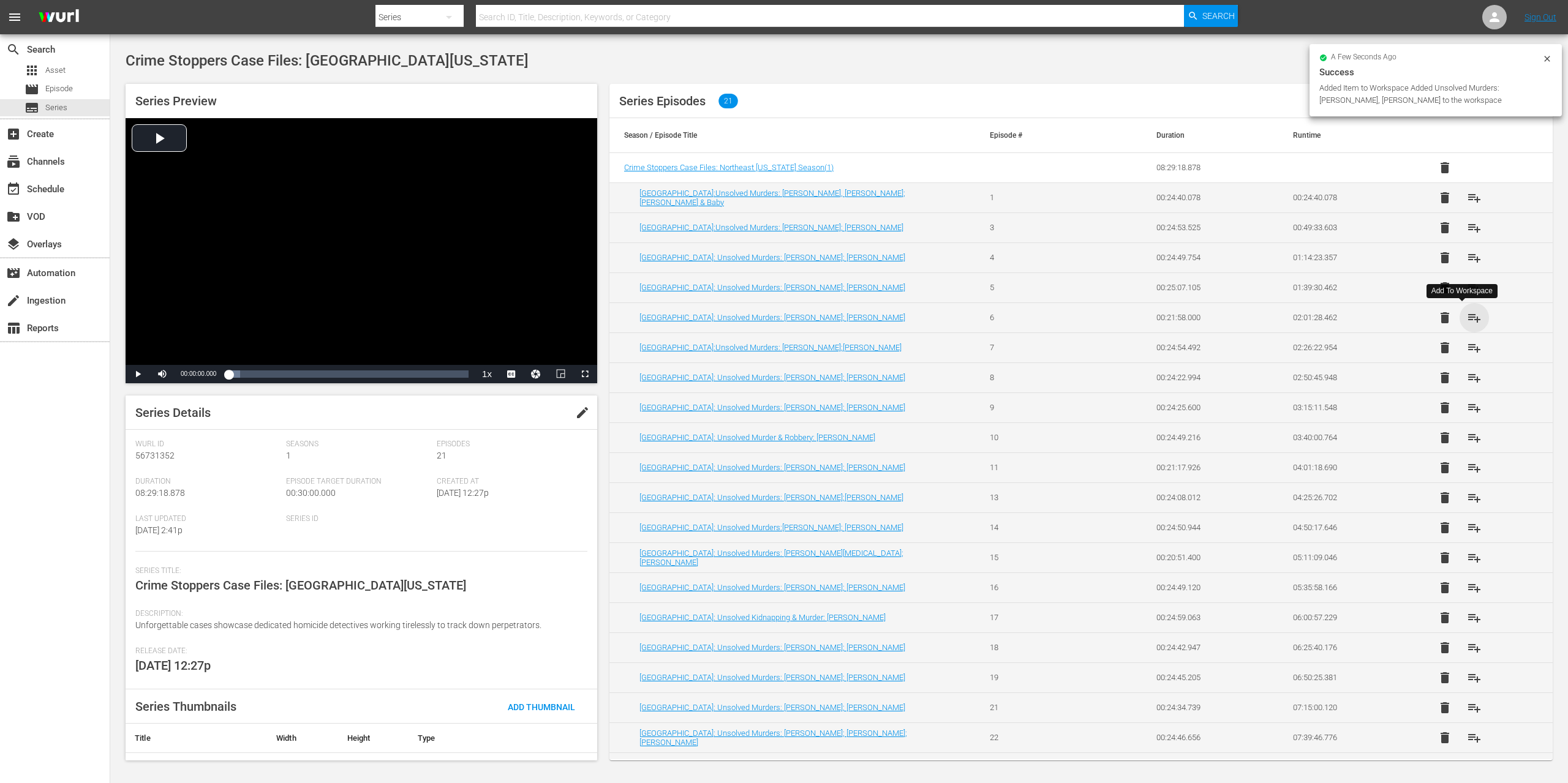
click at [1467, 317] on span "playlist_add" at bounding box center [1474, 317] width 15 height 15
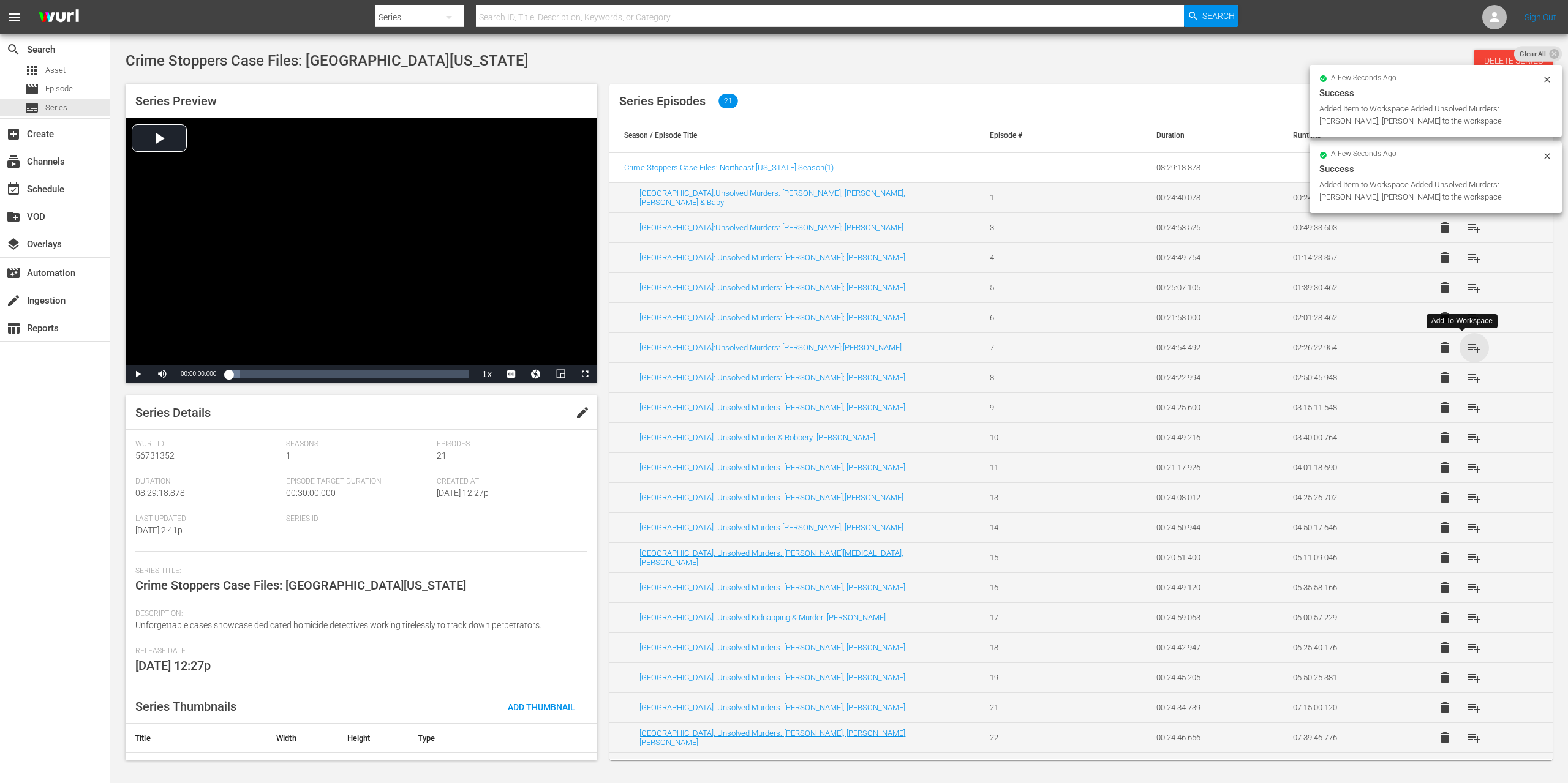
click at [1467, 346] on span "playlist_add" at bounding box center [1474, 348] width 15 height 15
drag, startPoint x: 1459, startPoint y: 377, endPoint x: 1459, endPoint y: 385, distance: 8.0
click at [1467, 377] on span "playlist_add" at bounding box center [1474, 378] width 15 height 15
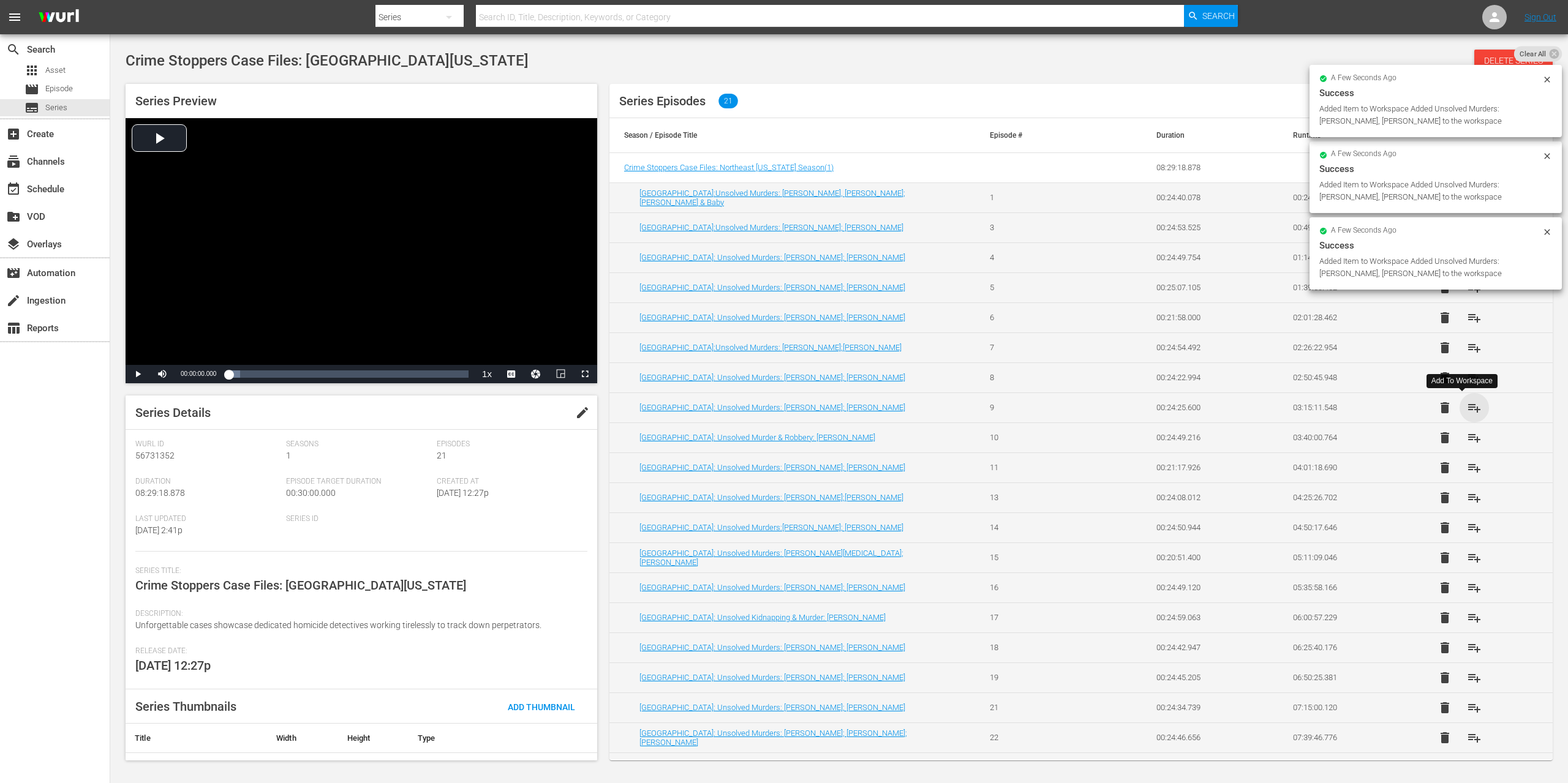
click at [1467, 410] on span "playlist_add" at bounding box center [1474, 408] width 15 height 15
click at [1467, 441] on span "playlist_add" at bounding box center [1474, 438] width 15 height 15
click at [1467, 465] on span "playlist_add" at bounding box center [1474, 468] width 15 height 15
click at [1467, 494] on span "playlist_add" at bounding box center [1474, 498] width 15 height 15
click at [1467, 528] on span "playlist_add" at bounding box center [1474, 528] width 15 height 15
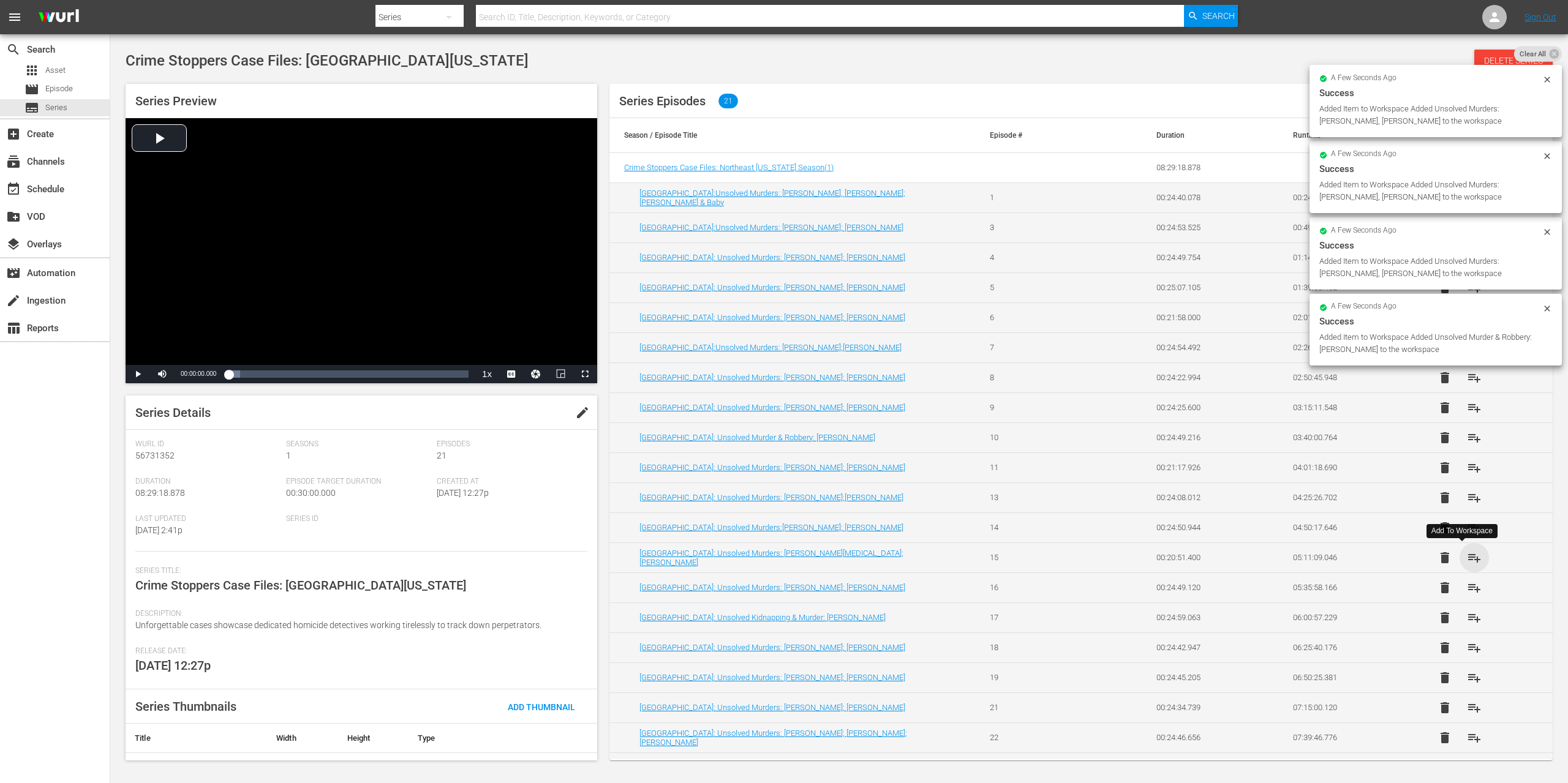
click at [1467, 556] on span "playlist_add" at bounding box center [1474, 558] width 15 height 15
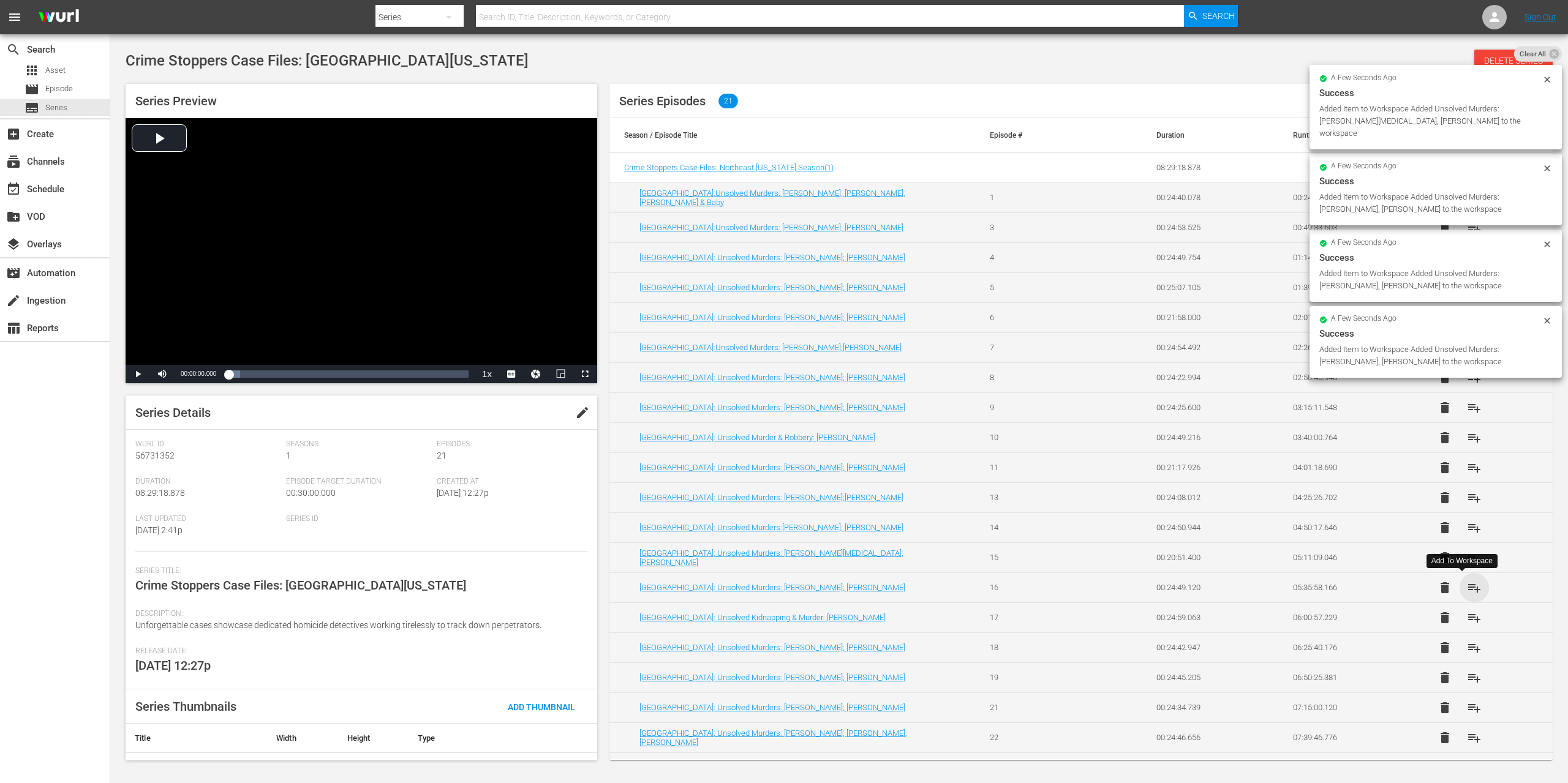
click at [1467, 587] on span "playlist_add" at bounding box center [1474, 588] width 15 height 15
click at [1467, 614] on span "playlist_add" at bounding box center [1474, 618] width 15 height 15
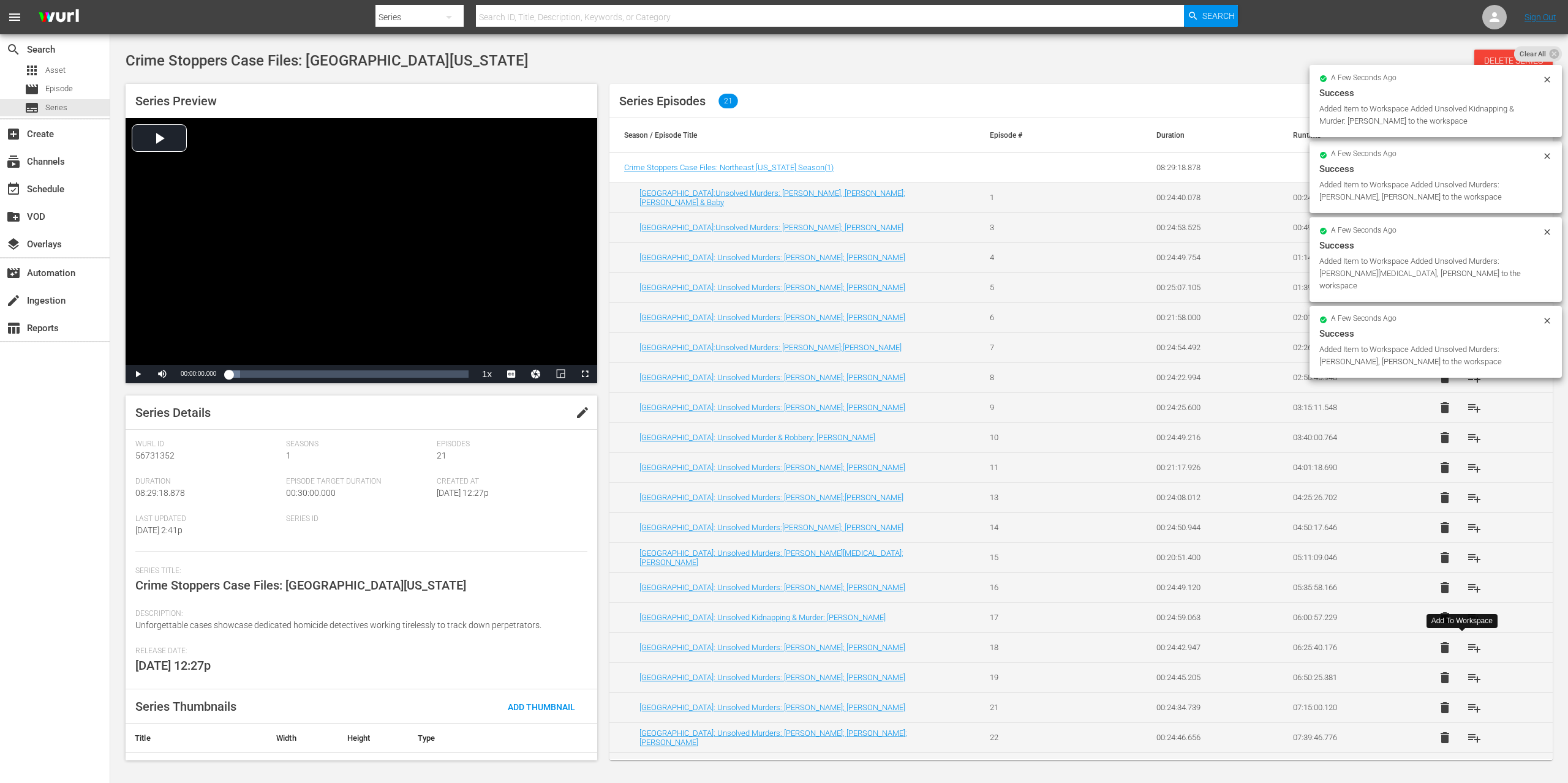
click at [1467, 648] on span "playlist_add" at bounding box center [1474, 648] width 15 height 15
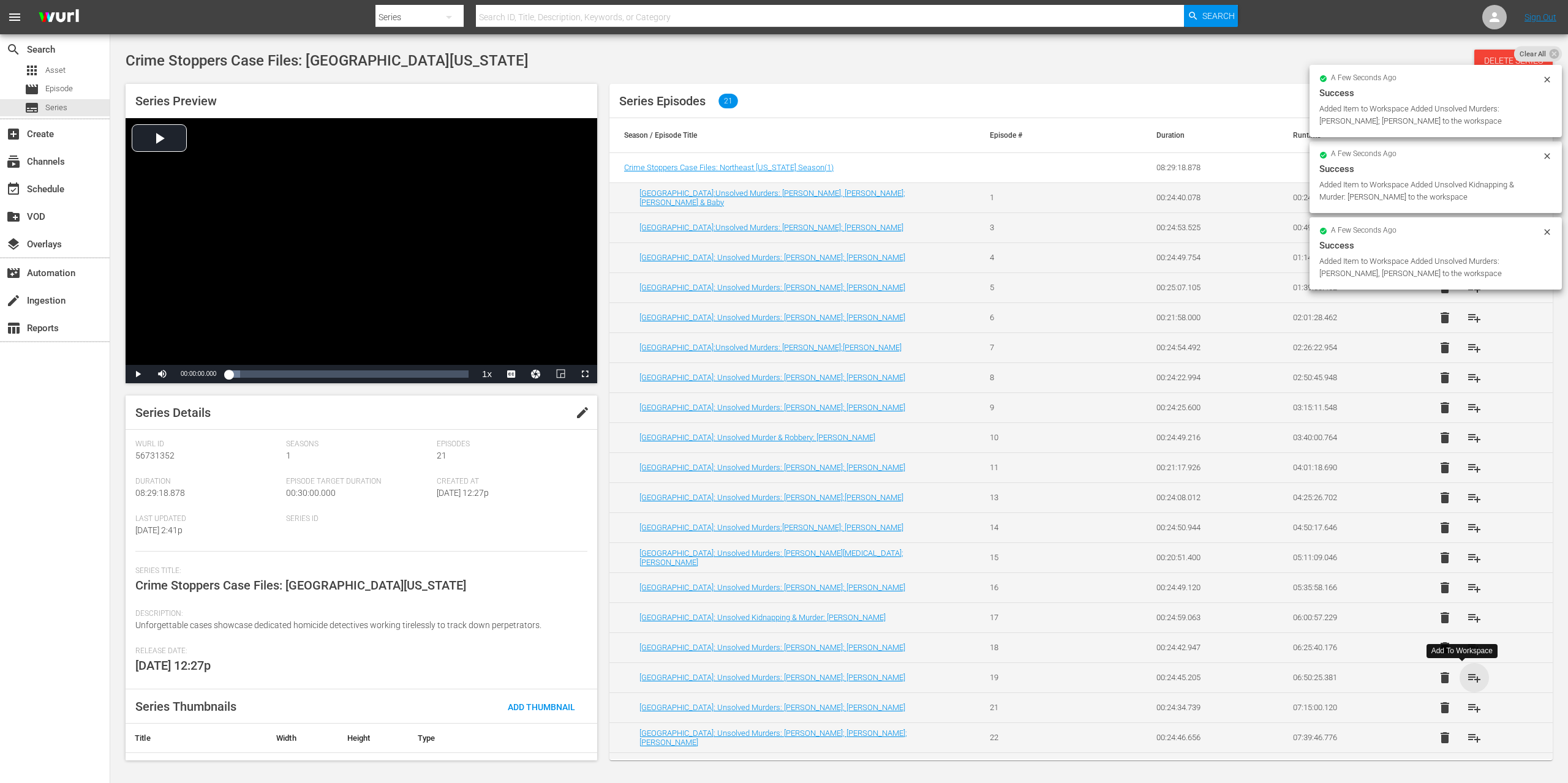
click at [1467, 675] on span "playlist_add" at bounding box center [1474, 678] width 15 height 15
drag, startPoint x: 1460, startPoint y: 701, endPoint x: 1463, endPoint y: 717, distance: 16.3
click at [1467, 701] on span "playlist_add" at bounding box center [1474, 708] width 15 height 15
click at [1467, 738] on span "playlist_add" at bounding box center [1474, 738] width 15 height 15
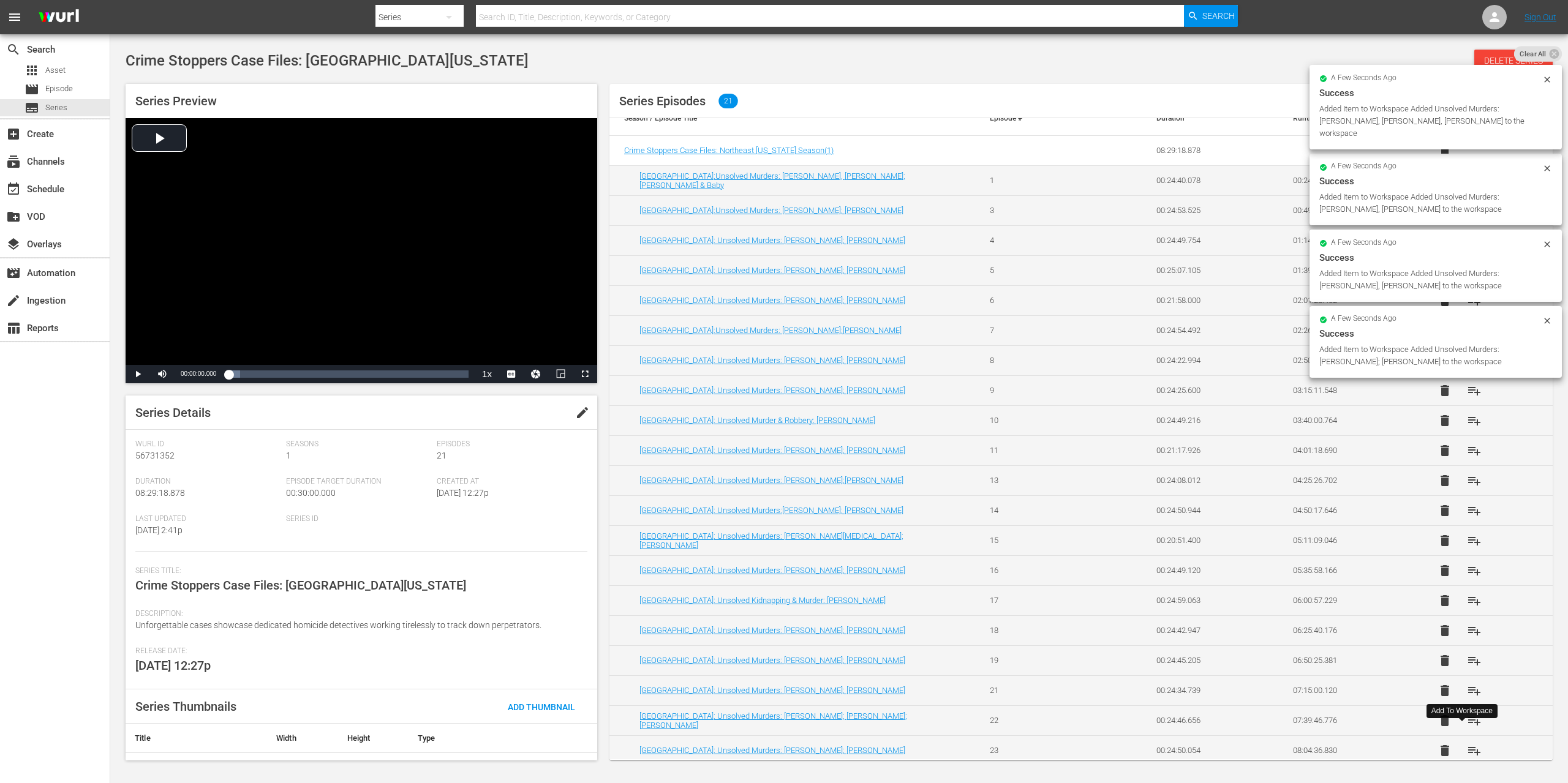
scroll to position [25, 0]
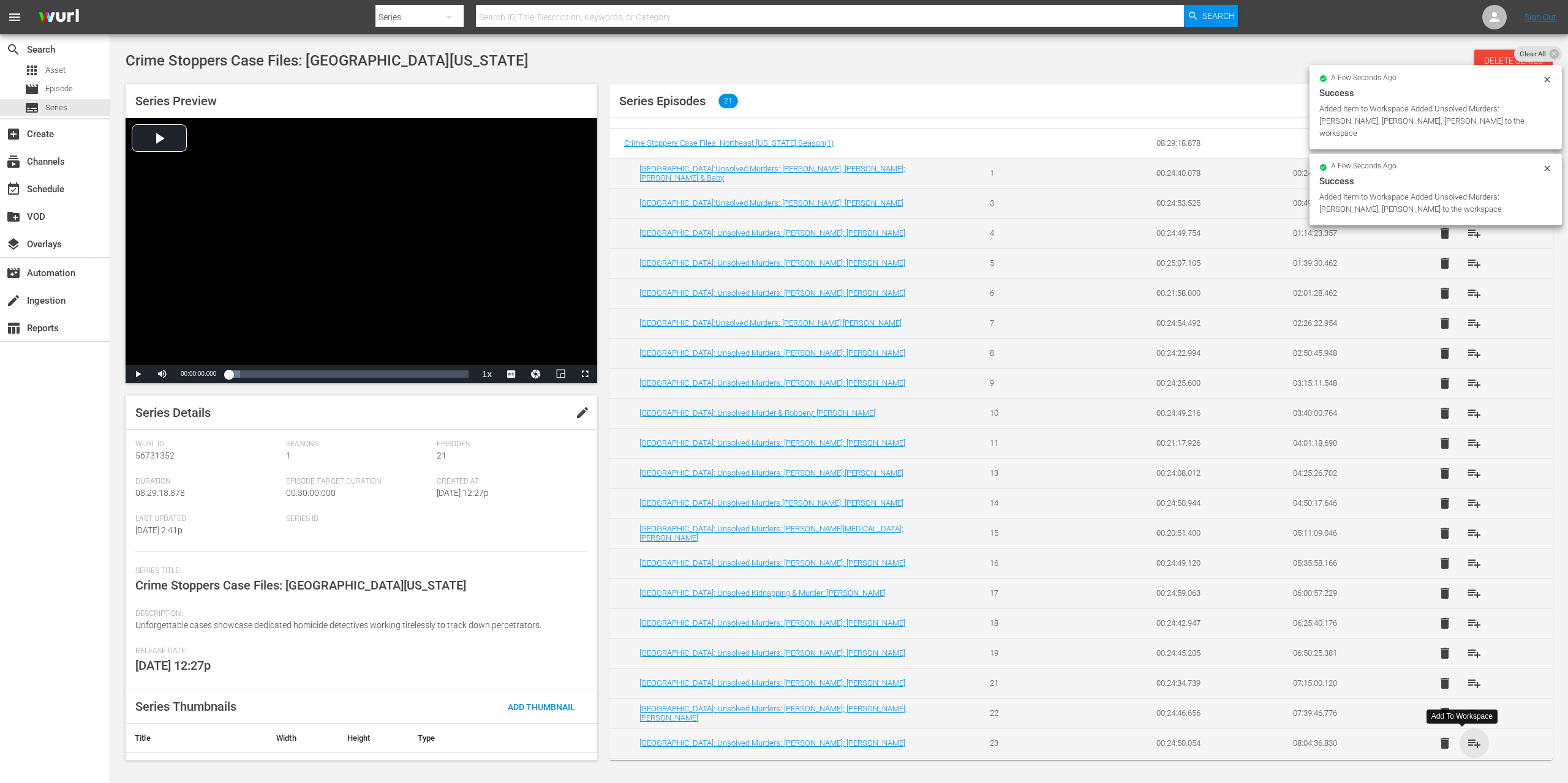
click at [1467, 738] on span "playlist_add" at bounding box center [1474, 743] width 15 height 15
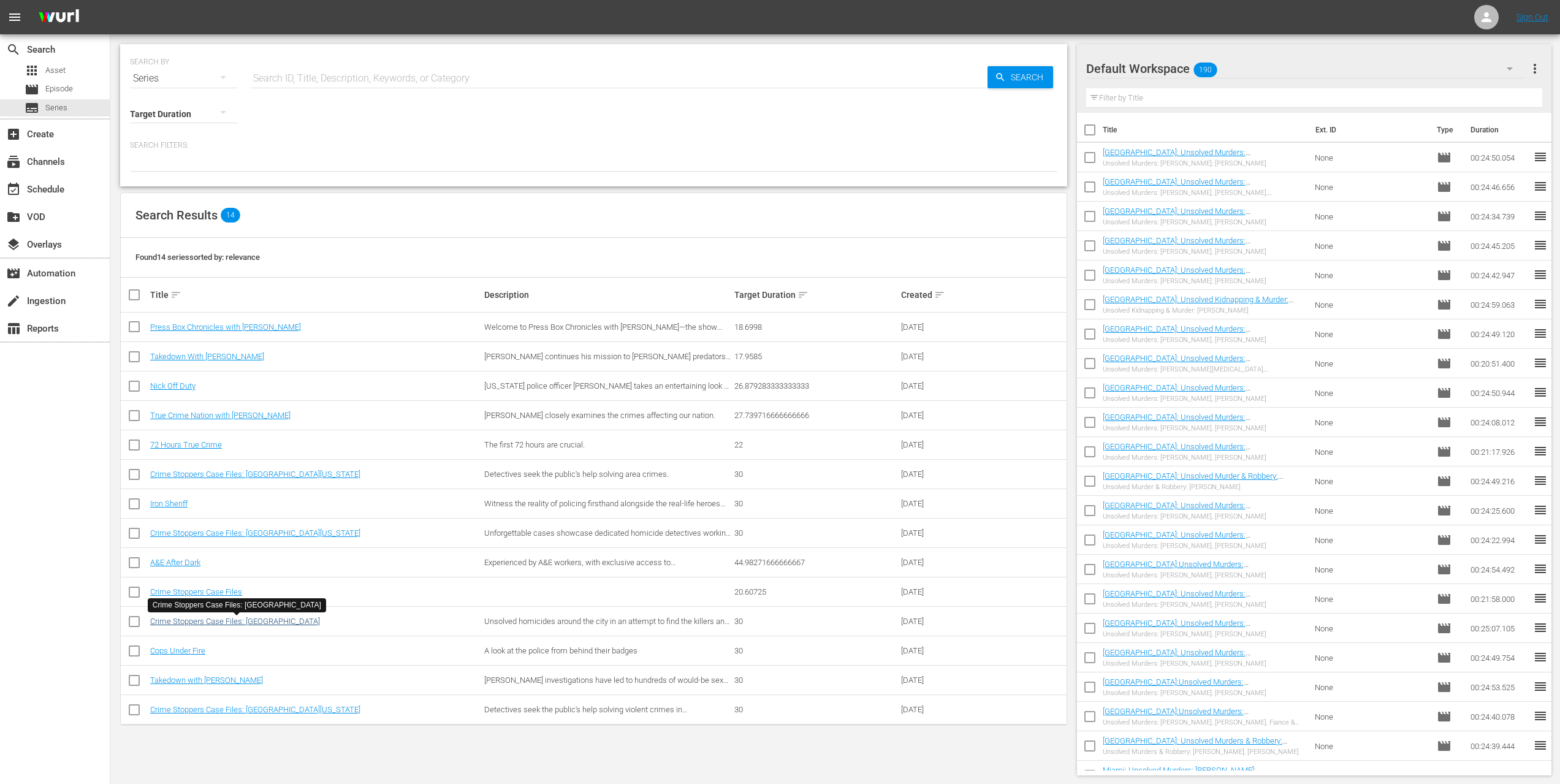
click at [252, 621] on link "Crime Stoppers Case Files: [GEOGRAPHIC_DATA]" at bounding box center [235, 622] width 170 height 9
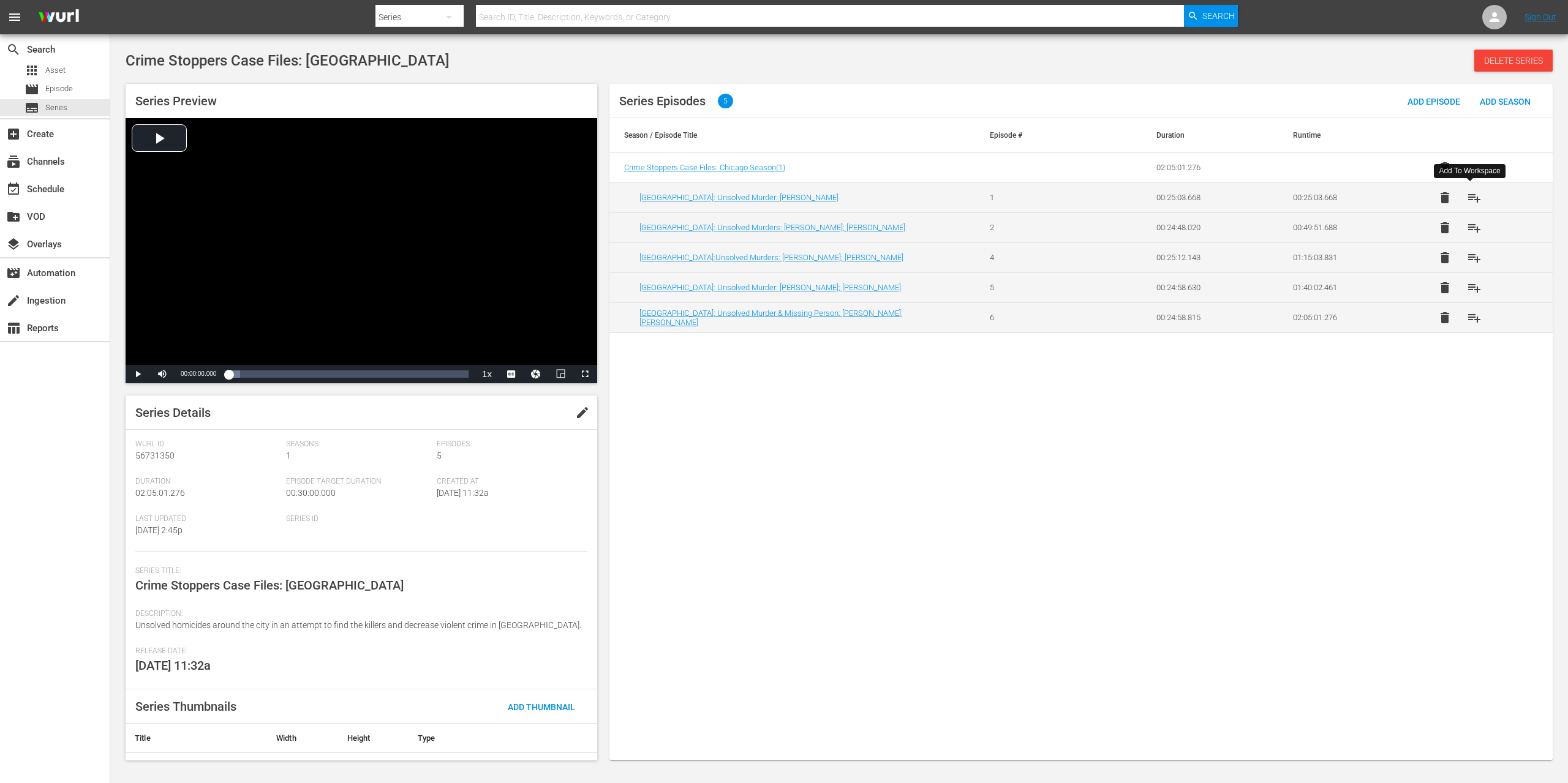
click at [1467, 196] on span "playlist_add" at bounding box center [1474, 198] width 15 height 15
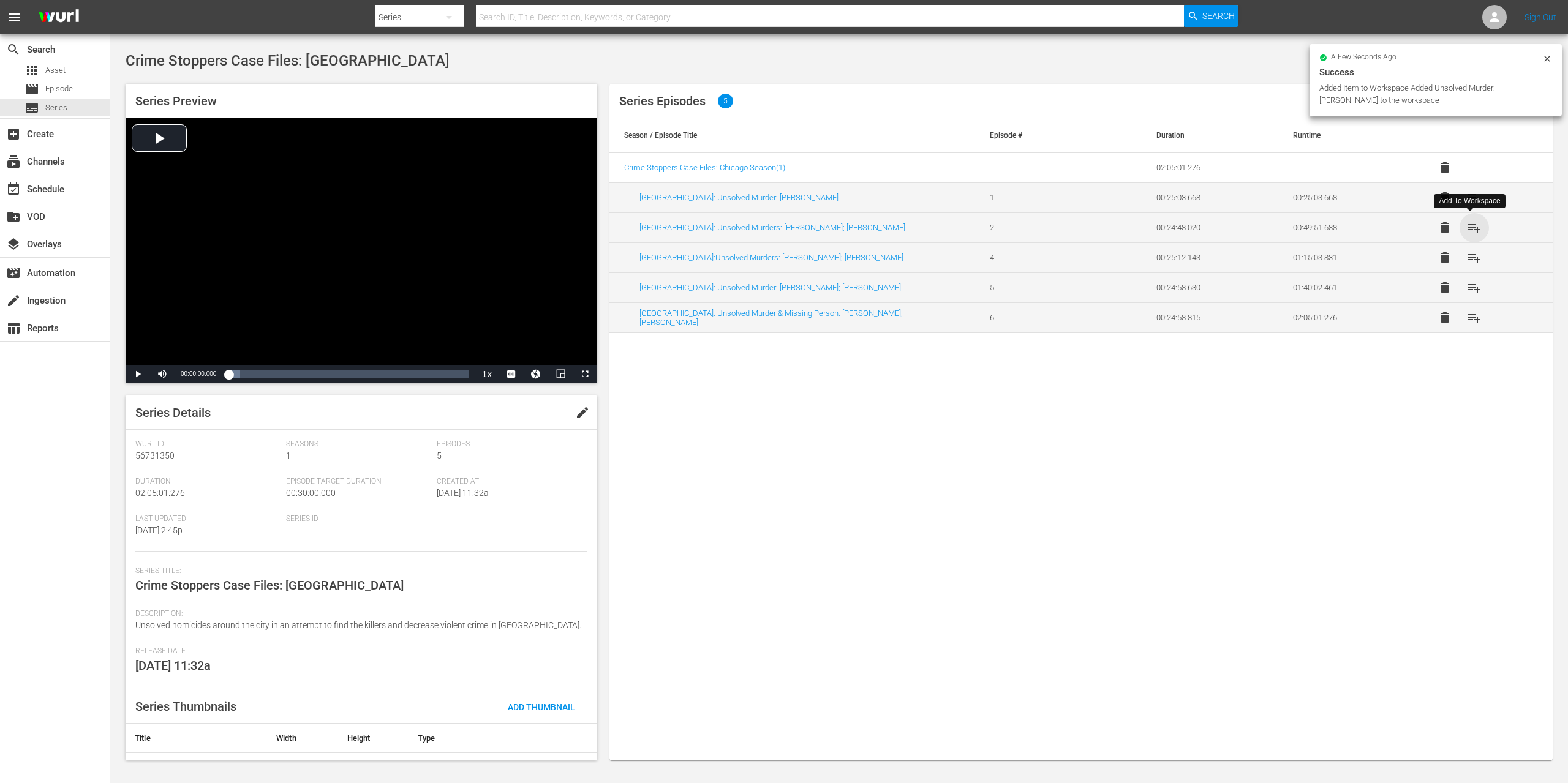
click at [1473, 225] on span "playlist_add" at bounding box center [1474, 228] width 15 height 15
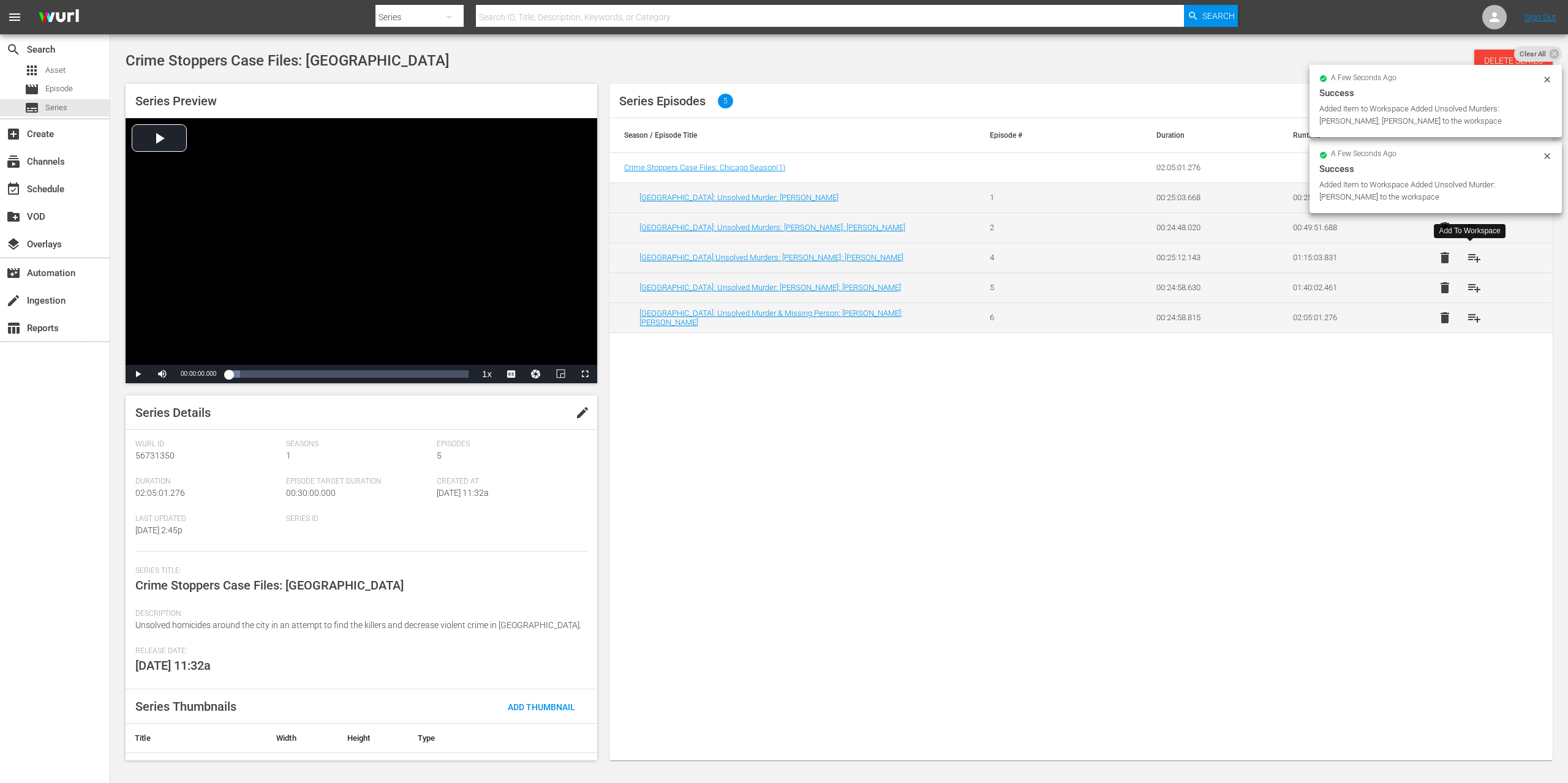
click at [1472, 255] on span "playlist_add" at bounding box center [1474, 258] width 15 height 15
click at [1473, 289] on span "playlist_add" at bounding box center [1474, 288] width 15 height 15
click at [1467, 317] on span "playlist_add" at bounding box center [1474, 317] width 15 height 15
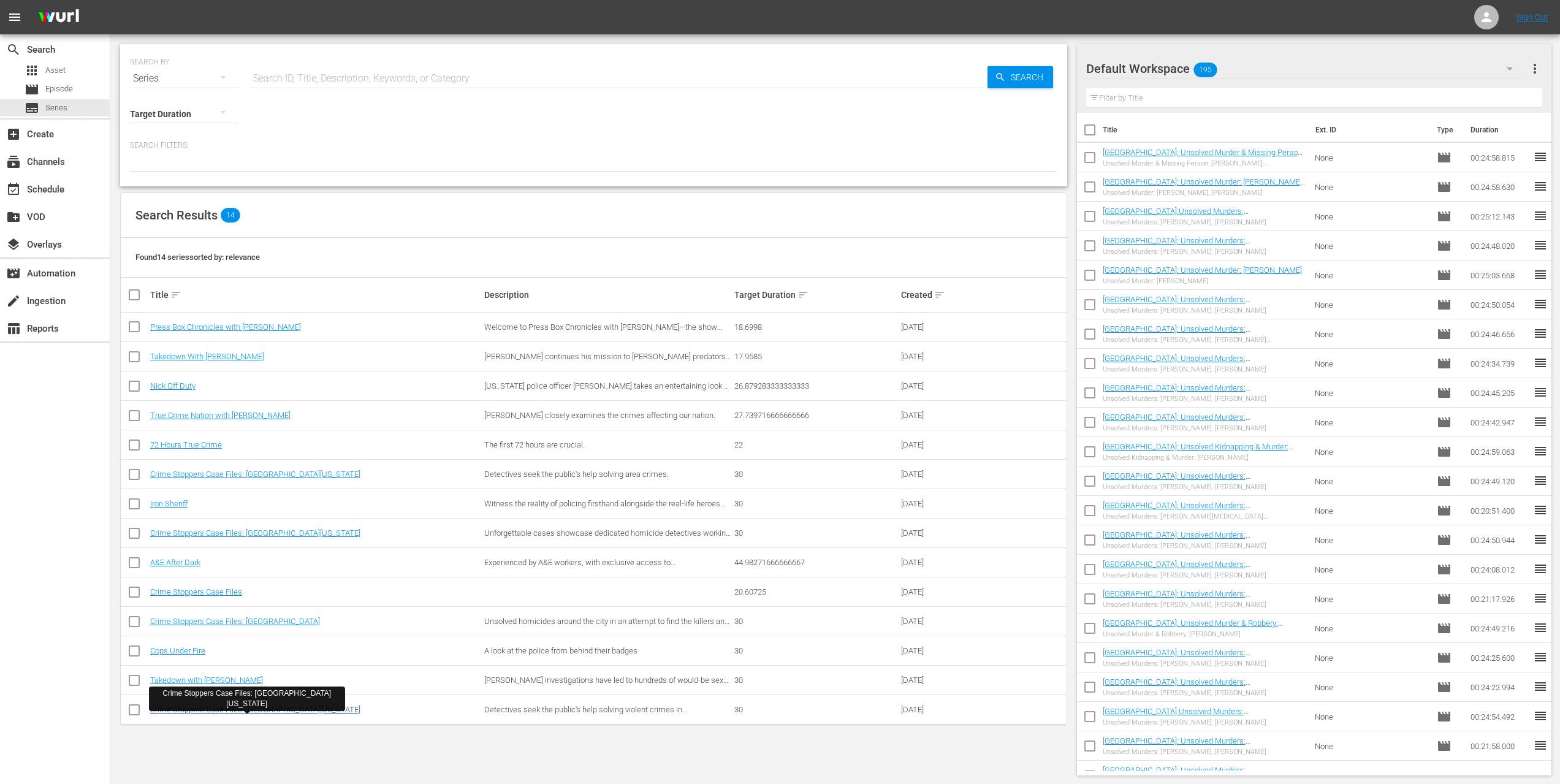
click at [221, 712] on link "Crime Stoppers Case Files: [GEOGRAPHIC_DATA][US_STATE]" at bounding box center [256, 710] width 211 height 9
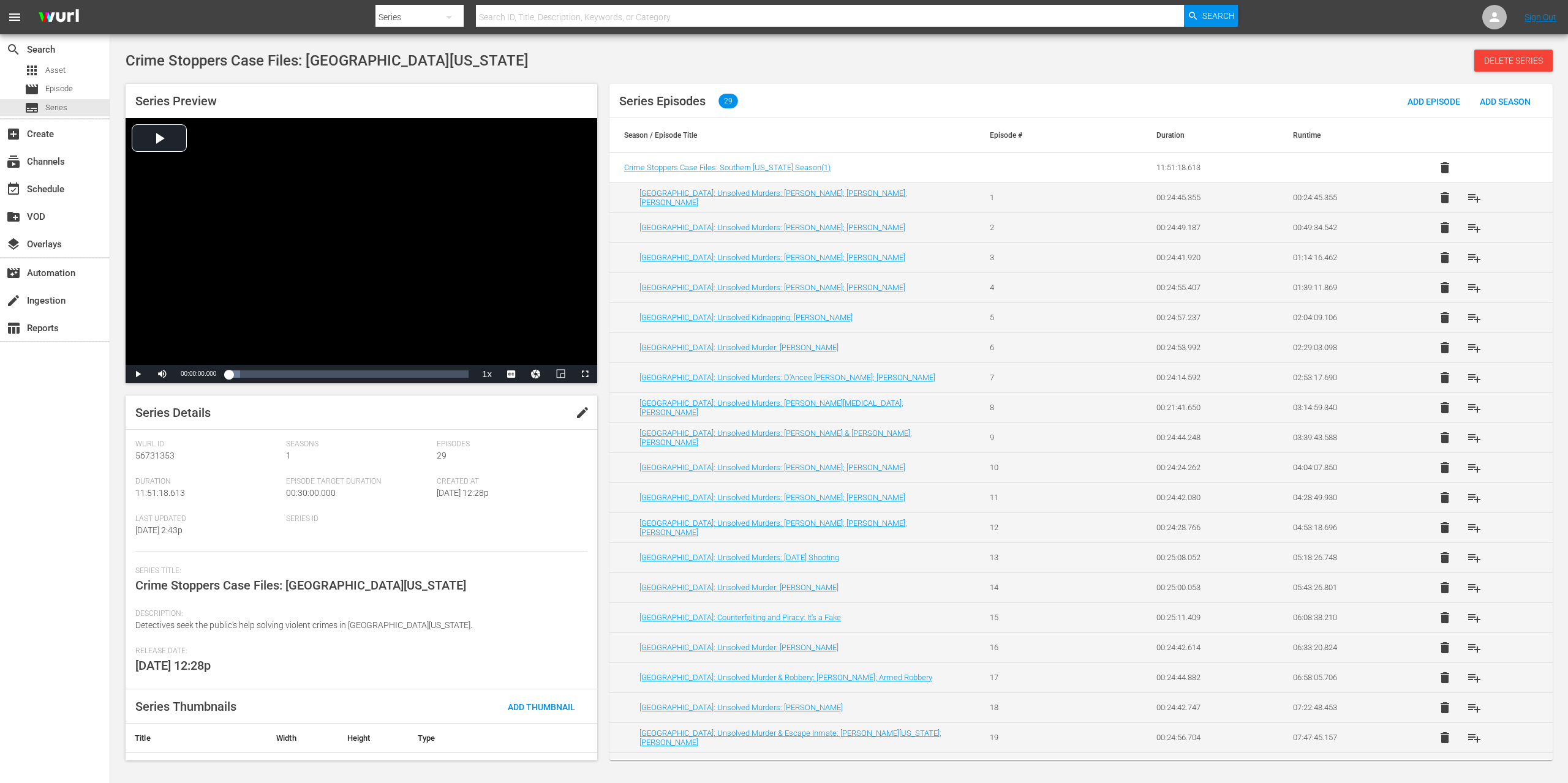
click at [1467, 196] on span "playlist_add" at bounding box center [1474, 198] width 15 height 15
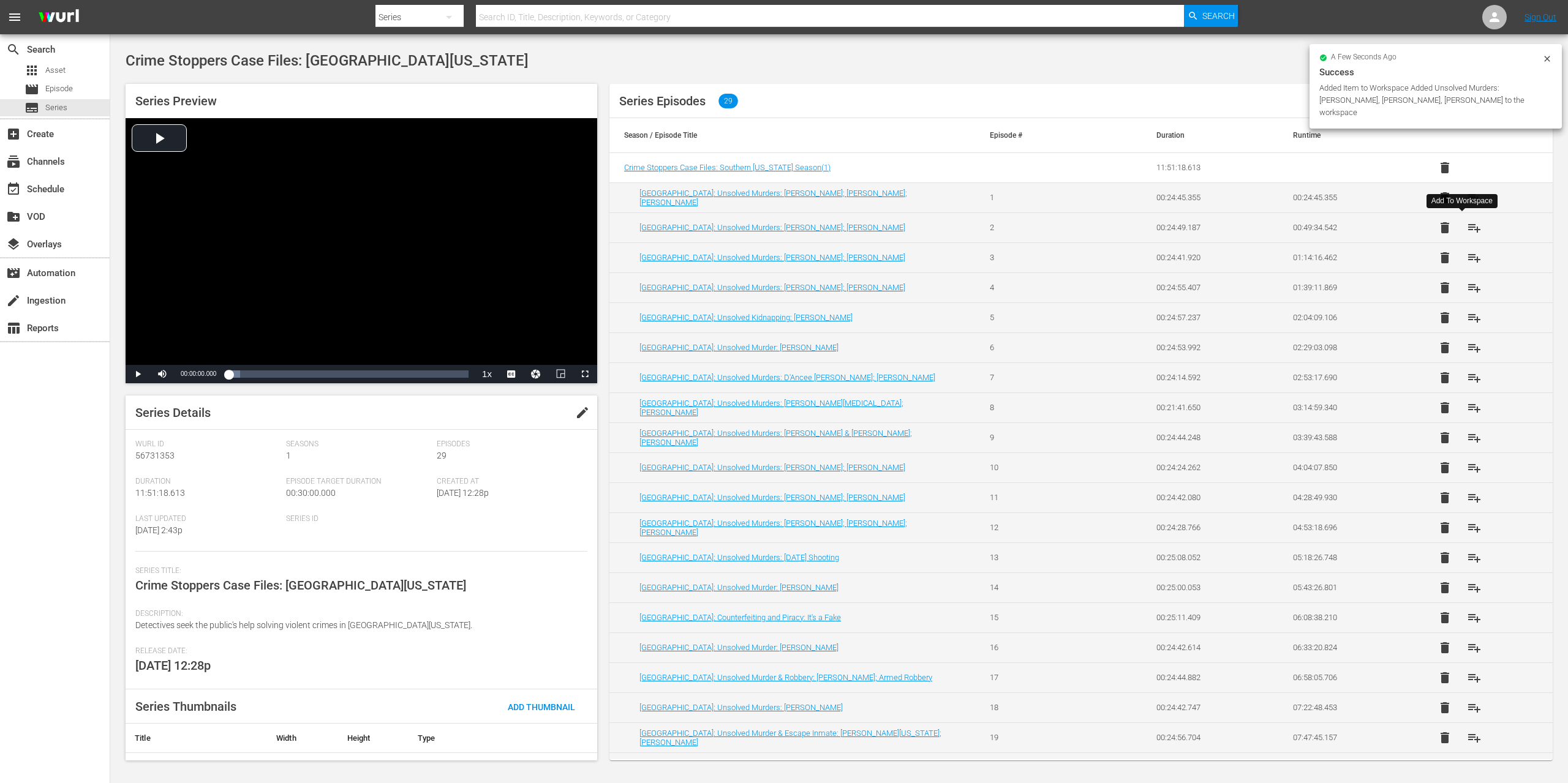
click at [1467, 224] on span "playlist_add" at bounding box center [1474, 228] width 15 height 15
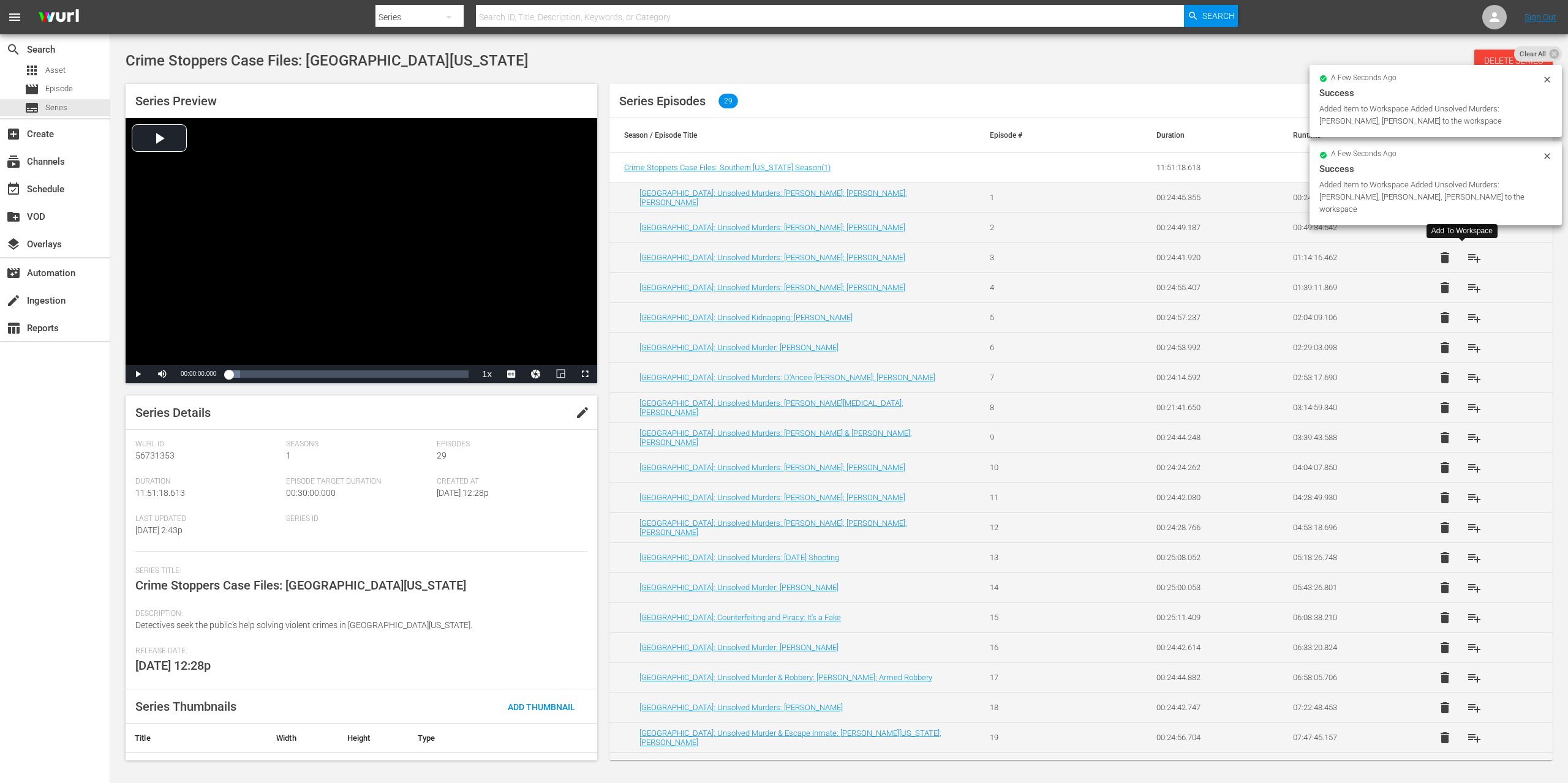
click at [1467, 256] on span "playlist_add" at bounding box center [1474, 258] width 15 height 15
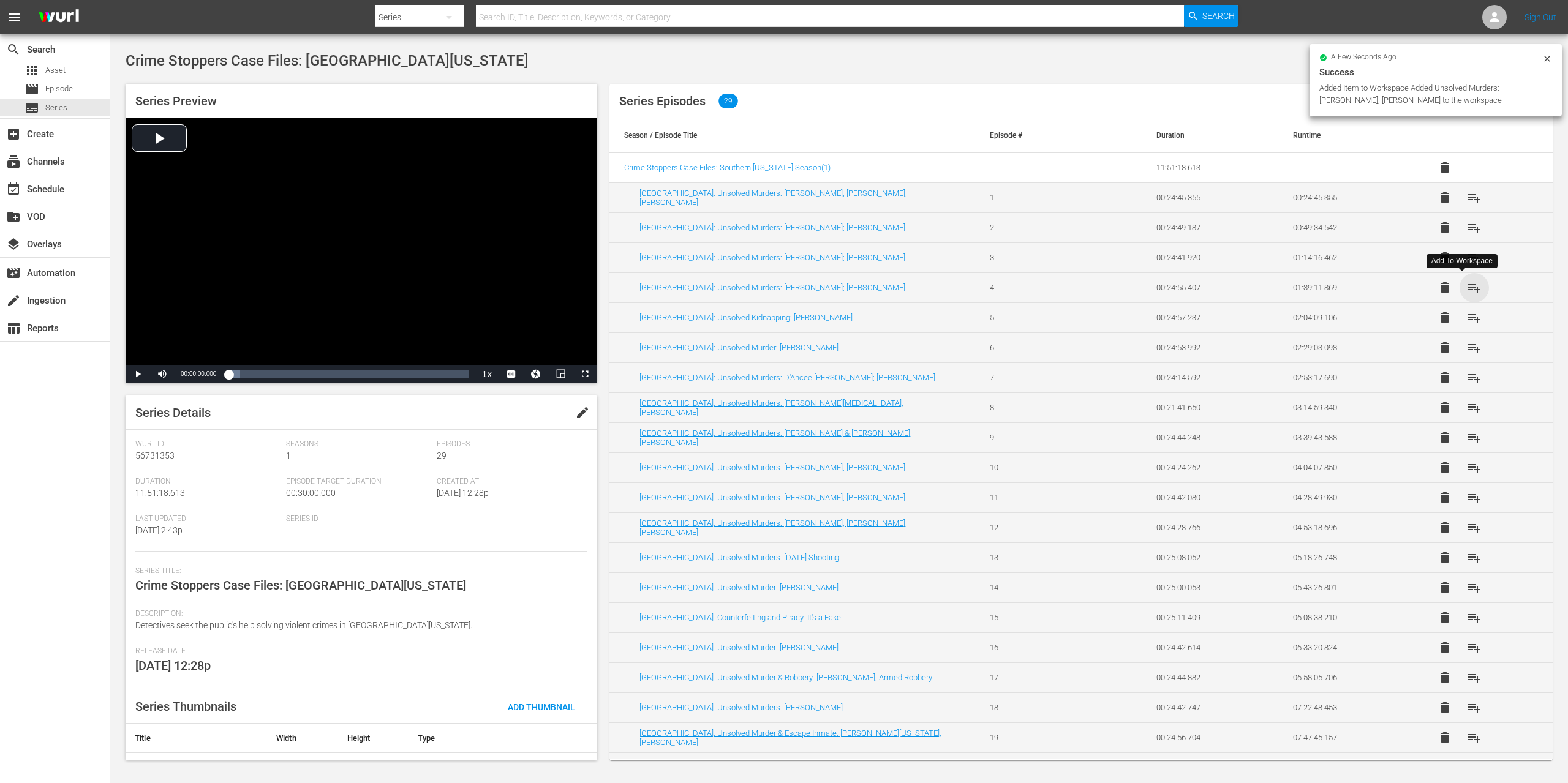
click at [1467, 285] on span "playlist_add" at bounding box center [1474, 288] width 15 height 15
click at [1467, 313] on span "playlist_add" at bounding box center [1474, 317] width 15 height 15
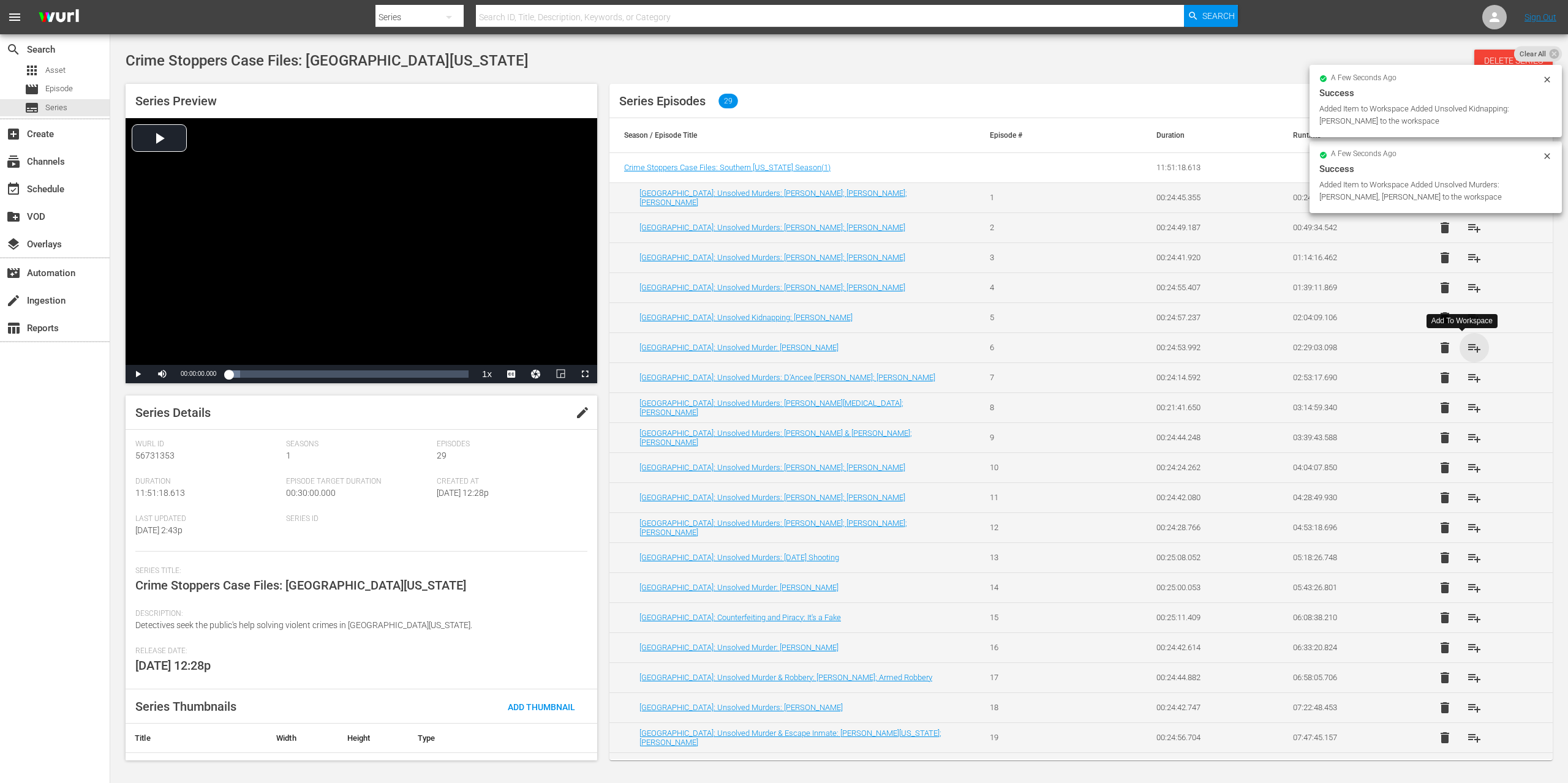
click at [1467, 353] on span "playlist_add" at bounding box center [1474, 348] width 15 height 15
click at [1467, 379] on span "playlist_add" at bounding box center [1474, 378] width 15 height 15
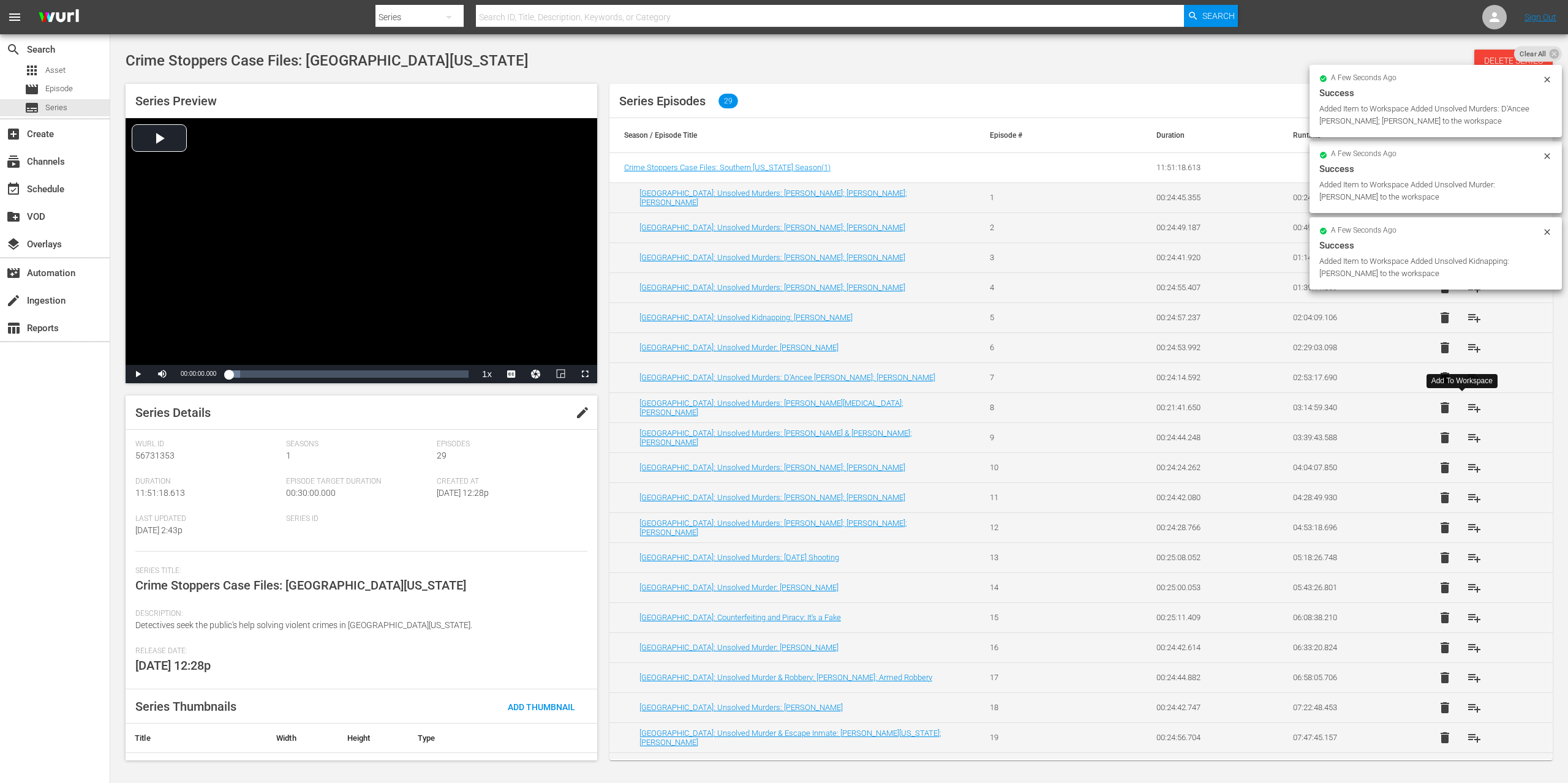
click at [1467, 409] on span "playlist_add" at bounding box center [1474, 408] width 15 height 15
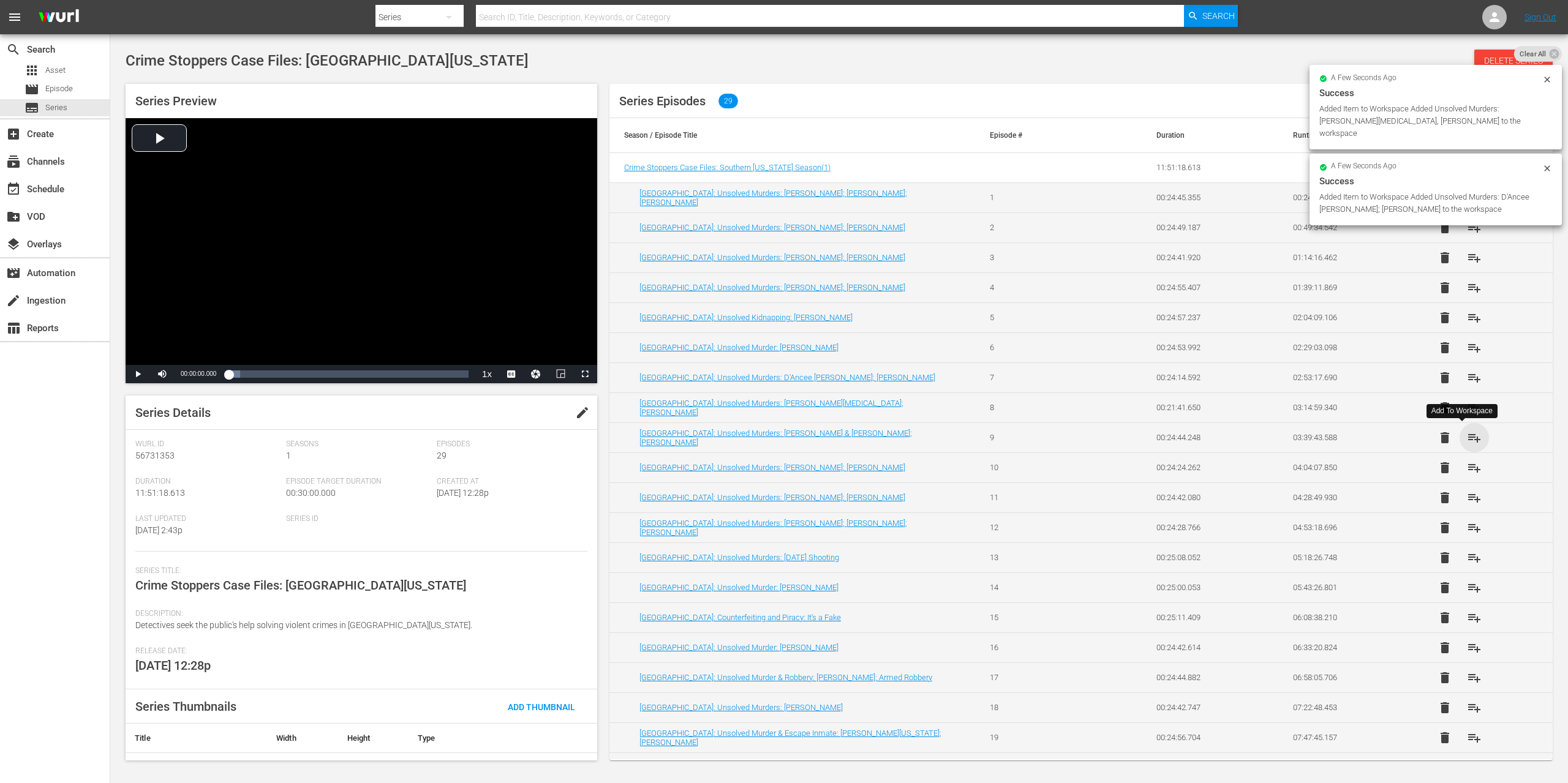
click at [1467, 434] on span "playlist_add" at bounding box center [1474, 438] width 15 height 15
click at [1467, 465] on span "playlist_add" at bounding box center [1474, 468] width 15 height 15
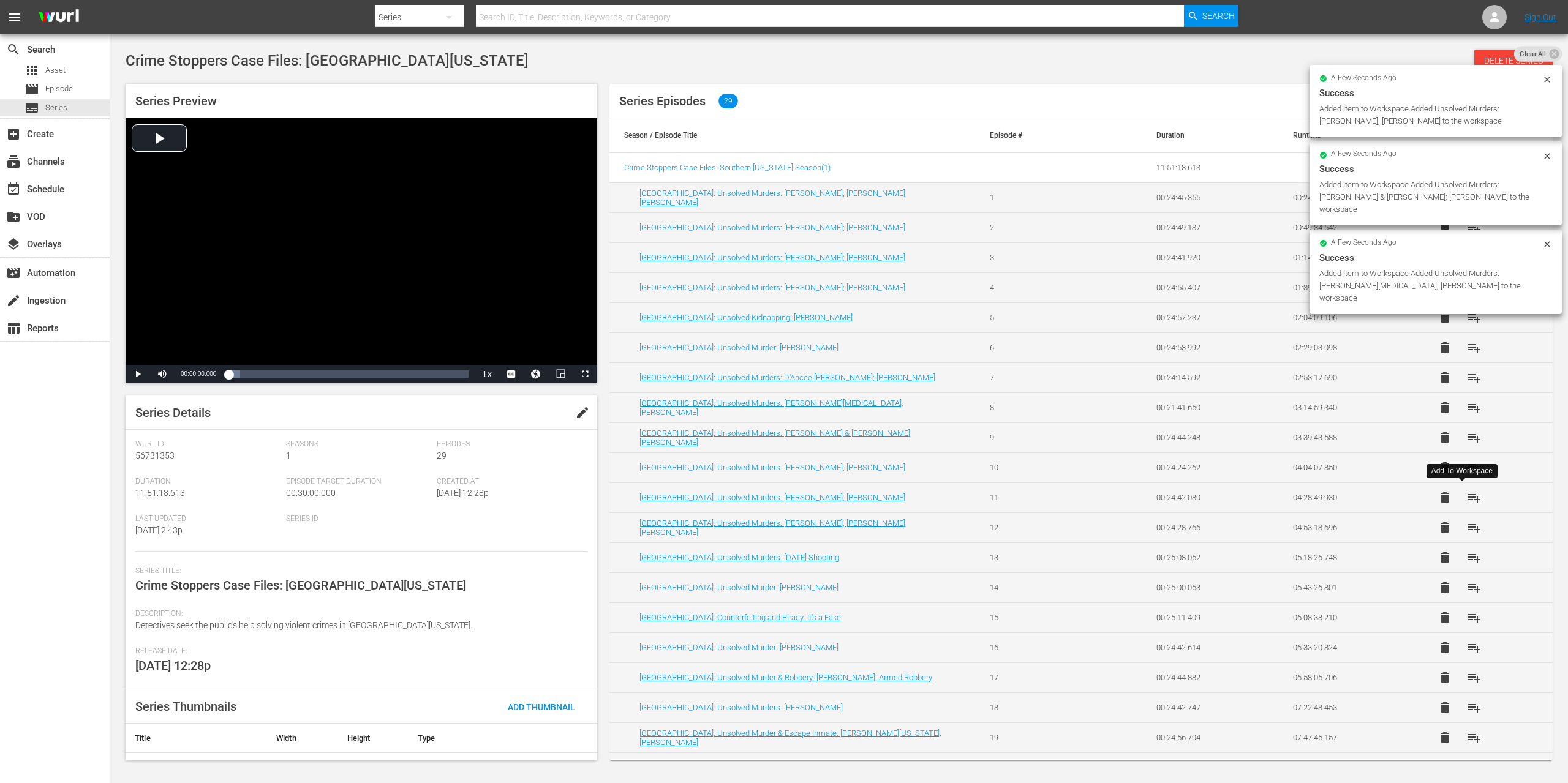
click at [1467, 500] on span "playlist_add" at bounding box center [1474, 498] width 15 height 15
click at [1467, 525] on span "playlist_add" at bounding box center [1474, 528] width 15 height 15
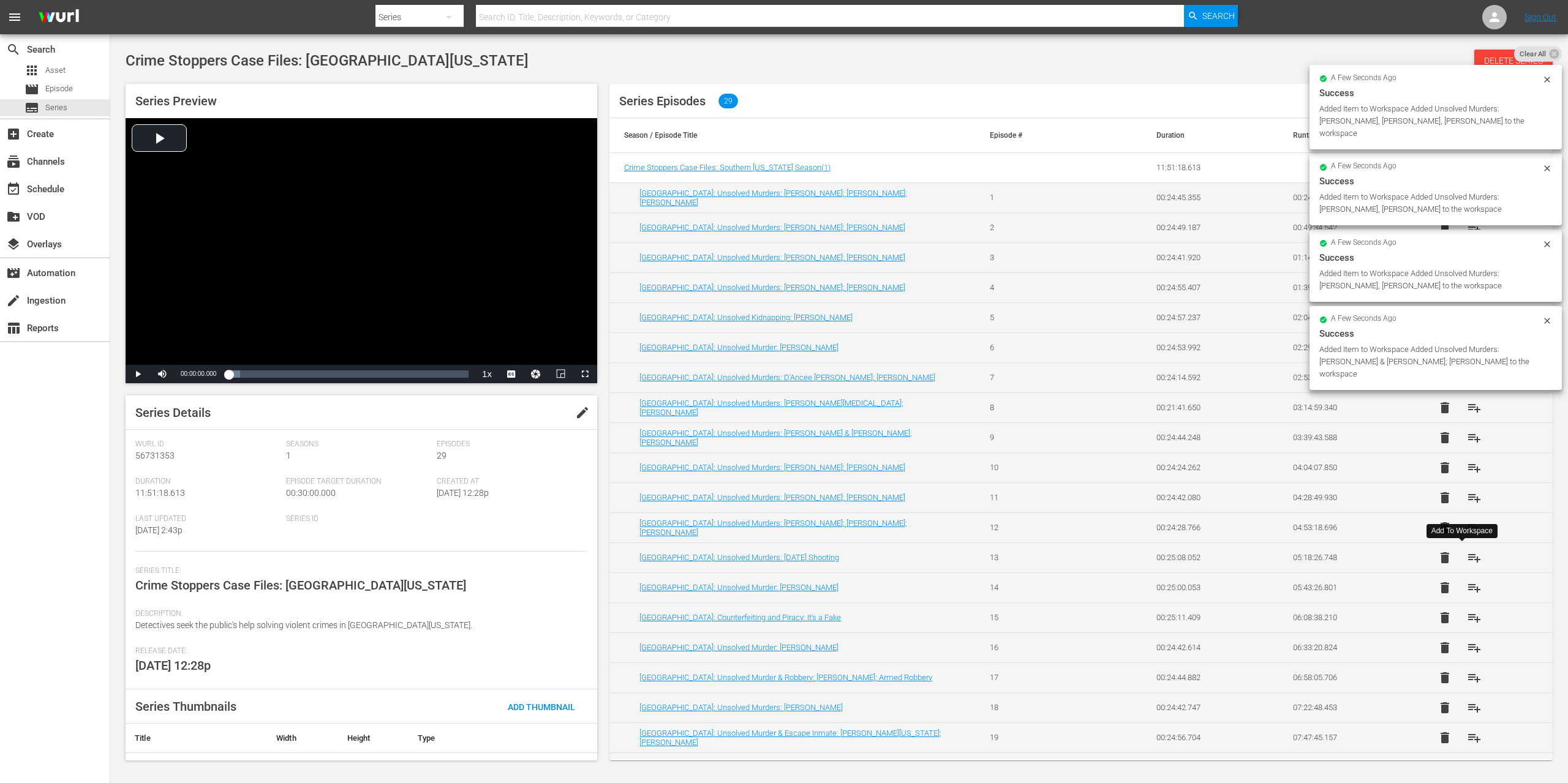
click at [1467, 556] on span "playlist_add" at bounding box center [1474, 558] width 15 height 15
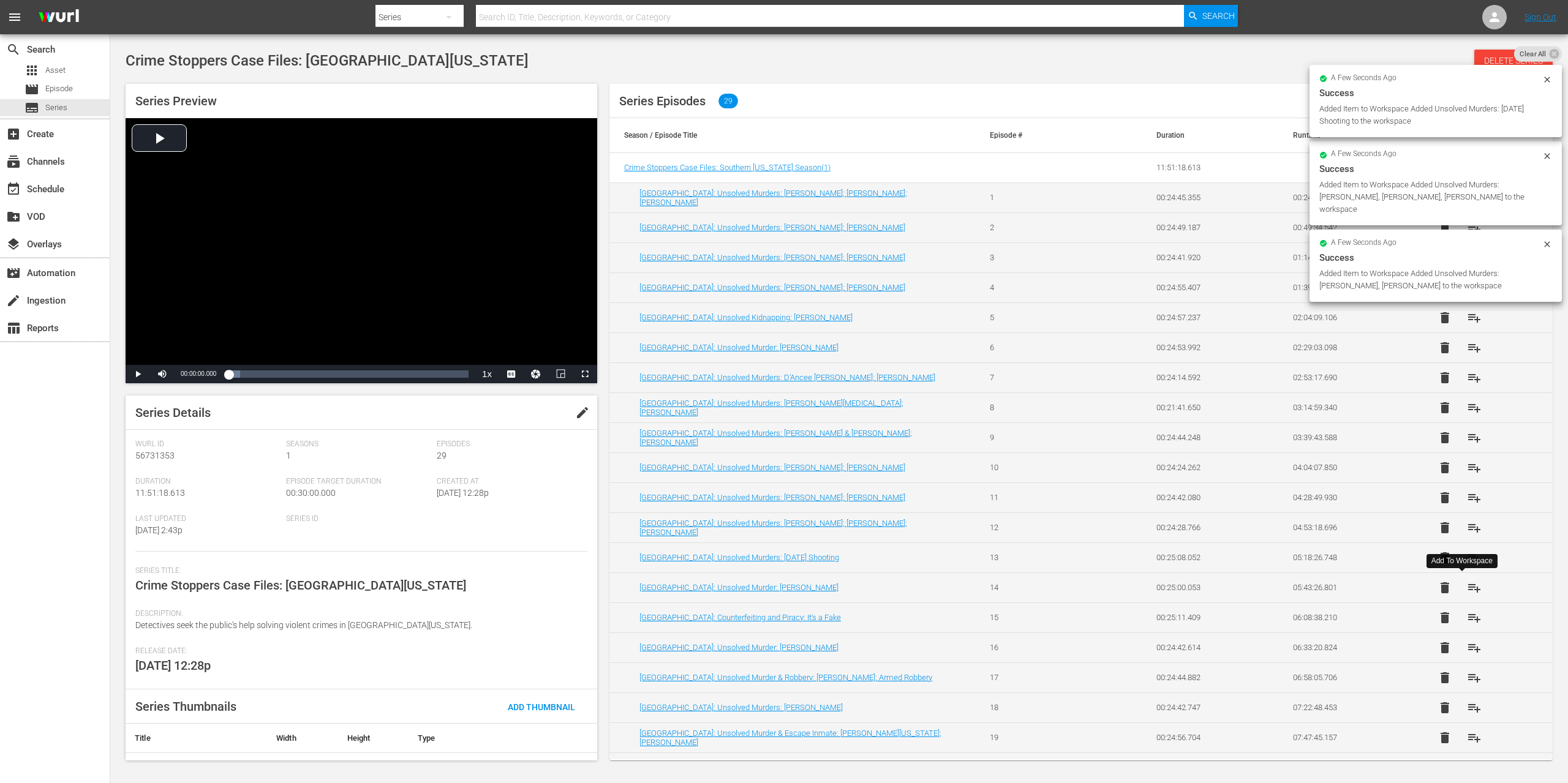
click at [1459, 579] on button "playlist_add" at bounding box center [1474, 588] width 29 height 29
click at [1467, 616] on span "playlist_add" at bounding box center [1474, 618] width 15 height 15
click at [1467, 646] on span "playlist_add" at bounding box center [1474, 648] width 15 height 15
click at [1467, 673] on span "playlist_add" at bounding box center [1474, 678] width 15 height 15
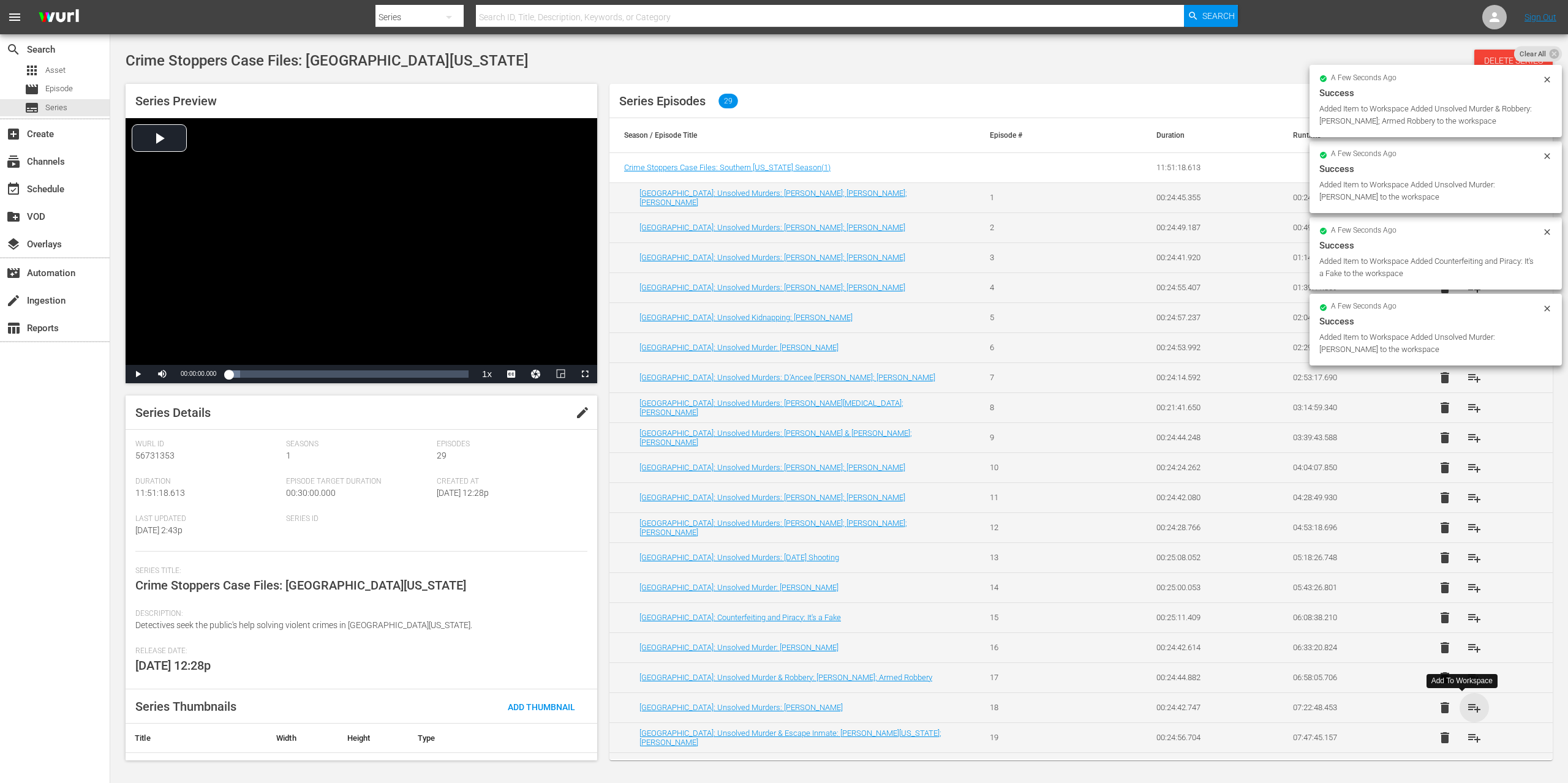
click at [1467, 709] on span "playlist_add" at bounding box center [1474, 708] width 15 height 15
click at [1467, 735] on span "playlist_add" at bounding box center [1474, 738] width 15 height 15
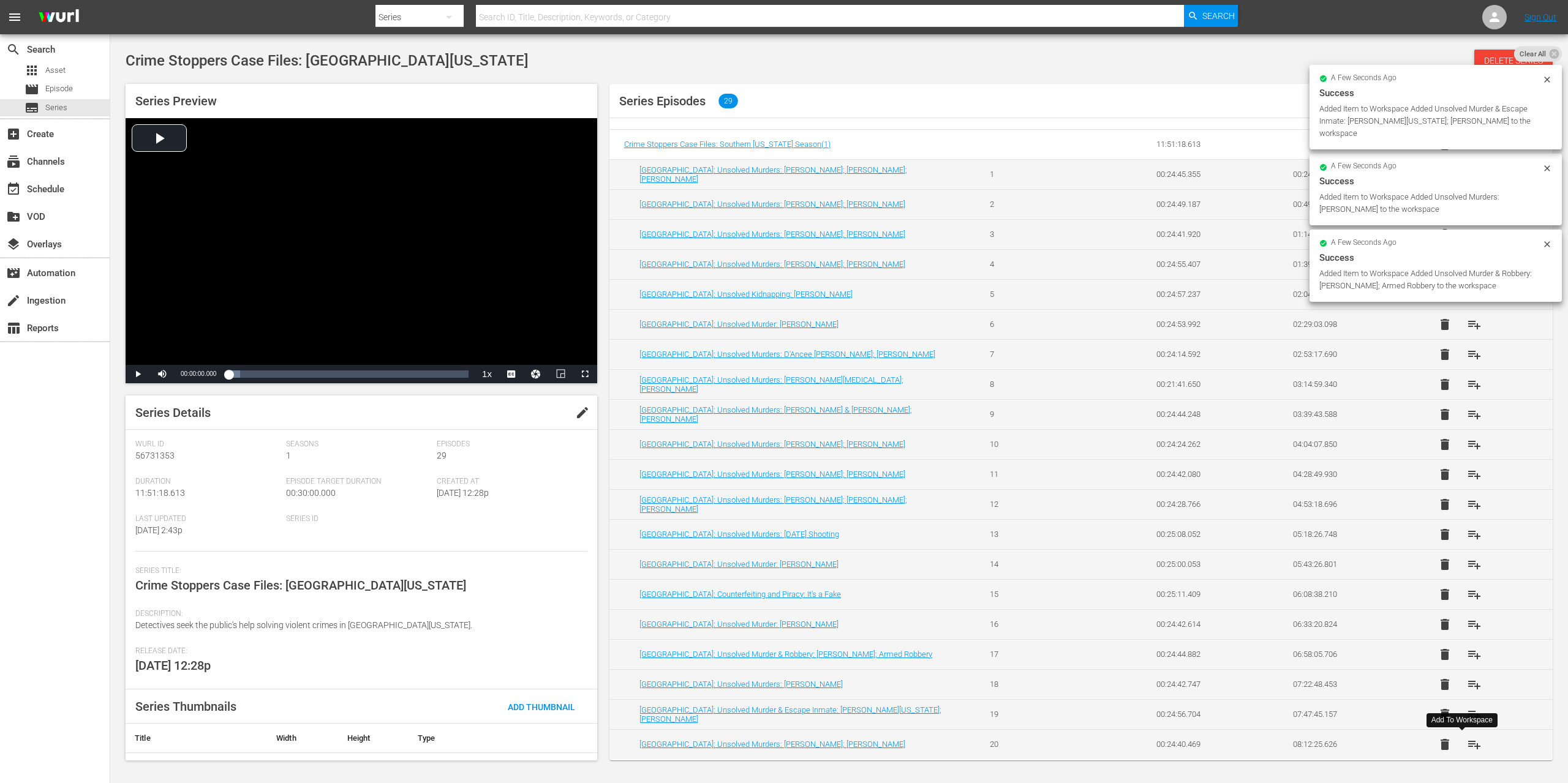
scroll to position [25, 0]
click at [1467, 741] on span "playlist_add" at bounding box center [1474, 743] width 15 height 15
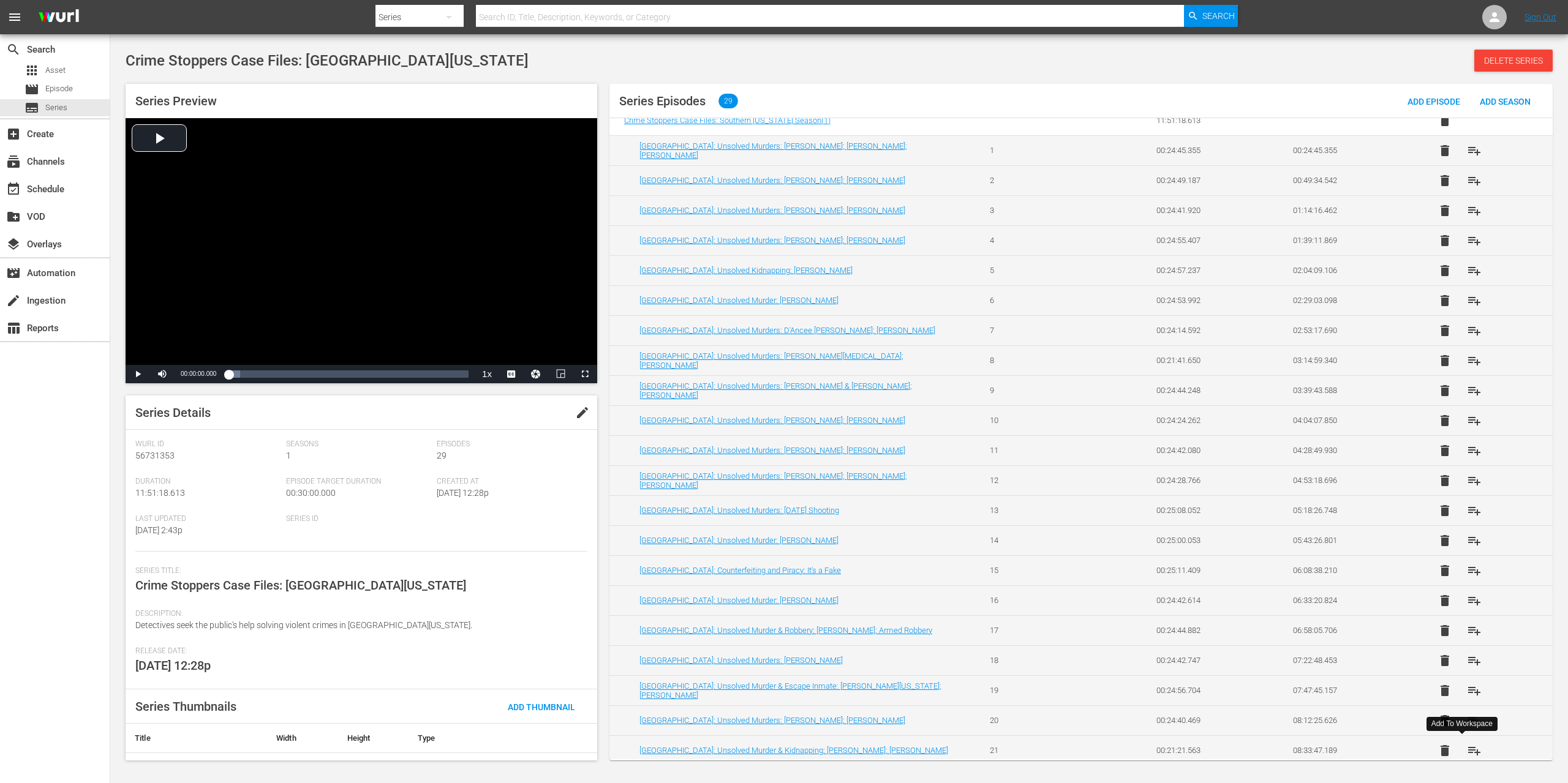
scroll to position [50, 0]
click at [1467, 719] on span "playlist_add" at bounding box center [1474, 718] width 15 height 15
click at [1467, 742] on span "playlist_add" at bounding box center [1474, 748] width 15 height 15
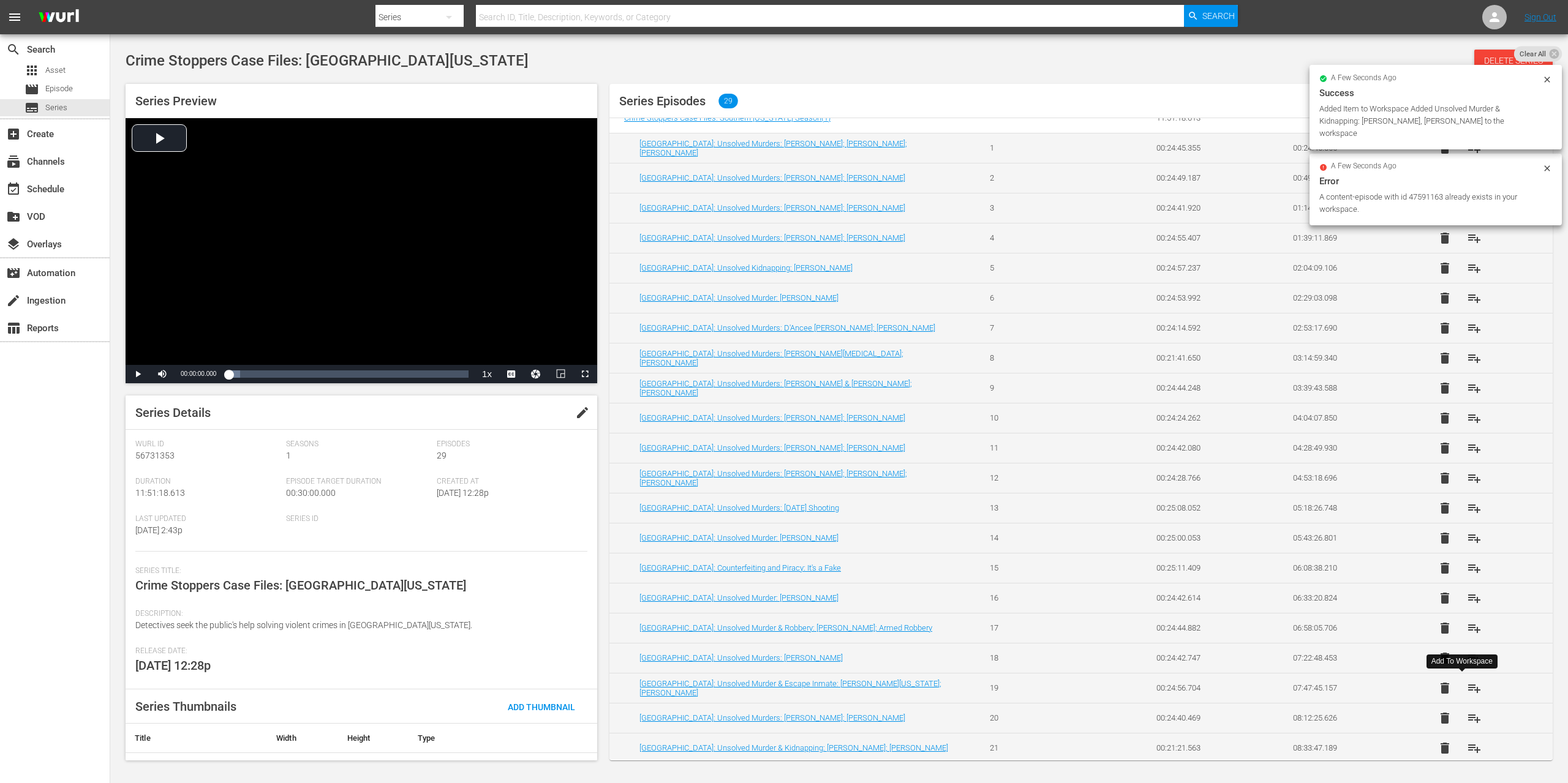
click at [1467, 694] on span "playlist_add" at bounding box center [1474, 688] width 15 height 15
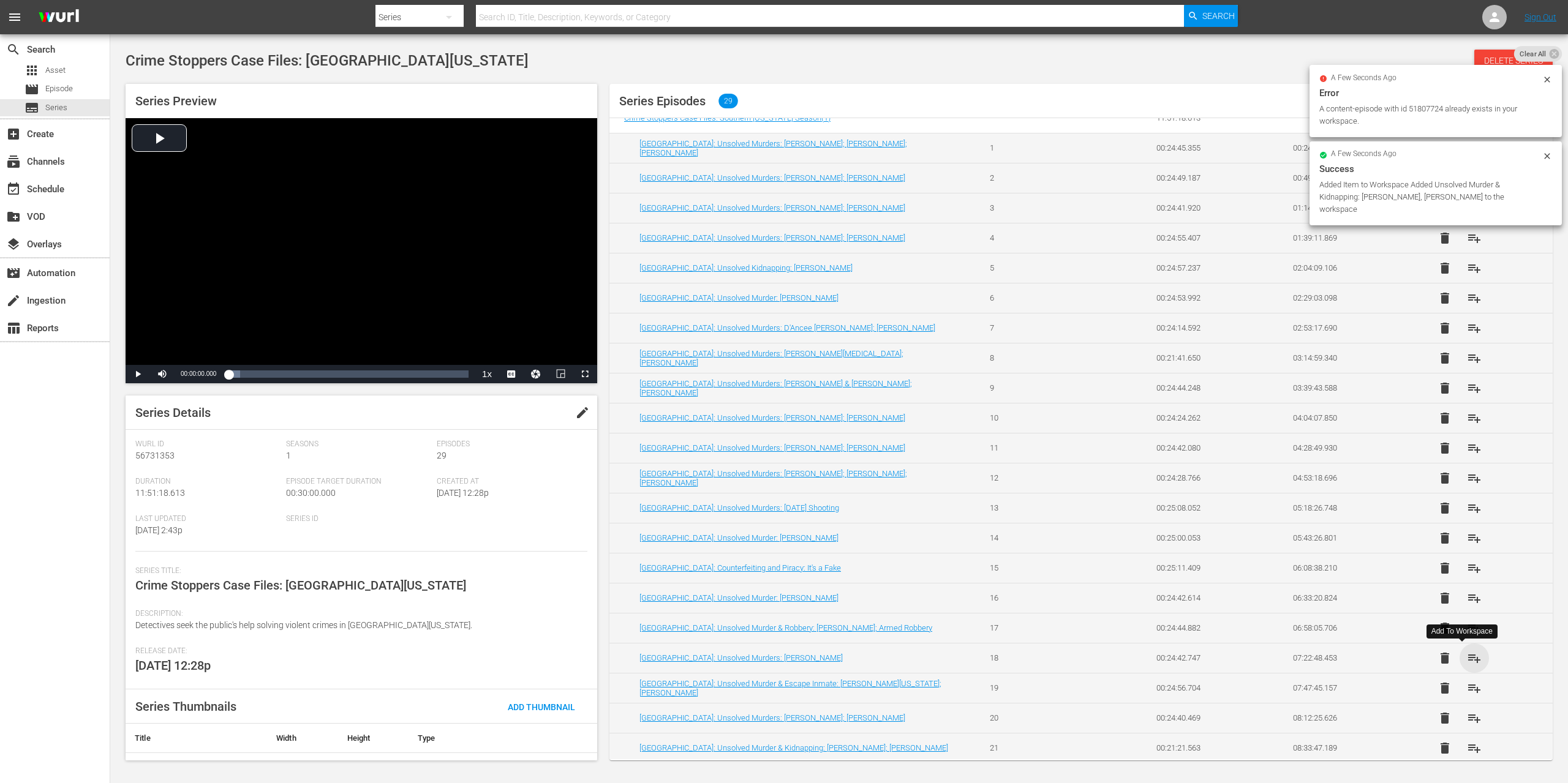
click at [1467, 656] on span "playlist_add" at bounding box center [1474, 658] width 15 height 15
click at [1467, 624] on span "playlist_add" at bounding box center [1474, 628] width 15 height 15
click at [1467, 746] on span "playlist_add" at bounding box center [1474, 748] width 15 height 15
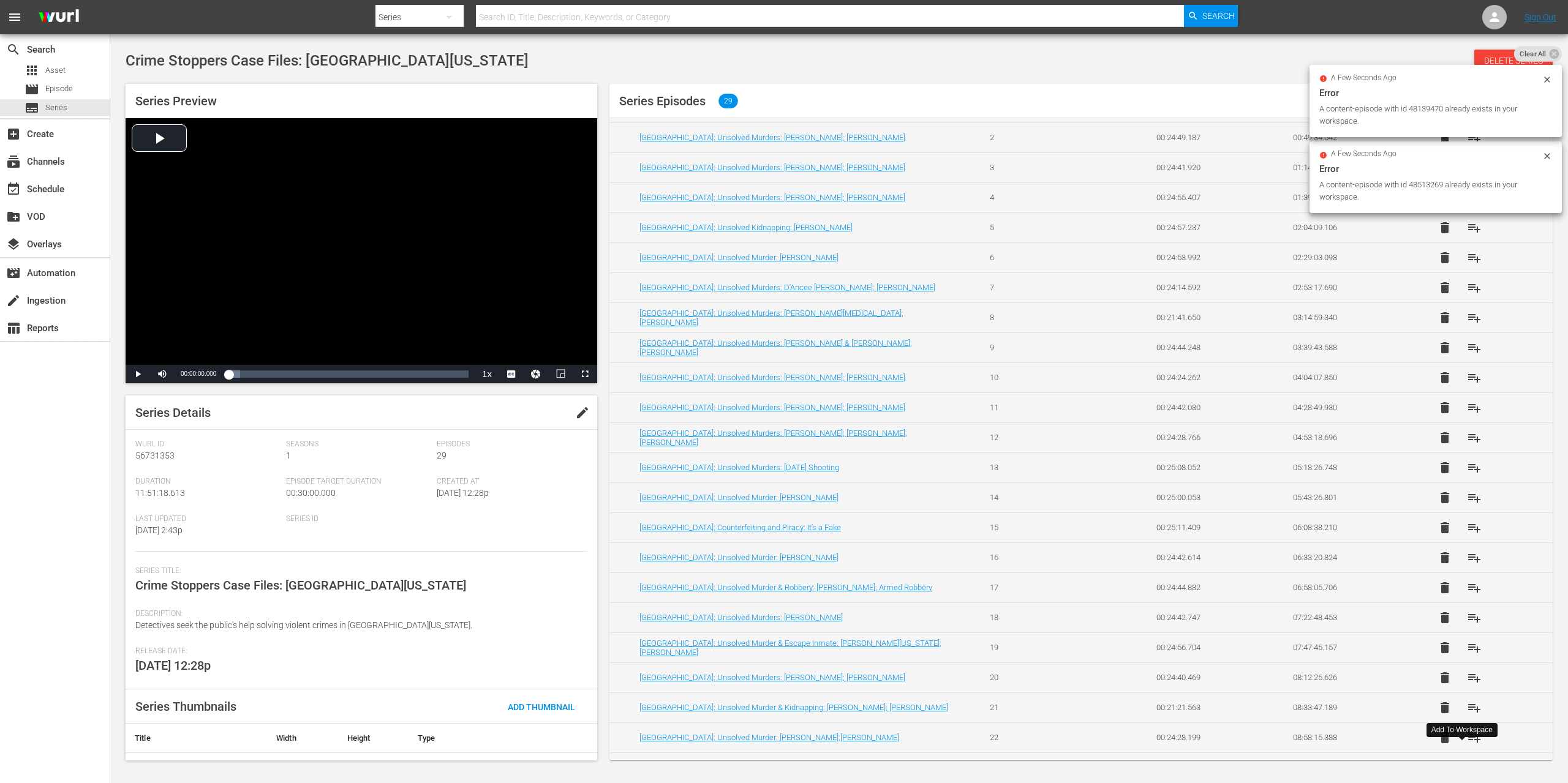
scroll to position [118, 0]
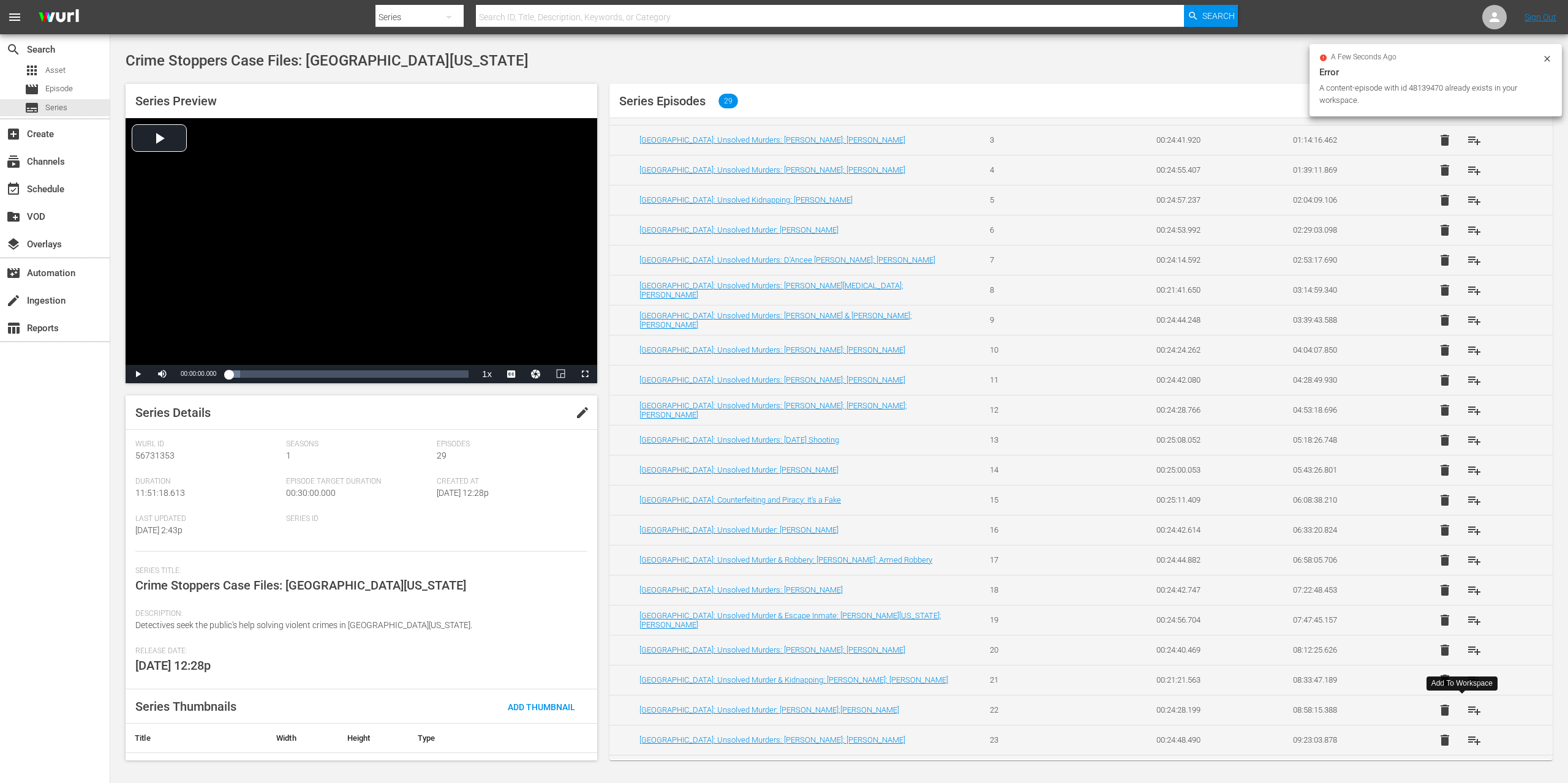
click at [1467, 709] on span "playlist_add" at bounding box center [1474, 710] width 15 height 15
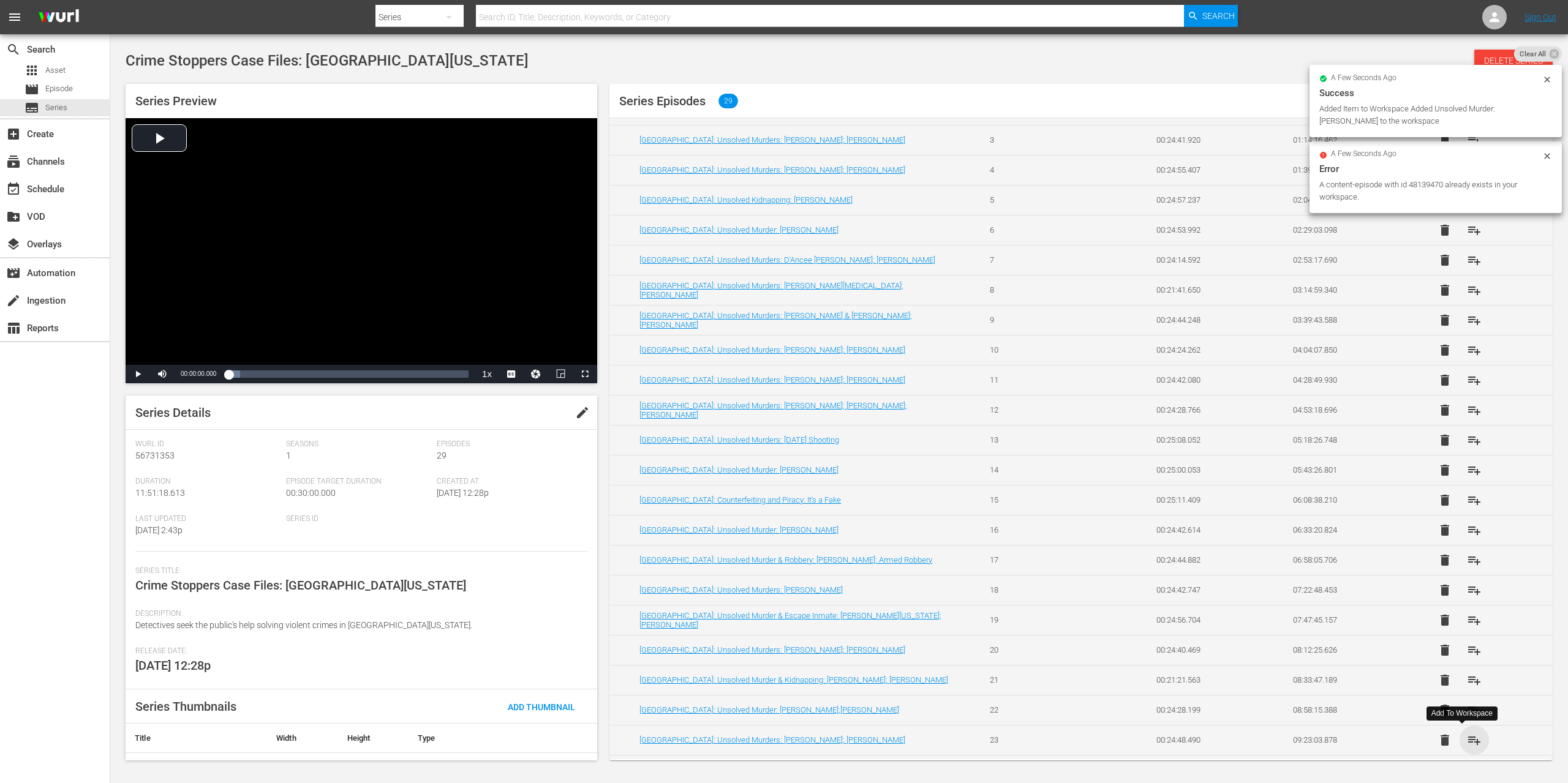
click at [1467, 741] on span "playlist_add" at bounding box center [1474, 740] width 15 height 15
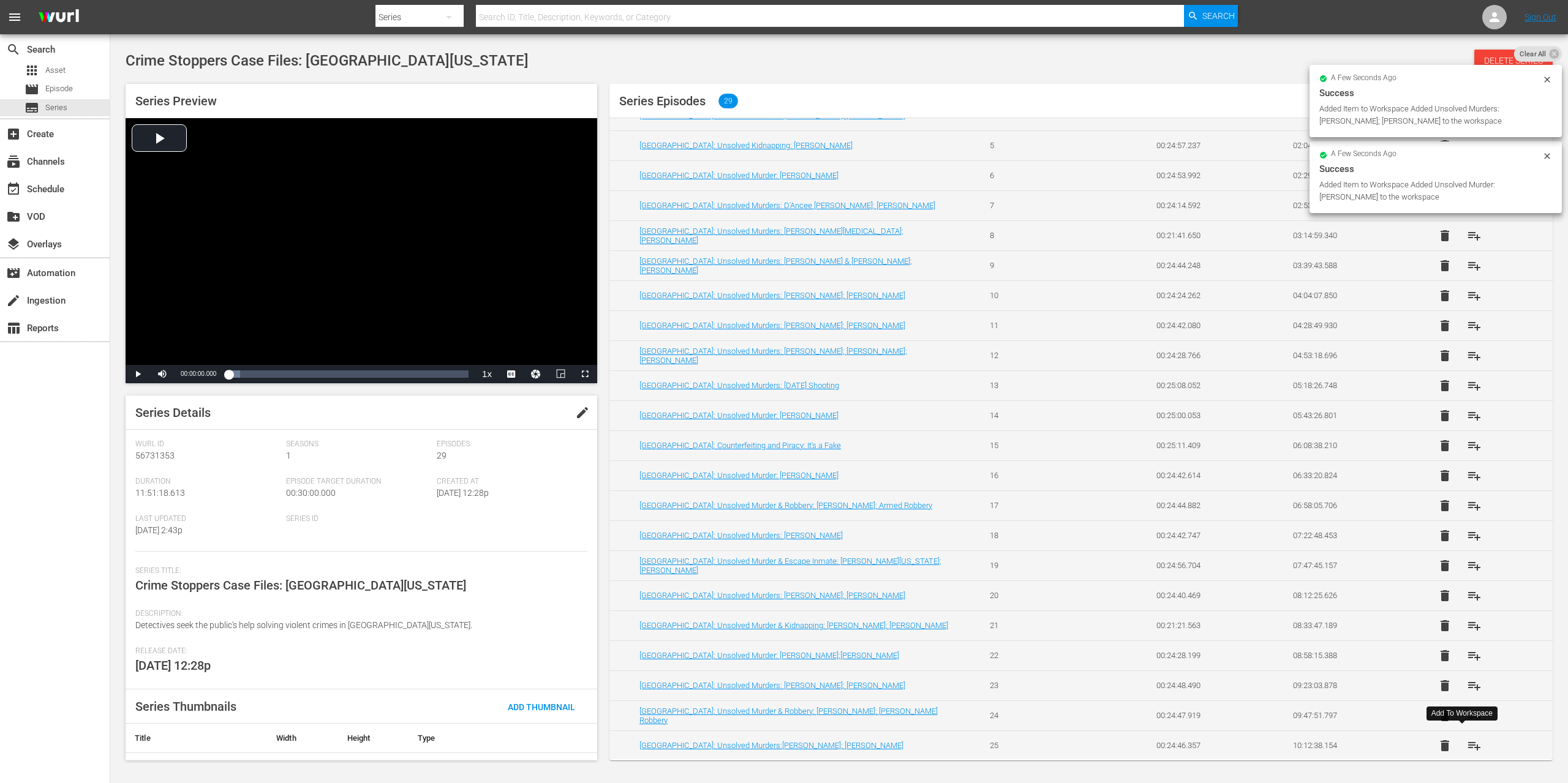
scroll to position [220, 0]
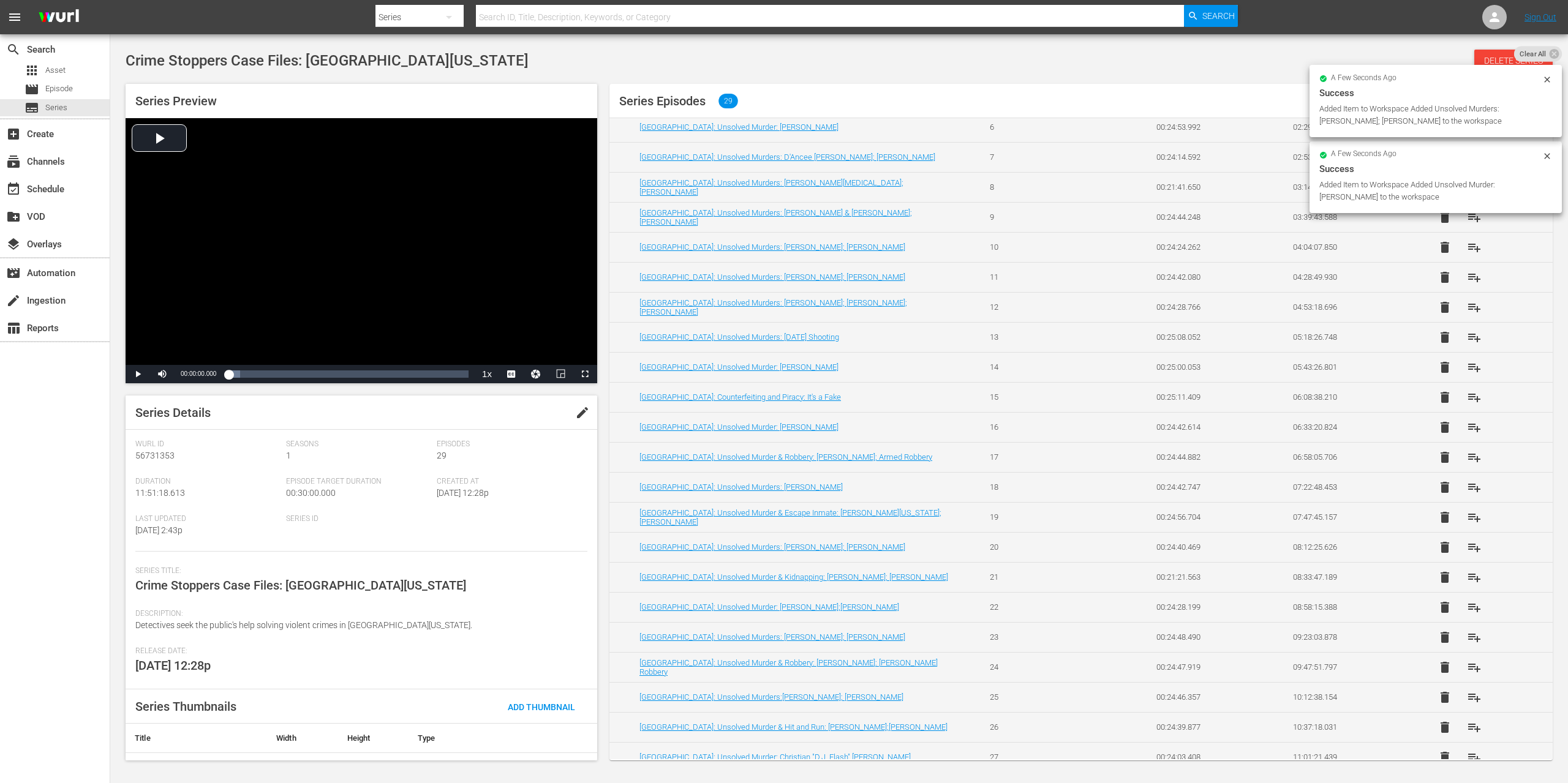
click at [1459, 688] on button "playlist_add" at bounding box center [1474, 697] width 29 height 29
click at [1463, 717] on button "playlist_add" at bounding box center [1474, 727] width 29 height 29
click at [1467, 751] on span "playlist_add" at bounding box center [1474, 758] width 15 height 15
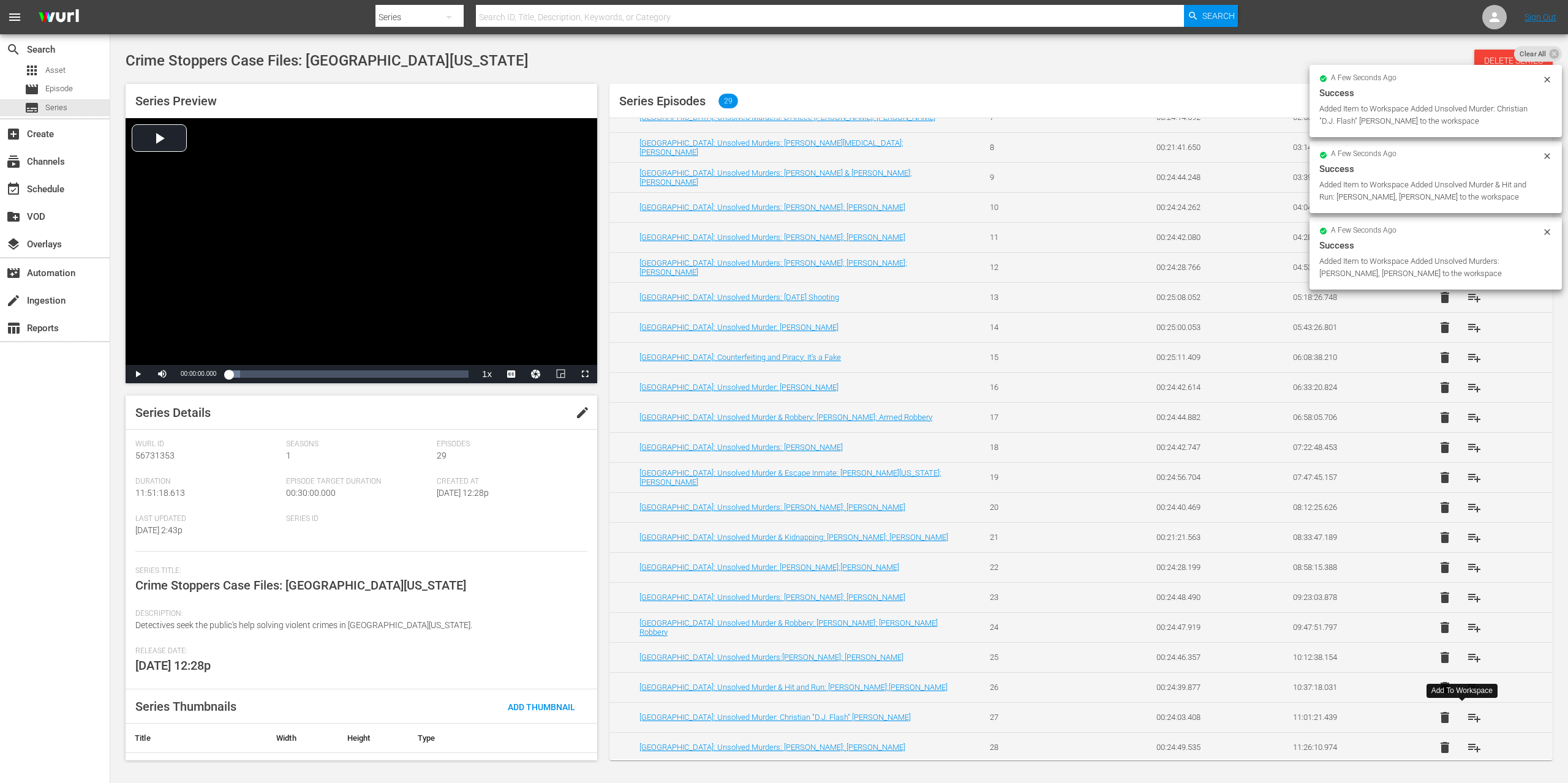
scroll to position [294, 0]
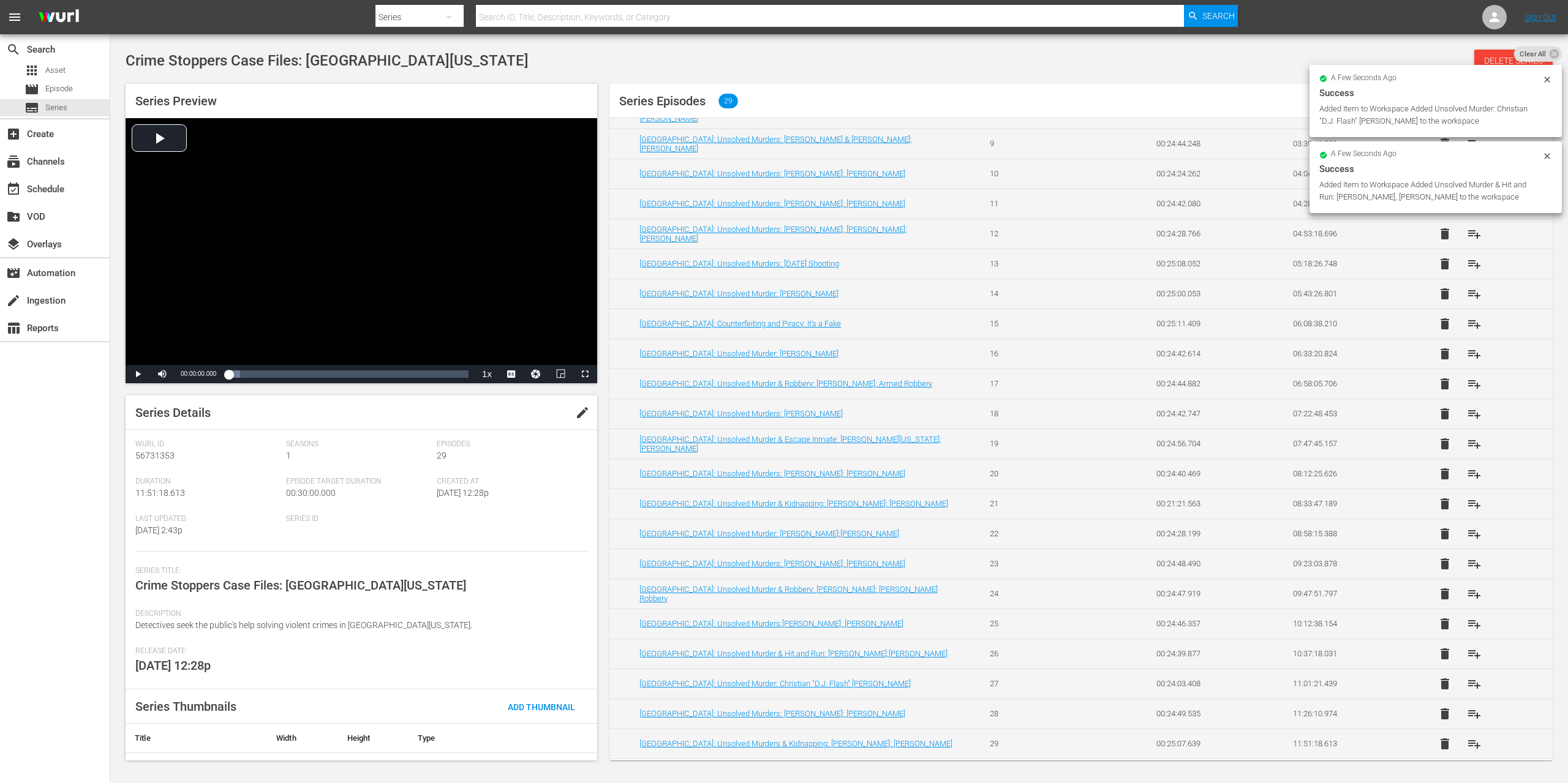
click at [1467, 685] on span "playlist_add" at bounding box center [1474, 684] width 15 height 15
click at [1467, 712] on span "playlist_add" at bounding box center [1474, 714] width 15 height 15
click at [1467, 744] on span "playlist_add" at bounding box center [1474, 744] width 15 height 15
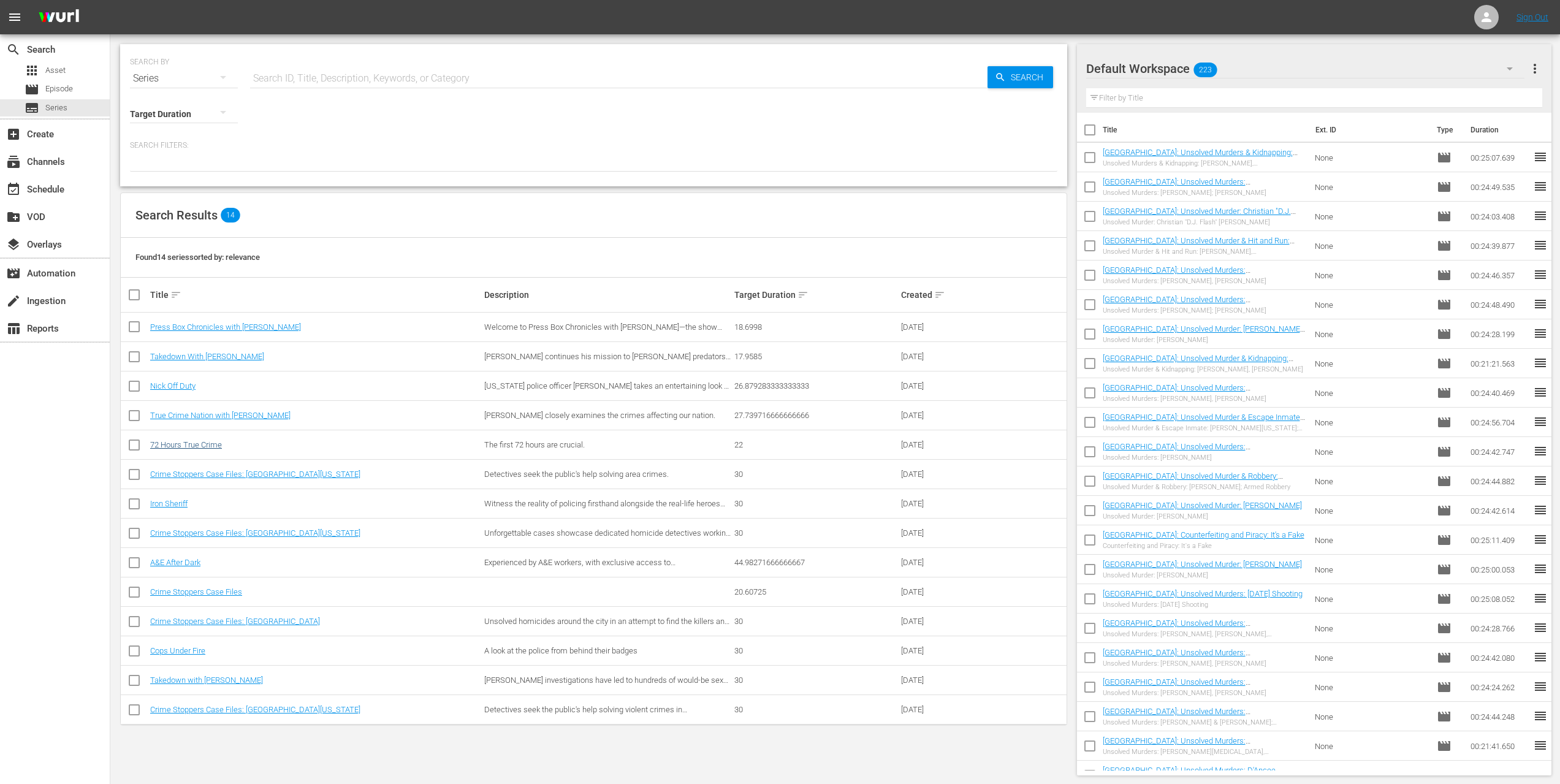
click at [190, 445] on link "72 Hours True Crime" at bounding box center [186, 445] width 72 height 9
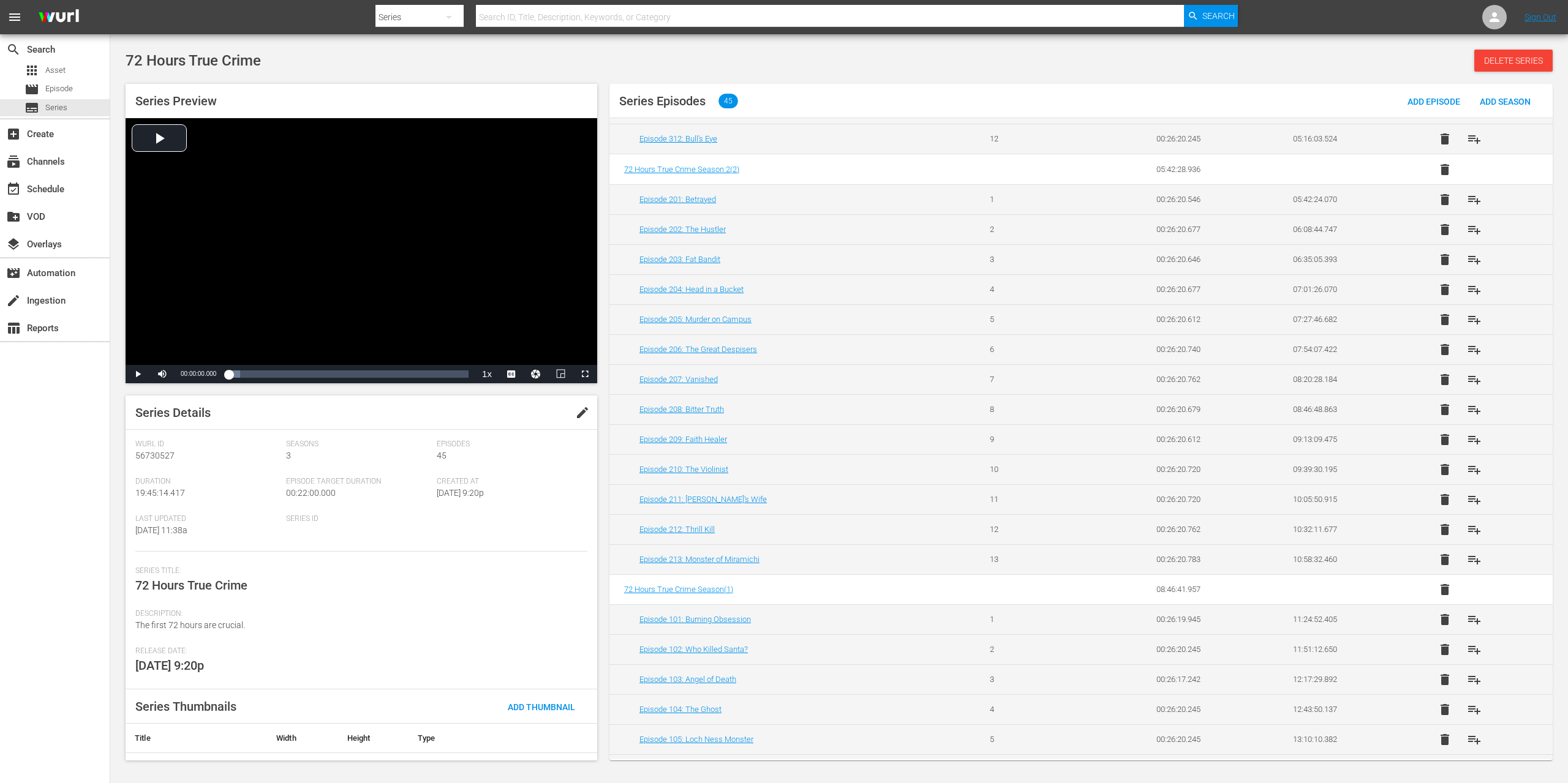
scroll to position [685, 0]
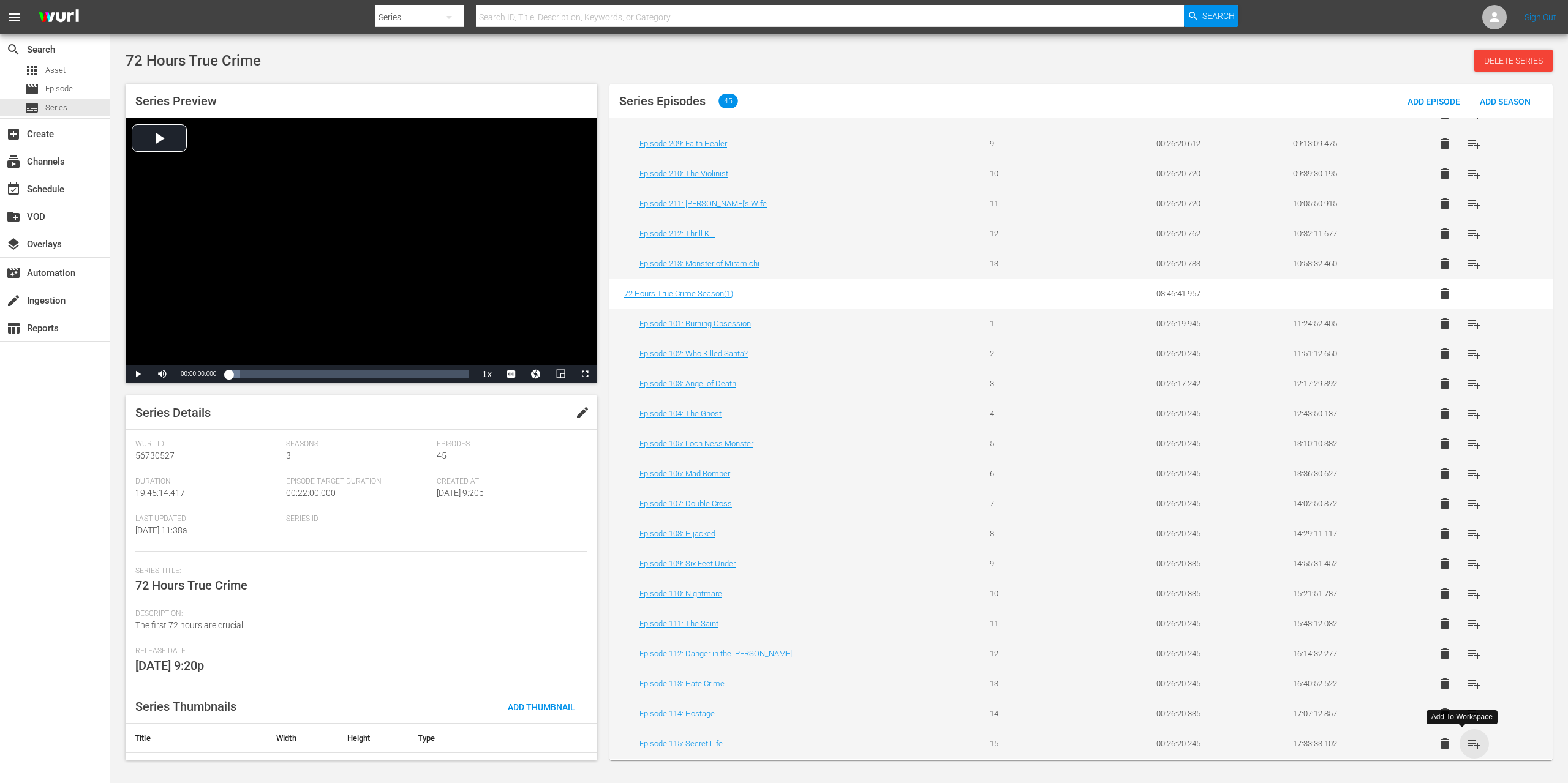
click at [1467, 743] on span "playlist_add" at bounding box center [1474, 744] width 15 height 15
click at [1467, 713] on span "playlist_add" at bounding box center [1474, 714] width 15 height 15
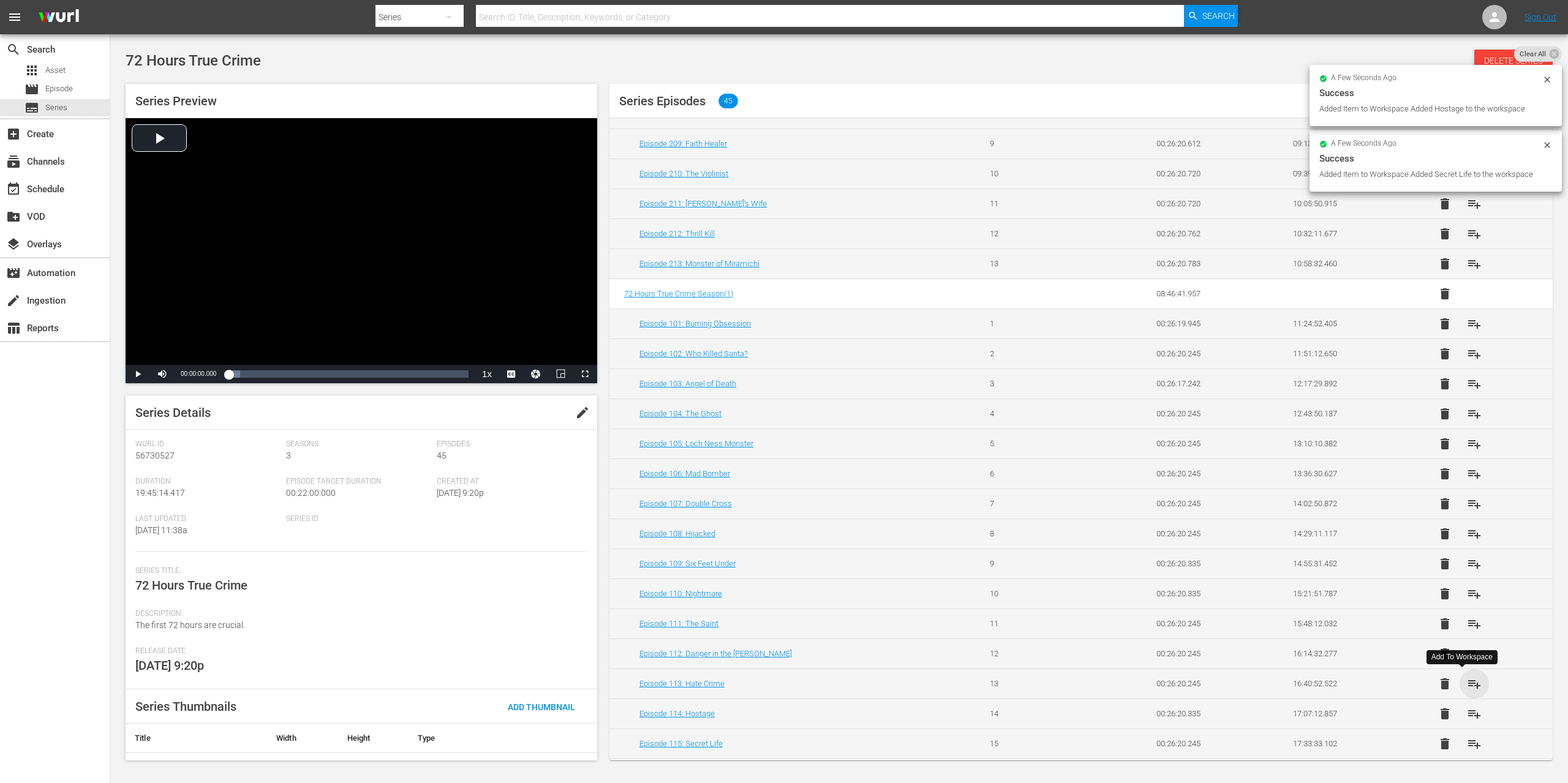
click at [1467, 685] on span "playlist_add" at bounding box center [1474, 684] width 15 height 15
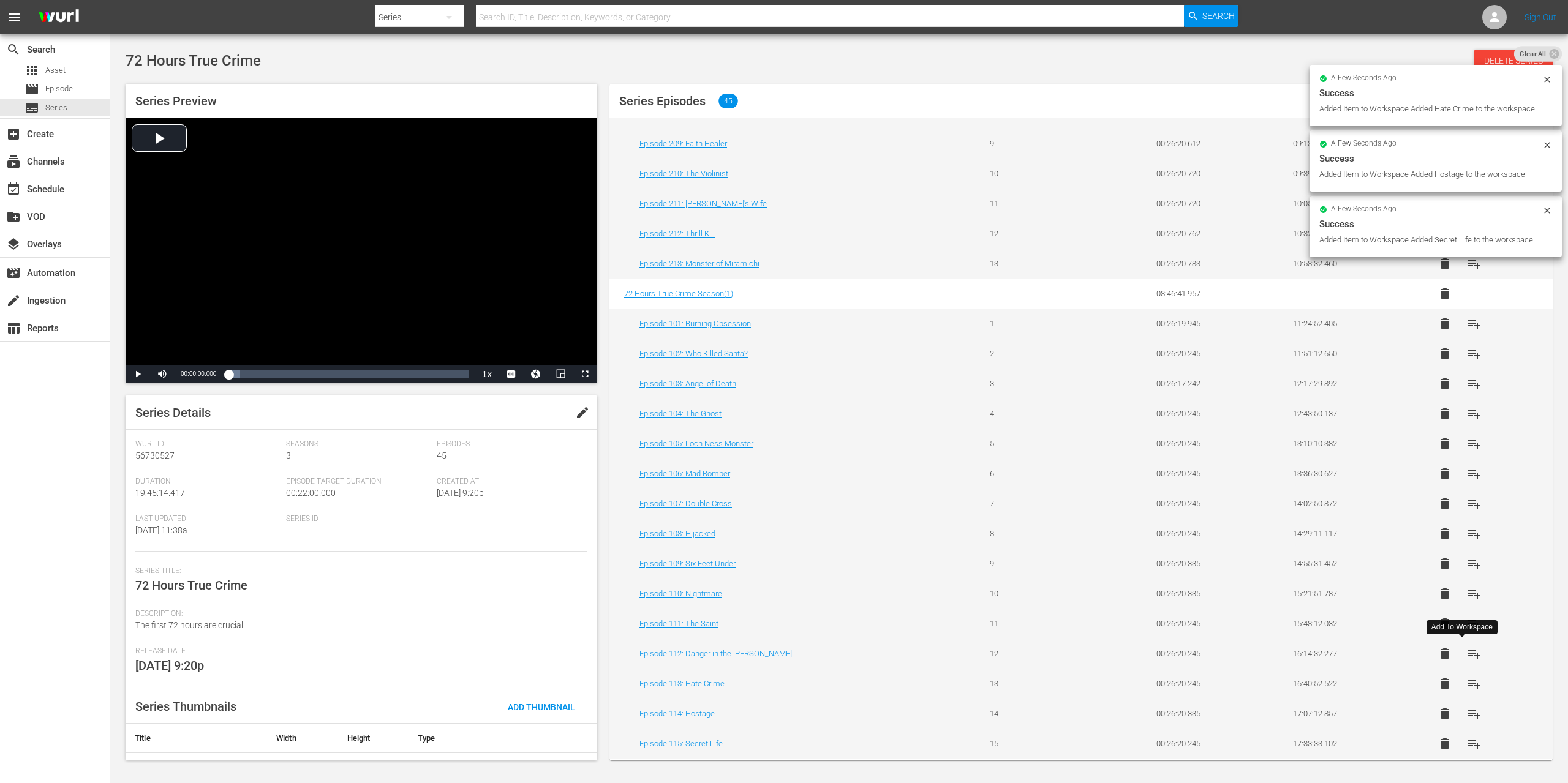
click at [1467, 652] on span "playlist_add" at bounding box center [1474, 654] width 15 height 15
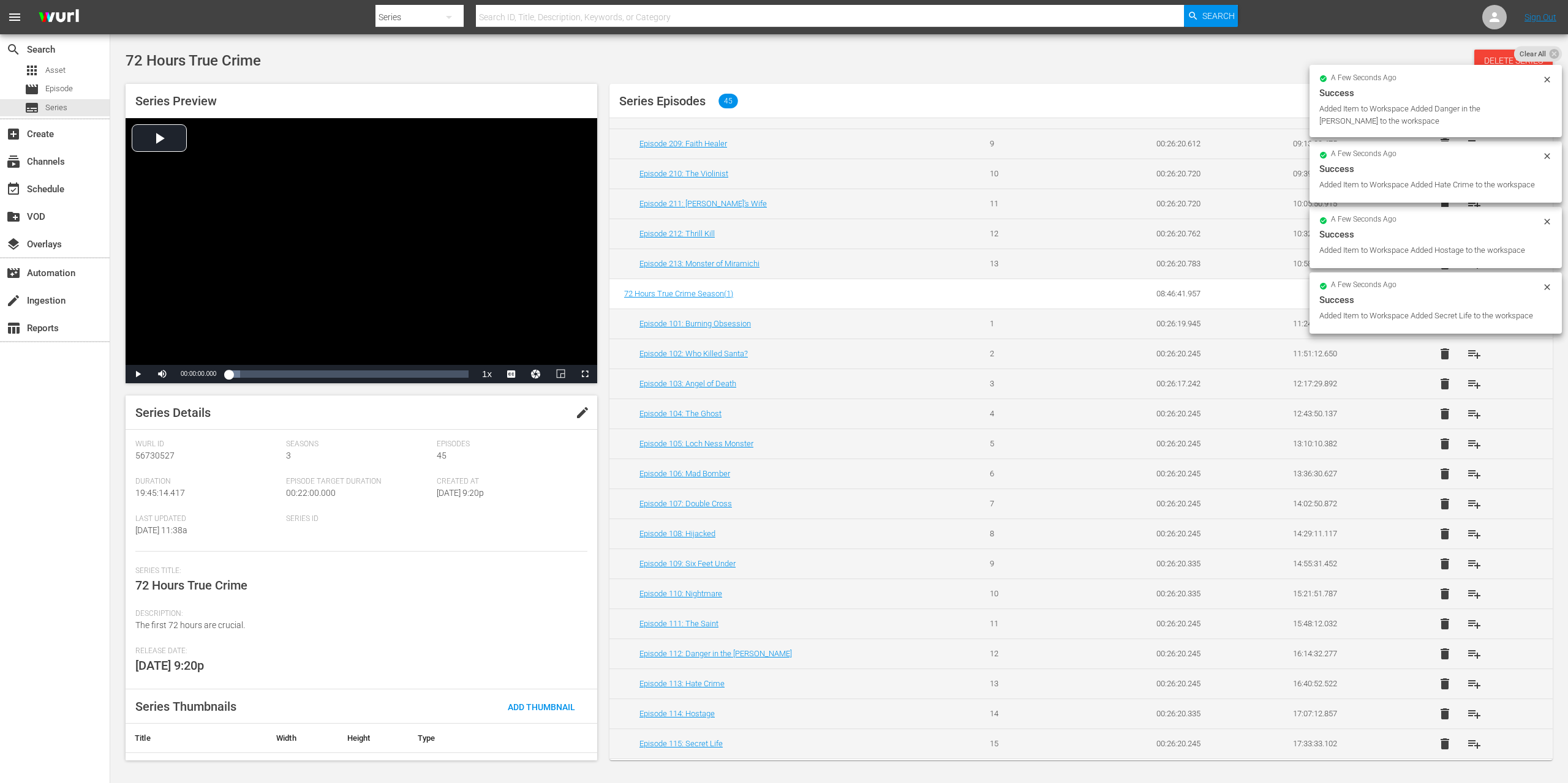
click at [1467, 619] on span "playlist_add" at bounding box center [1474, 624] width 15 height 15
click at [1467, 593] on span "playlist_add" at bounding box center [1474, 594] width 15 height 15
click at [1467, 561] on span "playlist_add" at bounding box center [1474, 564] width 15 height 15
click at [1467, 530] on span "playlist_add" at bounding box center [1474, 534] width 15 height 15
click at [1467, 504] on span "playlist_add" at bounding box center [1474, 504] width 15 height 15
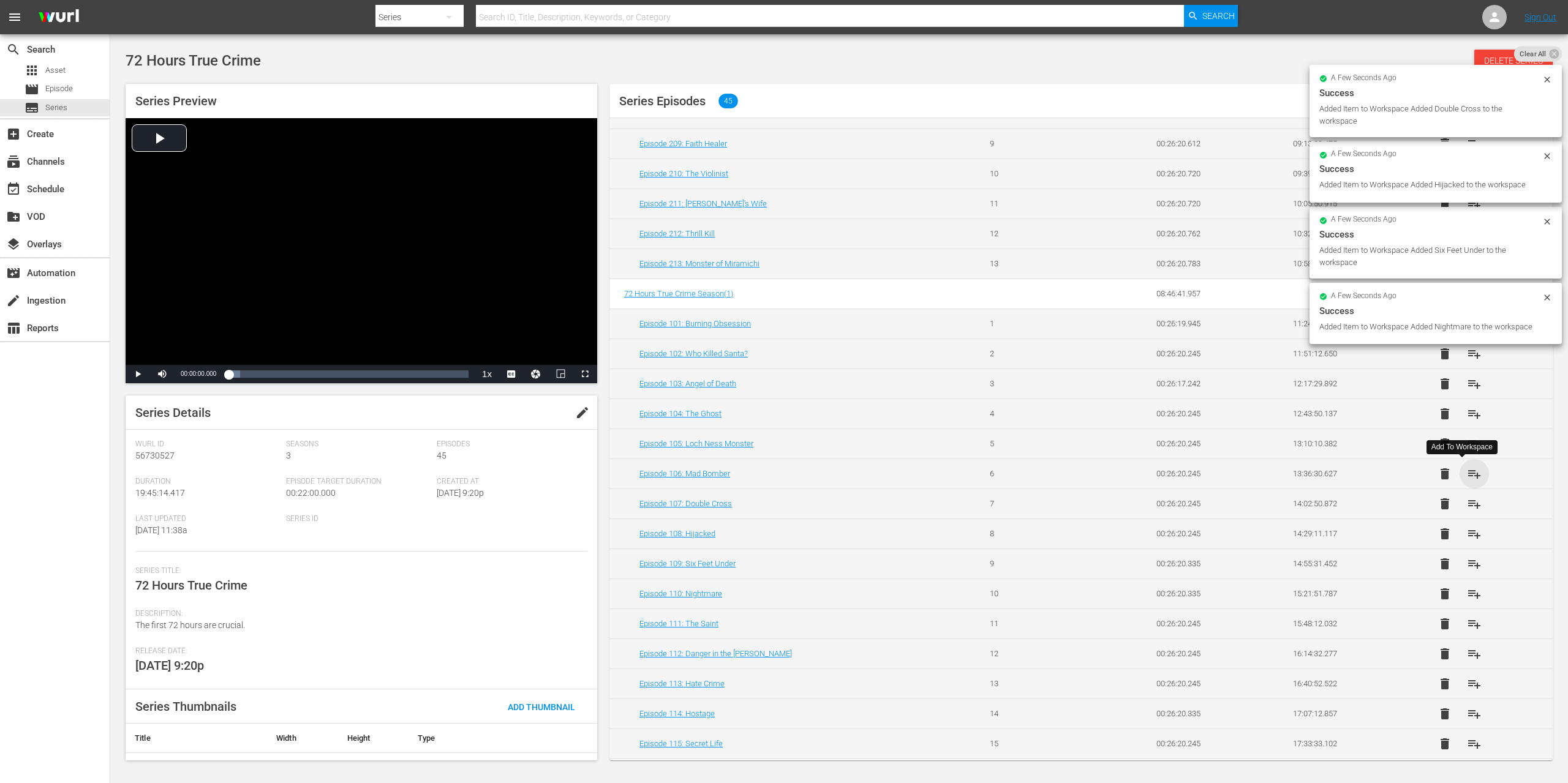
click at [1467, 475] on span "playlist_add" at bounding box center [1474, 474] width 15 height 15
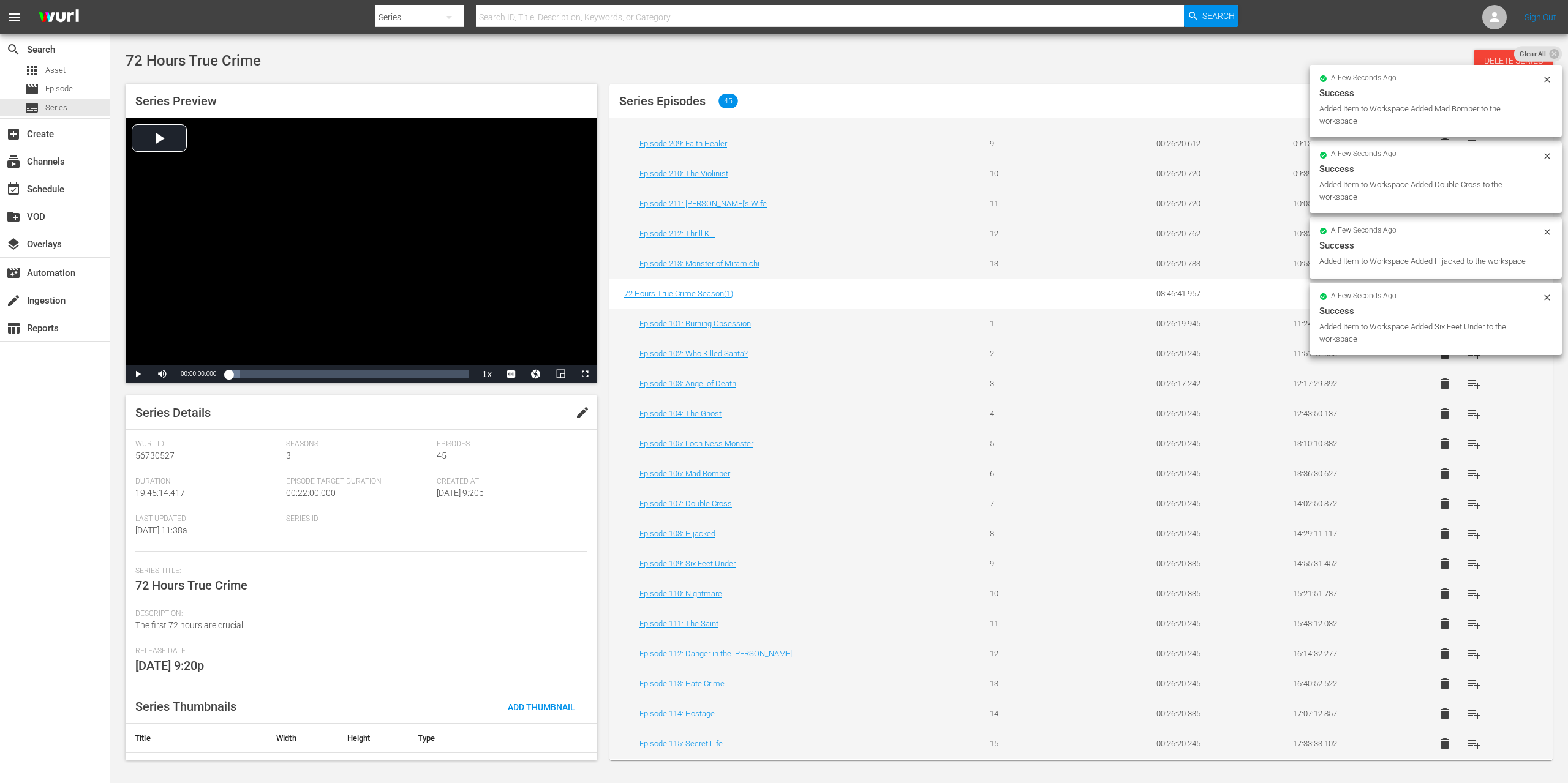
click at [1467, 443] on span "playlist_add" at bounding box center [1474, 444] width 15 height 15
click at [1467, 416] on span "playlist_add" at bounding box center [1474, 414] width 15 height 15
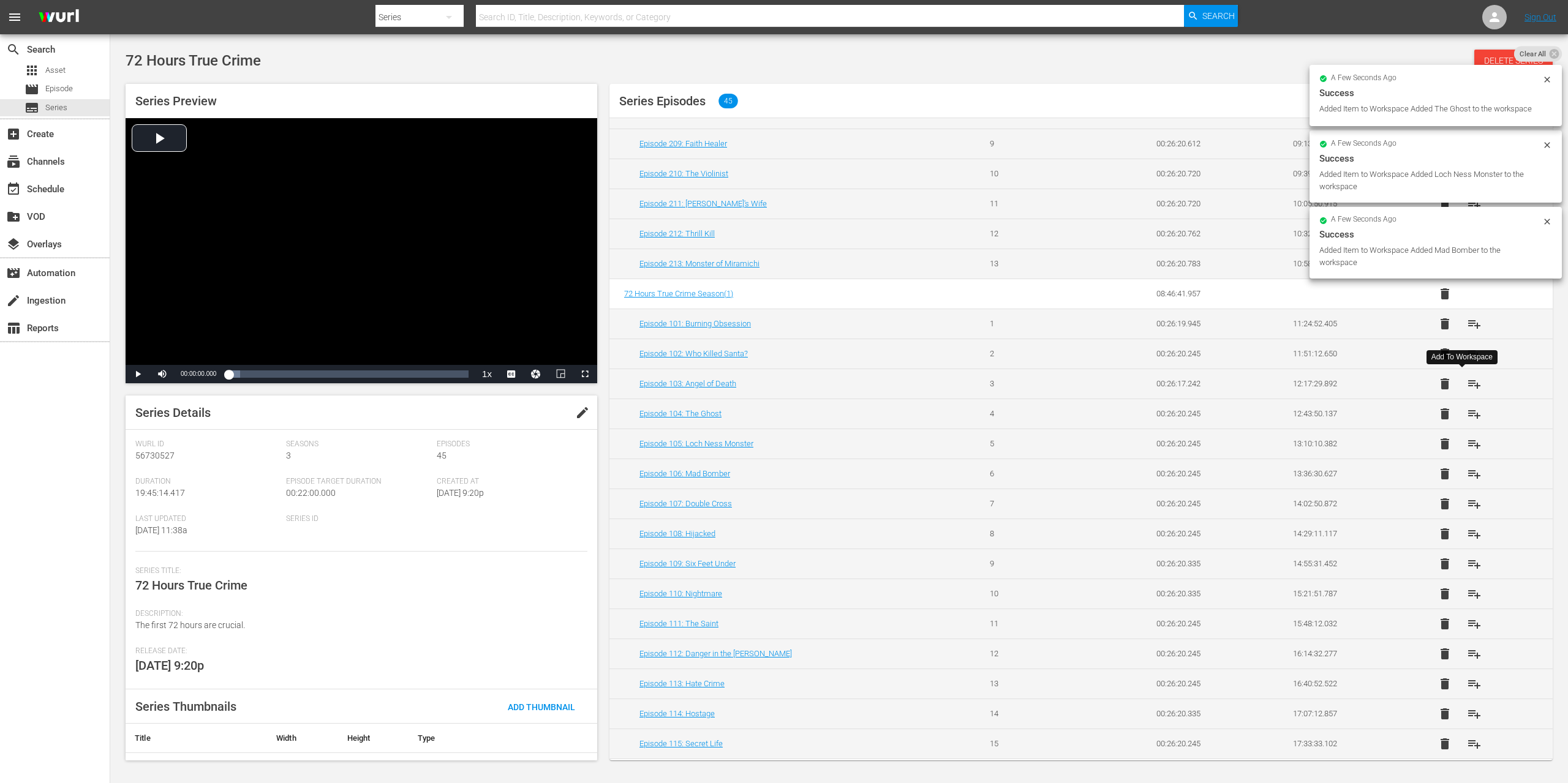
click at [1467, 384] on span "playlist_add" at bounding box center [1474, 384] width 15 height 15
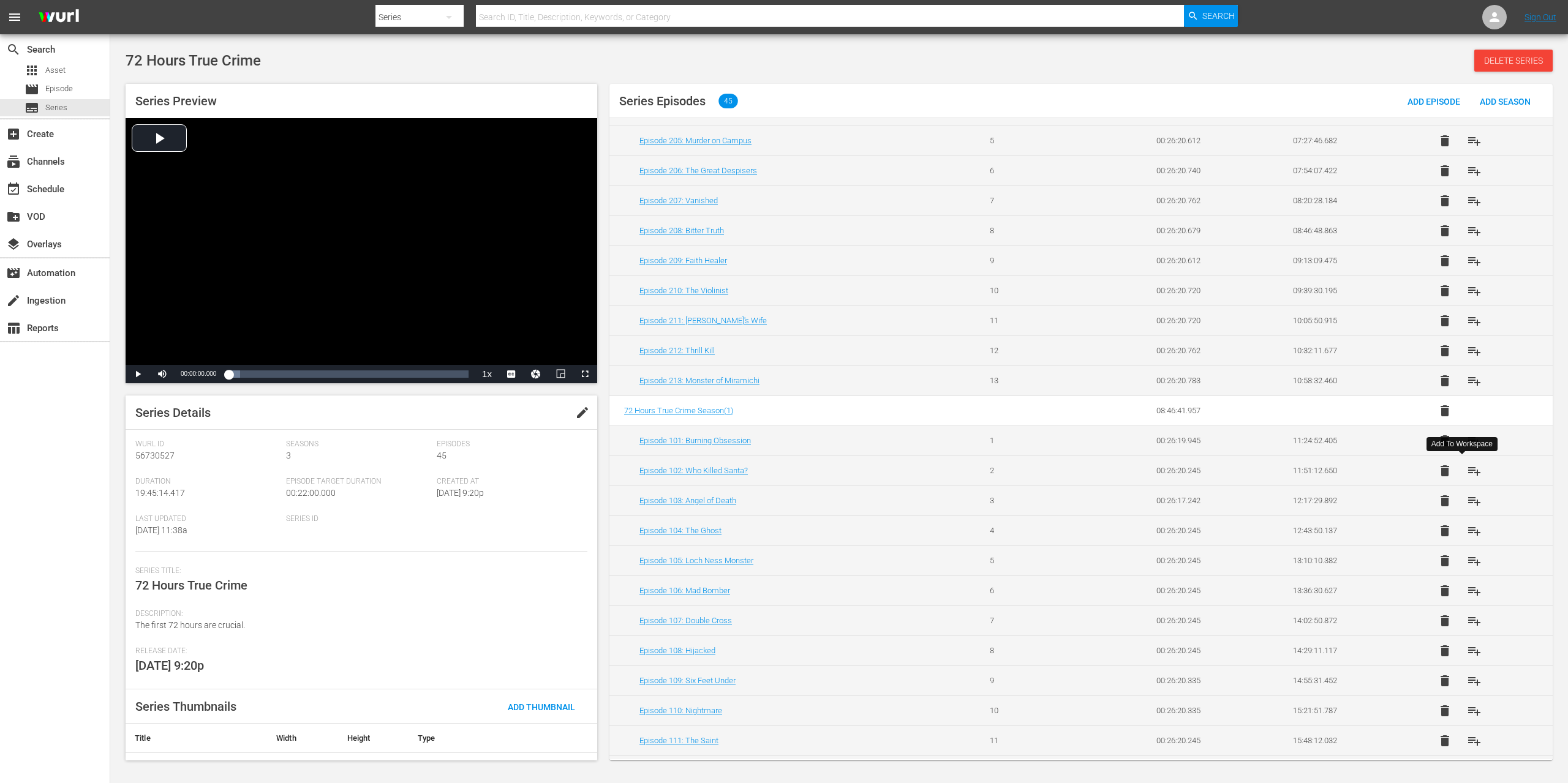
scroll to position [557, 0]
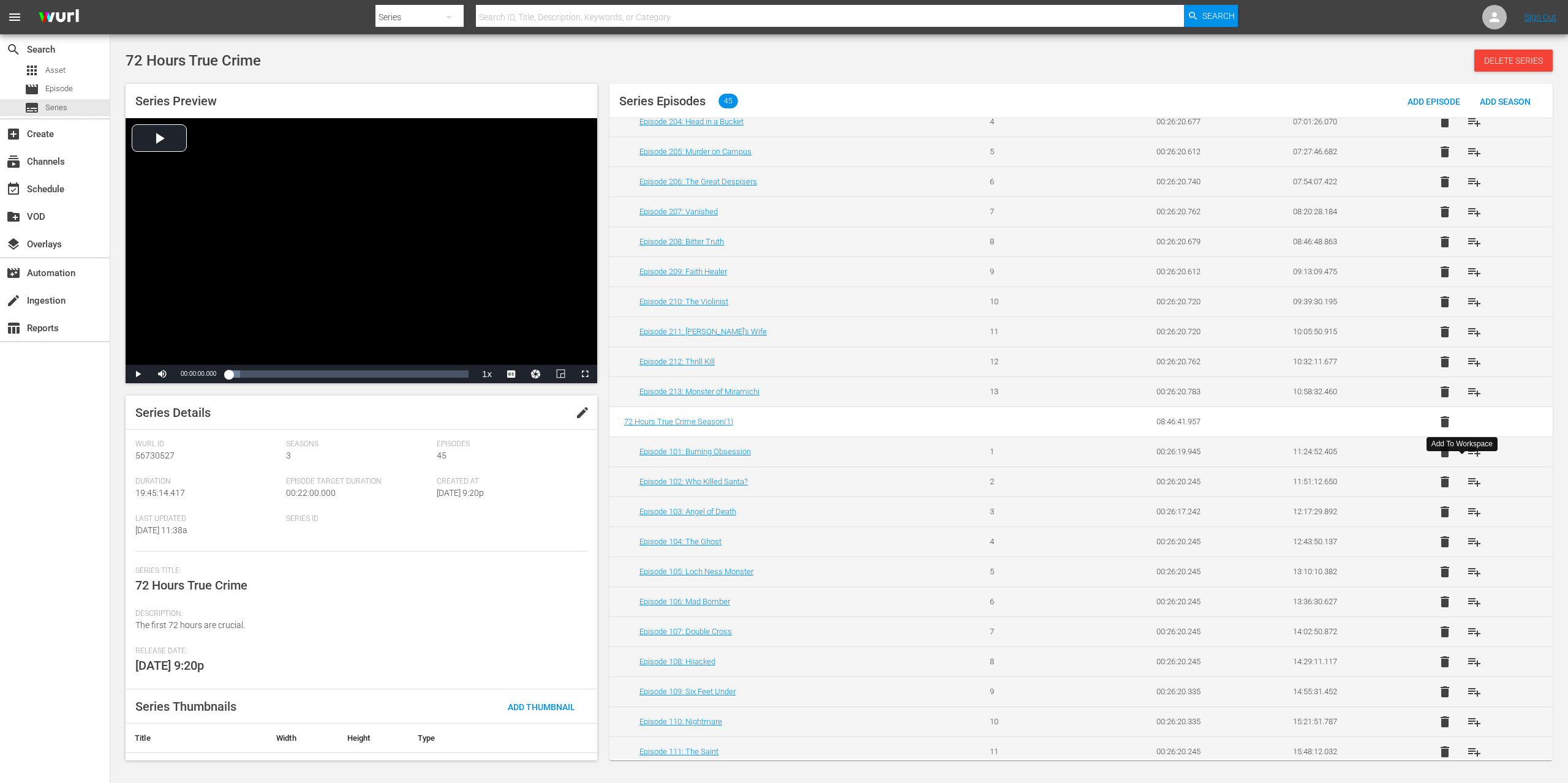
click at [1467, 482] on span "playlist_add" at bounding box center [1474, 482] width 15 height 15
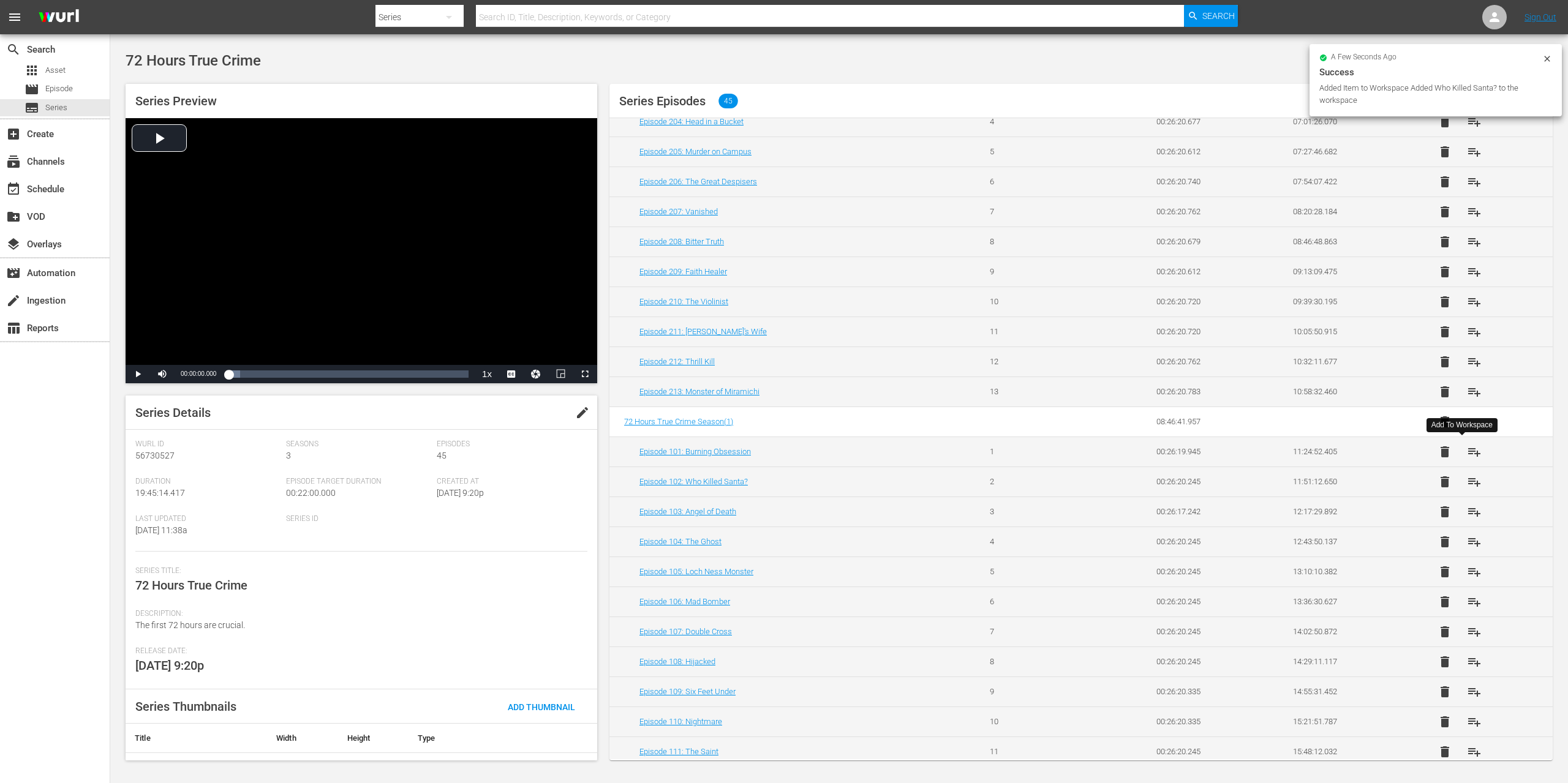
click at [1467, 453] on span "playlist_add" at bounding box center [1474, 452] width 15 height 15
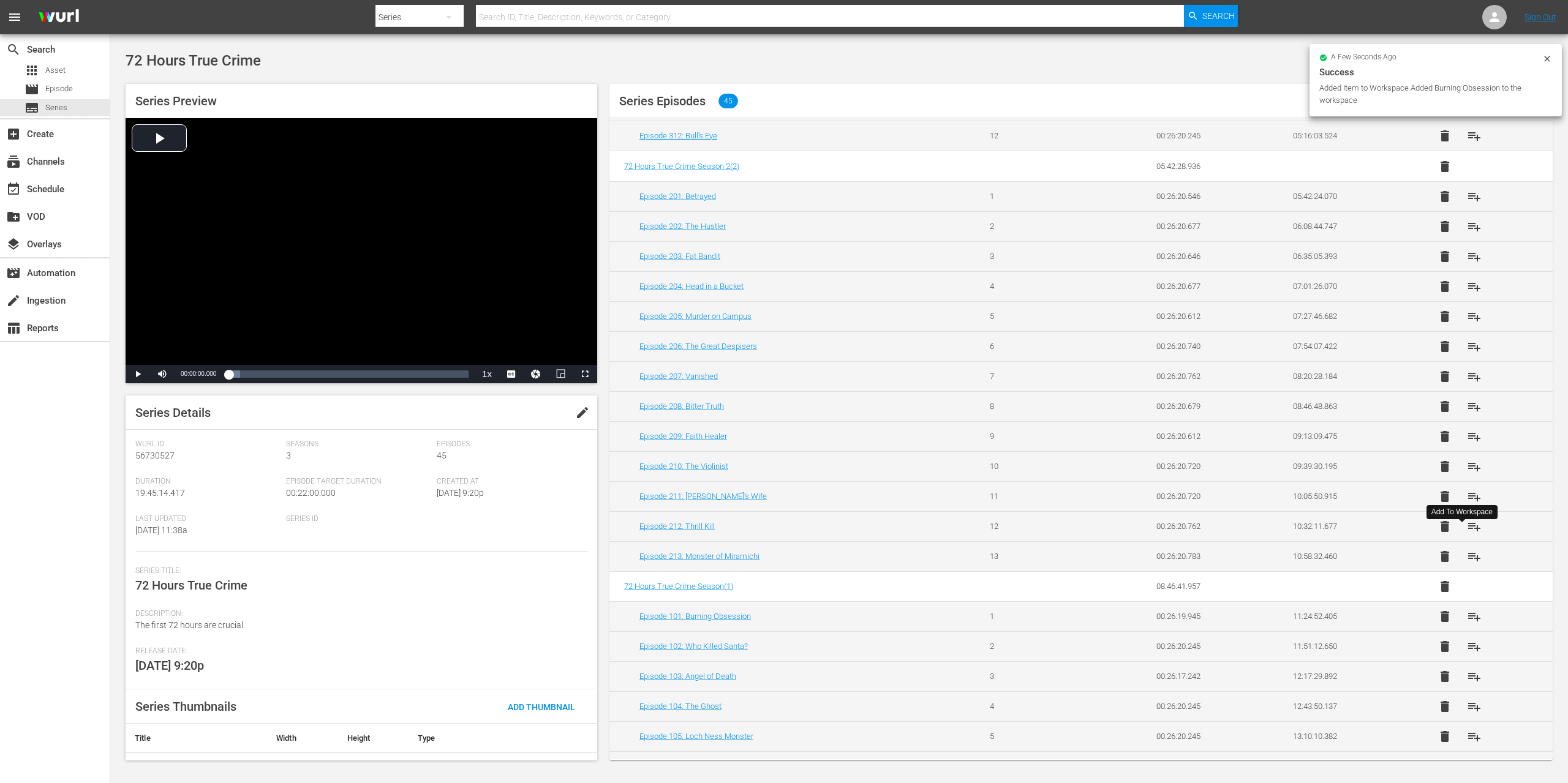
scroll to position [342, 0]
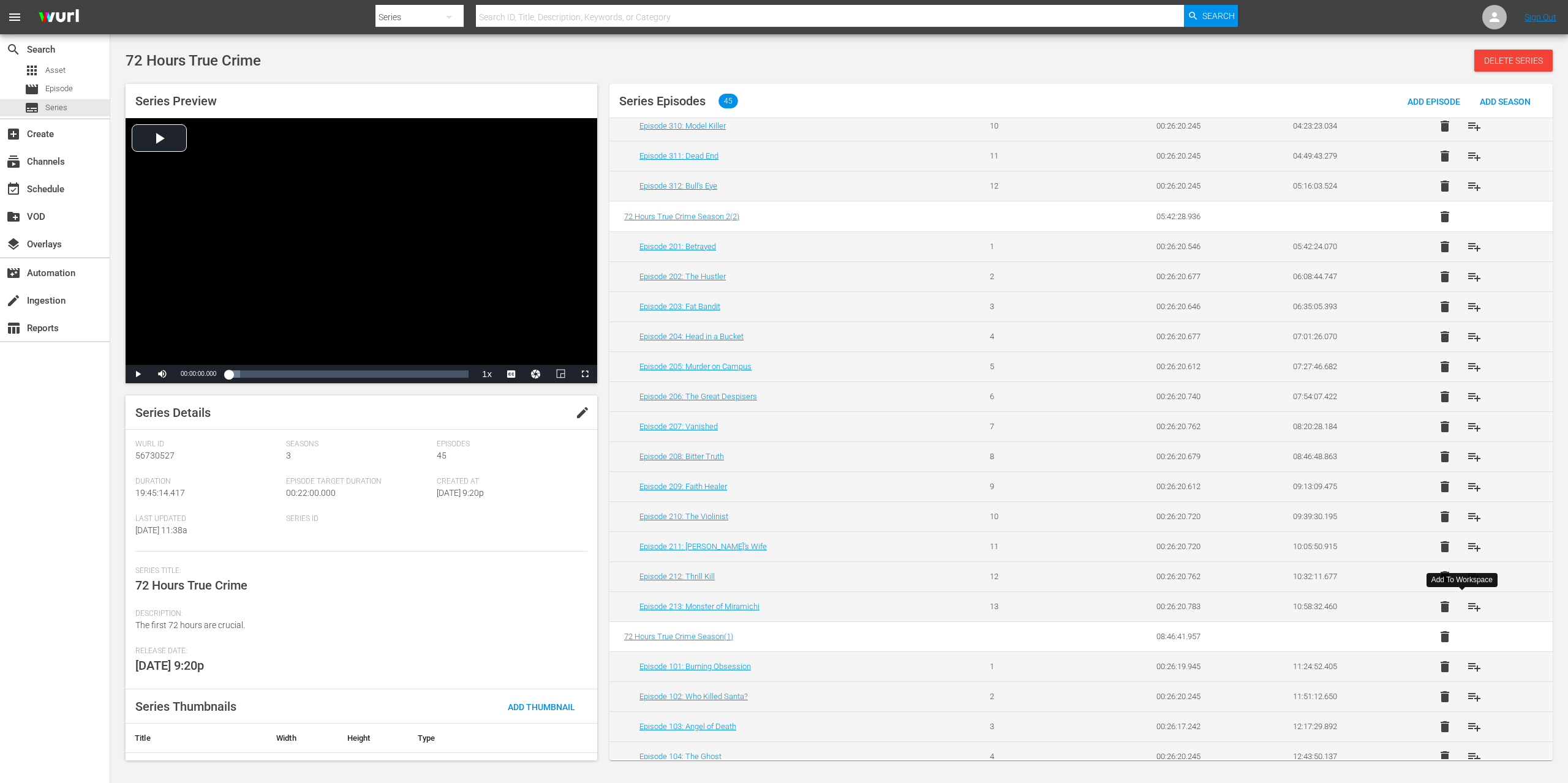
click at [1467, 602] on span "playlist_add" at bounding box center [1474, 607] width 15 height 15
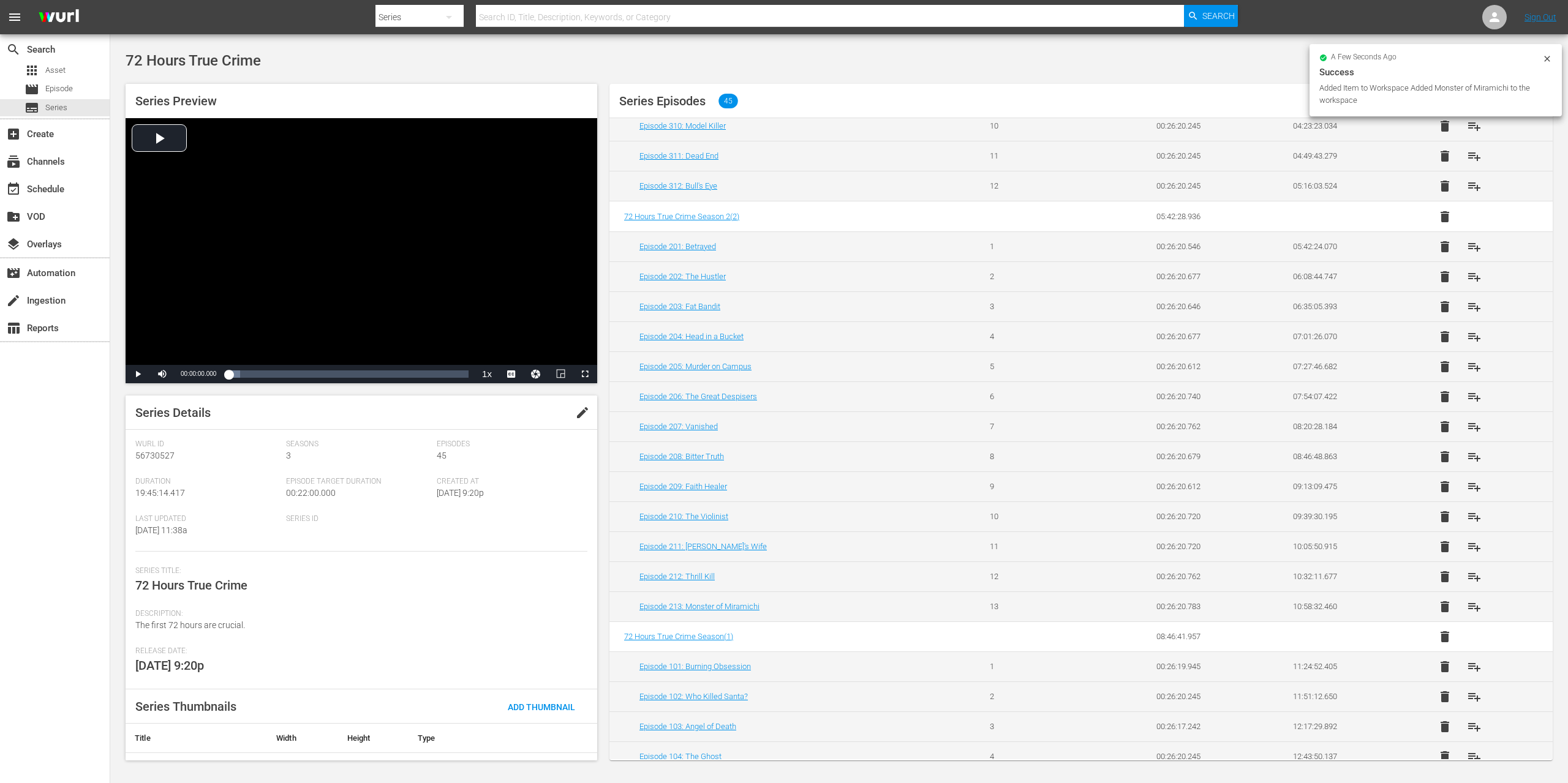
click at [1467, 574] on span "playlist_add" at bounding box center [1474, 577] width 15 height 15
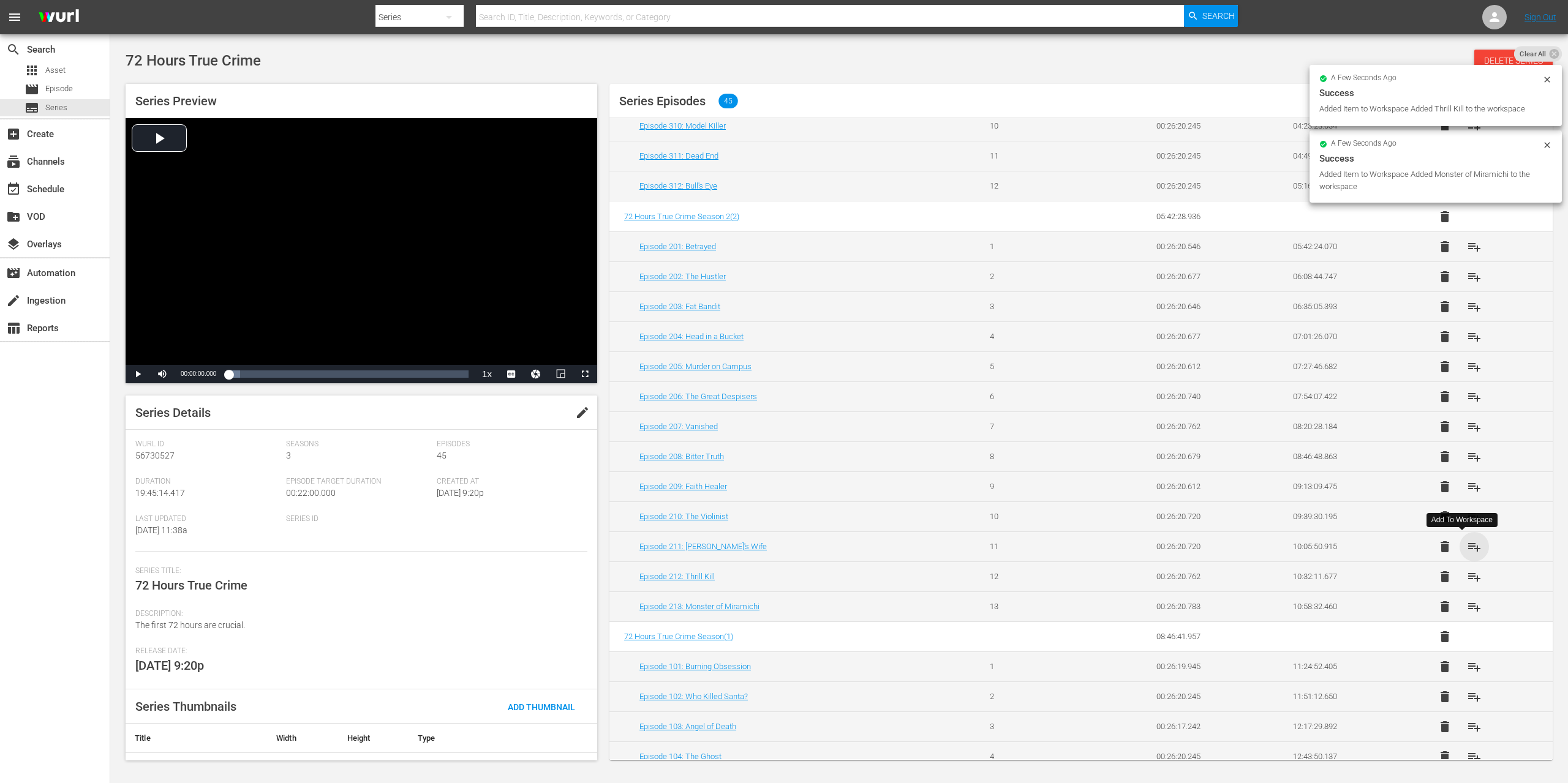
click at [1467, 545] on span "playlist_add" at bounding box center [1474, 547] width 15 height 15
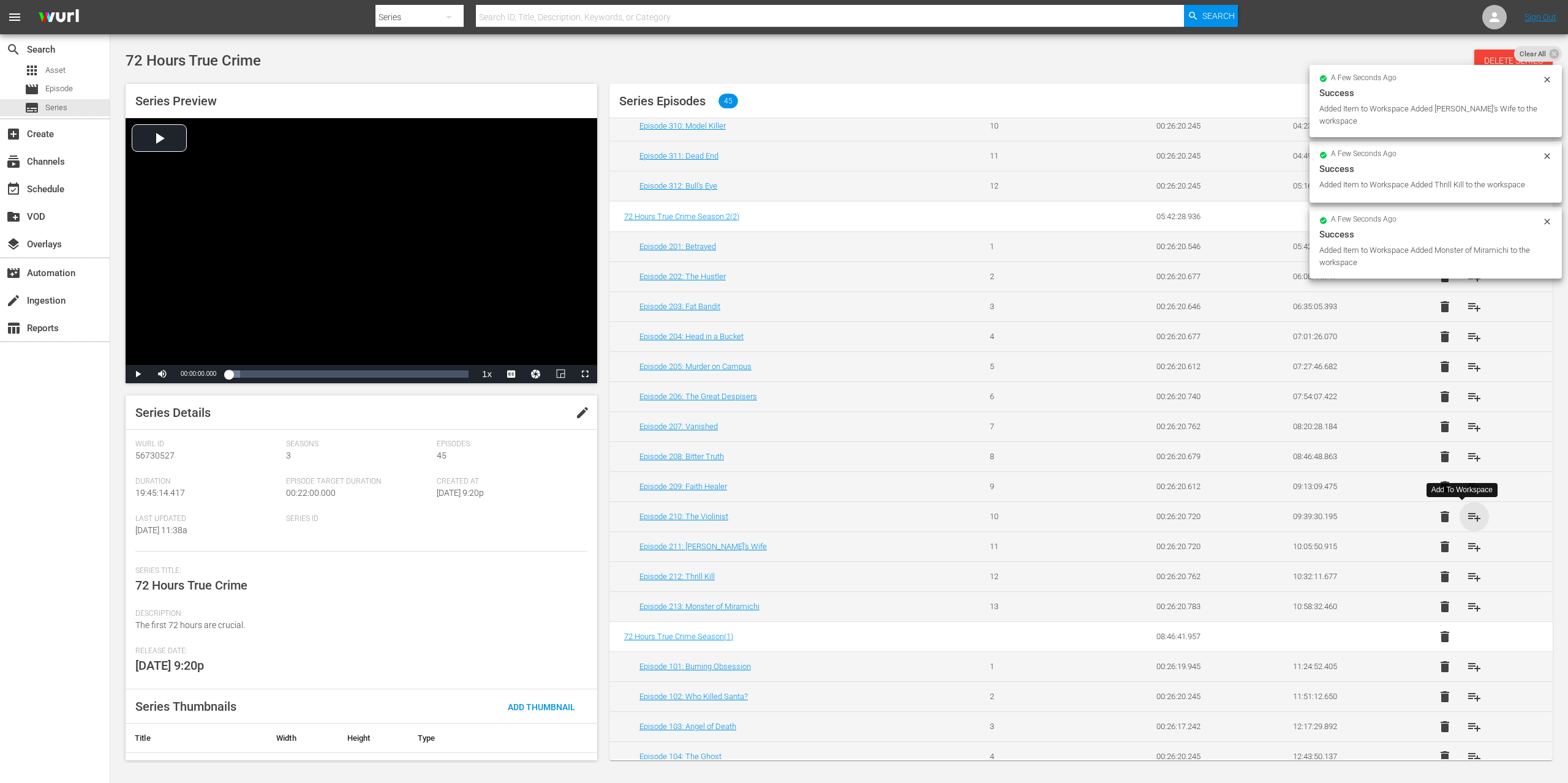
click at [1467, 518] on span "playlist_add" at bounding box center [1474, 517] width 15 height 15
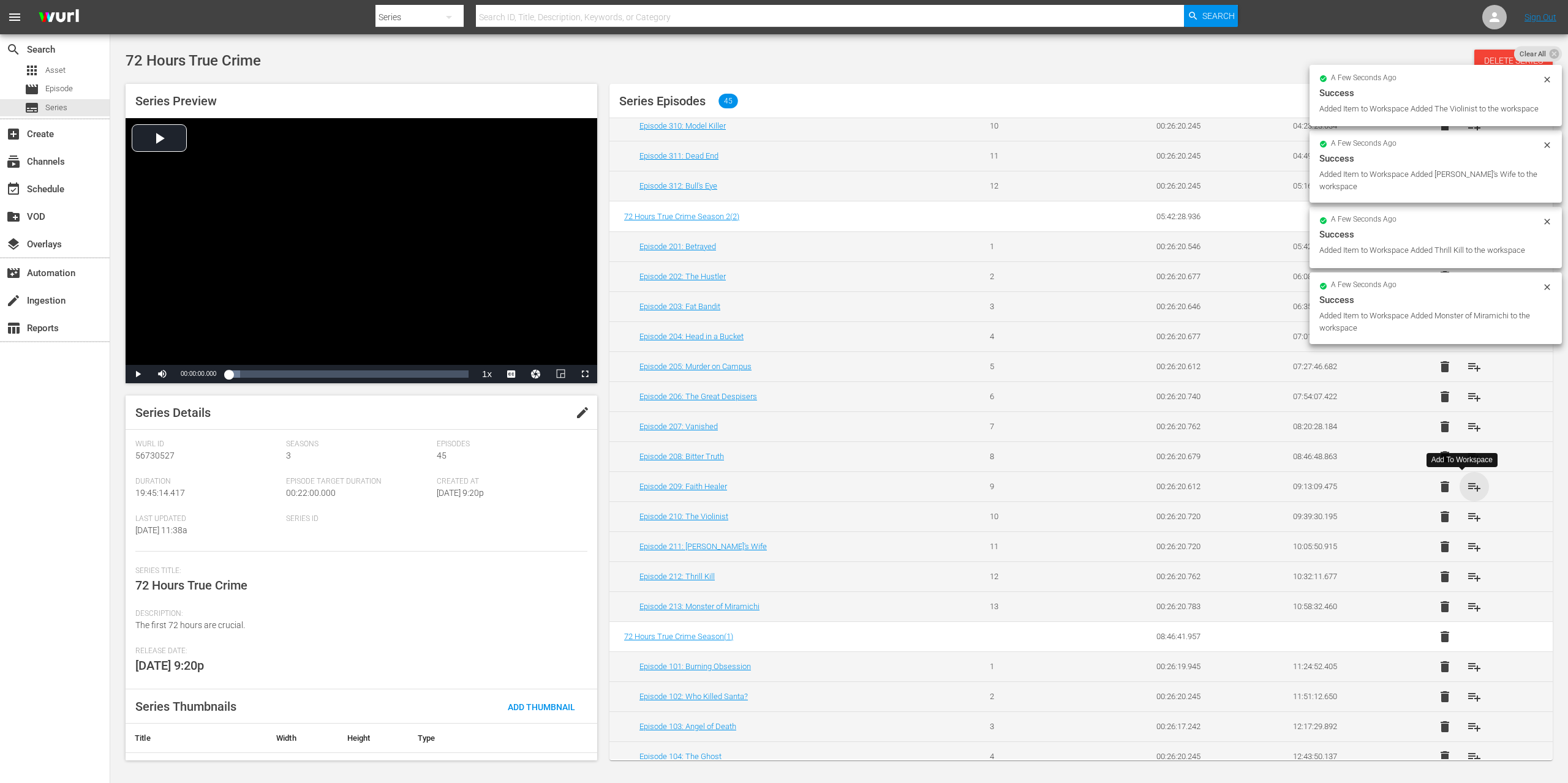
click at [1467, 487] on span "playlist_add" at bounding box center [1474, 487] width 15 height 15
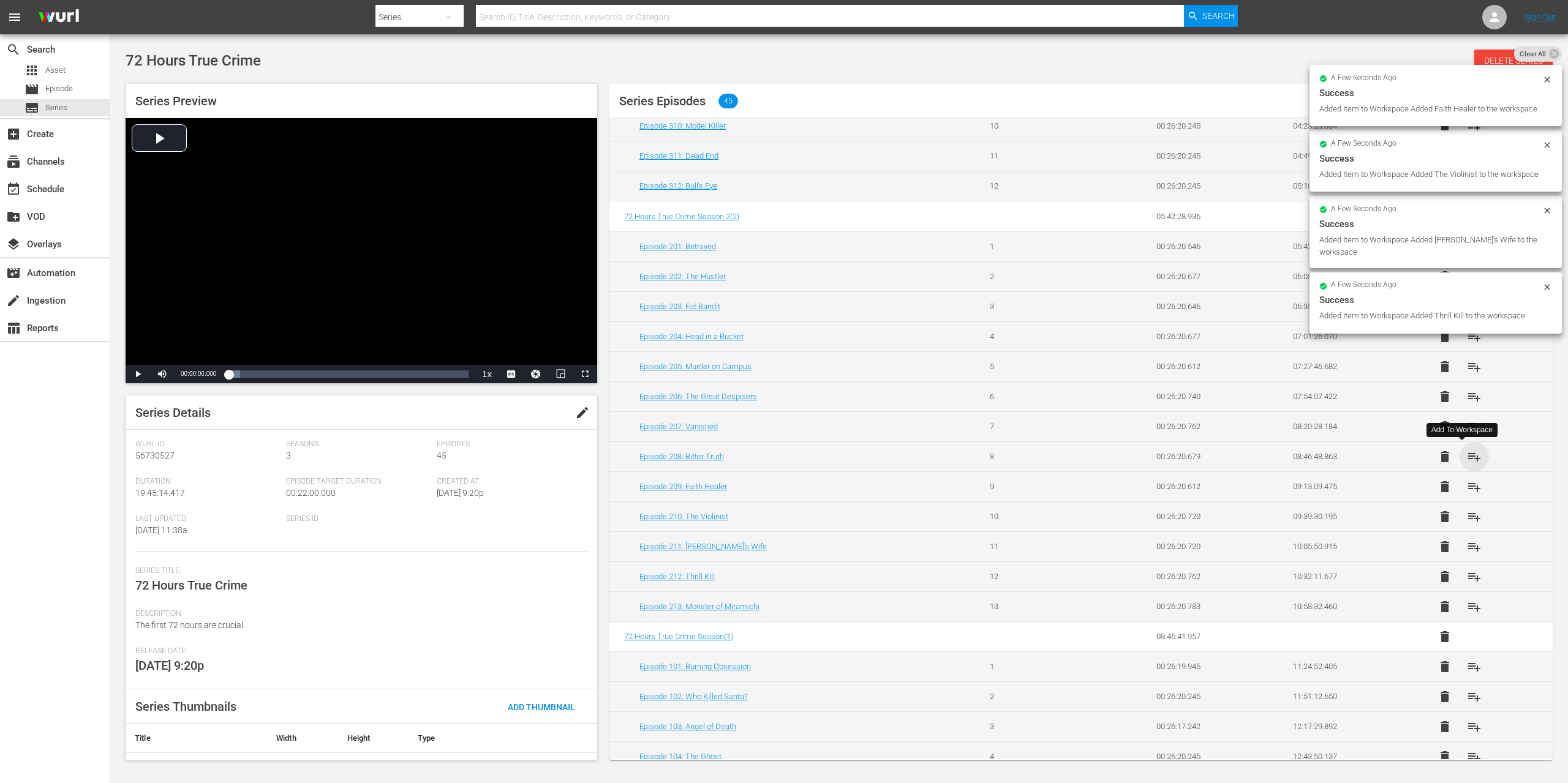
click at [1467, 454] on span "playlist_add" at bounding box center [1474, 457] width 15 height 15
click at [1467, 429] on span "playlist_add" at bounding box center [1474, 427] width 15 height 15
click at [1467, 398] on span "playlist_add" at bounding box center [1474, 397] width 15 height 15
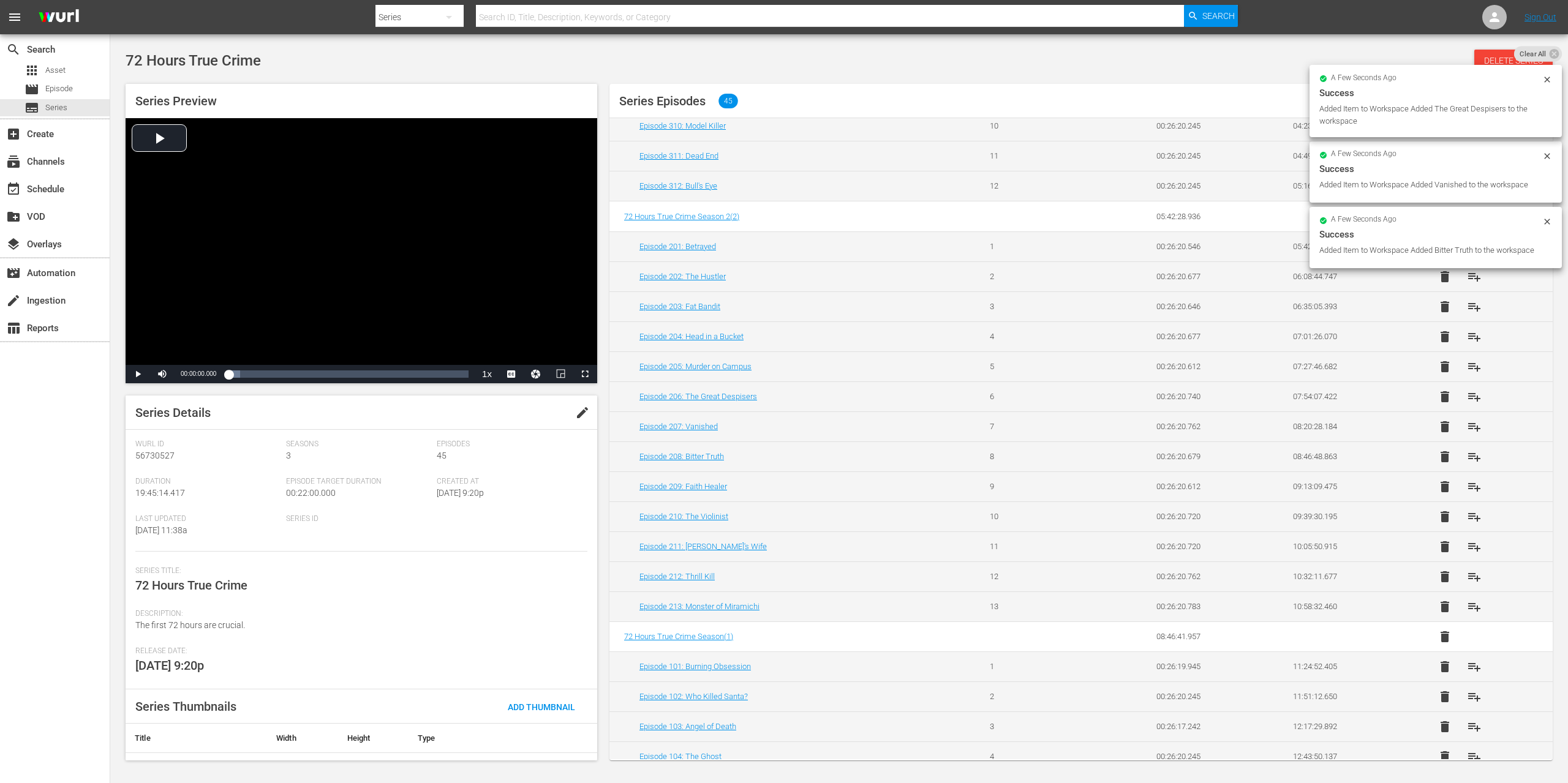
click at [1467, 368] on span "playlist_add" at bounding box center [1474, 367] width 15 height 15
click at [1467, 335] on span "playlist_add" at bounding box center [1474, 337] width 15 height 15
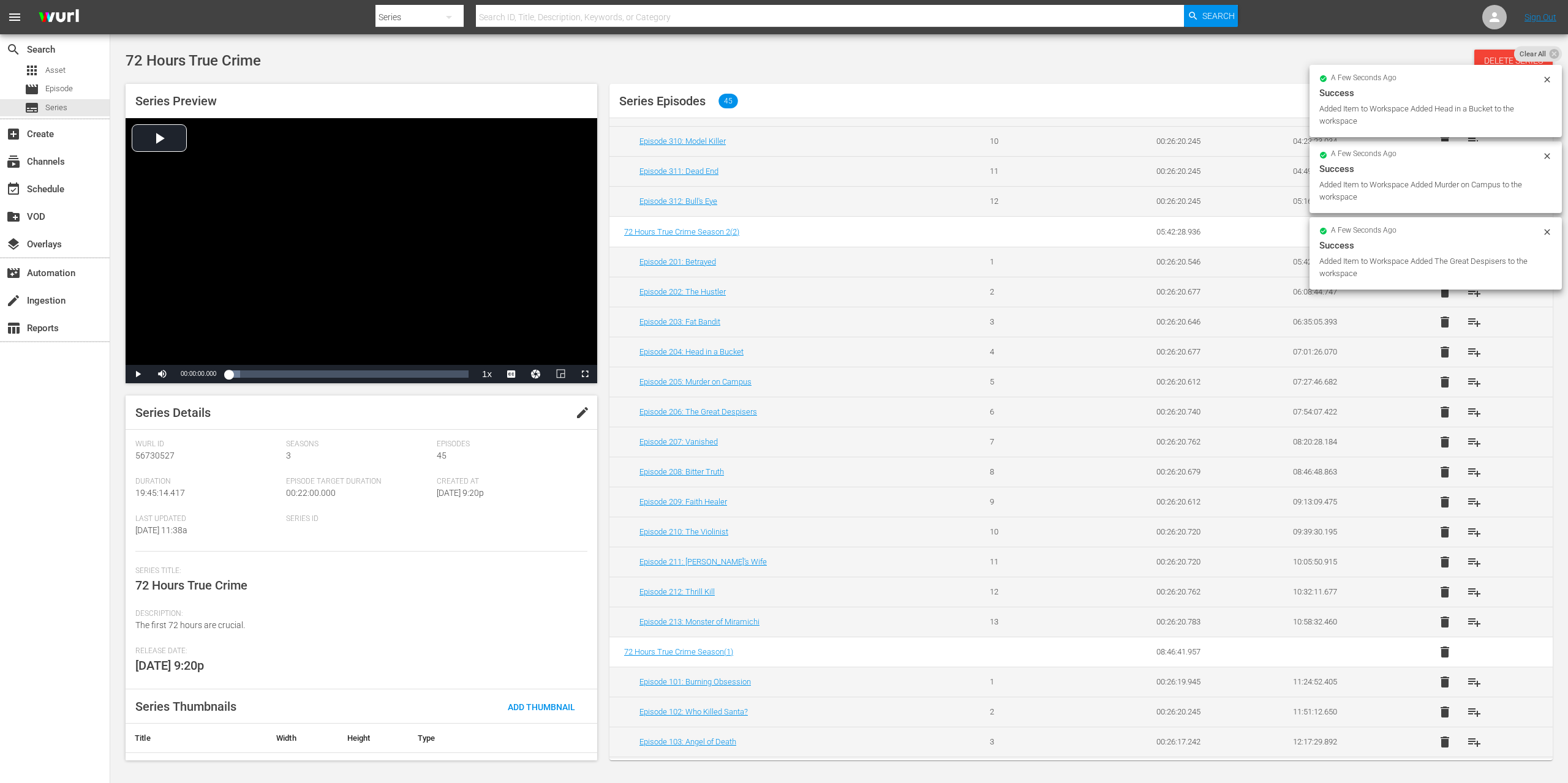
scroll to position [324, 0]
click at [1467, 326] on span "playlist_add" at bounding box center [1474, 325] width 15 height 15
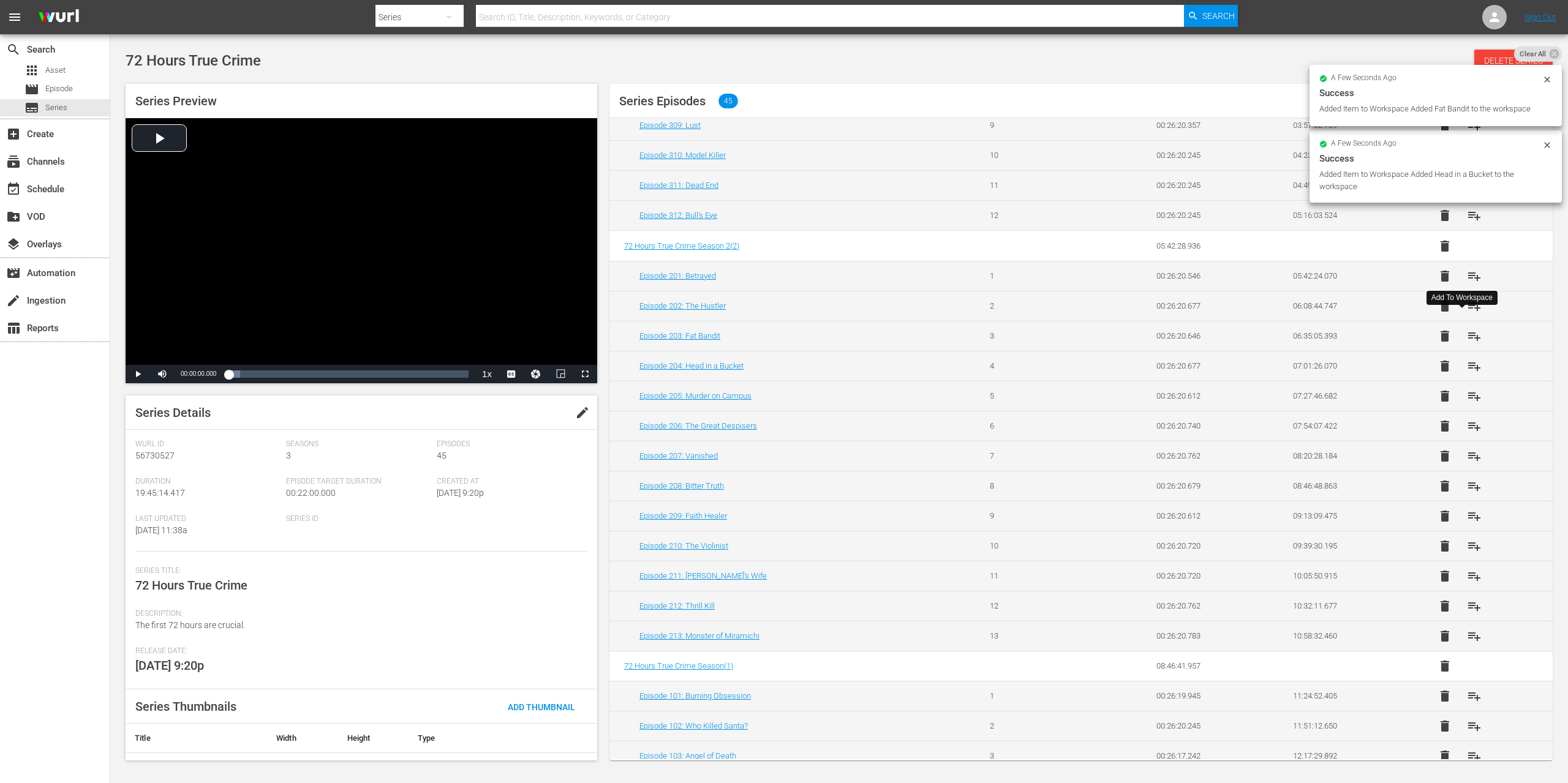
scroll to position [305, 0]
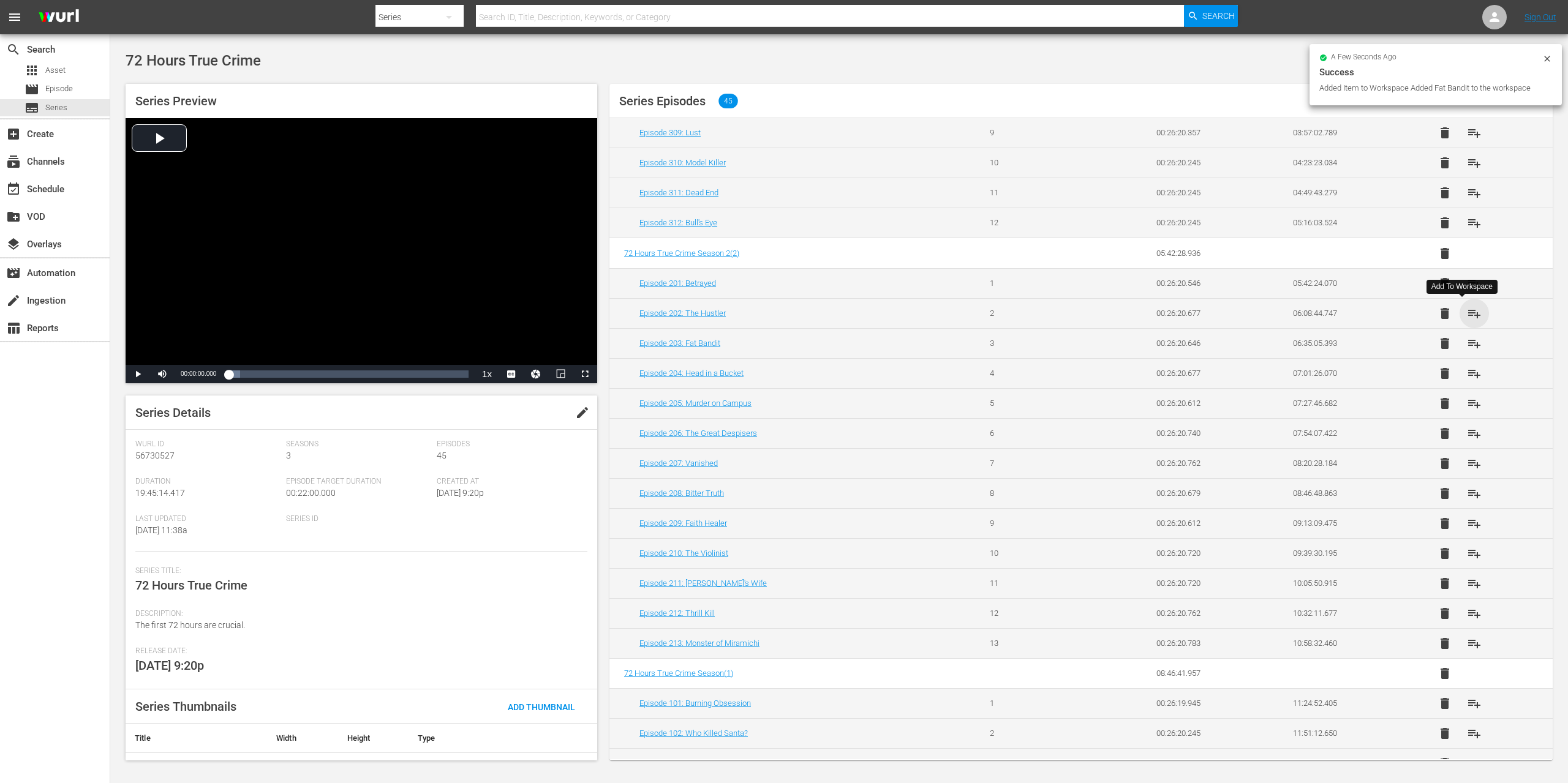
click at [1467, 314] on span "playlist_add" at bounding box center [1474, 313] width 15 height 15
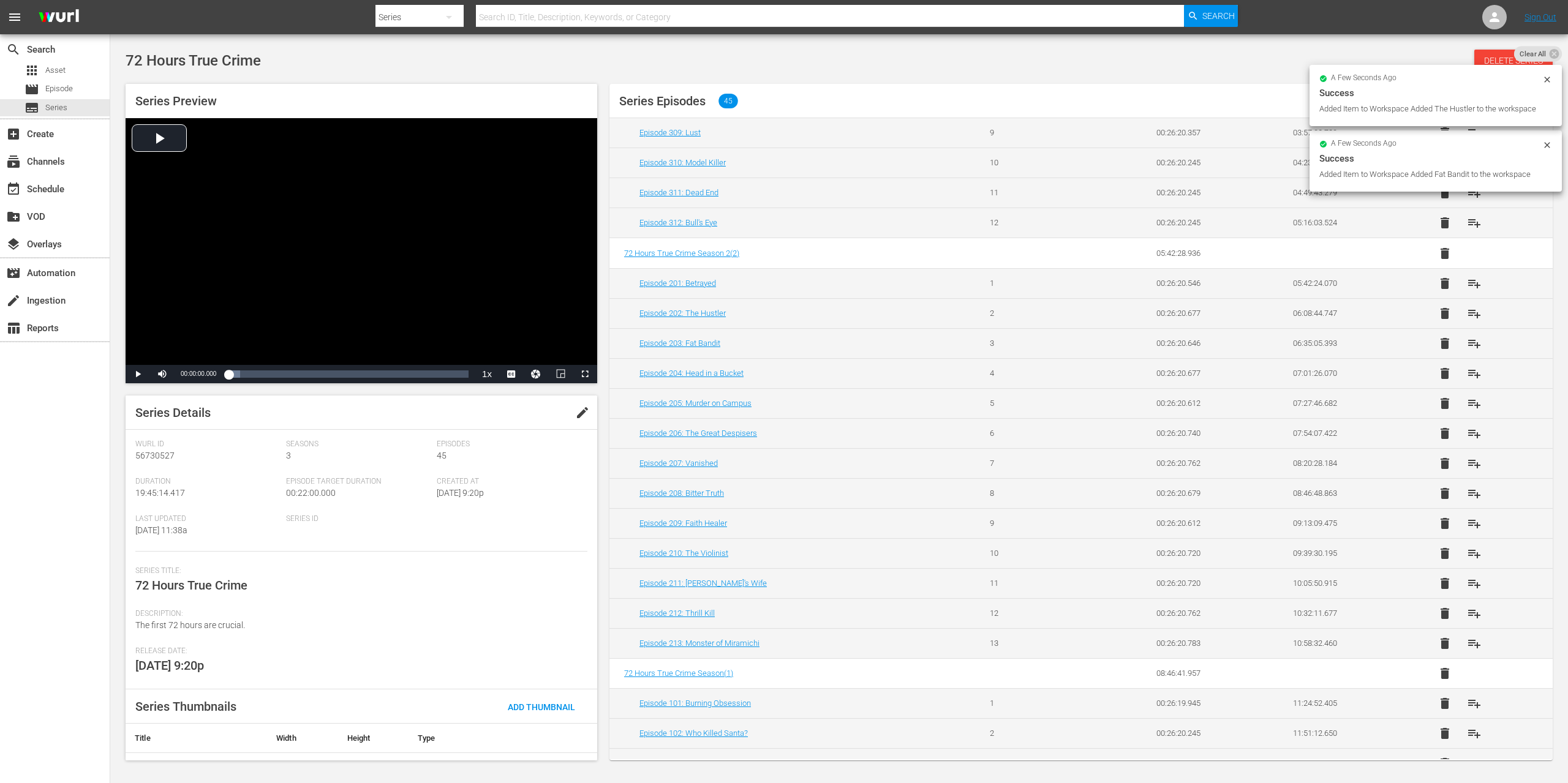
click at [1467, 281] on span "playlist_add" at bounding box center [1474, 283] width 15 height 15
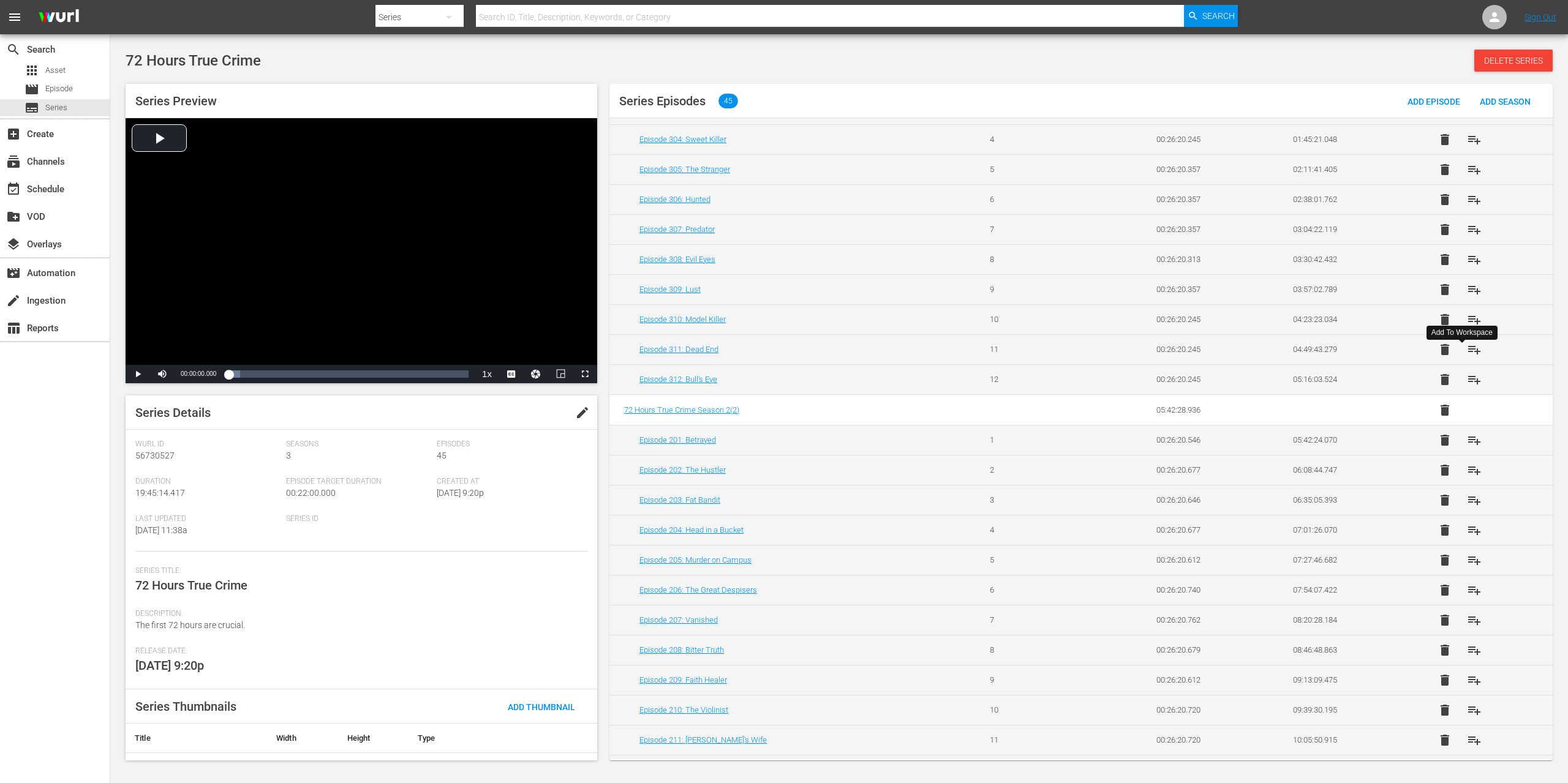
scroll to position [109, 0]
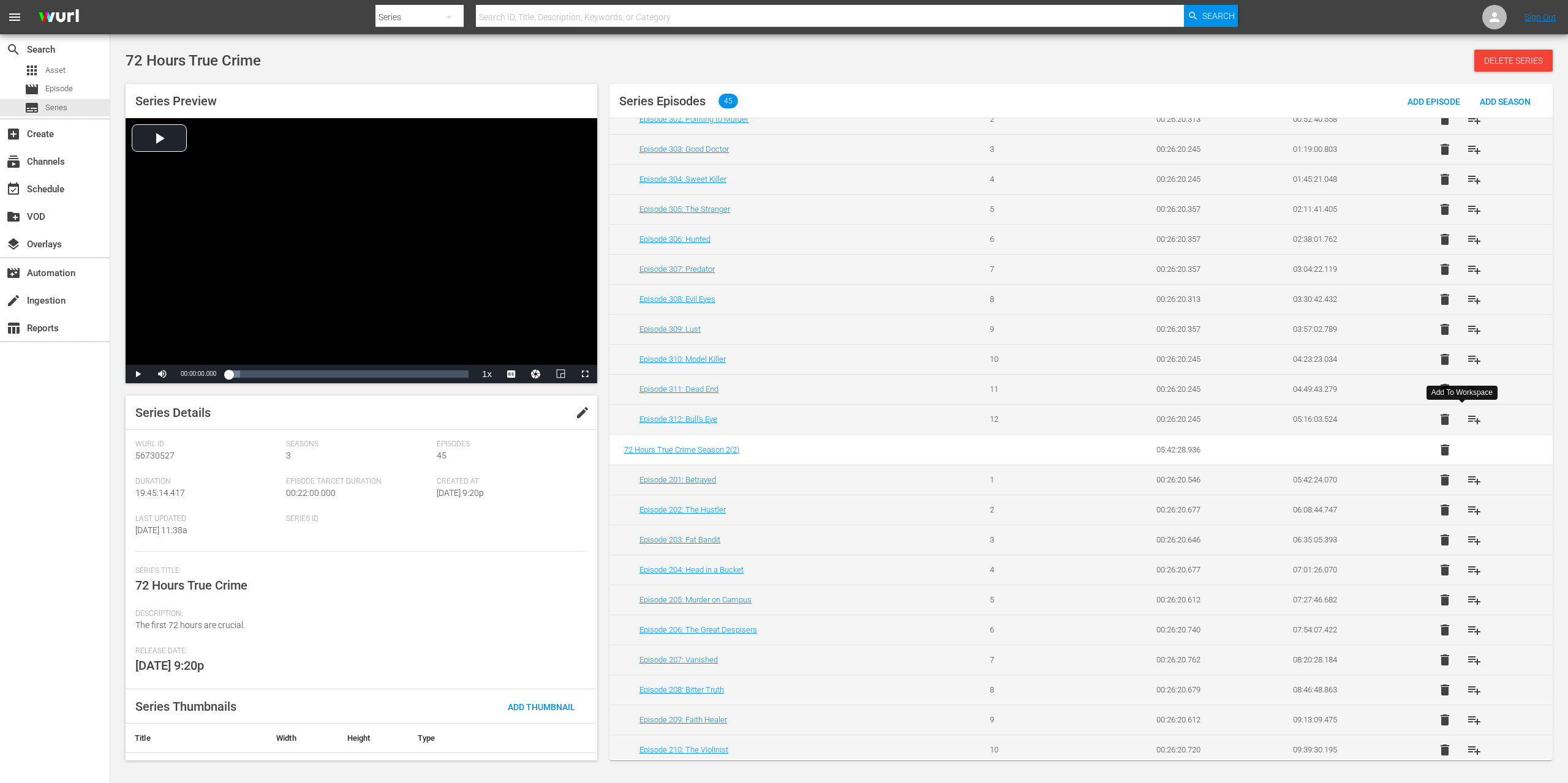
click at [1467, 418] on span "playlist_add" at bounding box center [1474, 419] width 15 height 15
click at [1467, 391] on span "playlist_add" at bounding box center [1474, 389] width 15 height 15
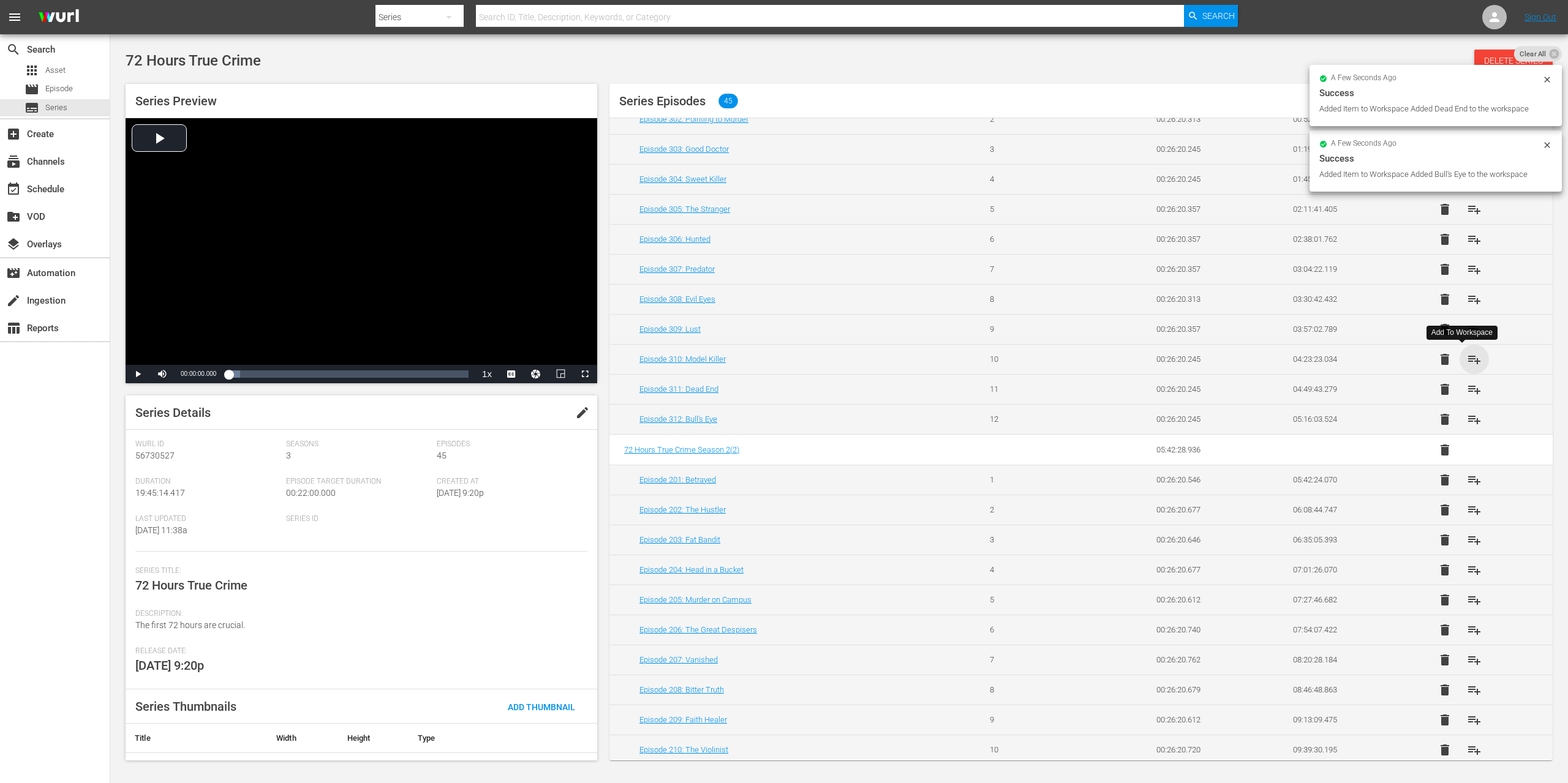
click at [1467, 361] on span "playlist_add" at bounding box center [1474, 360] width 15 height 15
click at [1467, 329] on span "playlist_add" at bounding box center [1474, 330] width 15 height 15
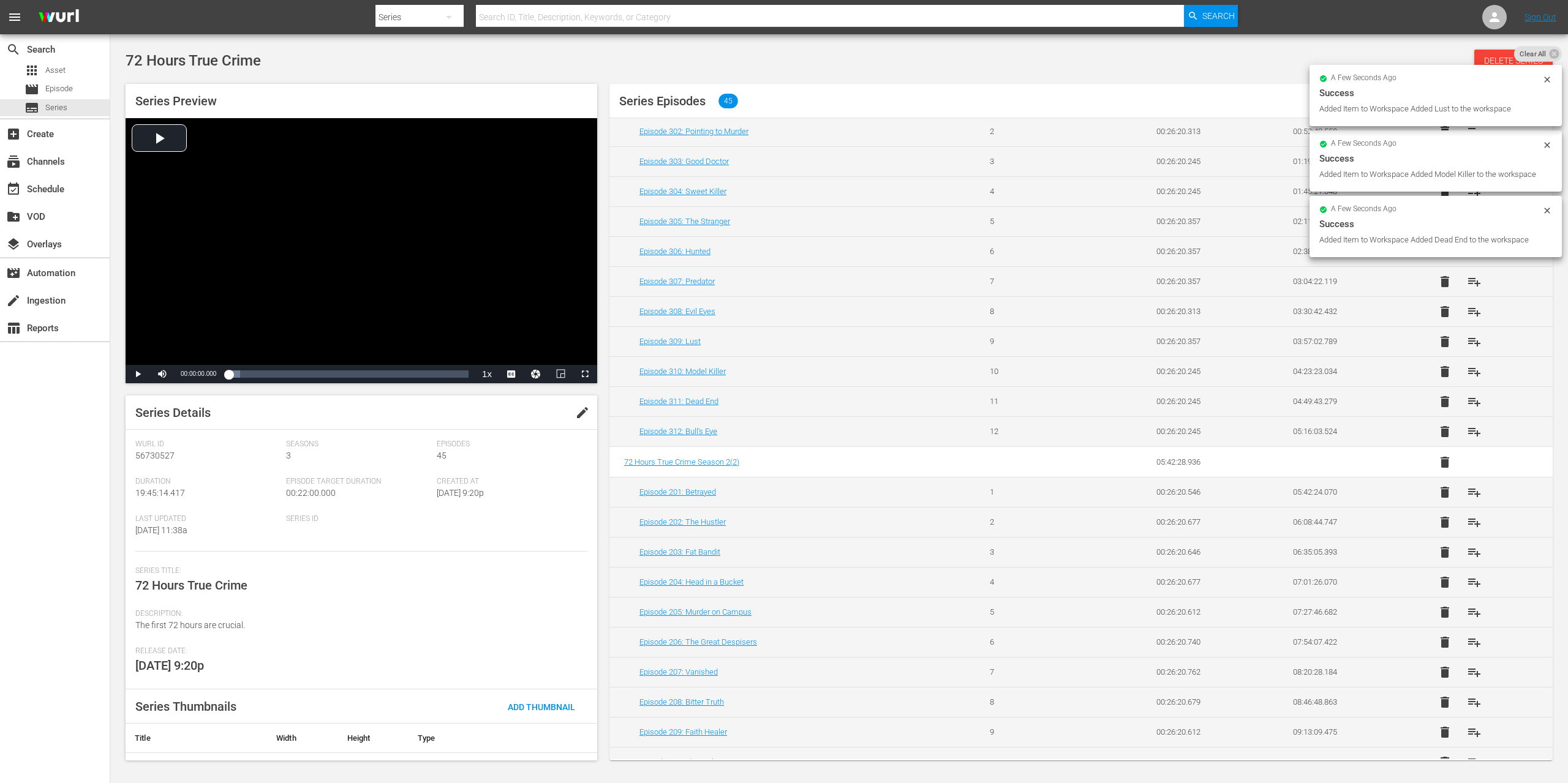
scroll to position [58, 0]
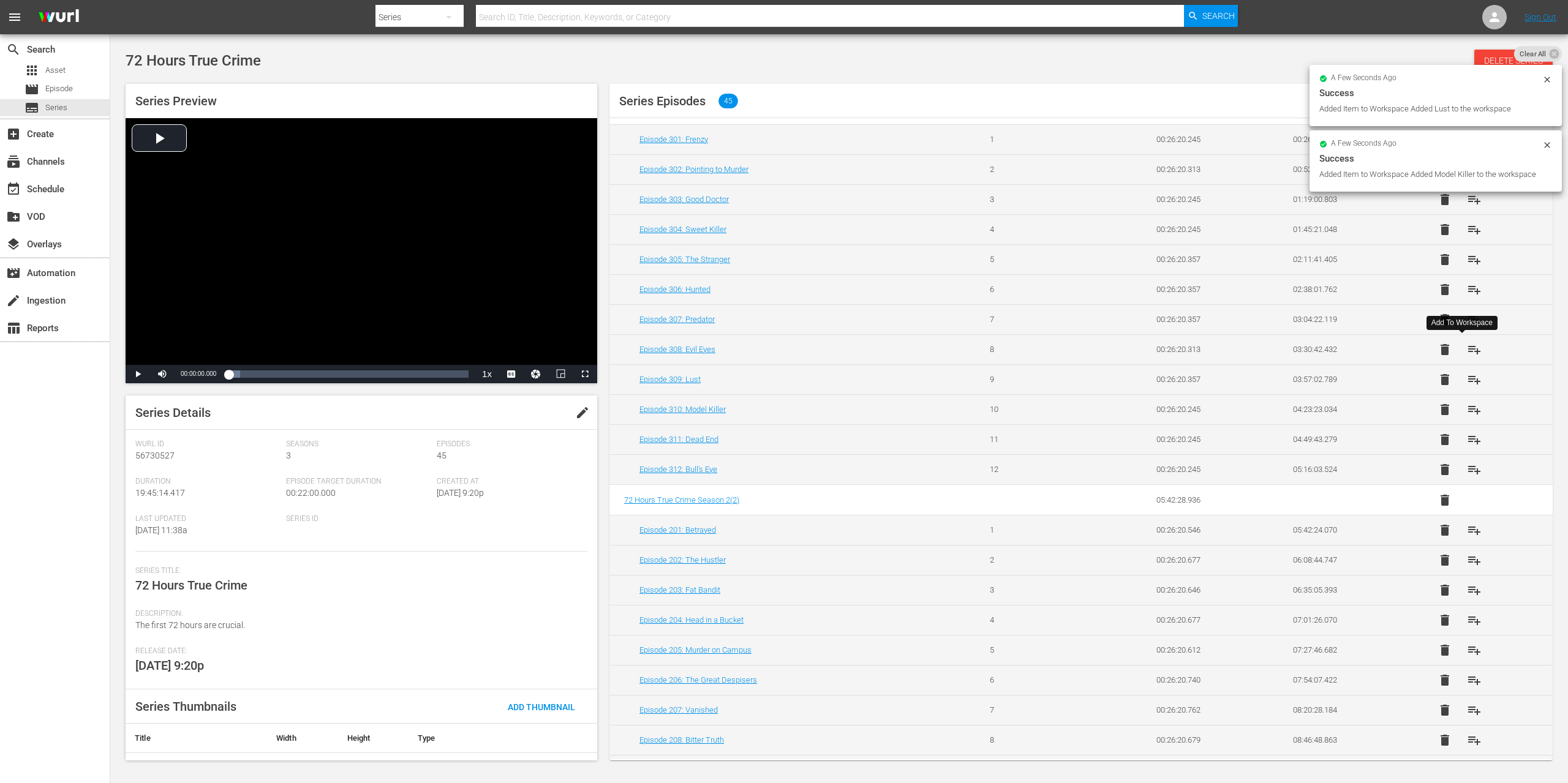
click at [1467, 351] on span "playlist_add" at bounding box center [1474, 350] width 15 height 15
click at [1467, 319] on span "playlist_add" at bounding box center [1474, 319] width 15 height 15
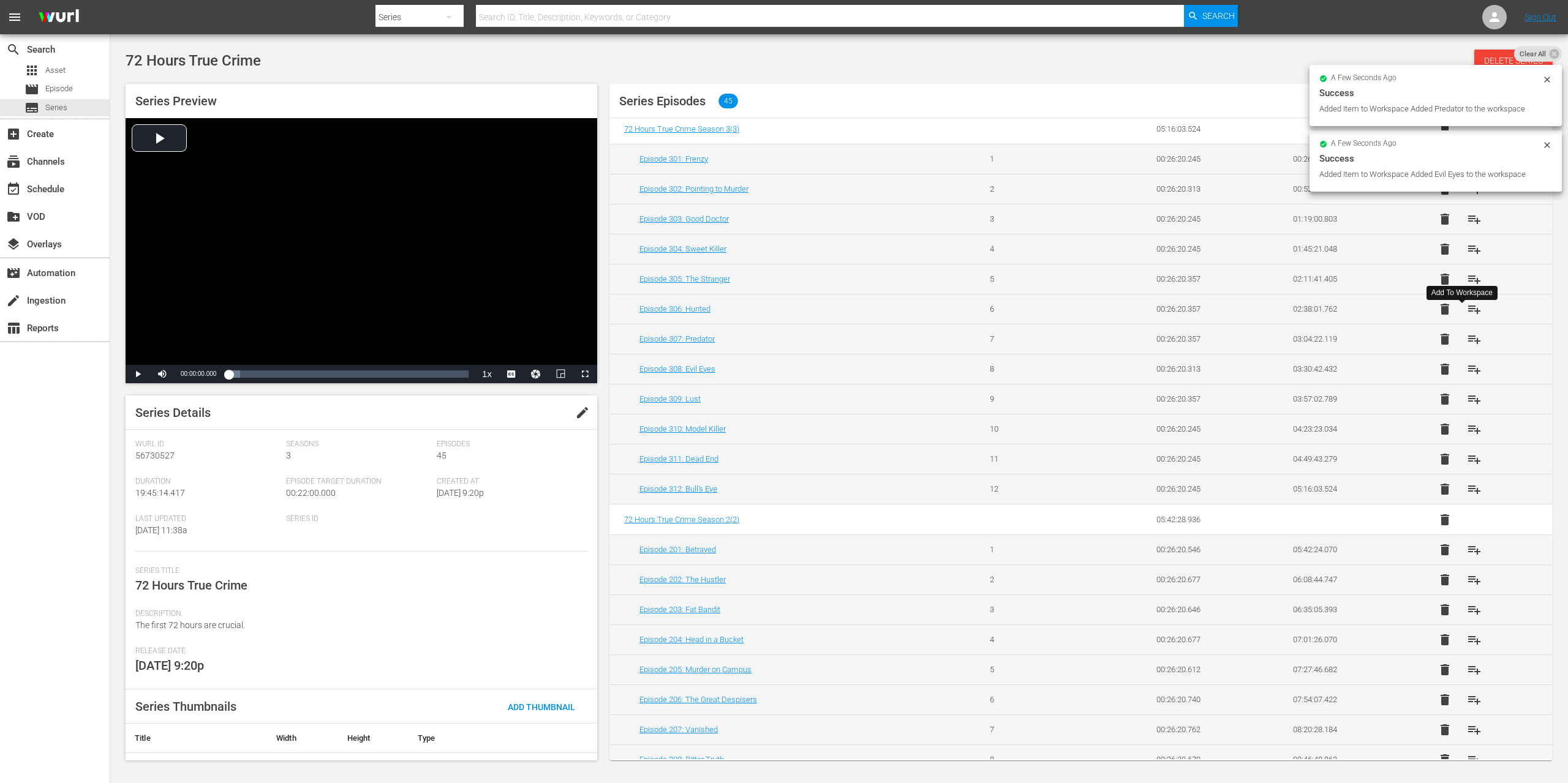
scroll to position [36, 0]
click at [1467, 311] on span "playlist_add" at bounding box center [1474, 311] width 15 height 15
click at [1467, 282] on span "playlist_add" at bounding box center [1474, 282] width 15 height 15
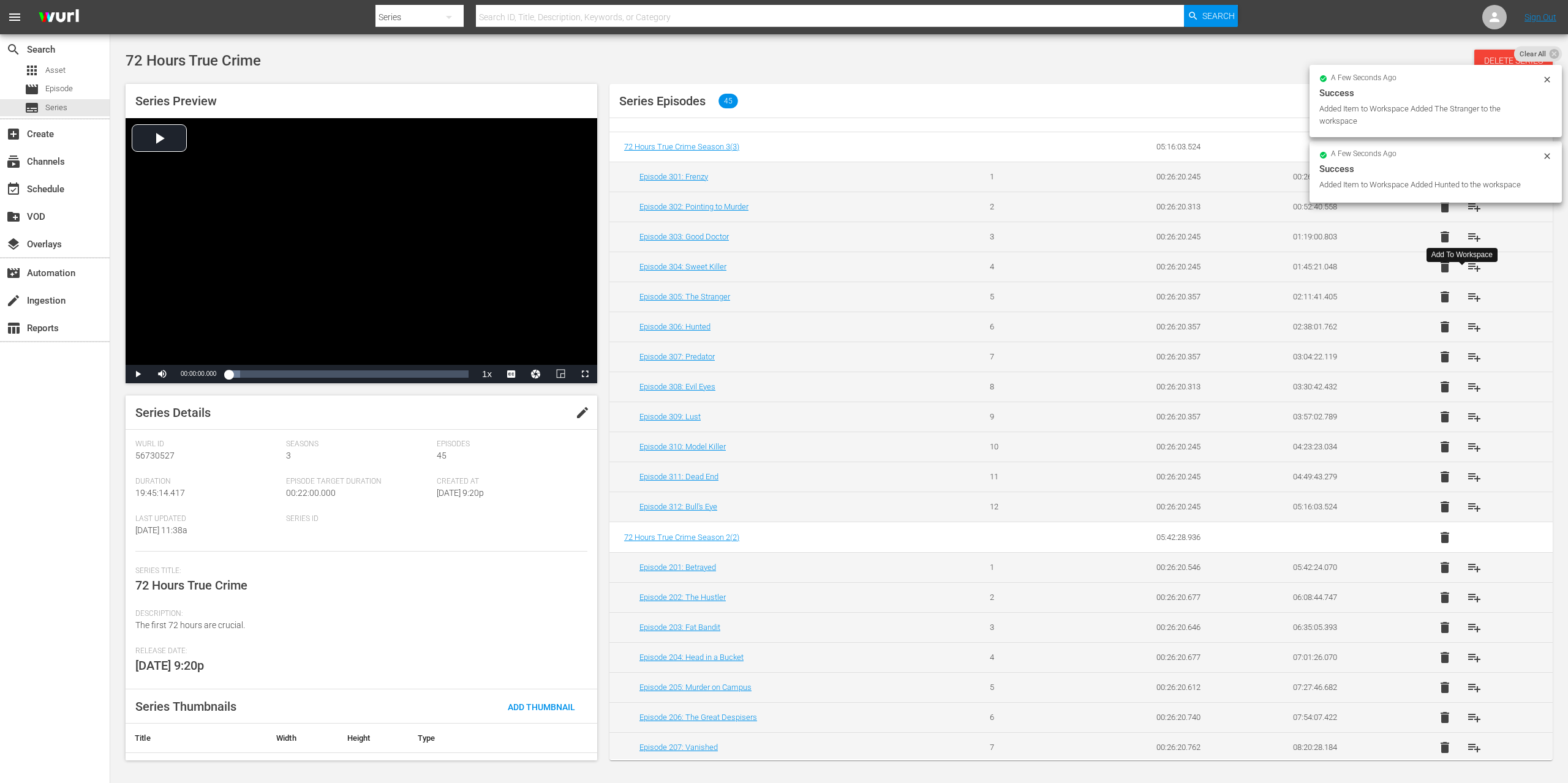
scroll to position [2, 0]
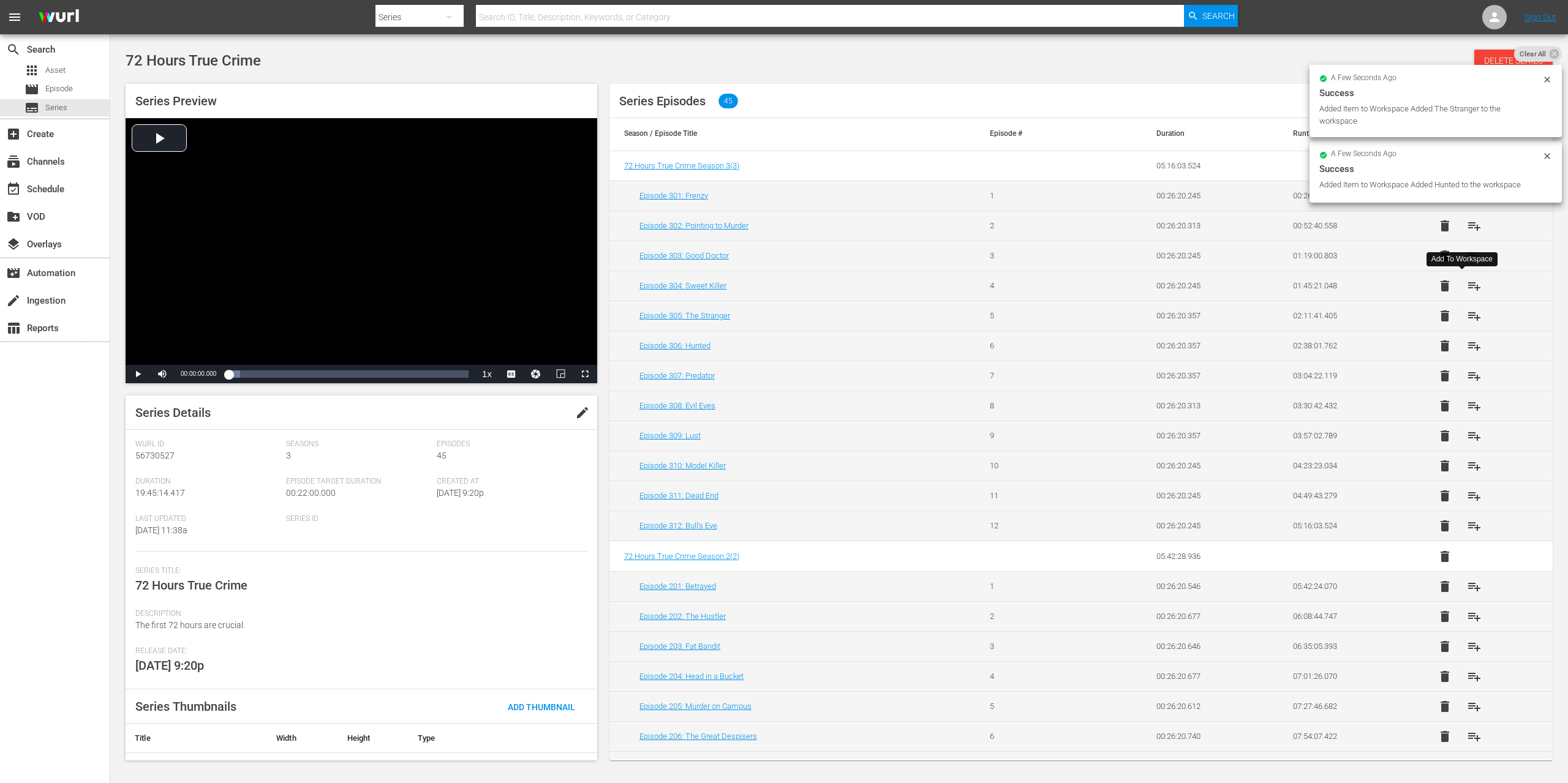
click at [1467, 287] on span "playlist_add" at bounding box center [1474, 286] width 15 height 15
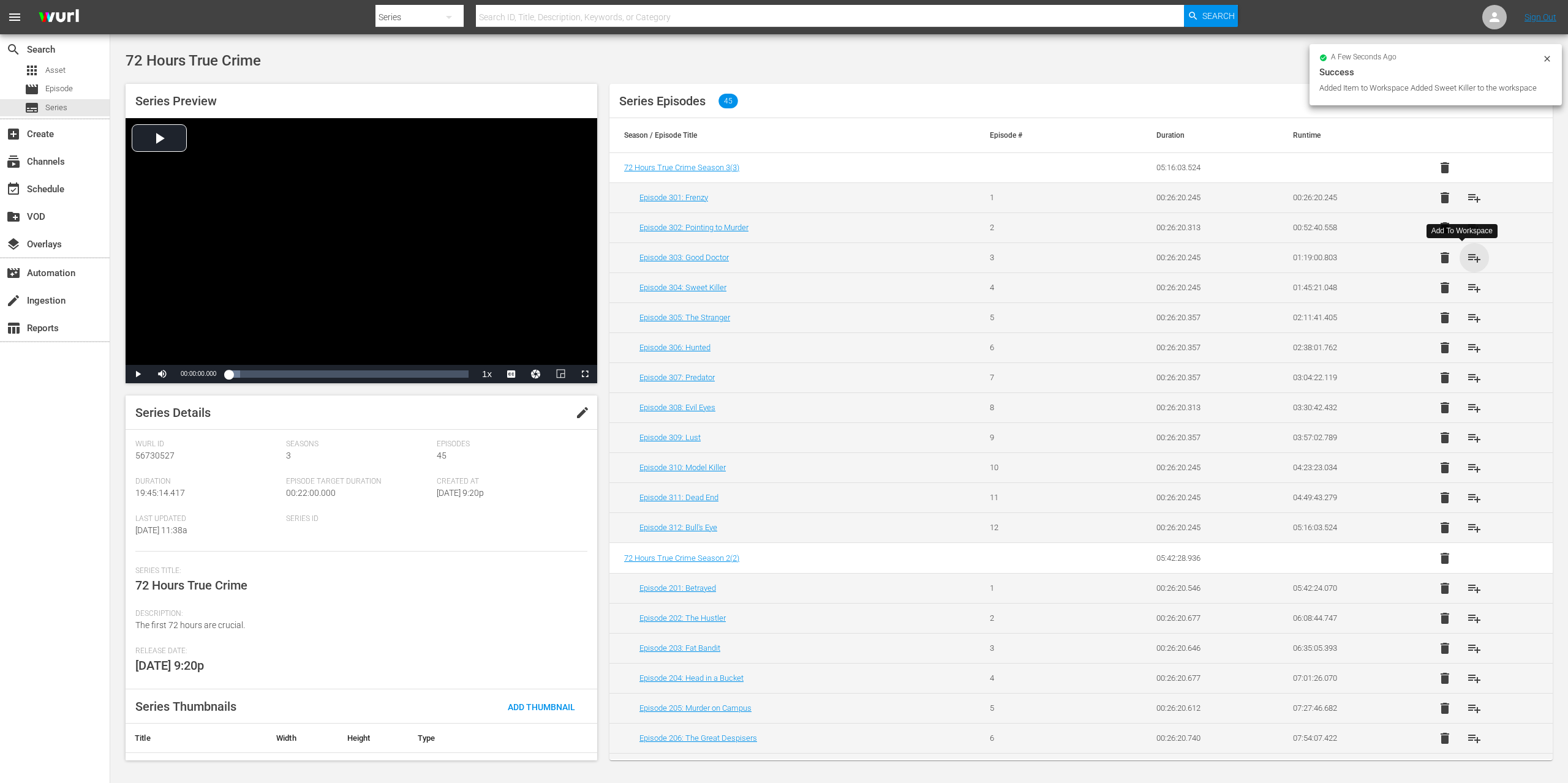
click at [1467, 253] on span "playlist_add" at bounding box center [1474, 258] width 15 height 15
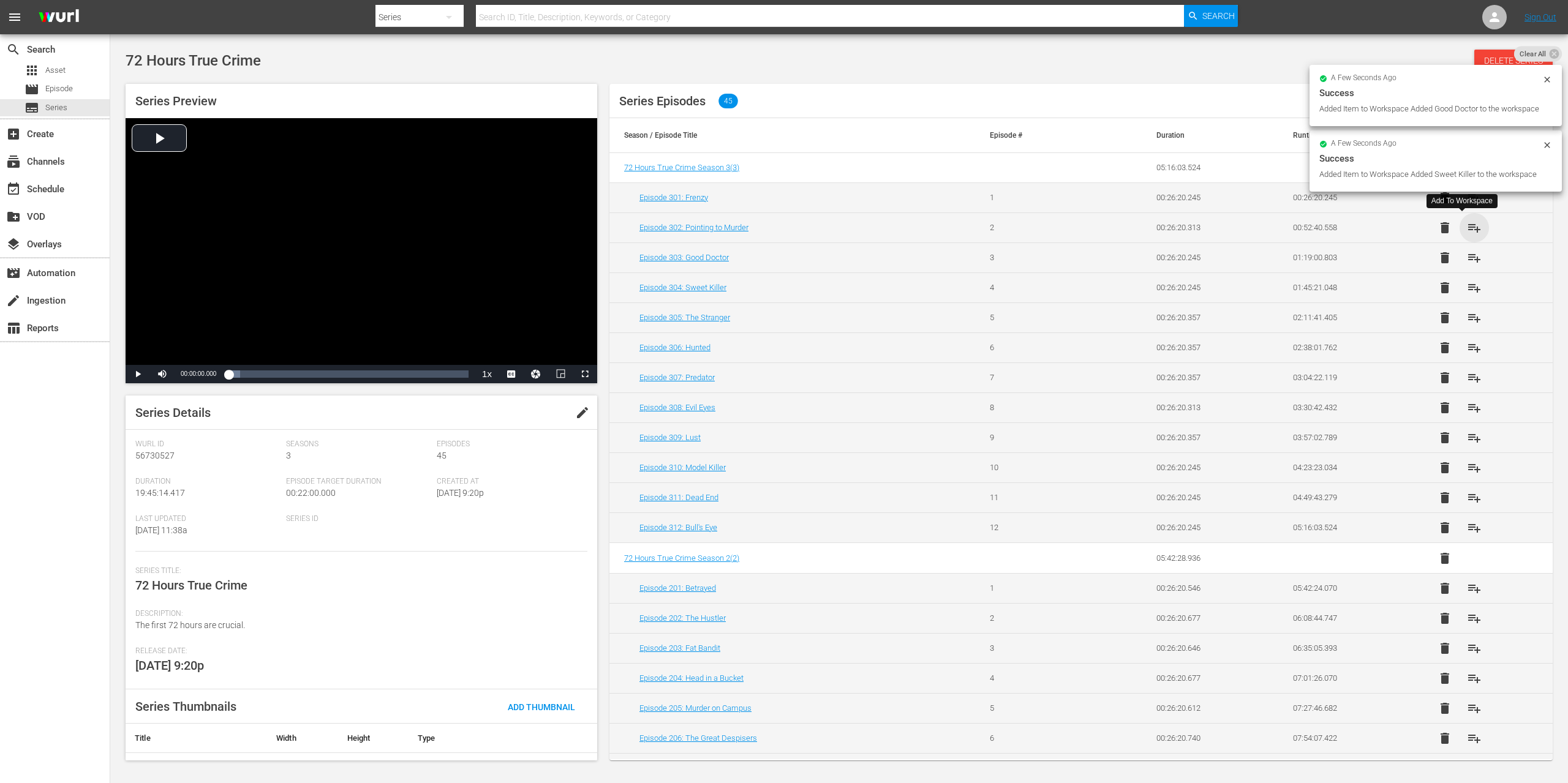
click at [1467, 226] on span "playlist_add" at bounding box center [1474, 228] width 15 height 15
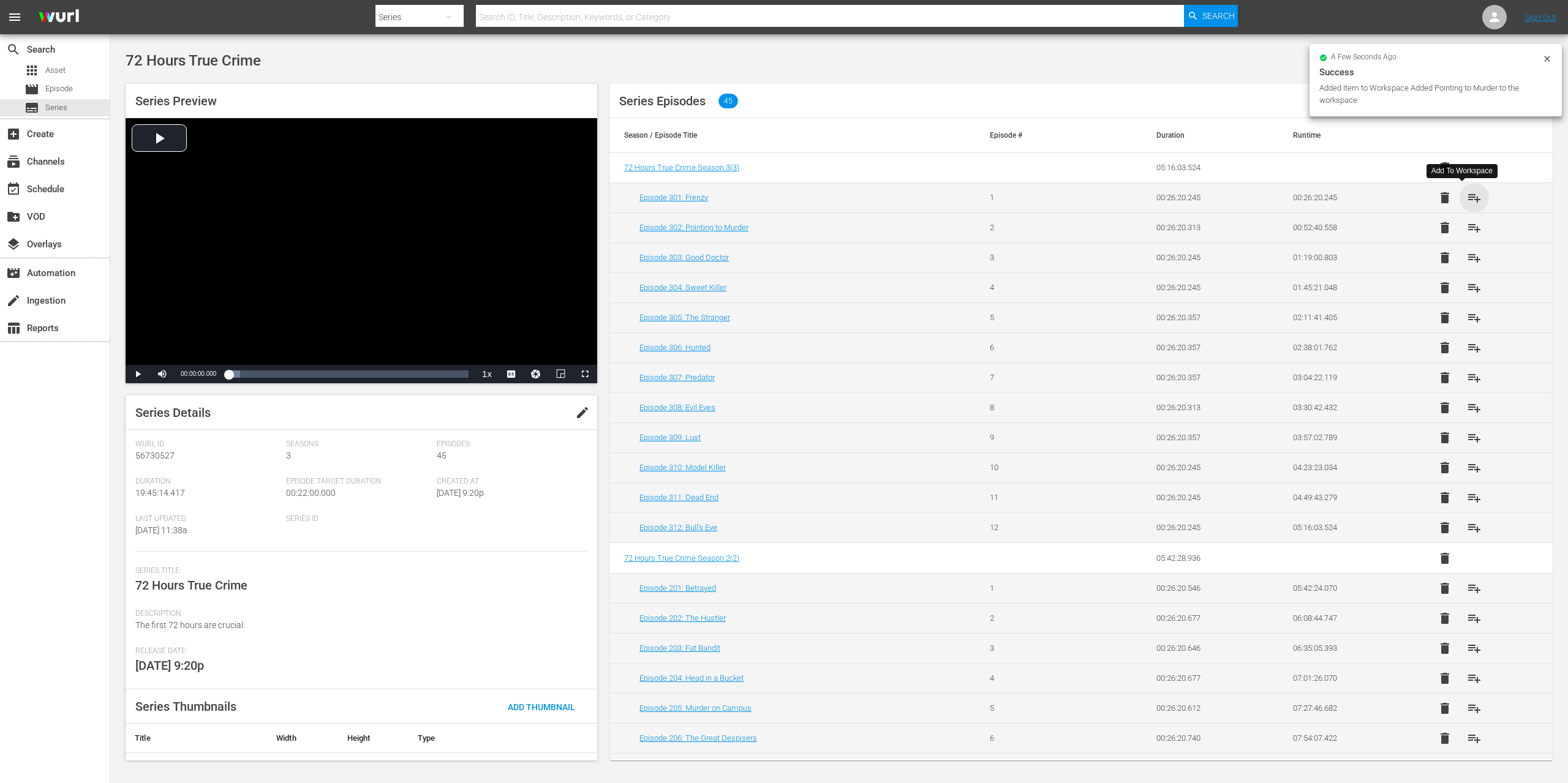
click at [1467, 197] on span "playlist_add" at bounding box center [1474, 198] width 15 height 15
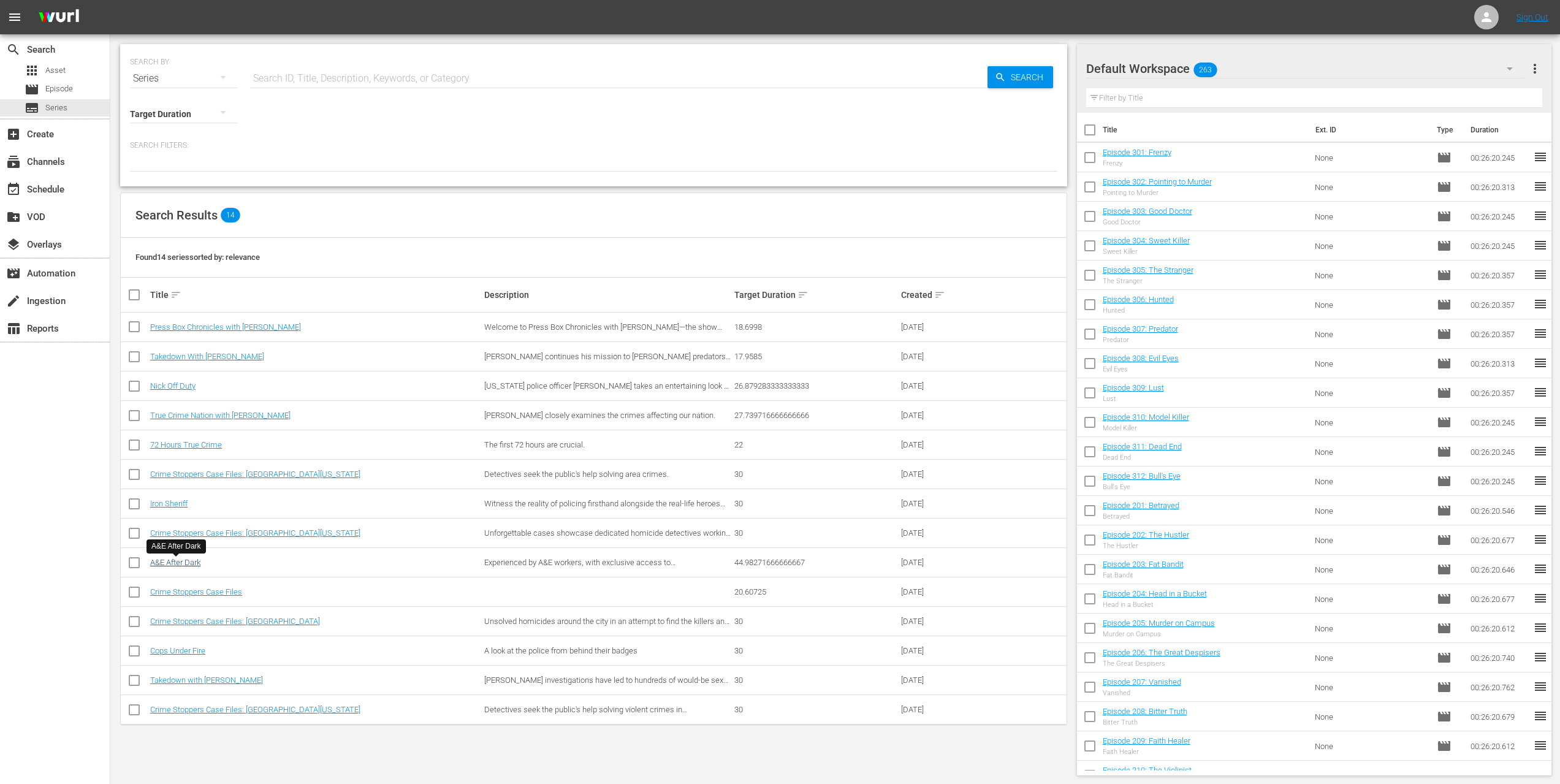
click at [182, 567] on link "A&E After Dark" at bounding box center [175, 563] width 50 height 9
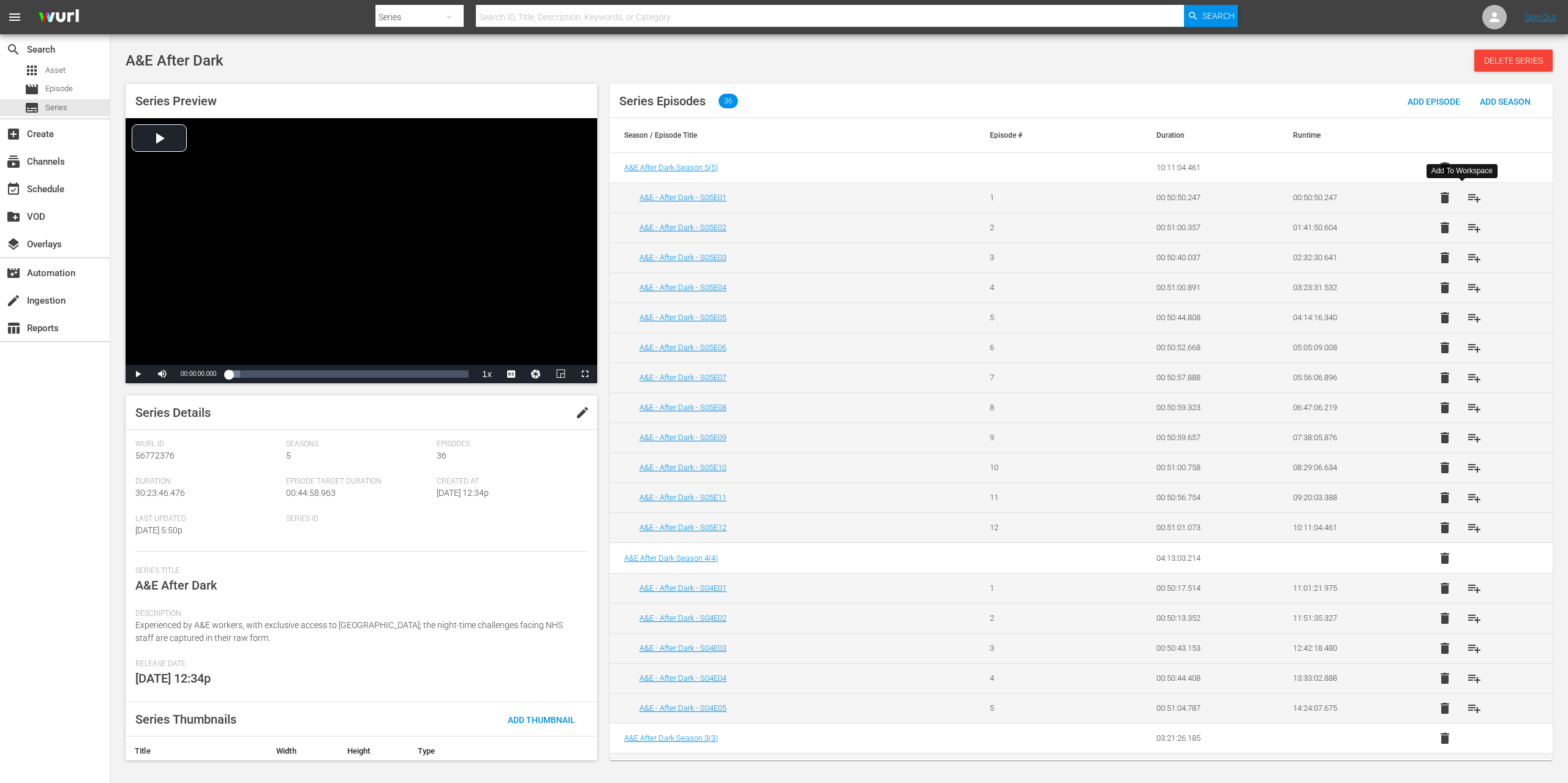
click at [1467, 200] on span "playlist_add" at bounding box center [1474, 198] width 15 height 15
click at [1467, 227] on span "playlist_add" at bounding box center [1474, 228] width 15 height 15
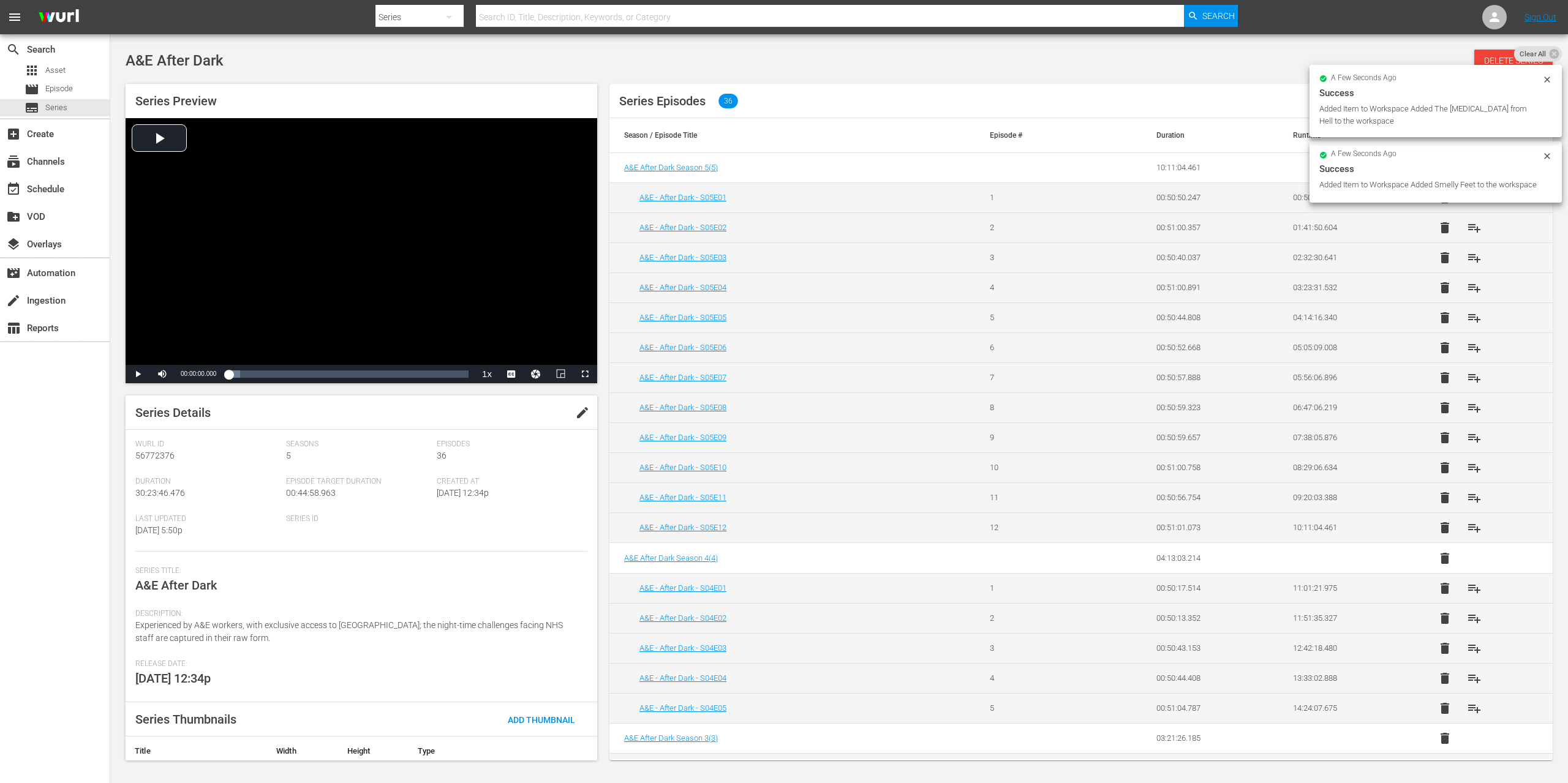
click at [1467, 256] on span "playlist_add" at bounding box center [1474, 258] width 15 height 15
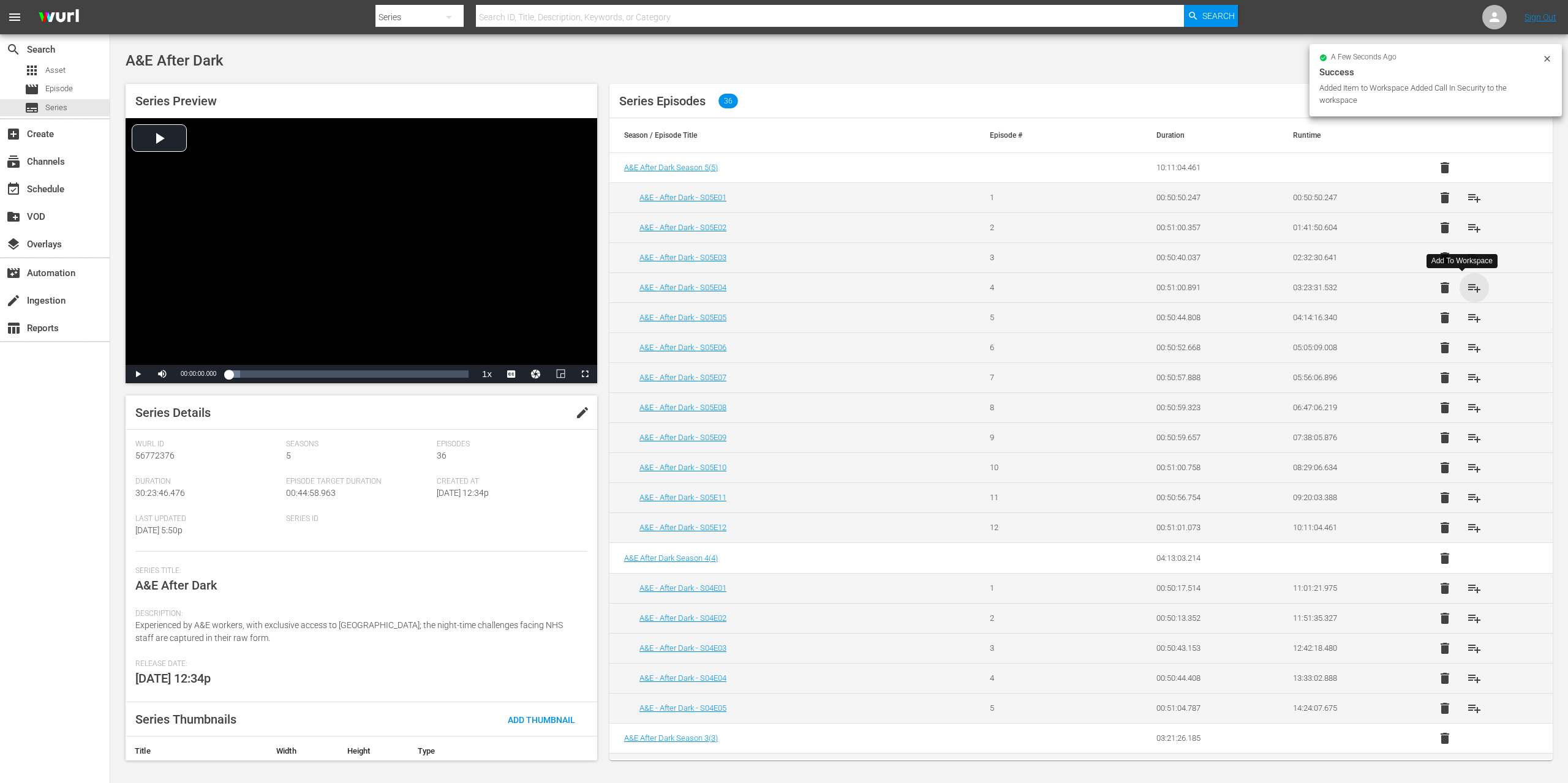
click at [1467, 288] on span "playlist_add" at bounding box center [1474, 288] width 15 height 15
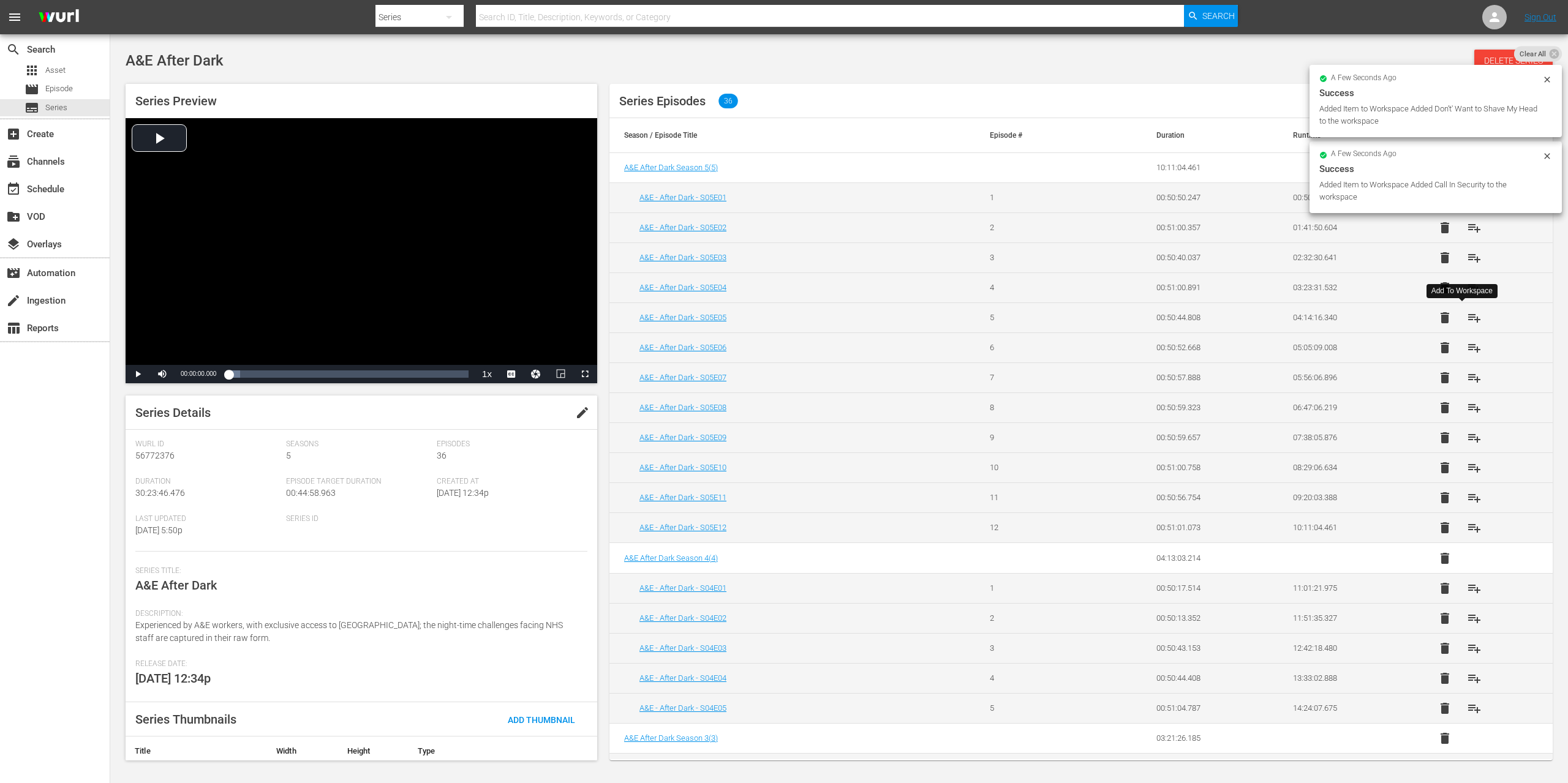
click at [1467, 315] on span "playlist_add" at bounding box center [1474, 317] width 15 height 15
click at [1467, 352] on span "playlist_add" at bounding box center [1474, 348] width 15 height 15
click at [1467, 376] on span "playlist_add" at bounding box center [1474, 378] width 15 height 15
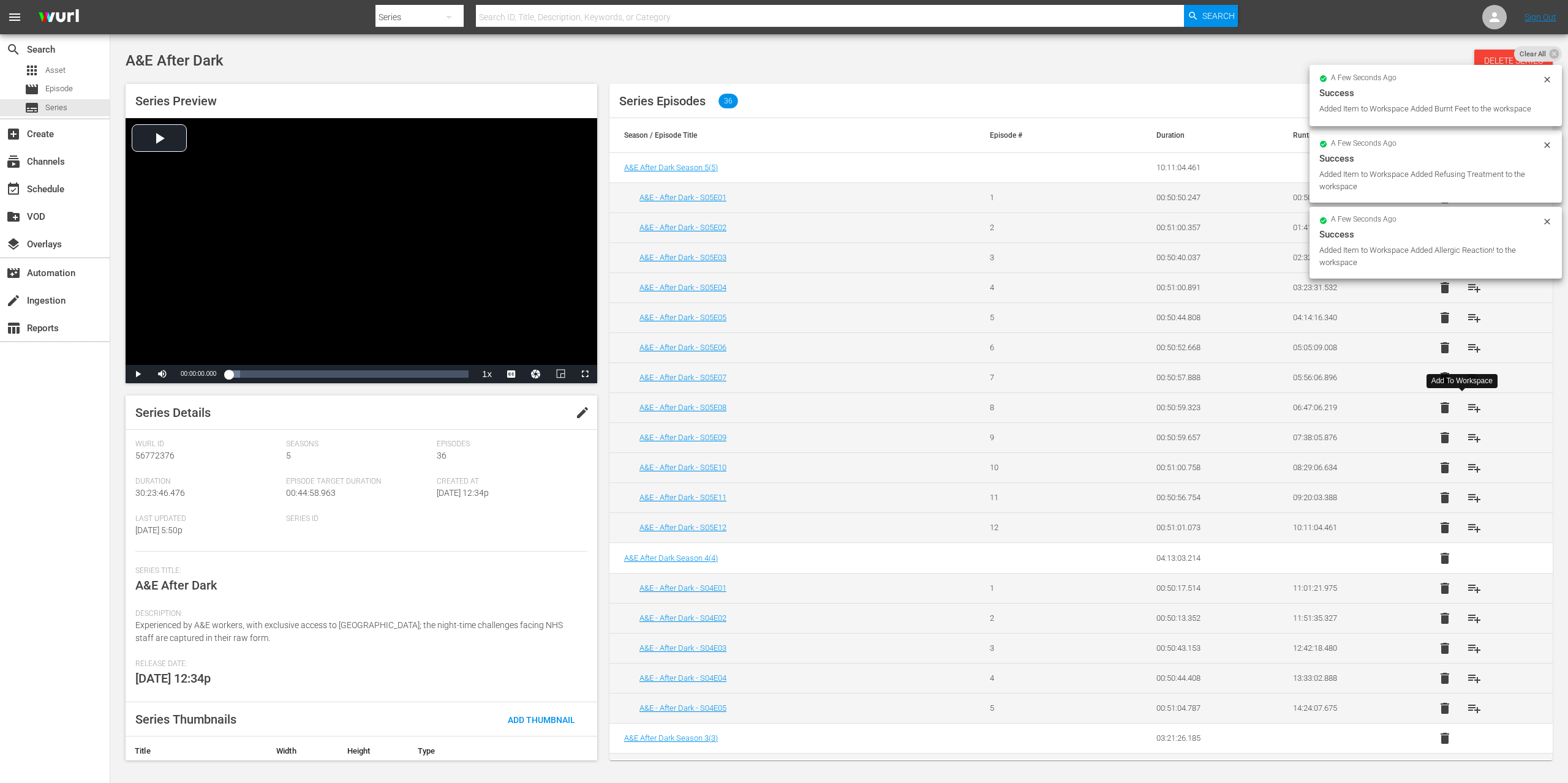
click at [1467, 405] on span "playlist_add" at bounding box center [1474, 408] width 15 height 15
click at [1467, 440] on span "playlist_add" at bounding box center [1474, 438] width 15 height 15
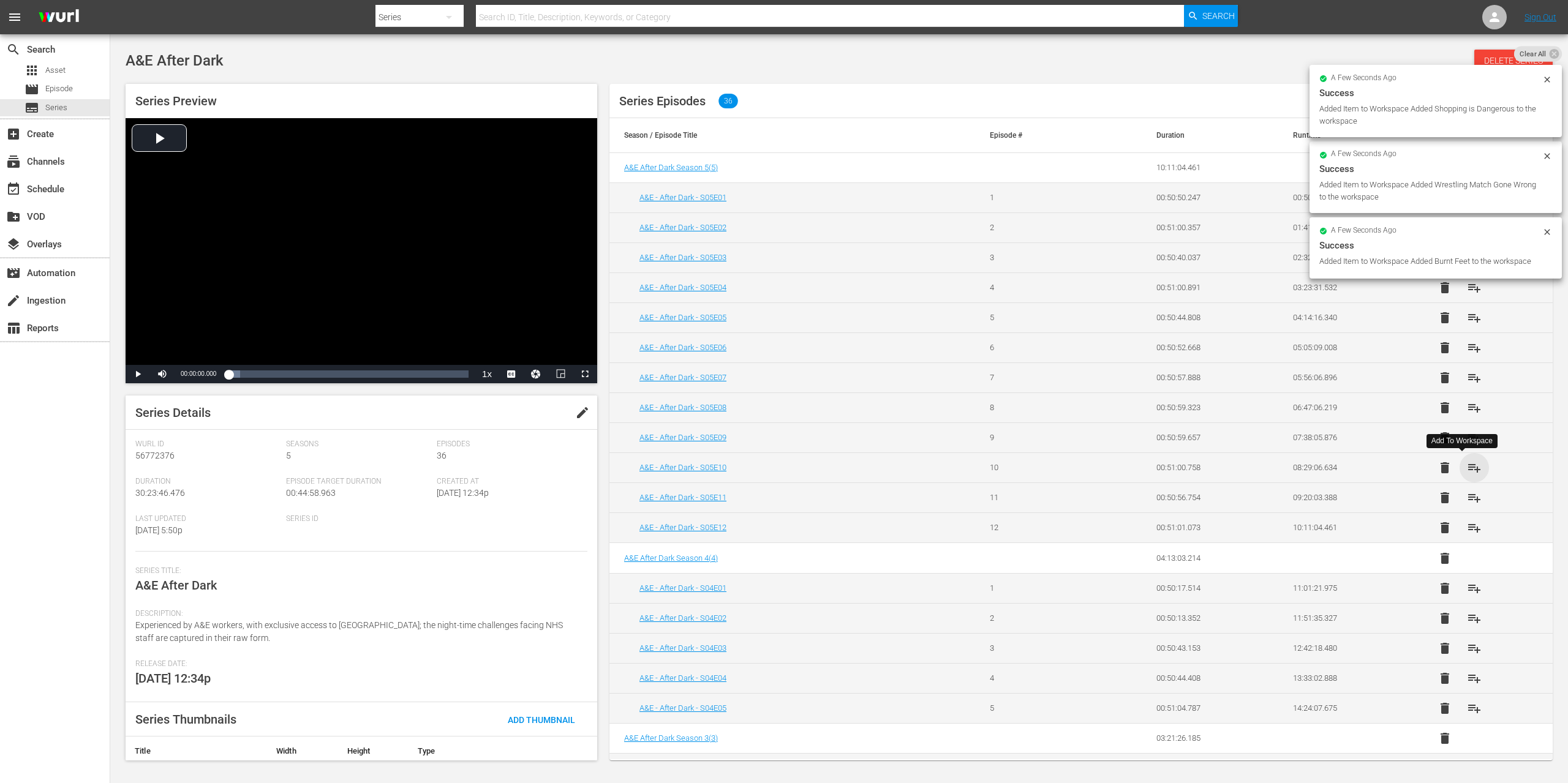
click at [1467, 468] on span "playlist_add" at bounding box center [1474, 468] width 15 height 15
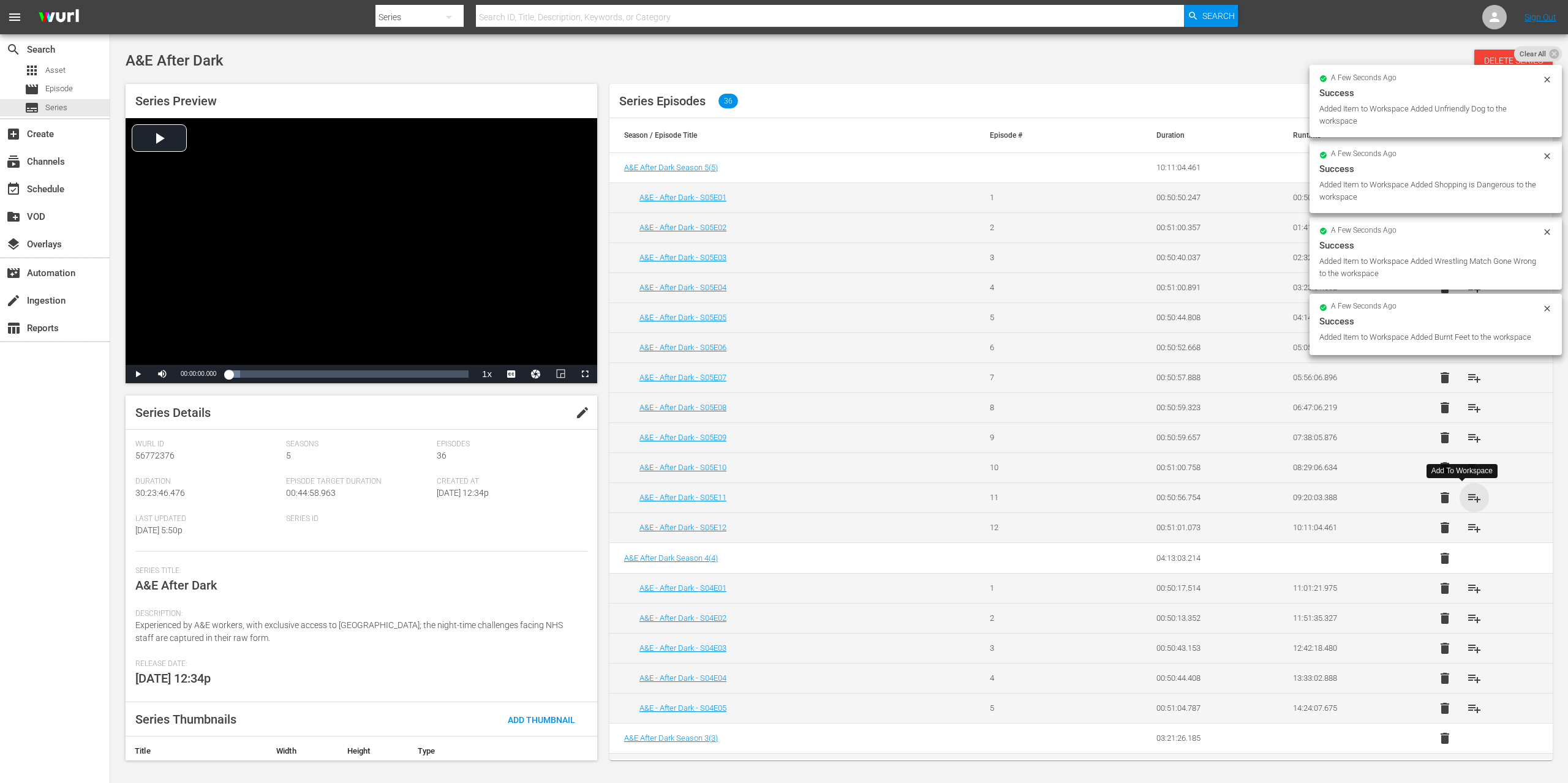
click at [1467, 495] on span "playlist_add" at bounding box center [1474, 498] width 15 height 15
click at [1467, 524] on span "playlist_add" at bounding box center [1474, 528] width 15 height 15
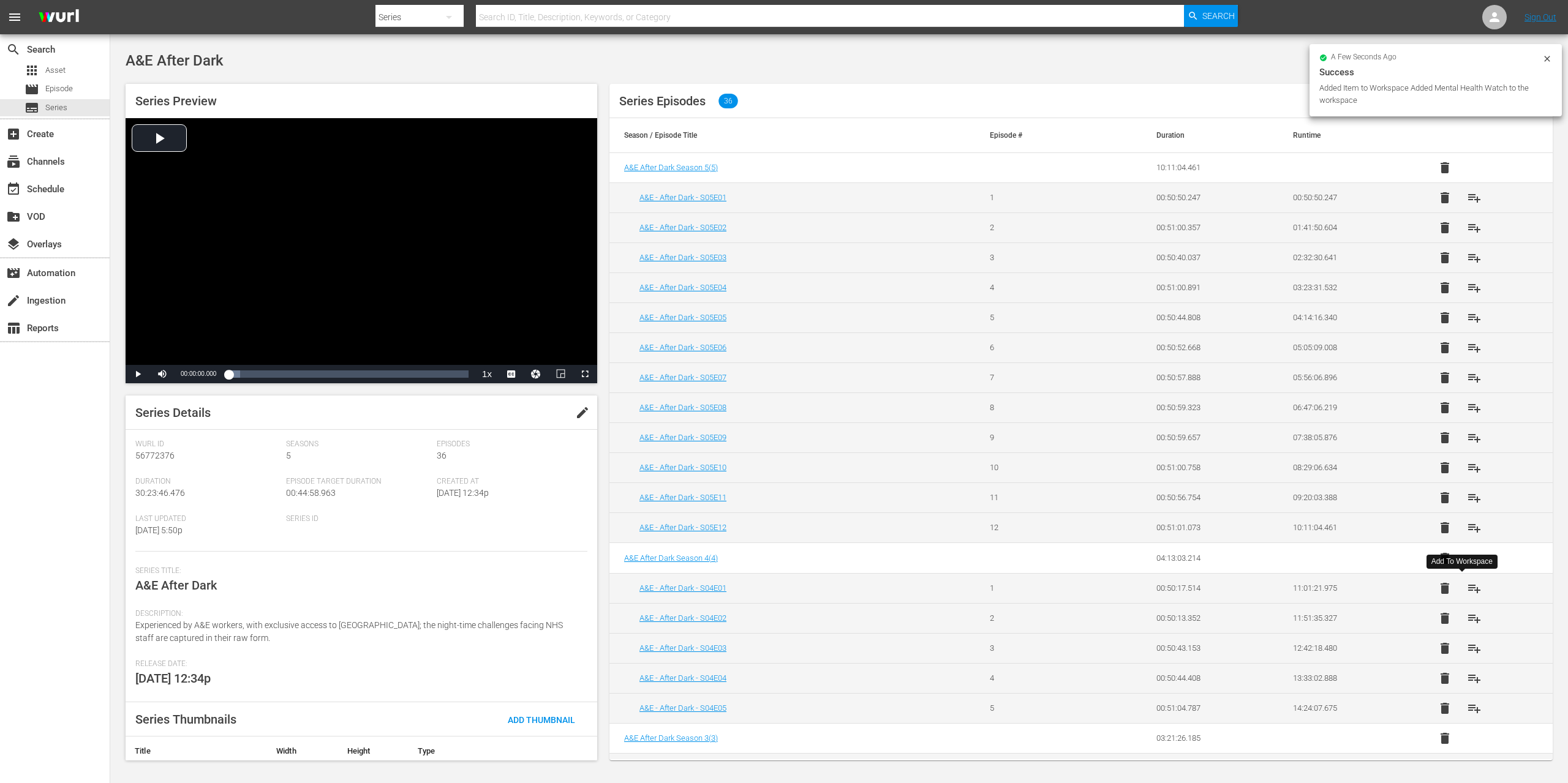
click at [1467, 594] on span "playlist_add" at bounding box center [1474, 588] width 15 height 15
click at [1467, 617] on span "playlist_add" at bounding box center [1474, 618] width 15 height 15
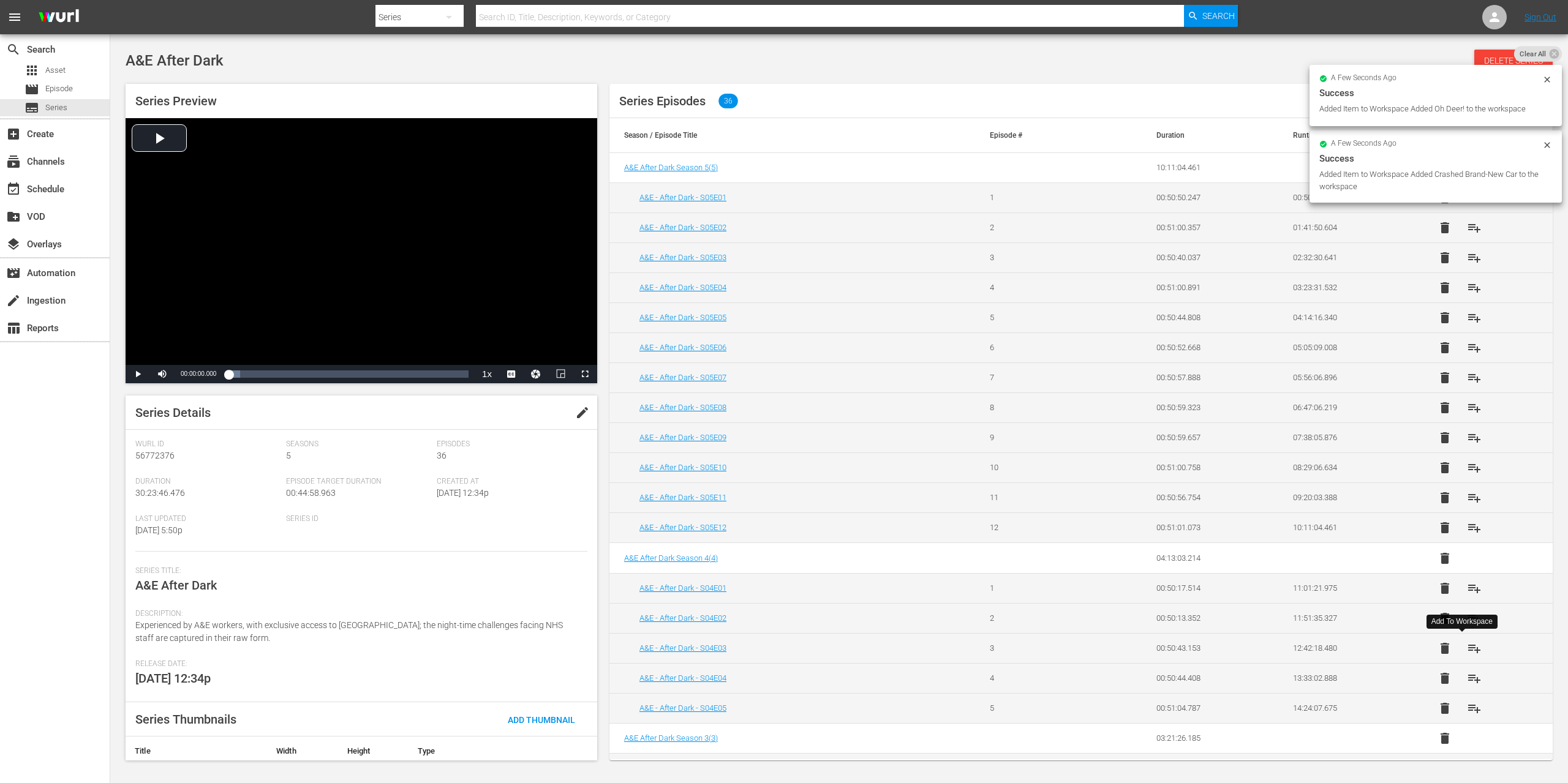
click at [1467, 650] on span "playlist_add" at bounding box center [1474, 648] width 15 height 15
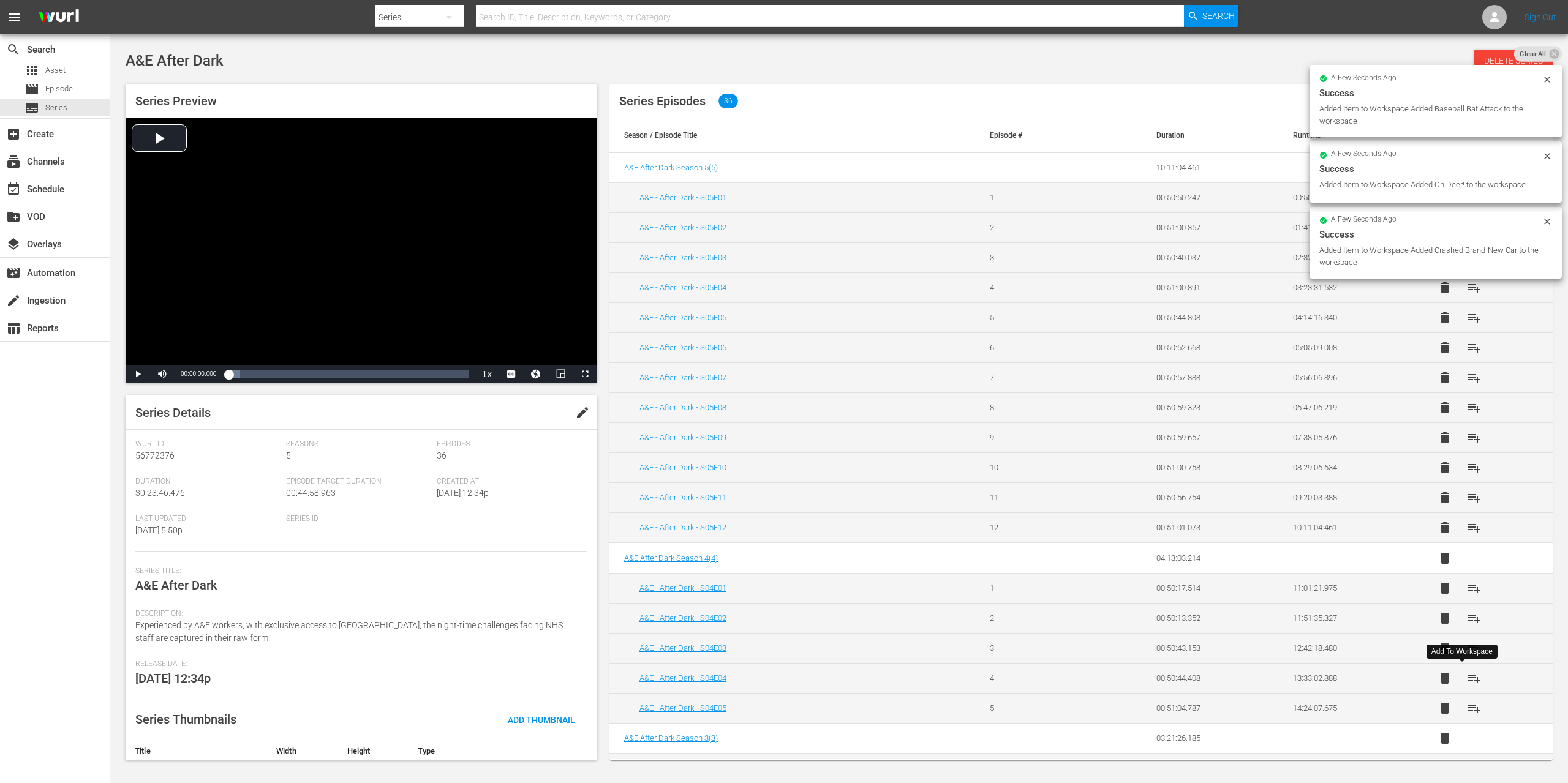
click at [1467, 681] on span "playlist_add" at bounding box center [1474, 679] width 15 height 15
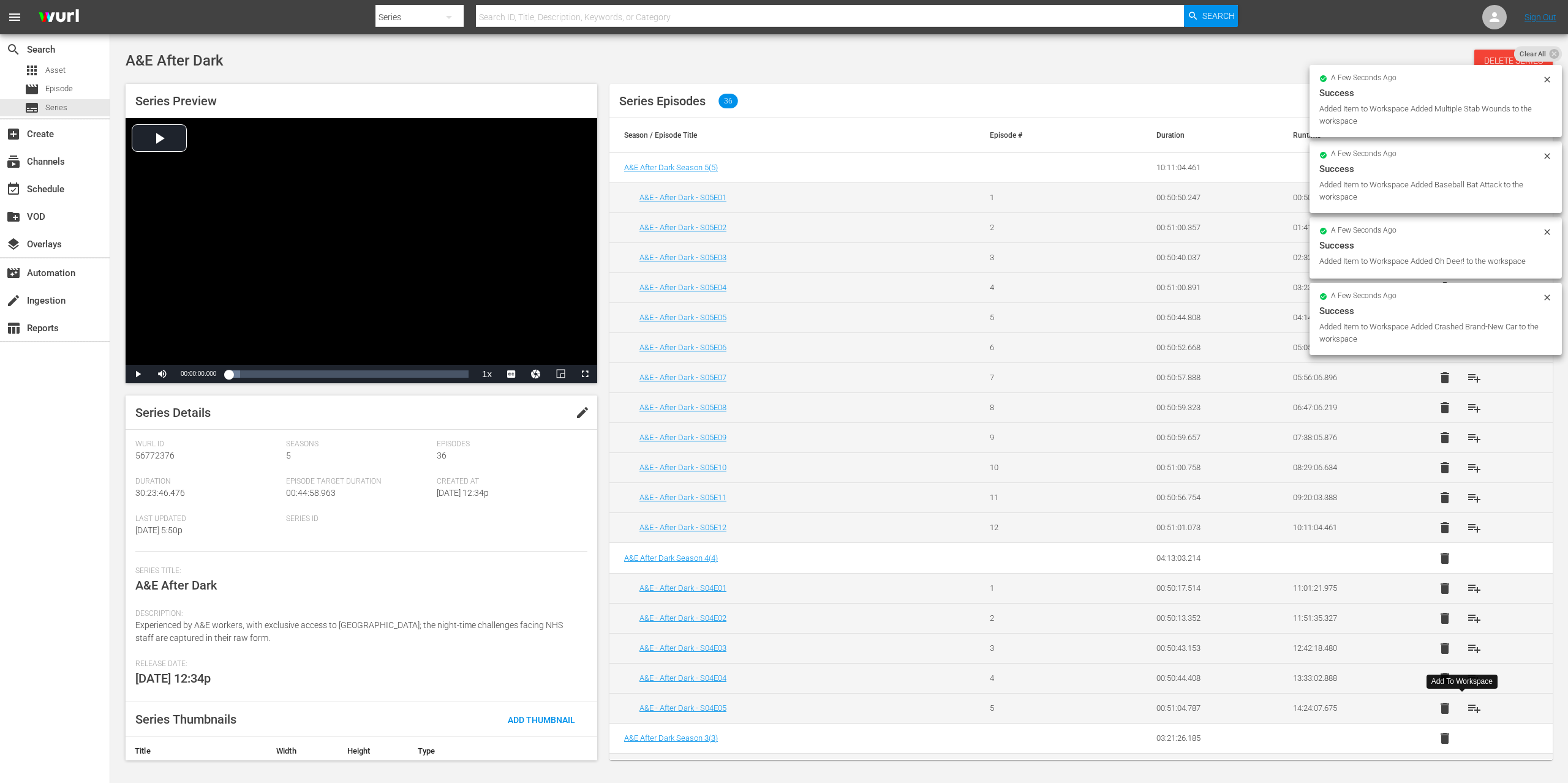
click at [1467, 708] on span "playlist_add" at bounding box center [1474, 709] width 15 height 15
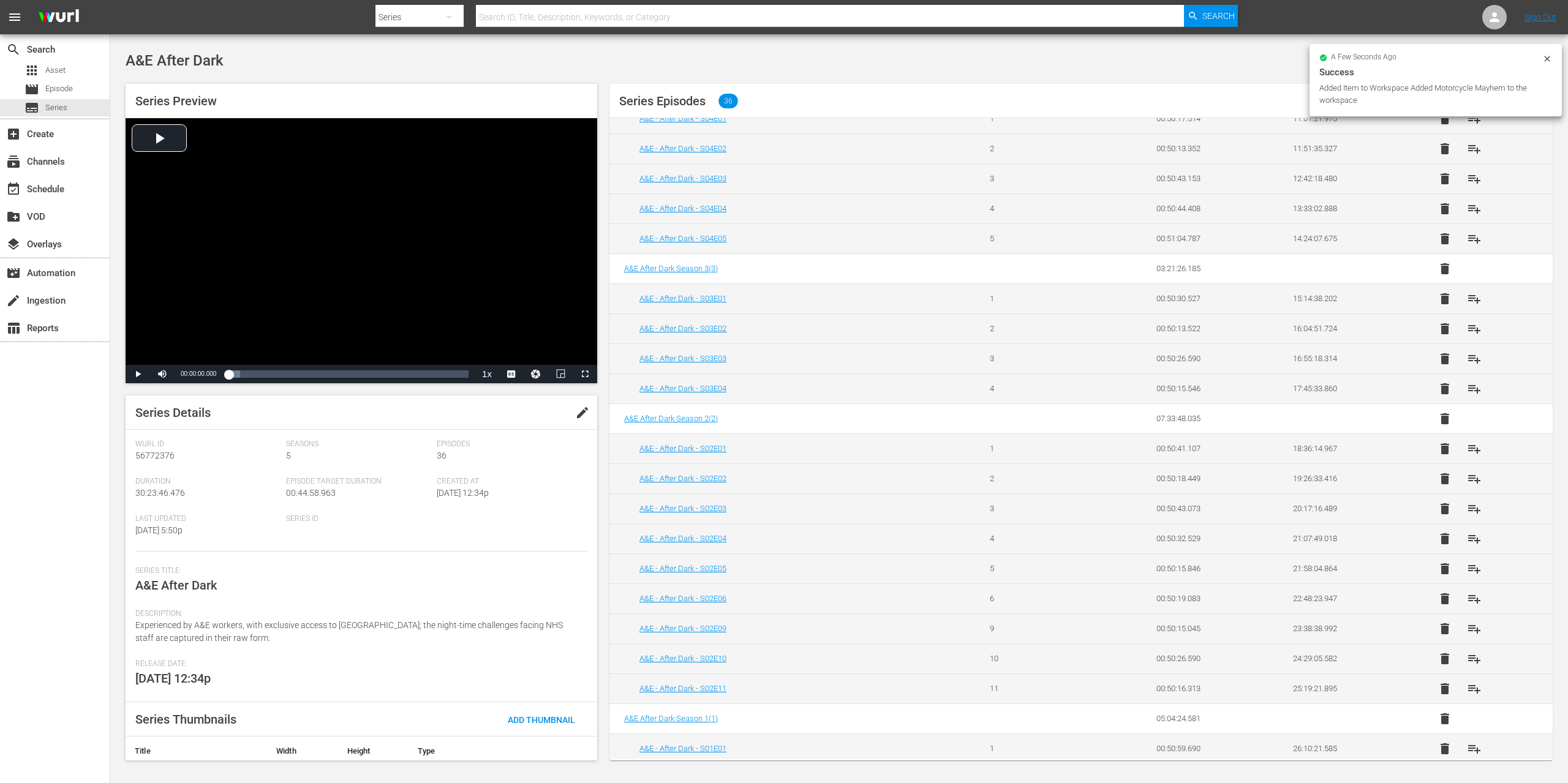
scroll to position [483, 0]
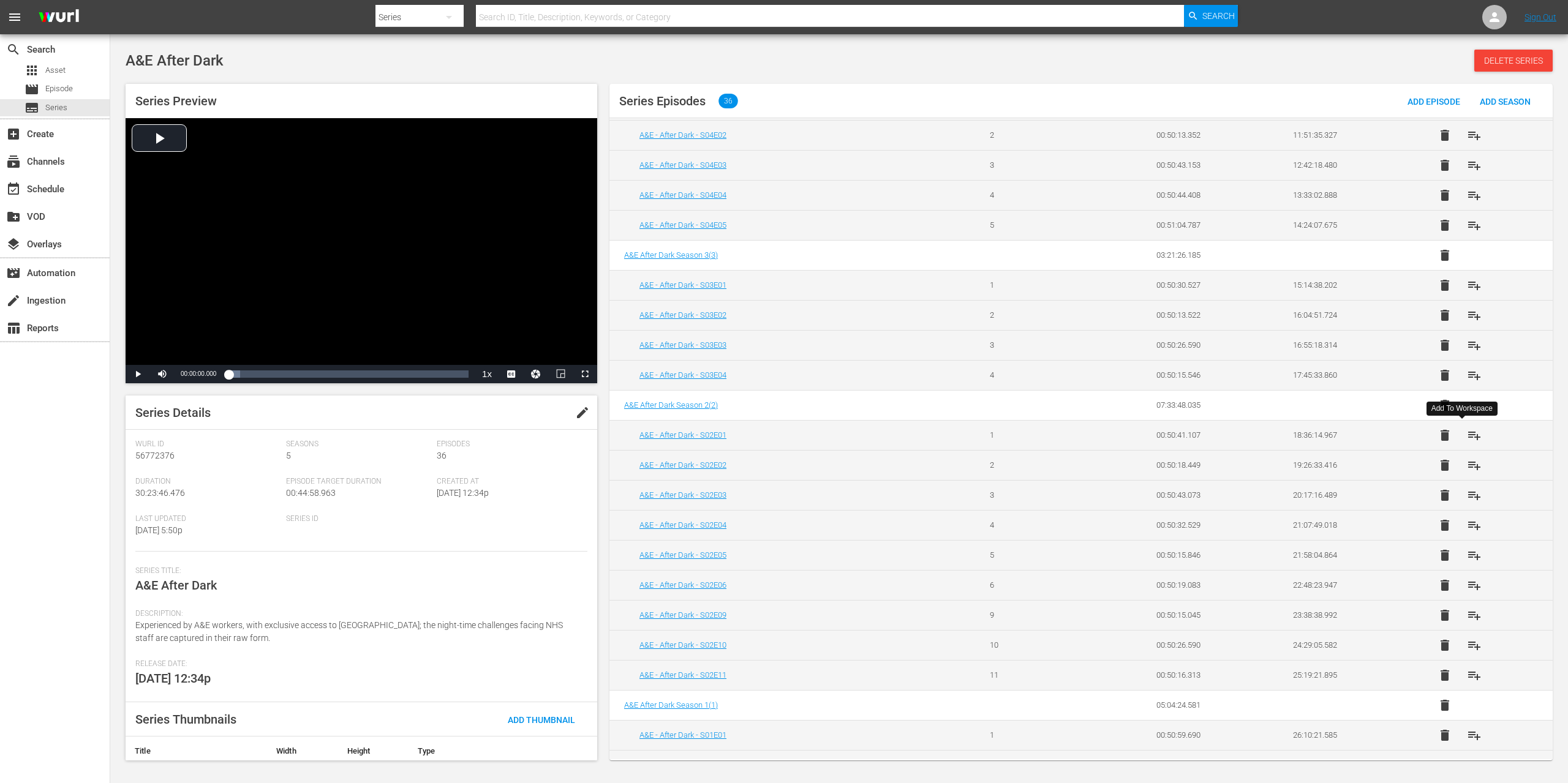
click at [1467, 432] on span "playlist_add" at bounding box center [1474, 435] width 15 height 15
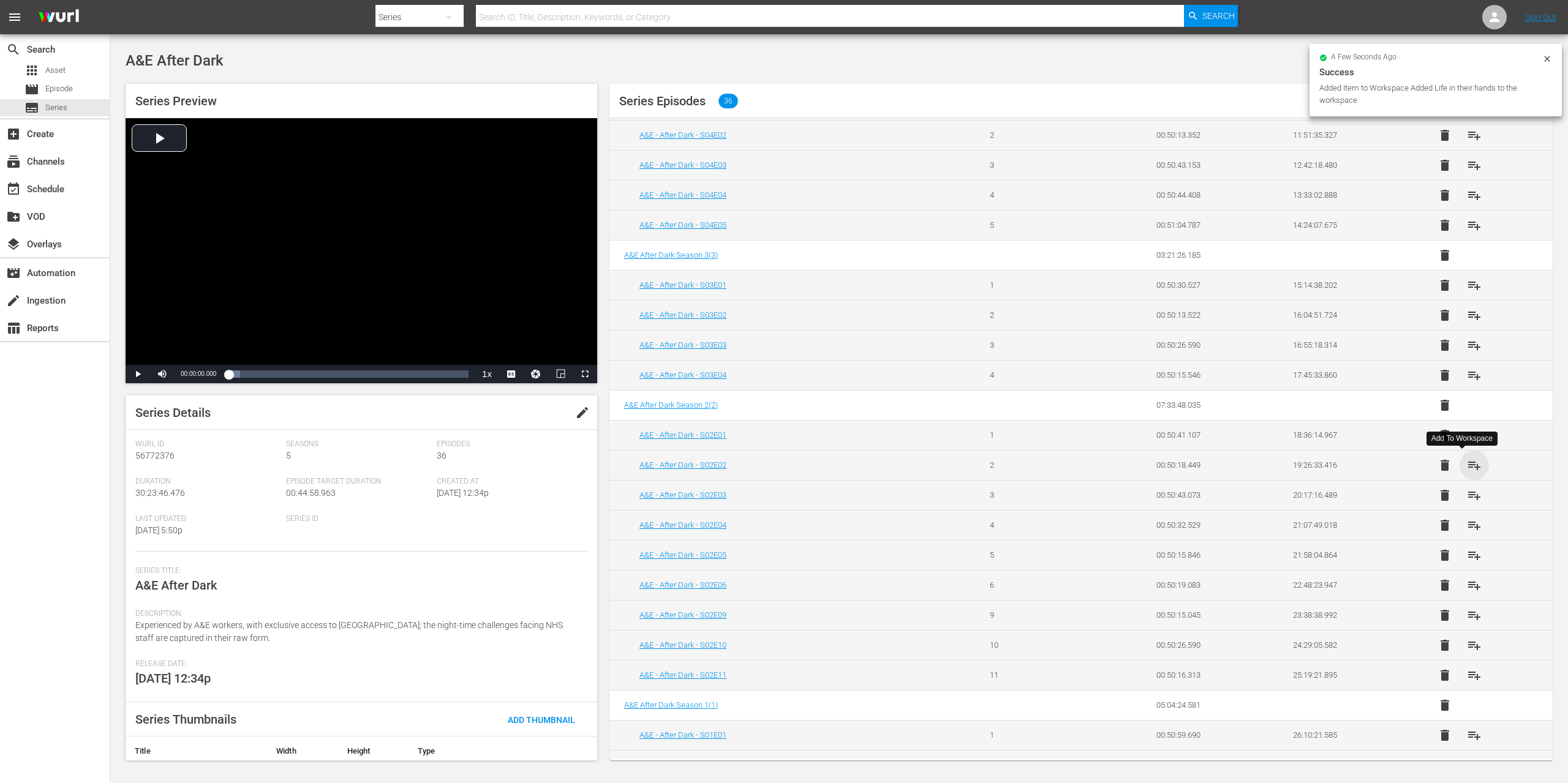
click at [1467, 462] on span "playlist_add" at bounding box center [1474, 466] width 15 height 15
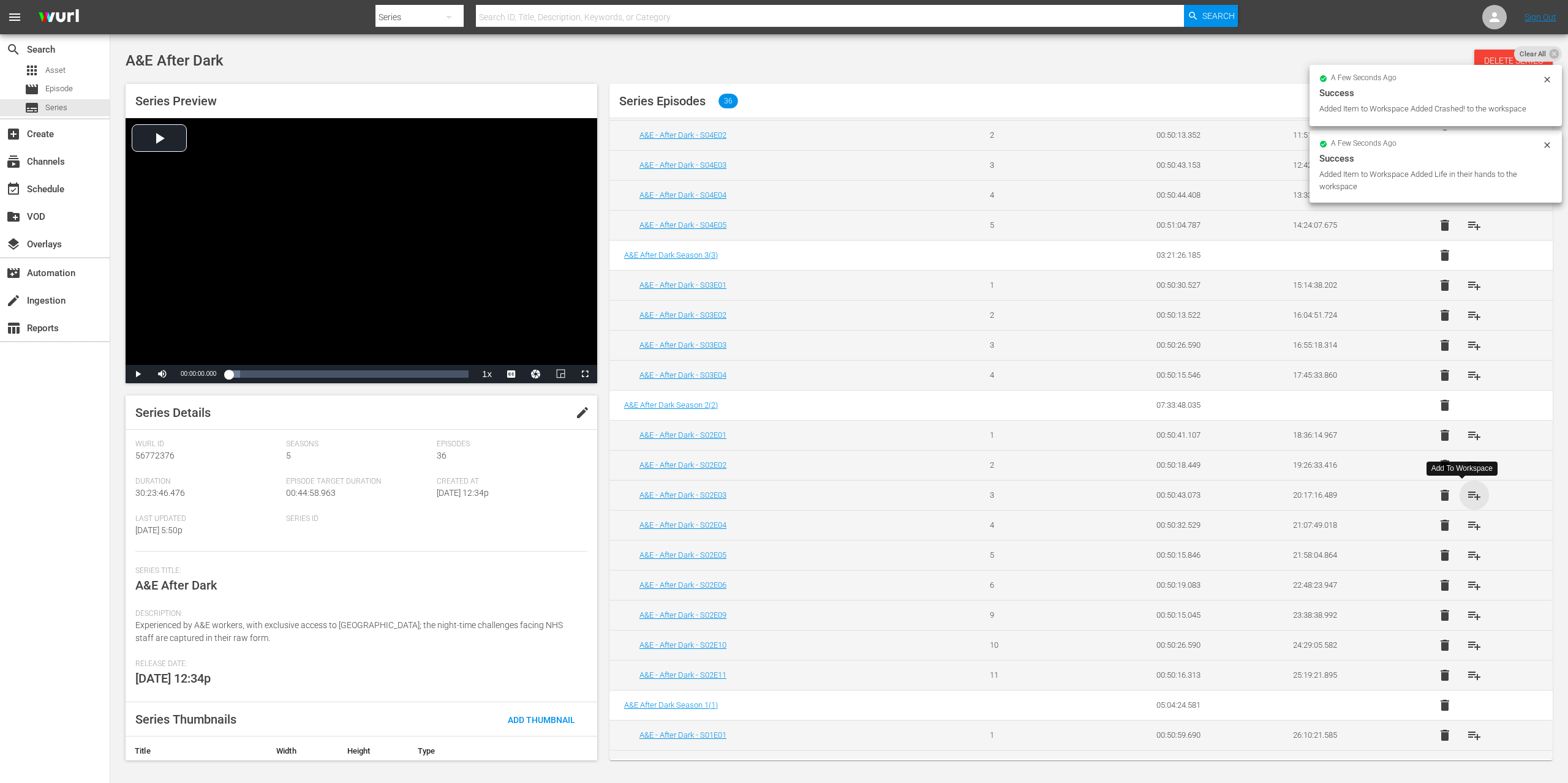
click at [1467, 498] on span "playlist_add" at bounding box center [1474, 496] width 15 height 15
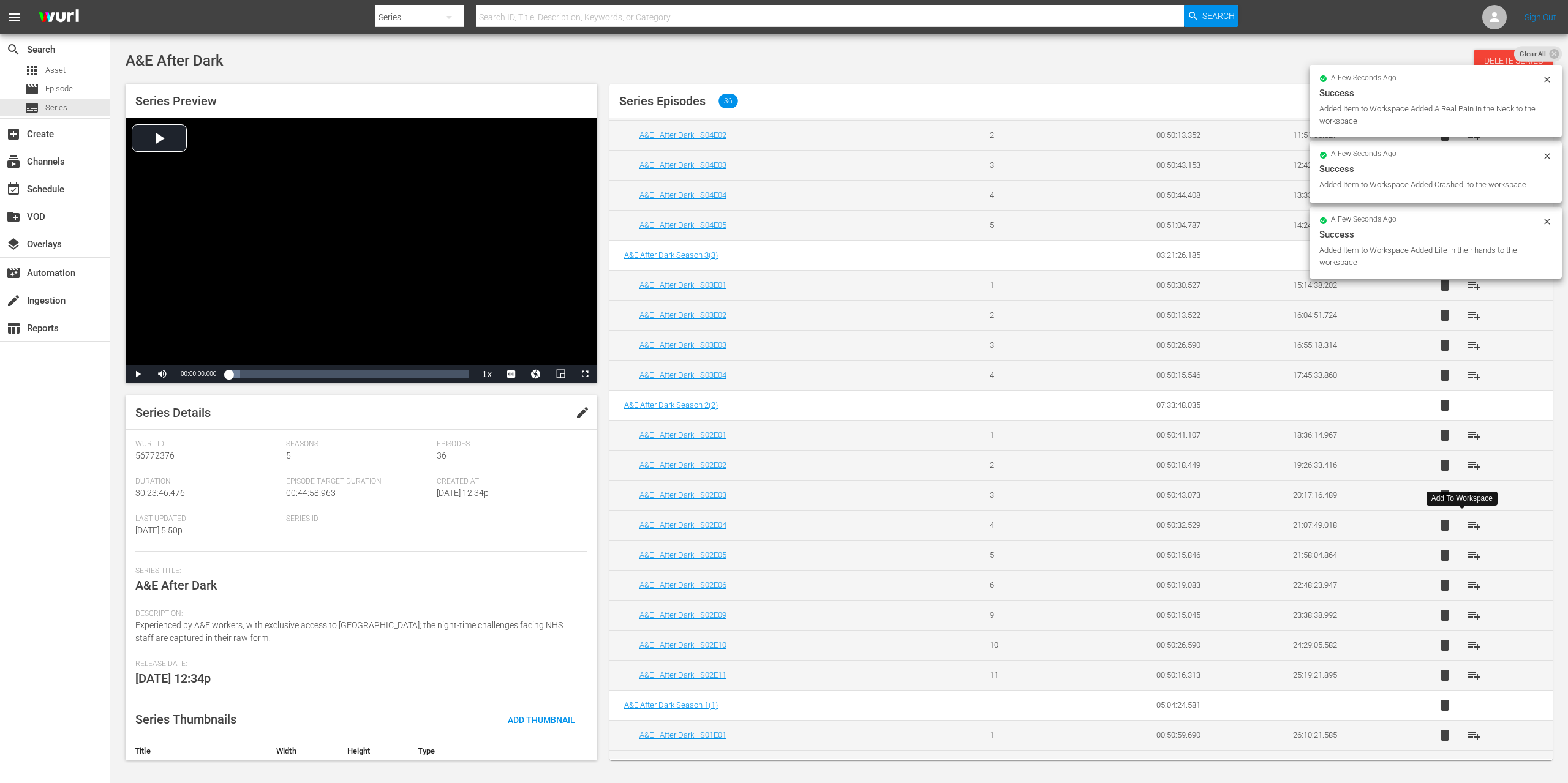
click at [1467, 525] on span "playlist_add" at bounding box center [1474, 525] width 15 height 15
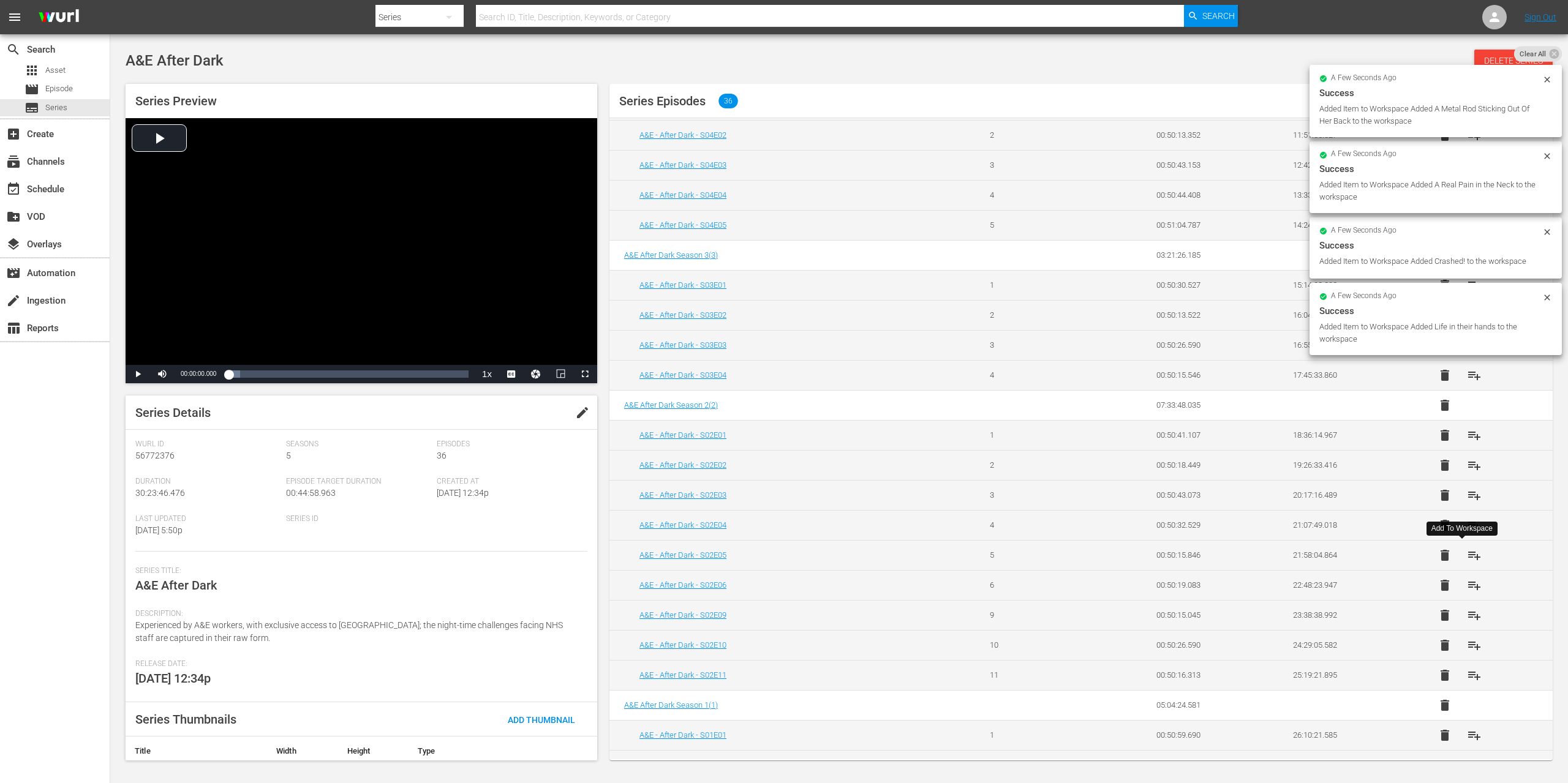
click at [1467, 554] on span "playlist_add" at bounding box center [1474, 555] width 15 height 15
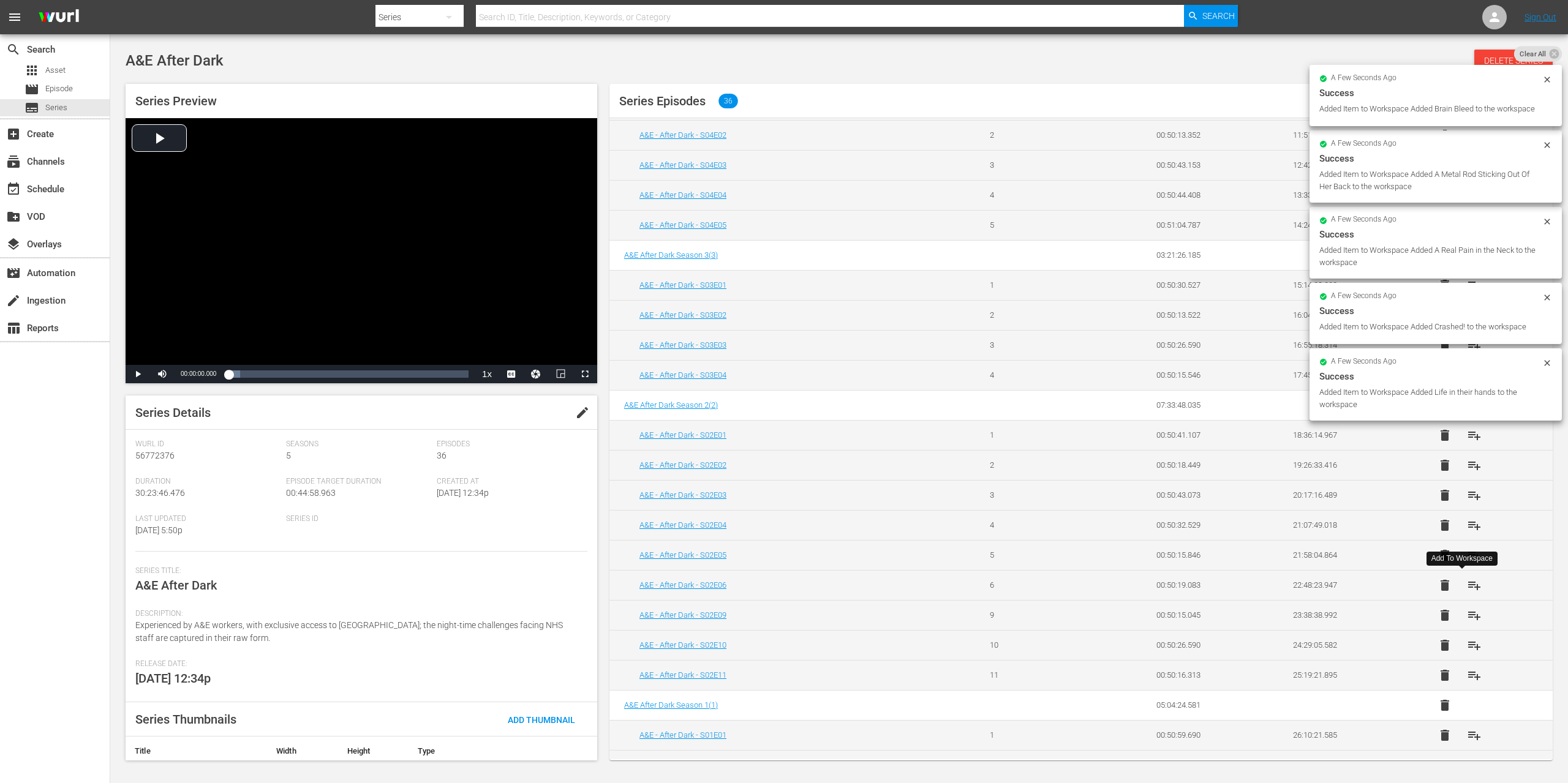
click at [1467, 584] on span "playlist_add" at bounding box center [1474, 585] width 15 height 15
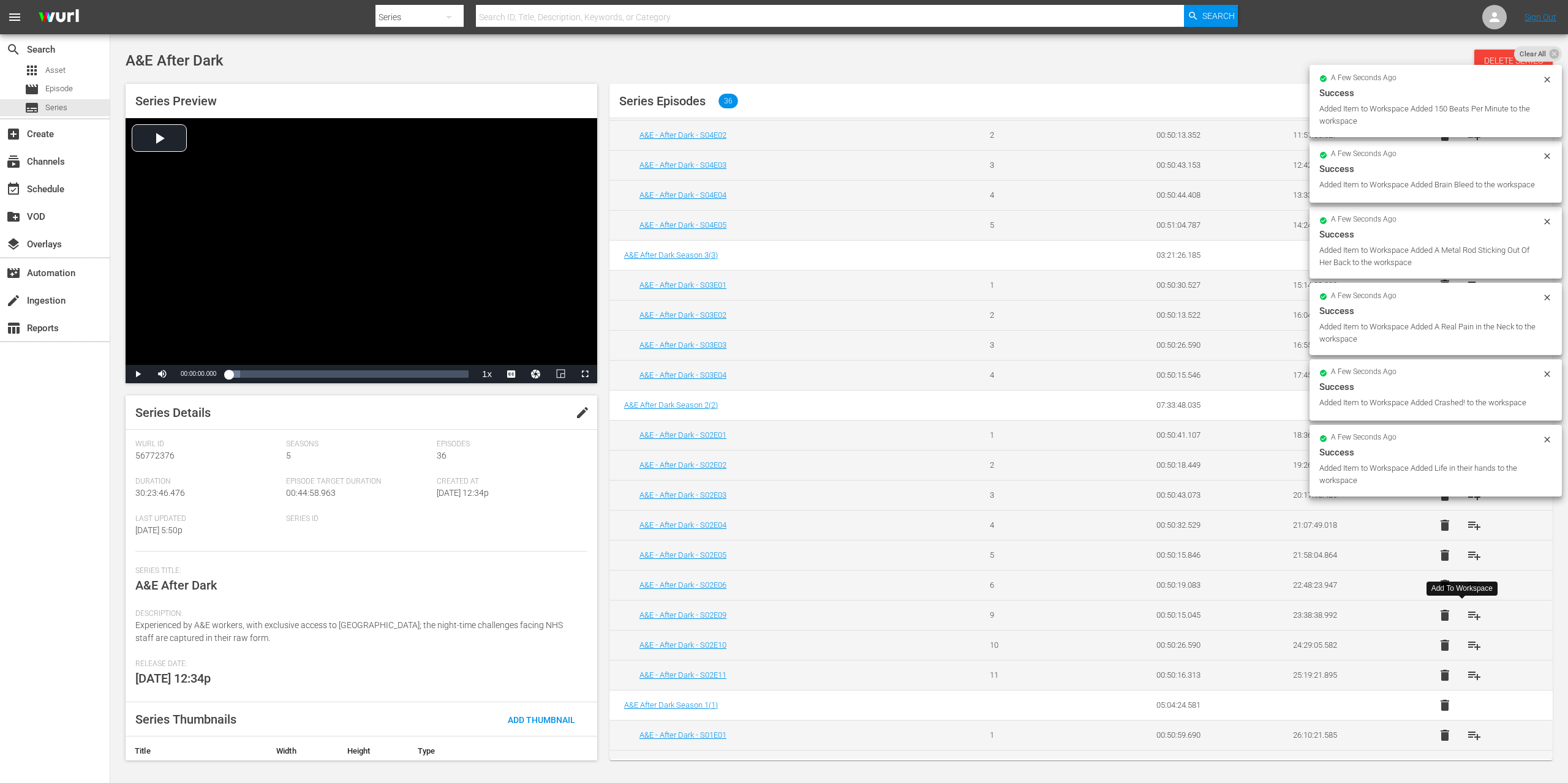
click at [1467, 616] on span "playlist_add" at bounding box center [1474, 616] width 15 height 15
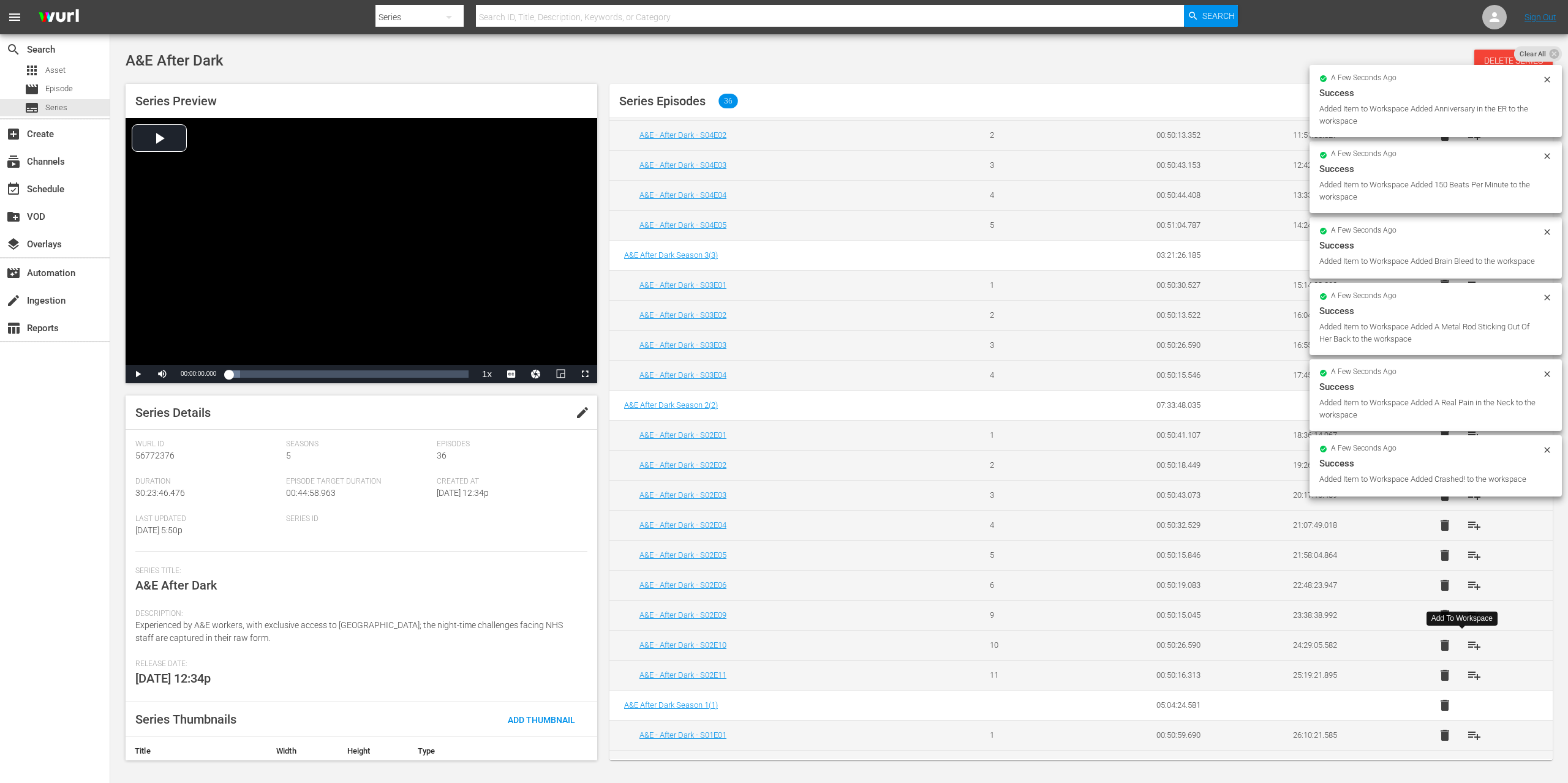
click at [1467, 643] on span "playlist_add" at bounding box center [1474, 646] width 15 height 15
click at [1467, 677] on span "playlist_add" at bounding box center [1474, 675] width 15 height 15
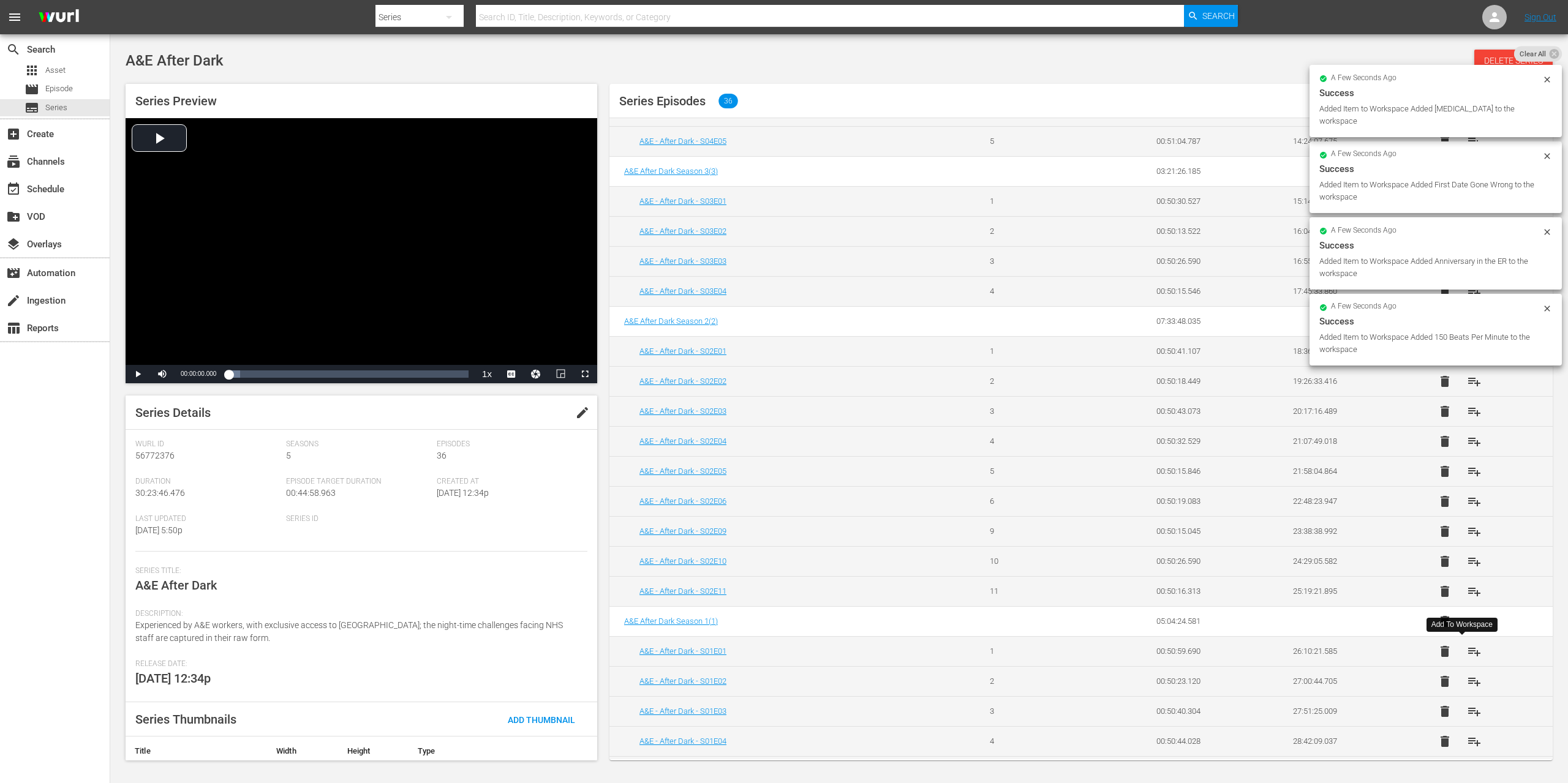
scroll to position [624, 0]
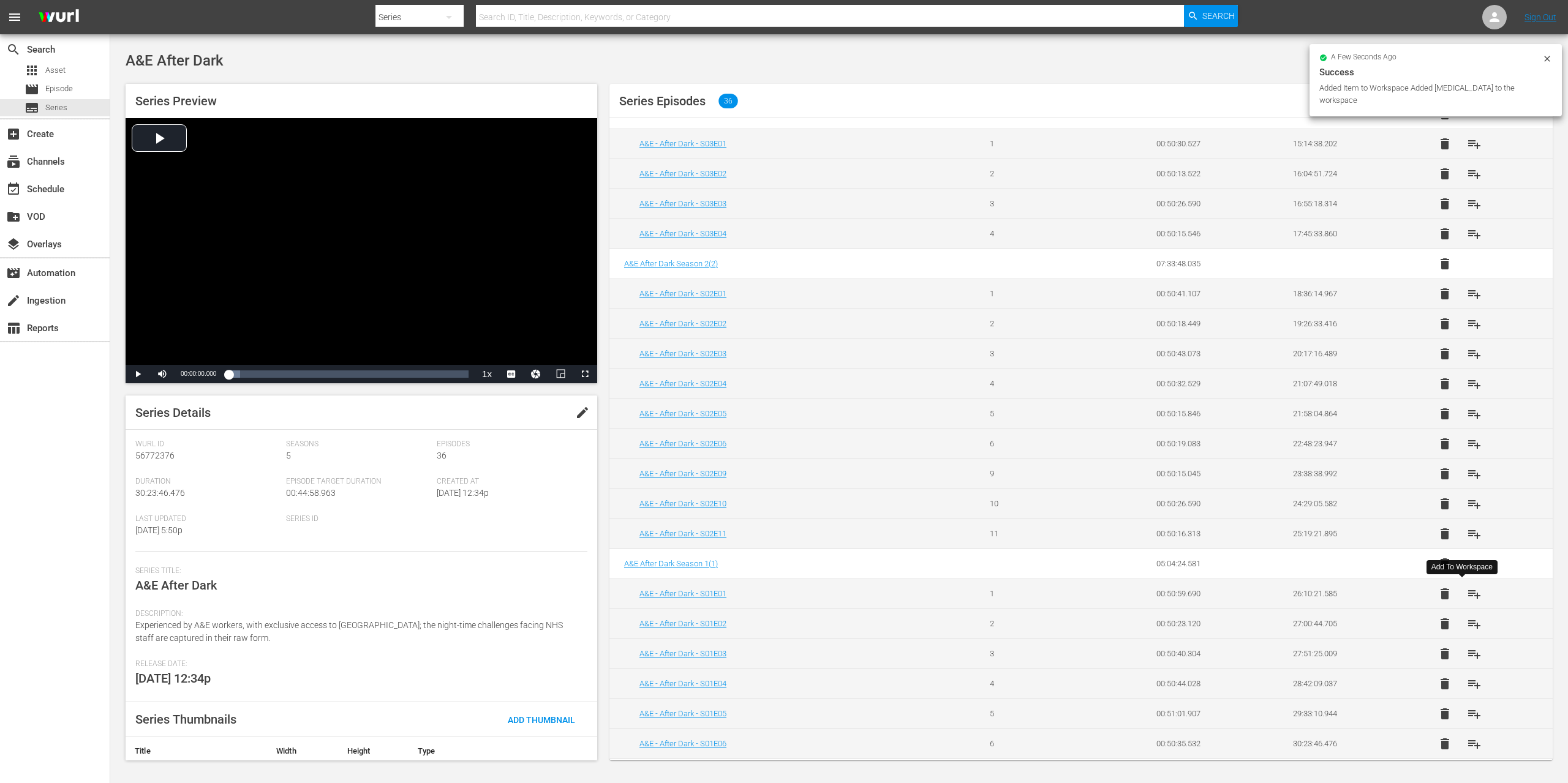
click at [1467, 589] on span "playlist_add" at bounding box center [1474, 594] width 15 height 15
click at [1467, 621] on span "playlist_add" at bounding box center [1474, 624] width 15 height 15
click at [1467, 655] on span "playlist_add" at bounding box center [1474, 654] width 15 height 15
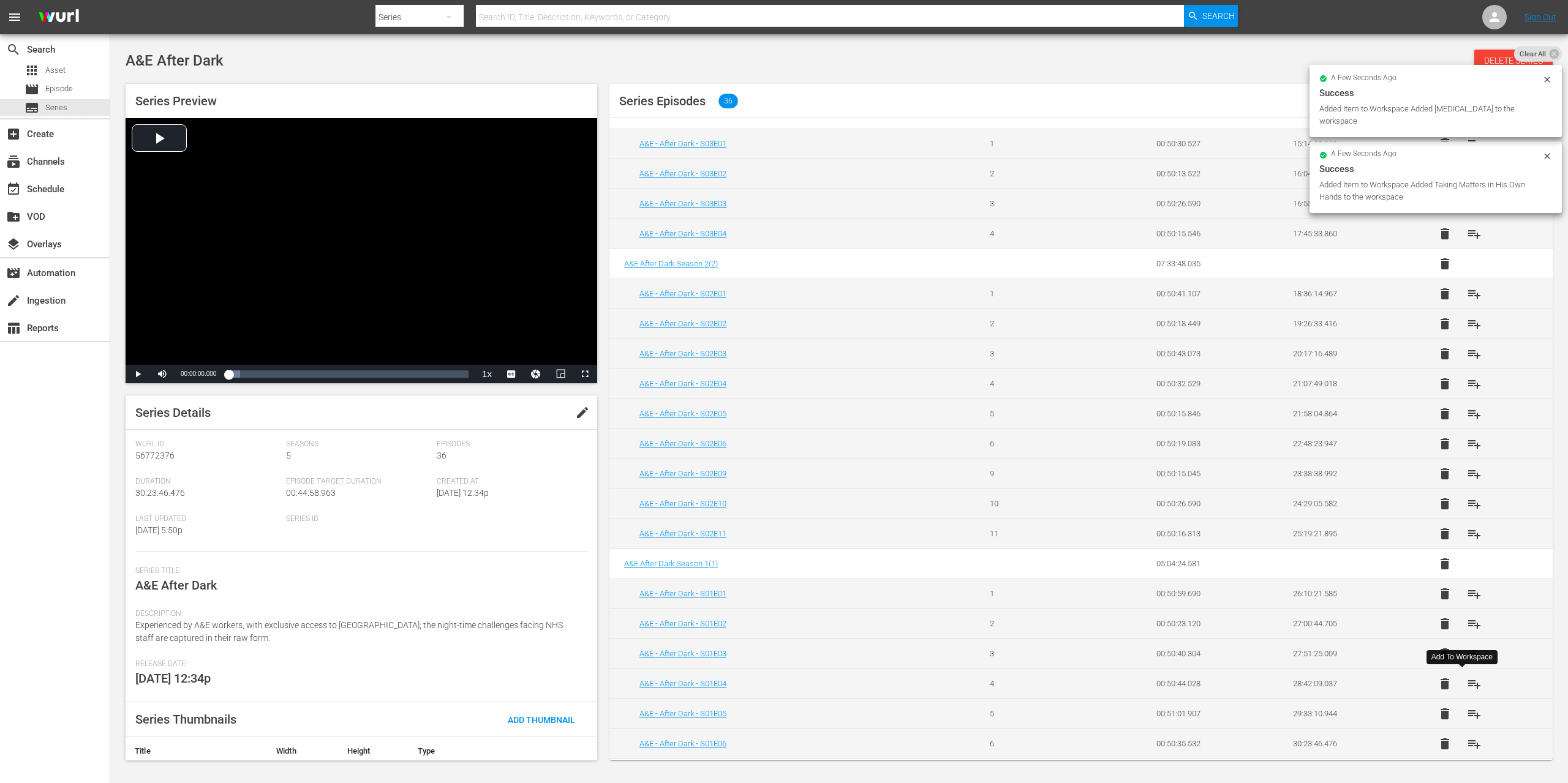
click at [1467, 681] on span "playlist_add" at bounding box center [1474, 684] width 15 height 15
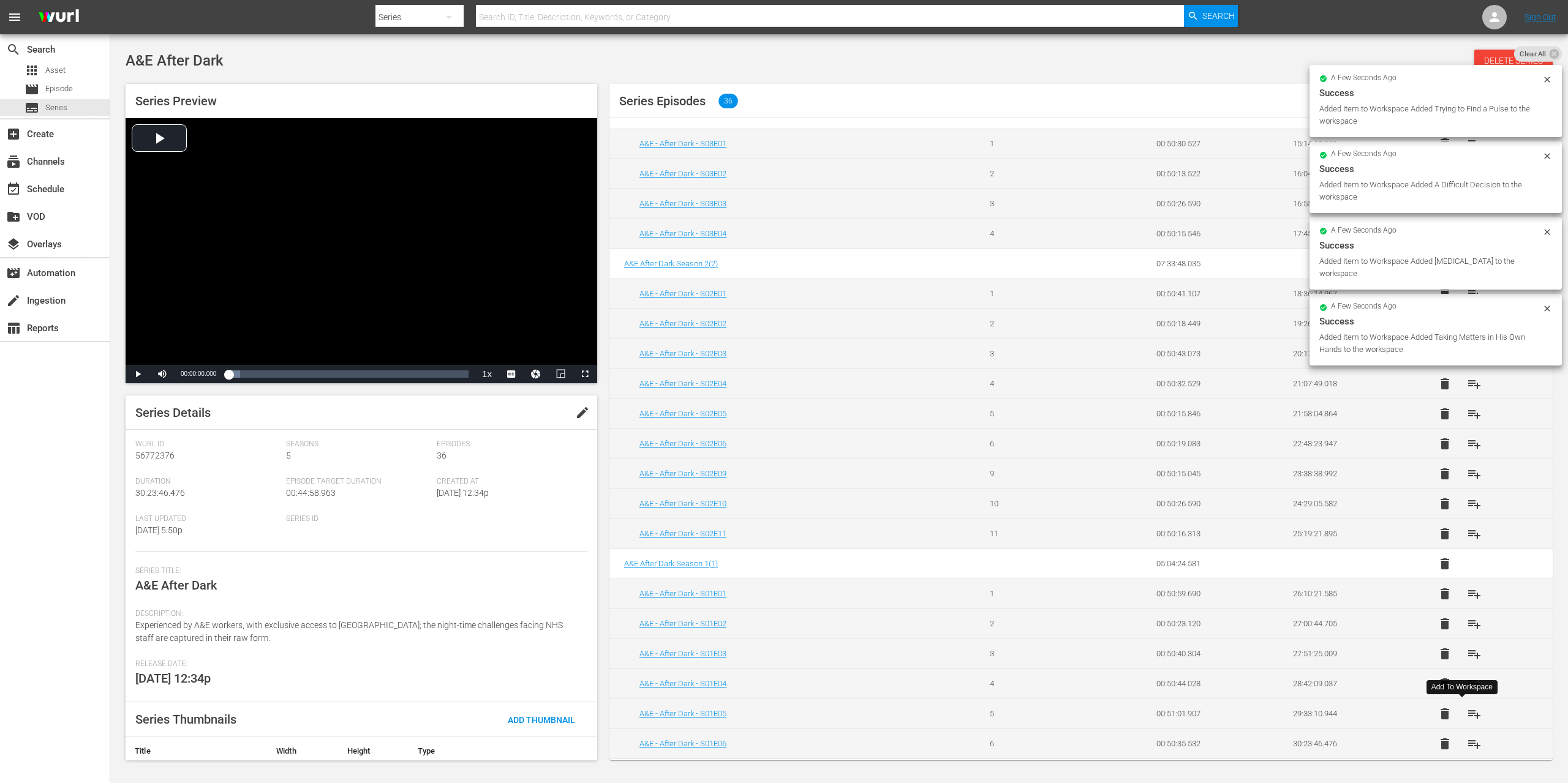
click at [1467, 716] on span "playlist_add" at bounding box center [1474, 714] width 15 height 15
click at [1467, 743] on span "playlist_add" at bounding box center [1474, 744] width 15 height 15
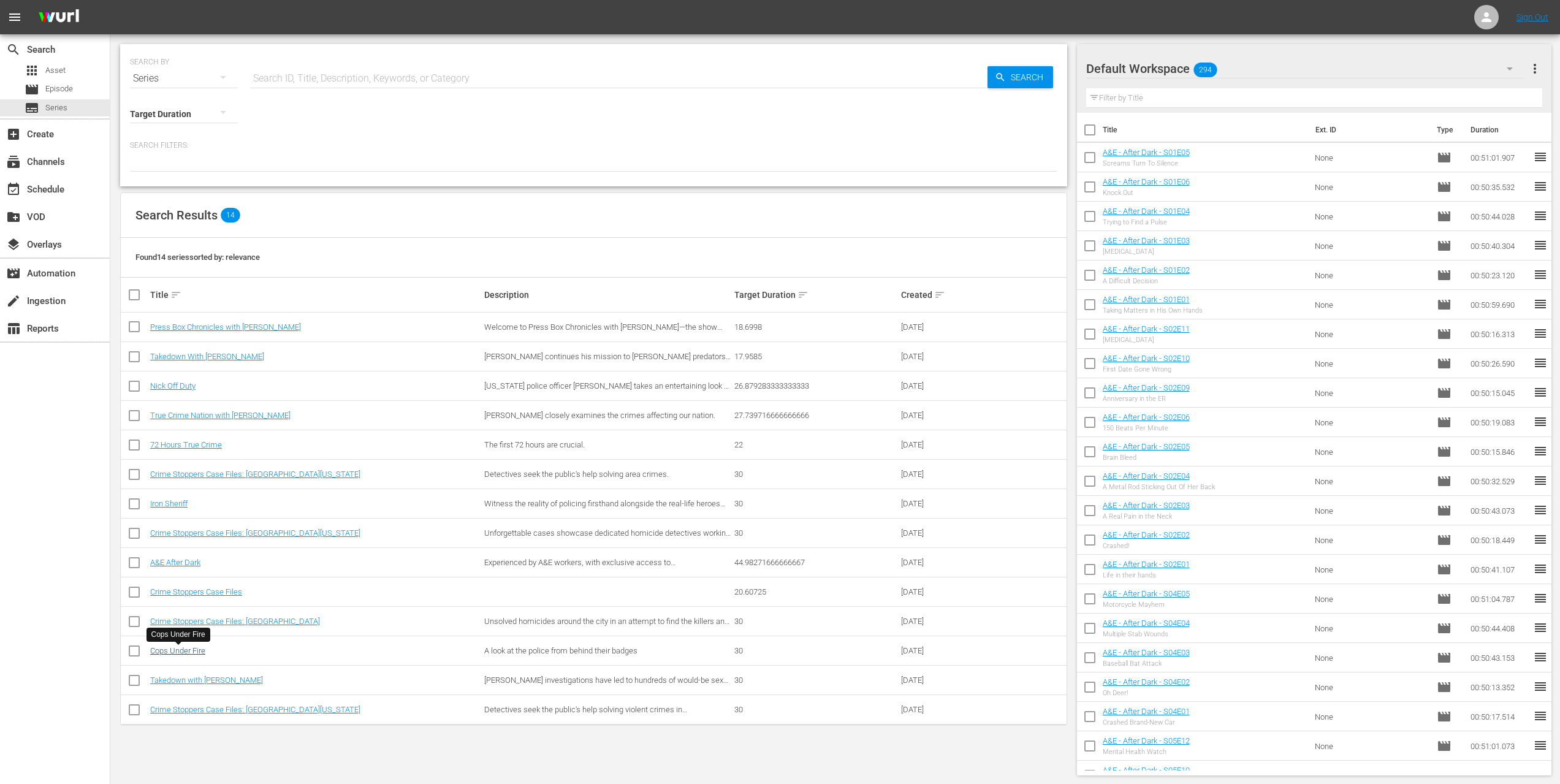
click at [188, 652] on link "Cops Under Fire" at bounding box center [178, 651] width 55 height 9
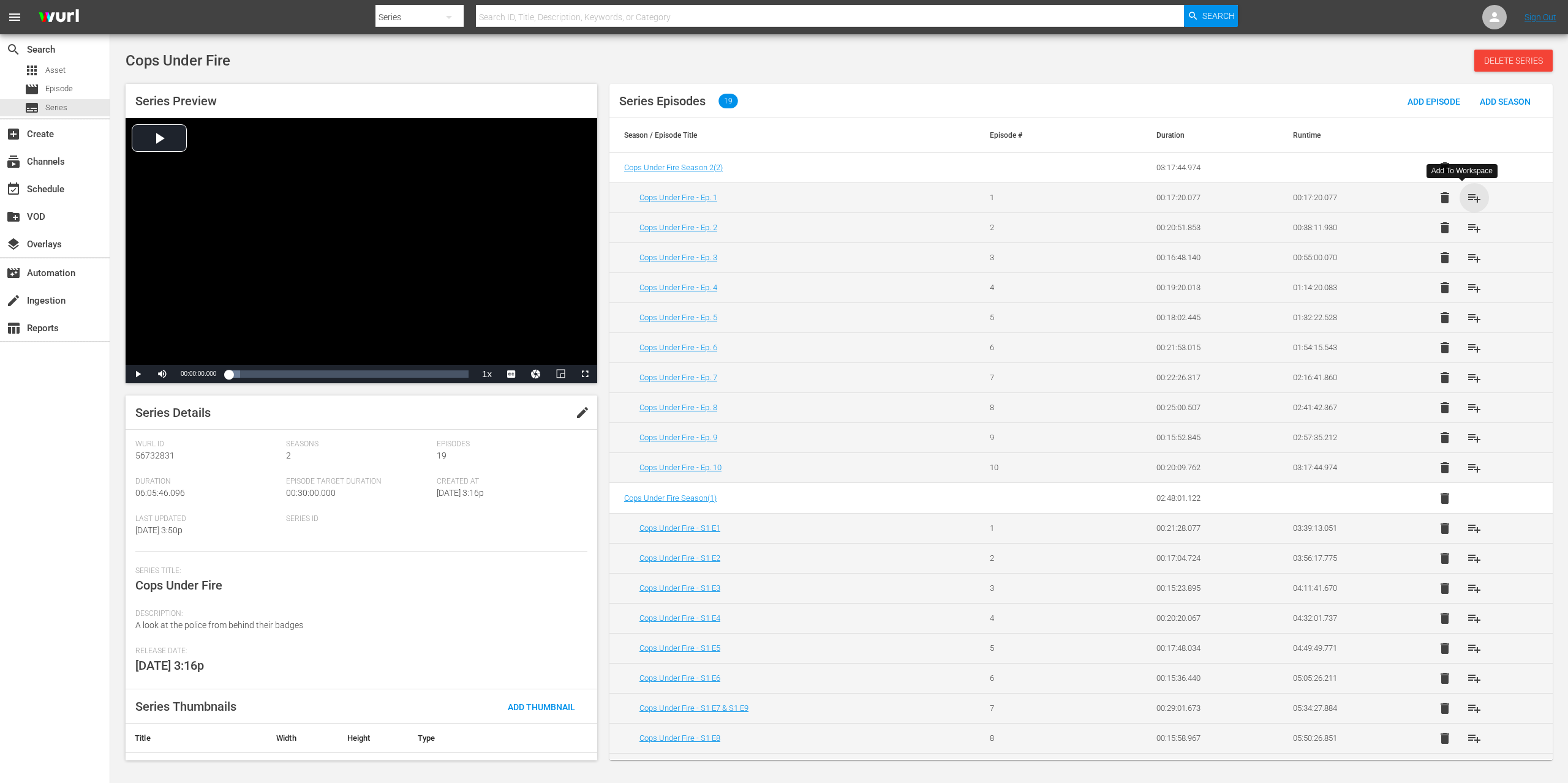
click at [1467, 196] on span "playlist_add" at bounding box center [1474, 198] width 15 height 15
click at [1467, 223] on span "playlist_add" at bounding box center [1474, 228] width 15 height 15
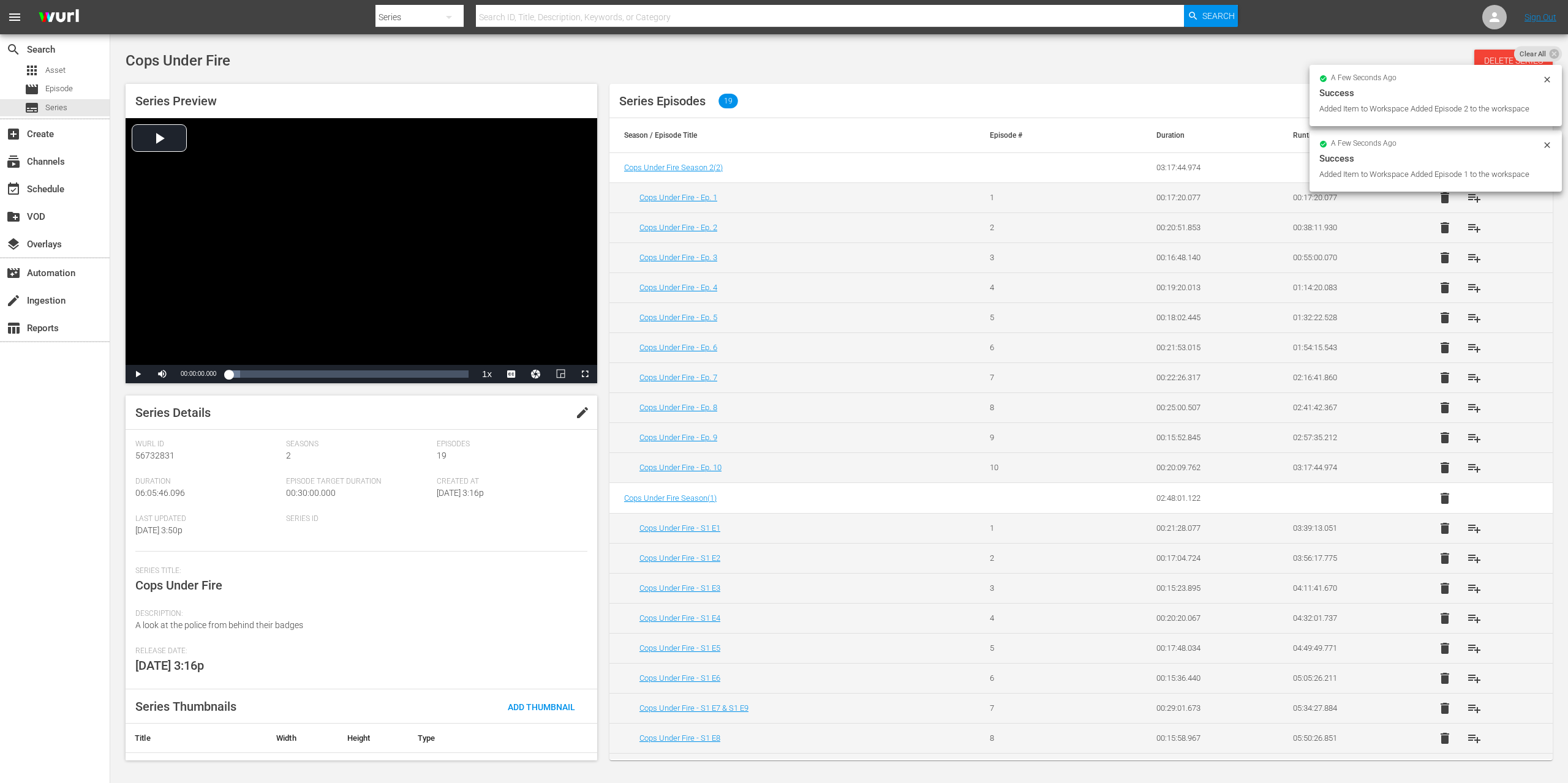
click at [1467, 257] on span "playlist_add" at bounding box center [1474, 258] width 15 height 15
click at [1467, 285] on span "playlist_add" at bounding box center [1474, 288] width 15 height 15
click at [1467, 318] on span "playlist_add" at bounding box center [1474, 317] width 15 height 15
click at [1467, 348] on span "playlist_add" at bounding box center [1474, 348] width 15 height 15
click at [1467, 378] on span "playlist_add" at bounding box center [1474, 378] width 15 height 15
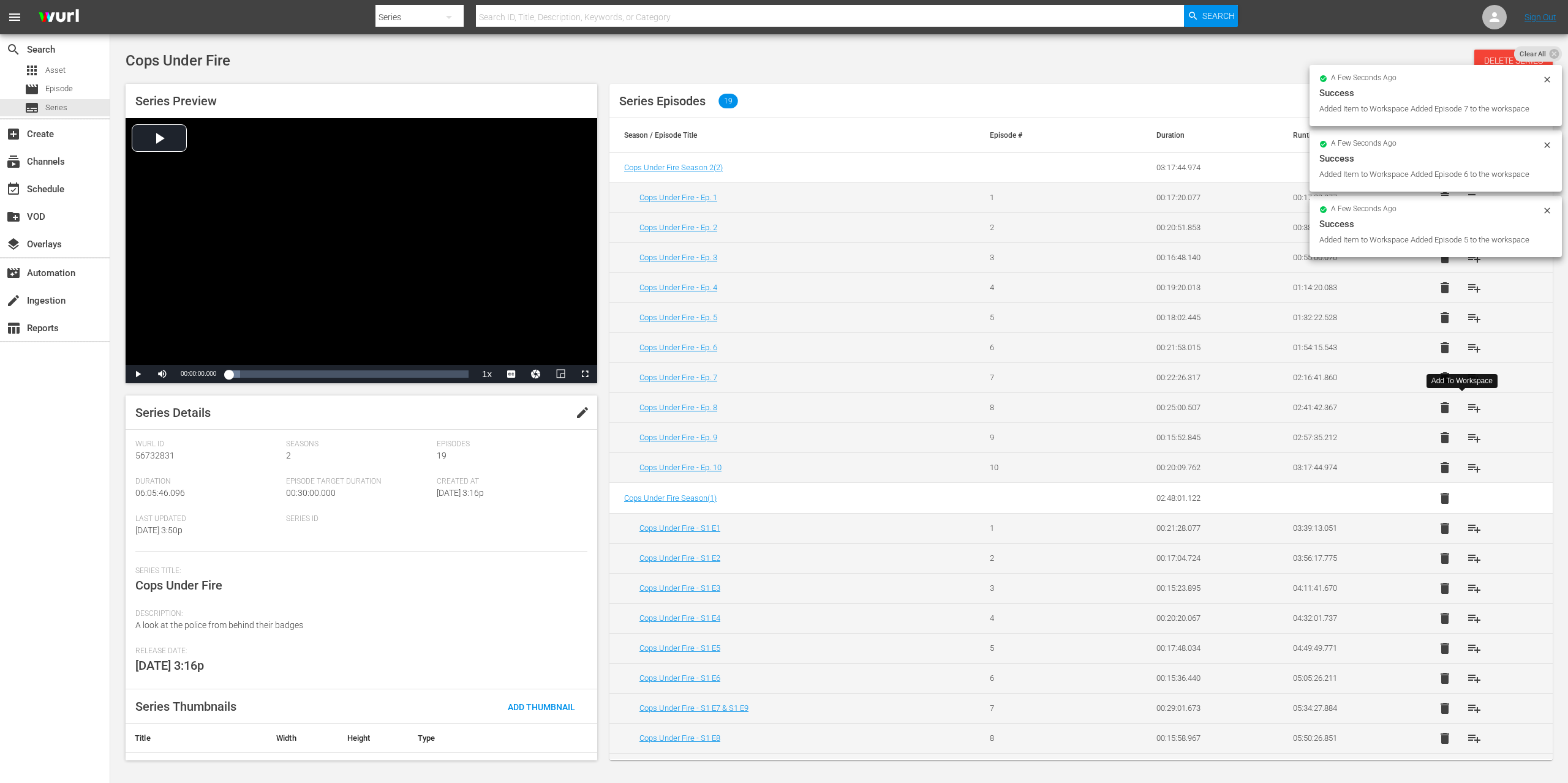
click at [1467, 409] on span "playlist_add" at bounding box center [1474, 408] width 15 height 15
click at [1467, 439] on span "playlist_add" at bounding box center [1474, 438] width 15 height 15
click at [1465, 460] on button "playlist_add" at bounding box center [1474, 468] width 29 height 29
click at [1467, 532] on span "playlist_add" at bounding box center [1474, 528] width 15 height 15
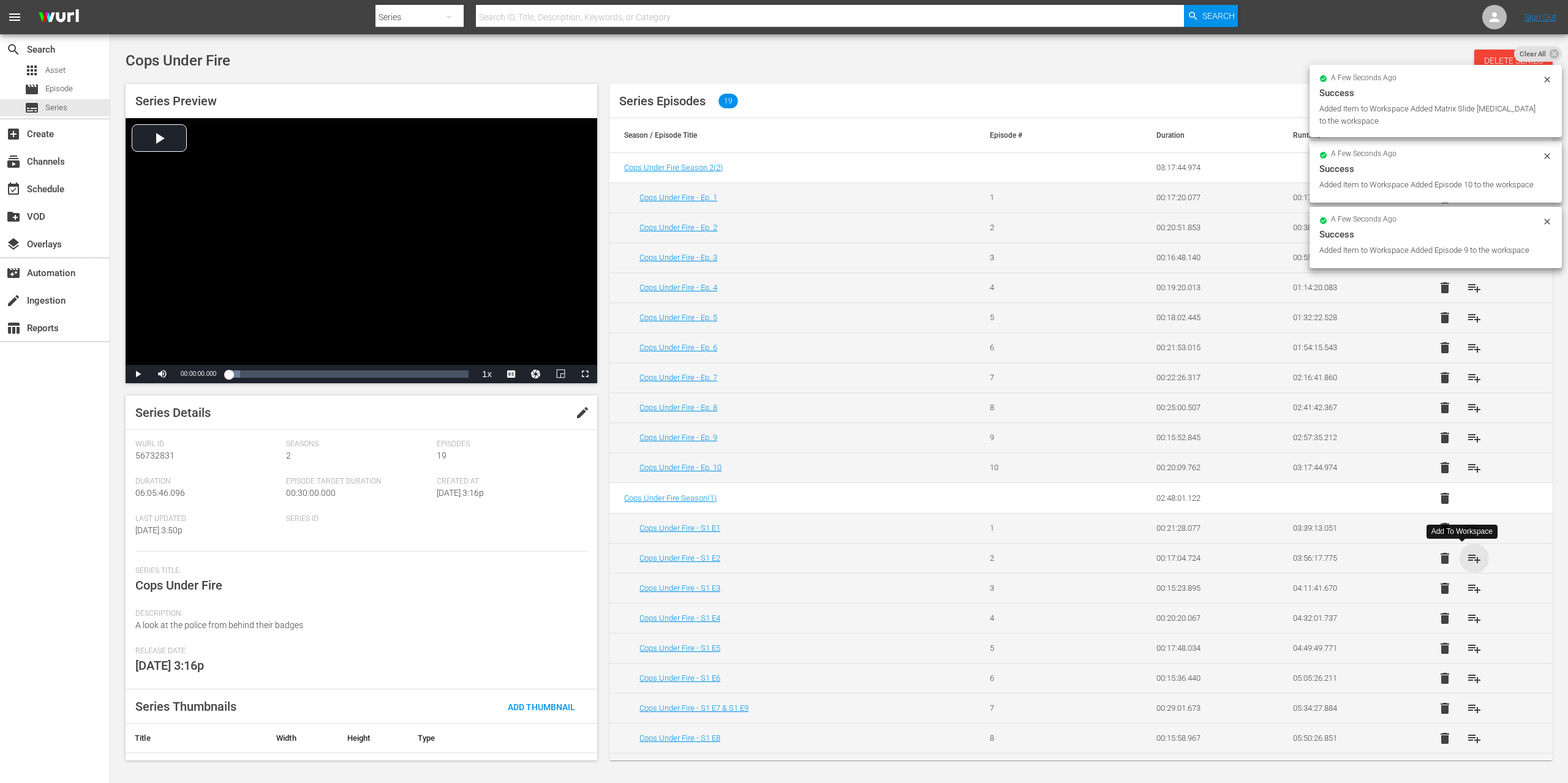
click at [1467, 560] on span "playlist_add" at bounding box center [1474, 559] width 15 height 15
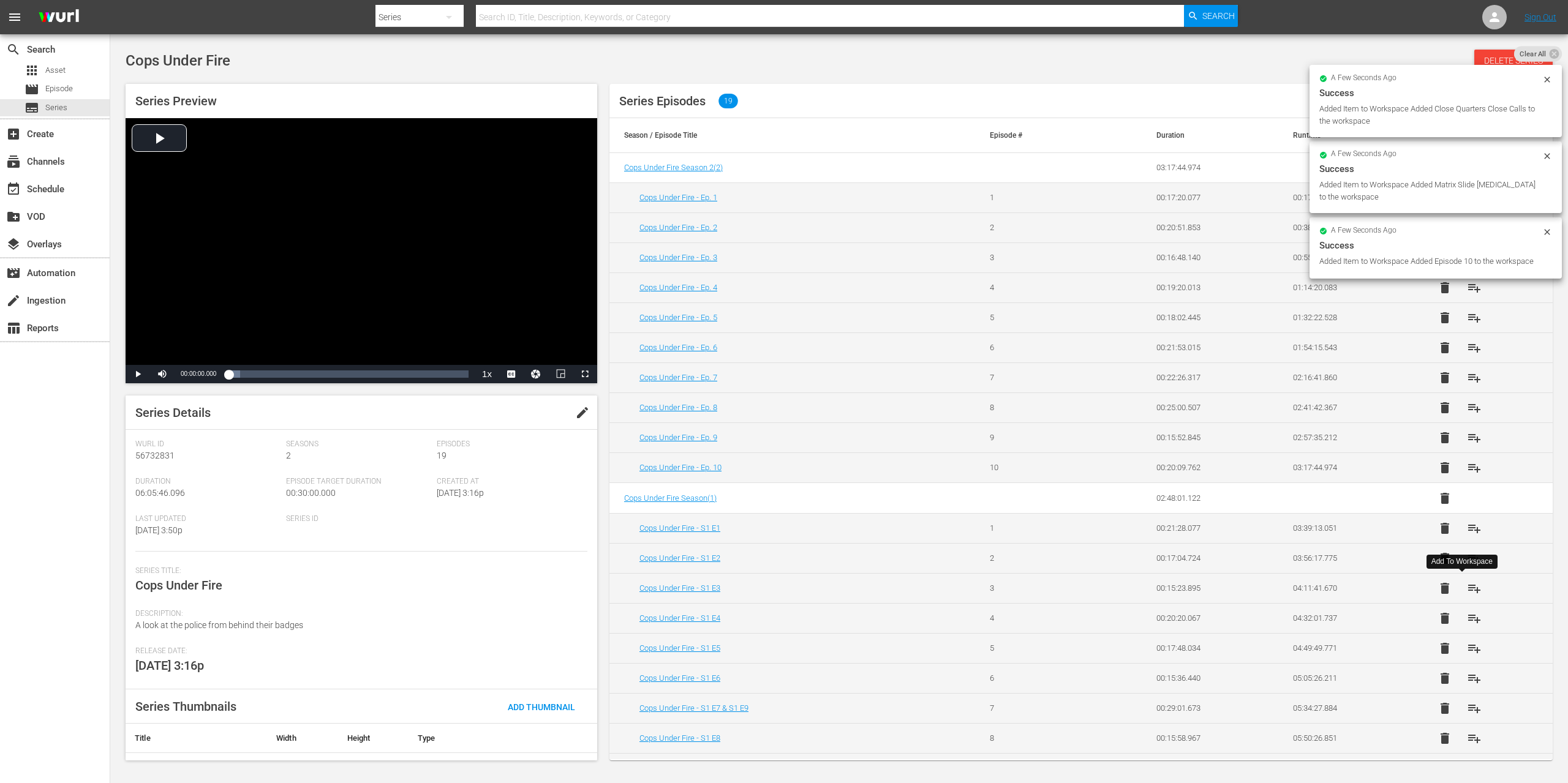
click at [1467, 588] on span "playlist_add" at bounding box center [1474, 588] width 15 height 15
click at [1467, 617] on span "playlist_add" at bounding box center [1474, 618] width 15 height 15
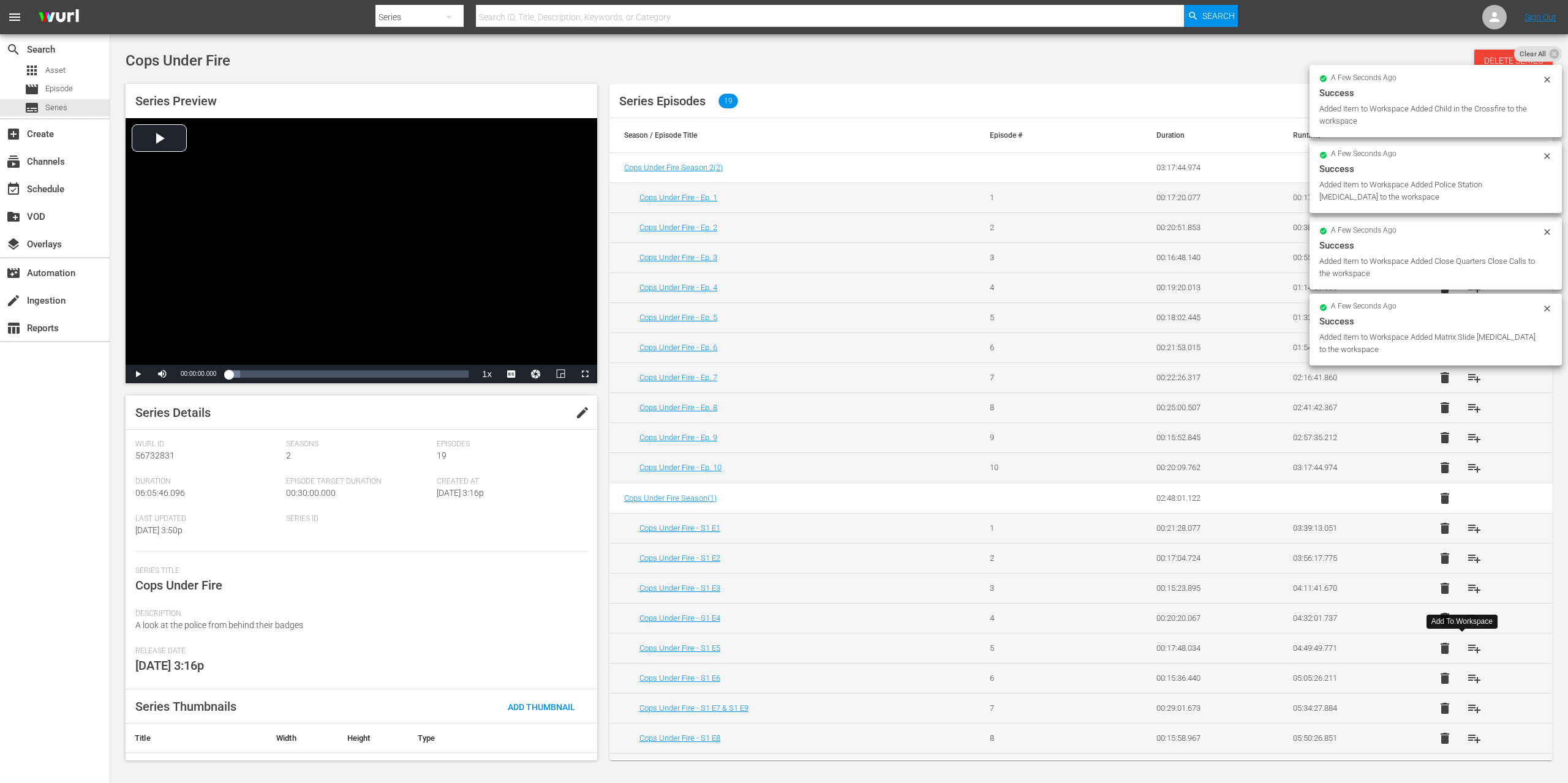
click at [1467, 651] on span "playlist_add" at bounding box center [1474, 648] width 15 height 15
click at [1467, 682] on span "playlist_add" at bounding box center [1474, 679] width 15 height 15
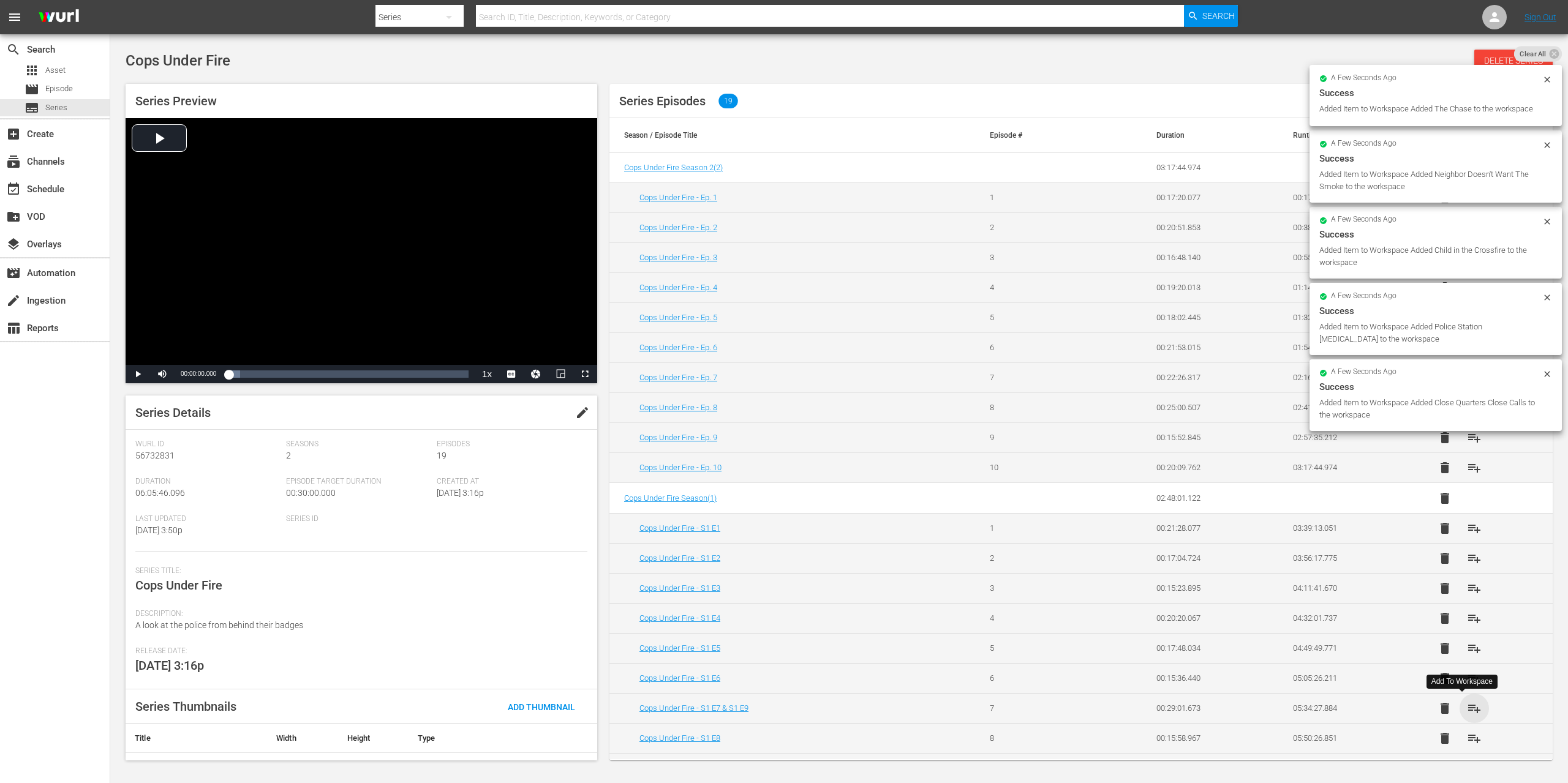
click at [1467, 707] on span "playlist_add" at bounding box center [1474, 709] width 15 height 15
click at [1467, 737] on span "playlist_add" at bounding box center [1474, 738] width 15 height 15
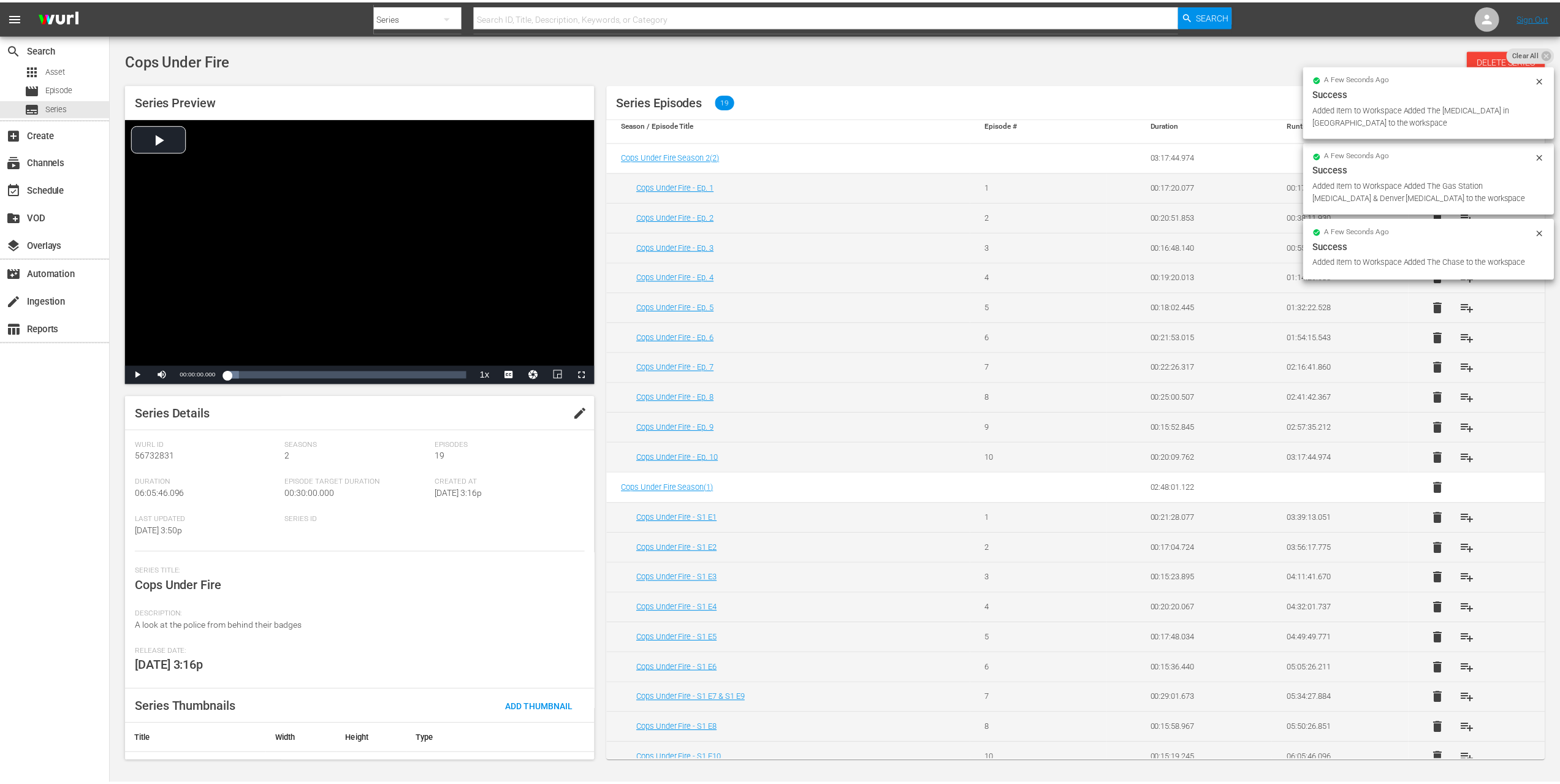
scroll to position [25, 0]
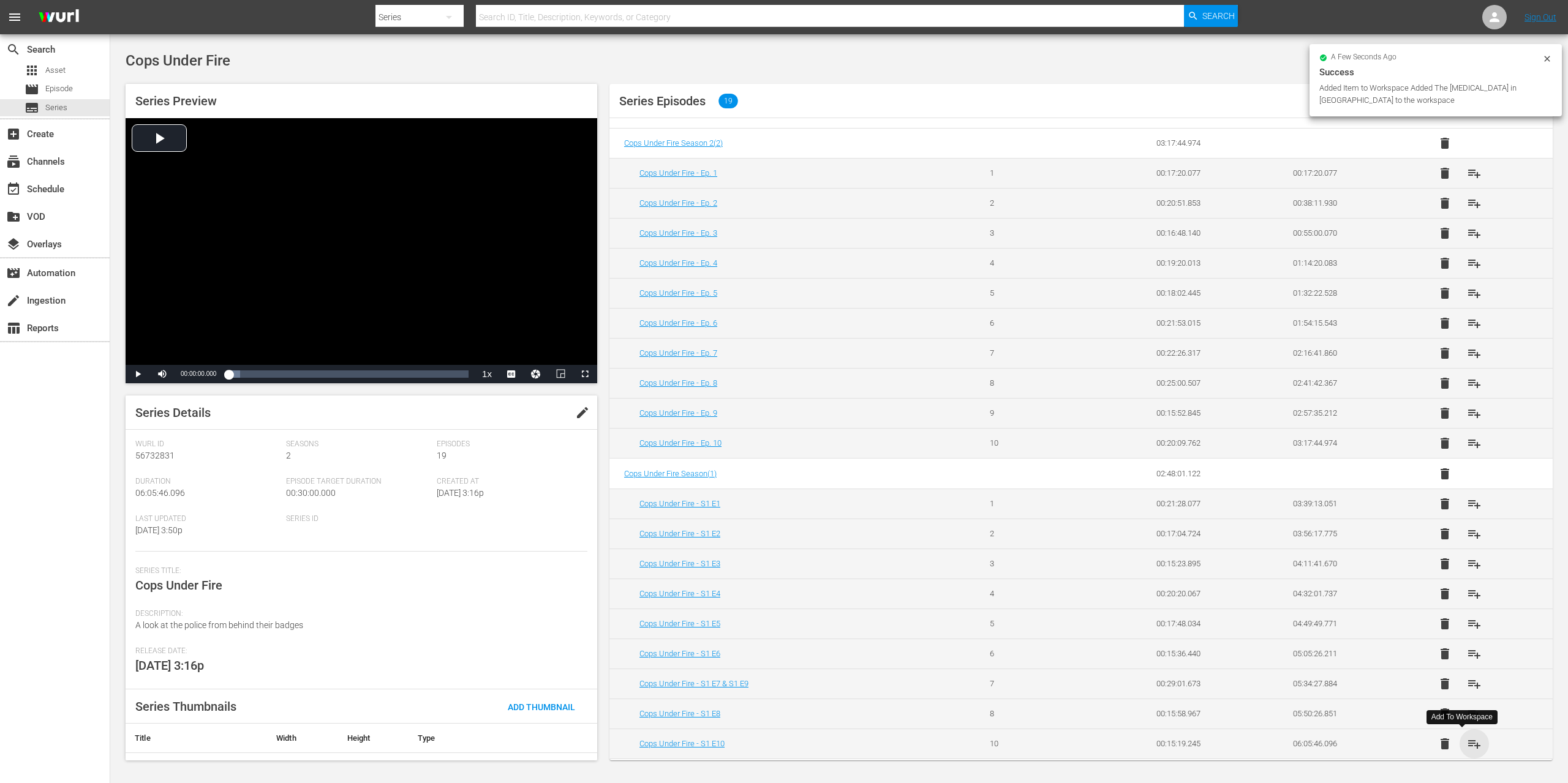
click at [1469, 742] on span "playlist_add" at bounding box center [1474, 744] width 15 height 15
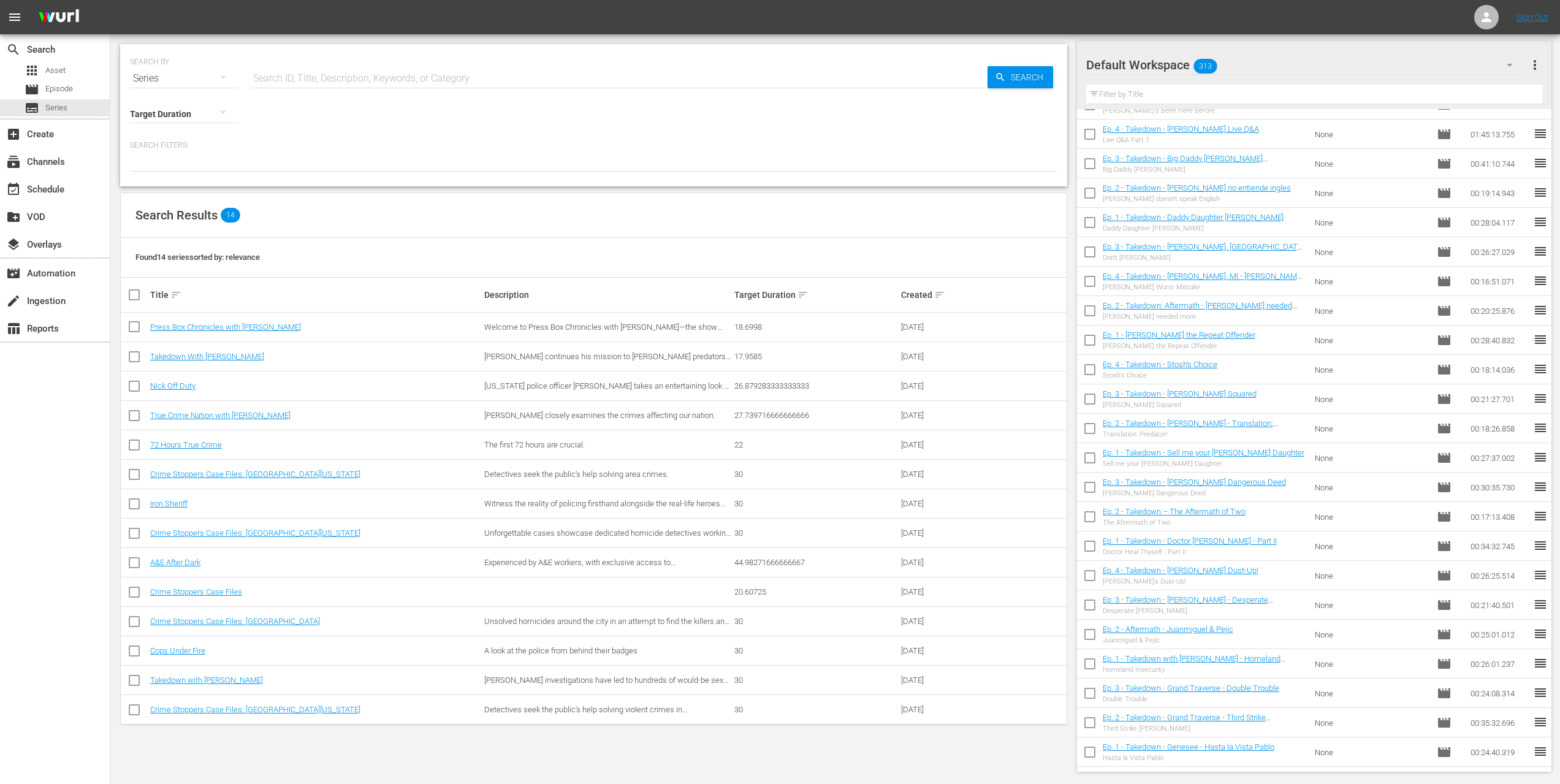
scroll to position [8583, 0]
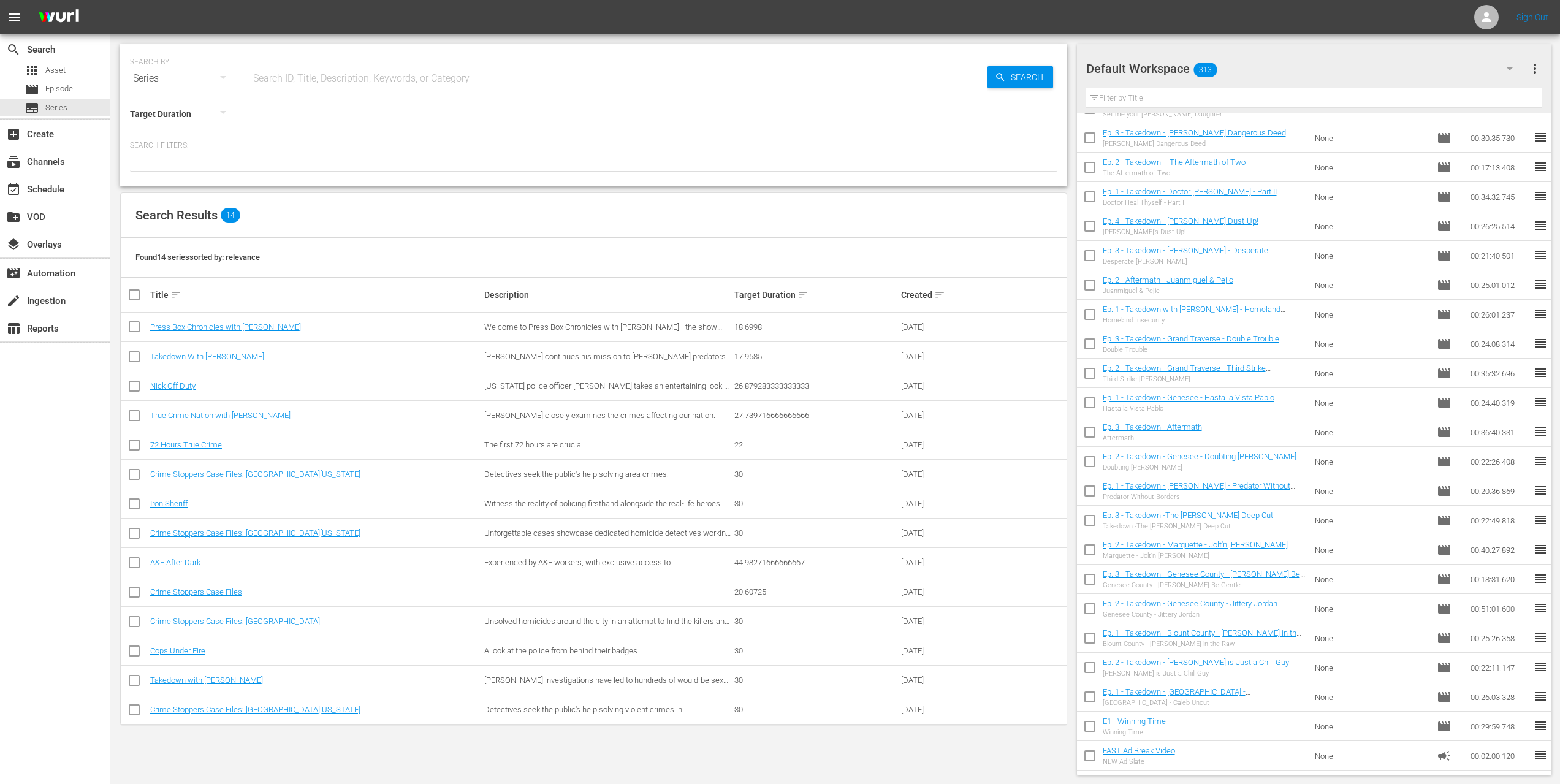
click at [1534, 761] on span "reorder" at bounding box center [1541, 755] width 15 height 15
click at [1533, 758] on span "reorder" at bounding box center [1541, 755] width 15 height 15
click at [1085, 756] on input "checkbox" at bounding box center [1090, 759] width 25 height 25
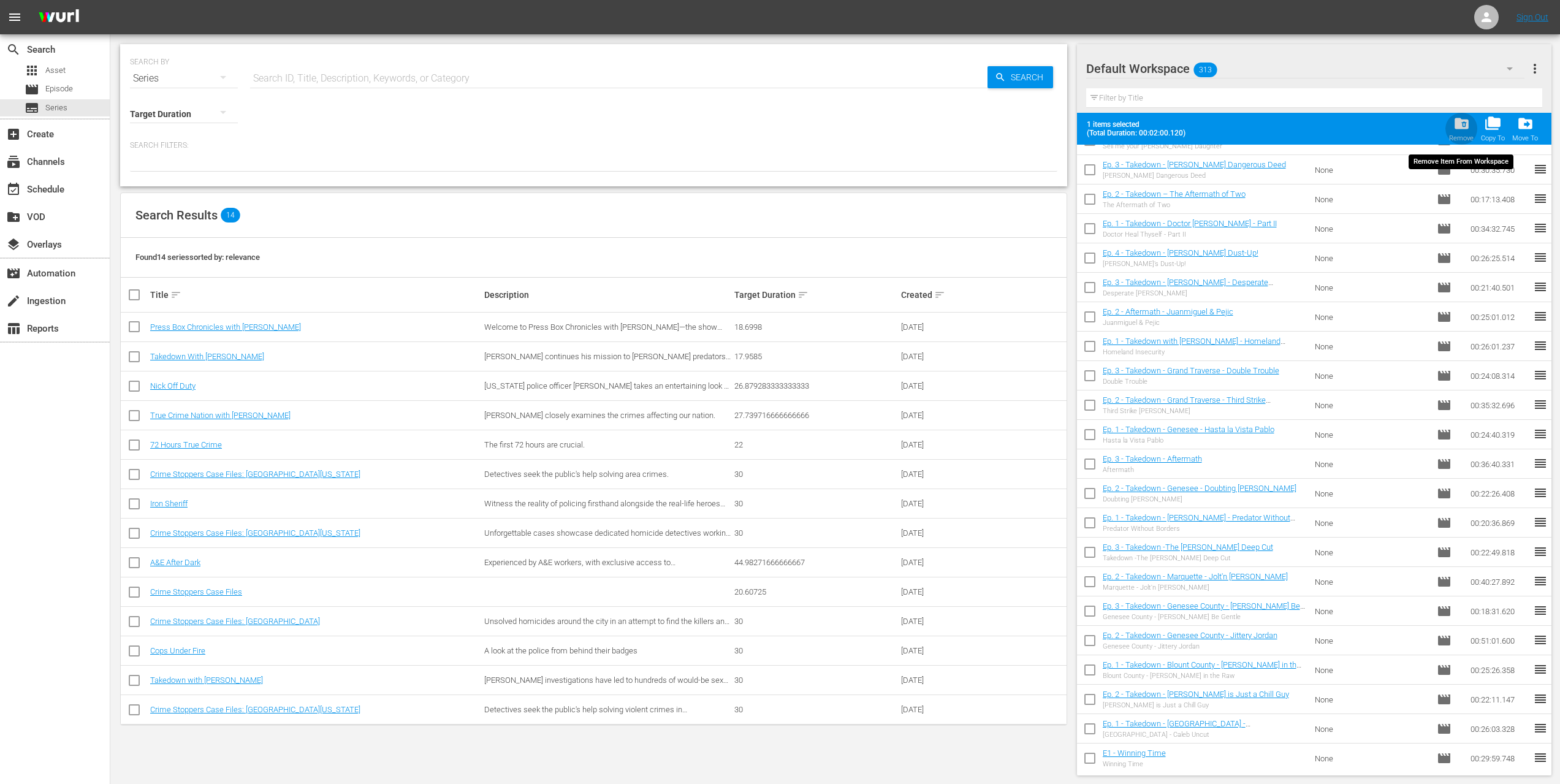
click at [1462, 121] on span "folder_delete" at bounding box center [1461, 123] width 17 height 17
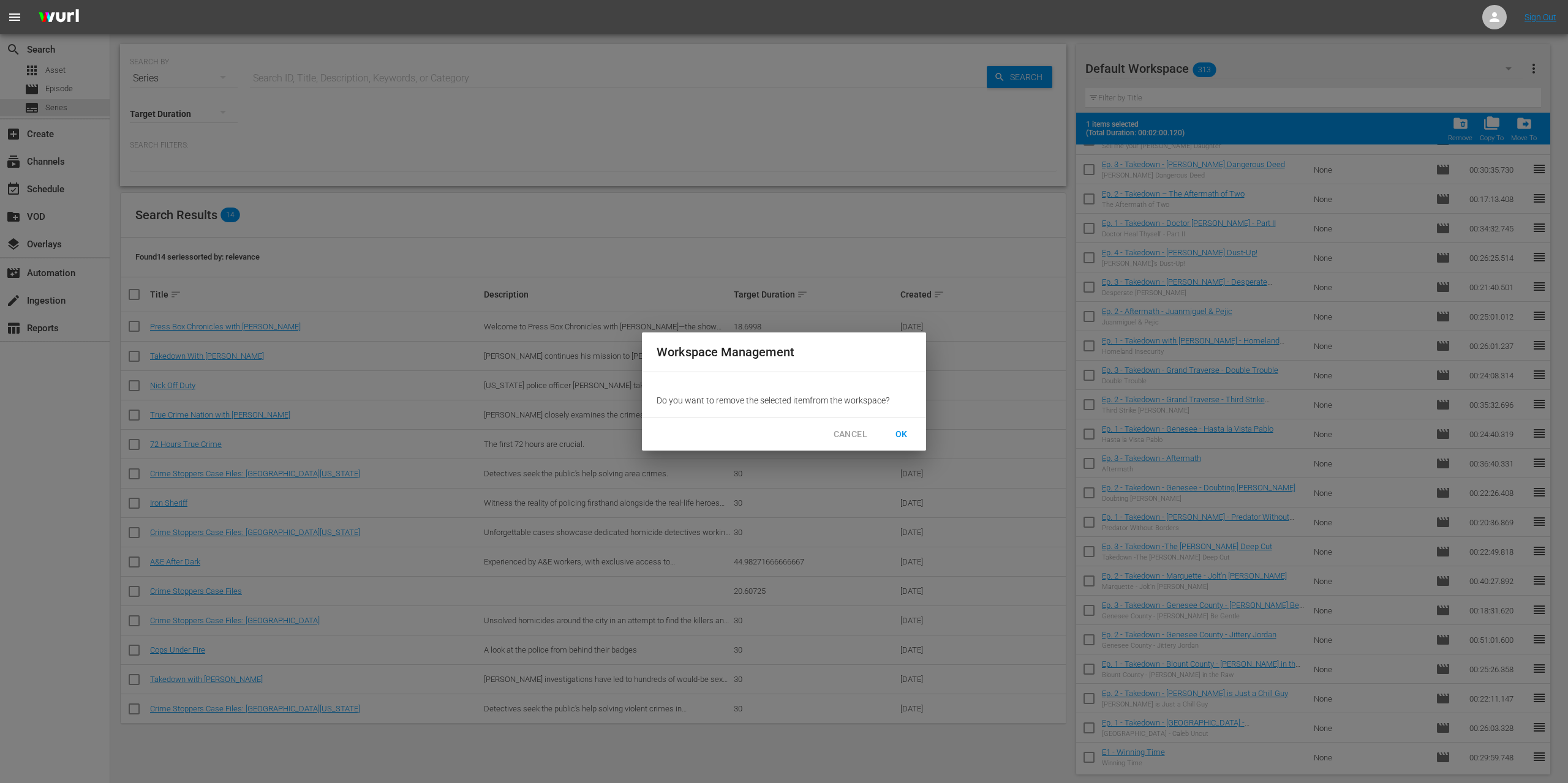
click at [899, 432] on span "OK" at bounding box center [901, 434] width 19 height 15
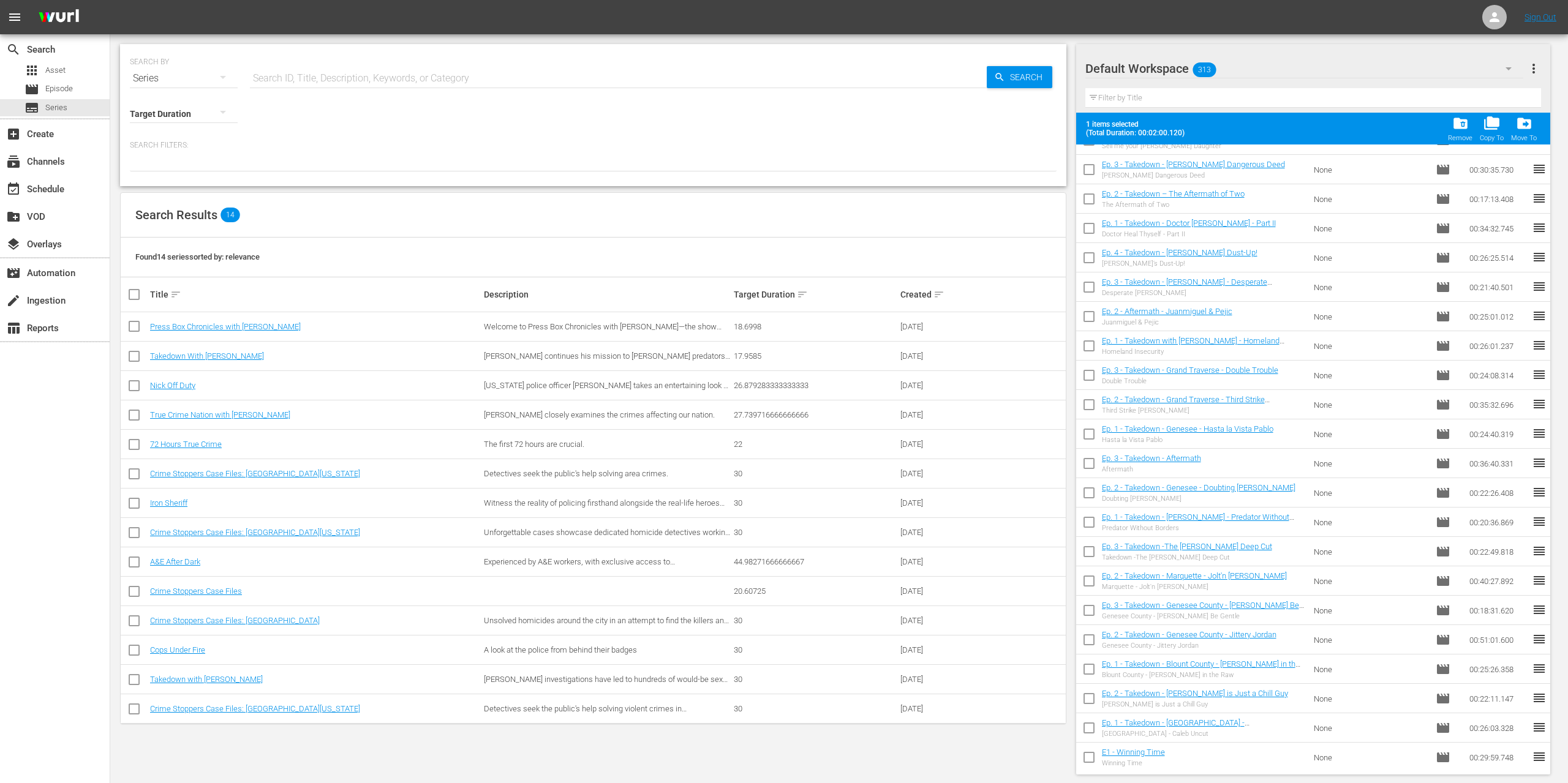
checkbox input "false"
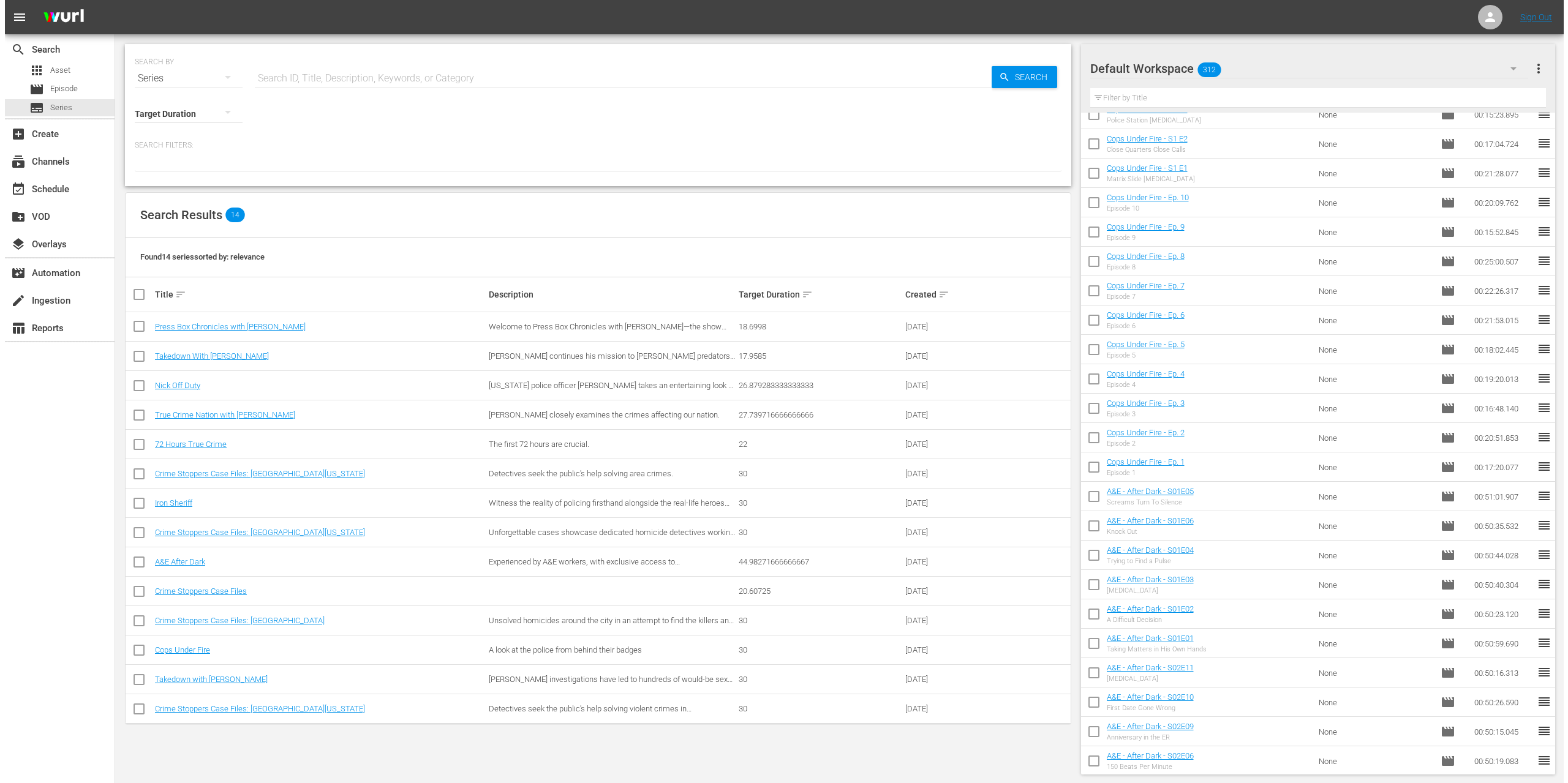
scroll to position [0, 0]
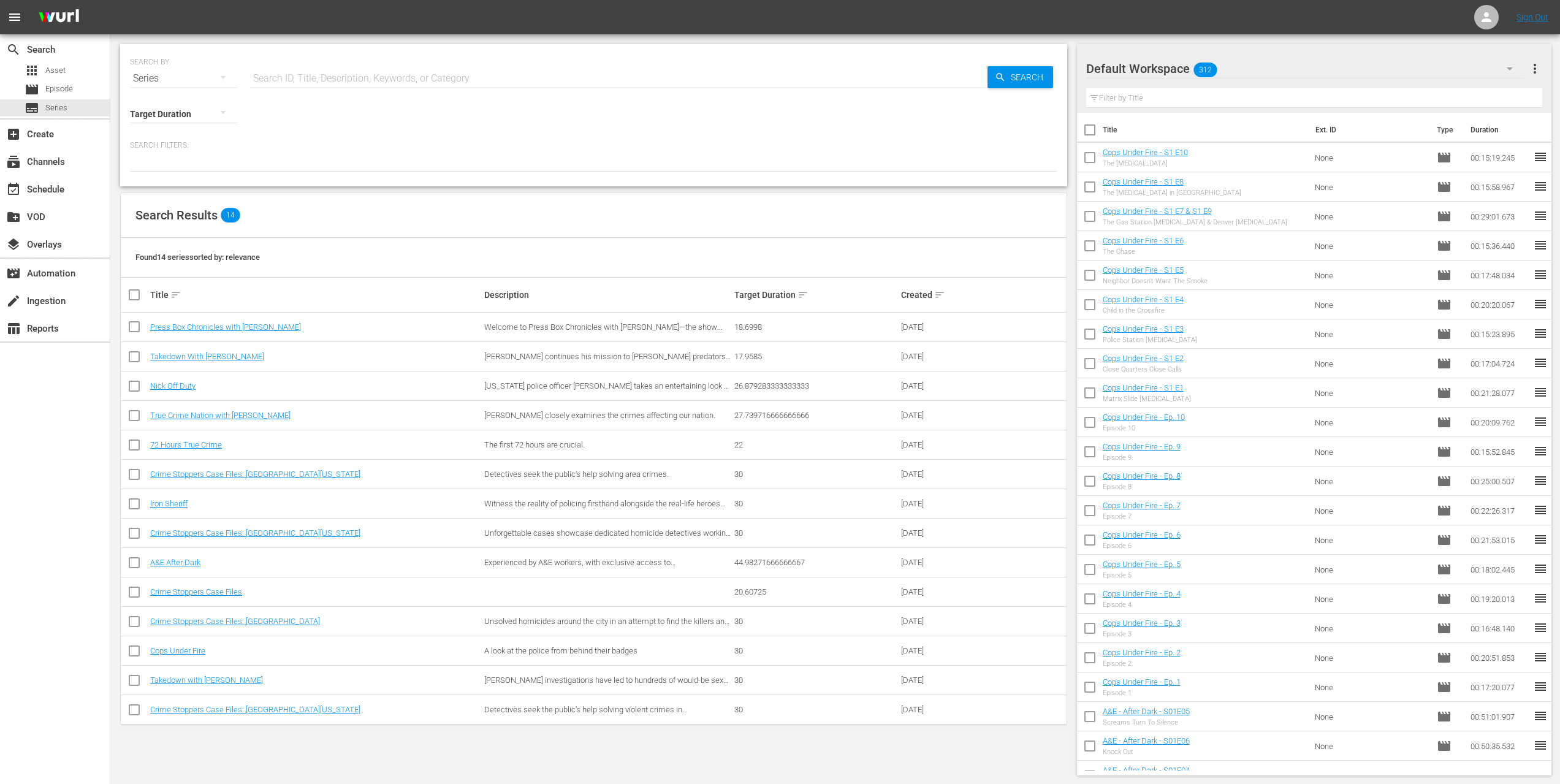
click at [1153, 101] on input "text" at bounding box center [1315, 98] width 457 height 19
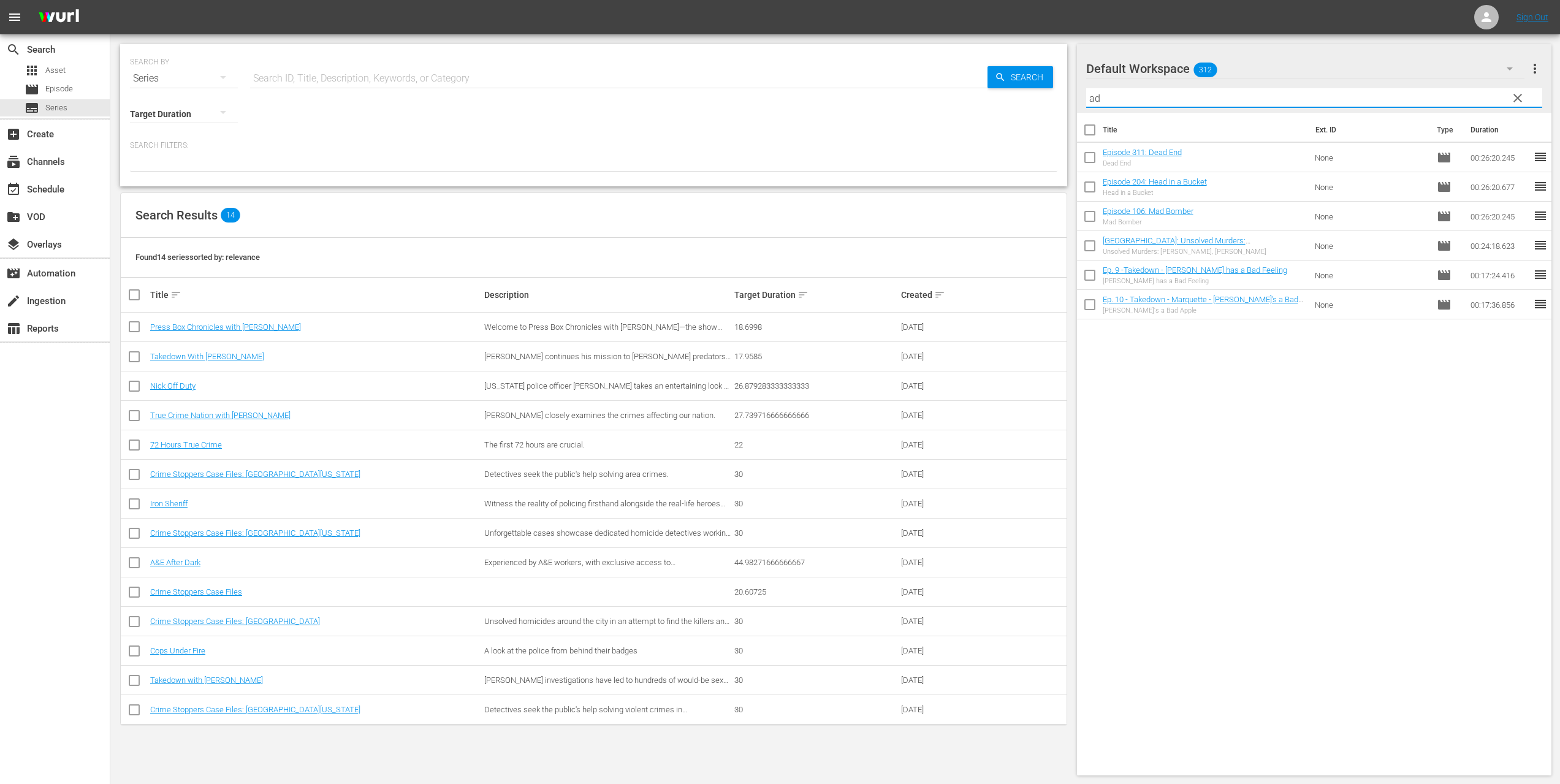
type input "a"
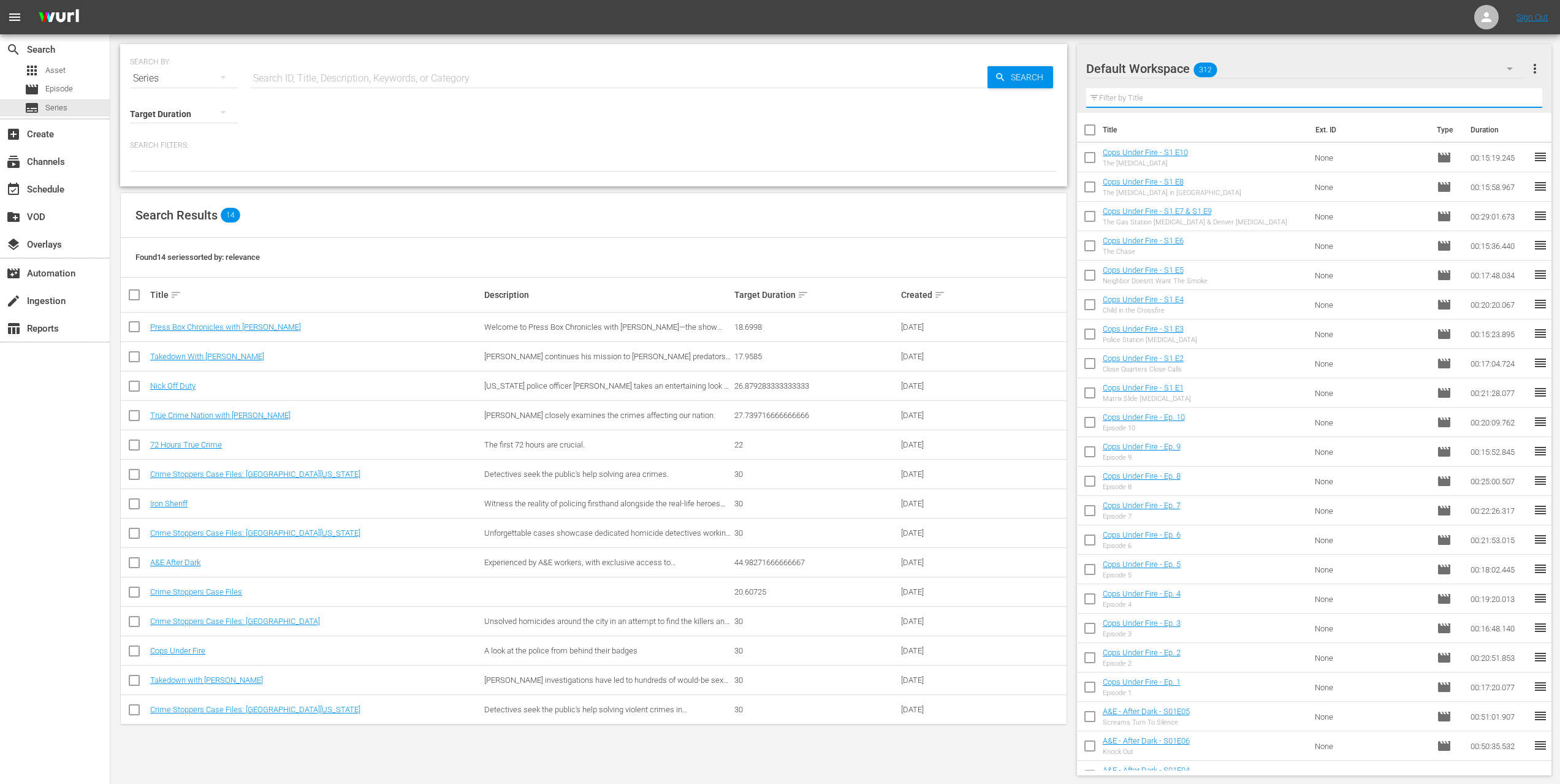
click at [189, 152] on div at bounding box center [594, 161] width 928 height 21
click at [46, 73] on span "Asset" at bounding box center [56, 70] width 20 height 12
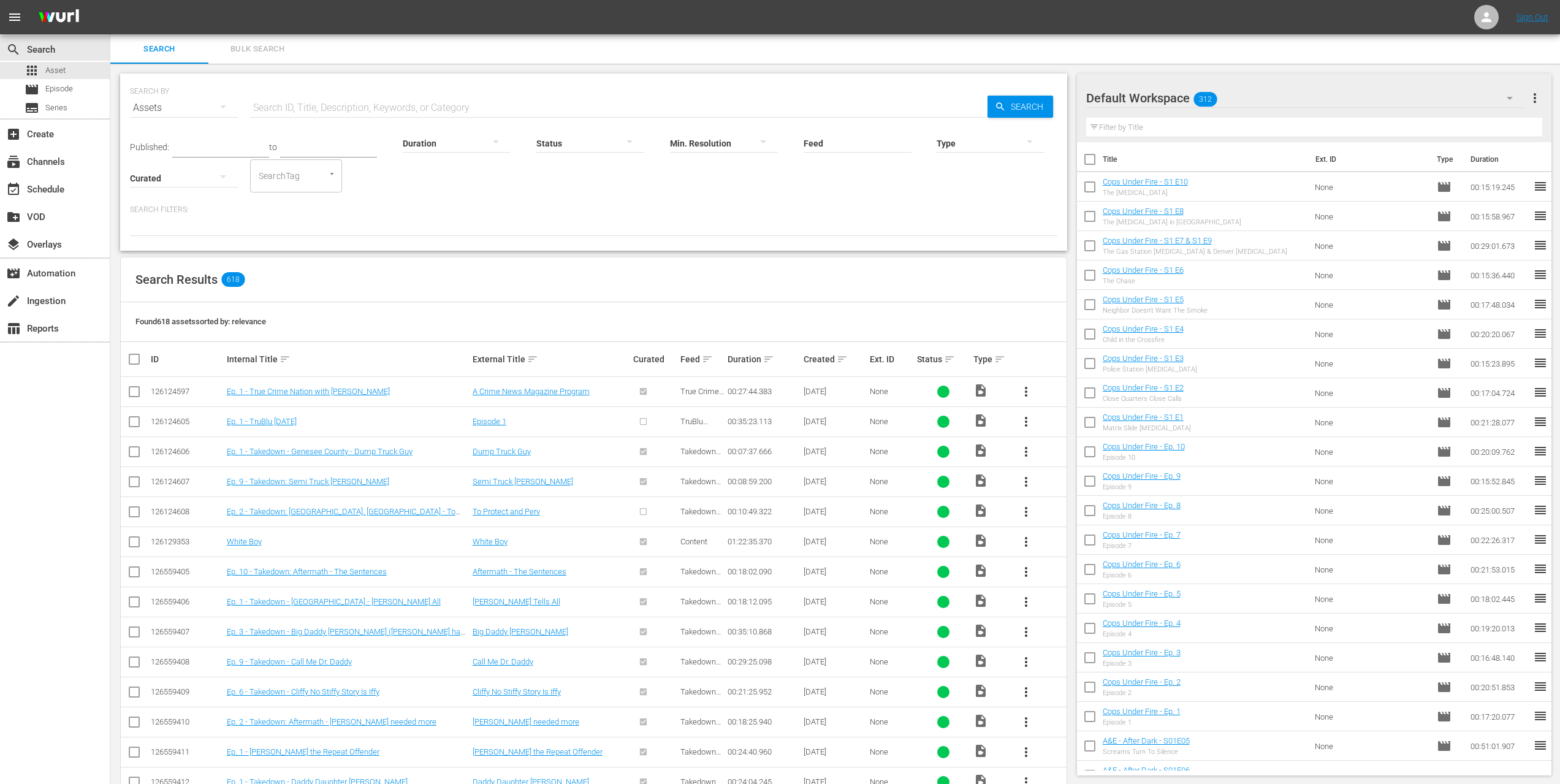
click at [331, 109] on input "text" at bounding box center [619, 108] width 738 height 30
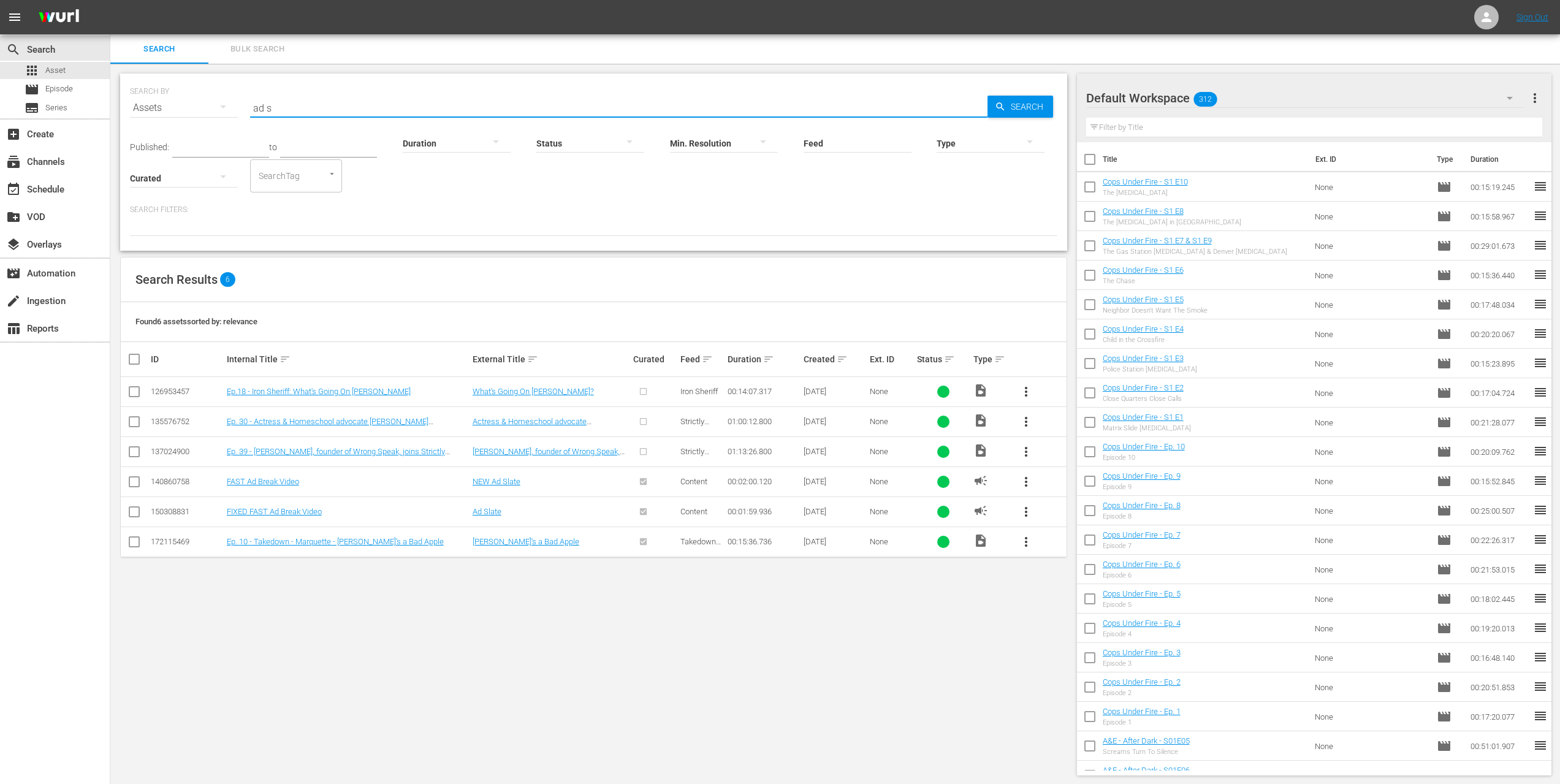
type input "ad s"
click at [135, 481] on input "checkbox" at bounding box center [134, 484] width 15 height 15
checkbox input "true"
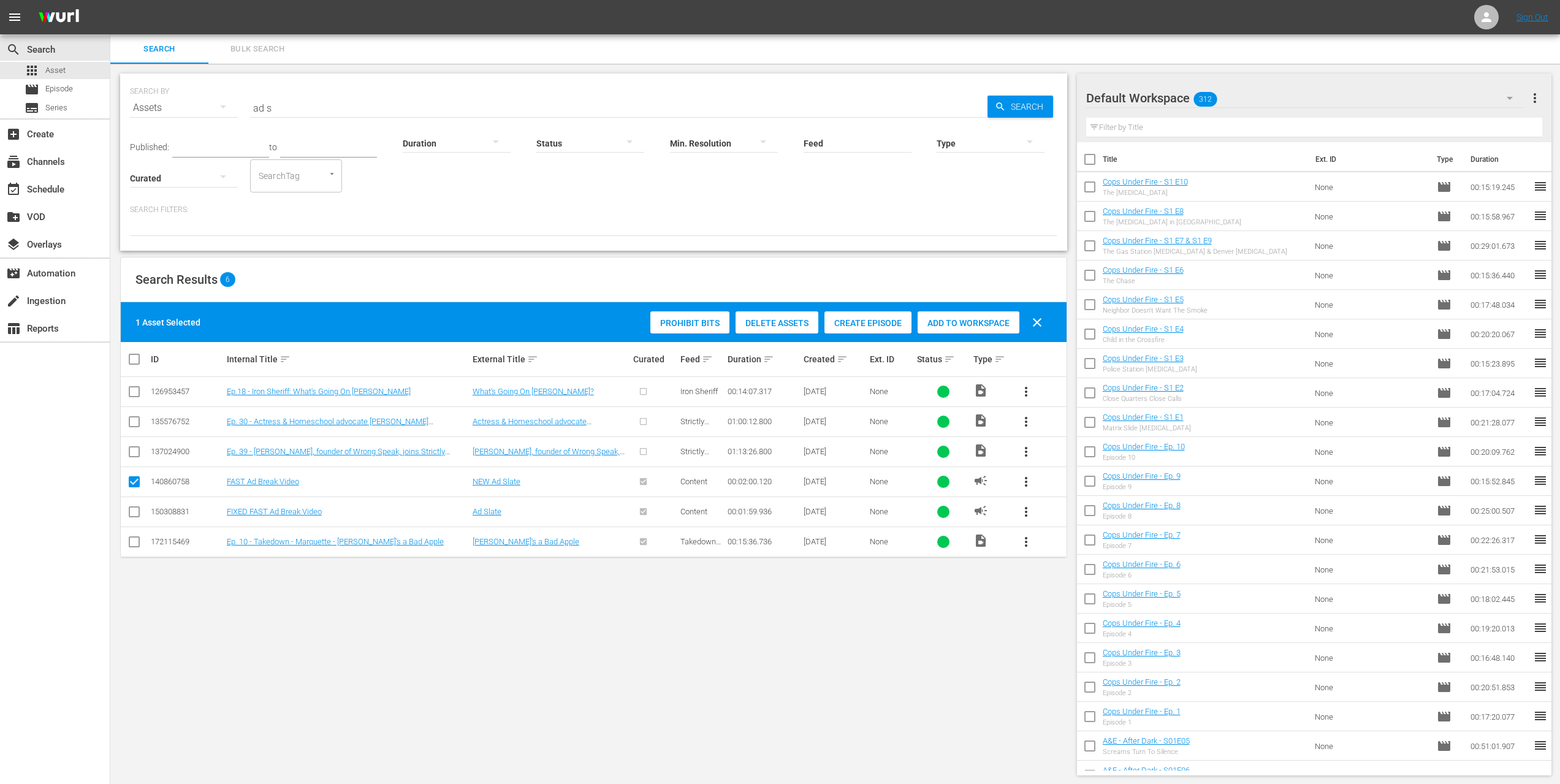
click at [970, 321] on span "Add to Workspace" at bounding box center [968, 323] width 102 height 10
click at [57, 188] on div "event_available Schedule" at bounding box center [34, 187] width 68 height 11
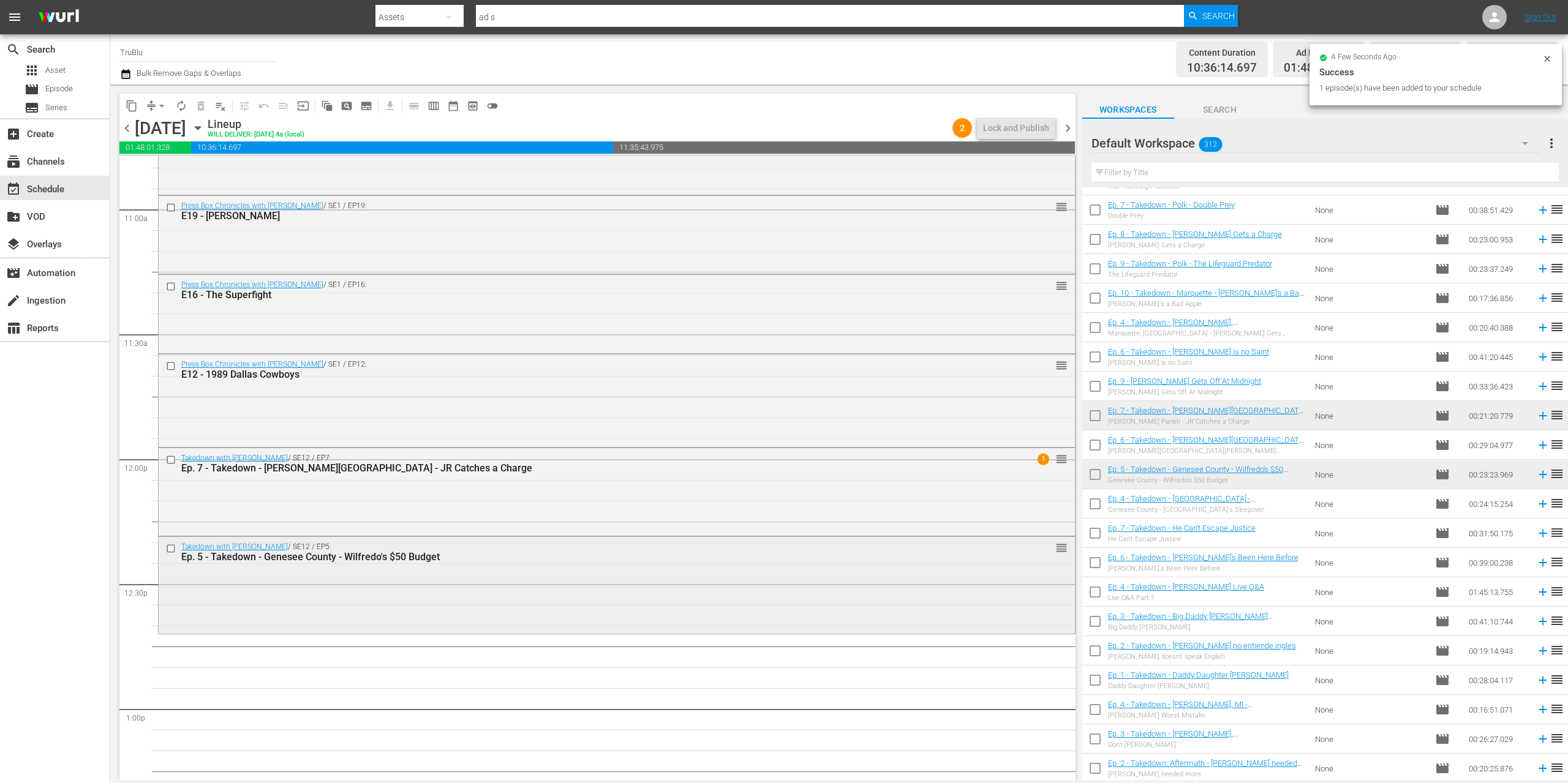
scroll to position [2761, 0]
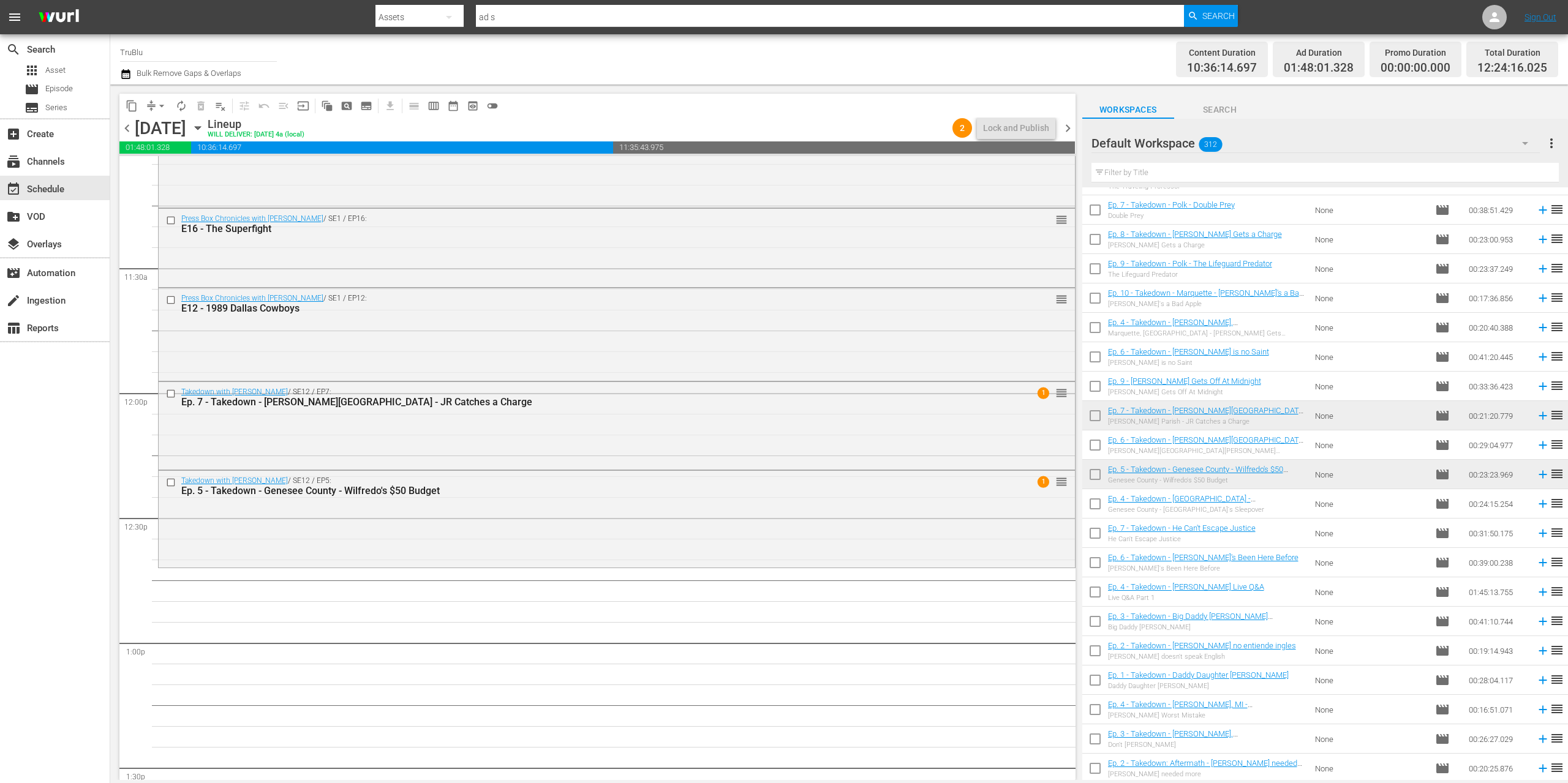
click at [894, 423] on div "Takedown with Chris Hansen / SE12 / EP7: Ep. 7 - Takedown - Livingston Parish -…" at bounding box center [617, 424] width 917 height 85
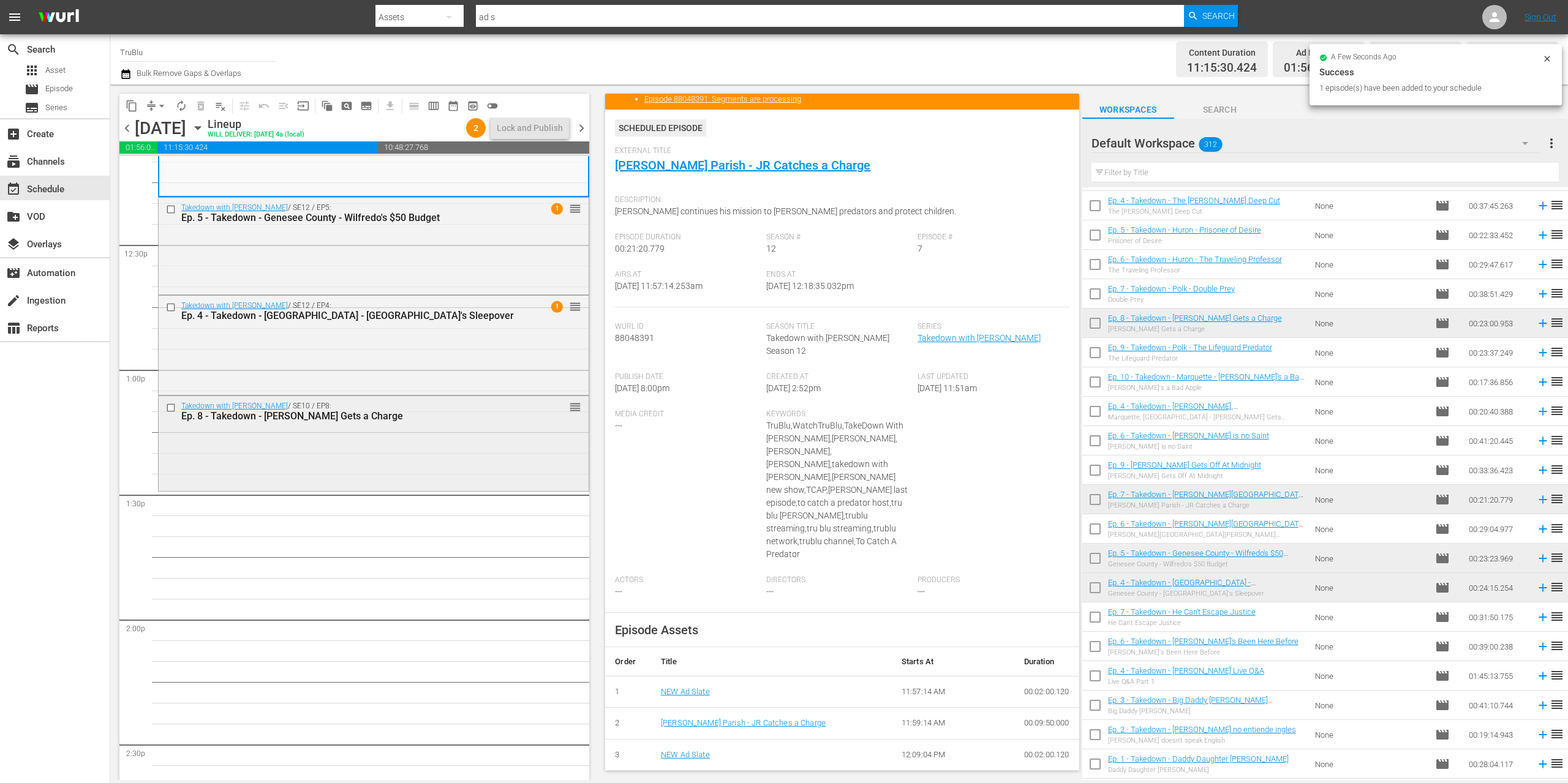
scroll to position [3102, 0]
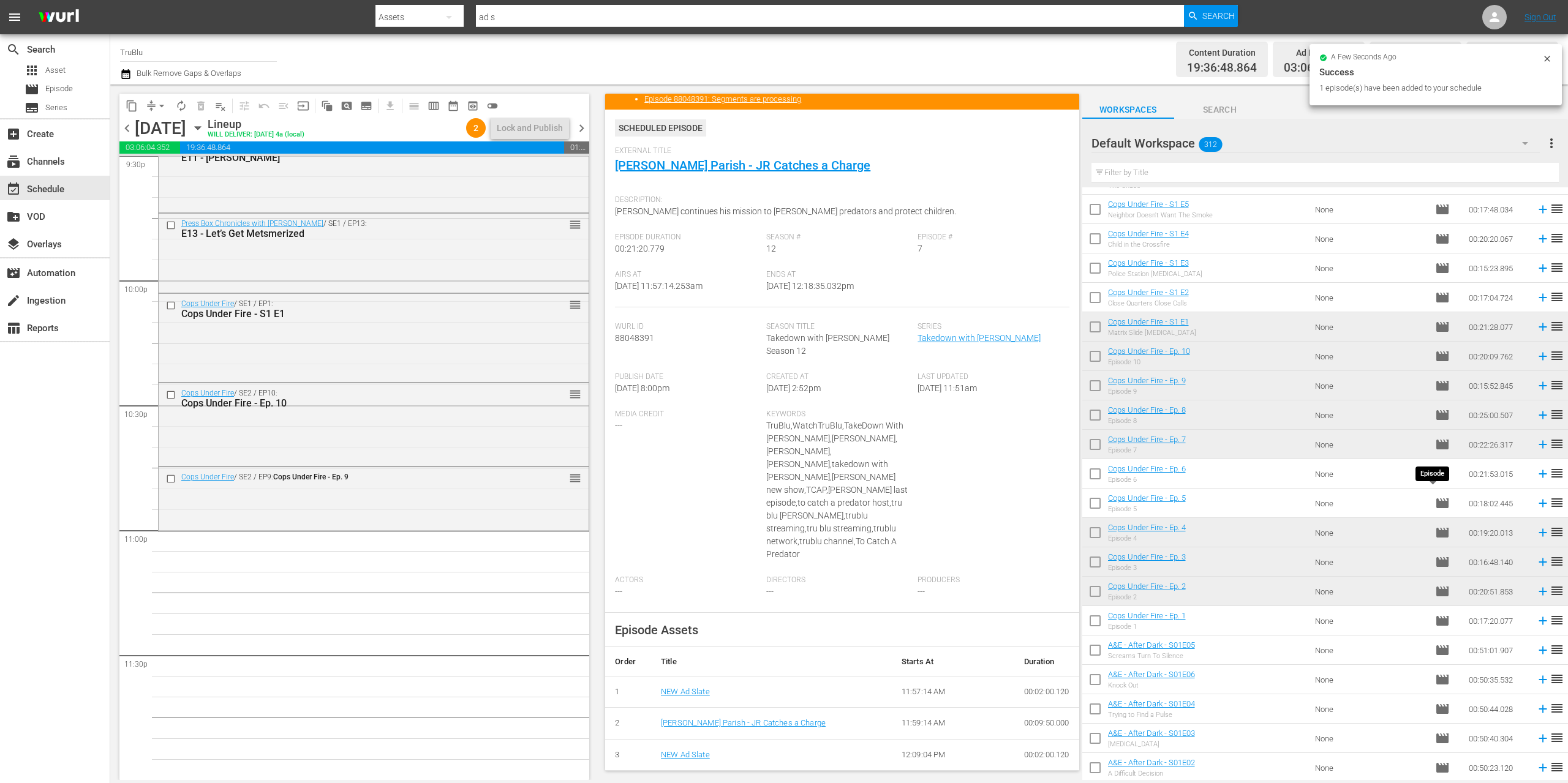
scroll to position [804, 0]
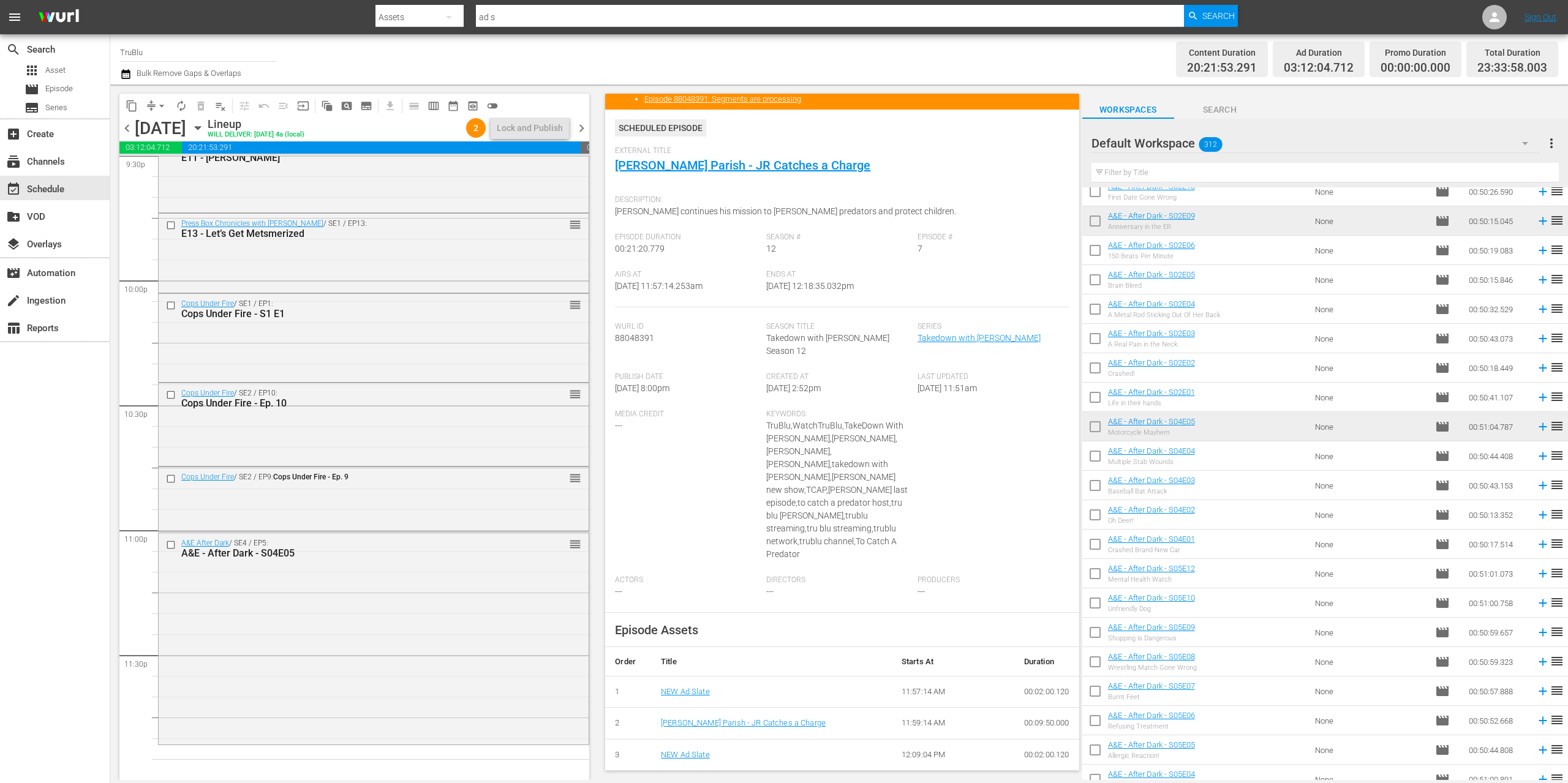
click at [582, 126] on span "chevron_right" at bounding box center [582, 128] width 15 height 15
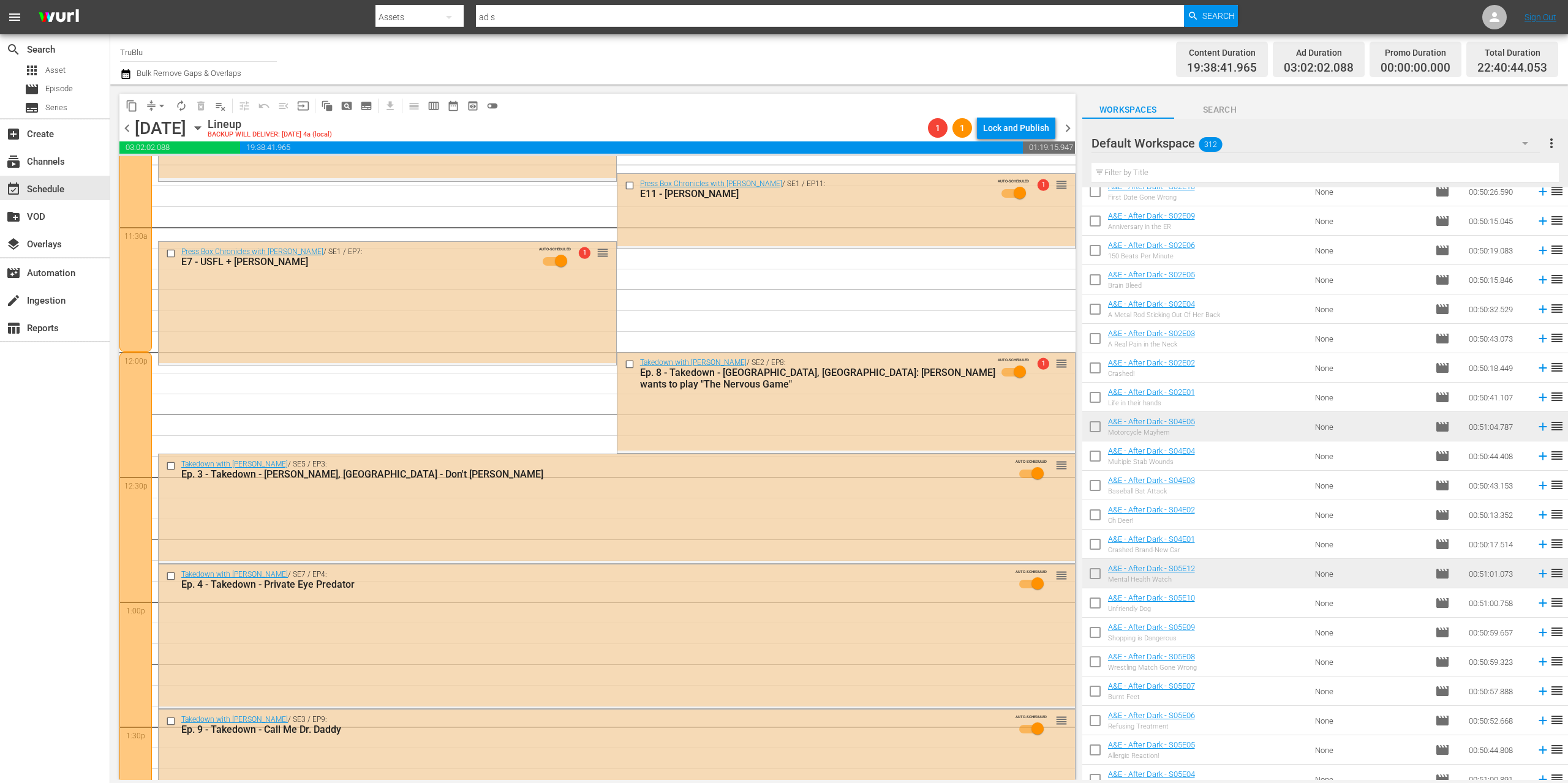
scroll to position [2802, 0]
click at [160, 103] on span "arrow_drop_down" at bounding box center [161, 106] width 12 height 12
click at [358, 210] on div "White Boy AUTO-SCHEDULED reorder A&E After Dark / SE4 / EP5: A&E - After Dark -…" at bounding box center [616, 352] width 917 height 5995
click at [126, 129] on span "chevron_left" at bounding box center [127, 128] width 15 height 15
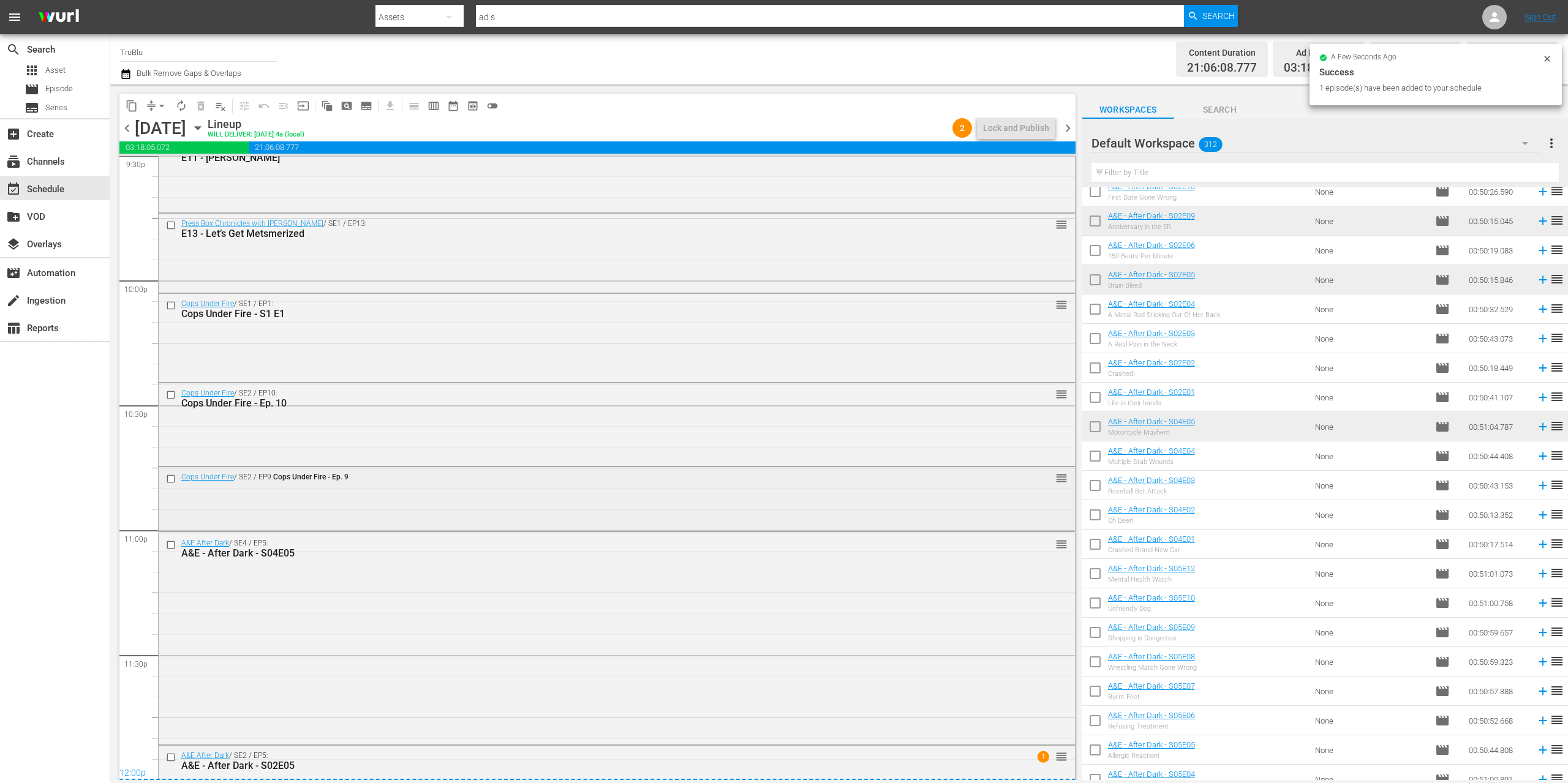
scroll to position [5546, 0]
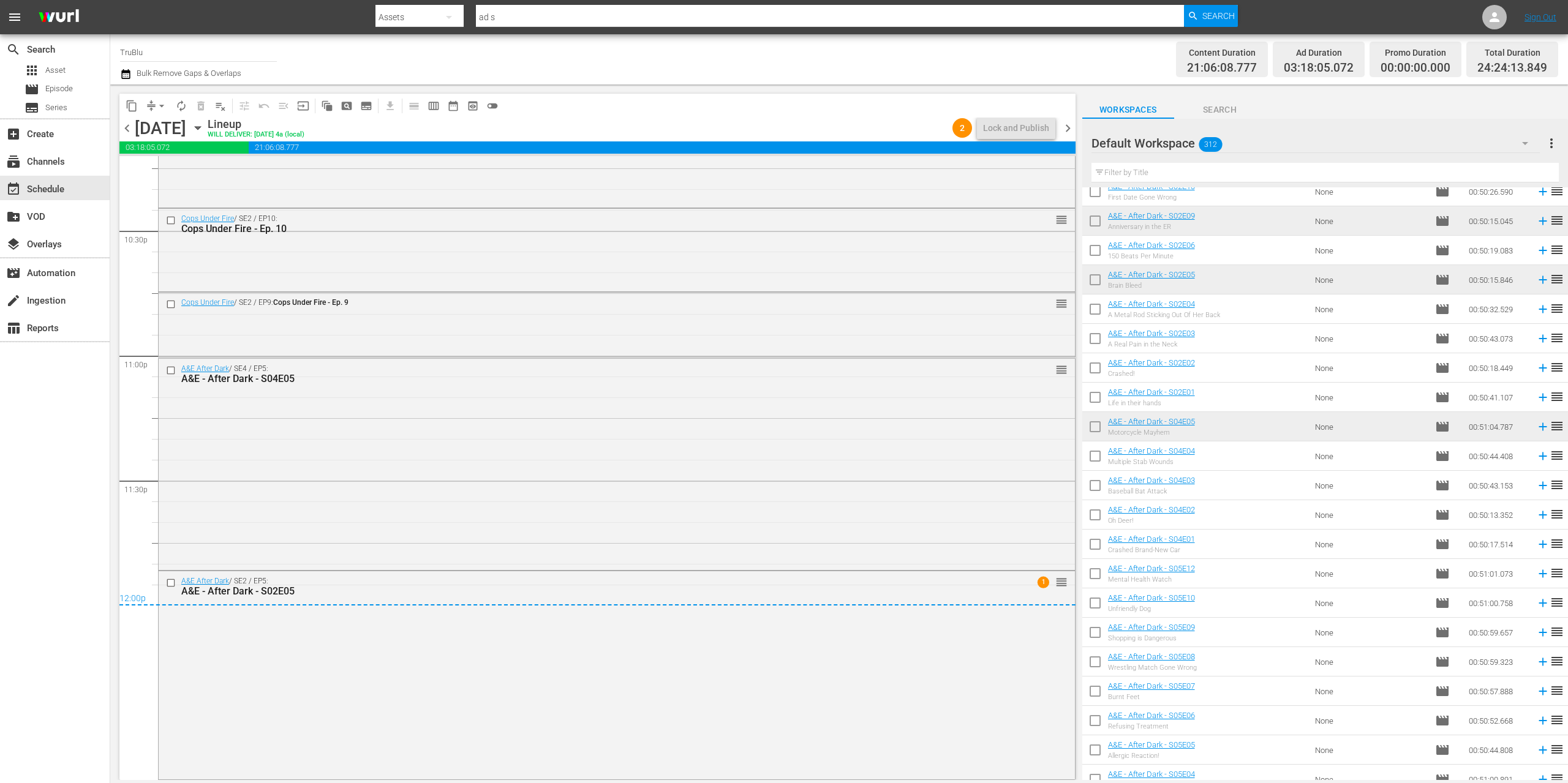
click at [1070, 123] on span "chevron_right" at bounding box center [1067, 128] width 15 height 15
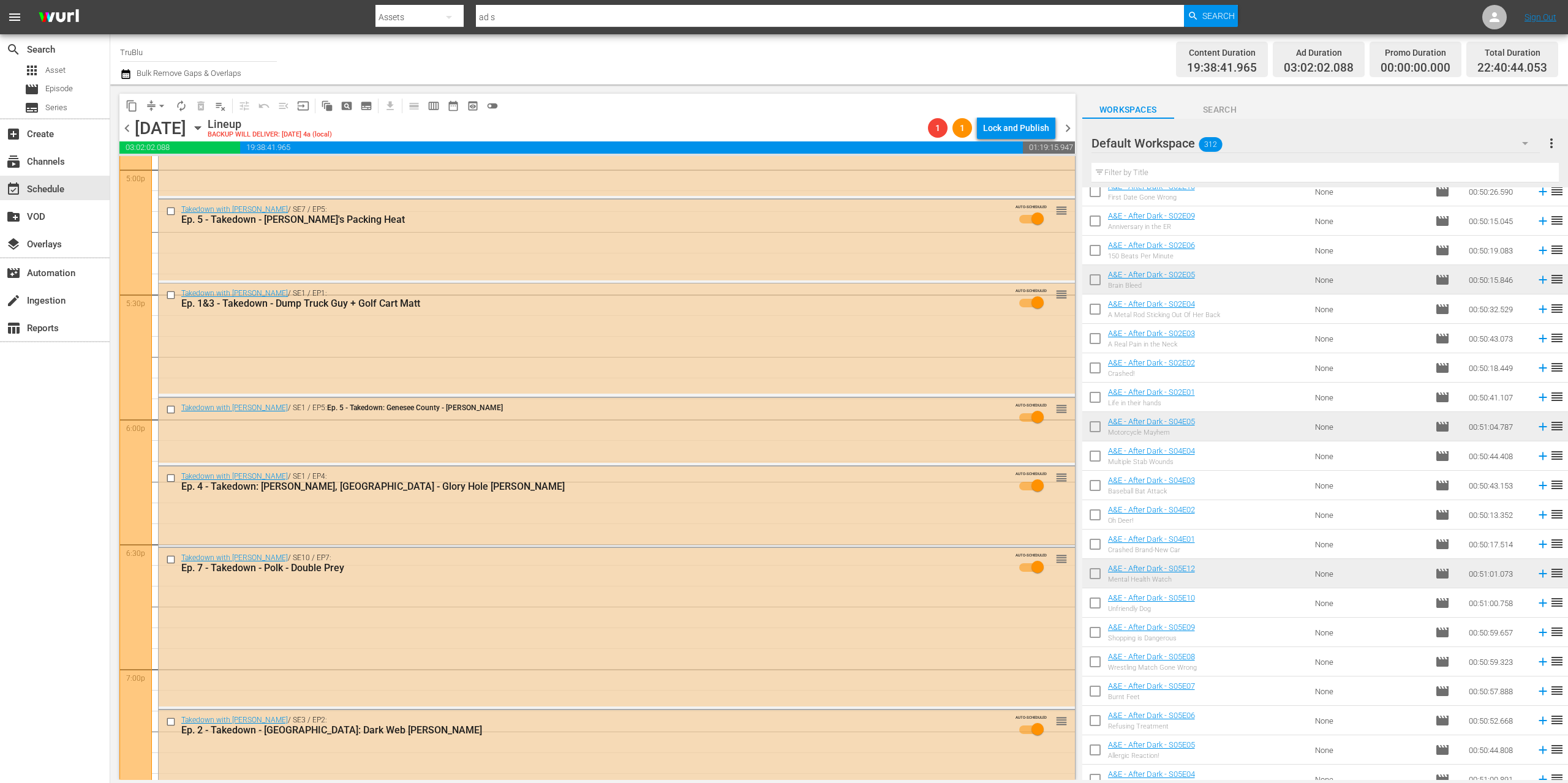
scroll to position [3241, 0]
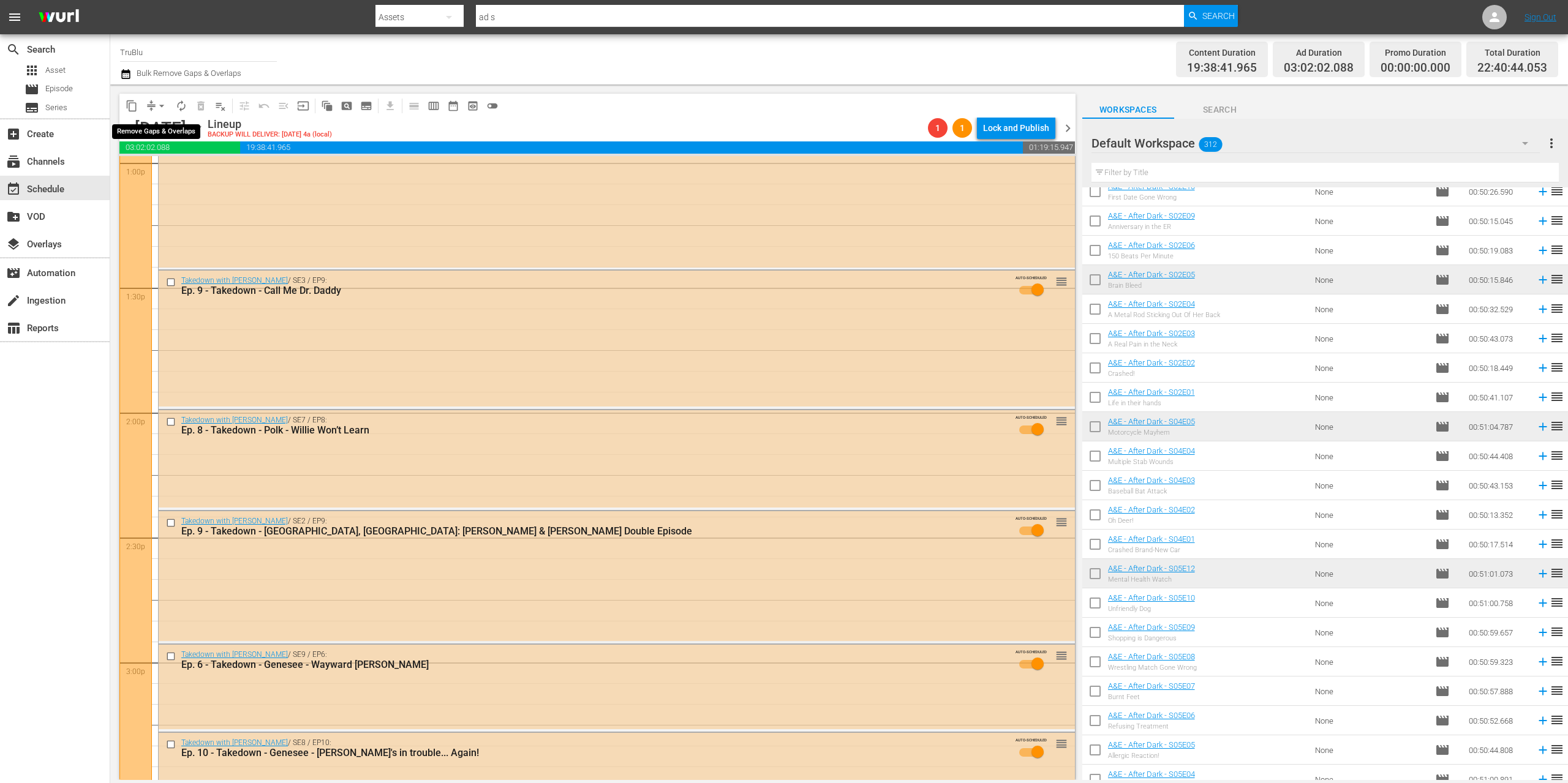
click at [155, 103] on span "arrow_drop_down" at bounding box center [161, 106] width 12 height 12
click at [174, 167] on li "Align to End of Previous Day" at bounding box center [162, 171] width 129 height 20
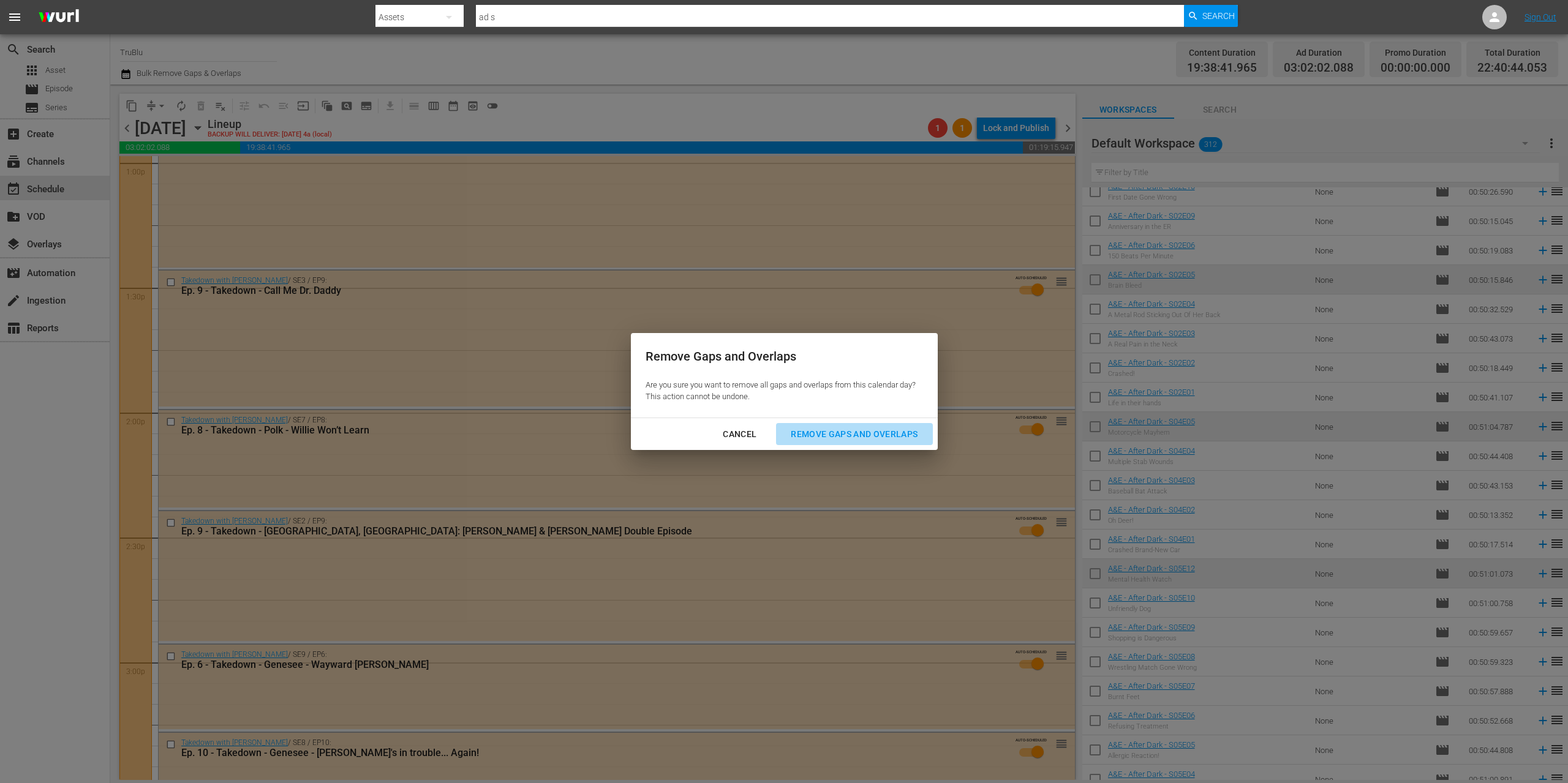
click at [887, 435] on div "Remove Gaps and Overlaps" at bounding box center [854, 434] width 146 height 15
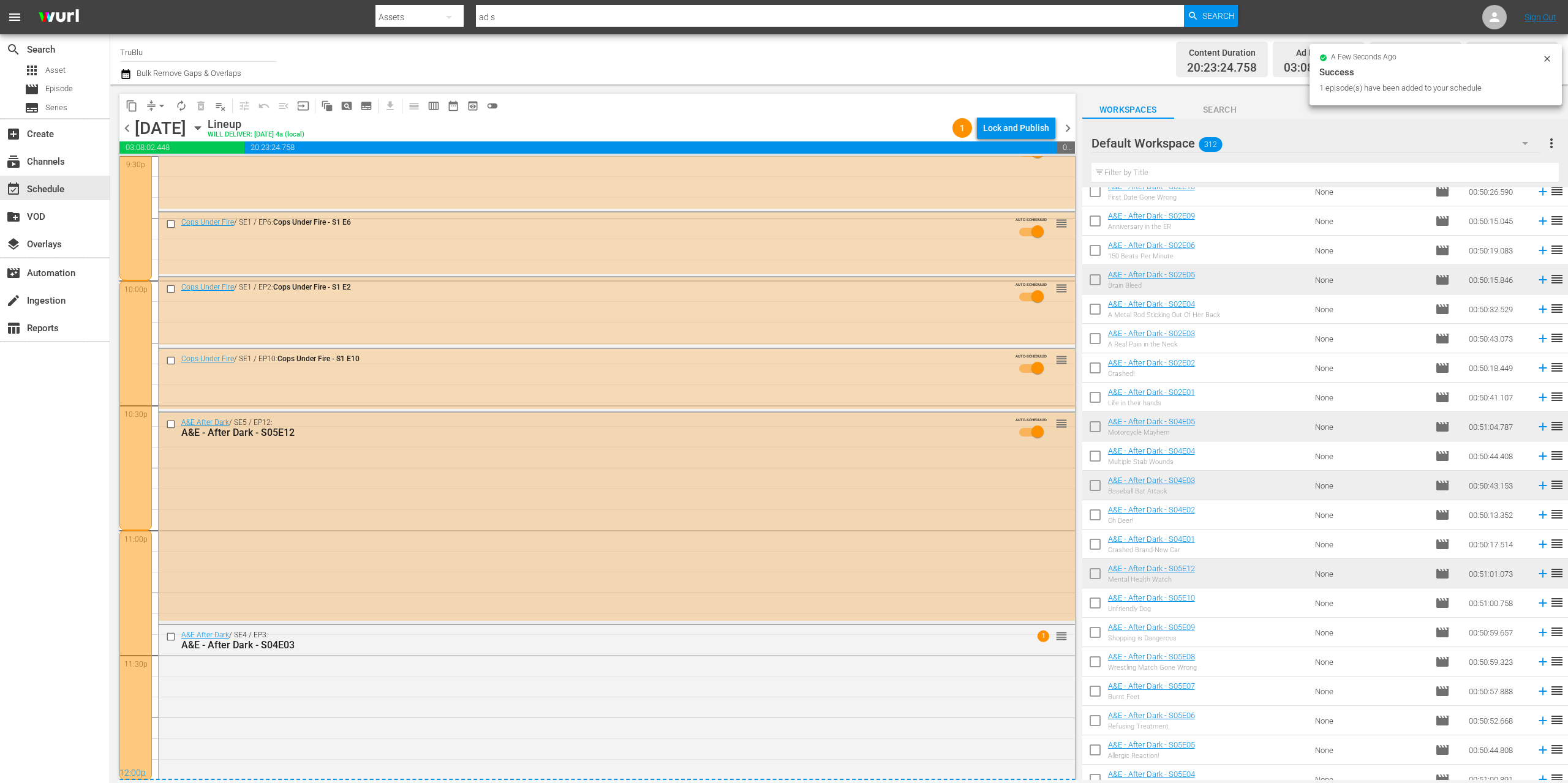
scroll to position [5427, 0]
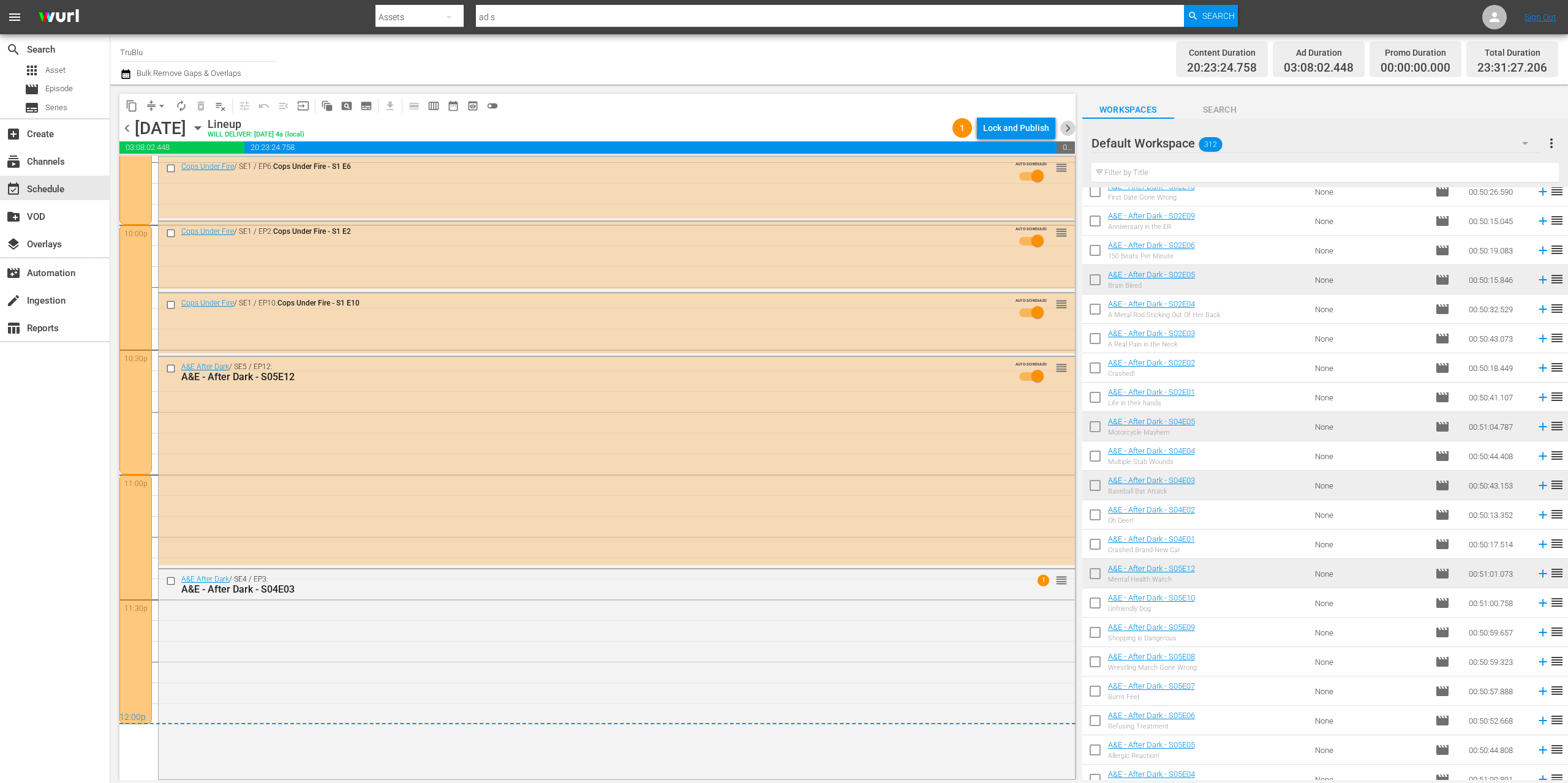
click at [1067, 127] on span "chevron_right" at bounding box center [1067, 128] width 15 height 15
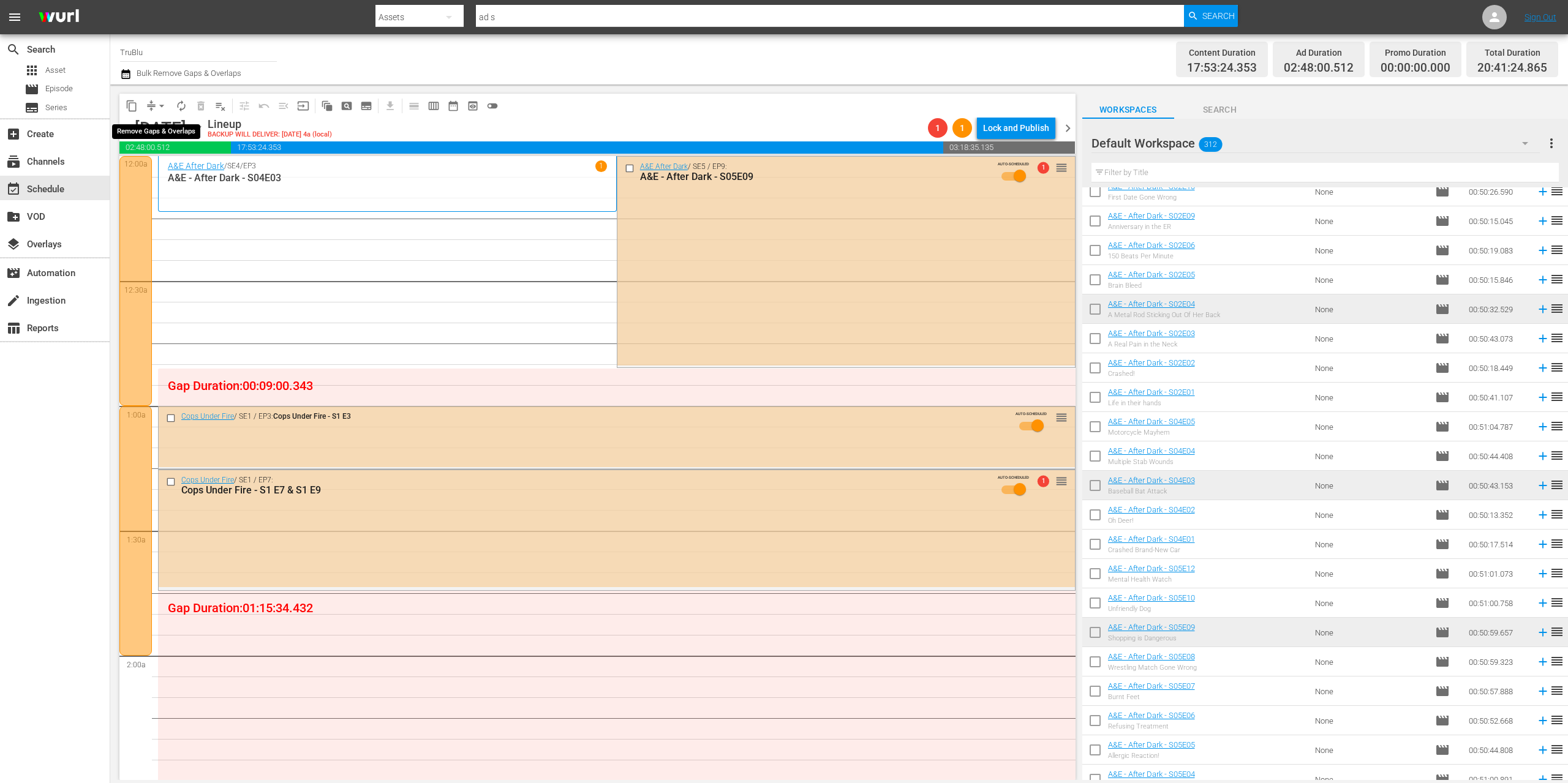
click at [158, 104] on span "arrow_drop_down" at bounding box center [161, 106] width 12 height 12
click at [198, 169] on li "Align to End of Previous Day" at bounding box center [162, 171] width 129 height 20
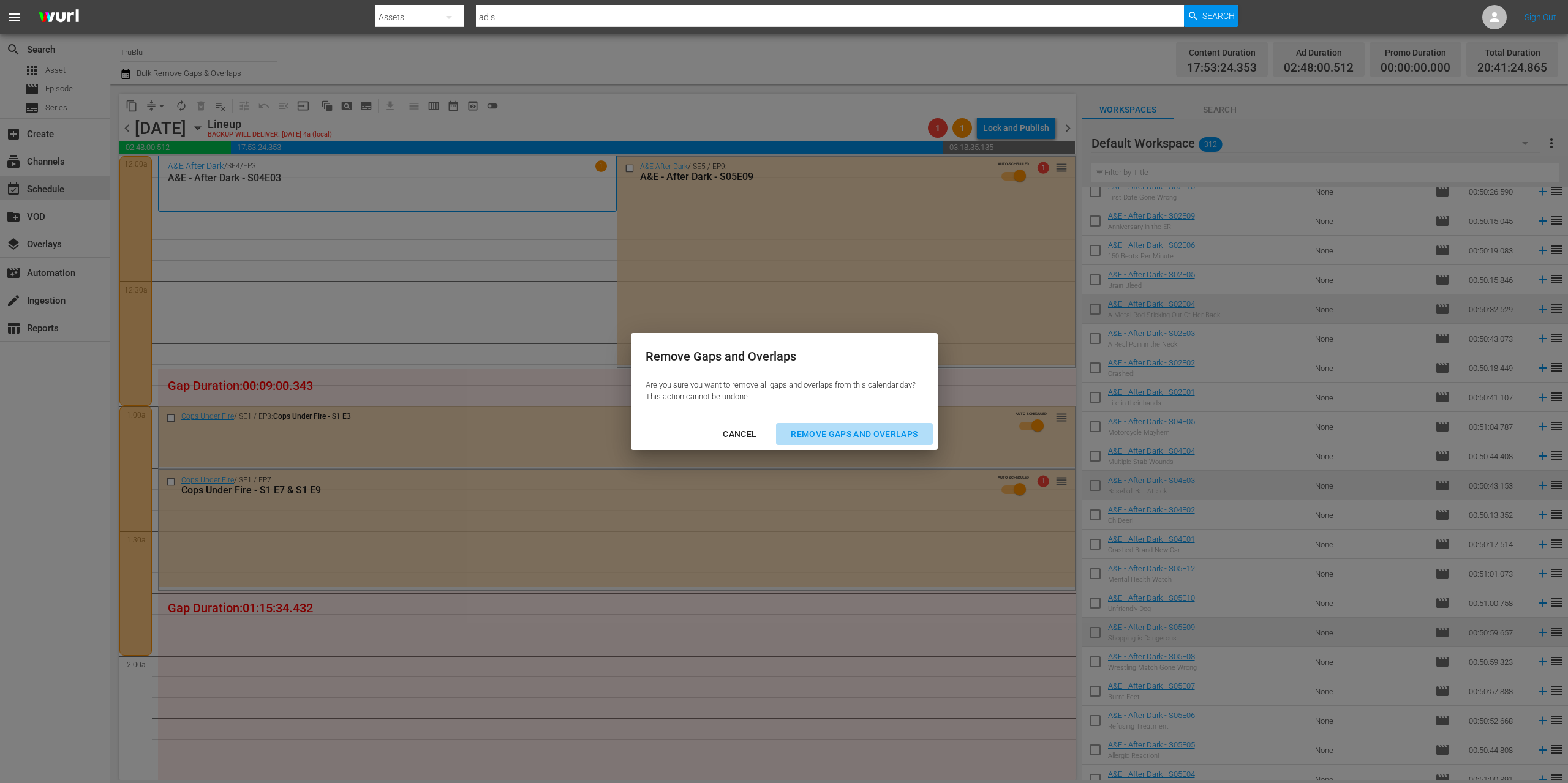
click at [836, 429] on div "Remove Gaps and Overlaps" at bounding box center [854, 434] width 146 height 15
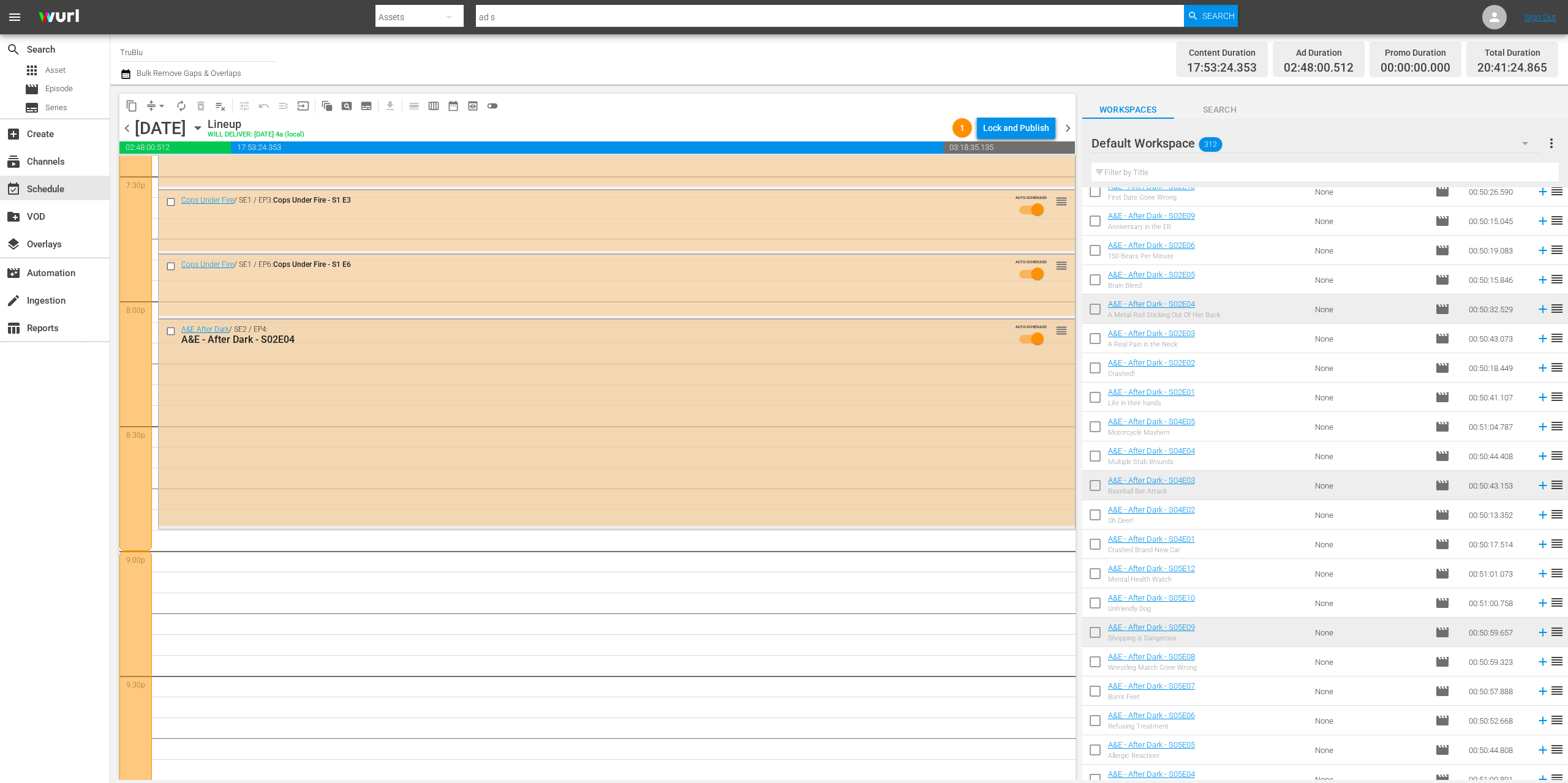
scroll to position [4853, 0]
click at [1055, 330] on span "reorder" at bounding box center [1061, 328] width 12 height 13
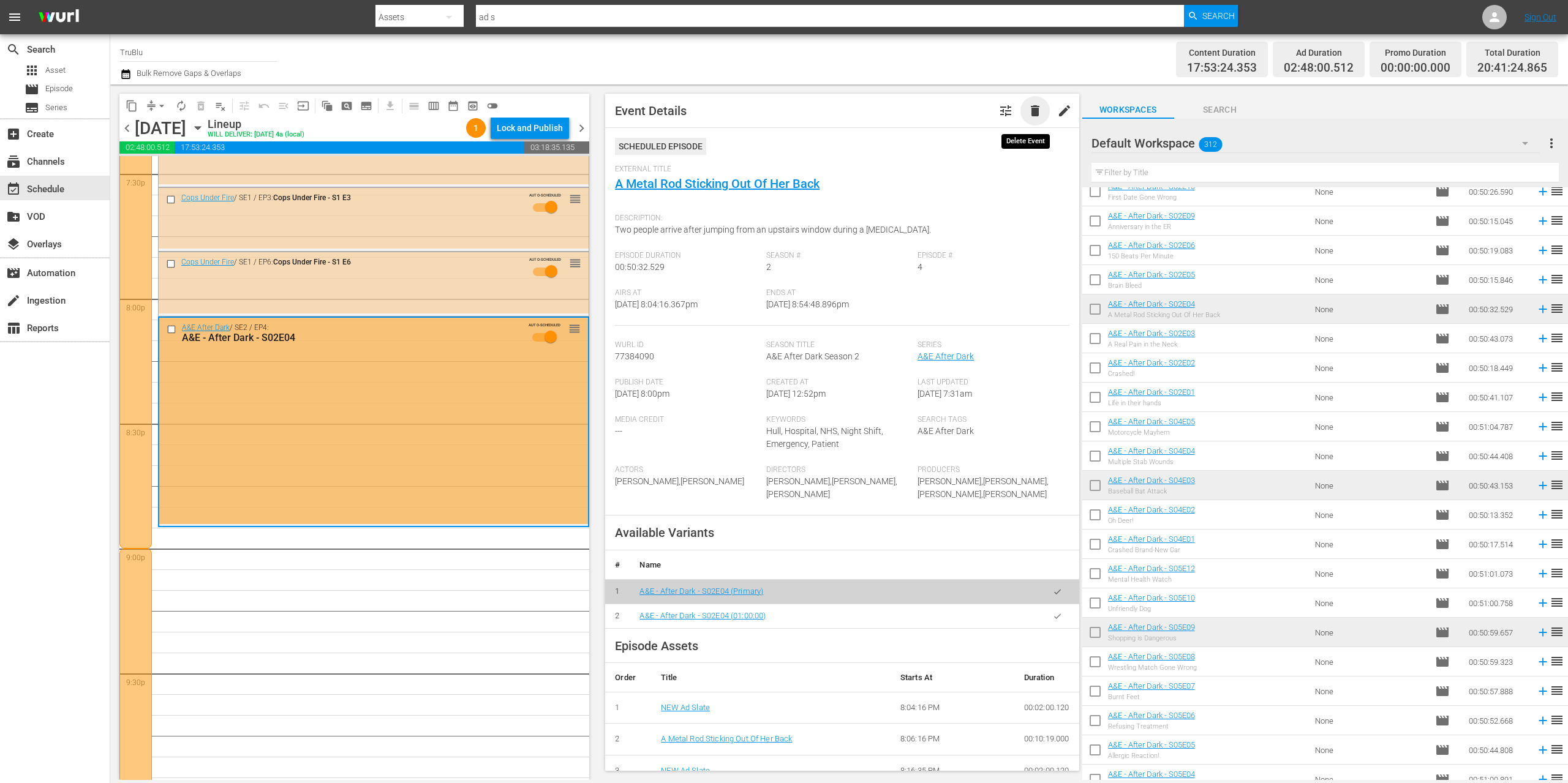
click at [1028, 109] on span "delete" at bounding box center [1035, 111] width 15 height 15
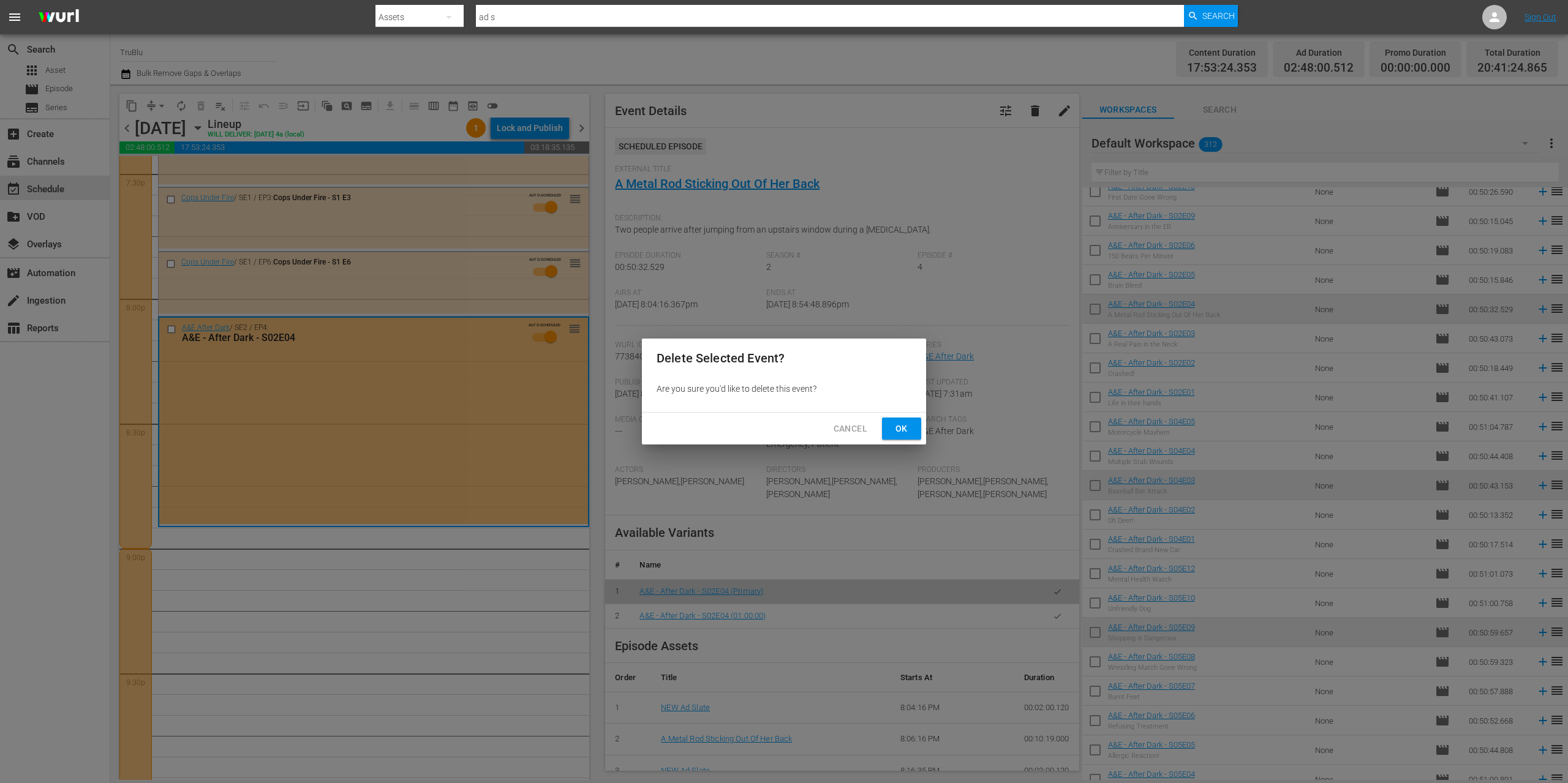
click at [908, 429] on span "Ok" at bounding box center [901, 429] width 19 height 15
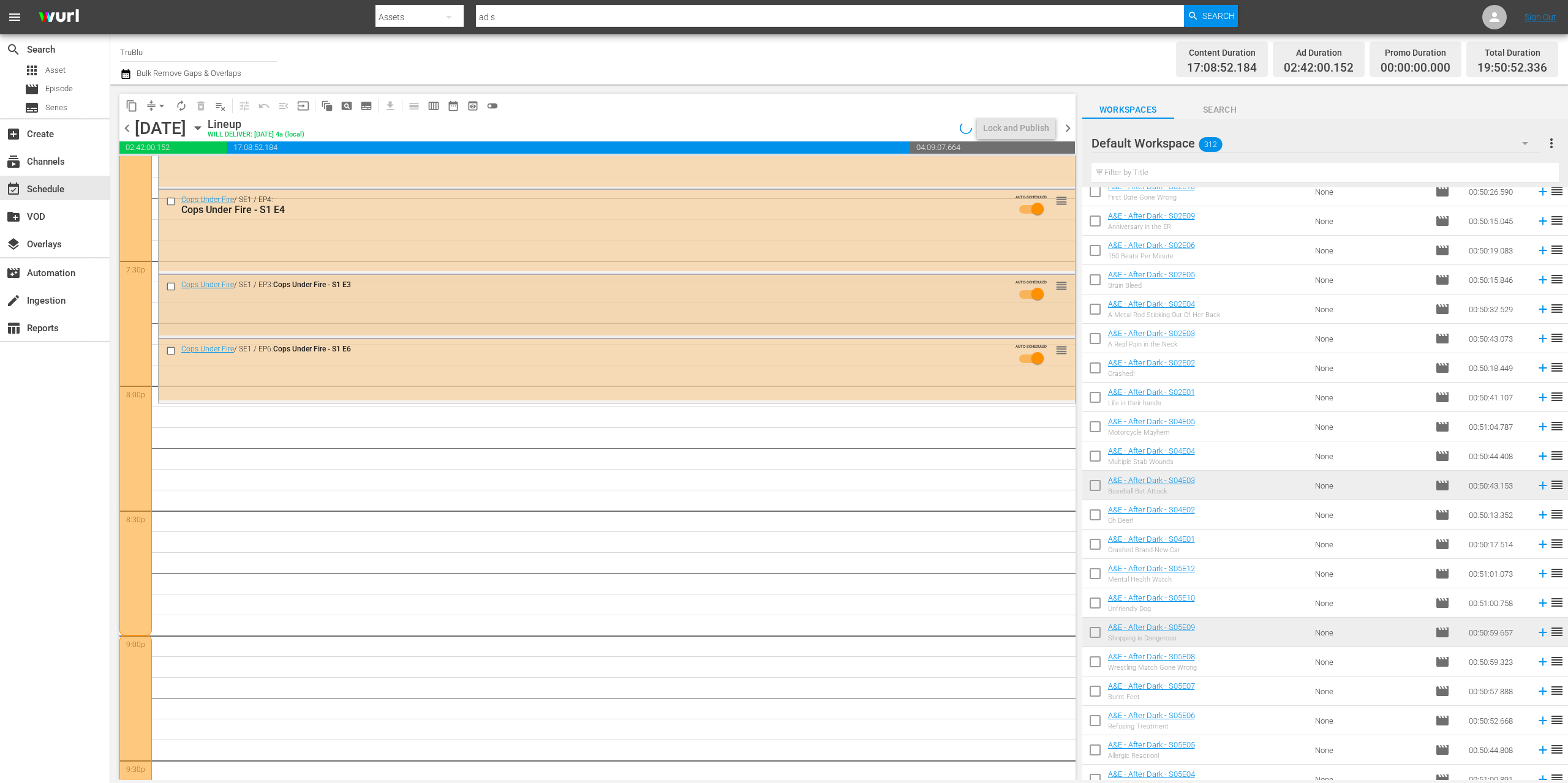
scroll to position [4669, 0]
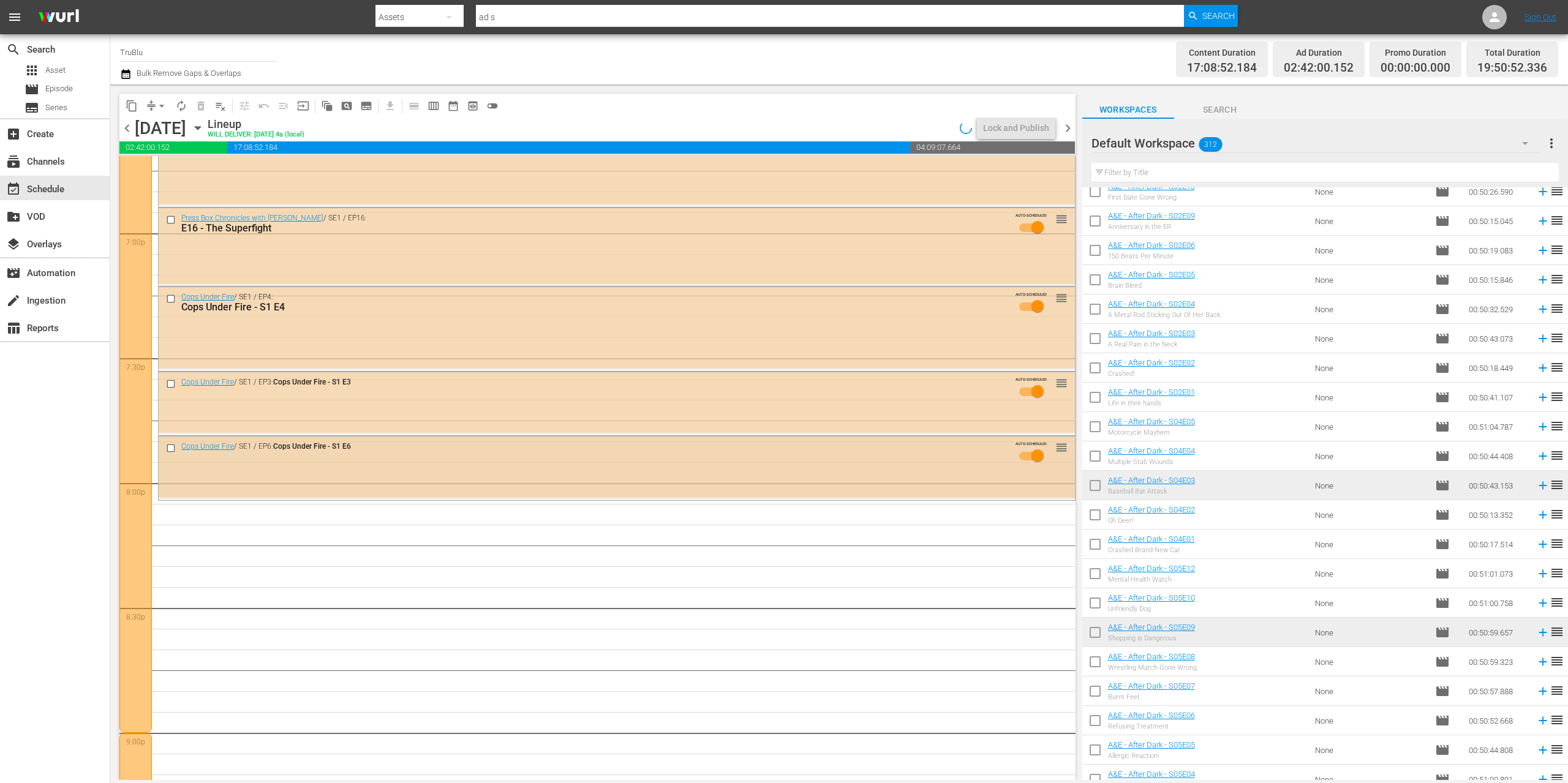
click at [1055, 450] on span "reorder" at bounding box center [1061, 447] width 12 height 13
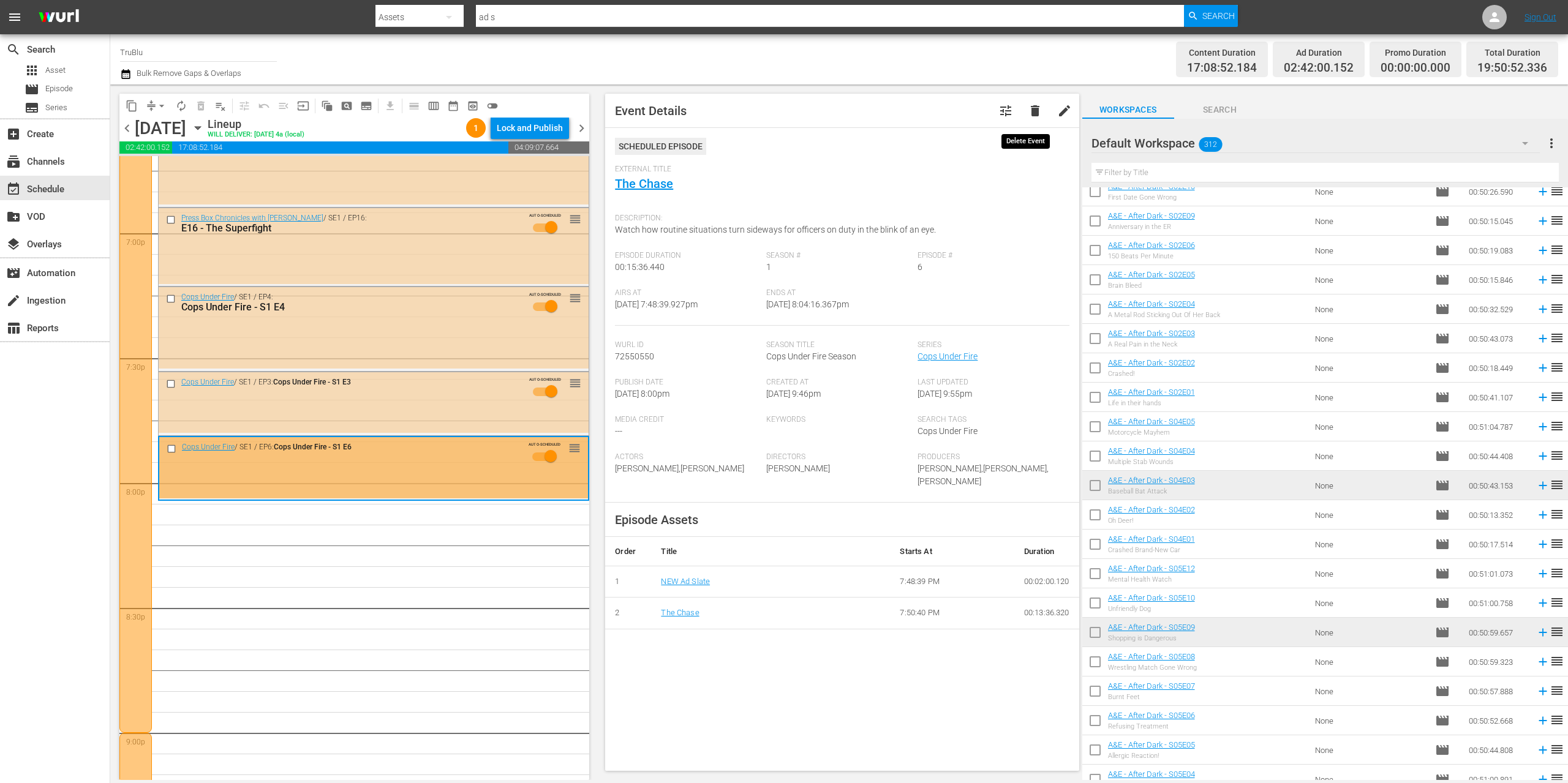
click at [1028, 109] on span "delete" at bounding box center [1035, 111] width 15 height 15
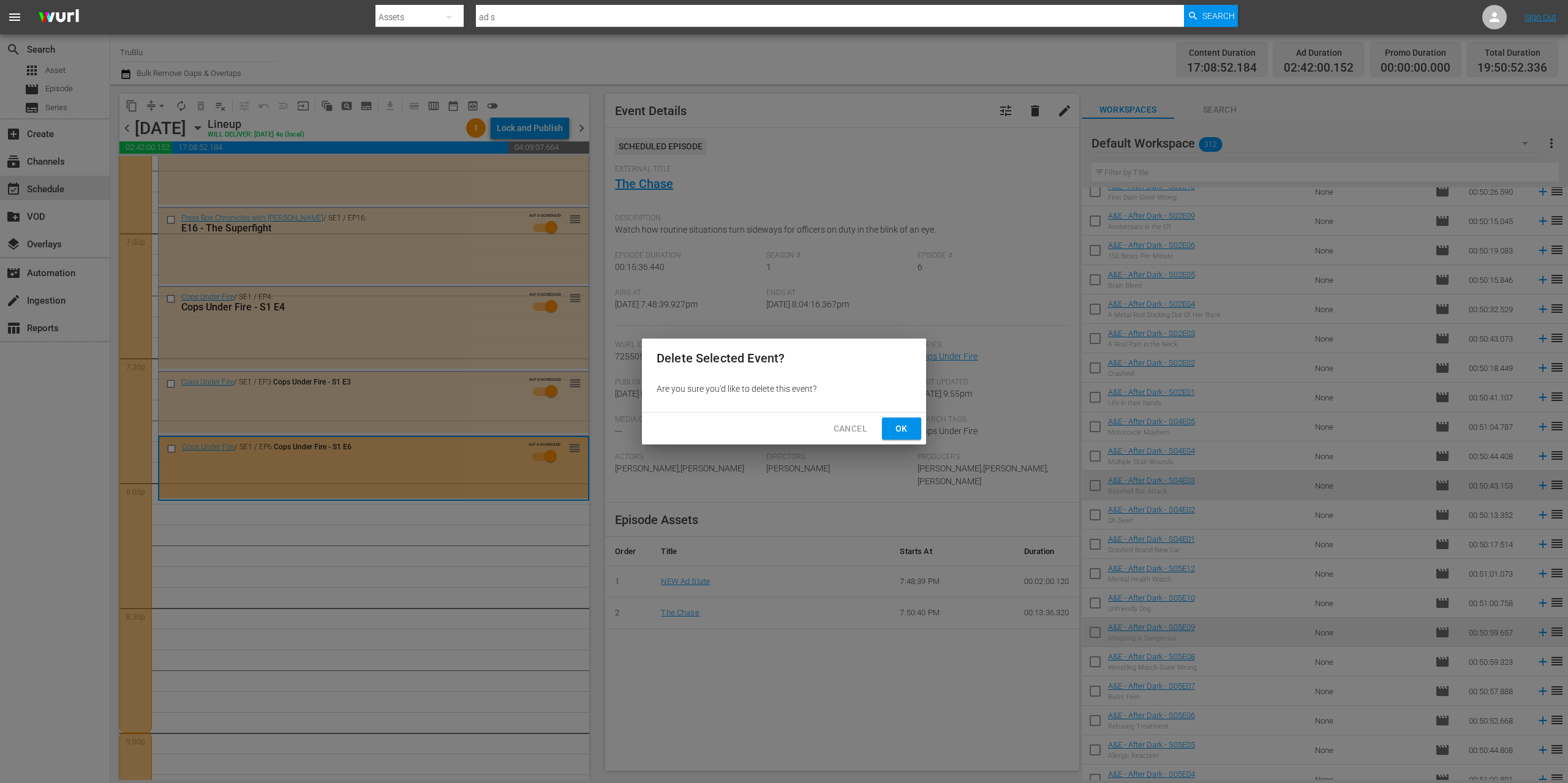
click at [916, 435] on button "Ok" at bounding box center [901, 429] width 40 height 23
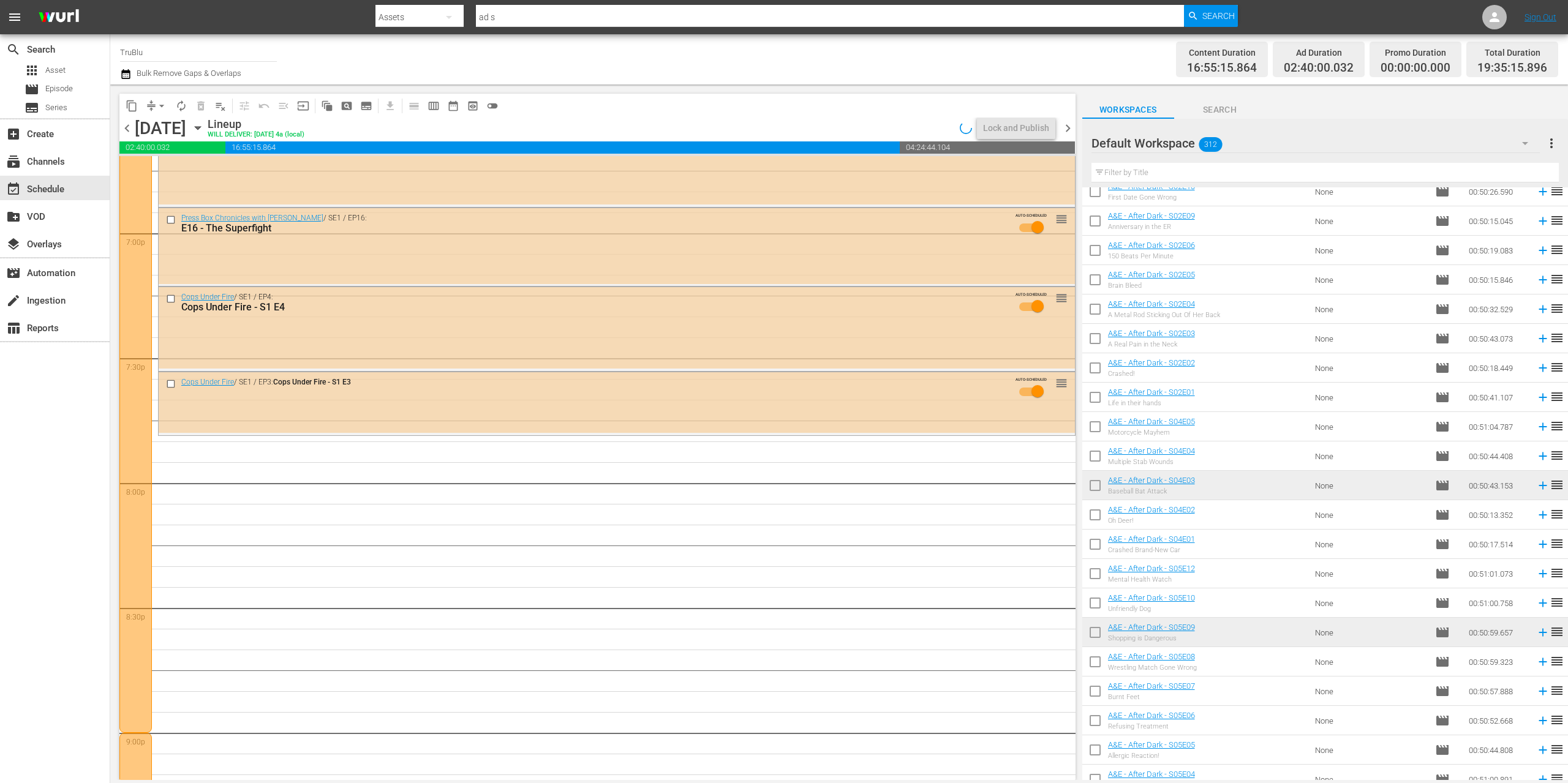
click at [1052, 396] on div "AUTO-SCHEDULED reorder" at bounding box center [1035, 390] width 62 height 28
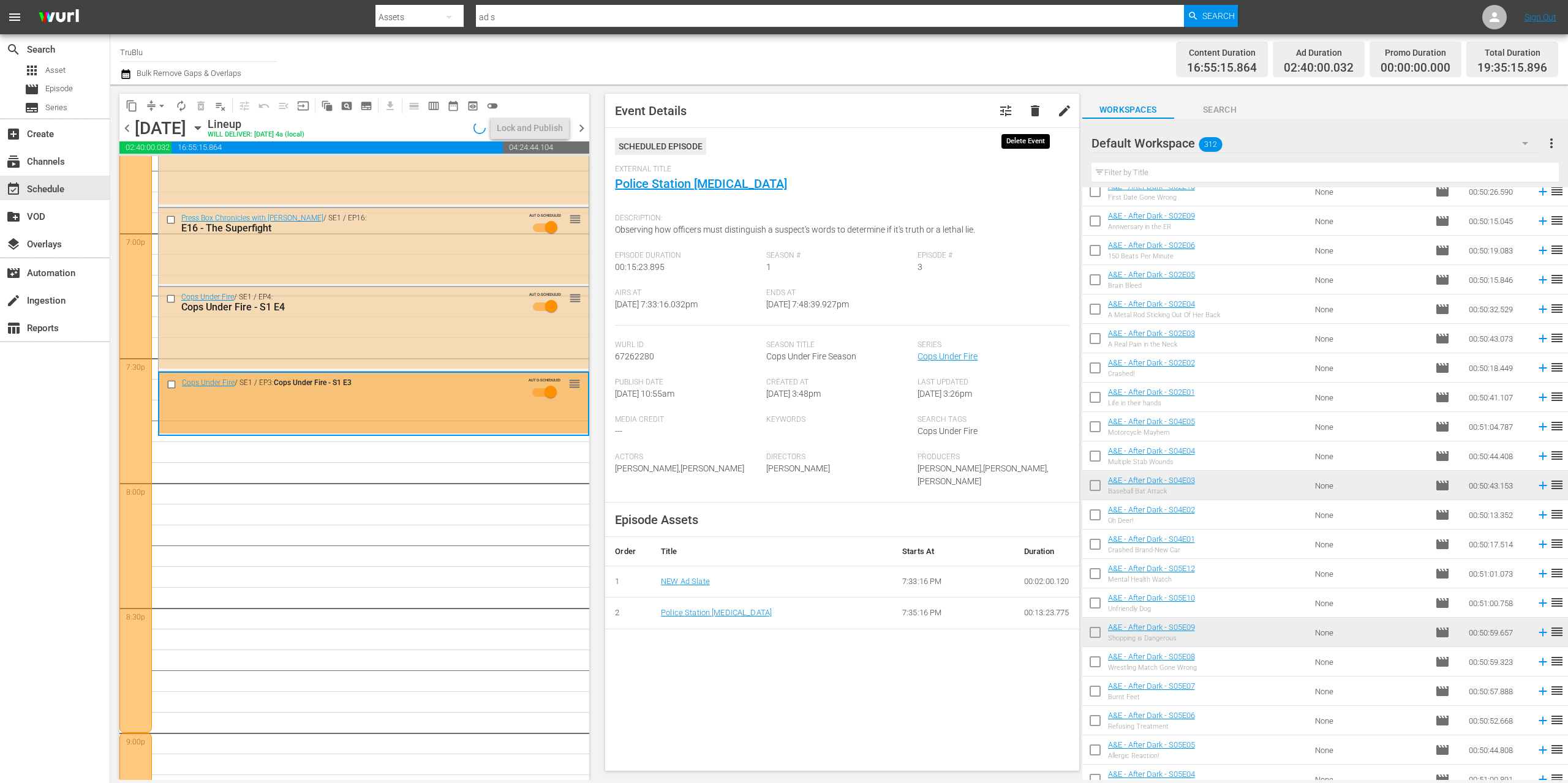
click at [1028, 113] on span "delete" at bounding box center [1035, 111] width 15 height 15
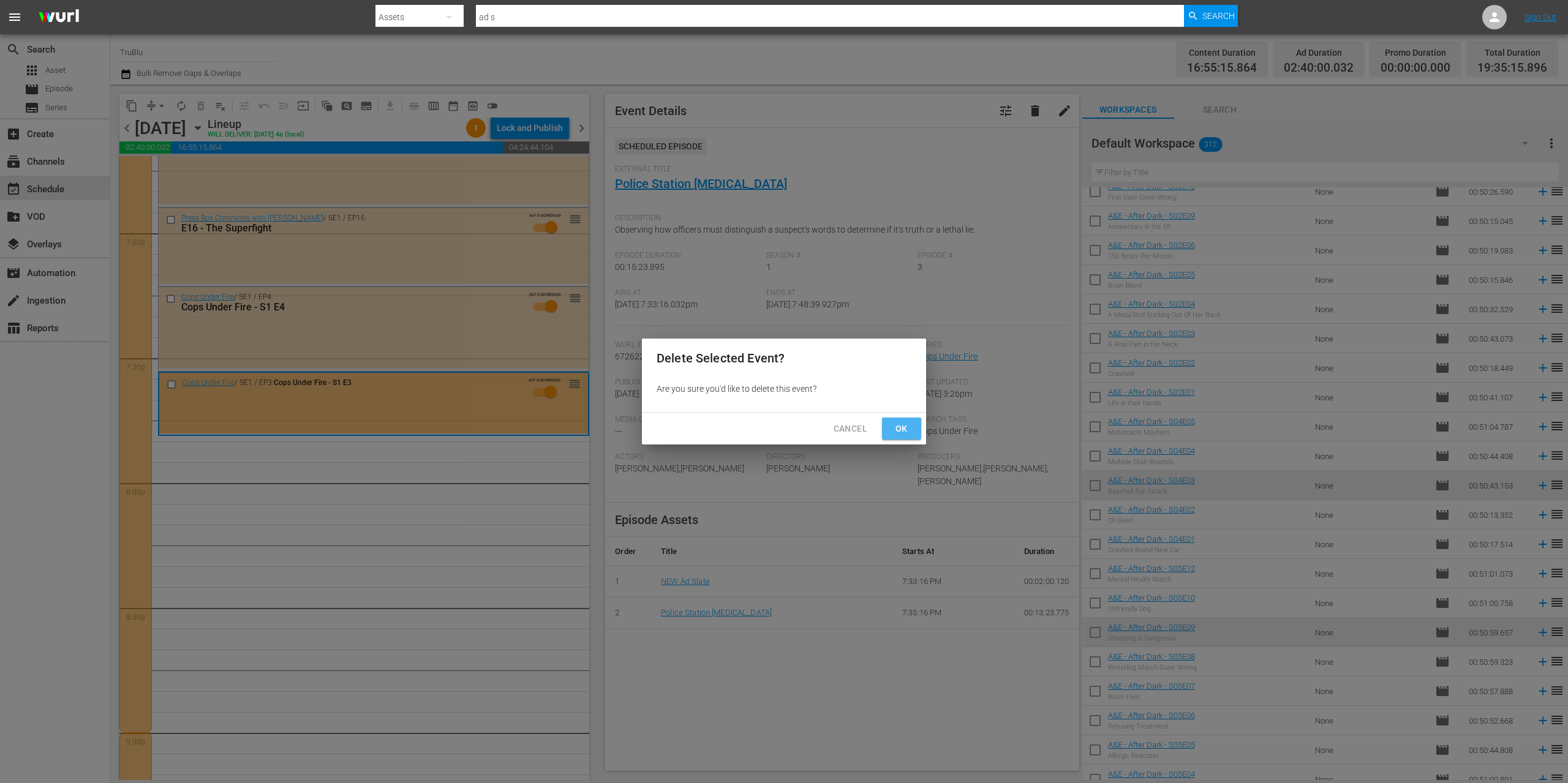
click at [899, 427] on span "Ok" at bounding box center [901, 429] width 19 height 15
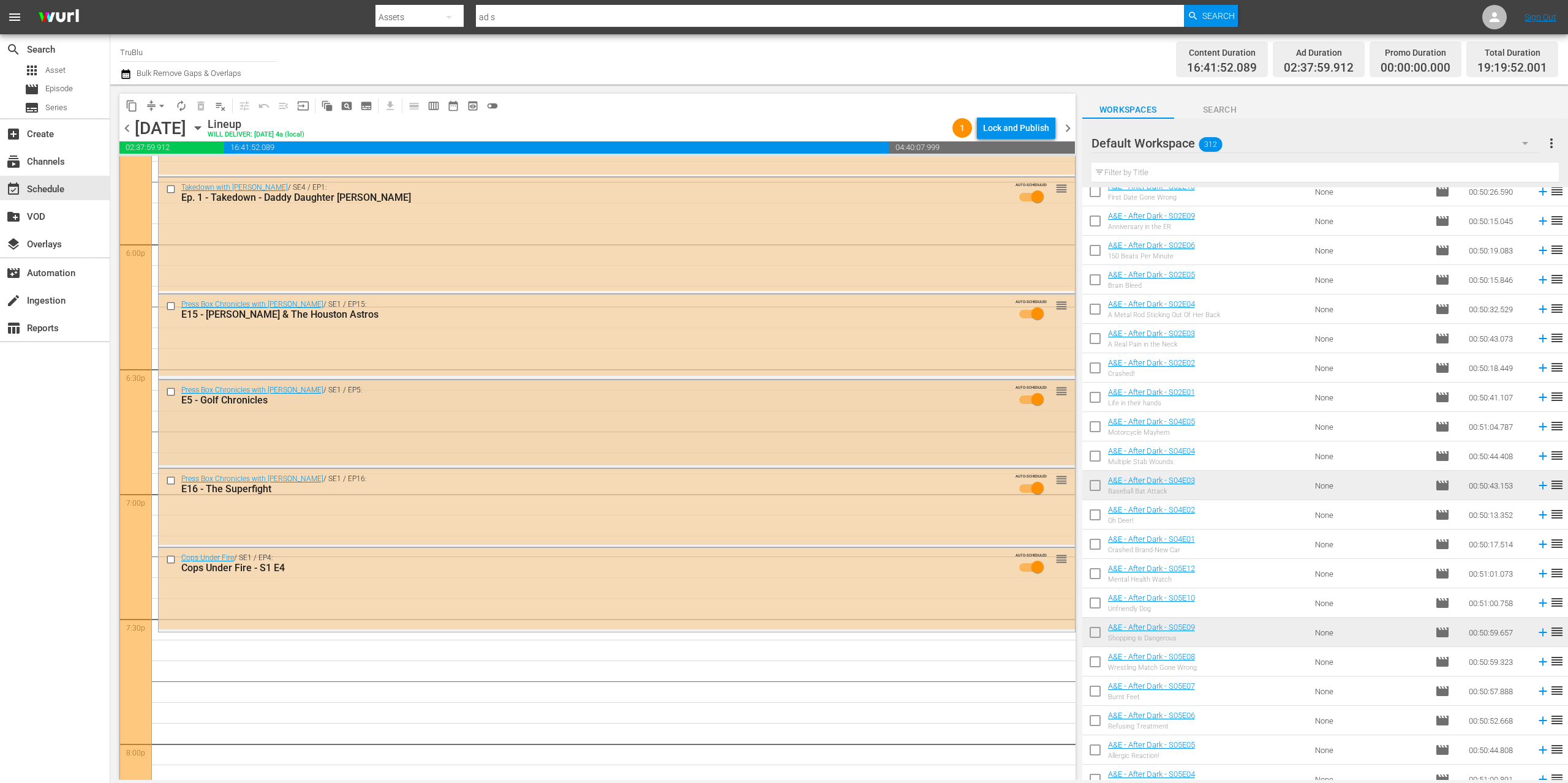
scroll to position [4406, 0]
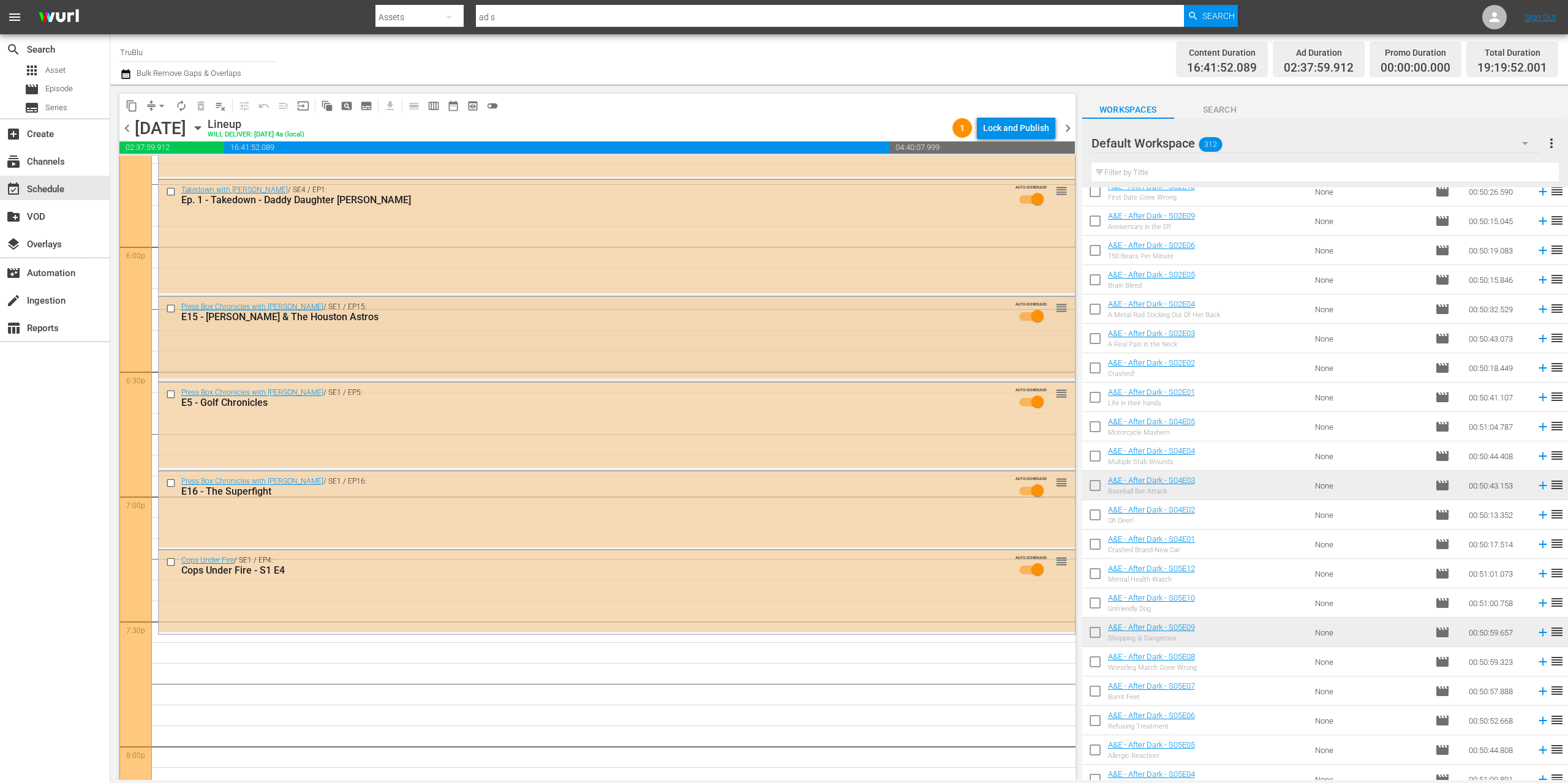
click at [167, 305] on input "checkbox" at bounding box center [172, 309] width 13 height 11
click at [175, 394] on input "checkbox" at bounding box center [172, 395] width 13 height 11
click at [175, 481] on input "checkbox" at bounding box center [172, 484] width 13 height 11
click at [171, 559] on input "checkbox" at bounding box center [172, 563] width 13 height 11
click at [201, 110] on span "delete_forever_outlined" at bounding box center [201, 106] width 12 height 12
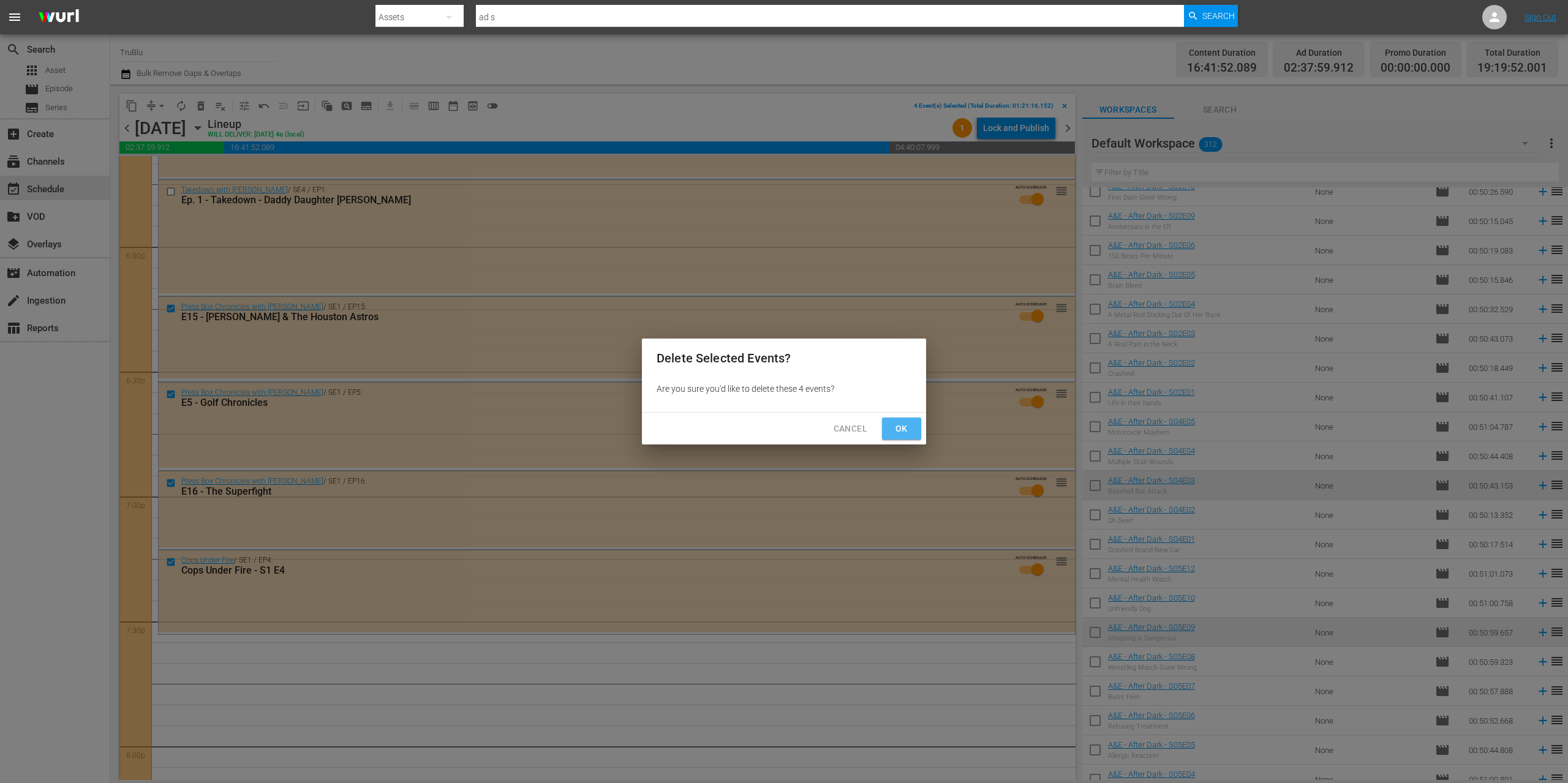
click at [907, 427] on span "Ok" at bounding box center [901, 429] width 19 height 15
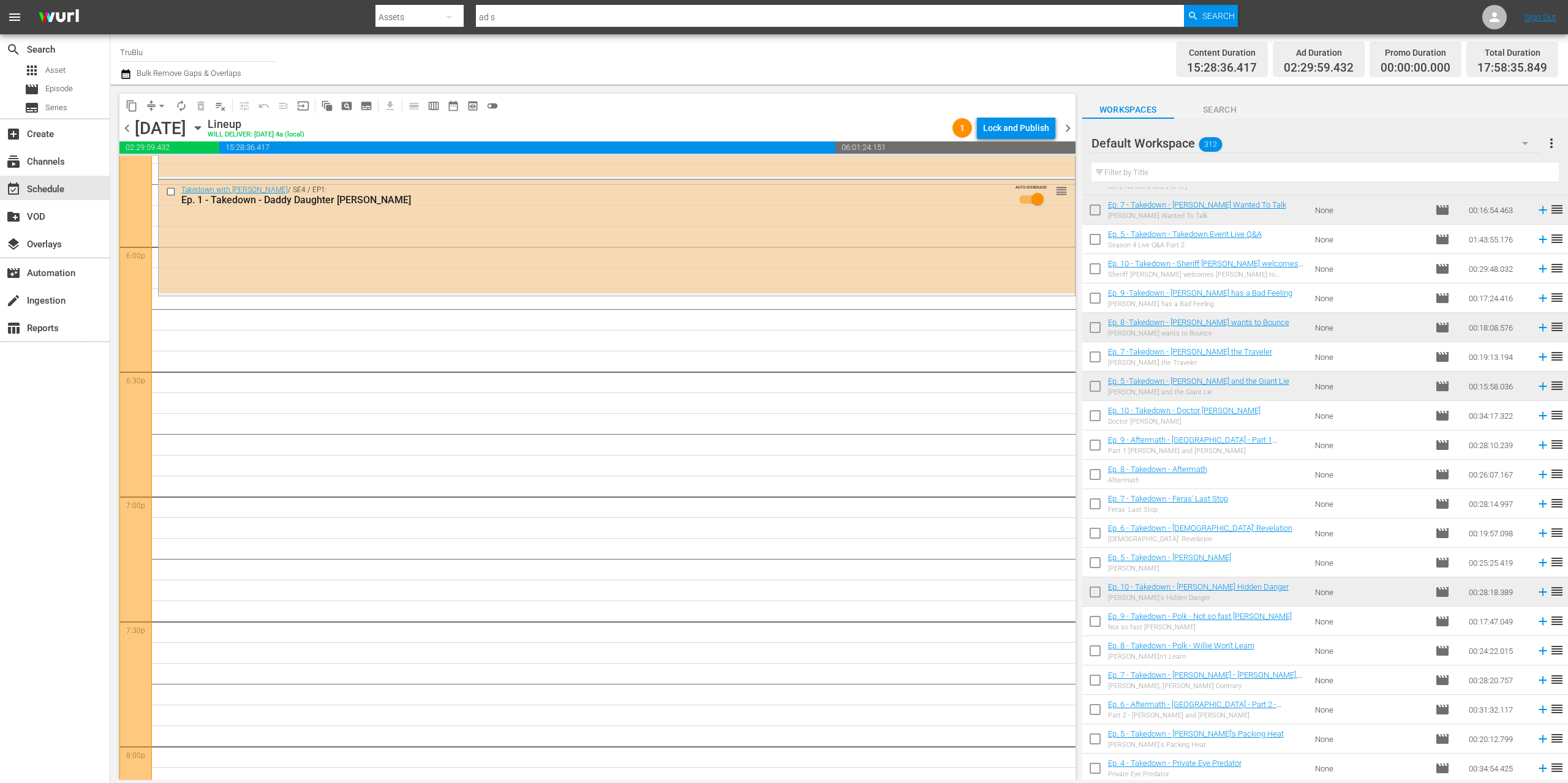
scroll to position [7425, 0]
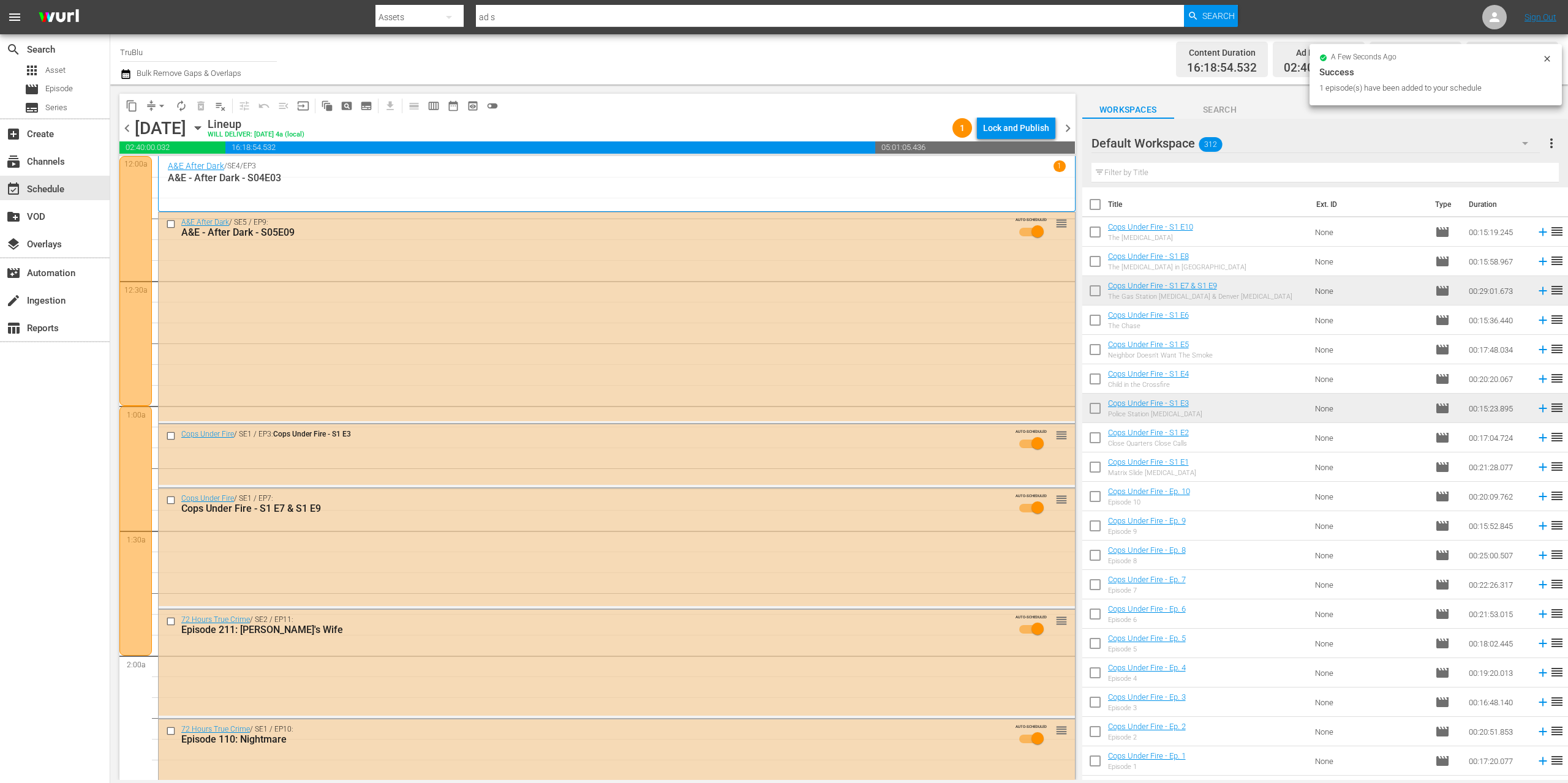
scroll to position [7425, 0]
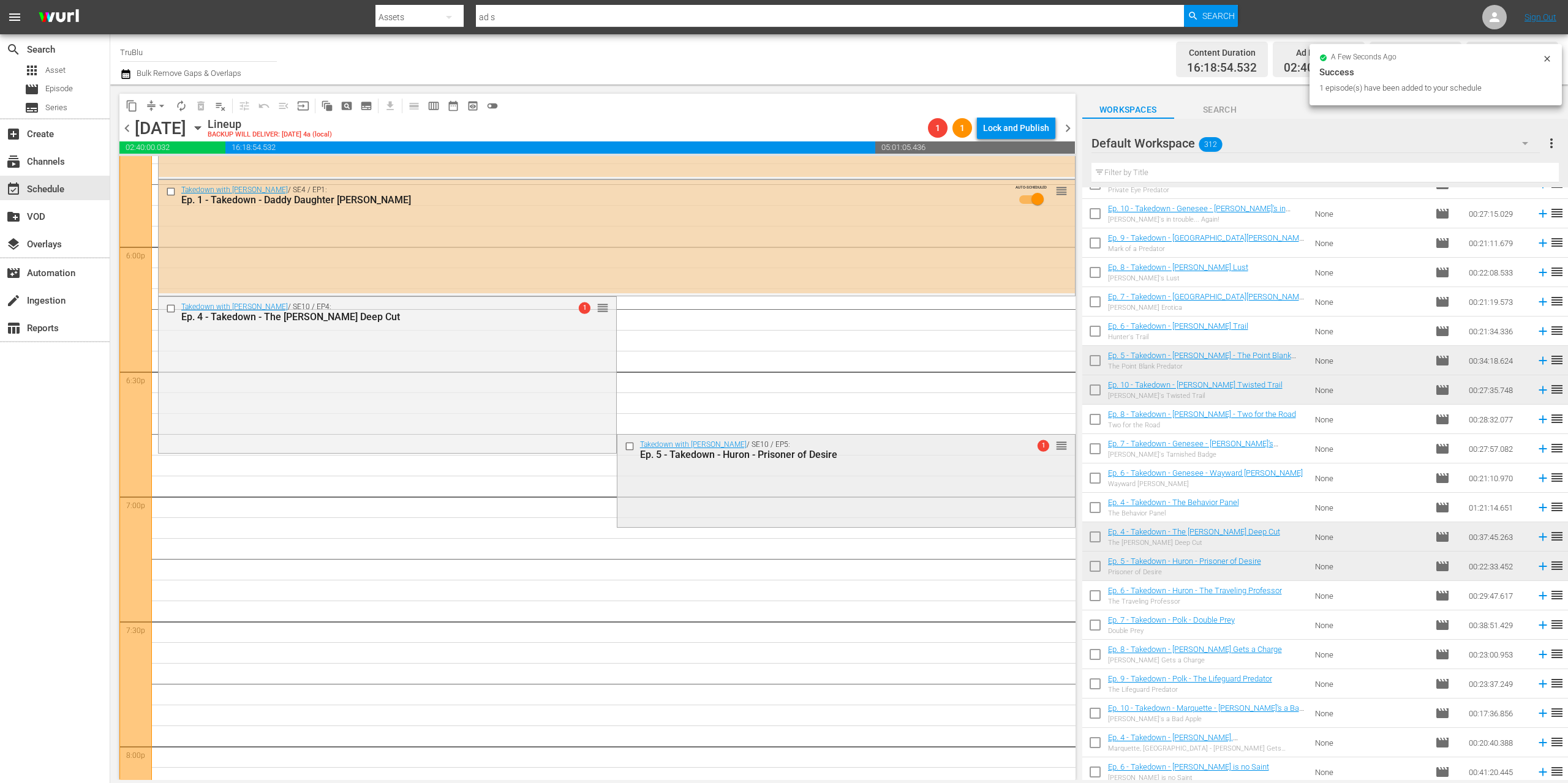
click at [947, 498] on div "Takedown with Chris Hansen / SE10 / EP5: Ep. 5 - Takedown - Huron - Prisoner of…" at bounding box center [846, 480] width 458 height 90
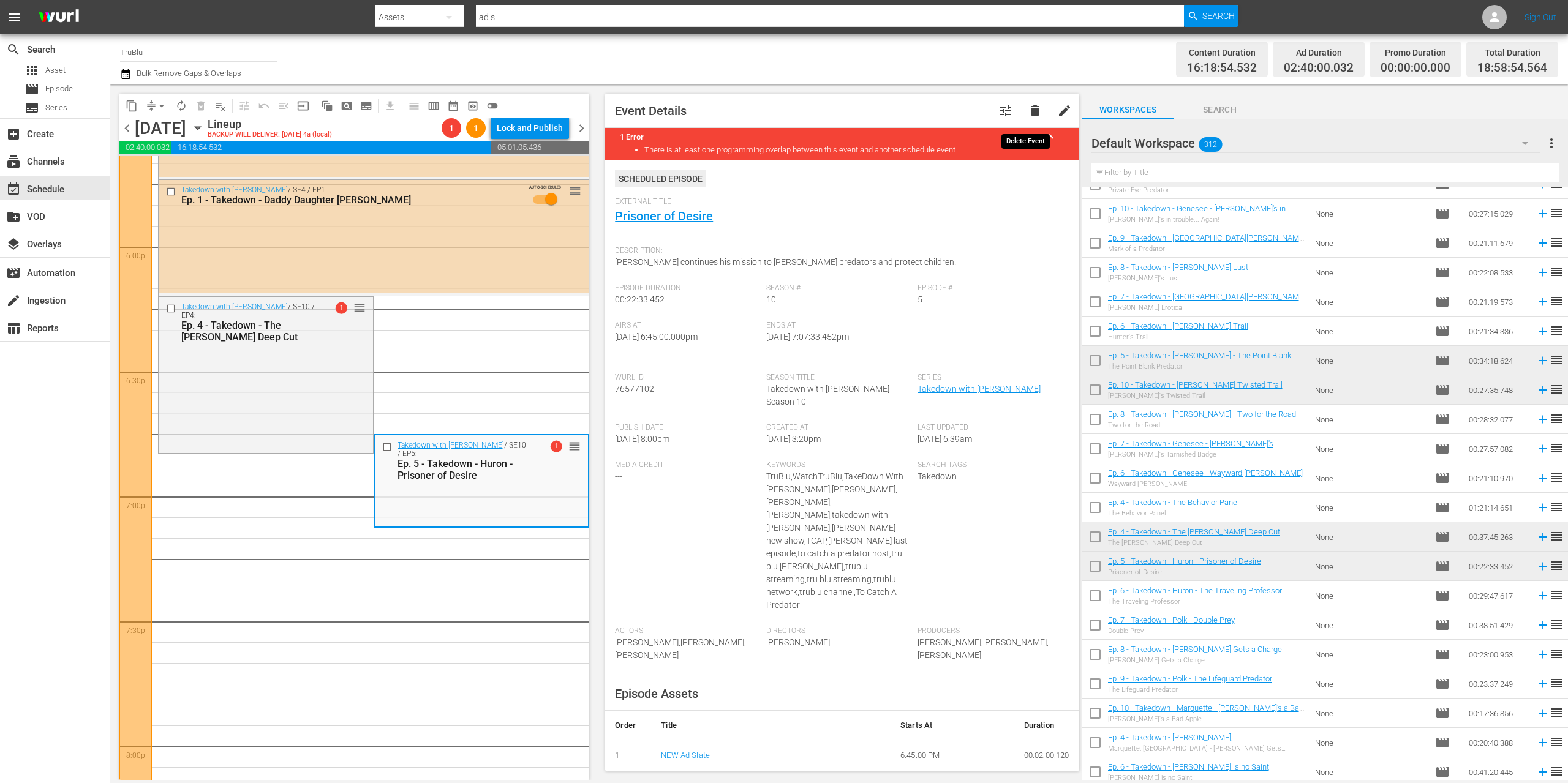
click at [1031, 112] on span "delete" at bounding box center [1035, 111] width 15 height 15
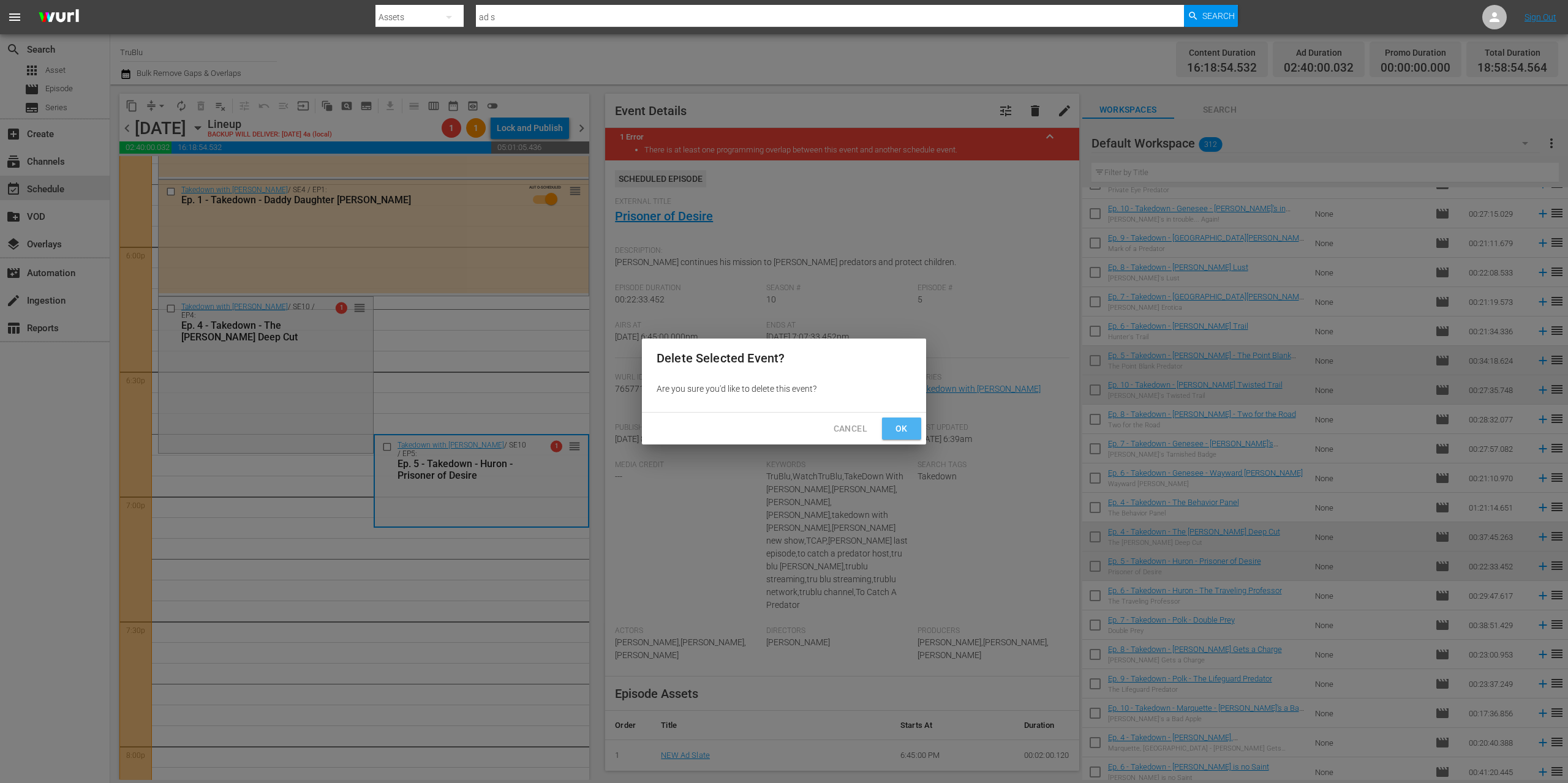
click at [888, 430] on button "Ok" at bounding box center [901, 429] width 40 height 23
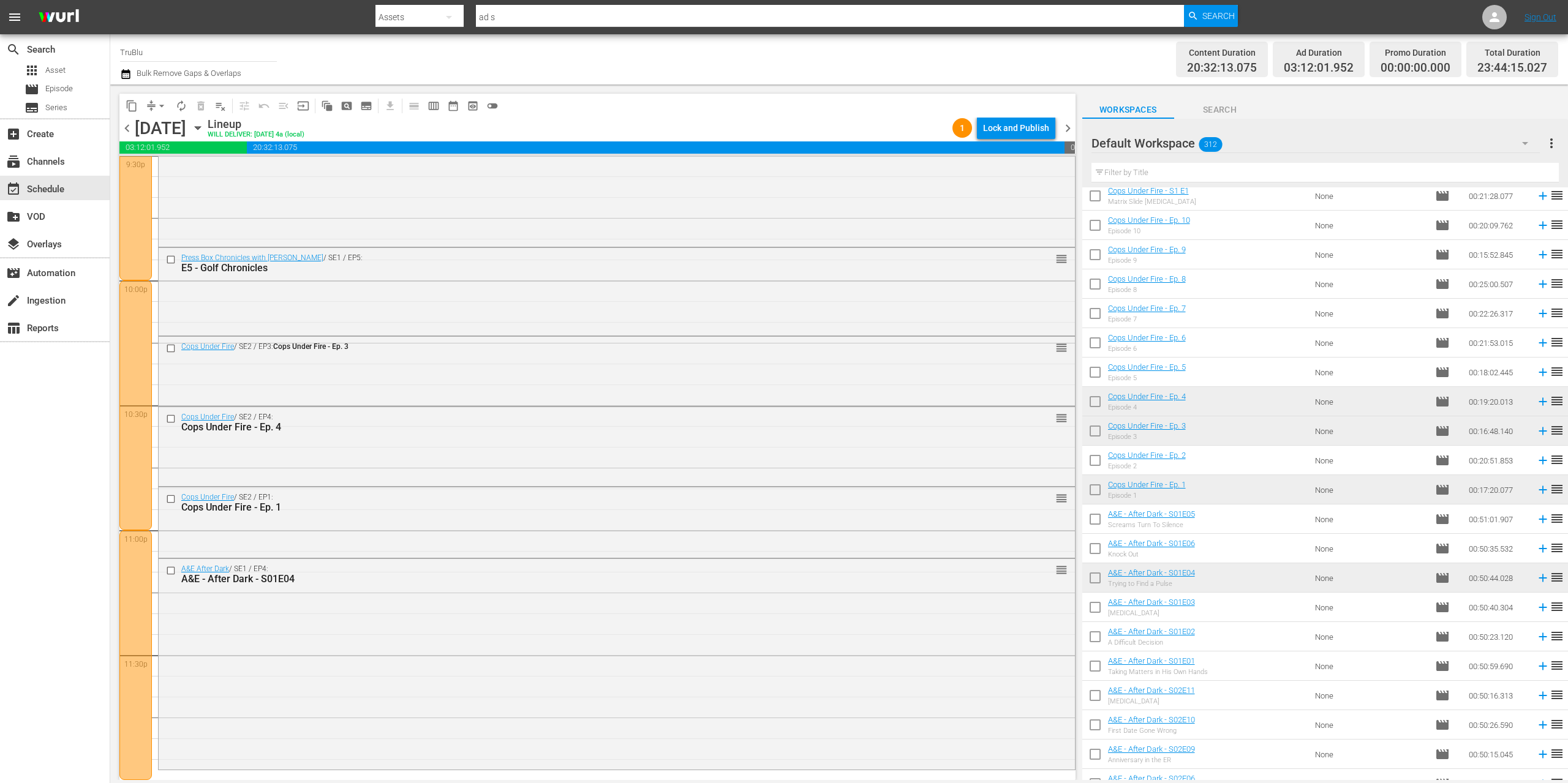
scroll to position [5369, 0]
click at [1070, 127] on span "chevron_right" at bounding box center [1067, 128] width 15 height 15
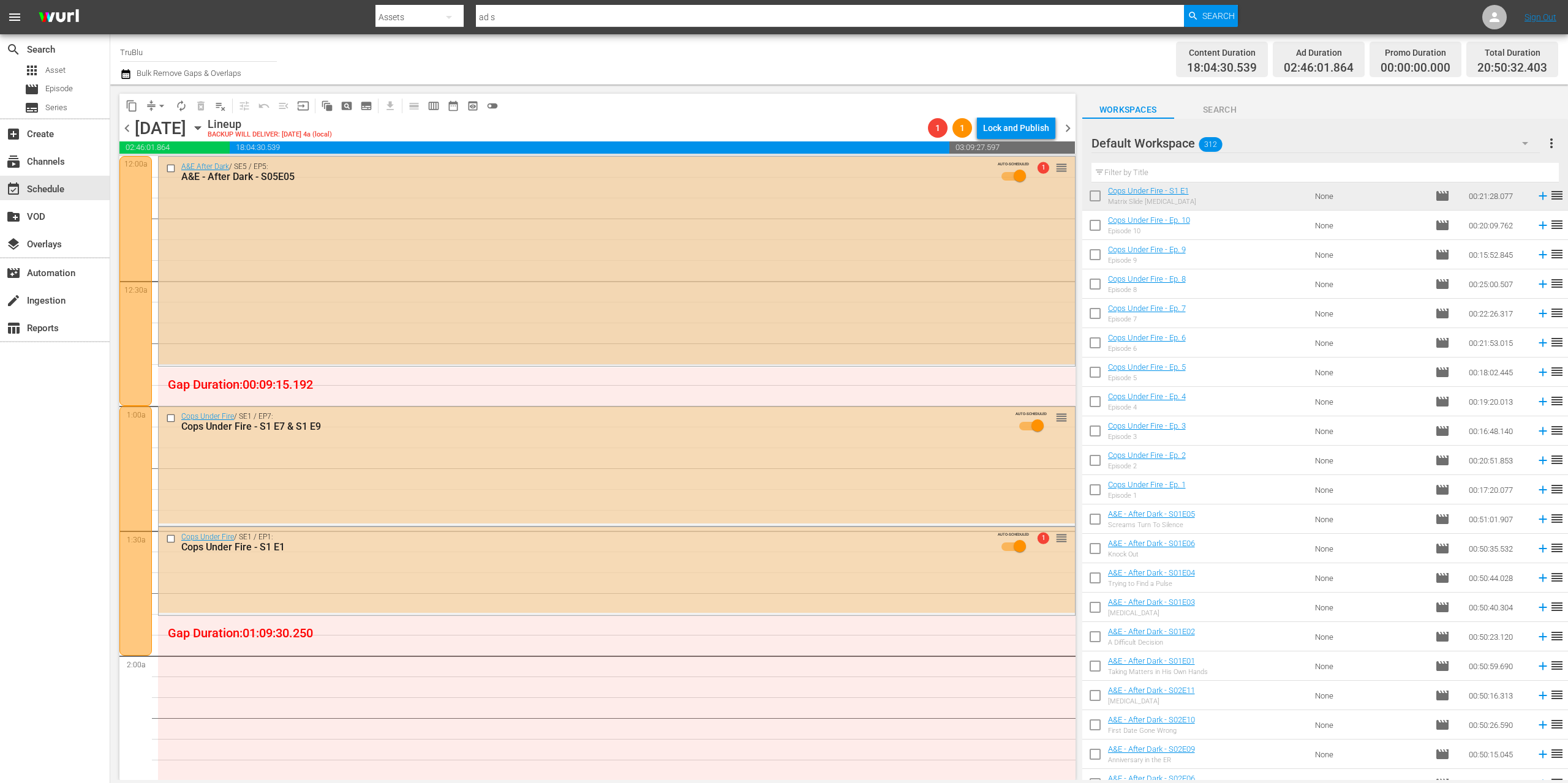
click at [1055, 169] on span "reorder" at bounding box center [1061, 167] width 12 height 13
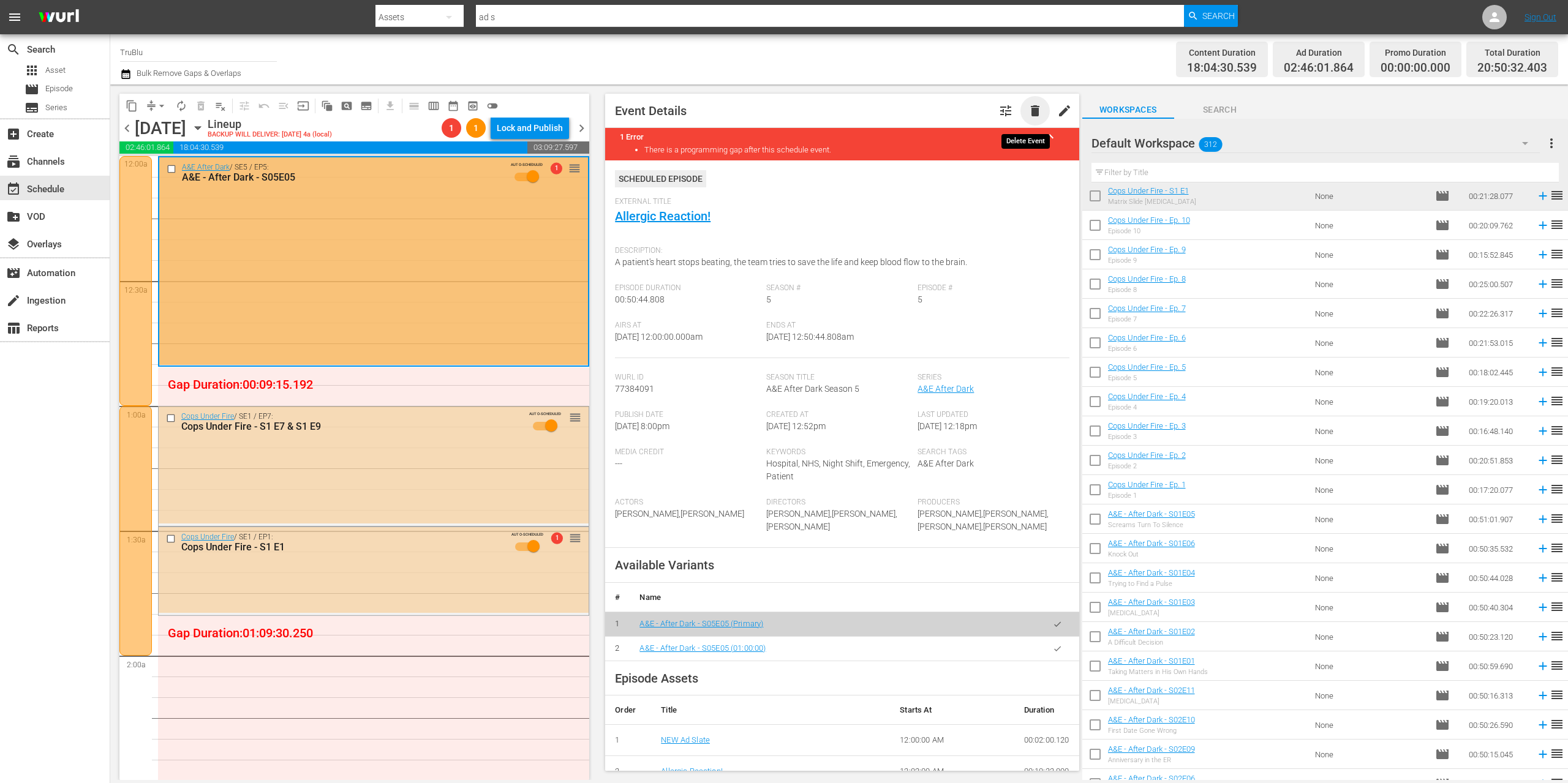
click at [1028, 107] on span "delete" at bounding box center [1035, 111] width 15 height 15
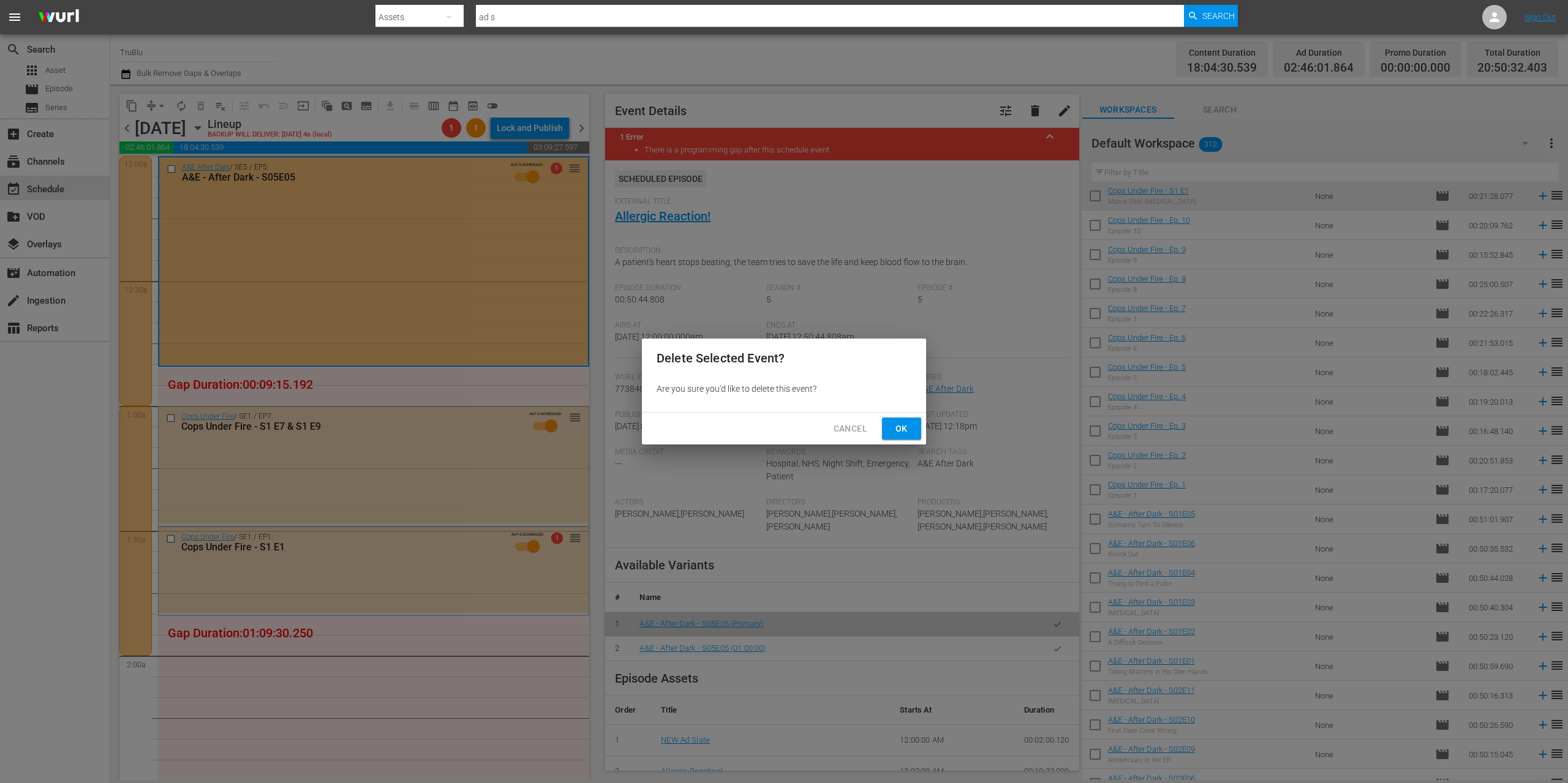
click at [907, 426] on span "Ok" at bounding box center [901, 429] width 19 height 15
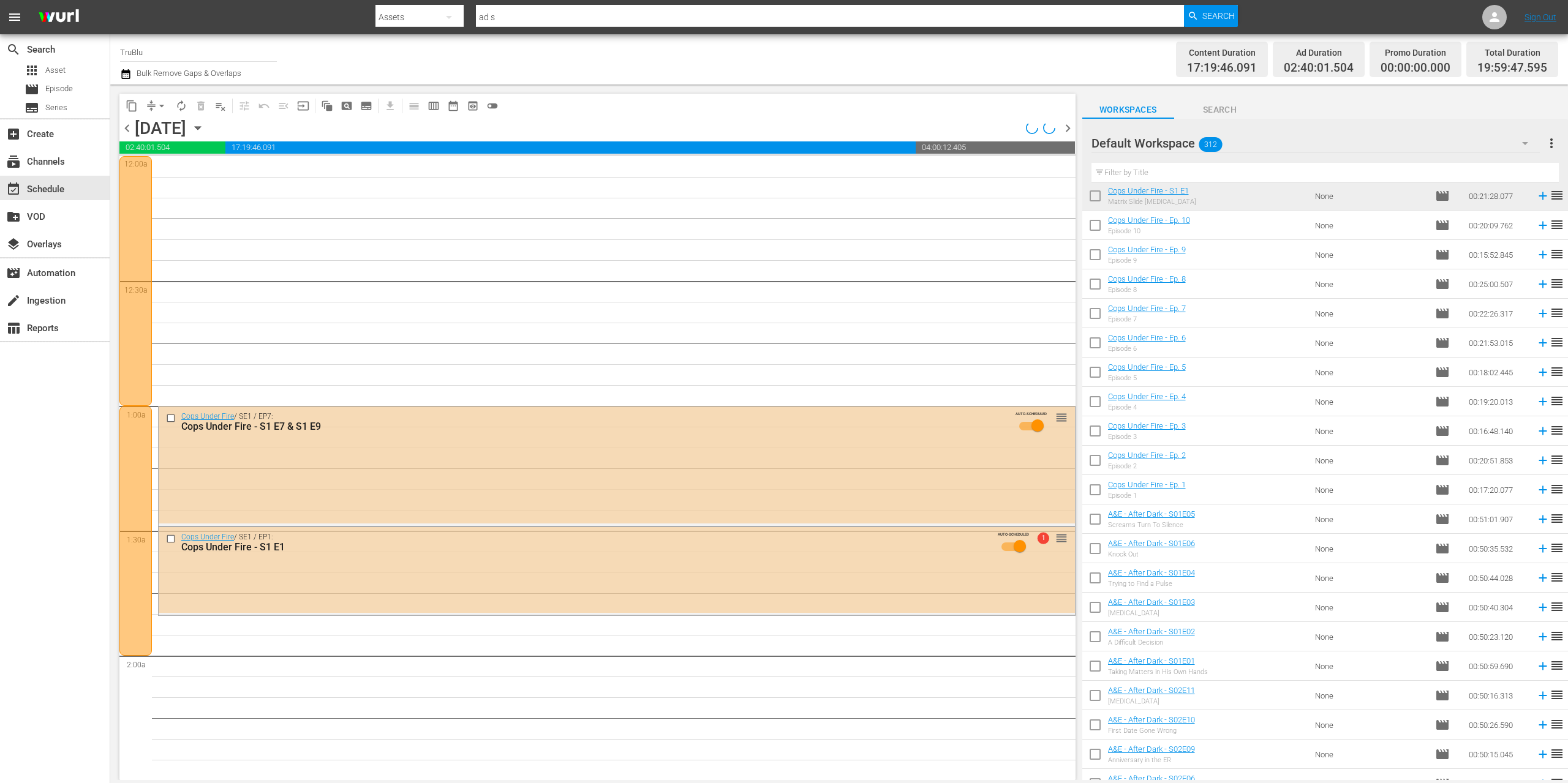
click at [127, 127] on span "chevron_left" at bounding box center [127, 128] width 15 height 15
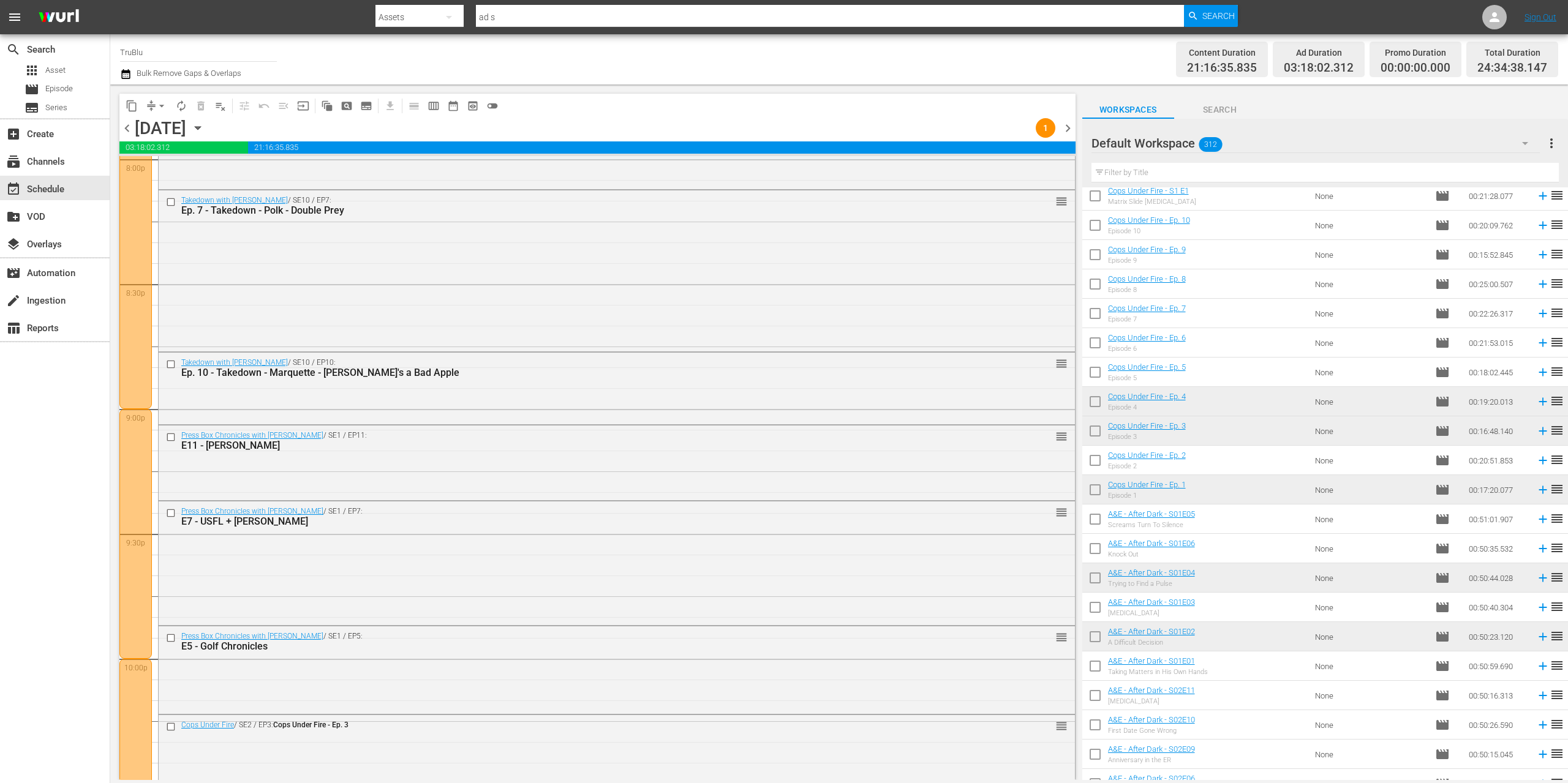
scroll to position [4207, 0]
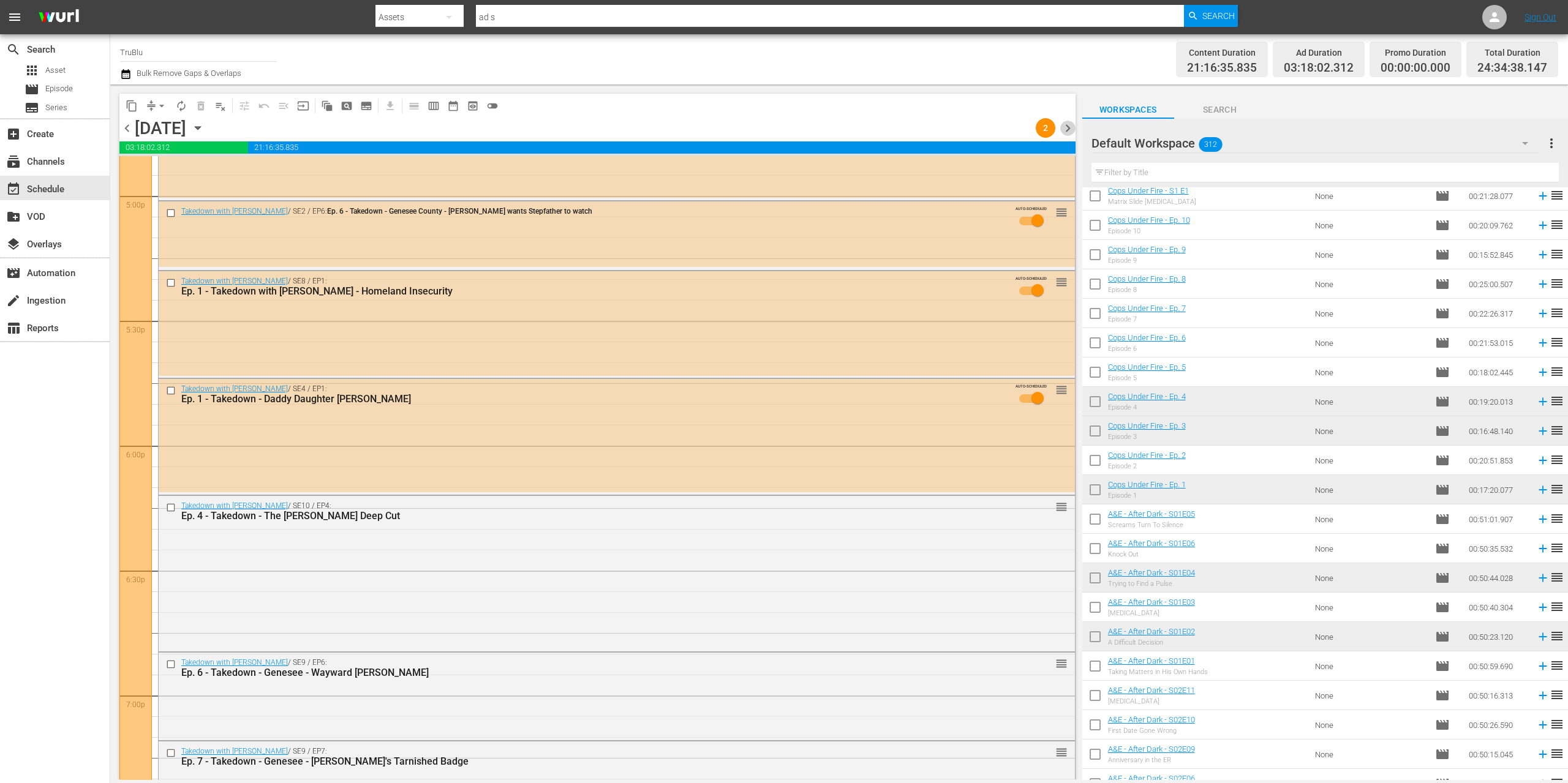
click at [1066, 128] on span "chevron_right" at bounding box center [1067, 128] width 15 height 15
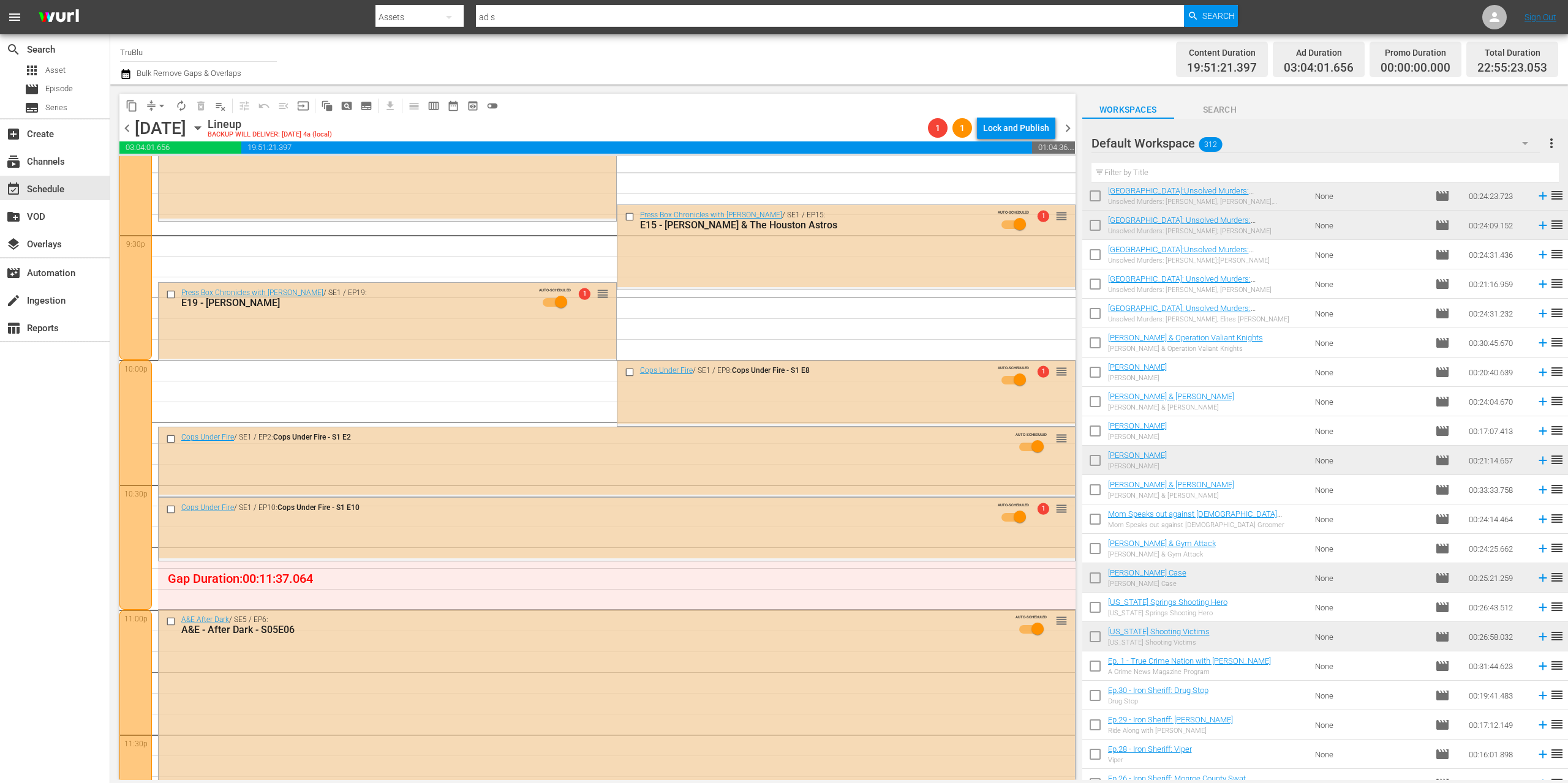
scroll to position [5372, 0]
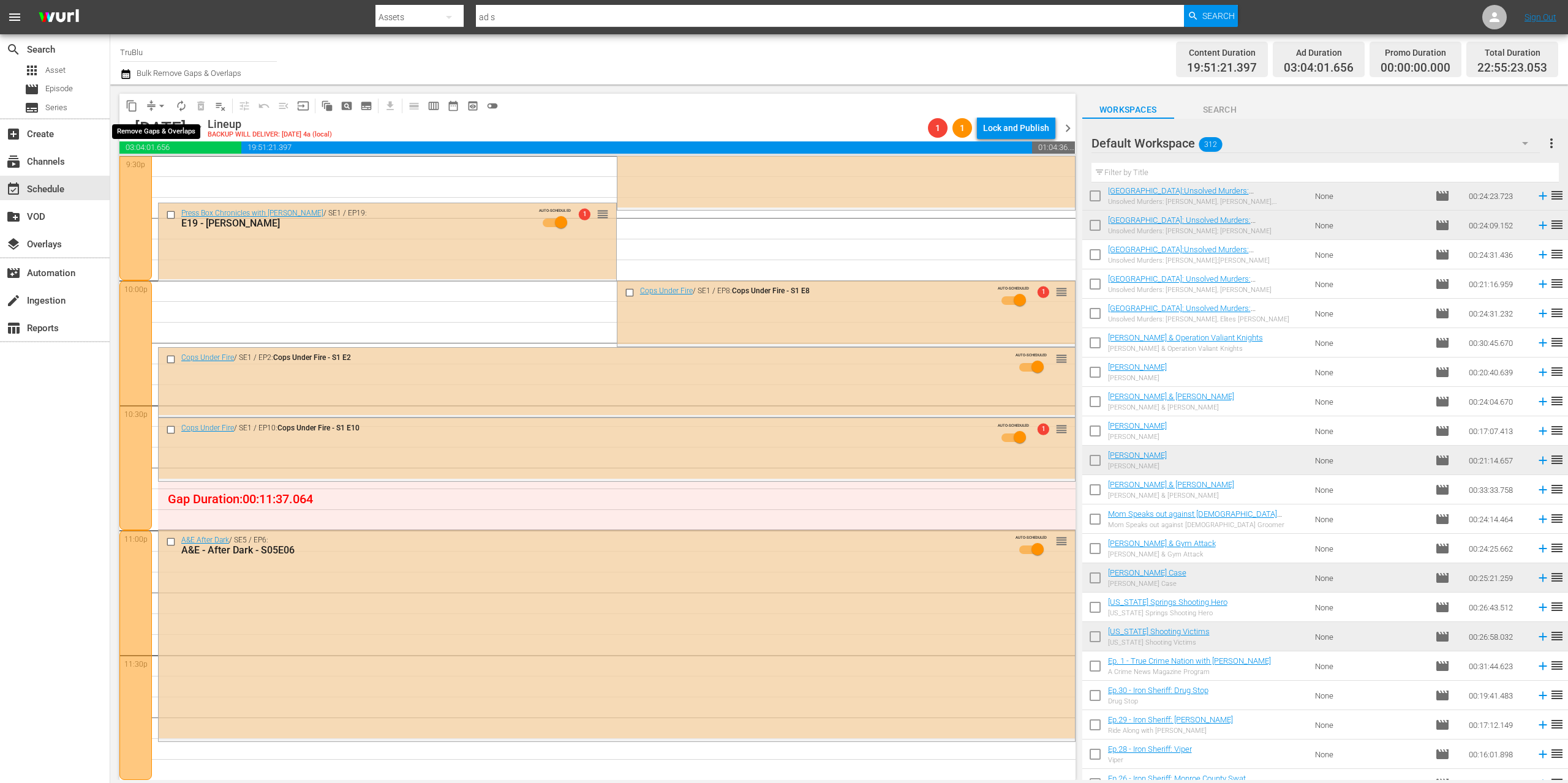
click at [161, 105] on span "arrow_drop_down" at bounding box center [161, 106] width 12 height 12
click at [178, 173] on li "Align to End of Previous Day" at bounding box center [162, 171] width 129 height 20
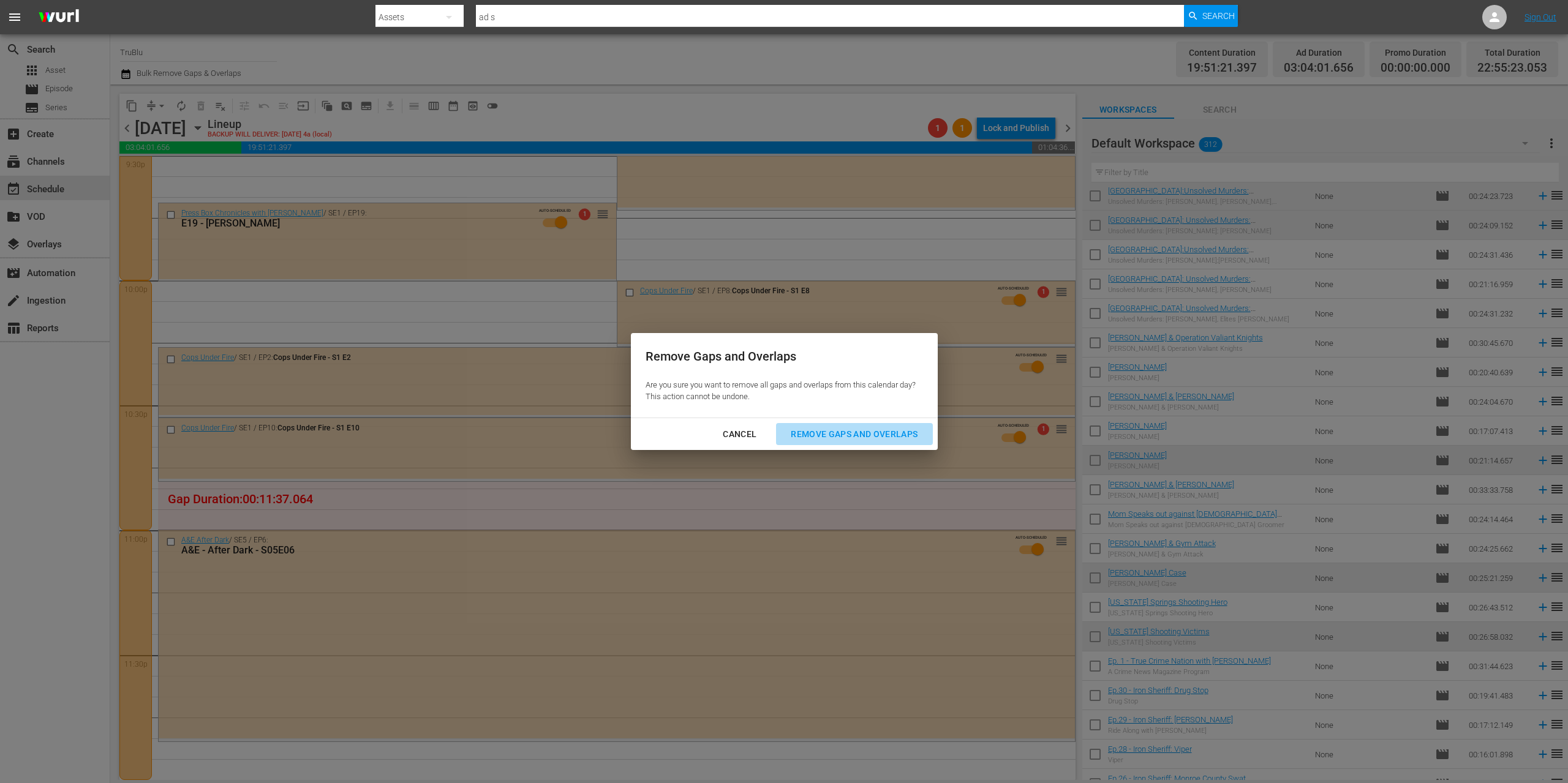
click at [834, 434] on div "Remove Gaps and Overlaps" at bounding box center [854, 434] width 146 height 15
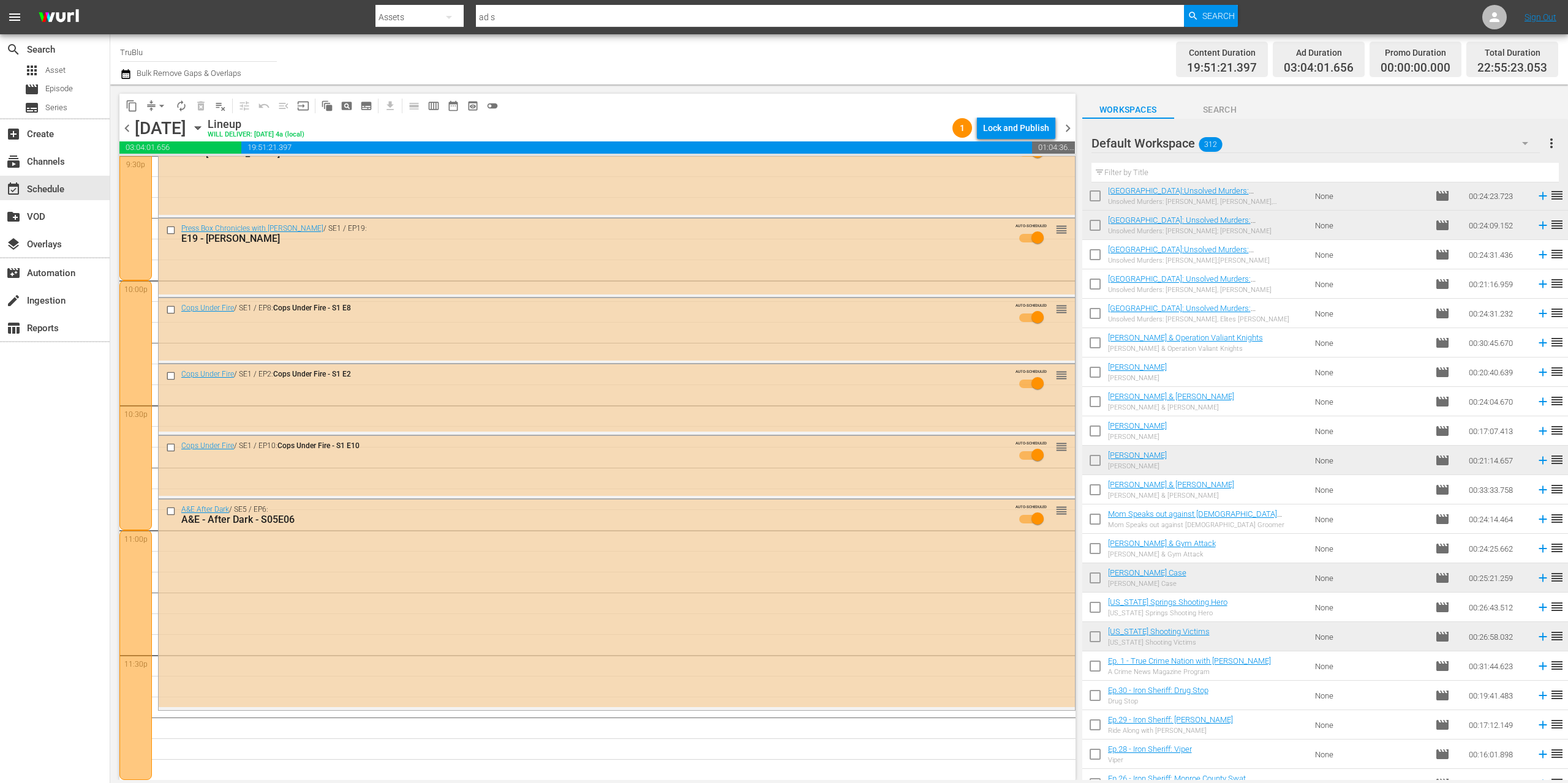
click at [1064, 132] on span "chevron_right" at bounding box center [1067, 128] width 15 height 15
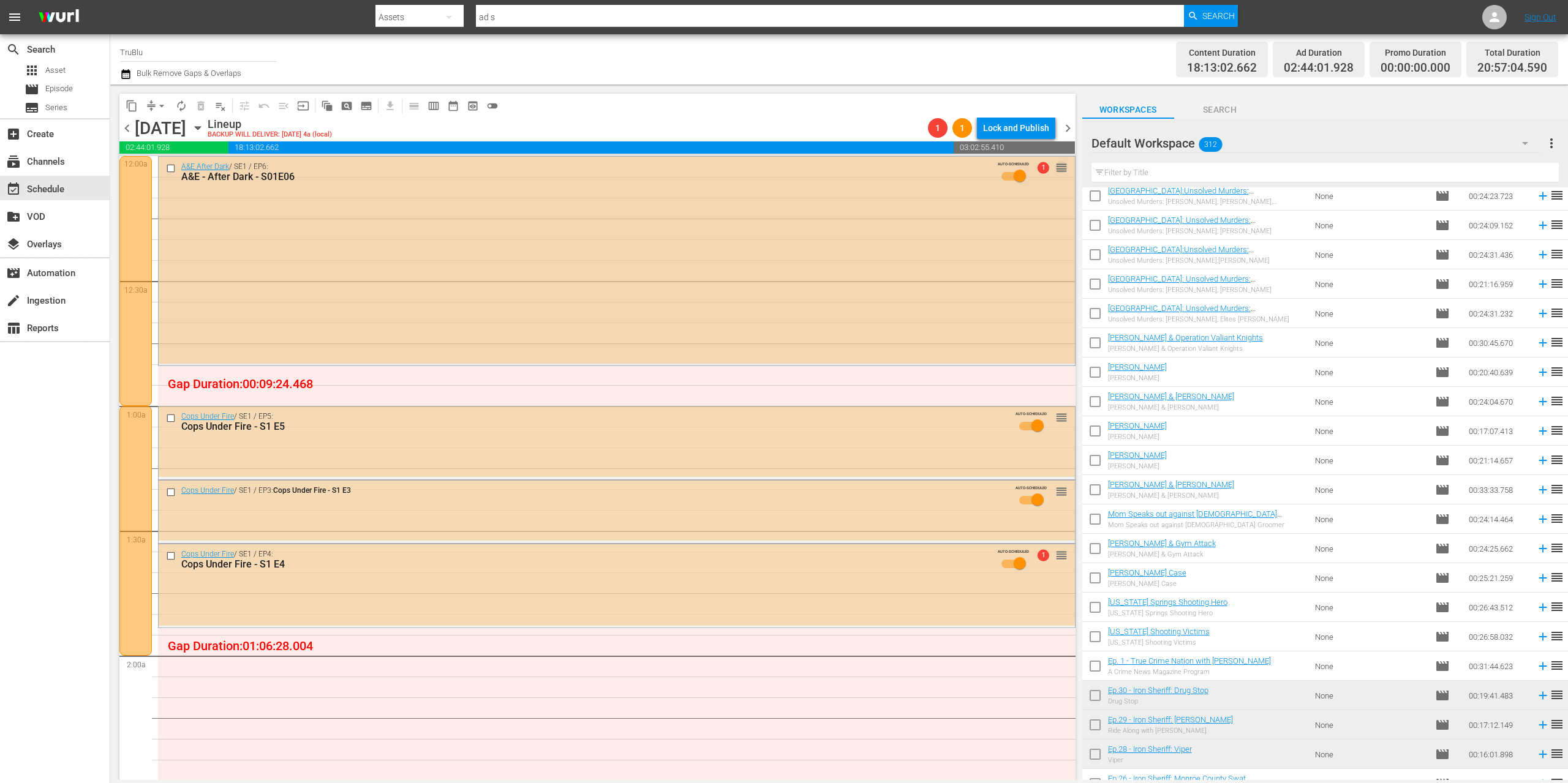
click at [1055, 167] on span "reorder" at bounding box center [1061, 167] width 12 height 13
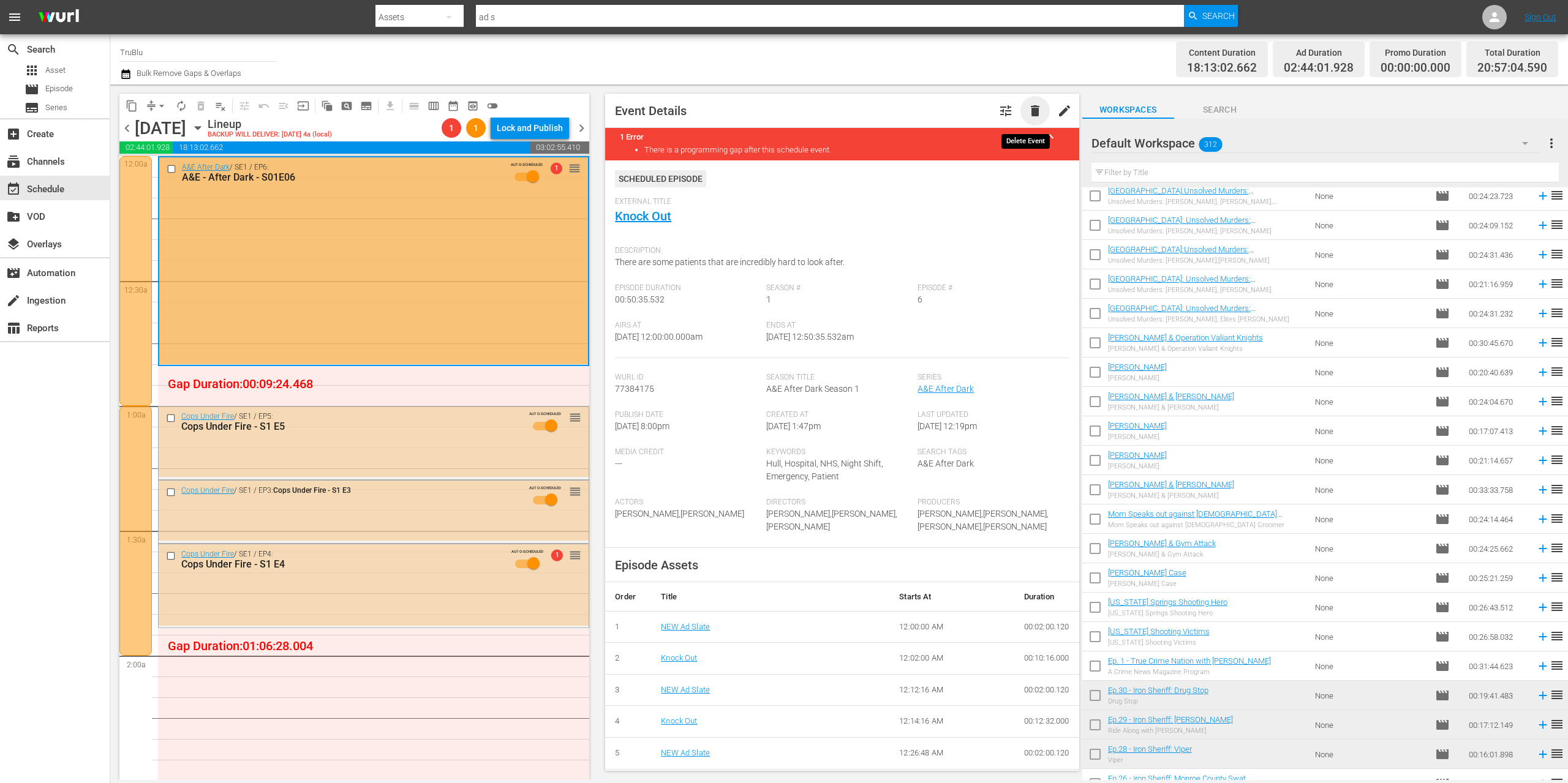
click at [1028, 113] on span "delete" at bounding box center [1035, 111] width 15 height 15
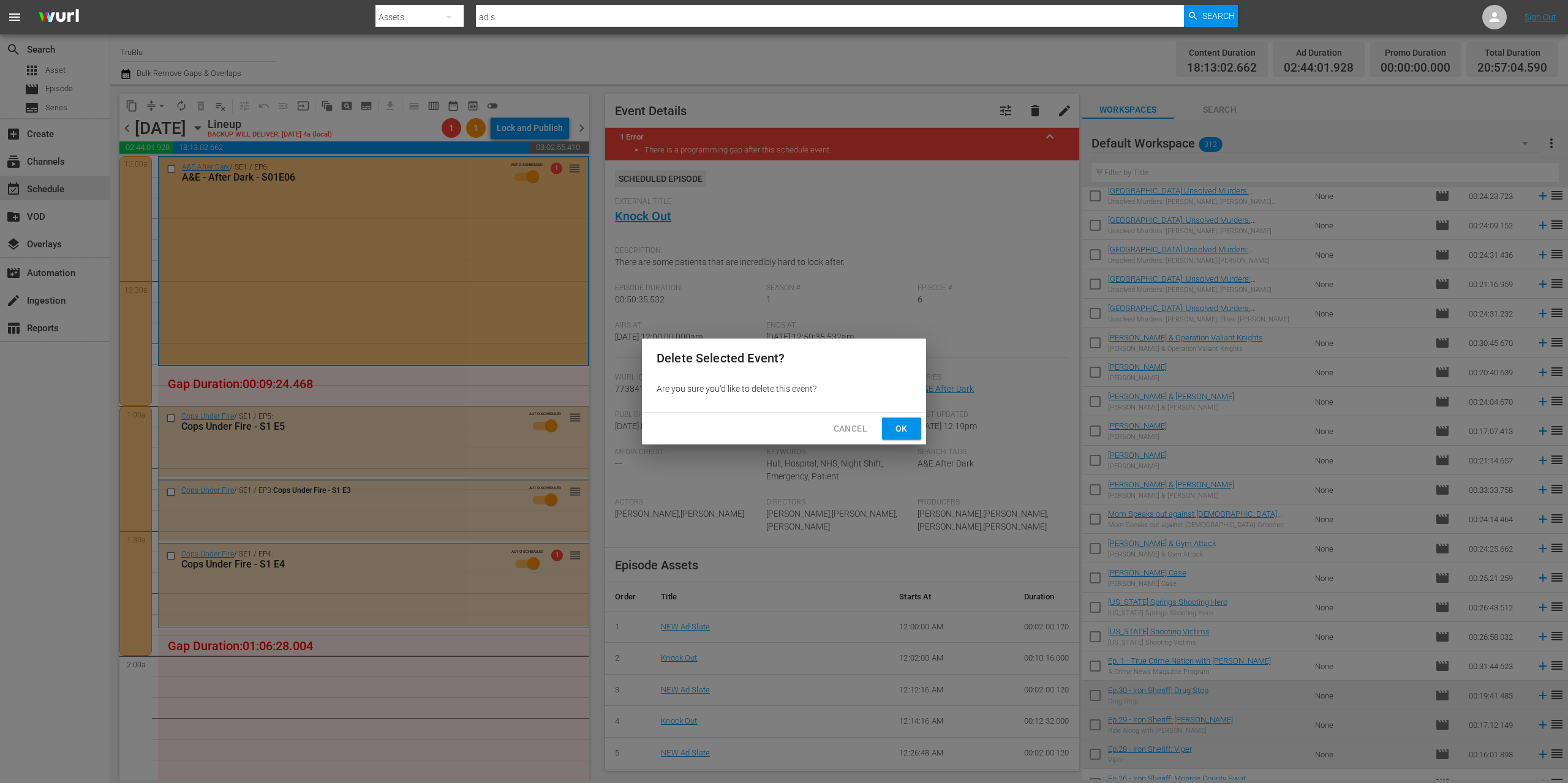
click at [903, 433] on span "Ok" at bounding box center [901, 429] width 19 height 15
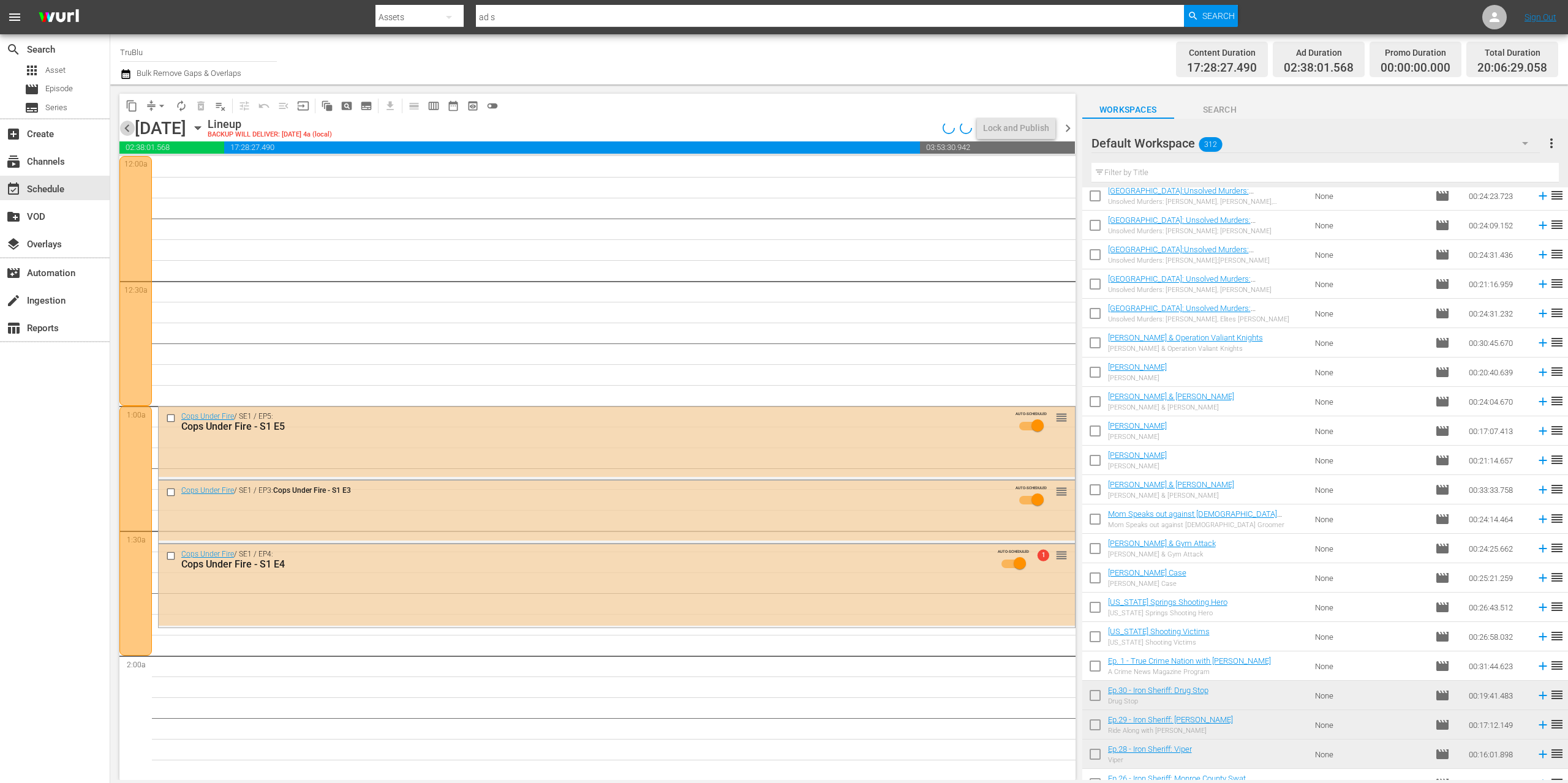
click at [127, 131] on span "chevron_left" at bounding box center [127, 128] width 15 height 15
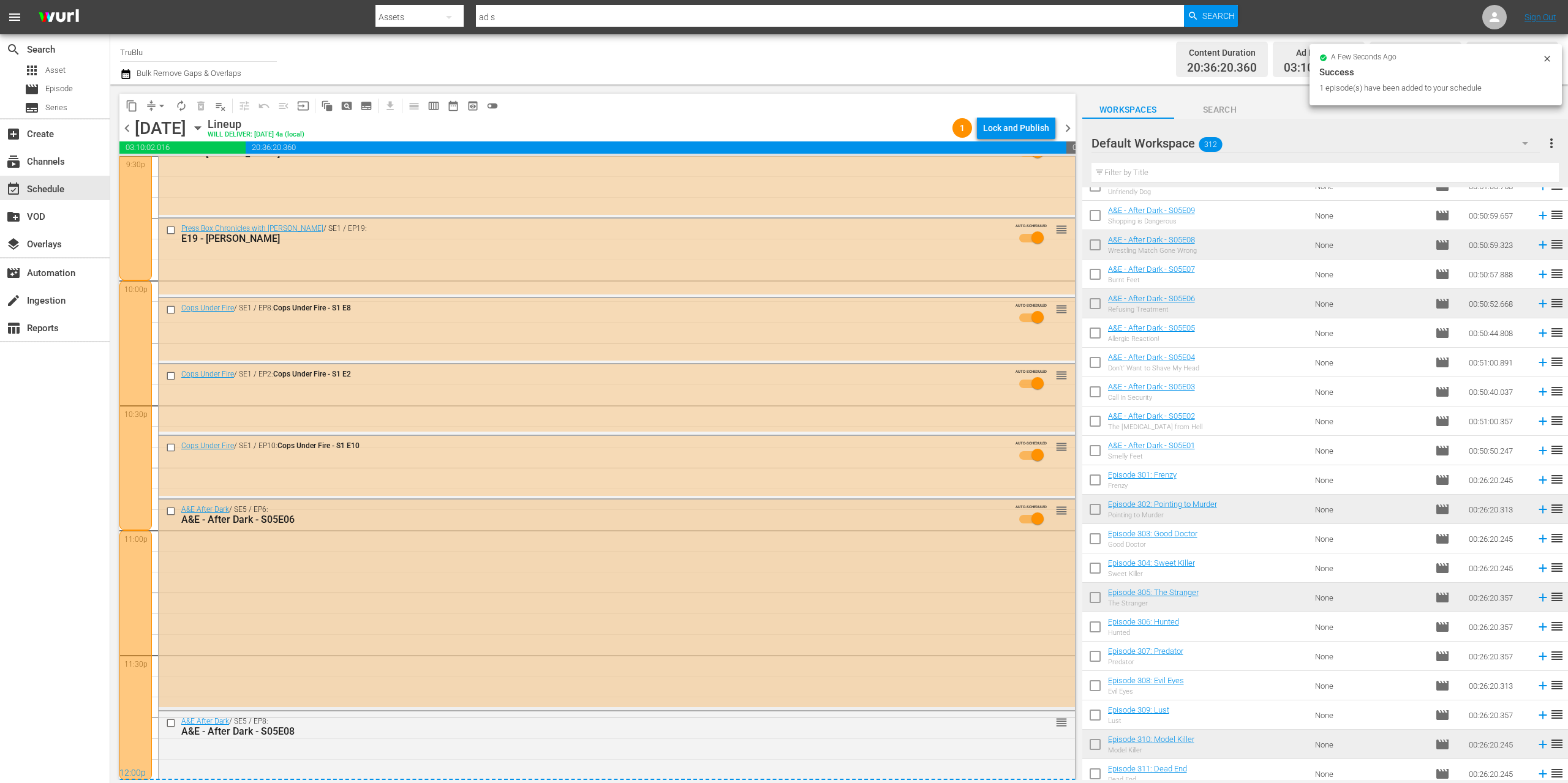
scroll to position [5514, 0]
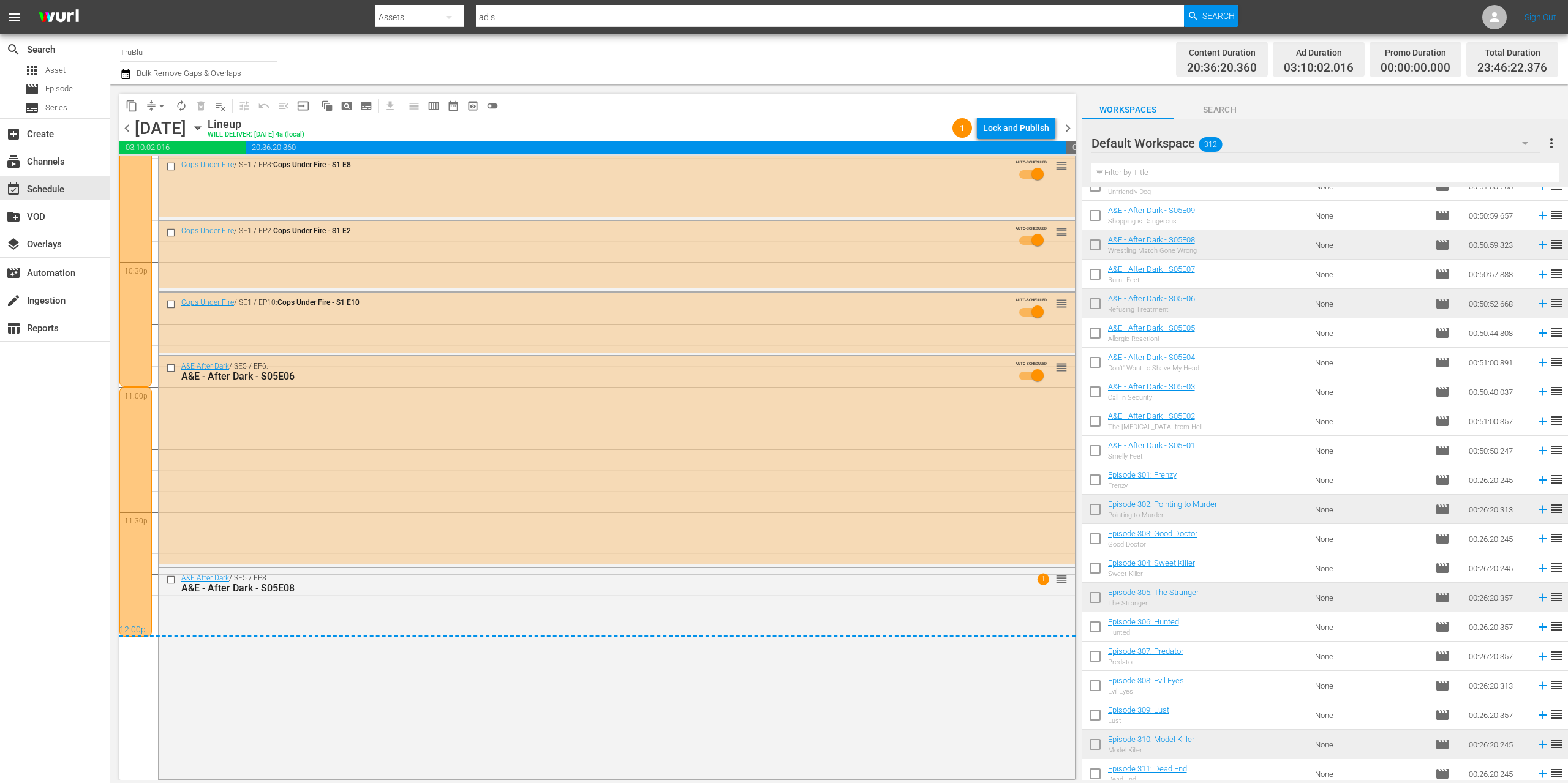
click at [1071, 125] on span "chevron_right" at bounding box center [1067, 128] width 15 height 15
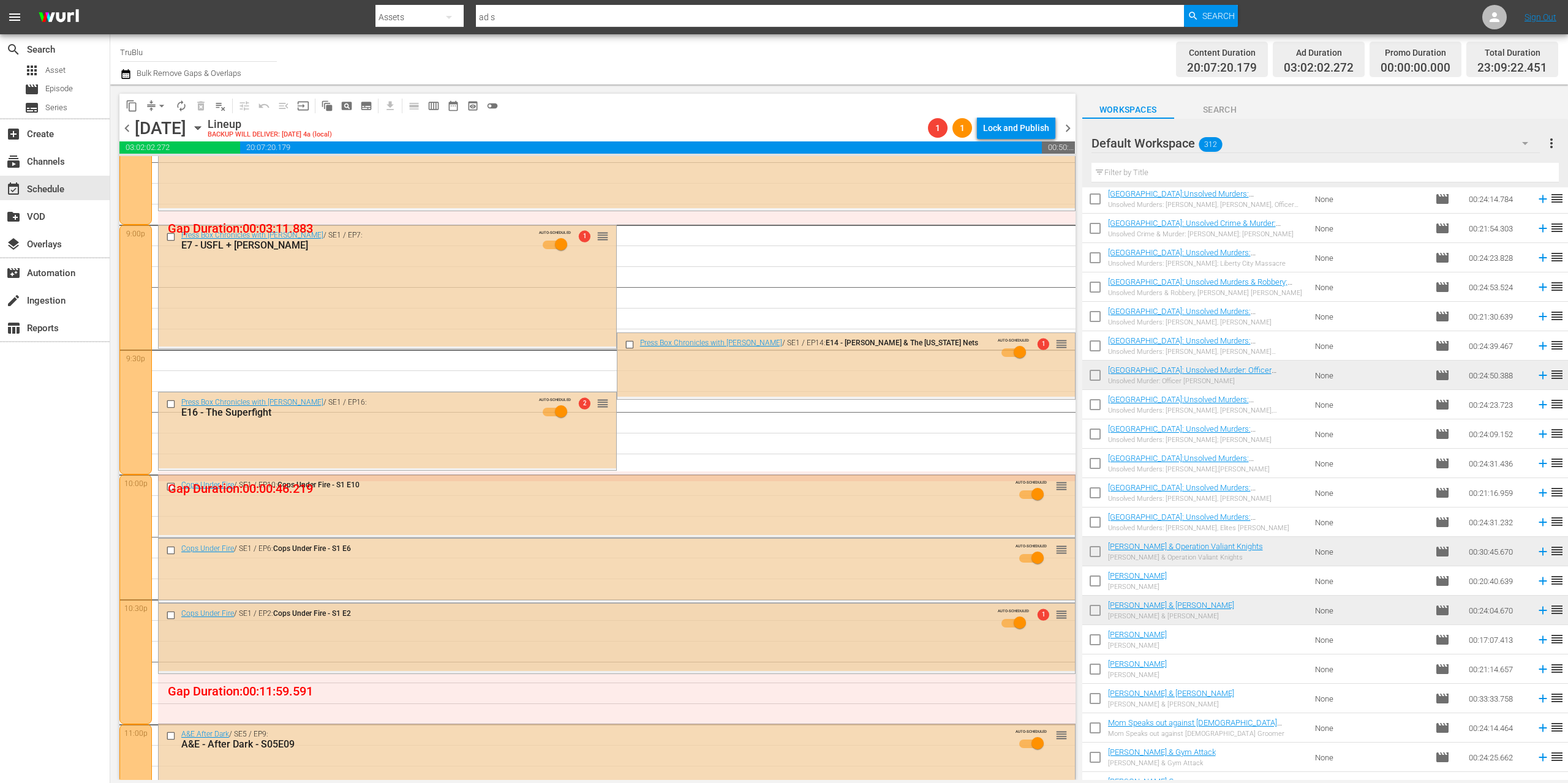
scroll to position [5372, 0]
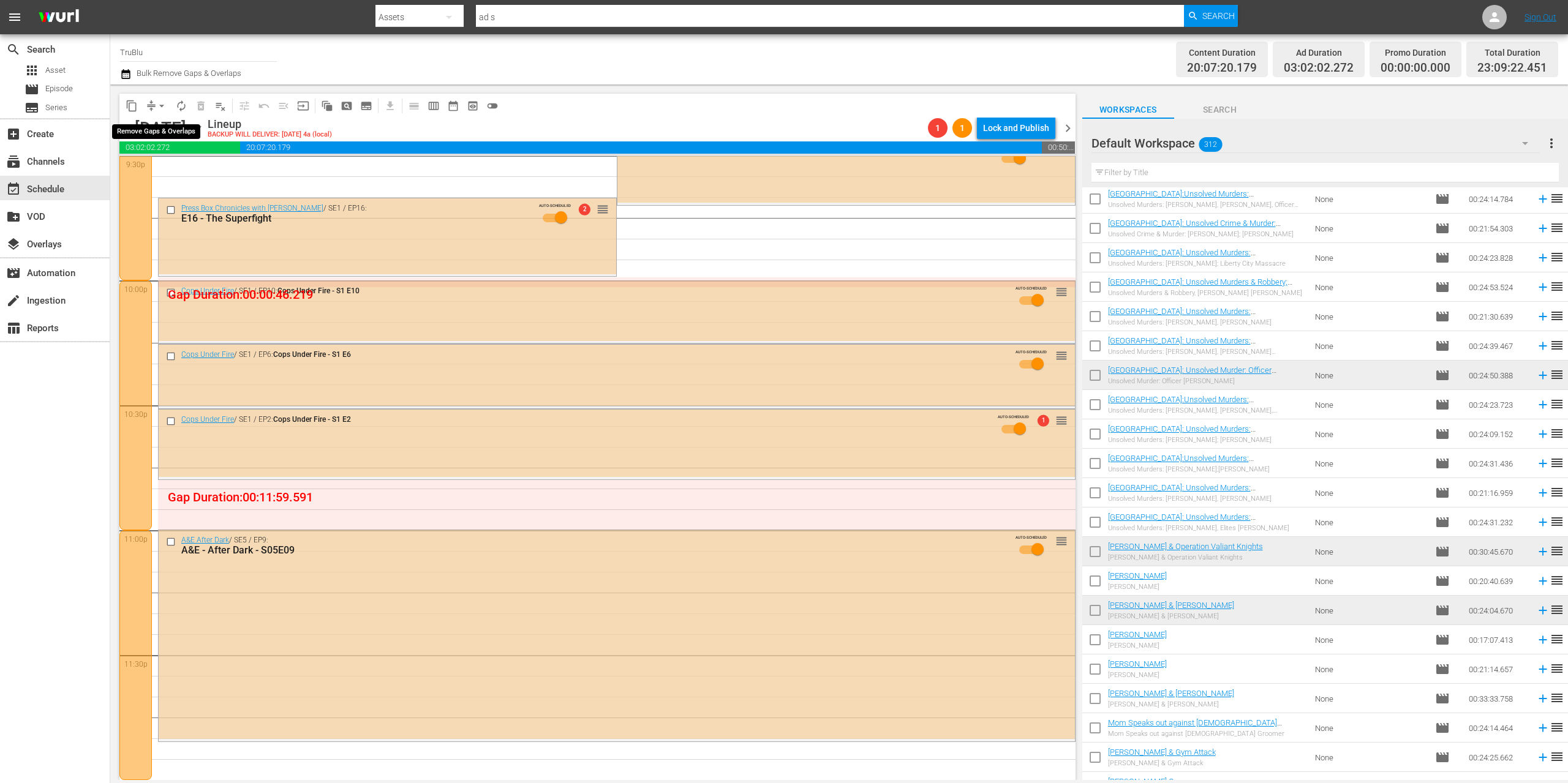
click at [153, 106] on button "arrow_drop_down" at bounding box center [161, 106] width 19 height 19
click at [167, 169] on li "Align to End of Previous Day" at bounding box center [162, 171] width 129 height 20
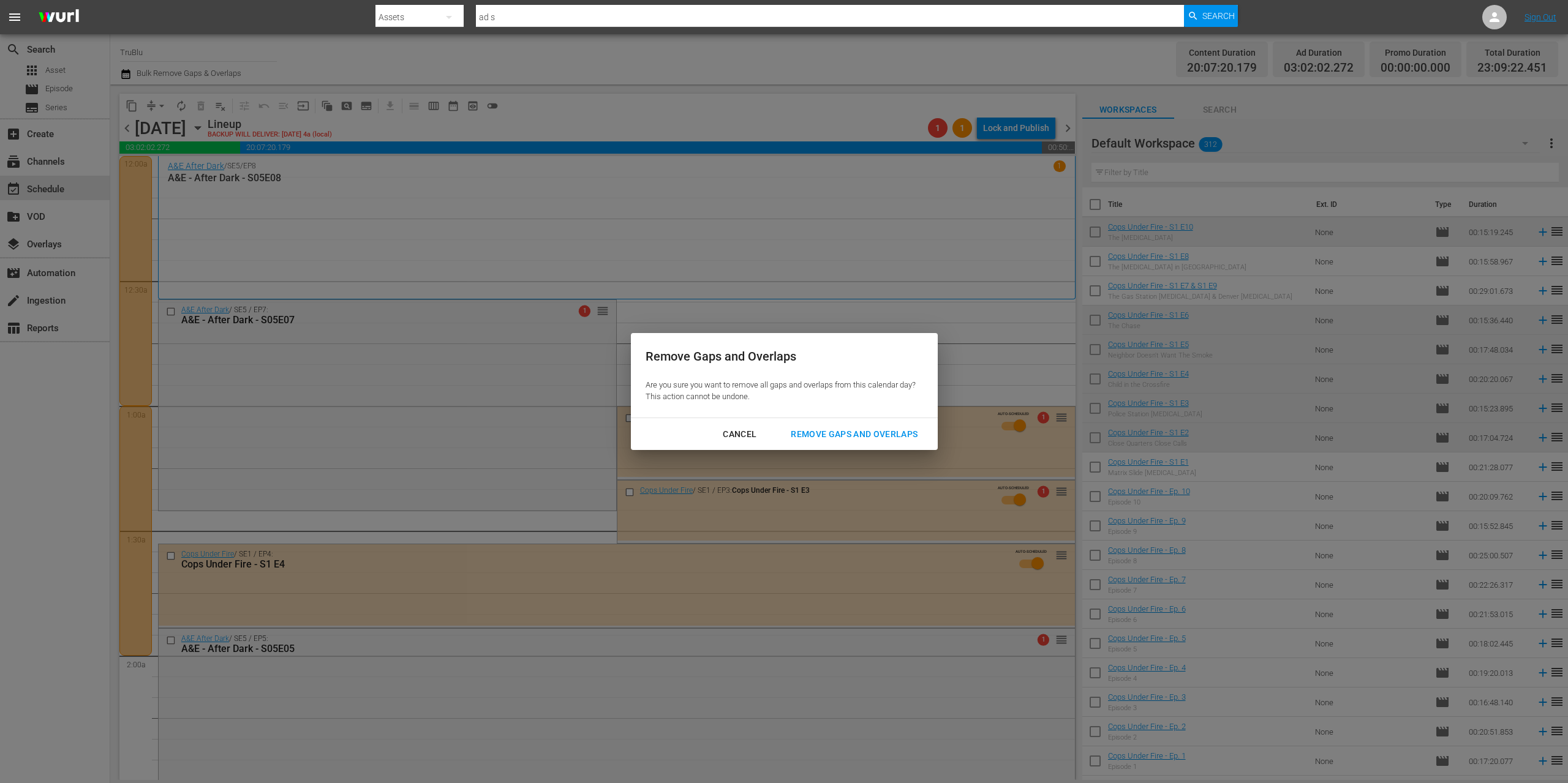
scroll to position [4471, 0]
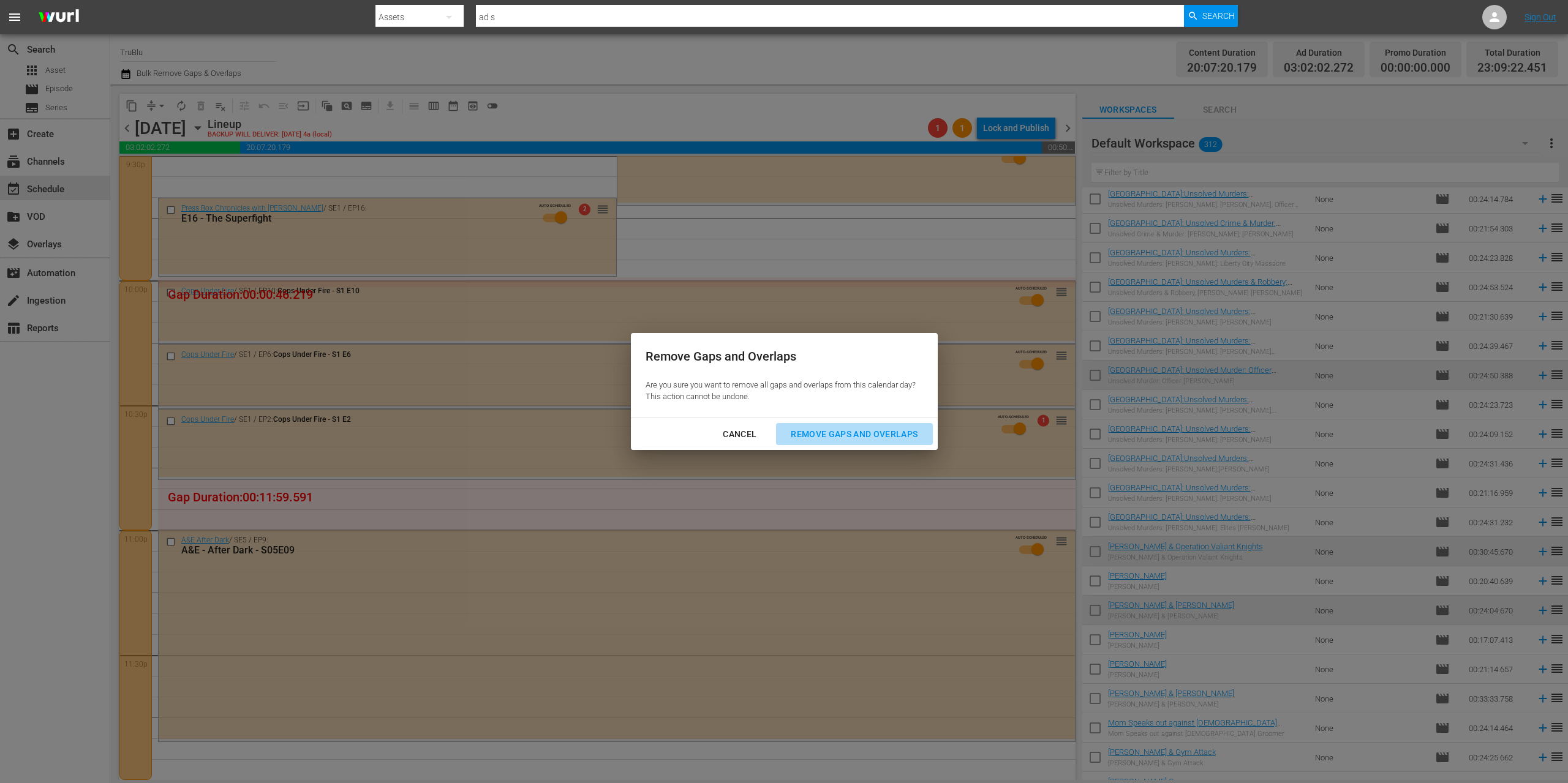
click at [833, 436] on div "Remove Gaps and Overlaps" at bounding box center [854, 434] width 146 height 15
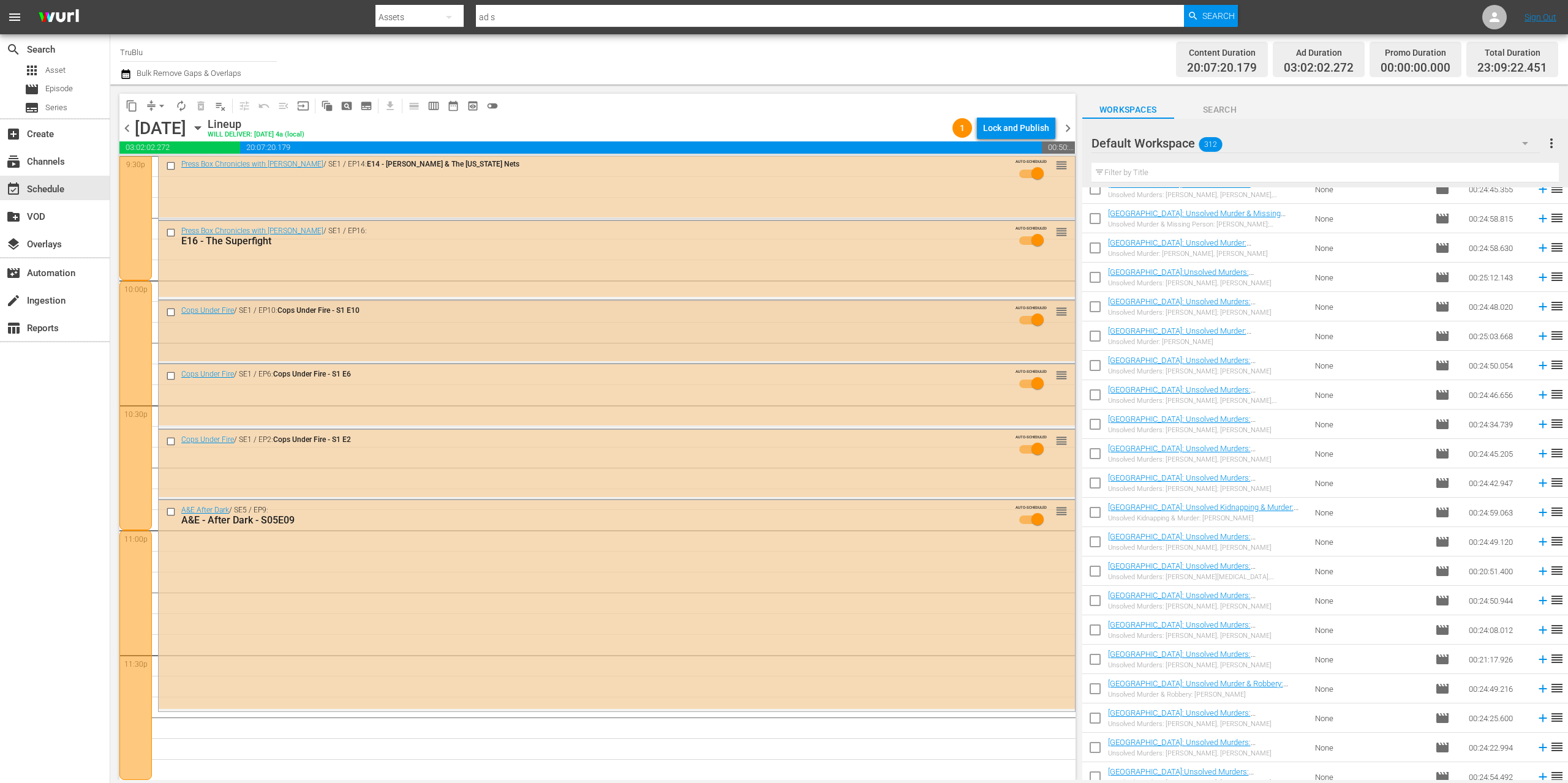
scroll to position [3456, 0]
click at [1067, 129] on span "chevron_right" at bounding box center [1067, 128] width 15 height 15
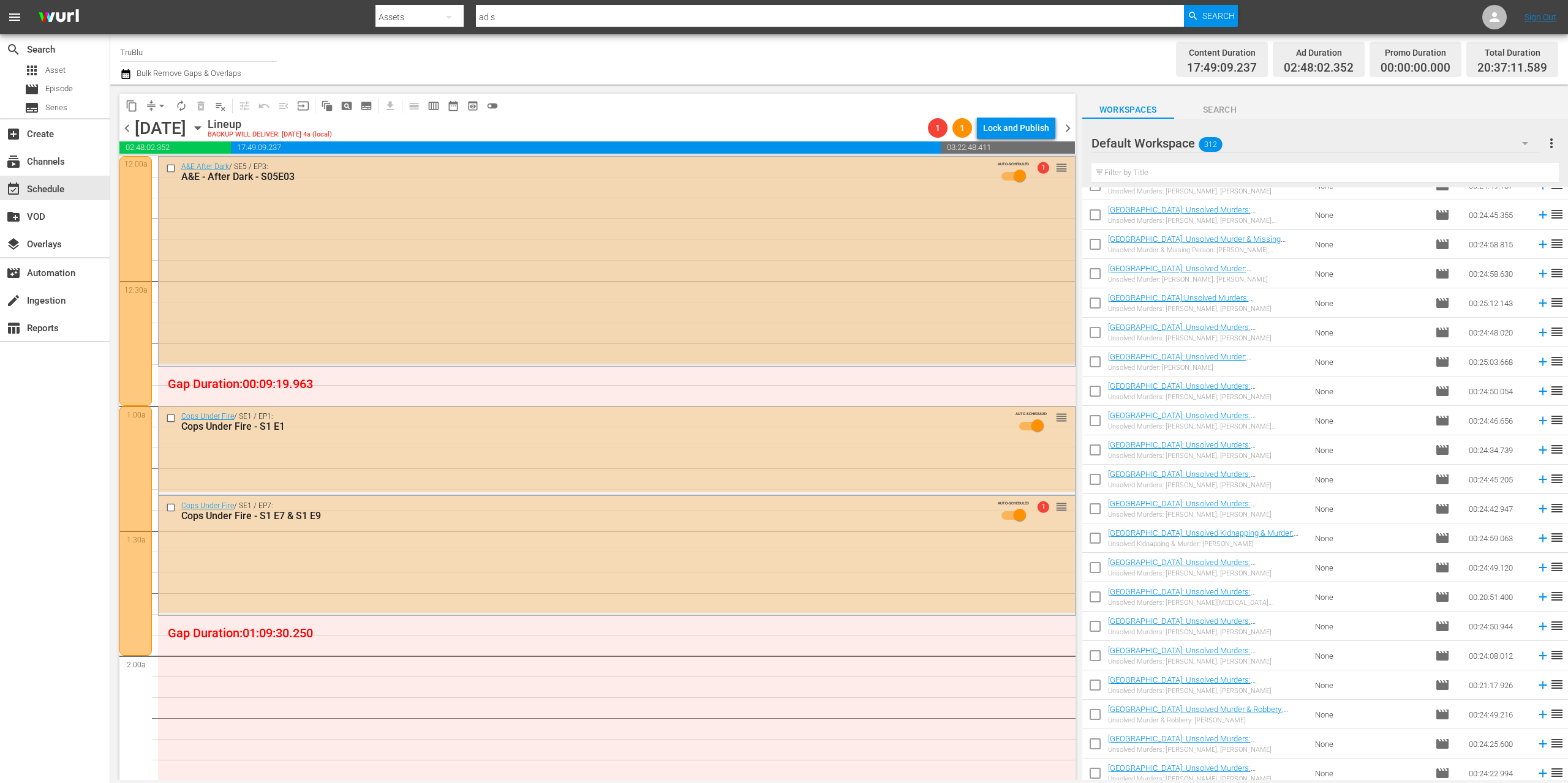
click at [1055, 167] on span "reorder" at bounding box center [1061, 167] width 12 height 13
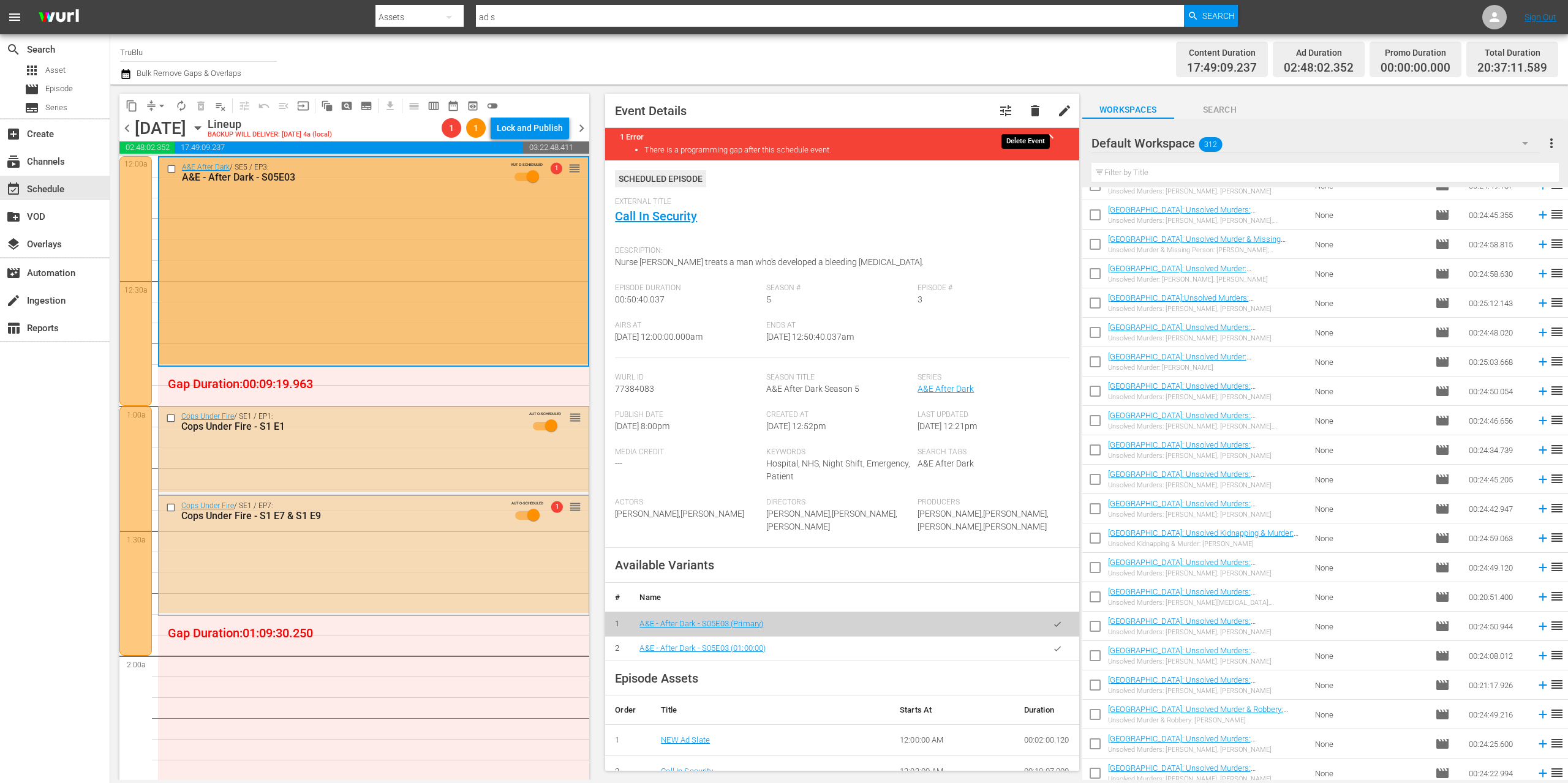
click at [1033, 108] on button "delete" at bounding box center [1035, 111] width 29 height 29
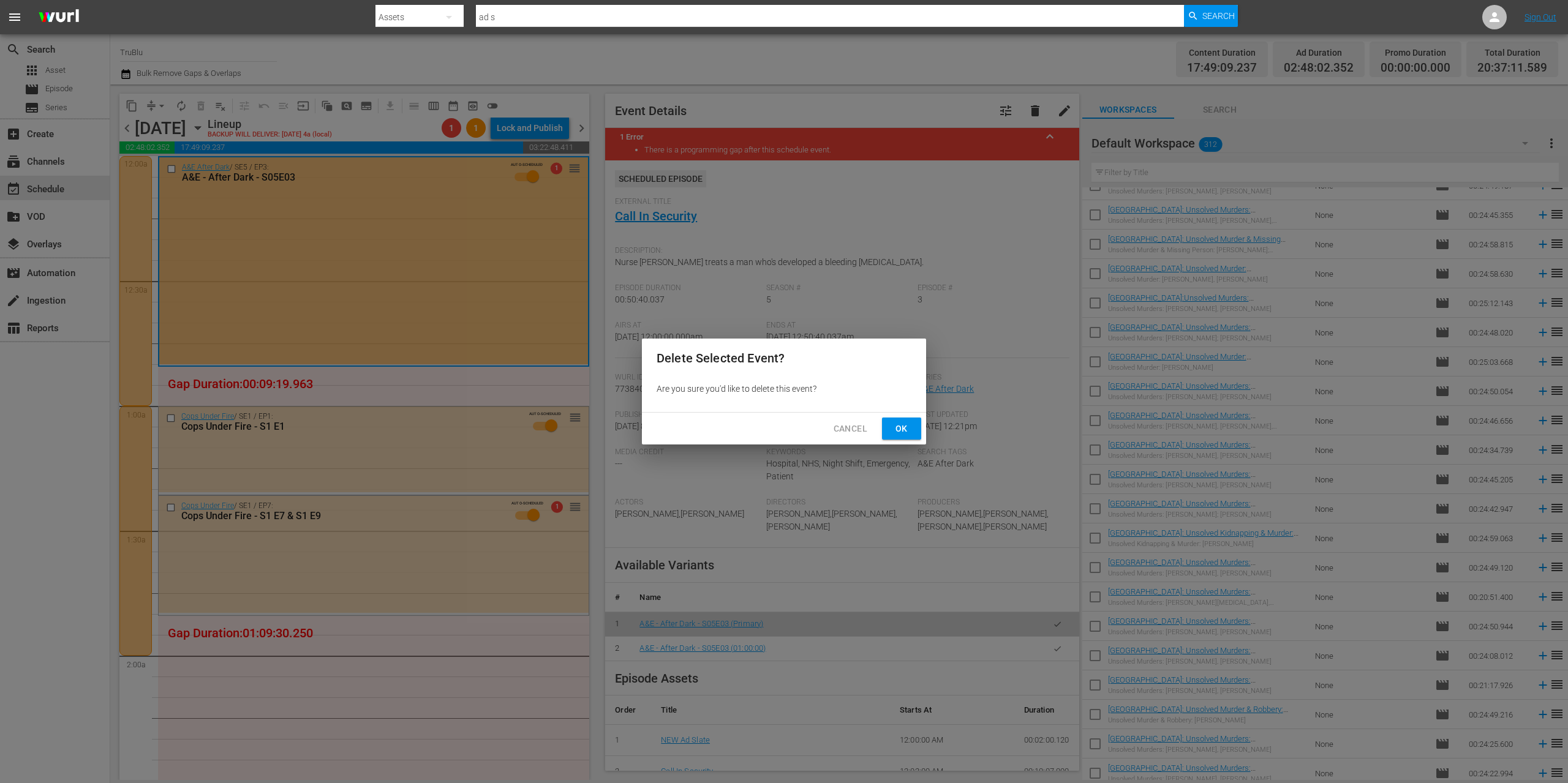
click at [895, 423] on span "Ok" at bounding box center [901, 429] width 19 height 15
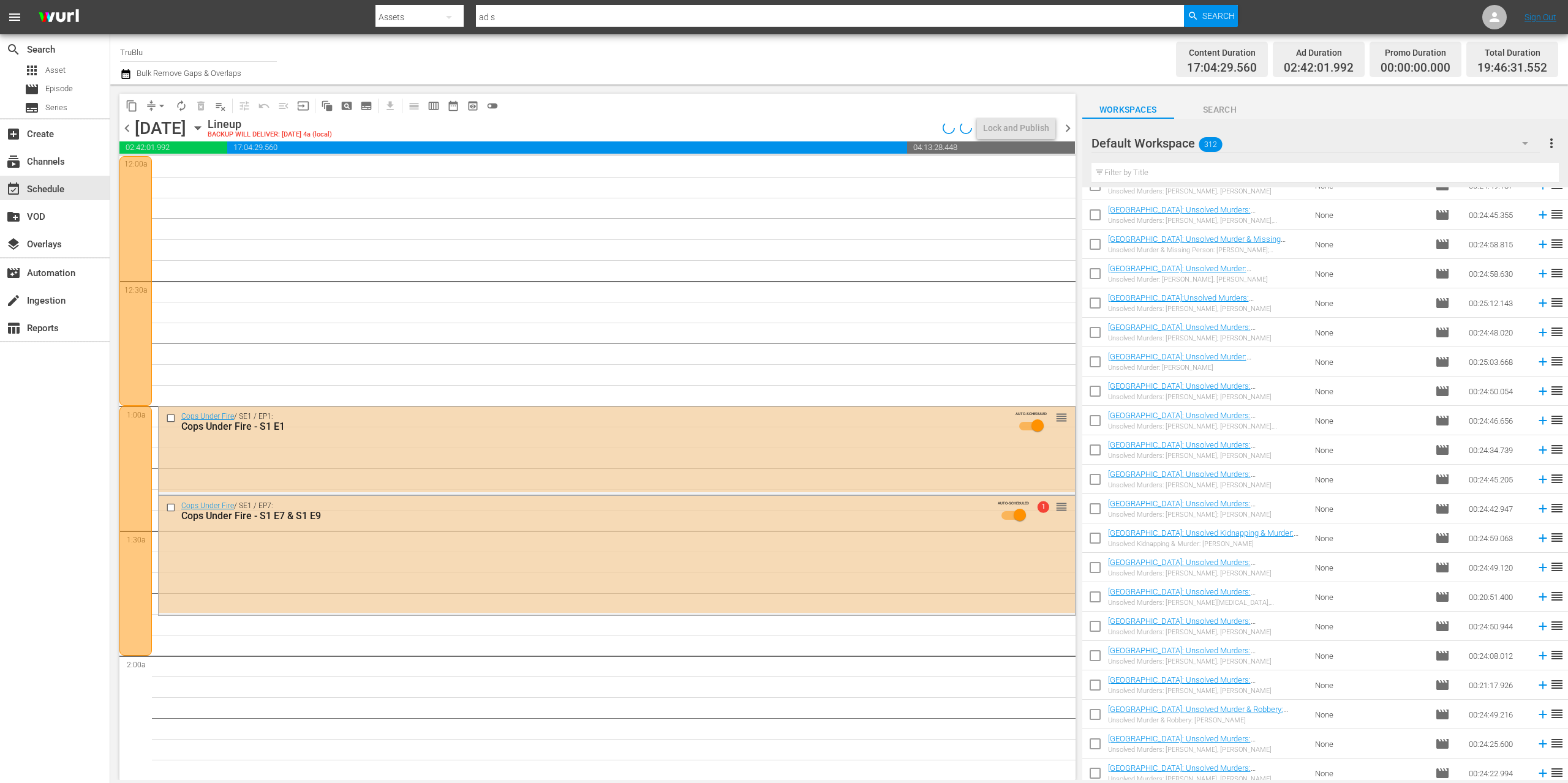
click at [130, 128] on span "chevron_left" at bounding box center [127, 128] width 15 height 15
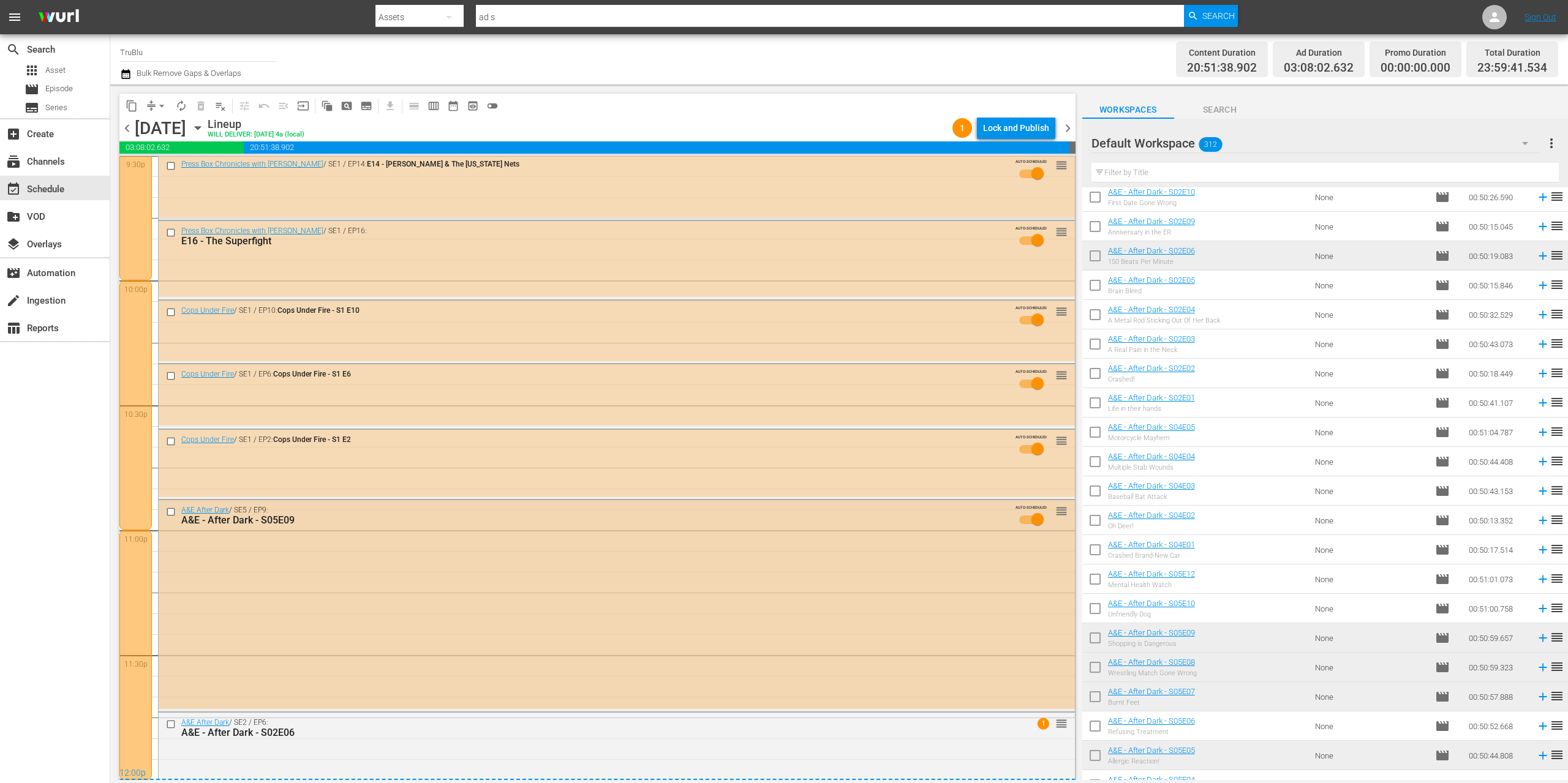
scroll to position [5514, 0]
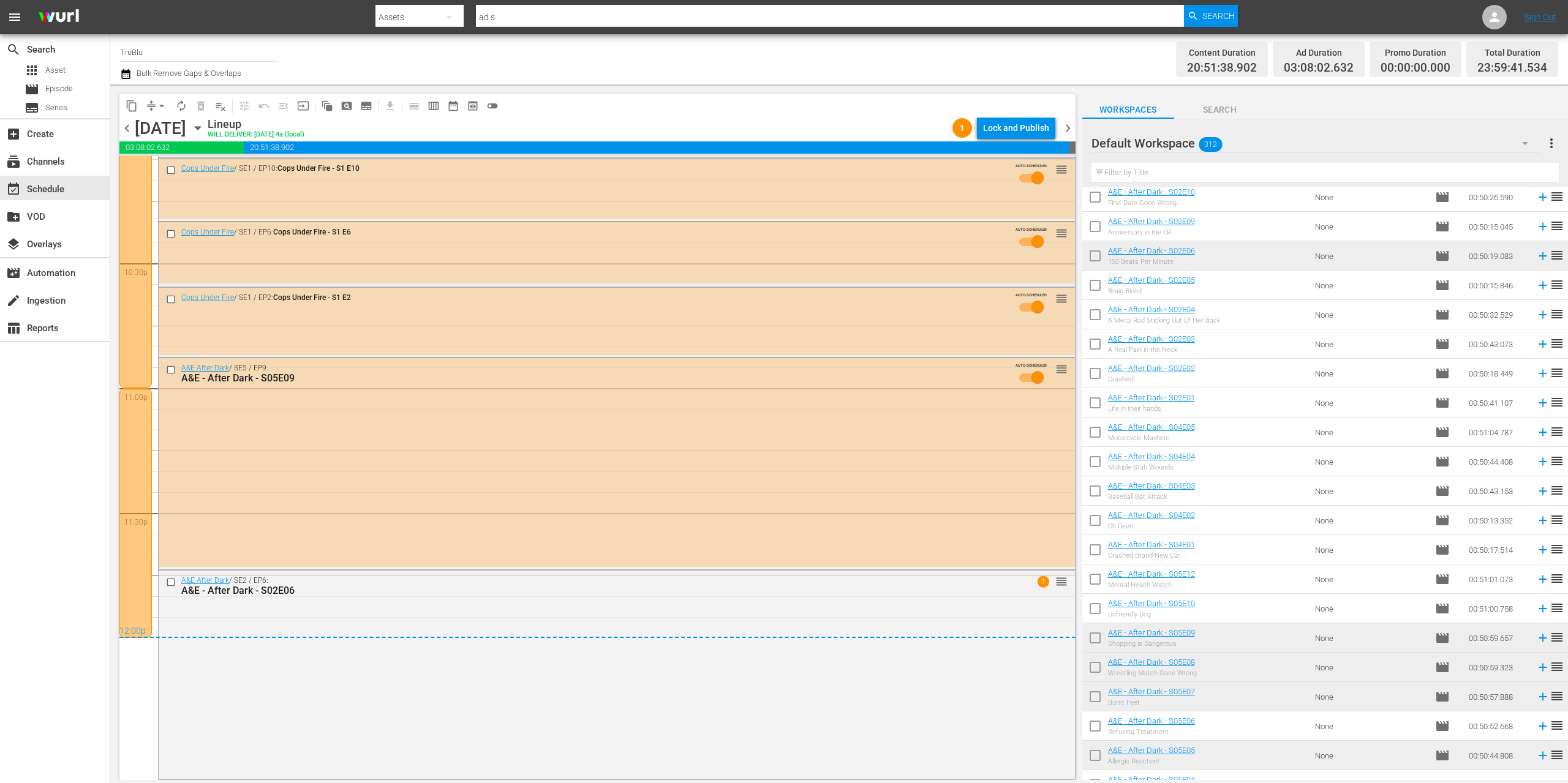
click at [1070, 126] on span "chevron_right" at bounding box center [1067, 128] width 15 height 15
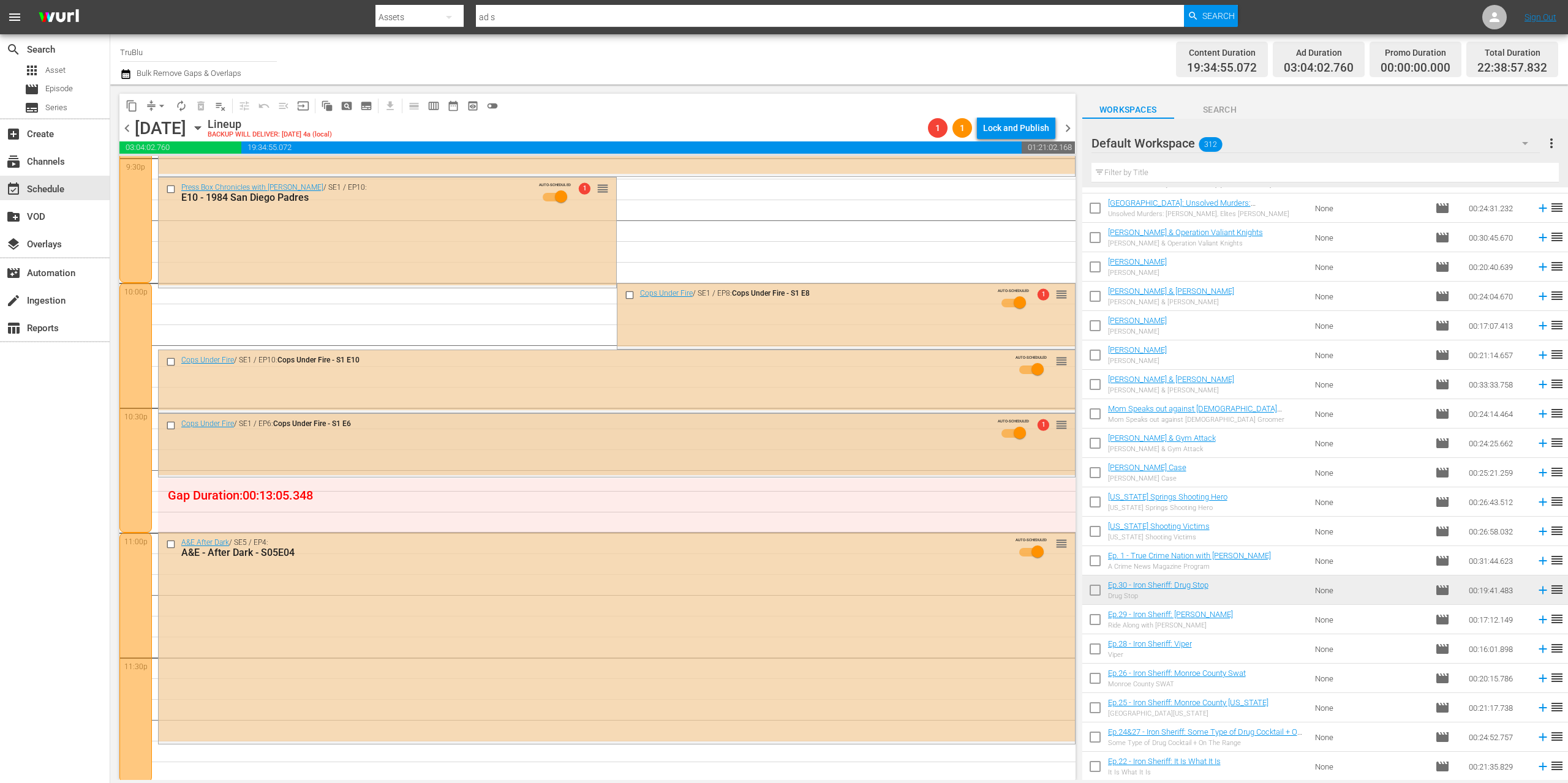
scroll to position [5372, 0]
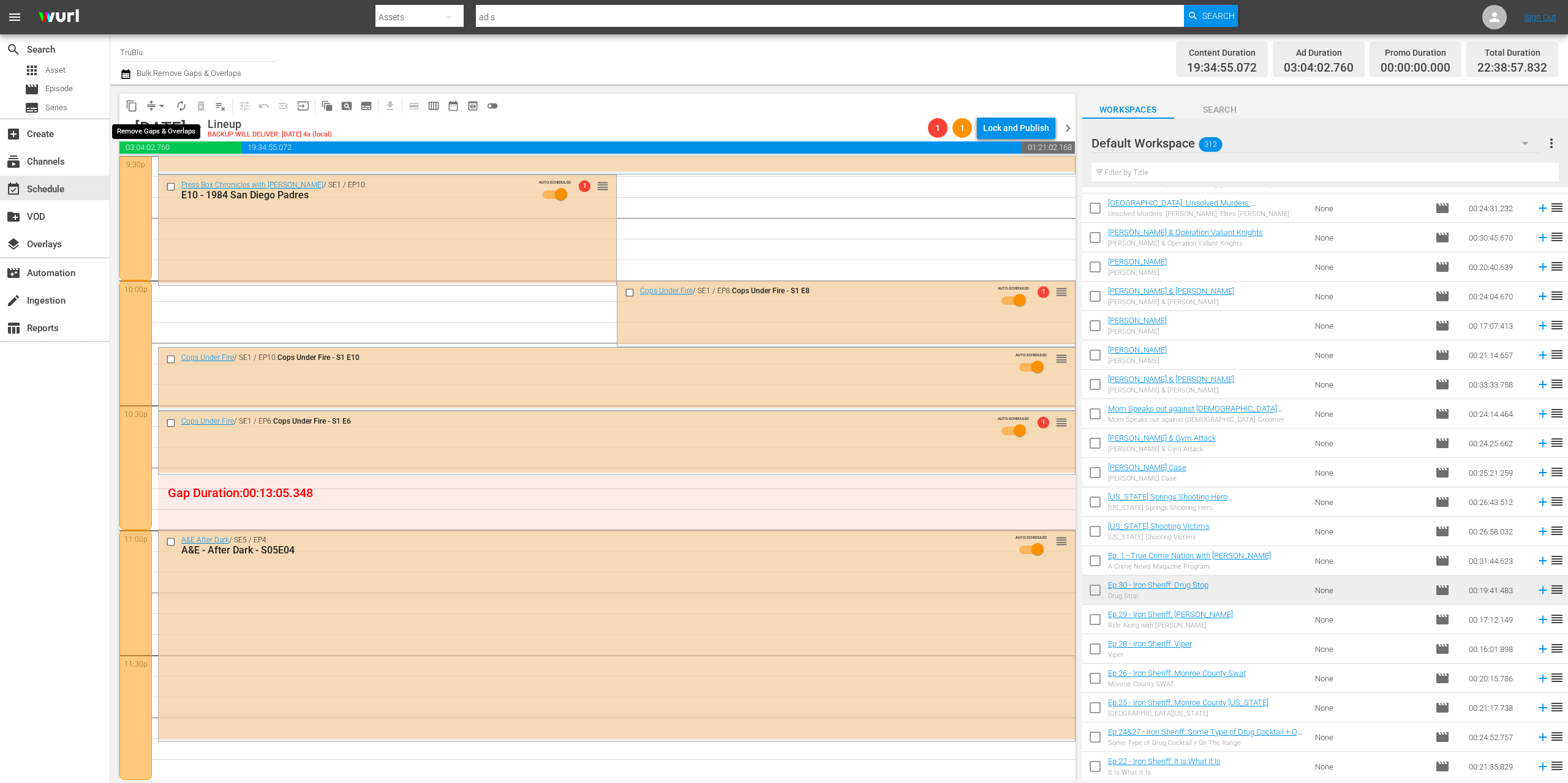
click at [161, 105] on span "arrow_drop_down" at bounding box center [161, 106] width 12 height 12
click at [192, 171] on li "Align to End of Previous Day" at bounding box center [162, 171] width 129 height 20
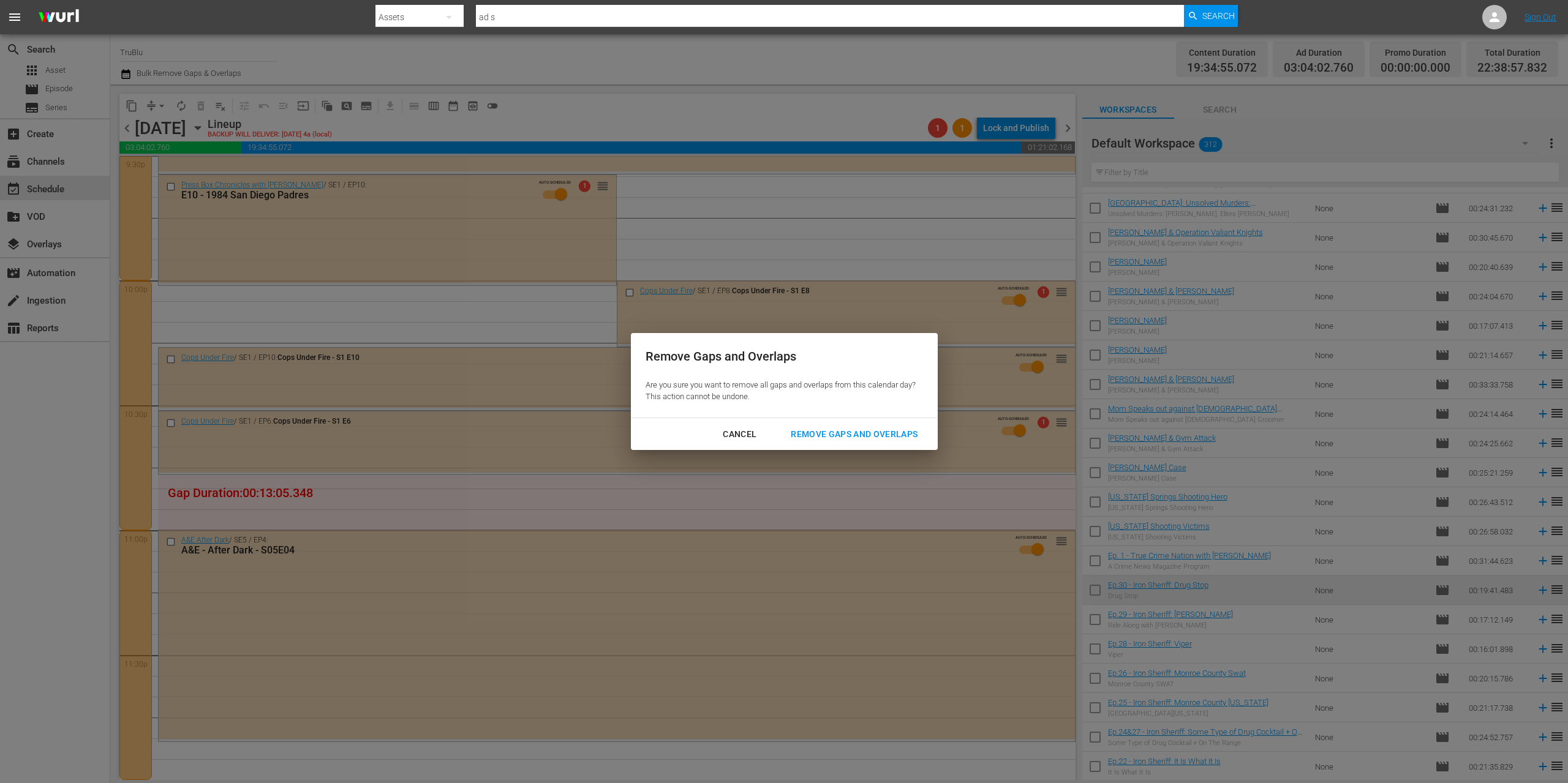
click at [866, 433] on div "Remove Gaps and Overlaps" at bounding box center [854, 434] width 146 height 15
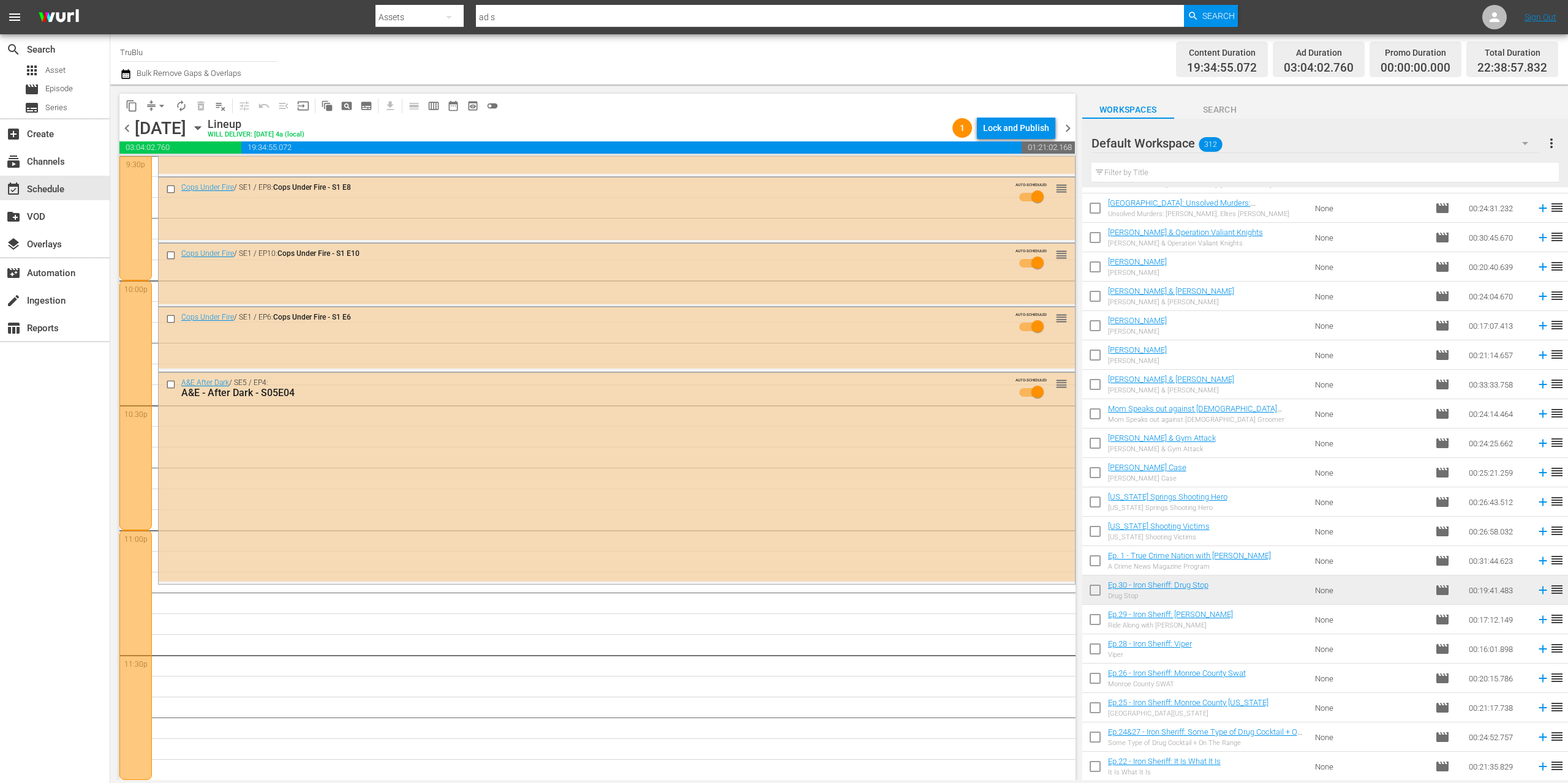
click at [1066, 131] on span "chevron_right" at bounding box center [1067, 128] width 15 height 15
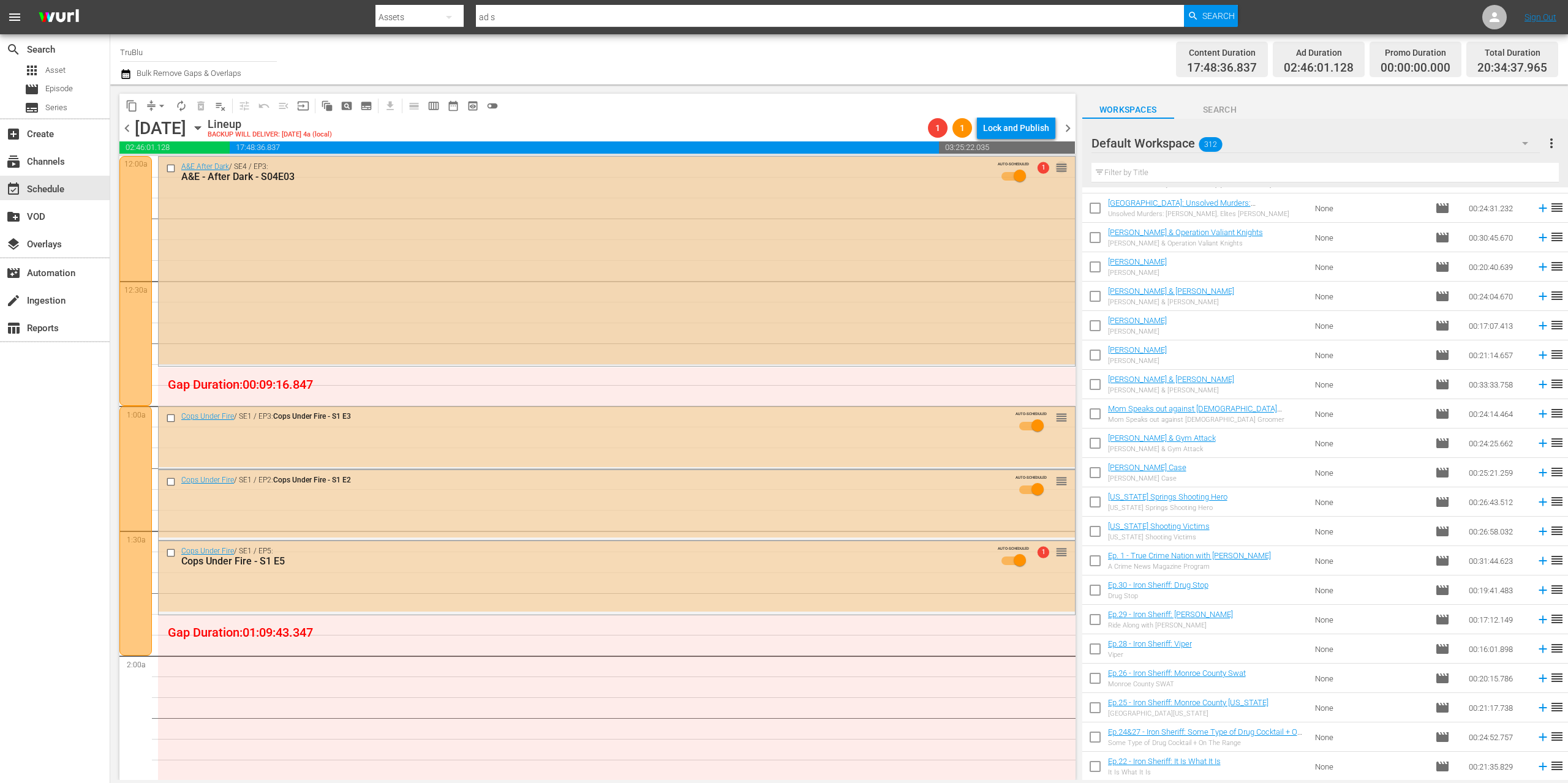
click at [1055, 171] on span "reorder" at bounding box center [1061, 167] width 12 height 13
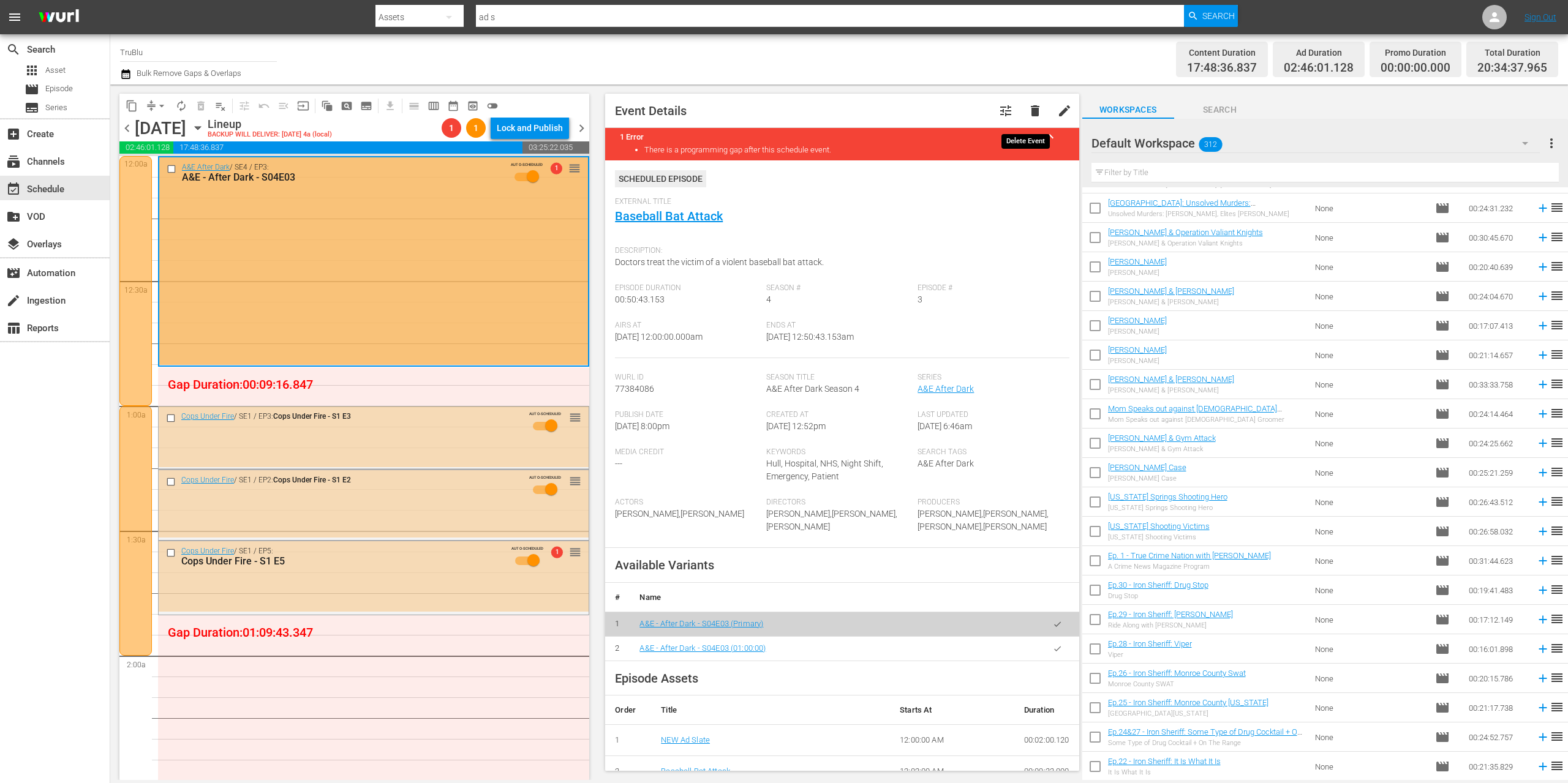
click at [1028, 111] on span "delete" at bounding box center [1035, 111] width 15 height 15
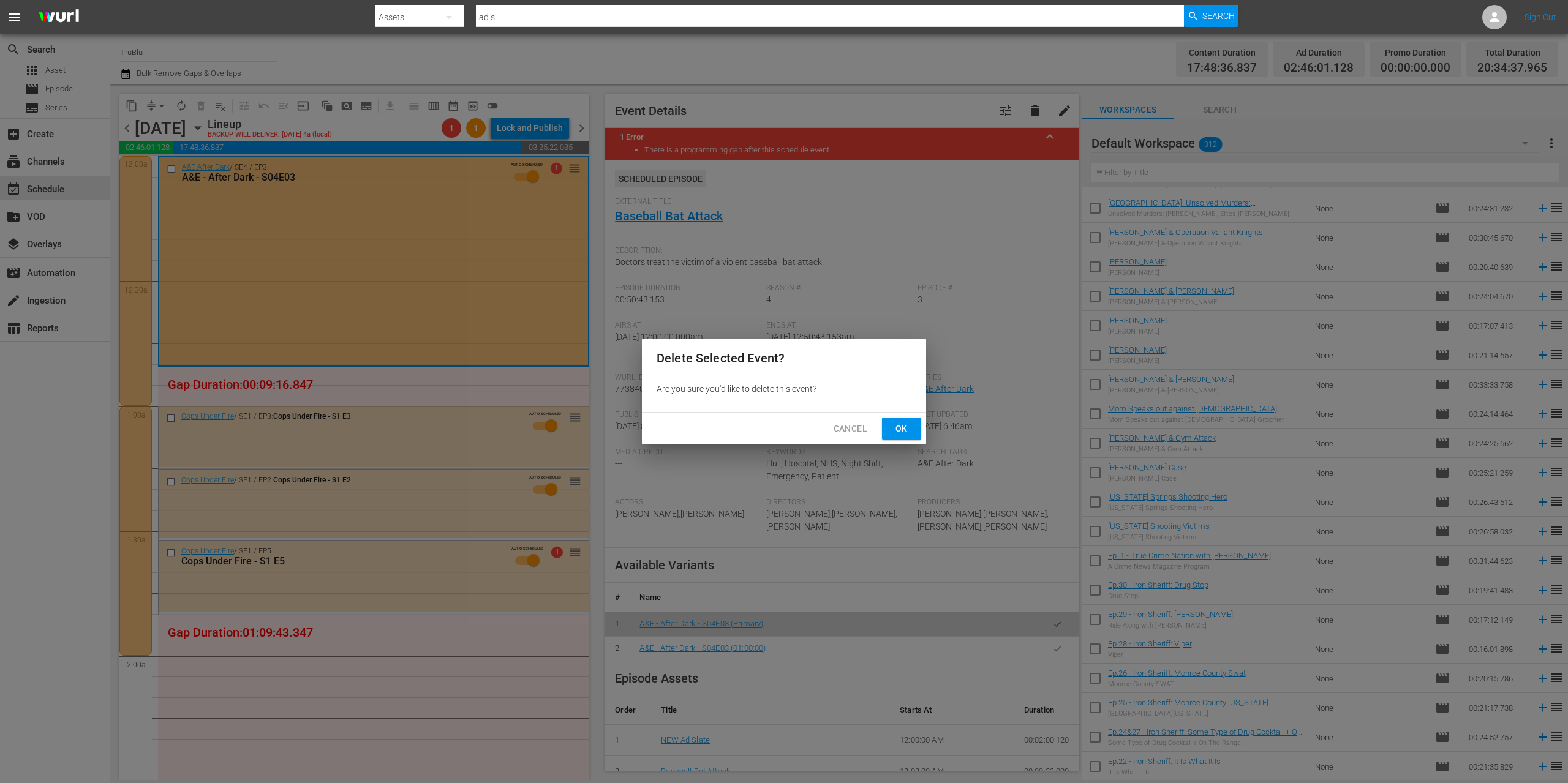
click at [897, 431] on span "Ok" at bounding box center [901, 429] width 19 height 15
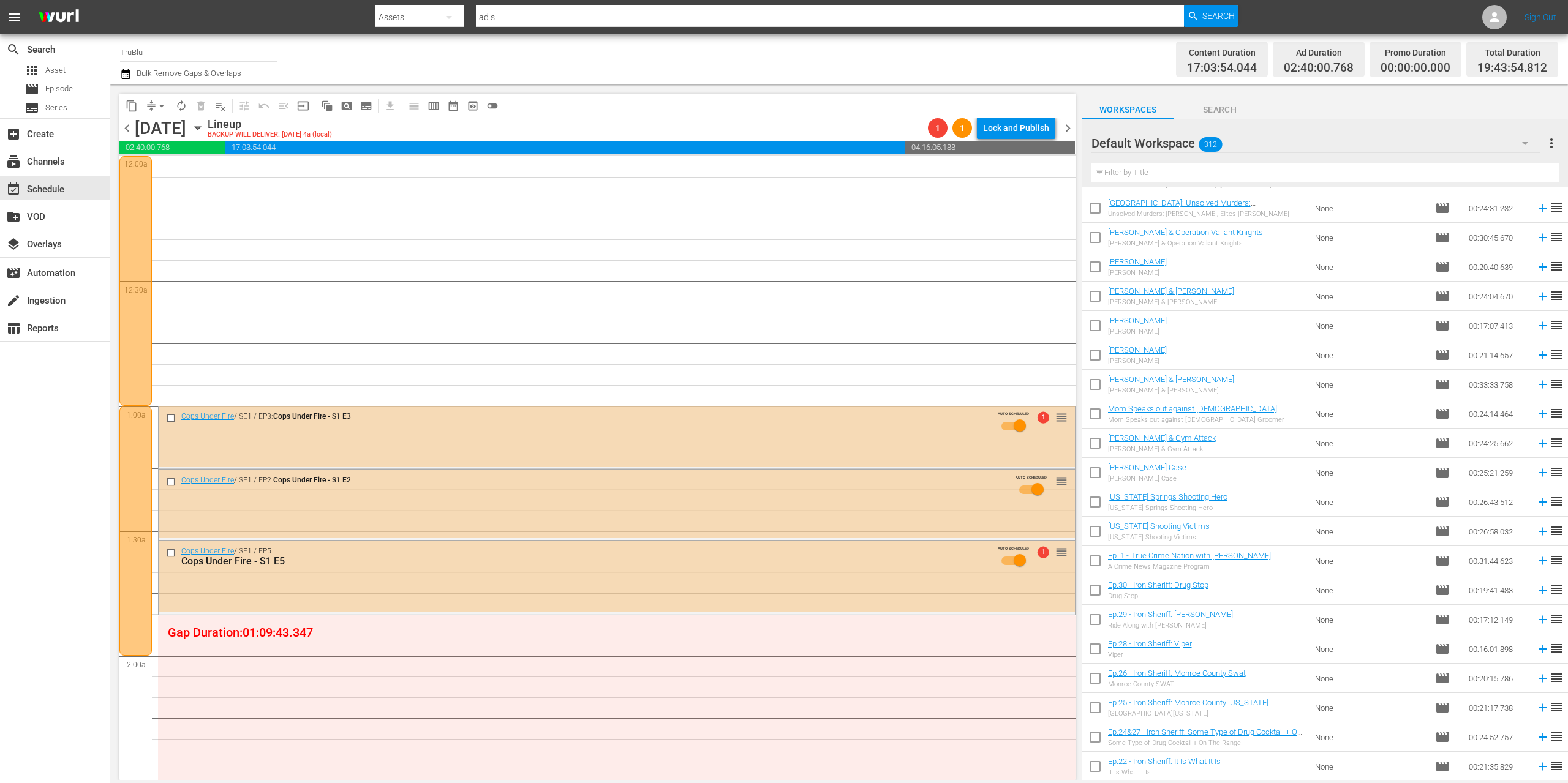
click at [128, 127] on span "chevron_left" at bounding box center [127, 128] width 15 height 15
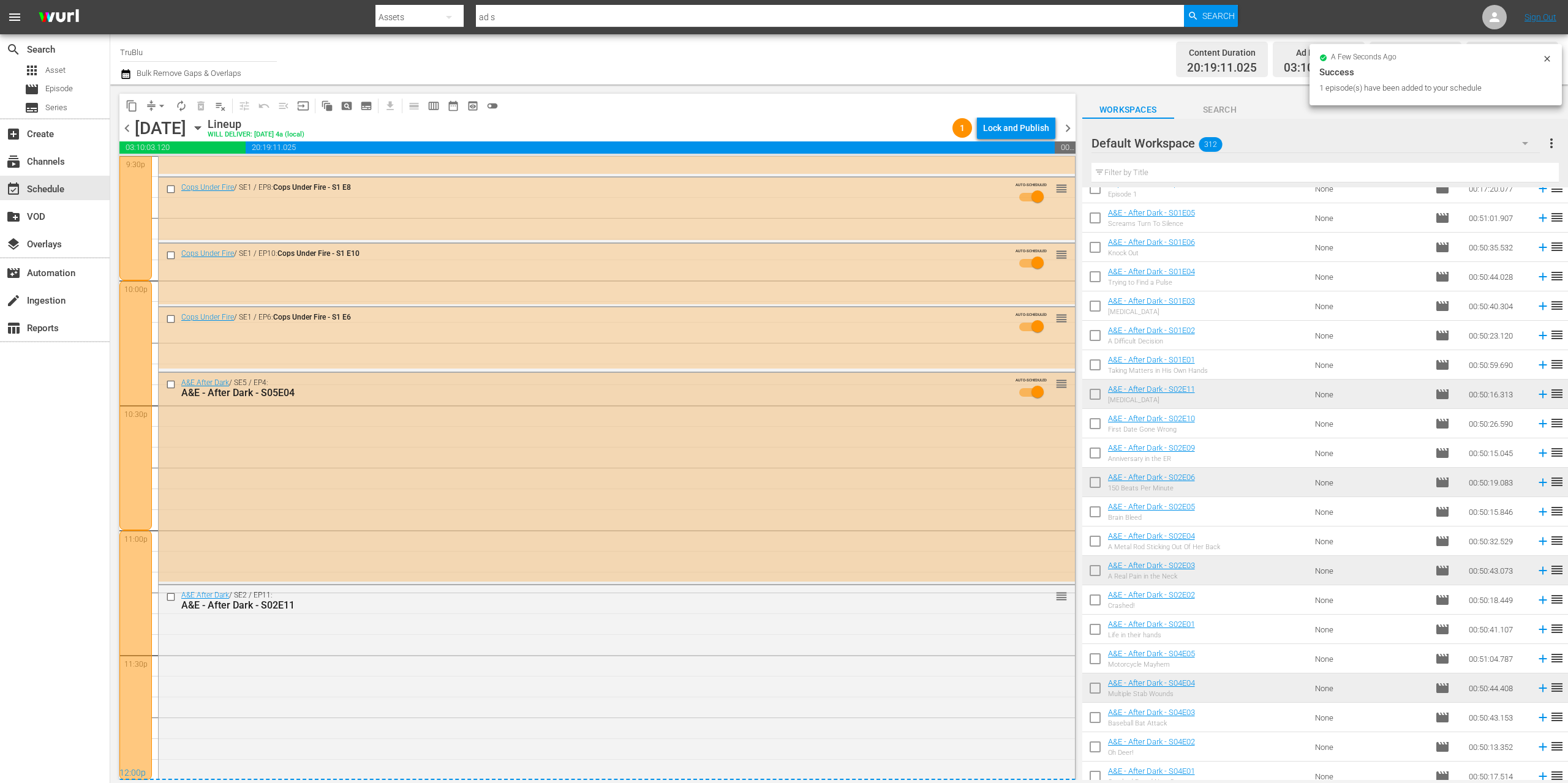
scroll to position [5386, 0]
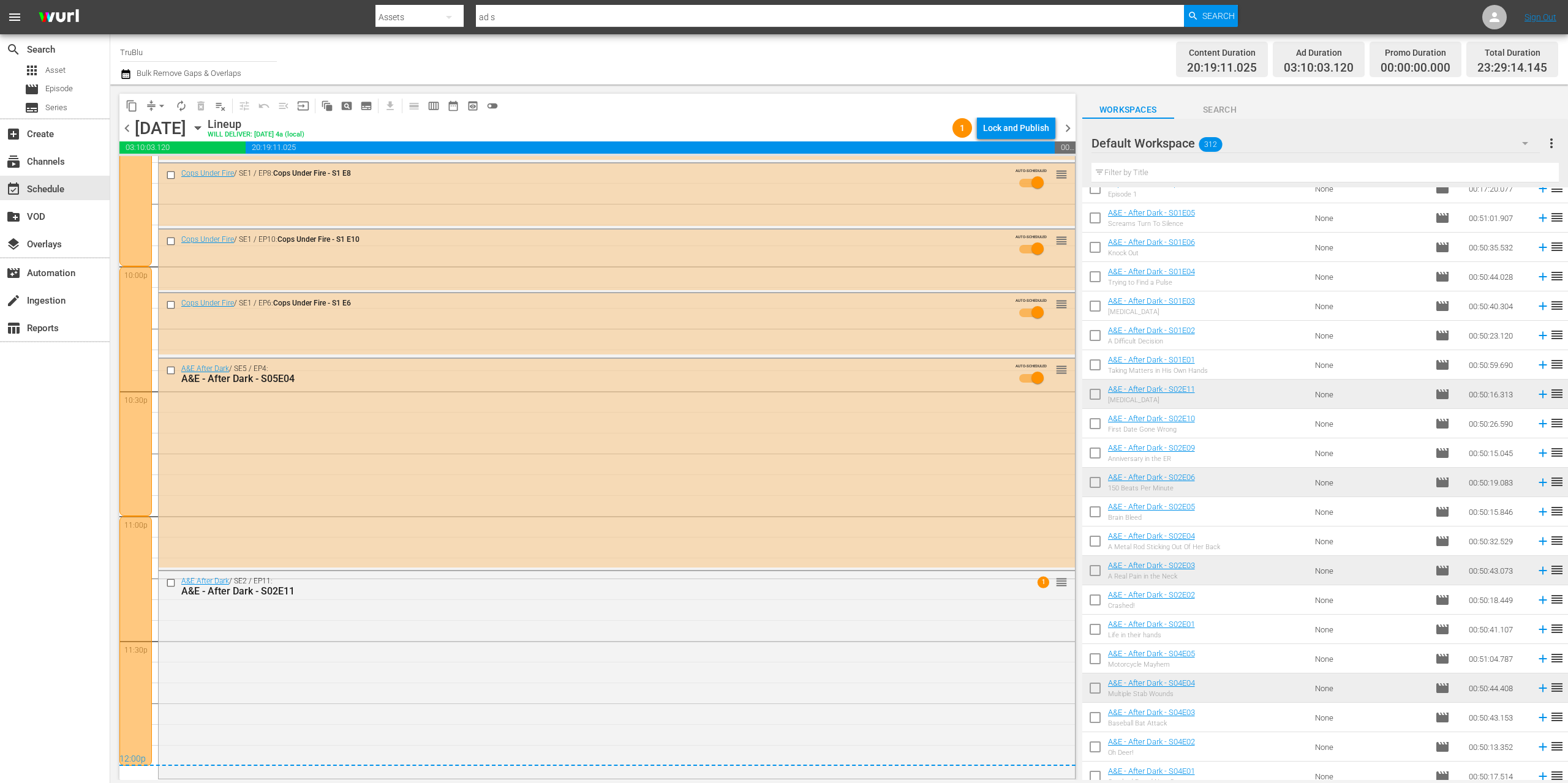
click at [1066, 128] on span "chevron_right" at bounding box center [1067, 128] width 15 height 15
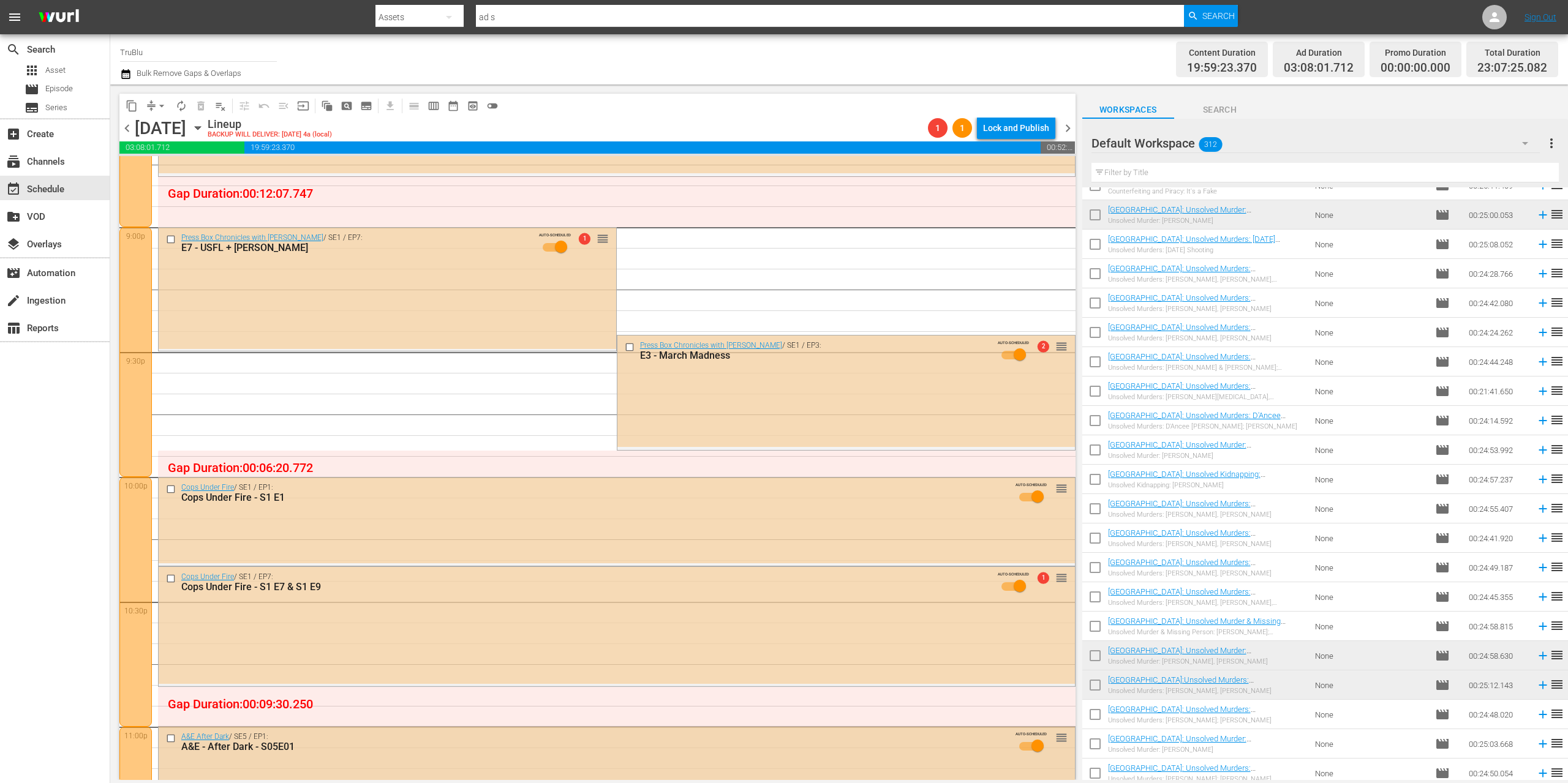
scroll to position [5372, 0]
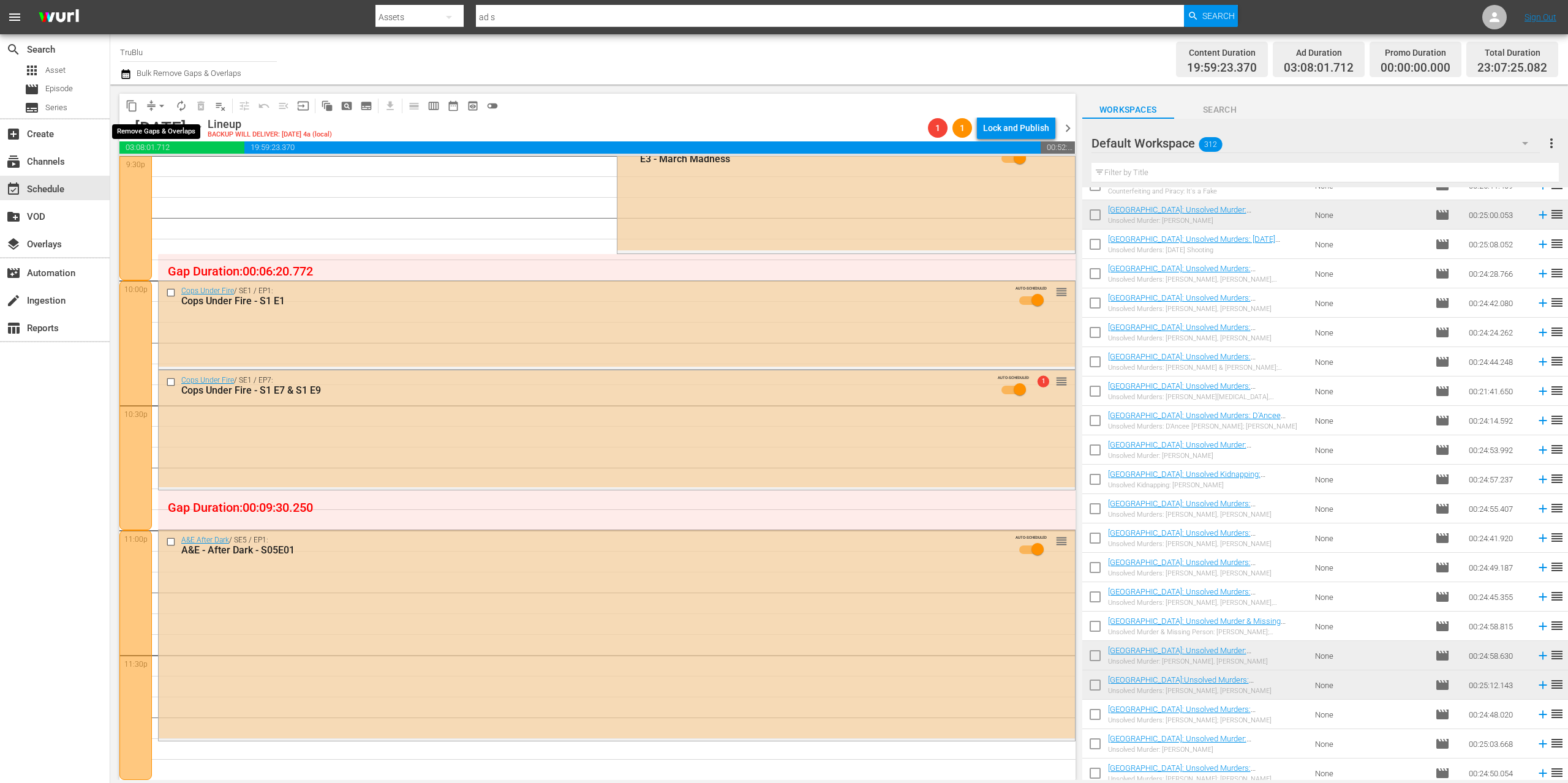
click at [155, 108] on span "arrow_drop_down" at bounding box center [161, 106] width 12 height 12
click at [171, 166] on li "Align to End of Previous Day" at bounding box center [162, 171] width 129 height 20
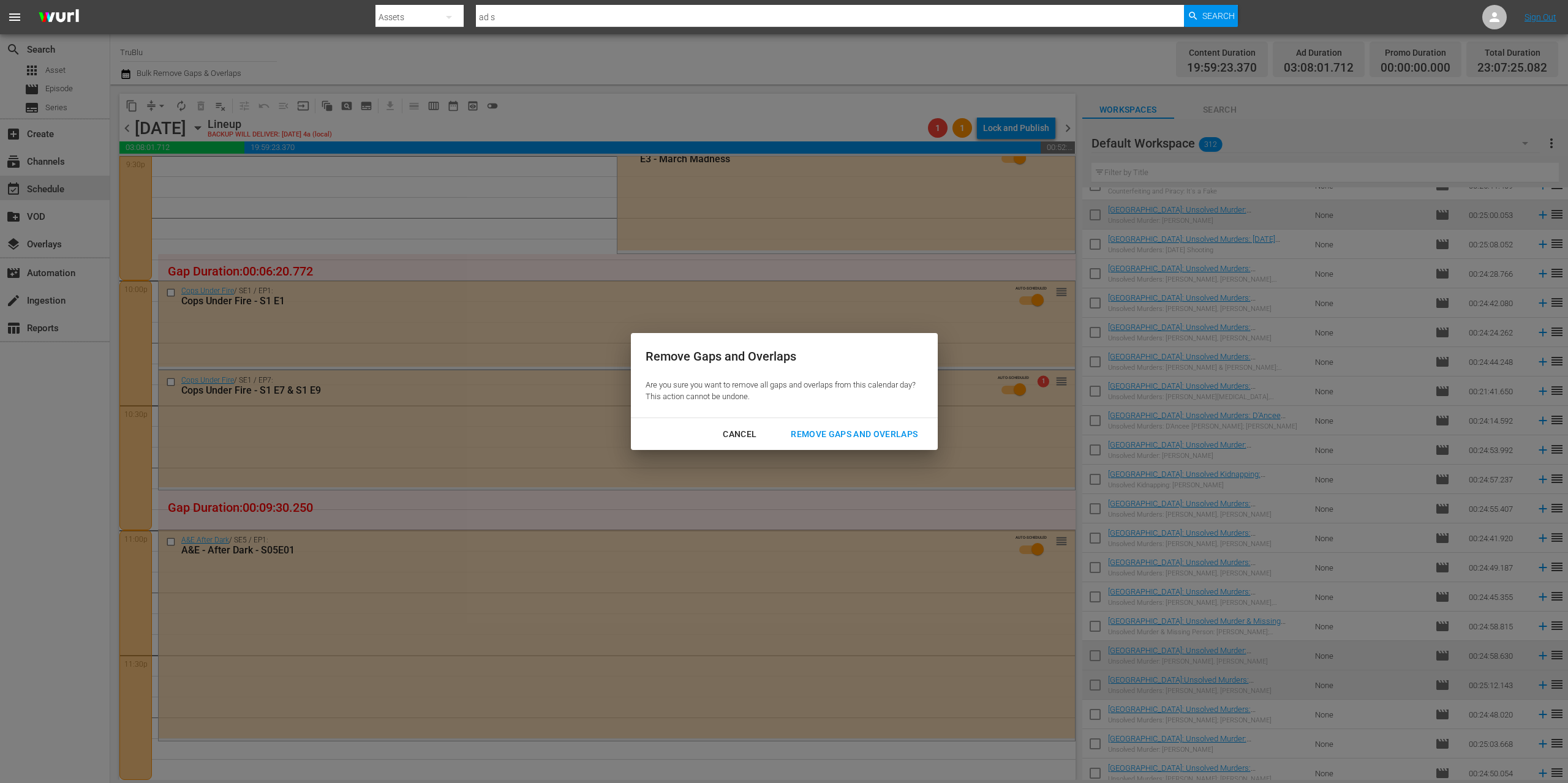
click at [852, 437] on div "Remove Gaps and Overlaps" at bounding box center [854, 434] width 146 height 15
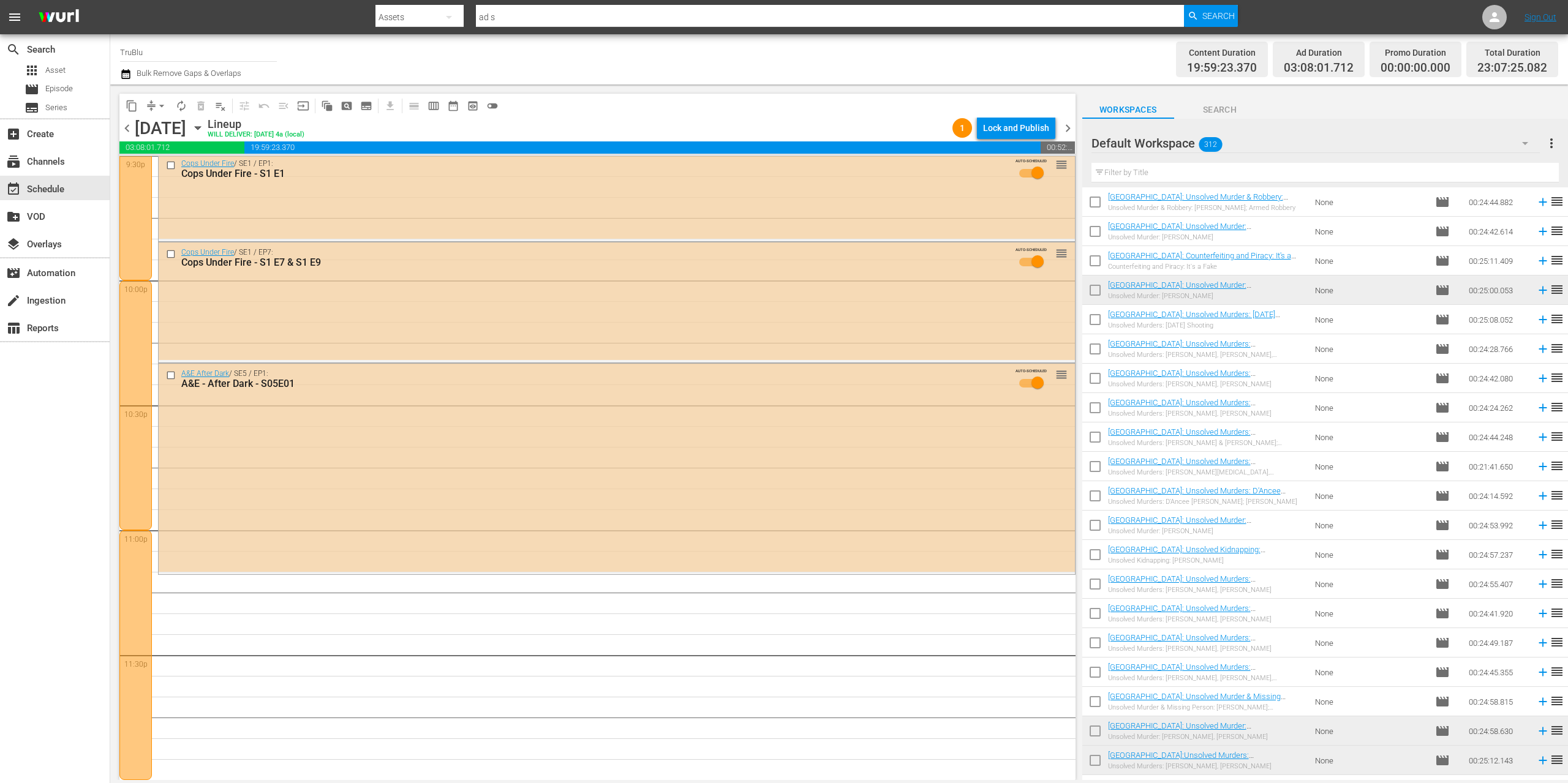
scroll to position [2824, 0]
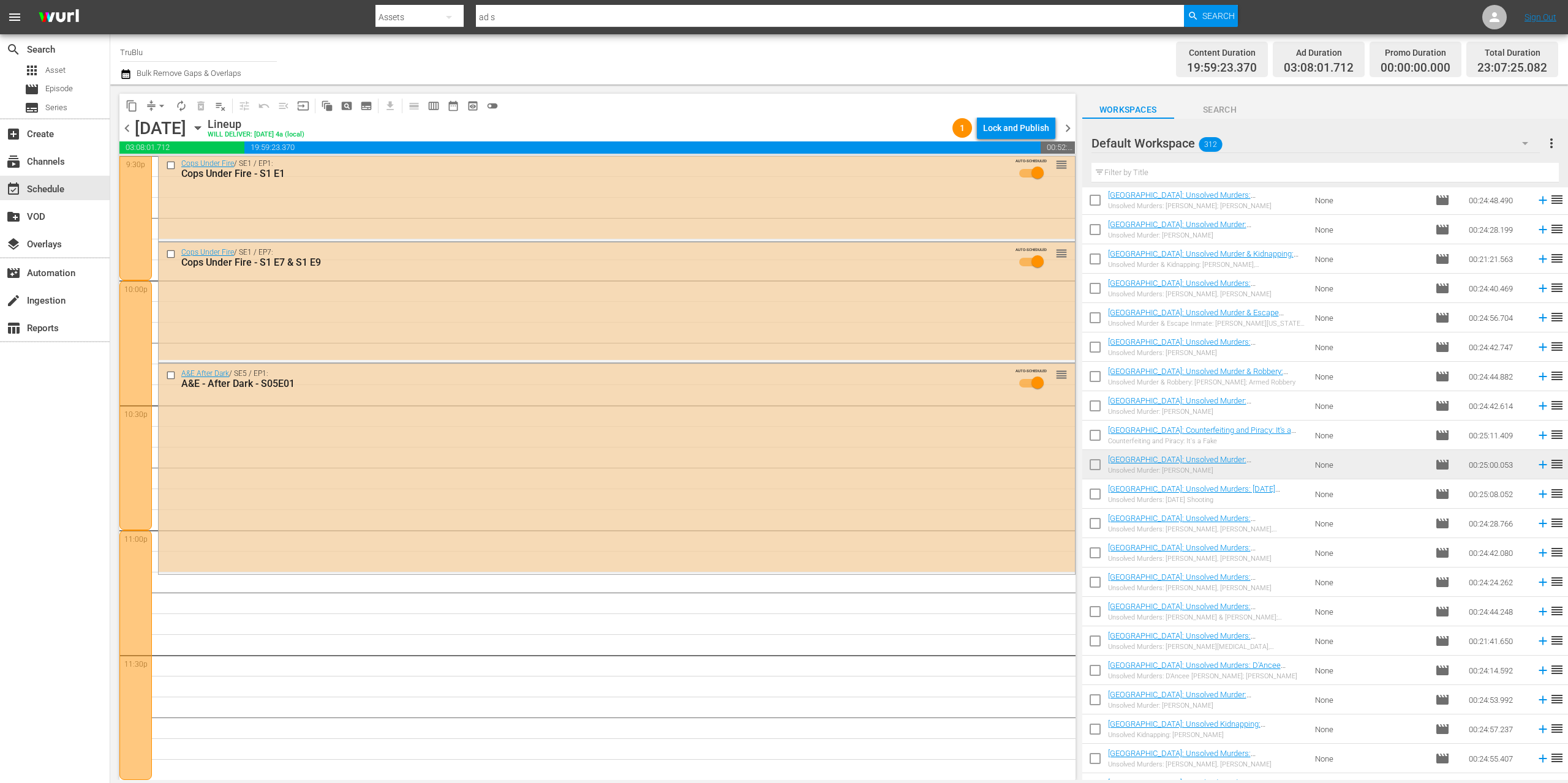
click at [1063, 126] on span "chevron_right" at bounding box center [1067, 128] width 15 height 15
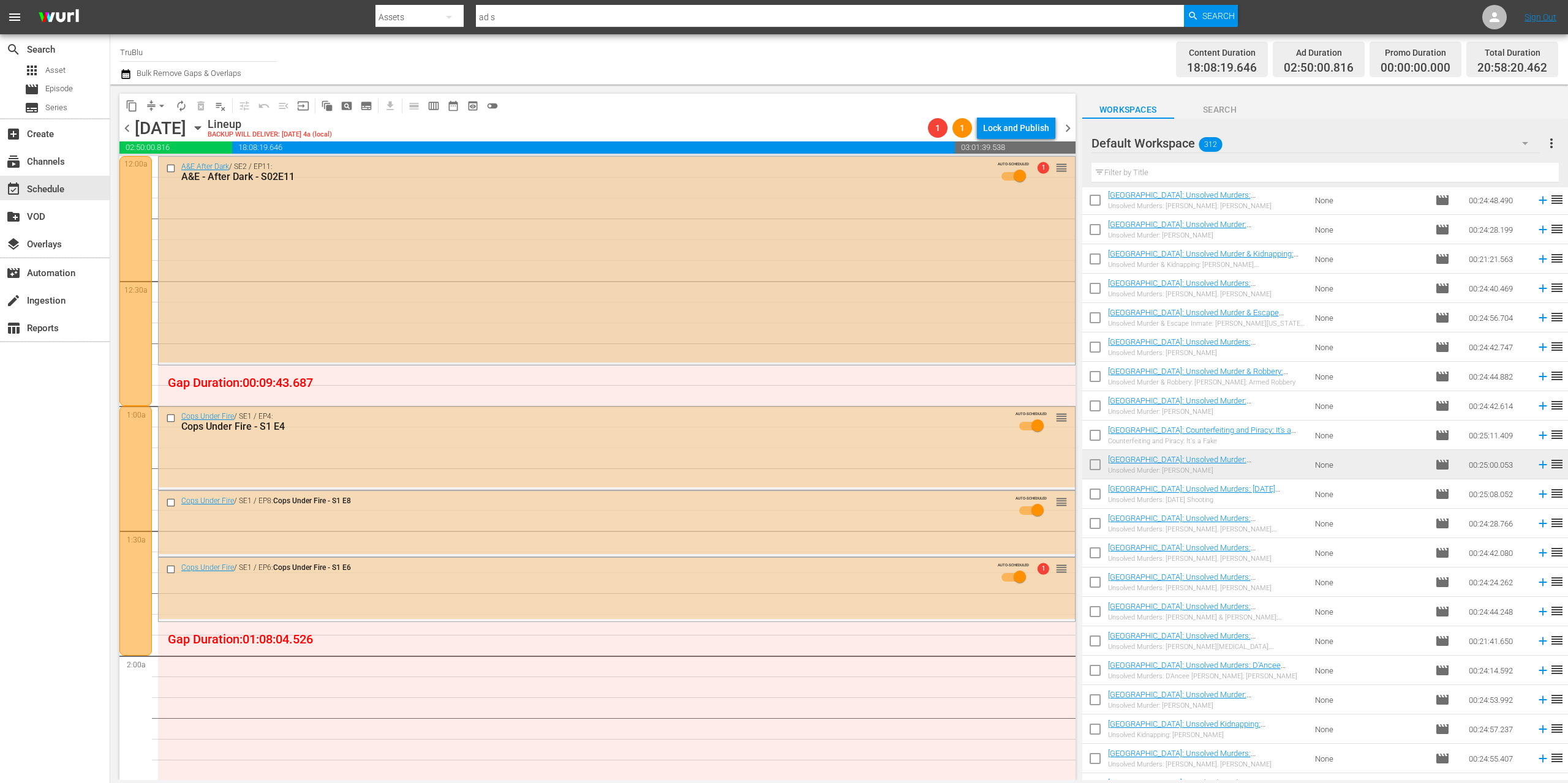
click at [1052, 182] on div "AUTO-SCHEDULED 1 reorder" at bounding box center [1034, 175] width 68 height 28
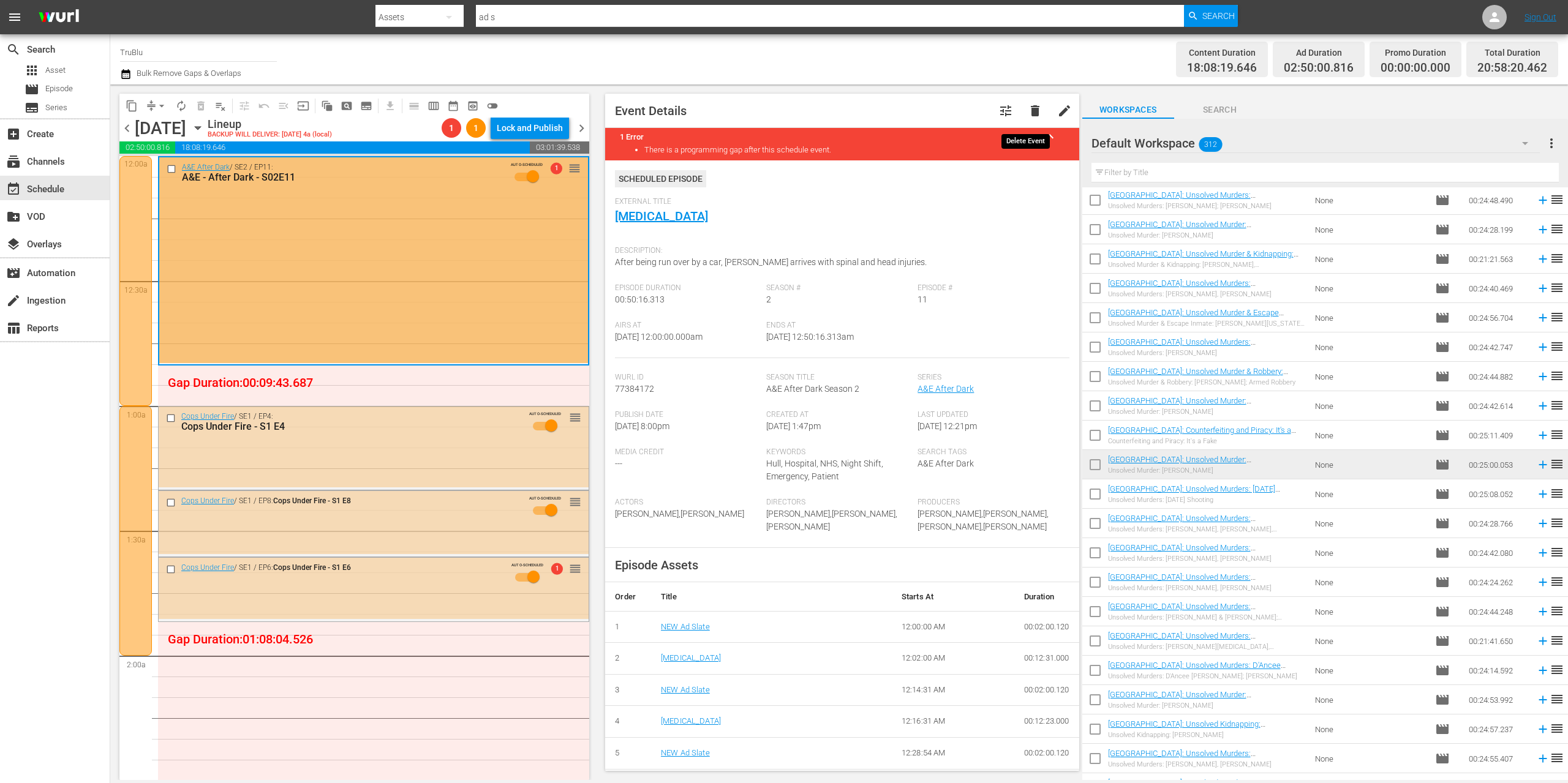
click at [1028, 109] on span "delete" at bounding box center [1035, 111] width 15 height 15
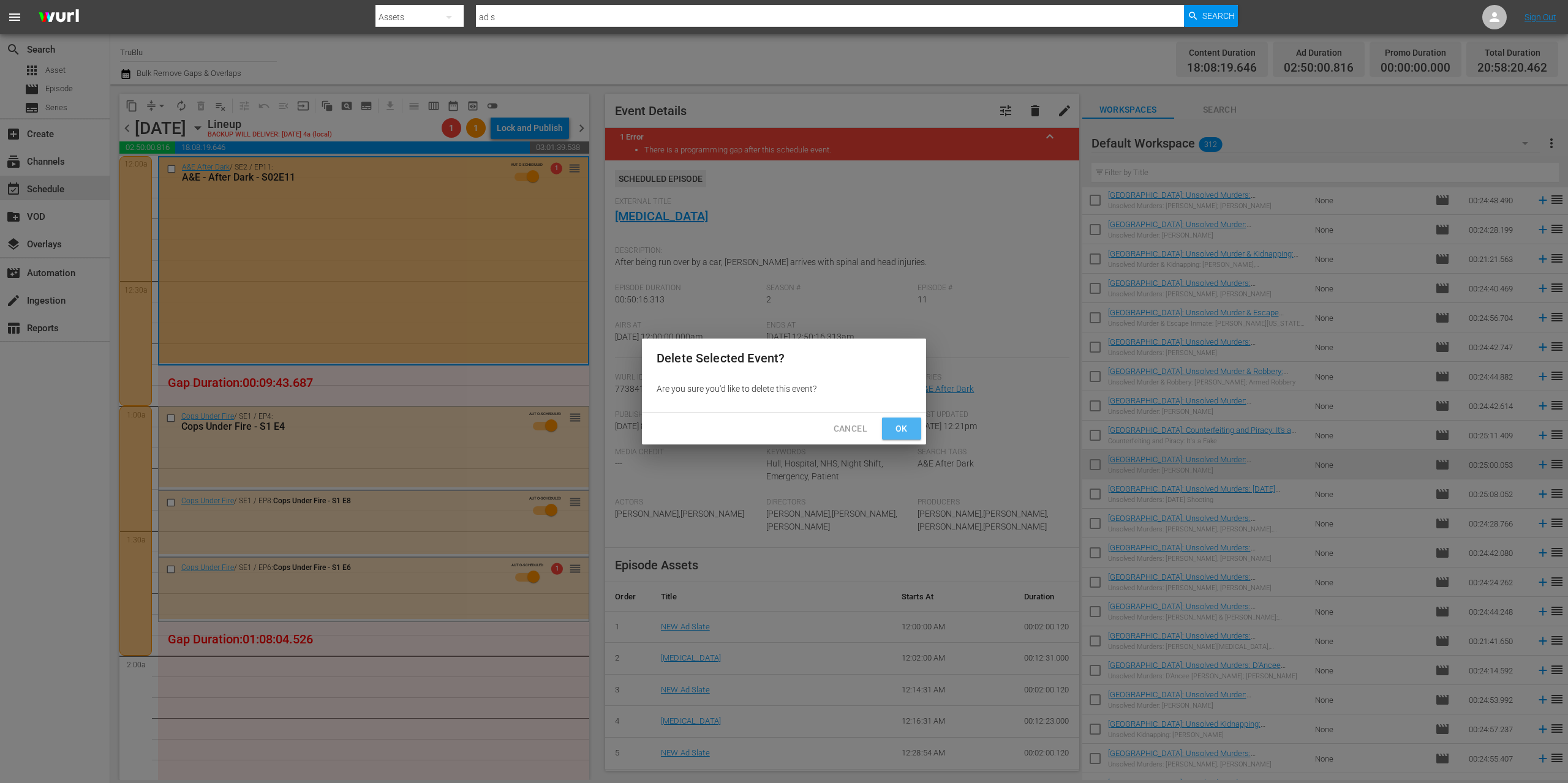
click at [896, 430] on span "Ok" at bounding box center [901, 429] width 19 height 15
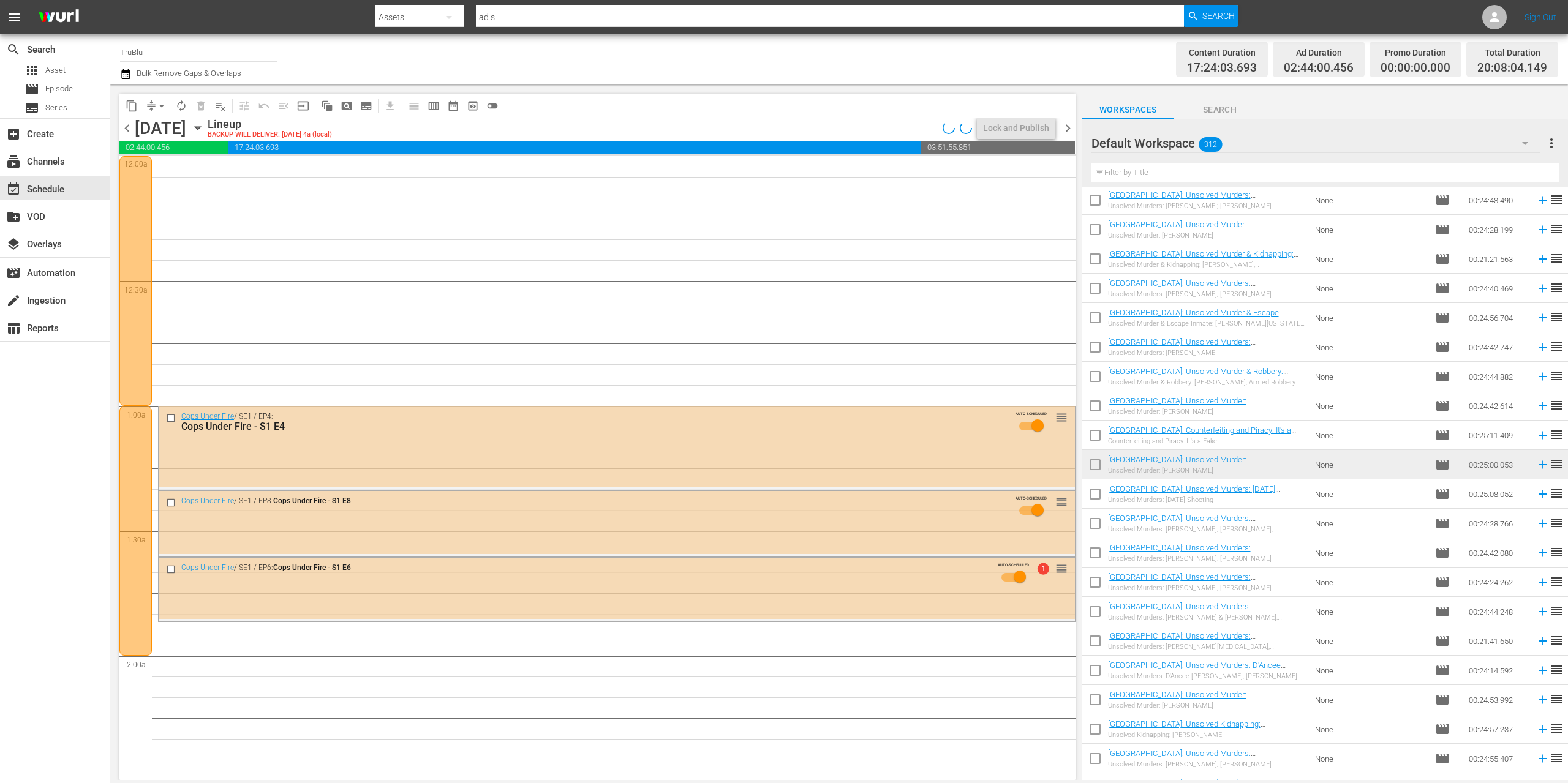
click at [125, 127] on span "chevron_left" at bounding box center [127, 128] width 15 height 15
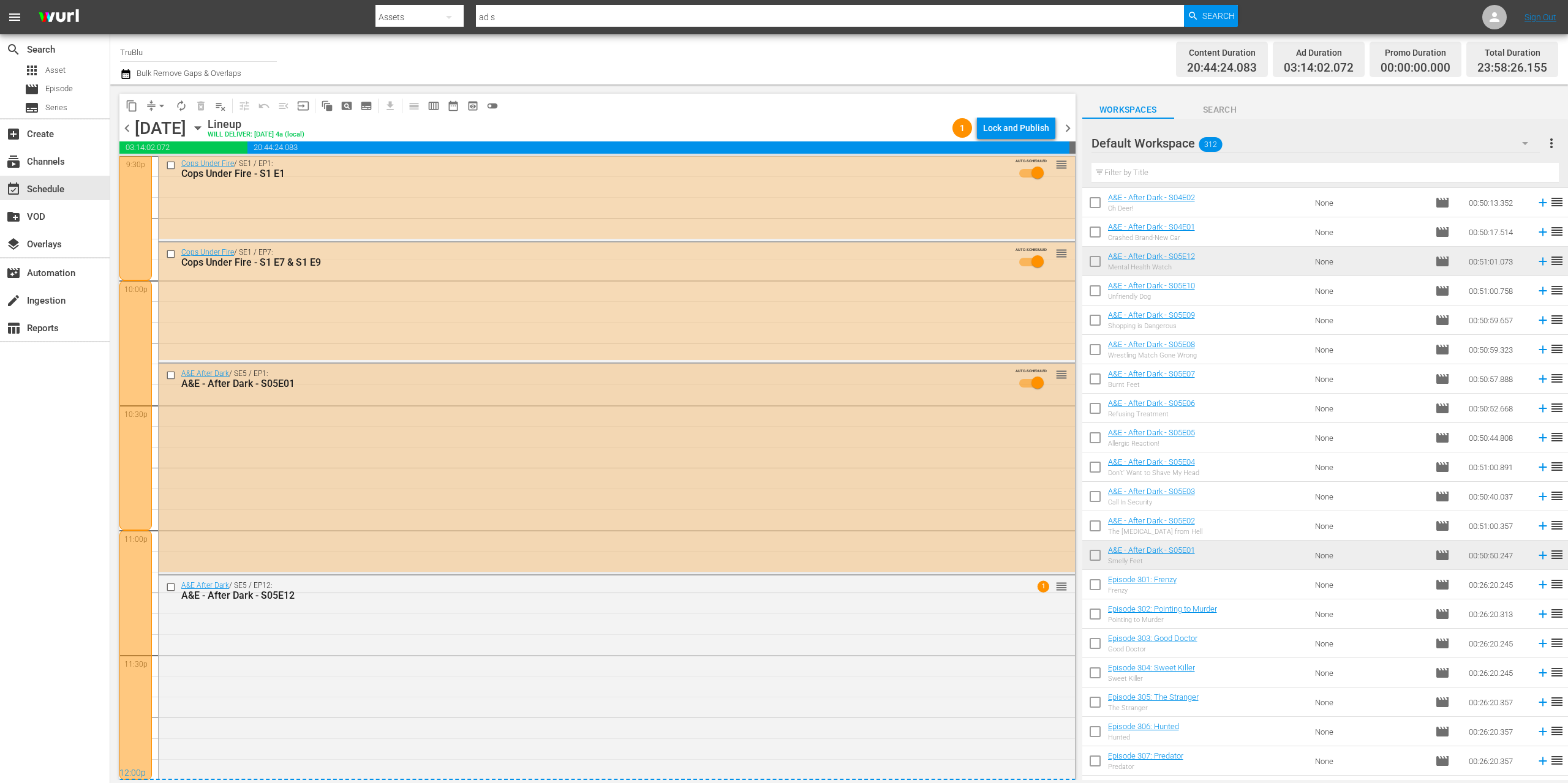
scroll to position [5379, 0]
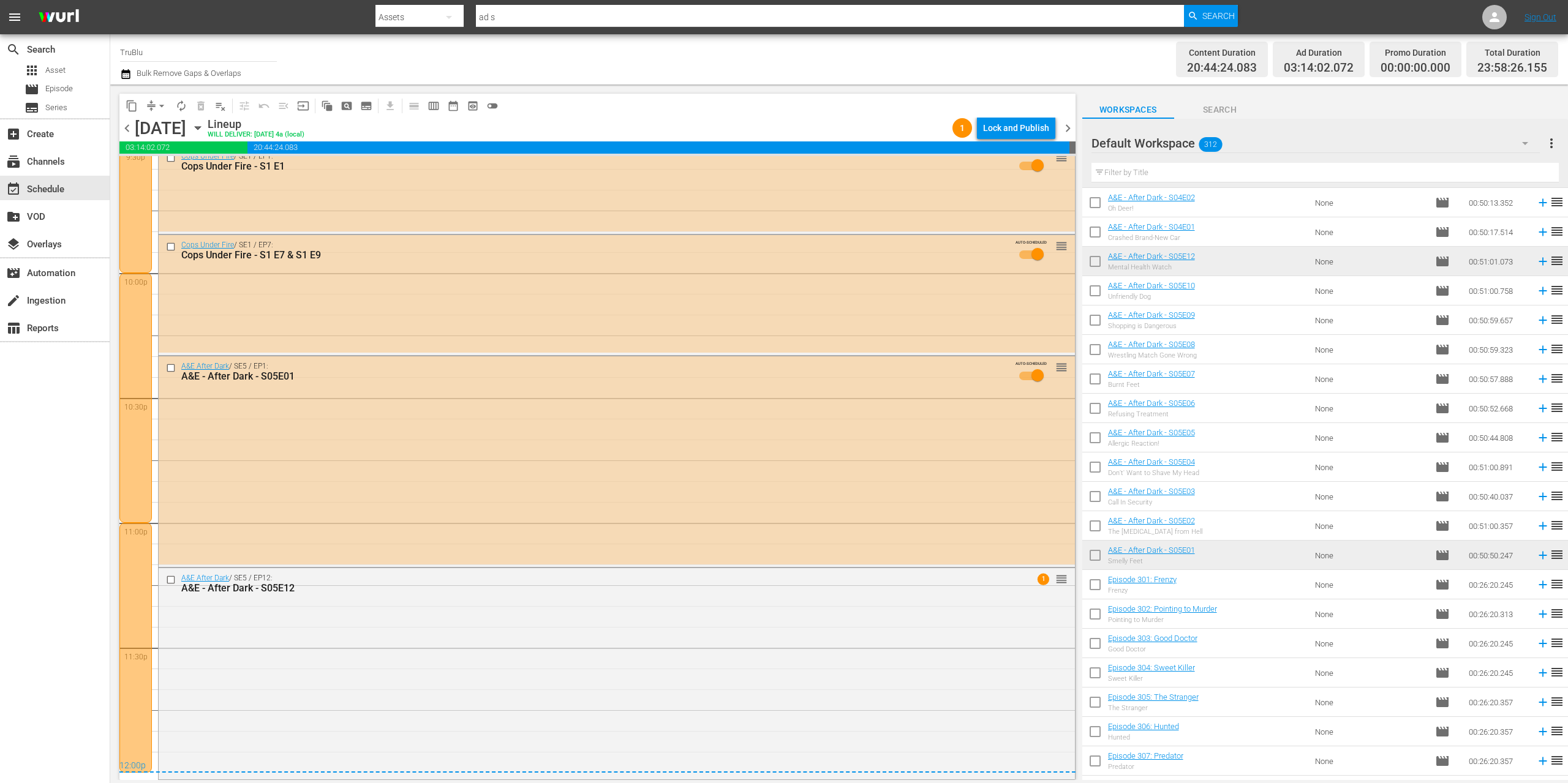
click at [1070, 129] on span "chevron_right" at bounding box center [1067, 128] width 15 height 15
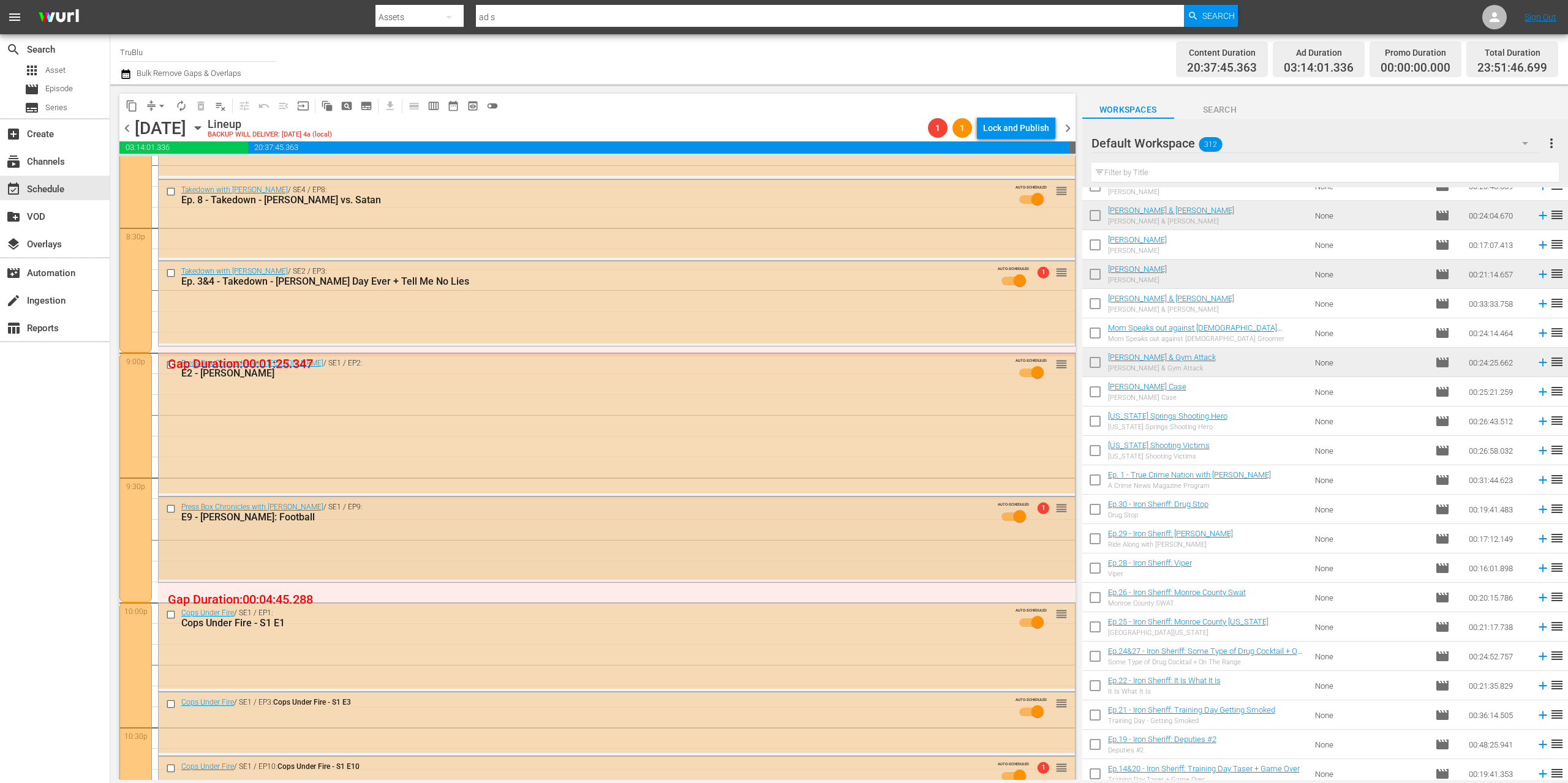
scroll to position [5372, 0]
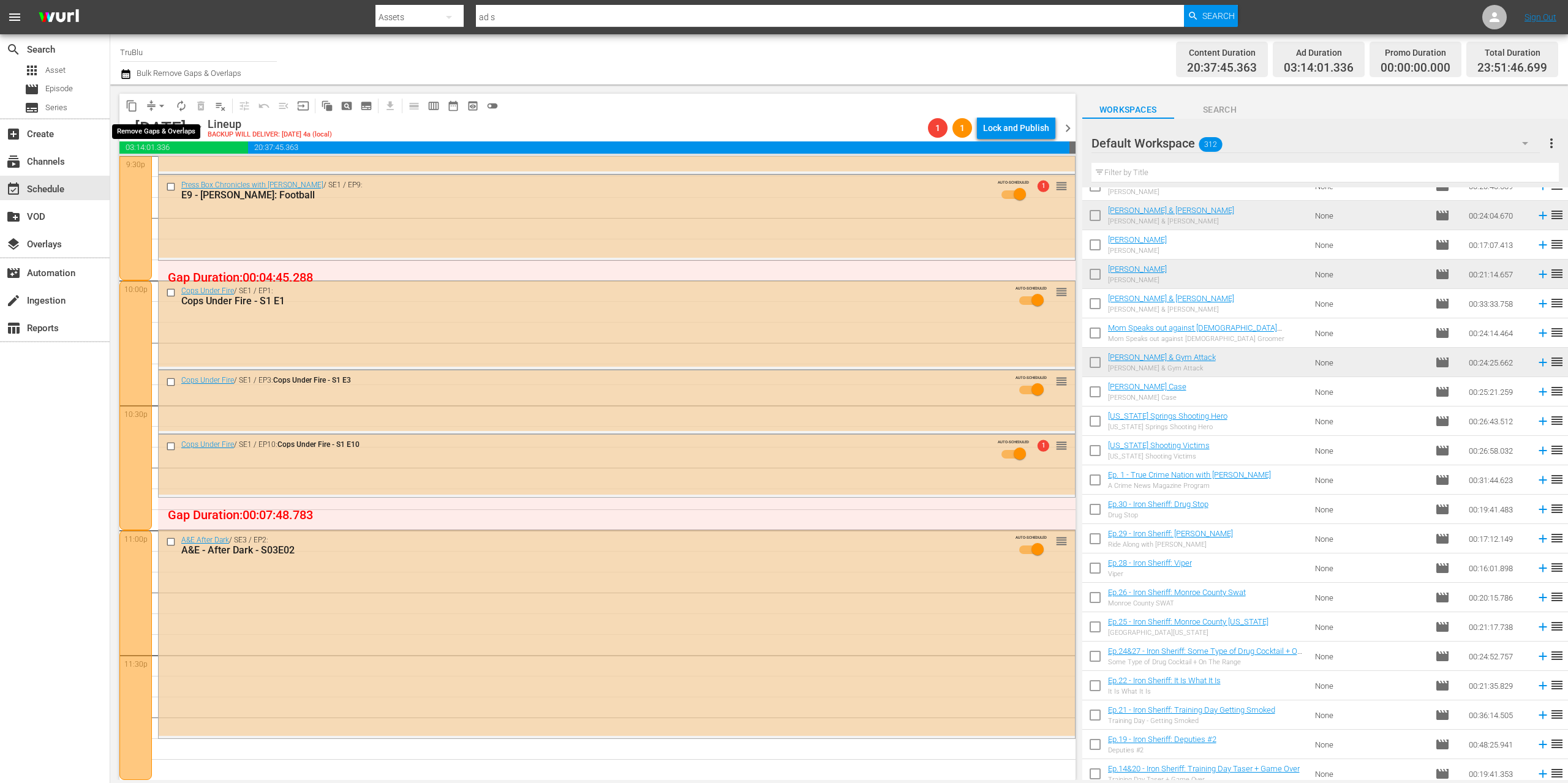
click at [155, 102] on button "arrow_drop_down" at bounding box center [161, 106] width 19 height 19
click at [171, 173] on li "Align to End of Previous Day" at bounding box center [162, 171] width 129 height 20
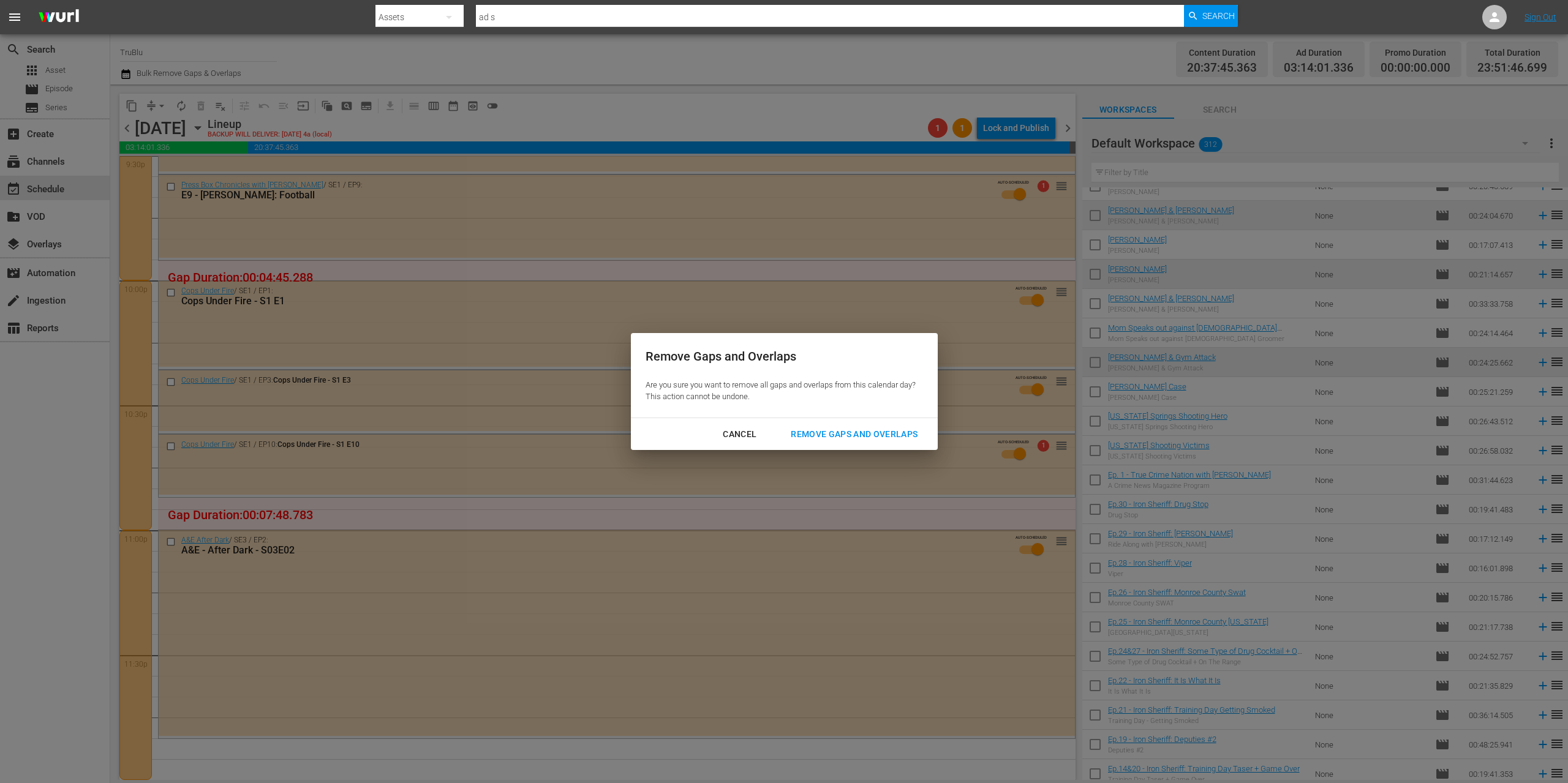
click at [897, 435] on div "Remove Gaps and Overlaps" at bounding box center [854, 434] width 146 height 15
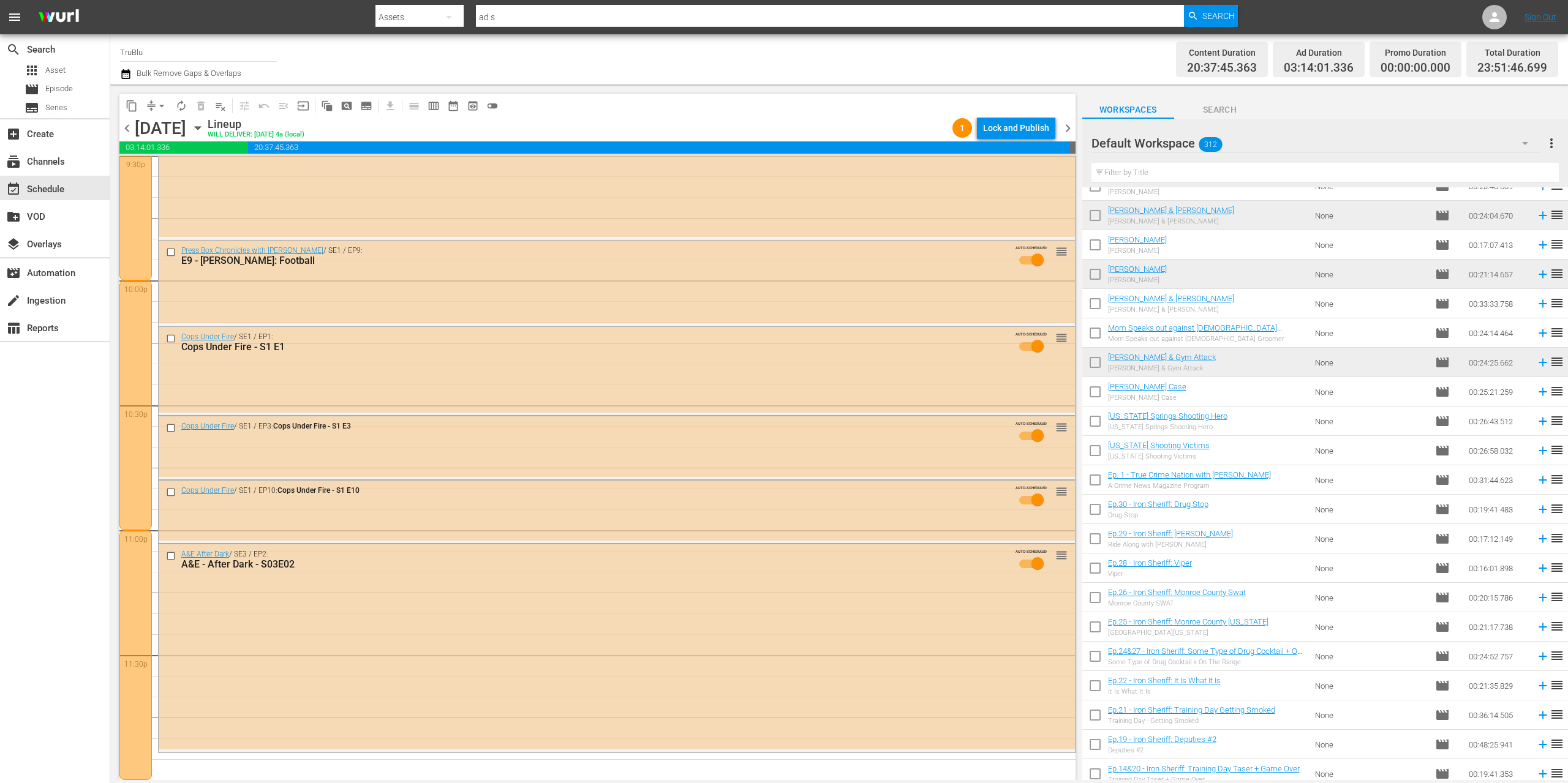
click at [1067, 128] on span "chevron_right" at bounding box center [1067, 128] width 15 height 15
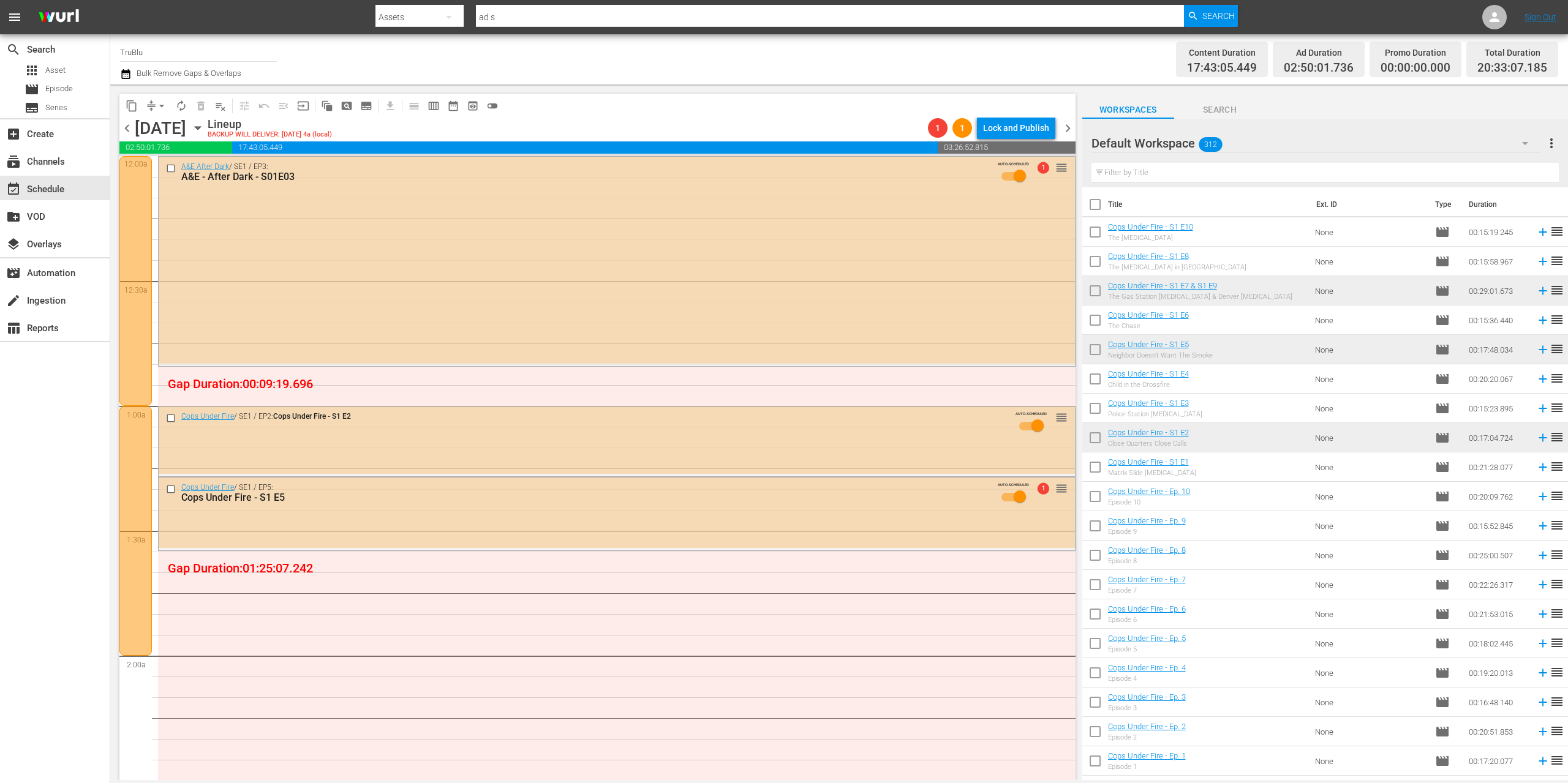
scroll to position [4865, 0]
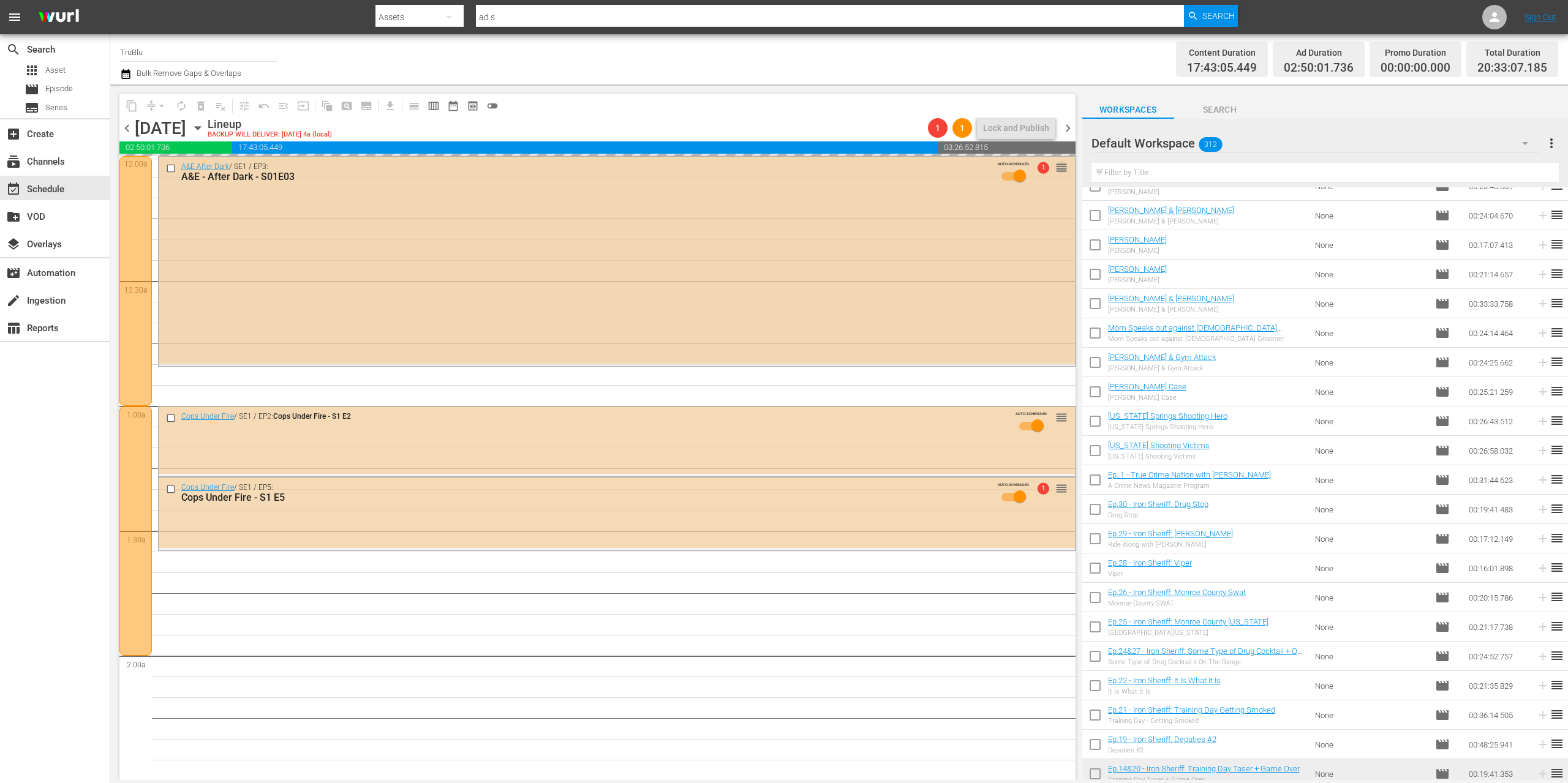
click at [1055, 172] on span "reorder" at bounding box center [1061, 167] width 12 height 13
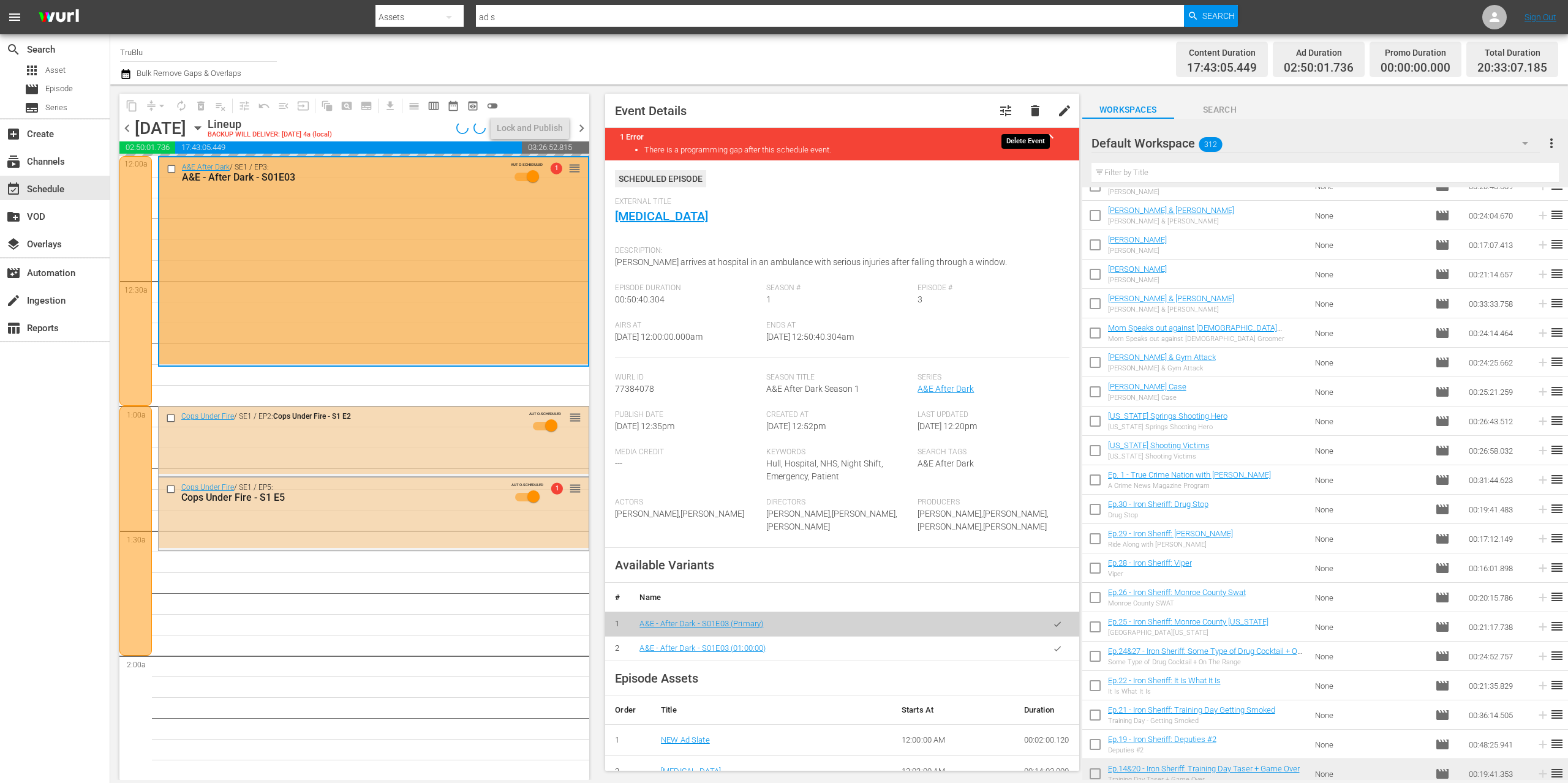
click at [1028, 110] on span "delete" at bounding box center [1035, 111] width 15 height 15
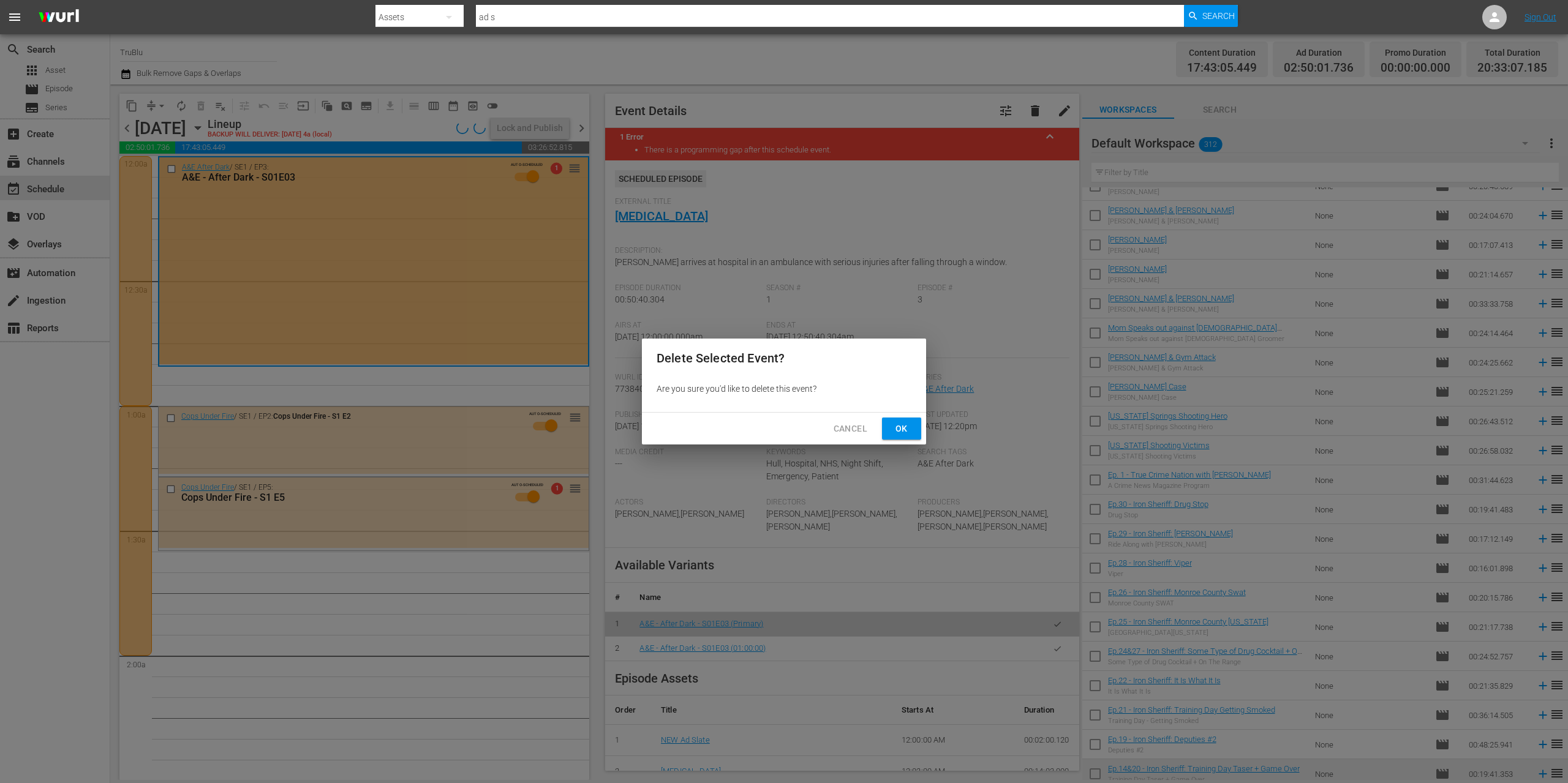
click at [898, 425] on span "Ok" at bounding box center [901, 429] width 19 height 15
